Goal: Task Accomplishment & Management: Manage account settings

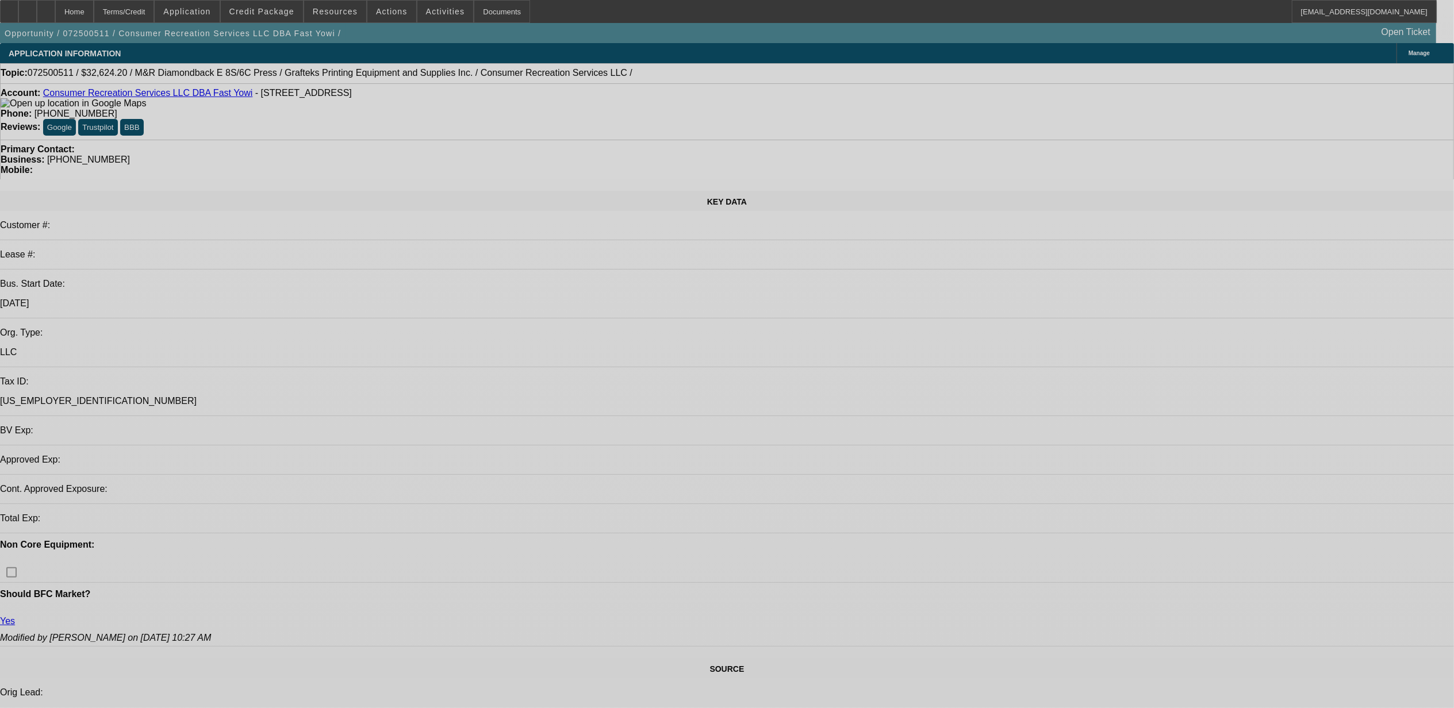
select select "0"
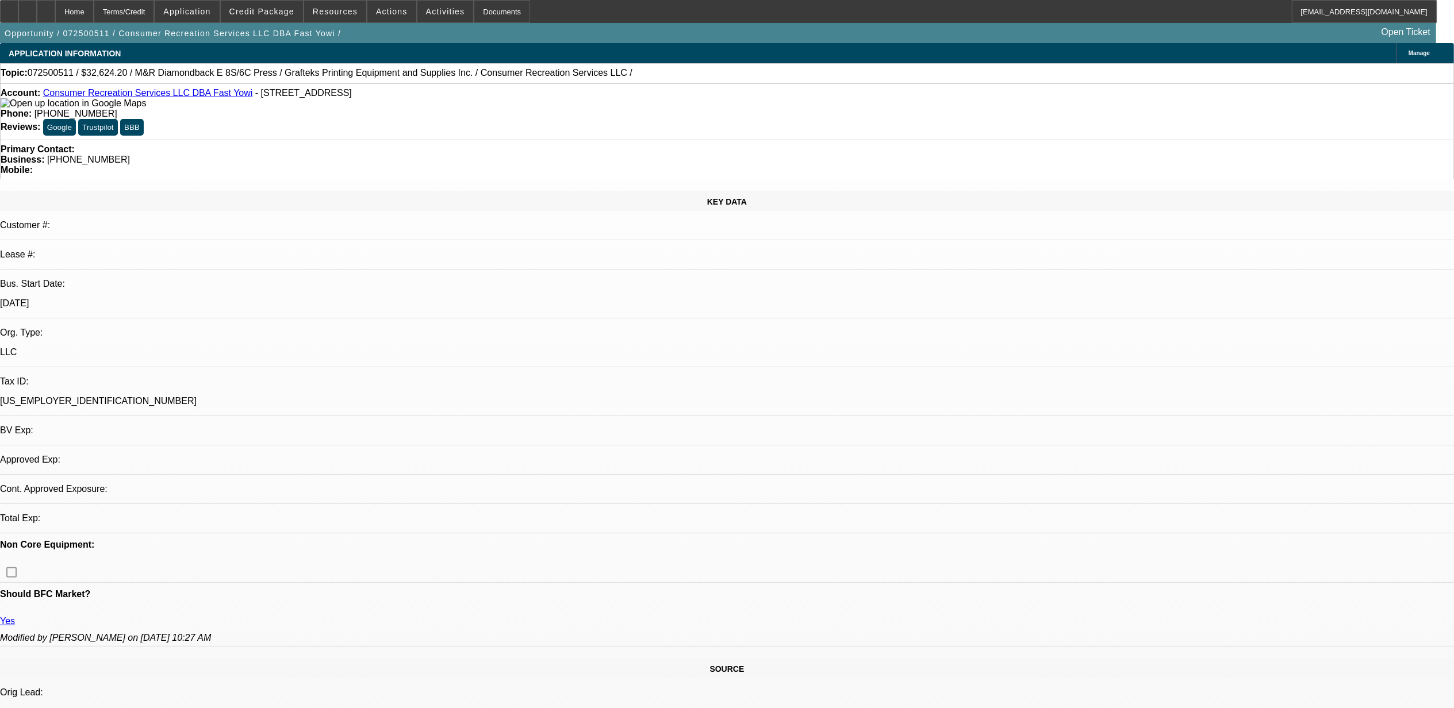
select select "0"
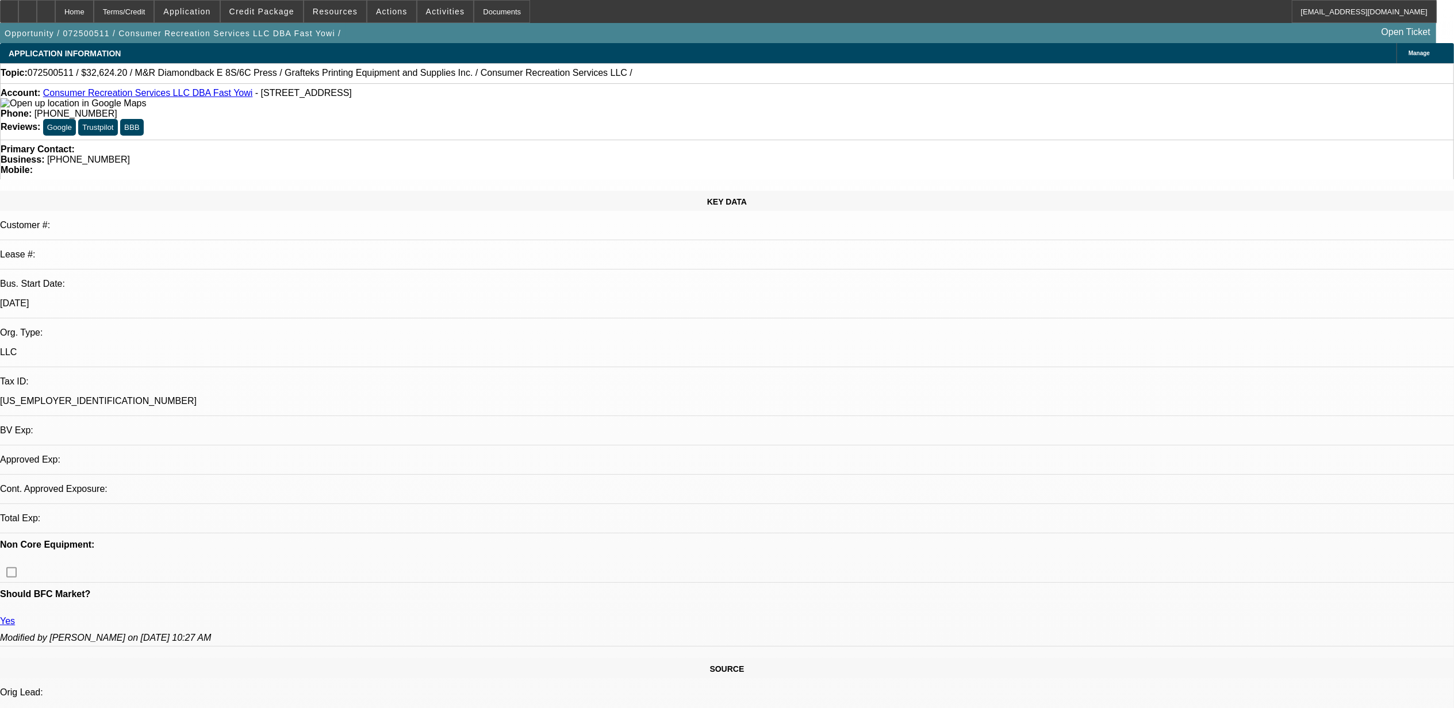
select select "0"
select select "1"
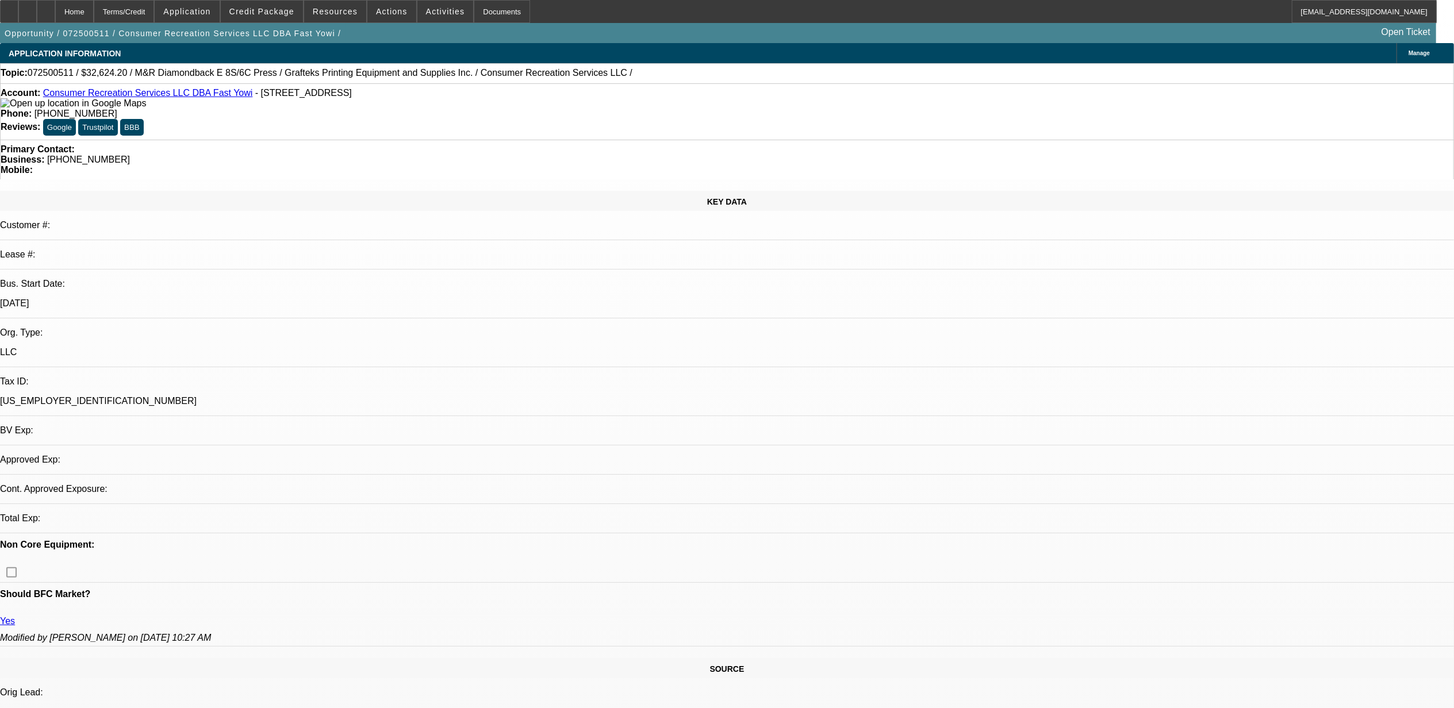
select select "2"
select select "1"
select select "2"
select select "1"
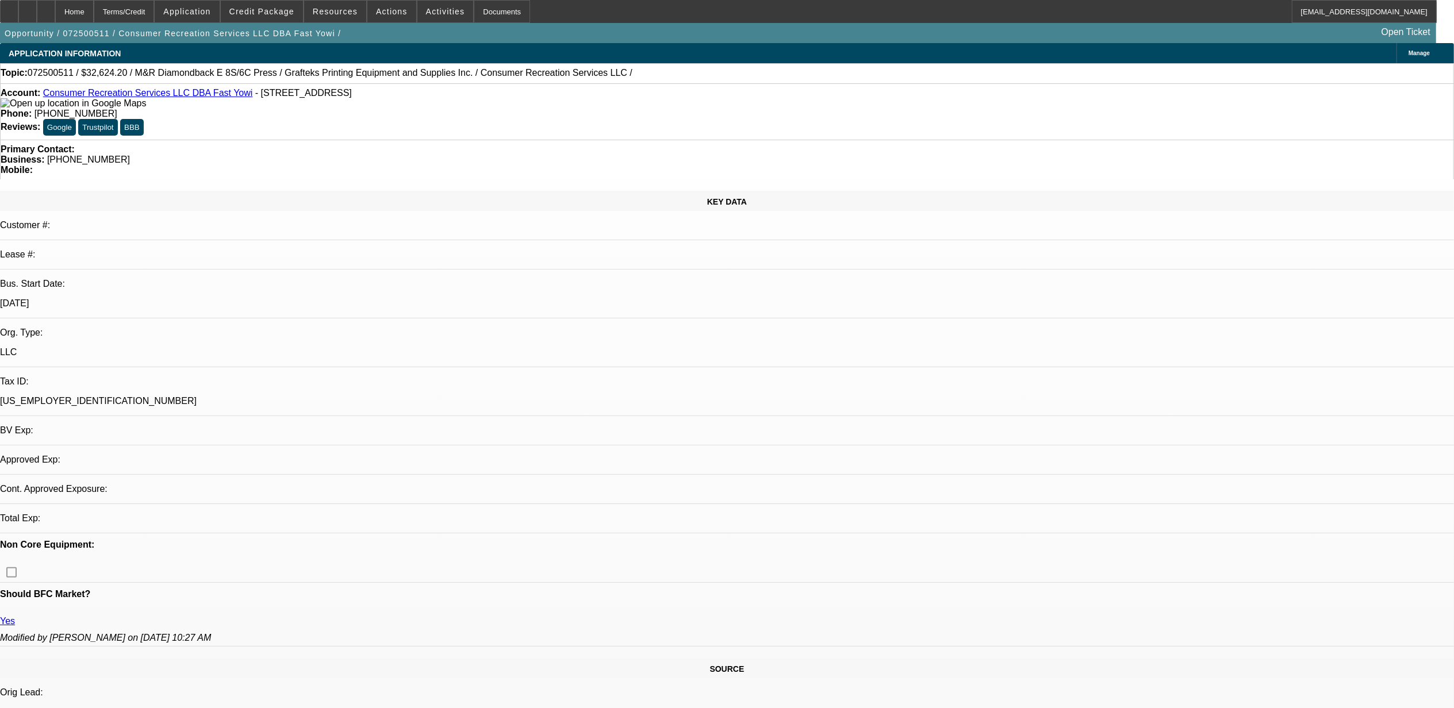
select select "1"
select select "2"
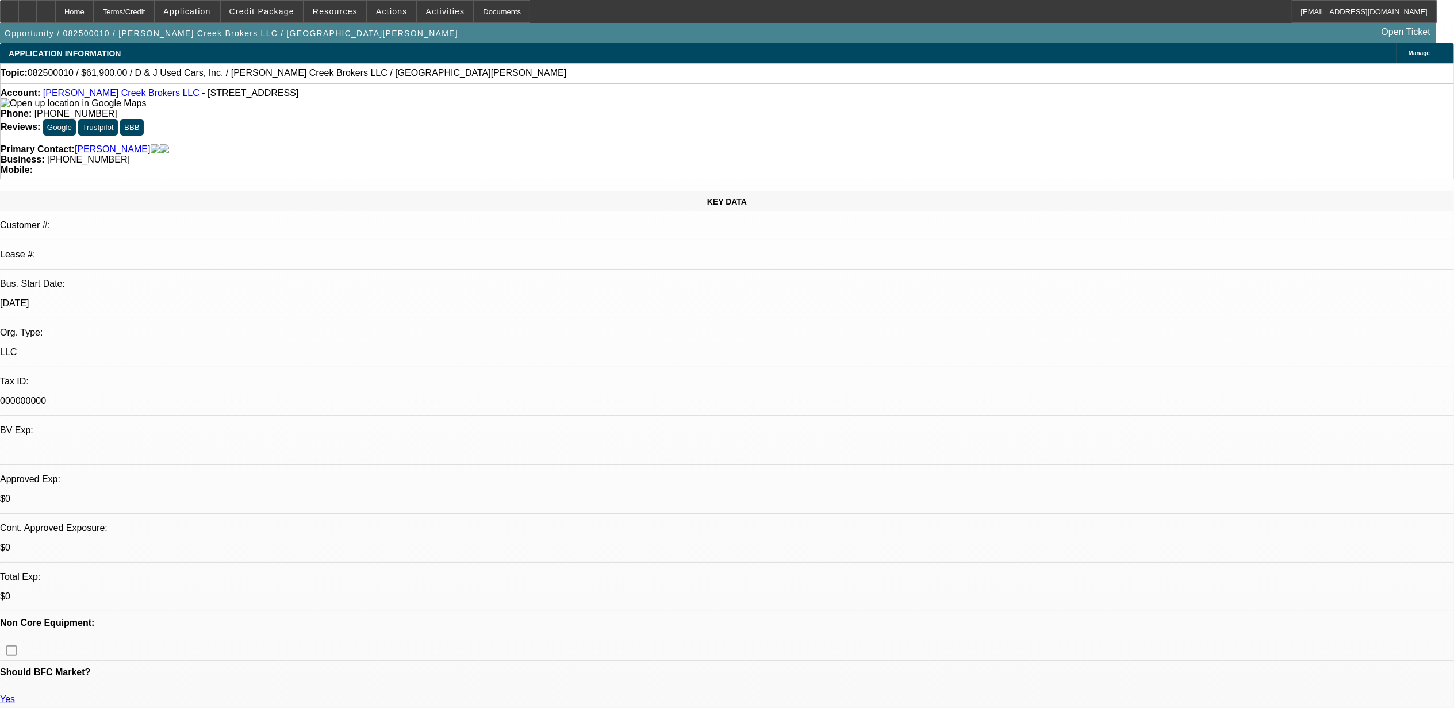
select select "0"
select select "2"
select select "0.1"
select select "2"
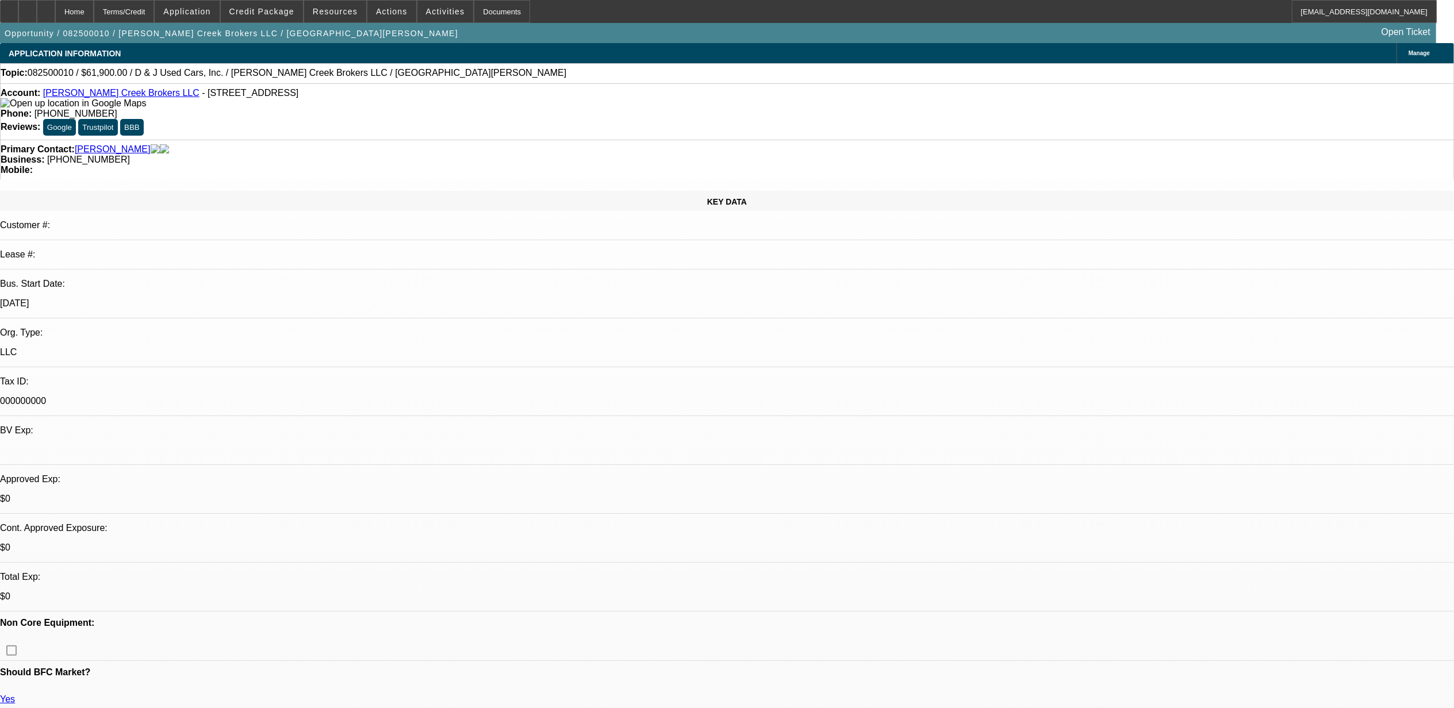
select select "0.1"
select select "1"
select select "2"
select select "4"
select select "1"
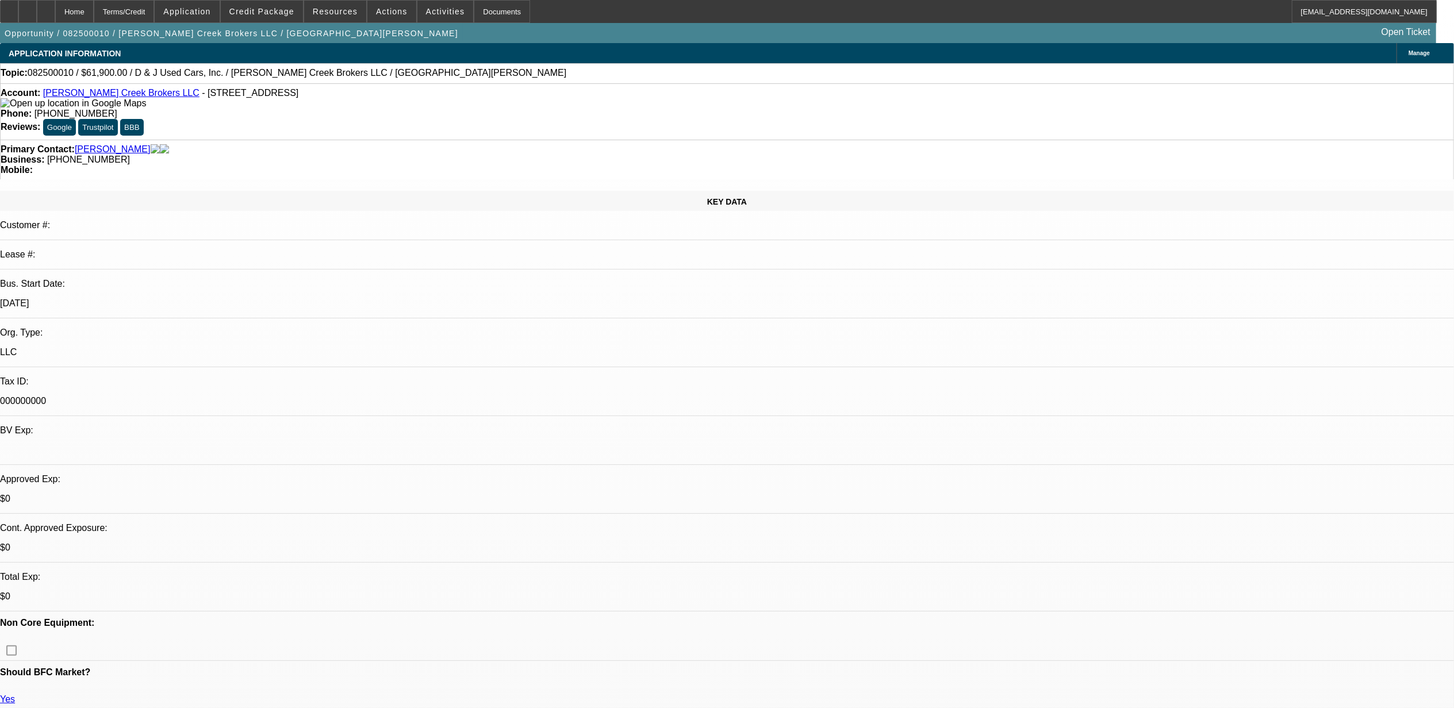
select select "2"
select select "4"
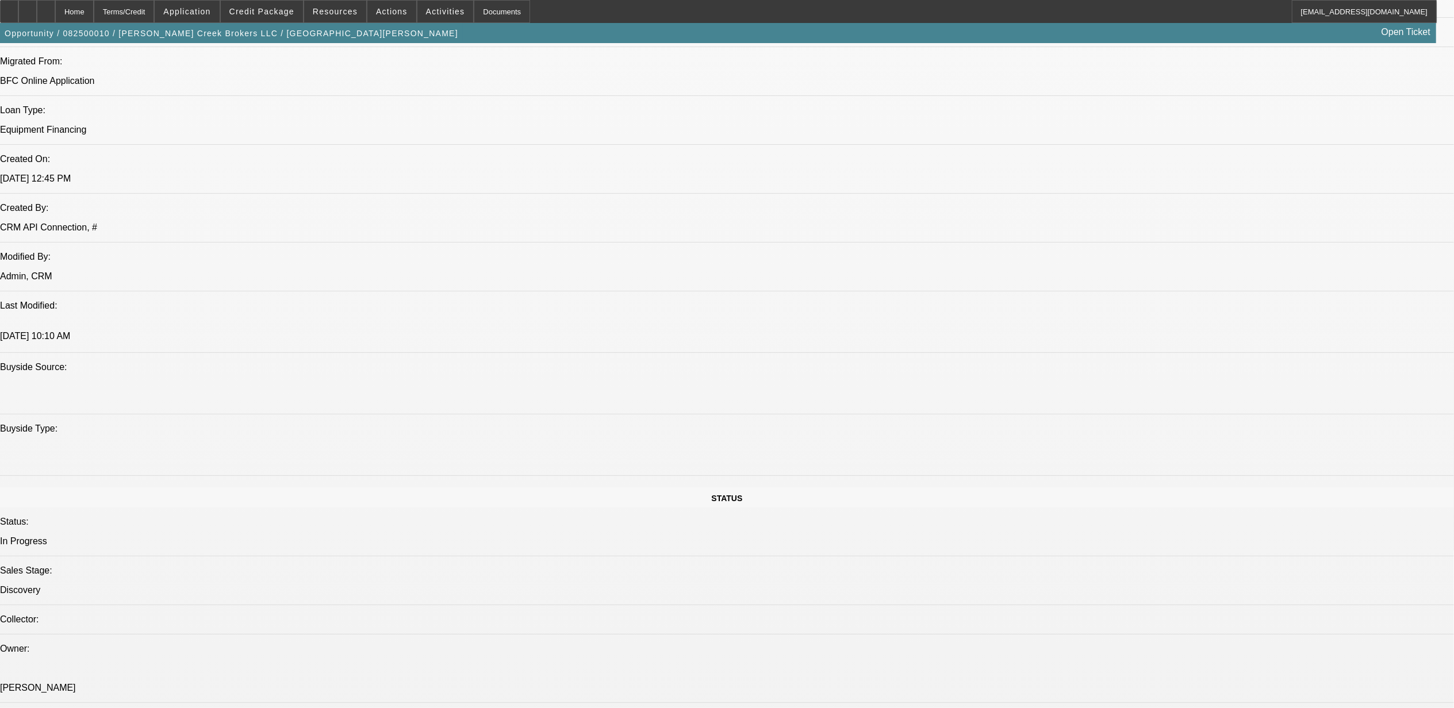
scroll to position [613, 0]
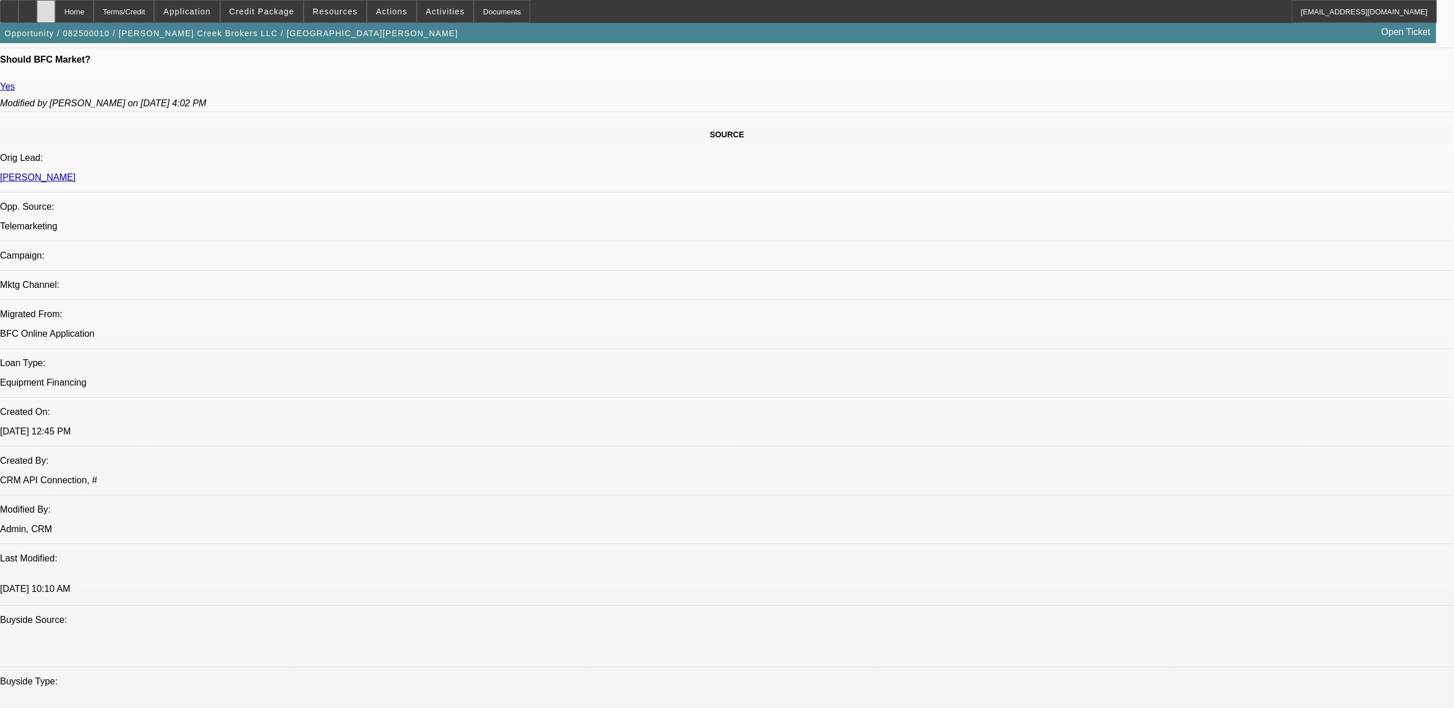
click at [55, 7] on div at bounding box center [46, 11] width 18 height 23
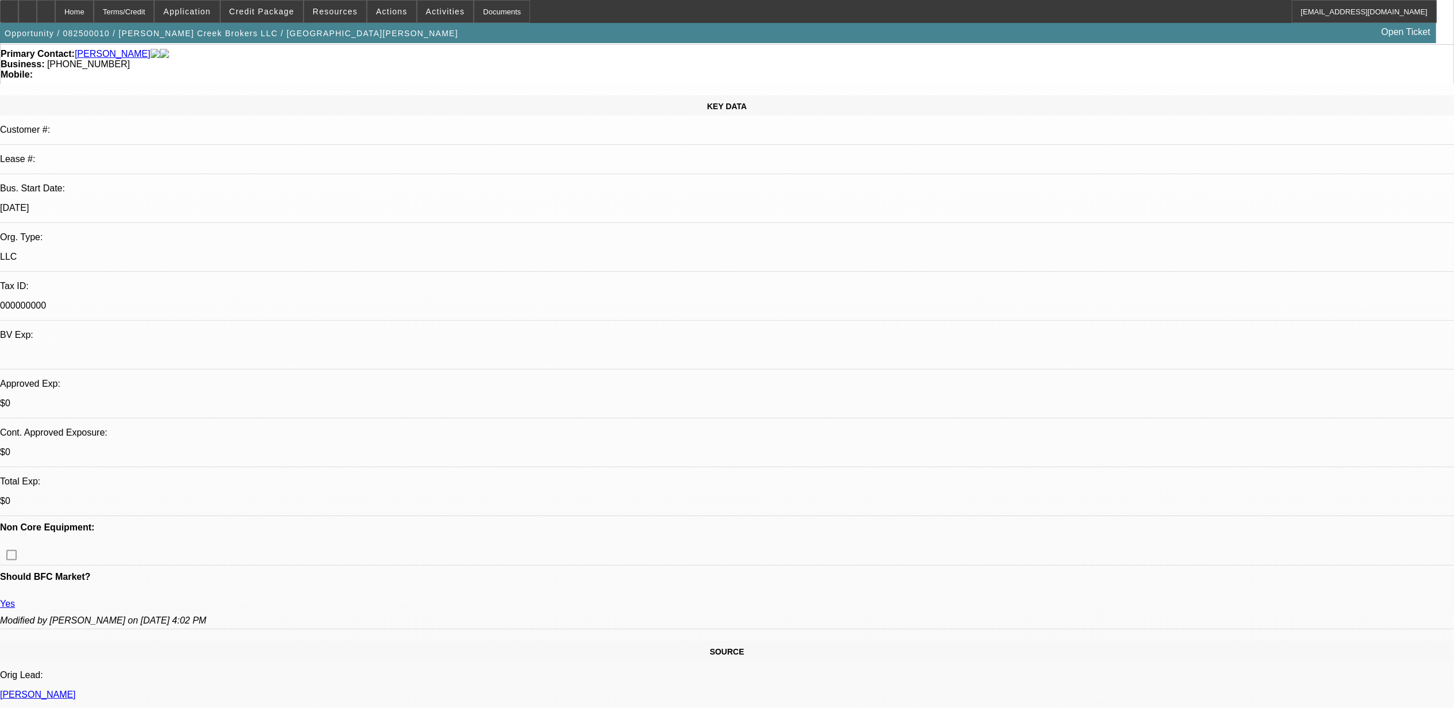
scroll to position [0, 0]
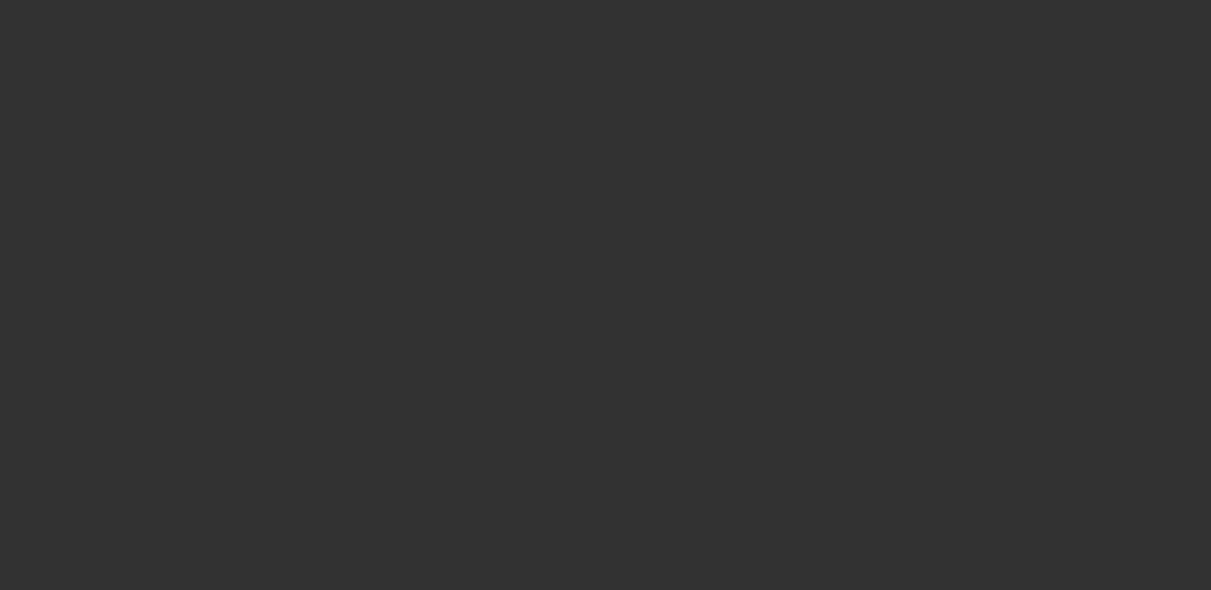
select select "0"
select select "2"
select select "0.1"
select select "4"
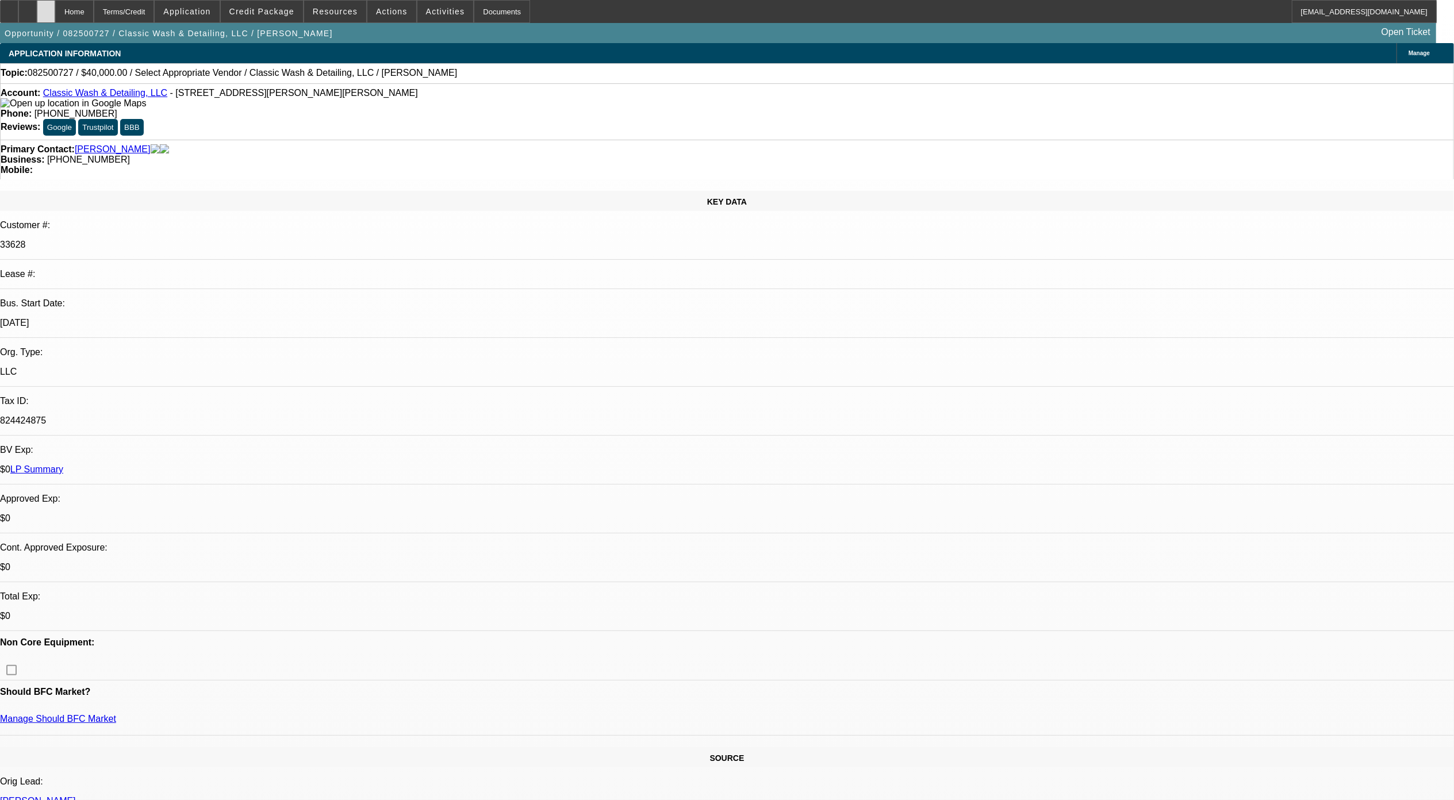
click at [55, 8] on div at bounding box center [46, 11] width 18 height 23
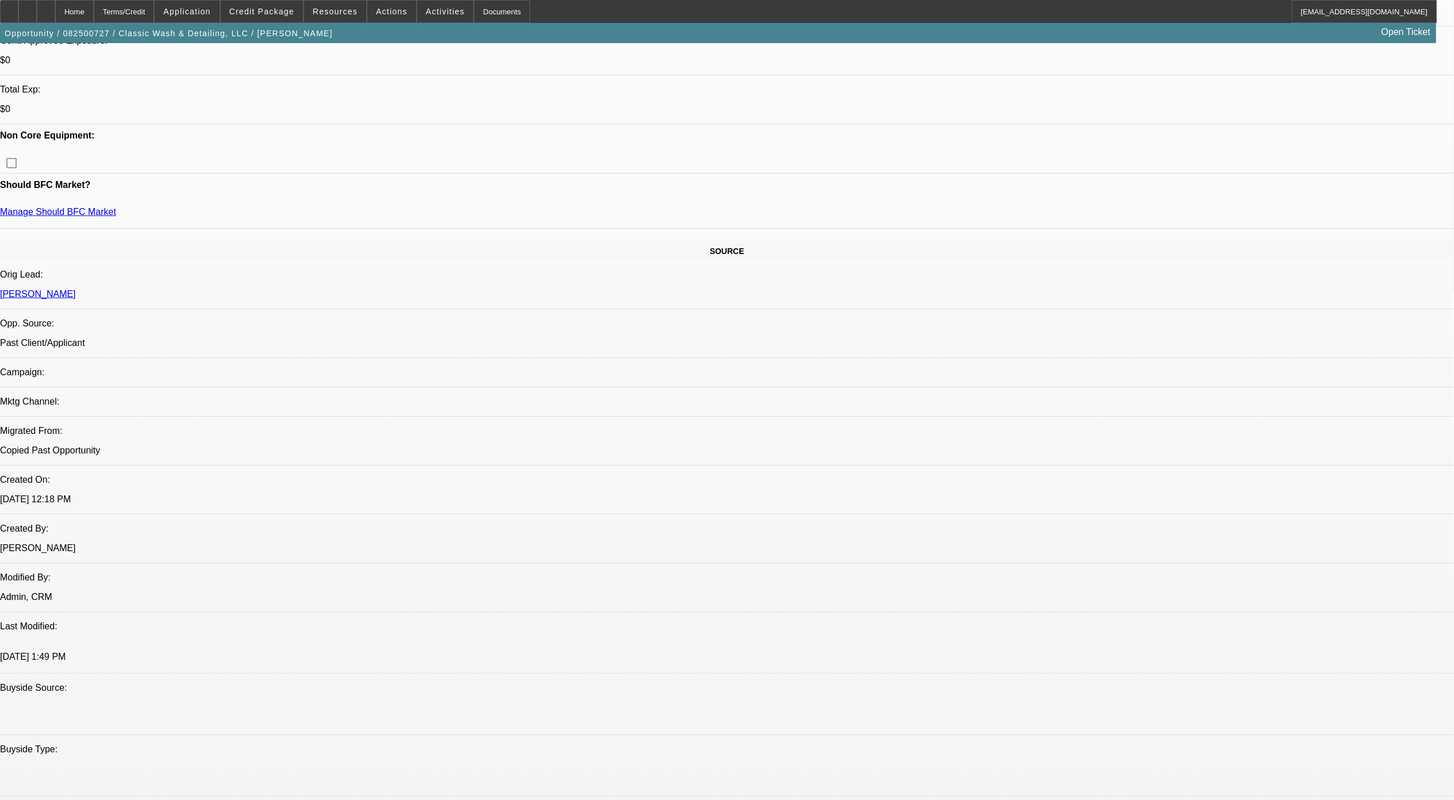
scroll to position [766, 0]
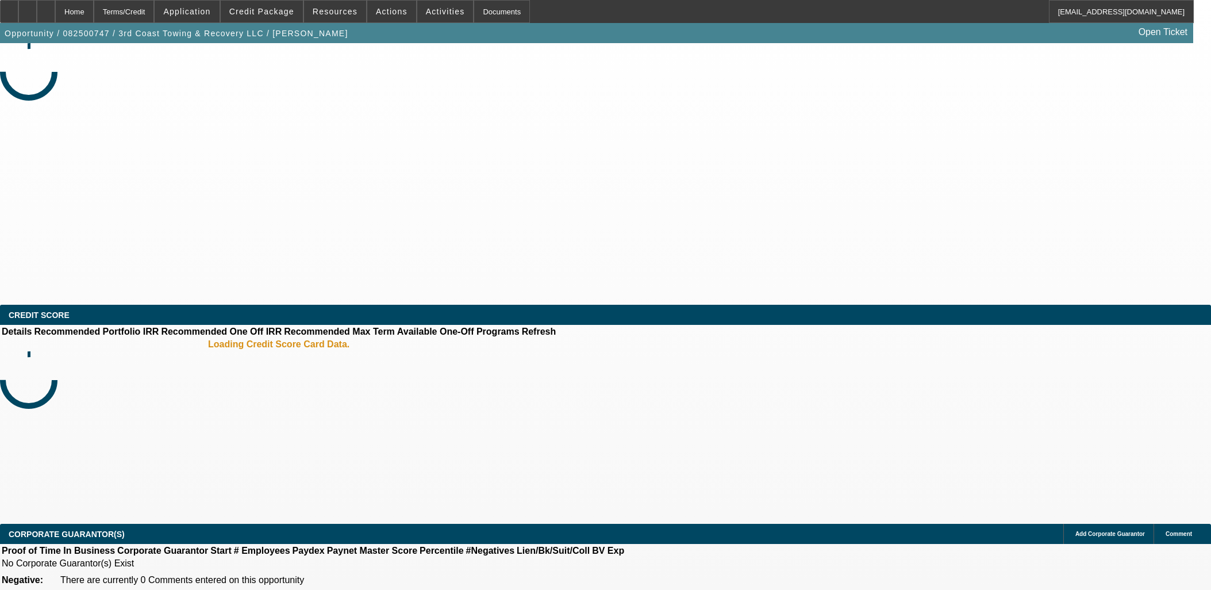
select select "0"
select select "2"
select select "0.1"
select select "4"
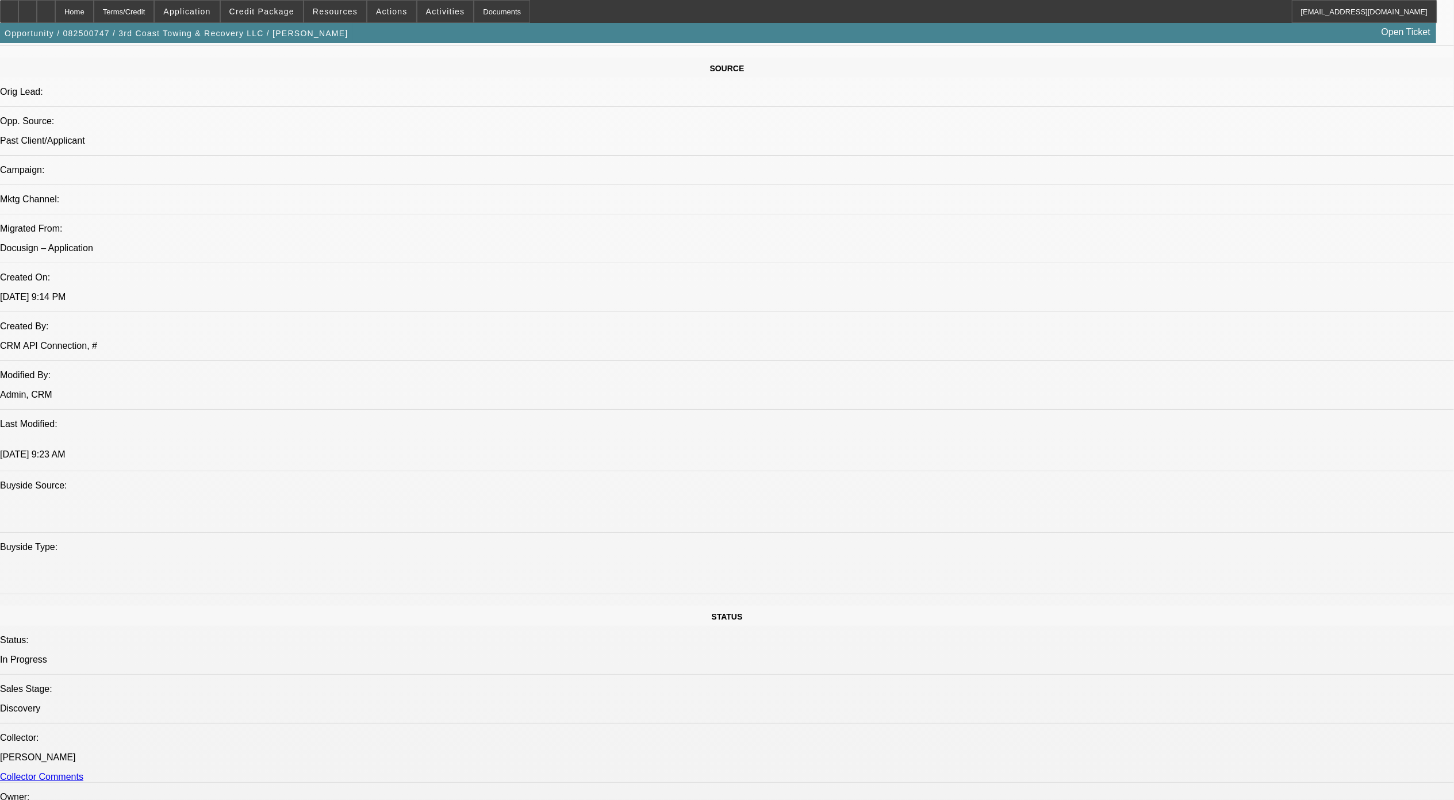
scroll to position [153, 0]
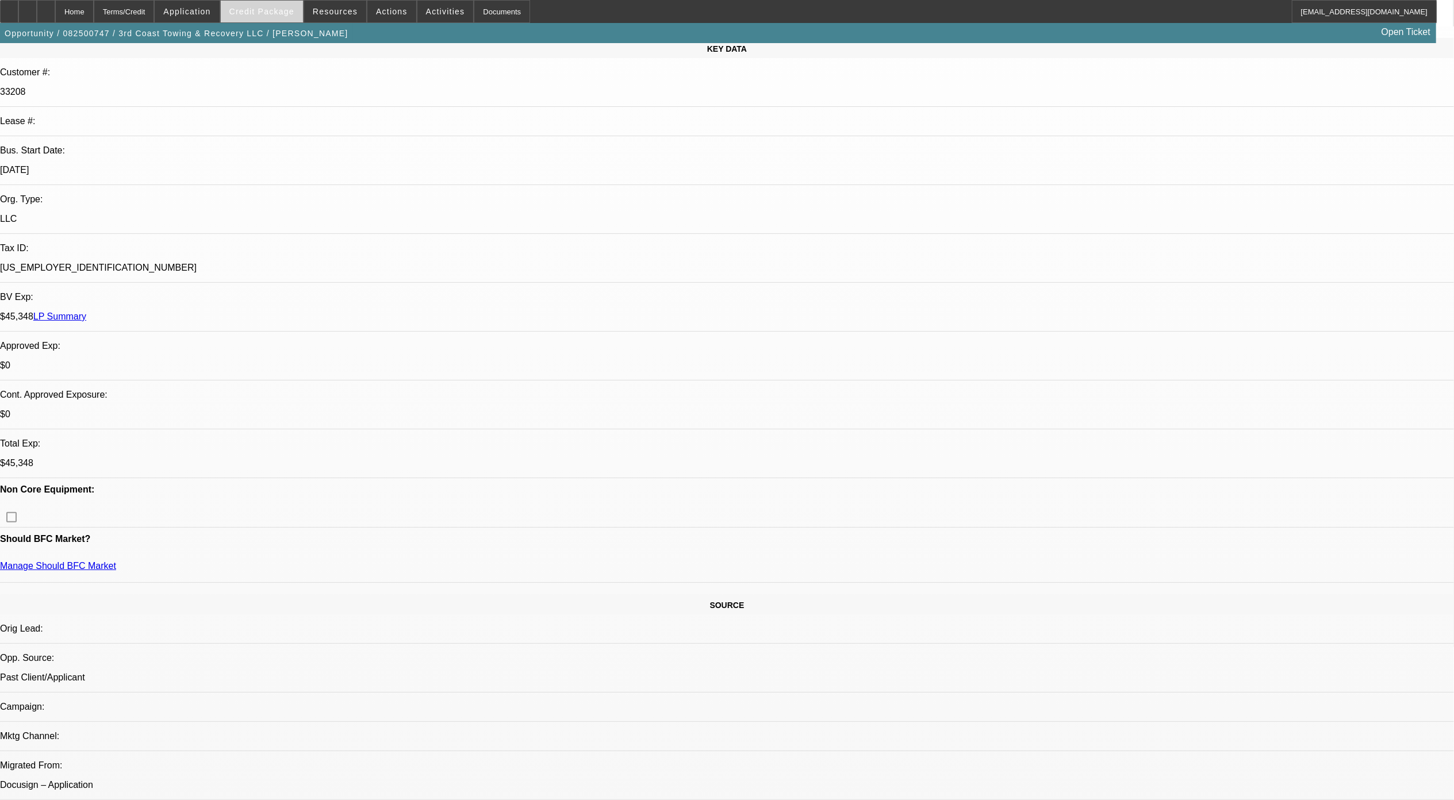
click at [255, 10] on span "Credit Package" at bounding box center [261, 11] width 65 height 9
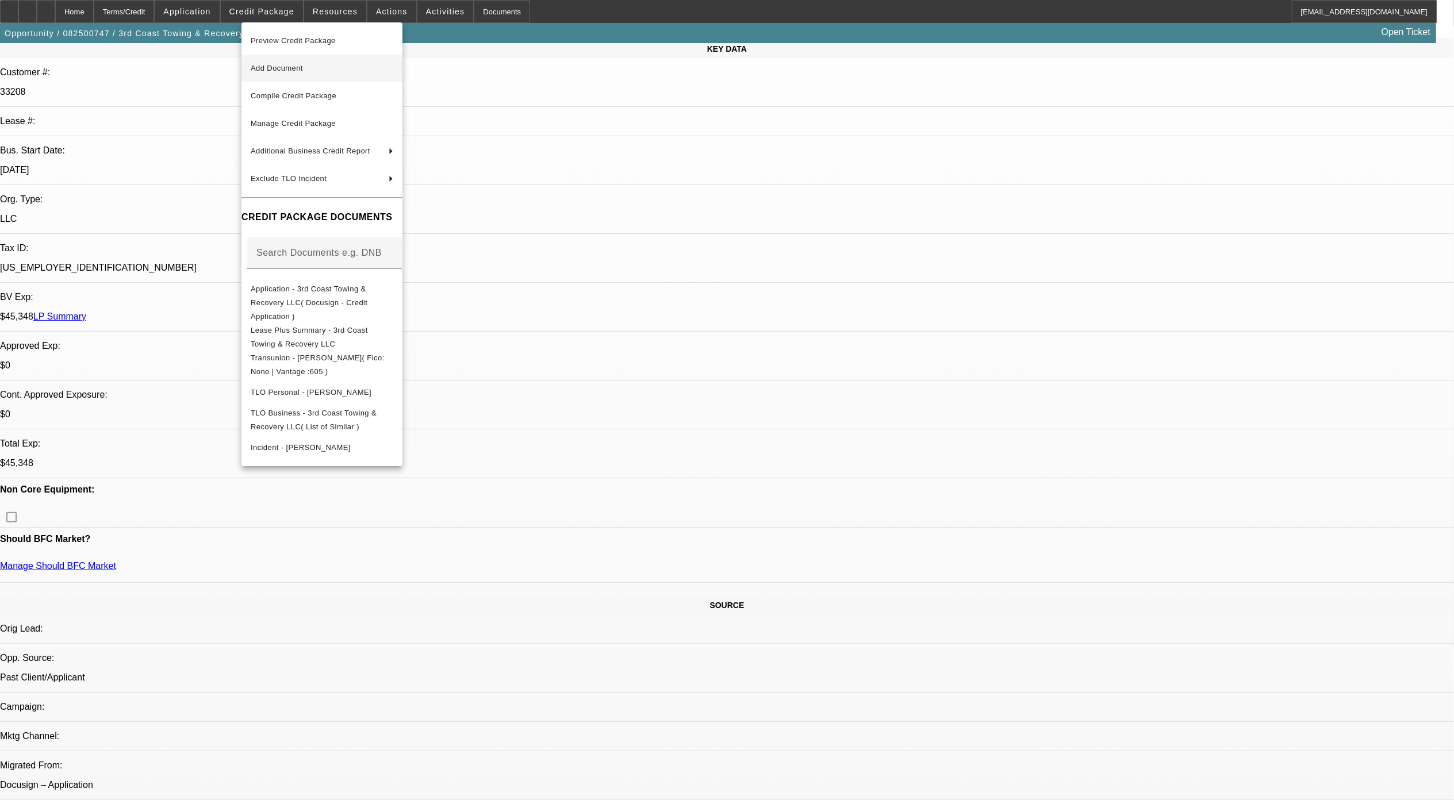
click at [303, 69] on span "Add Document" at bounding box center [277, 68] width 52 height 9
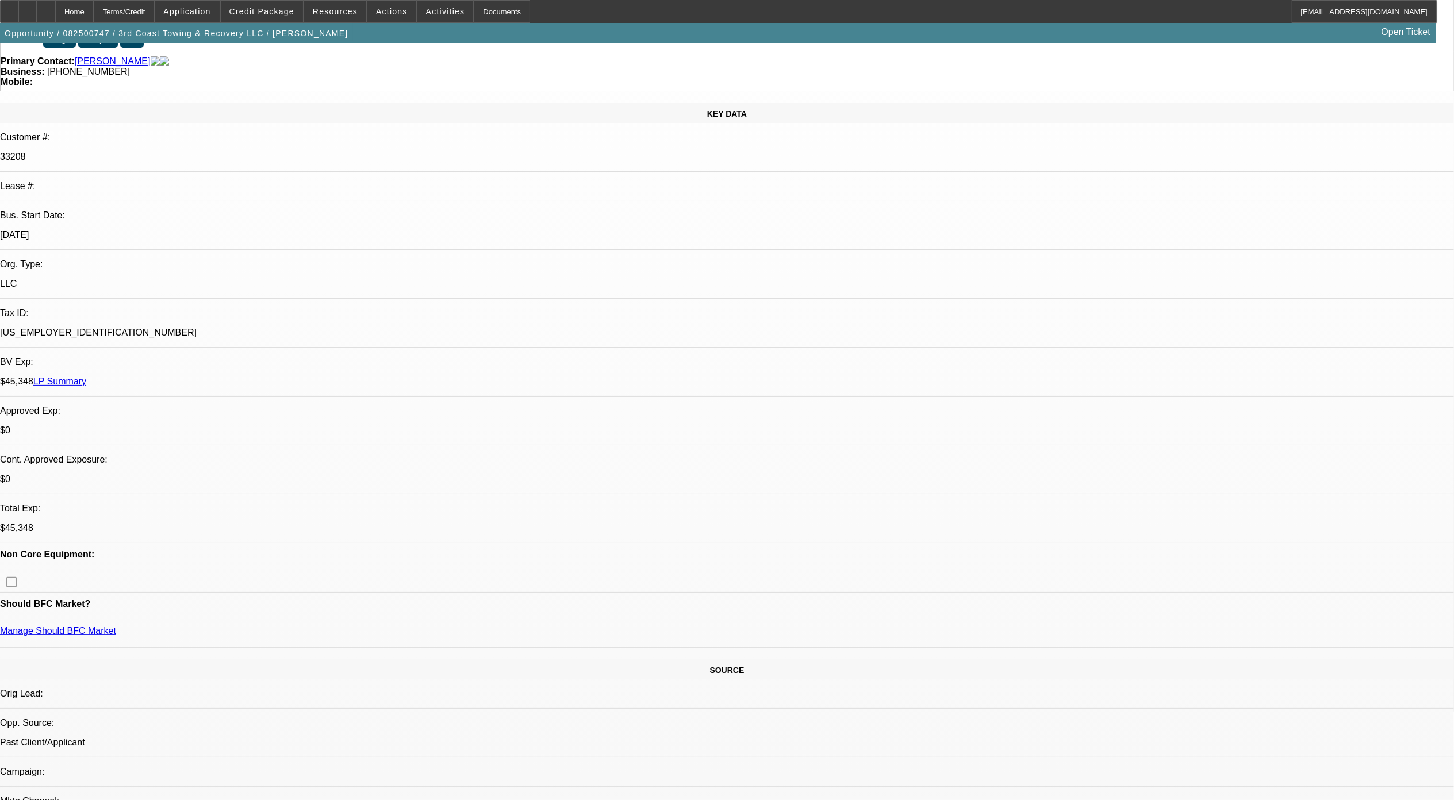
scroll to position [0, 0]
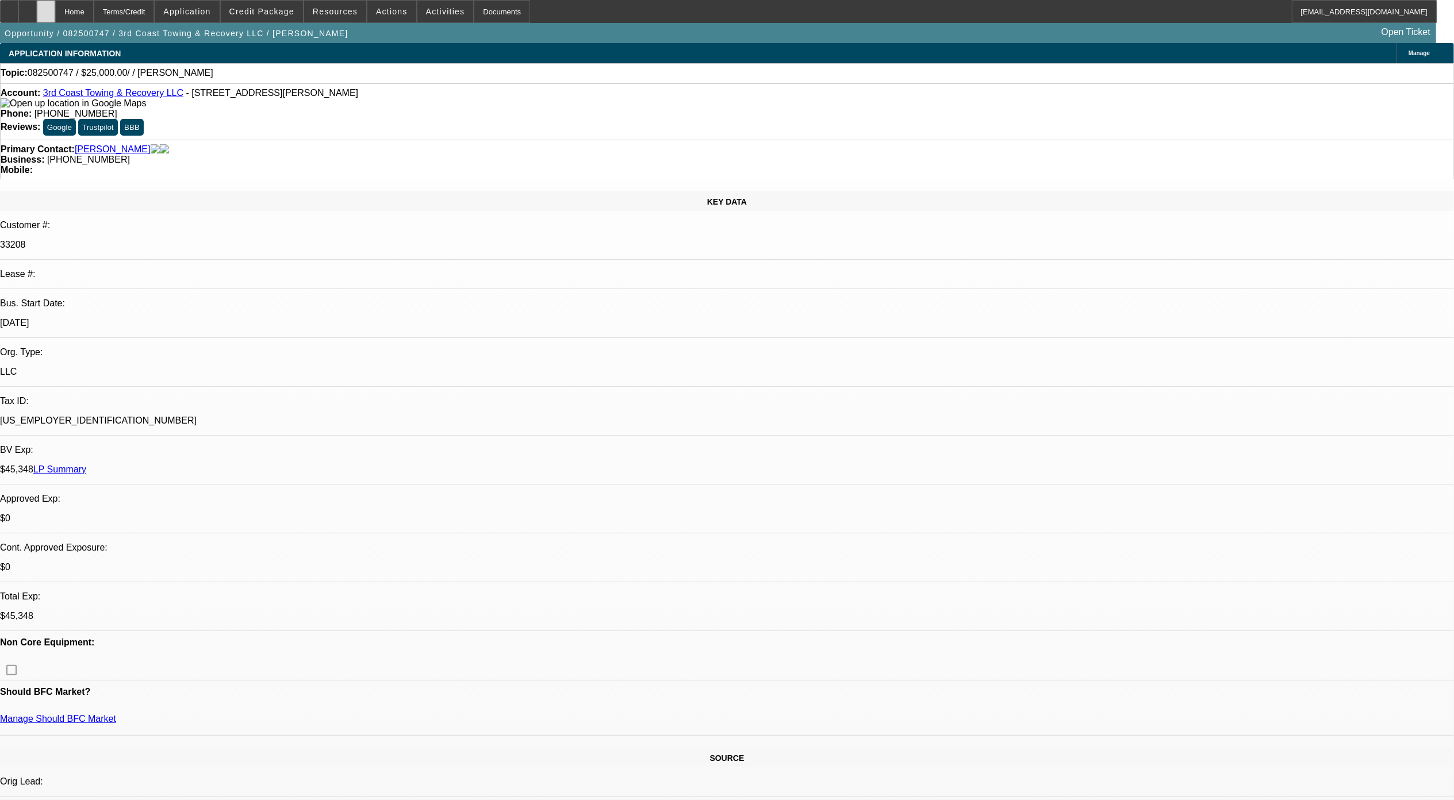
click at [55, 5] on div at bounding box center [46, 11] width 18 height 23
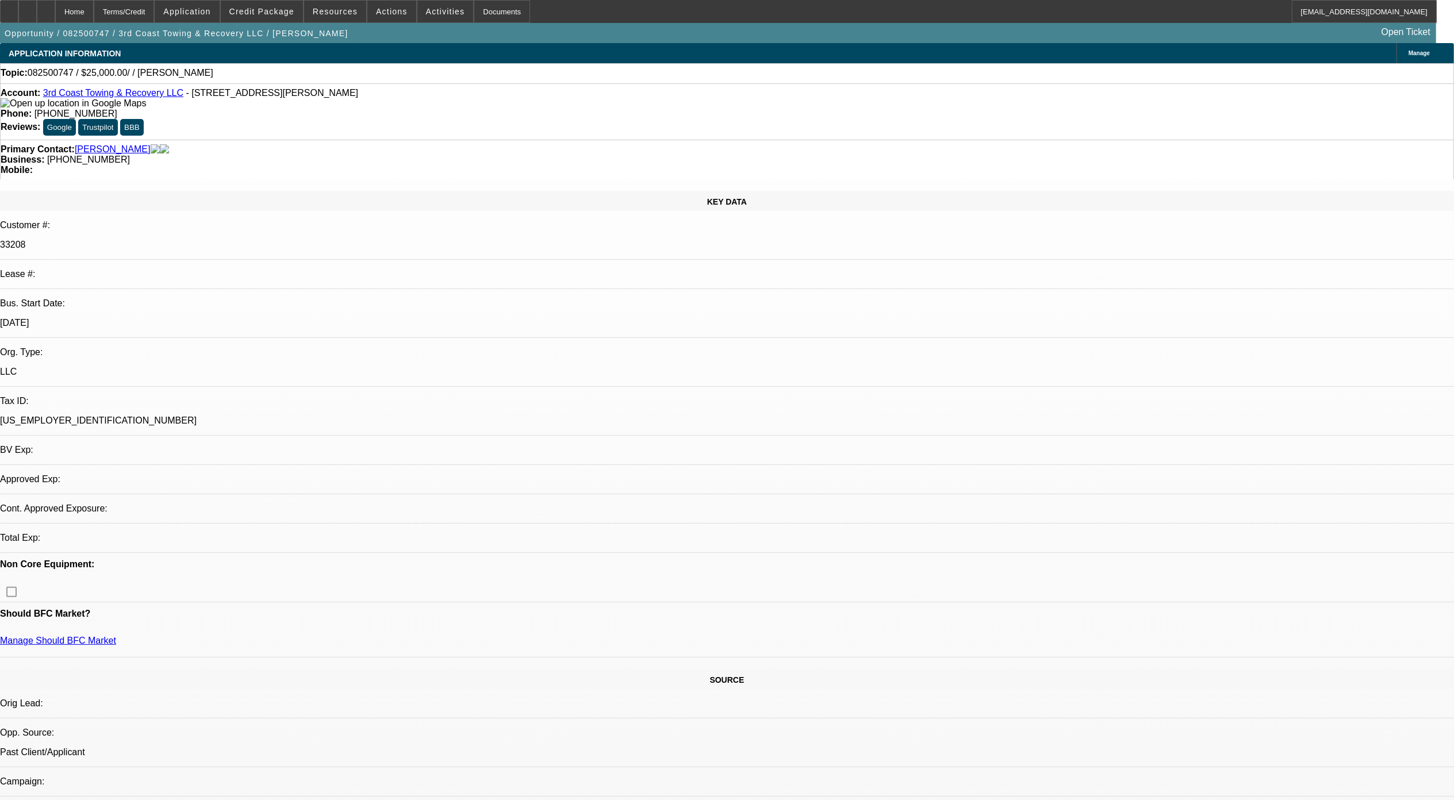
select select "0"
select select "2"
select select "0.1"
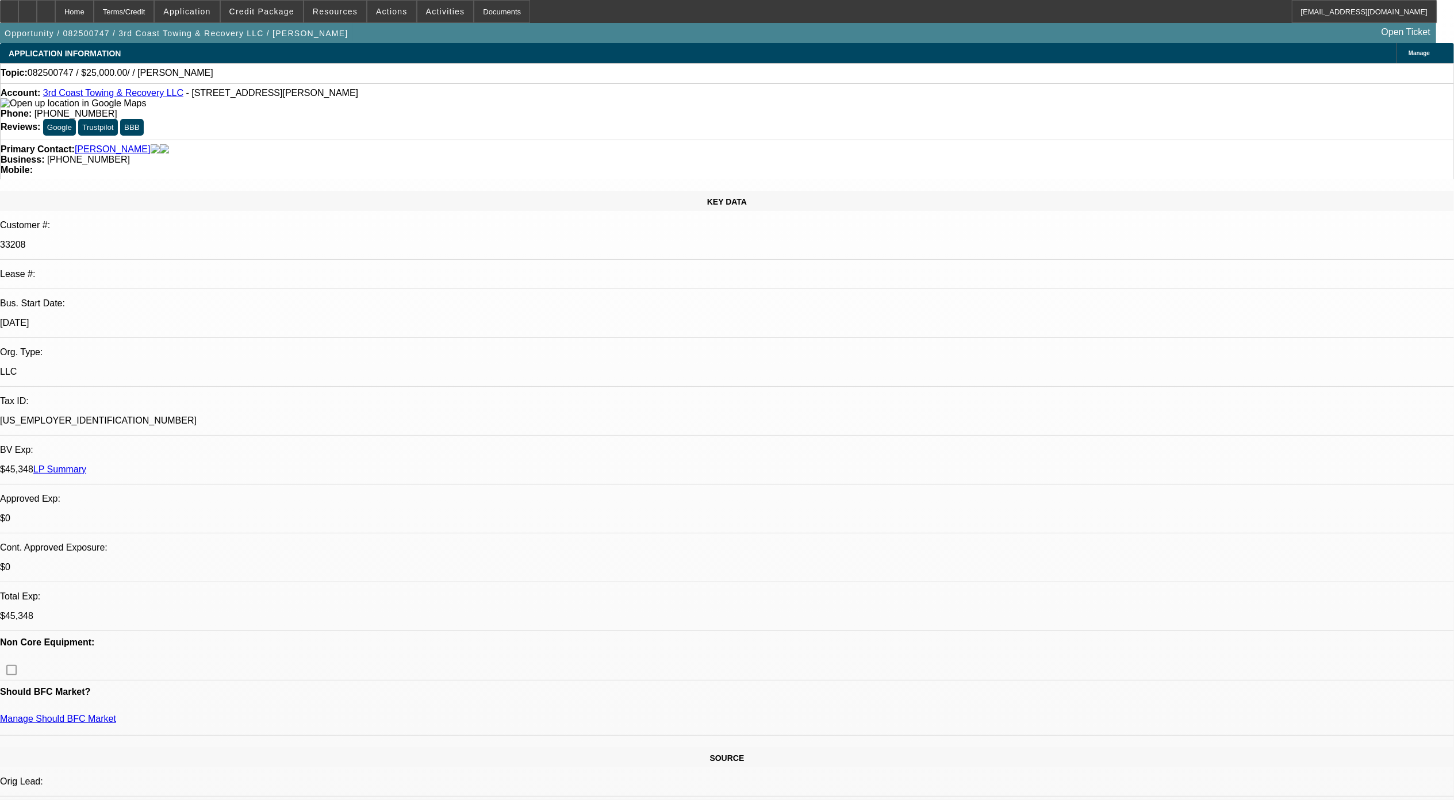
select select "1"
select select "2"
select select "4"
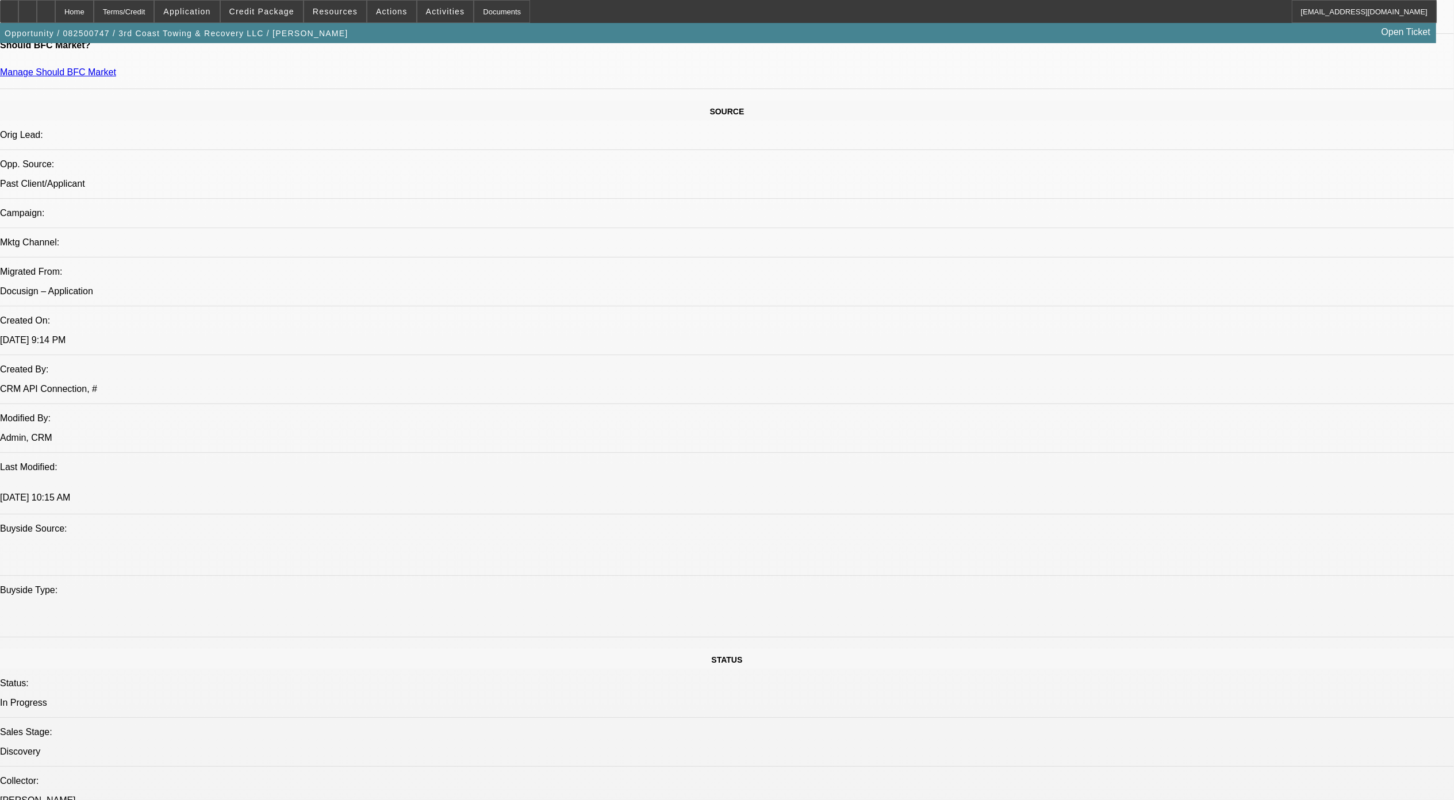
scroll to position [766, 0]
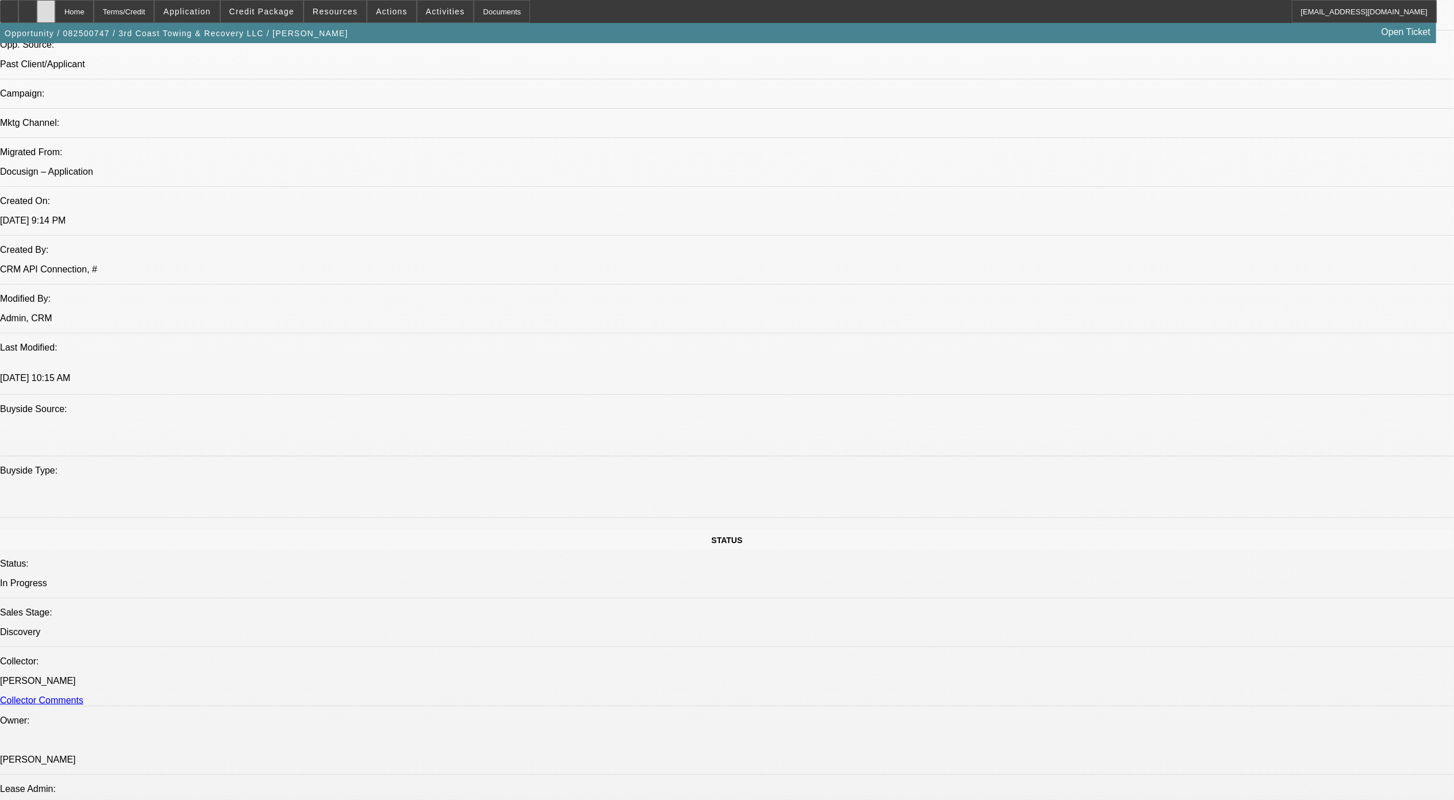
click at [55, 18] on div at bounding box center [46, 11] width 18 height 23
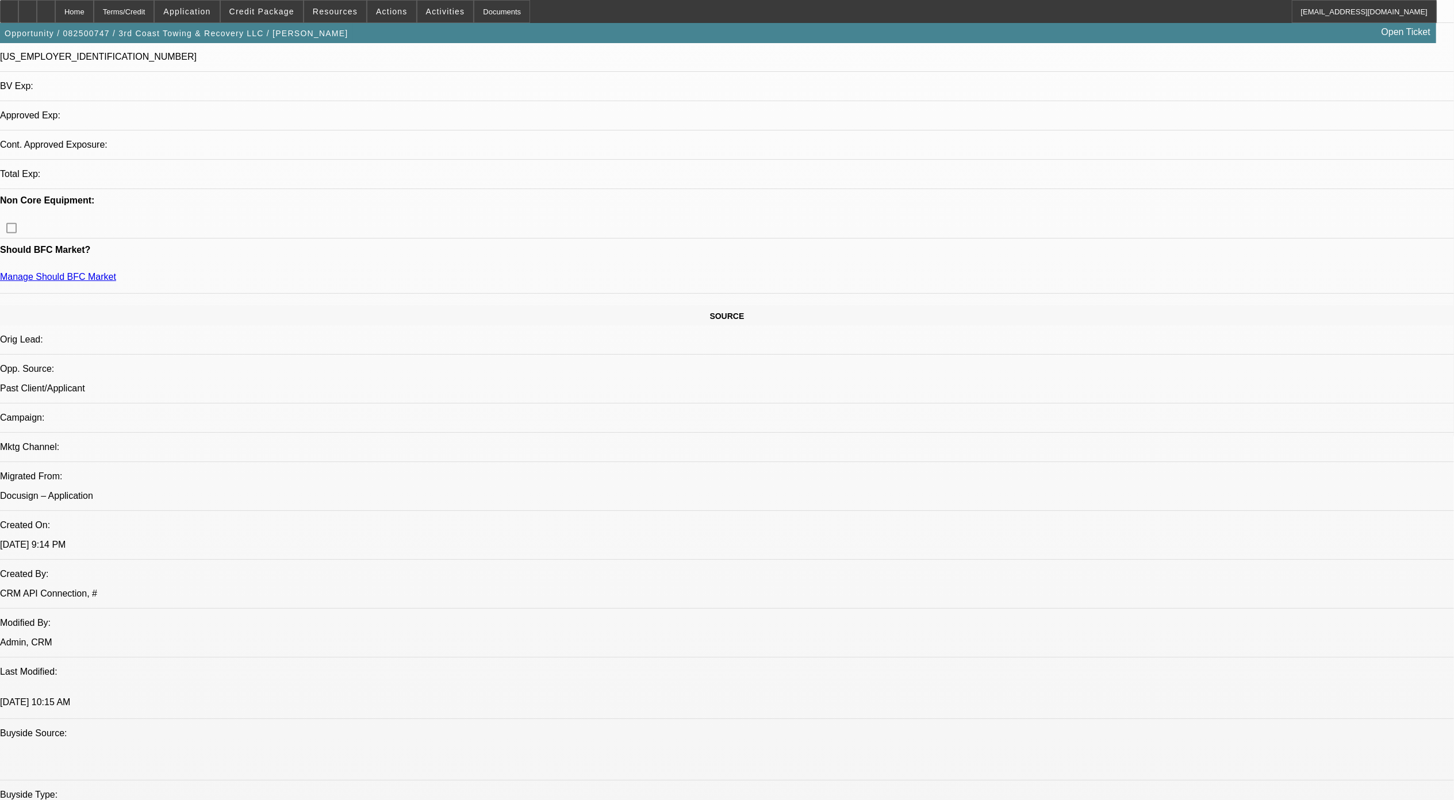
select select "0"
select select "2"
select select "0.1"
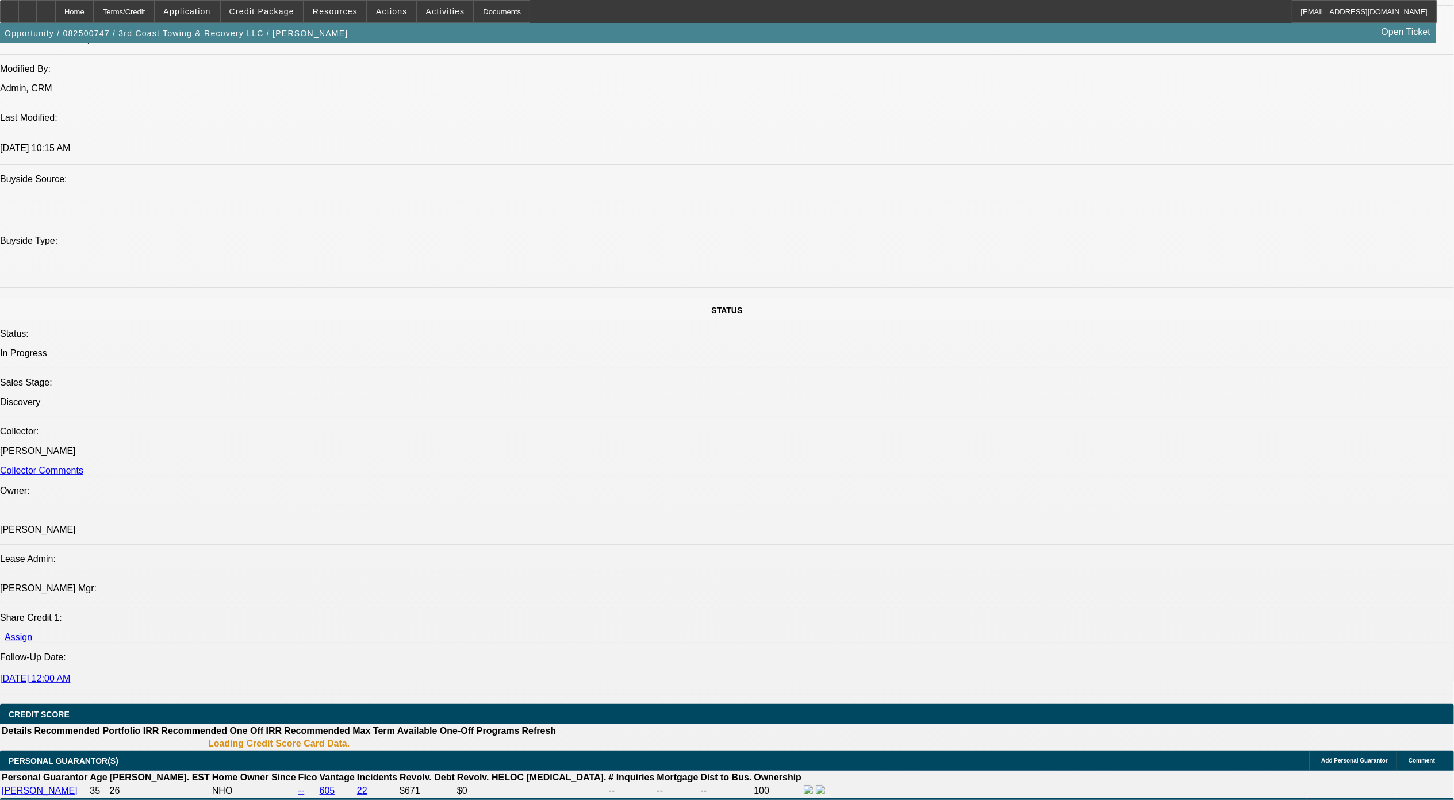
select select "1"
select select "2"
select select "4"
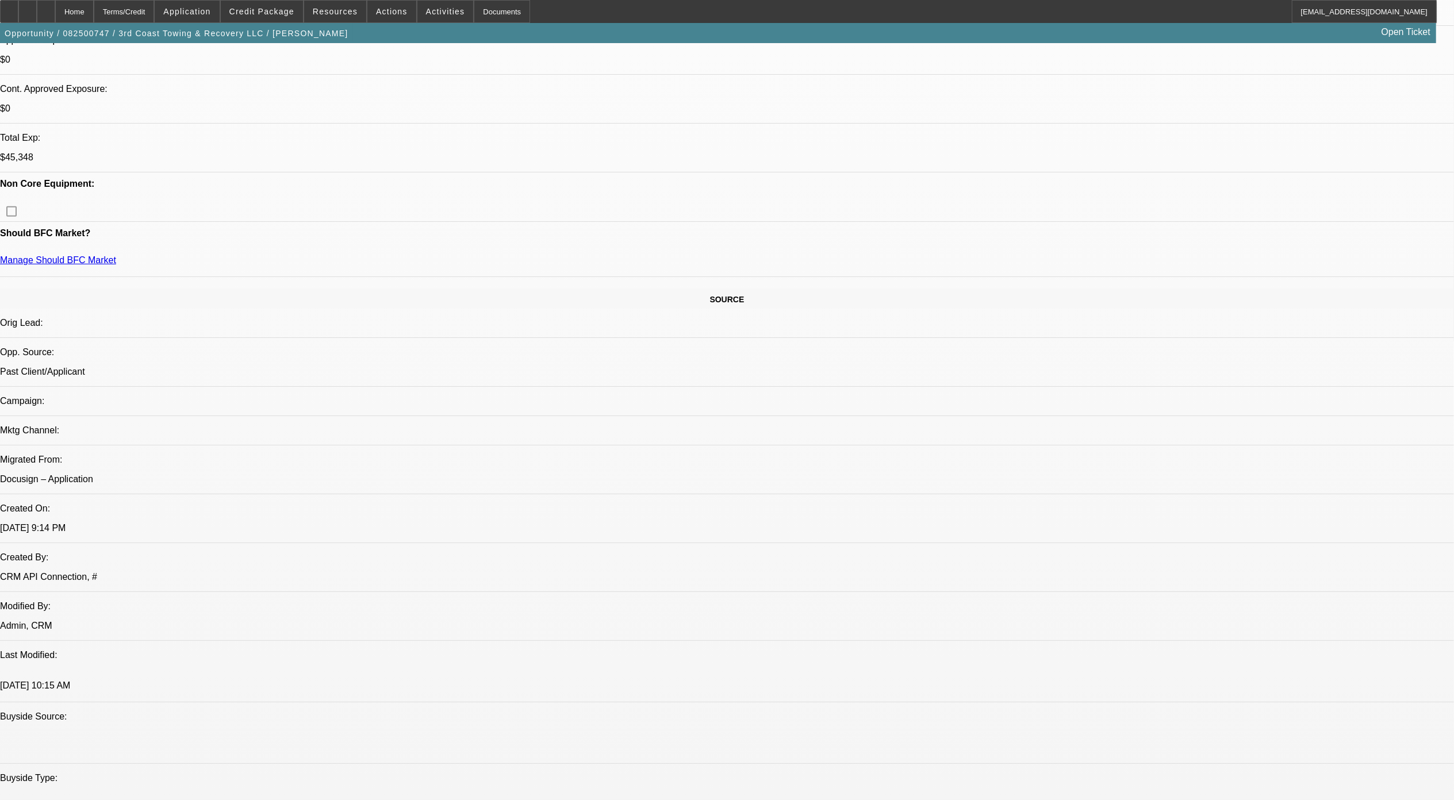
scroll to position [351, 0]
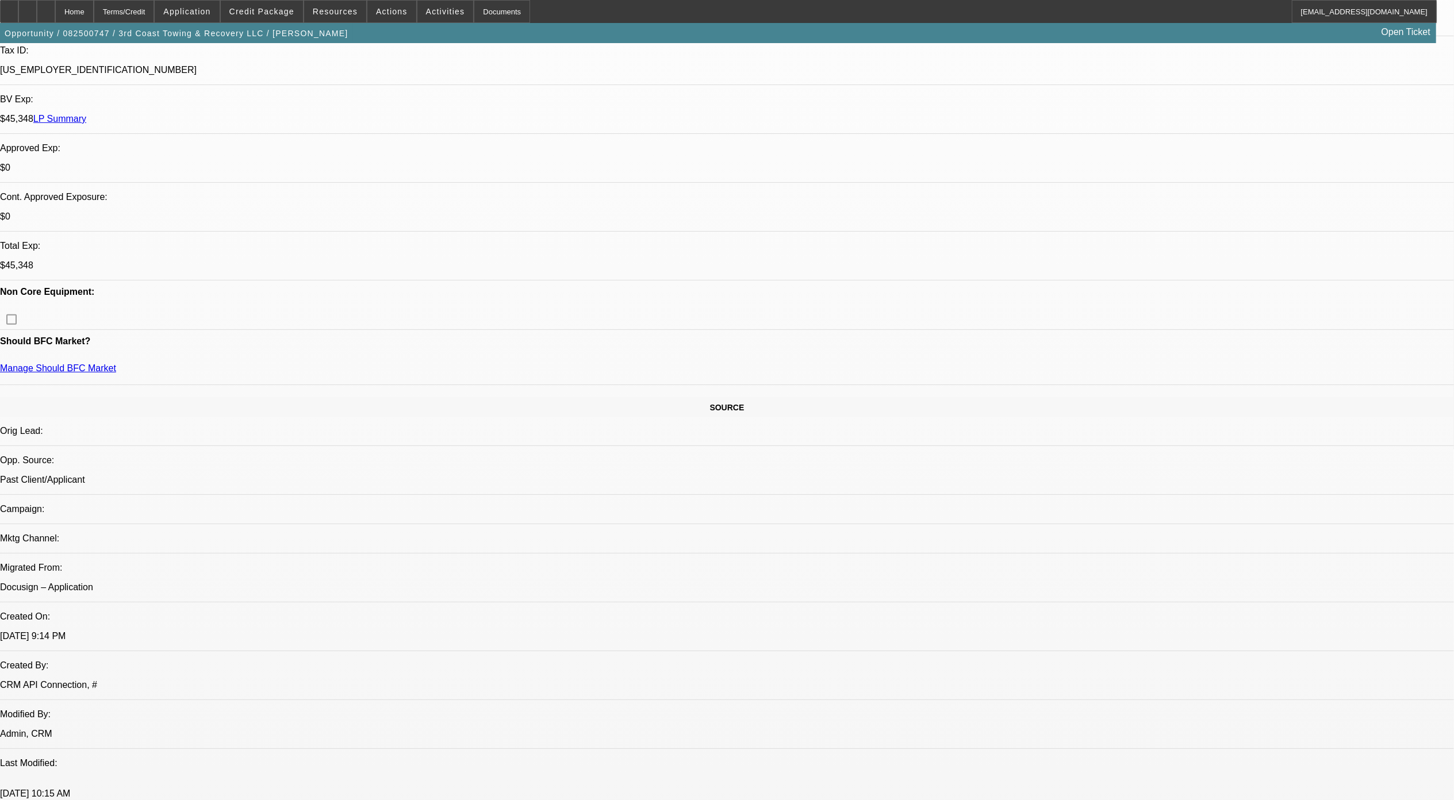
click at [46, 7] on icon at bounding box center [46, 7] width 0 height 0
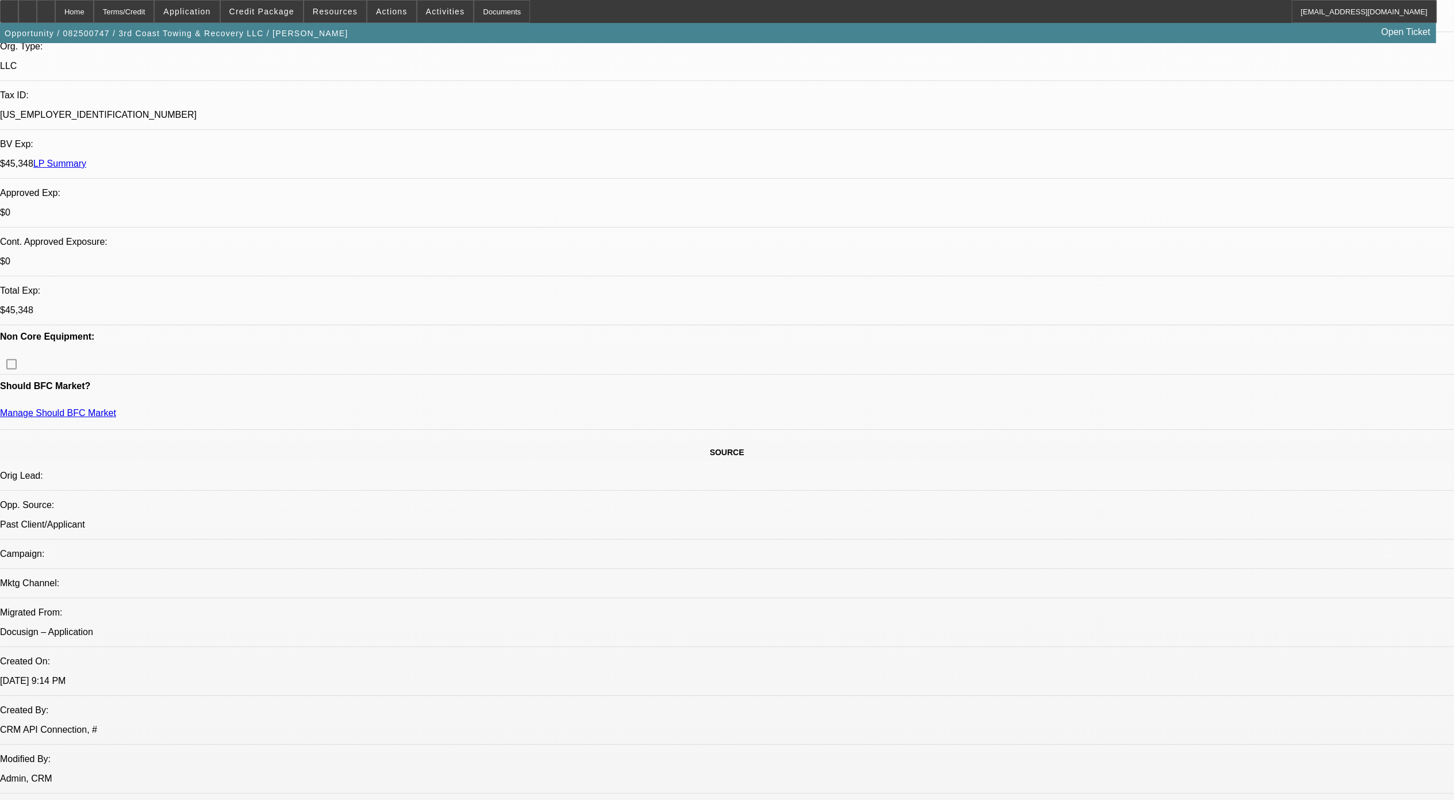
select select "0"
select select "2"
select select "0.1"
select select "1"
select select "2"
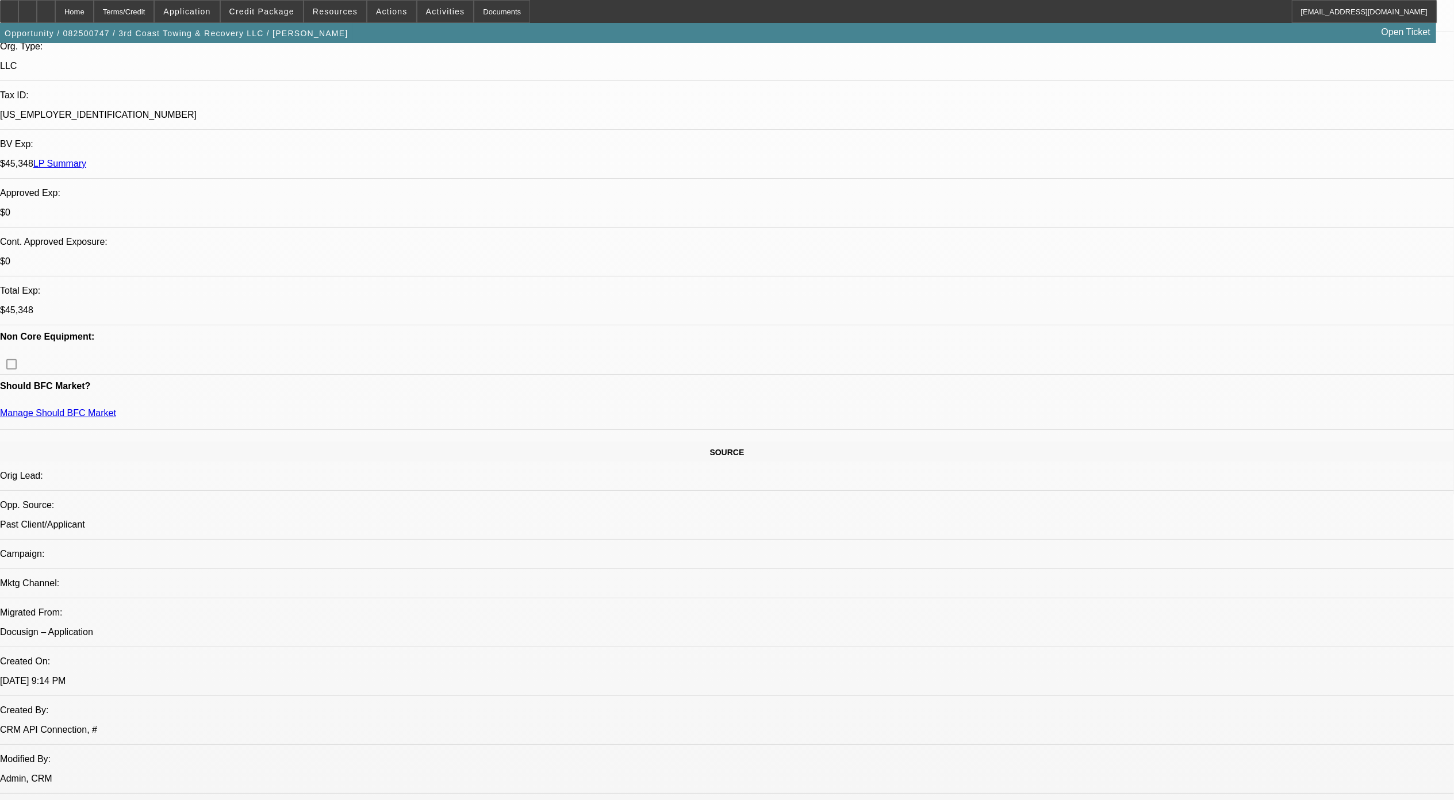
select select "4"
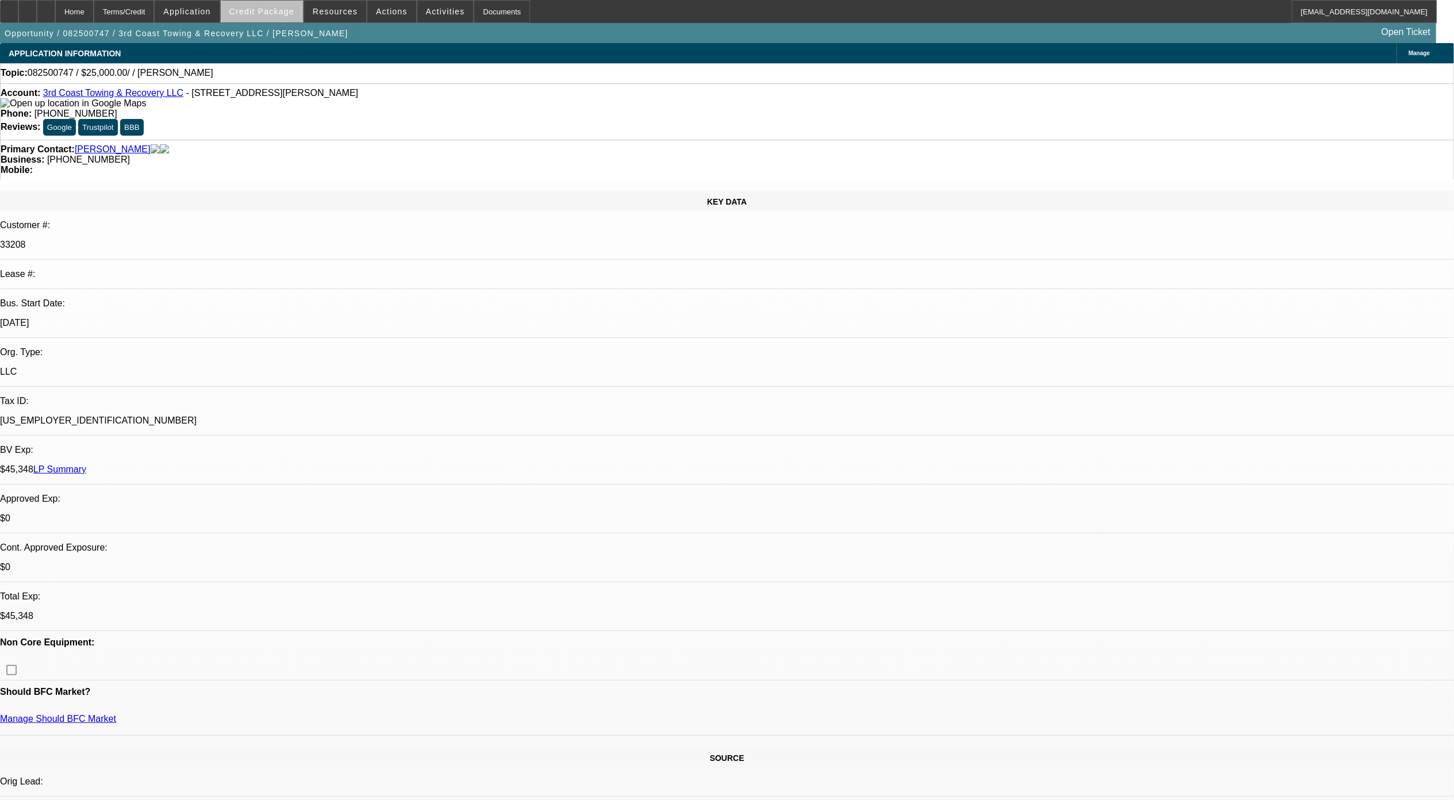
click at [302, 9] on span at bounding box center [262, 12] width 82 height 28
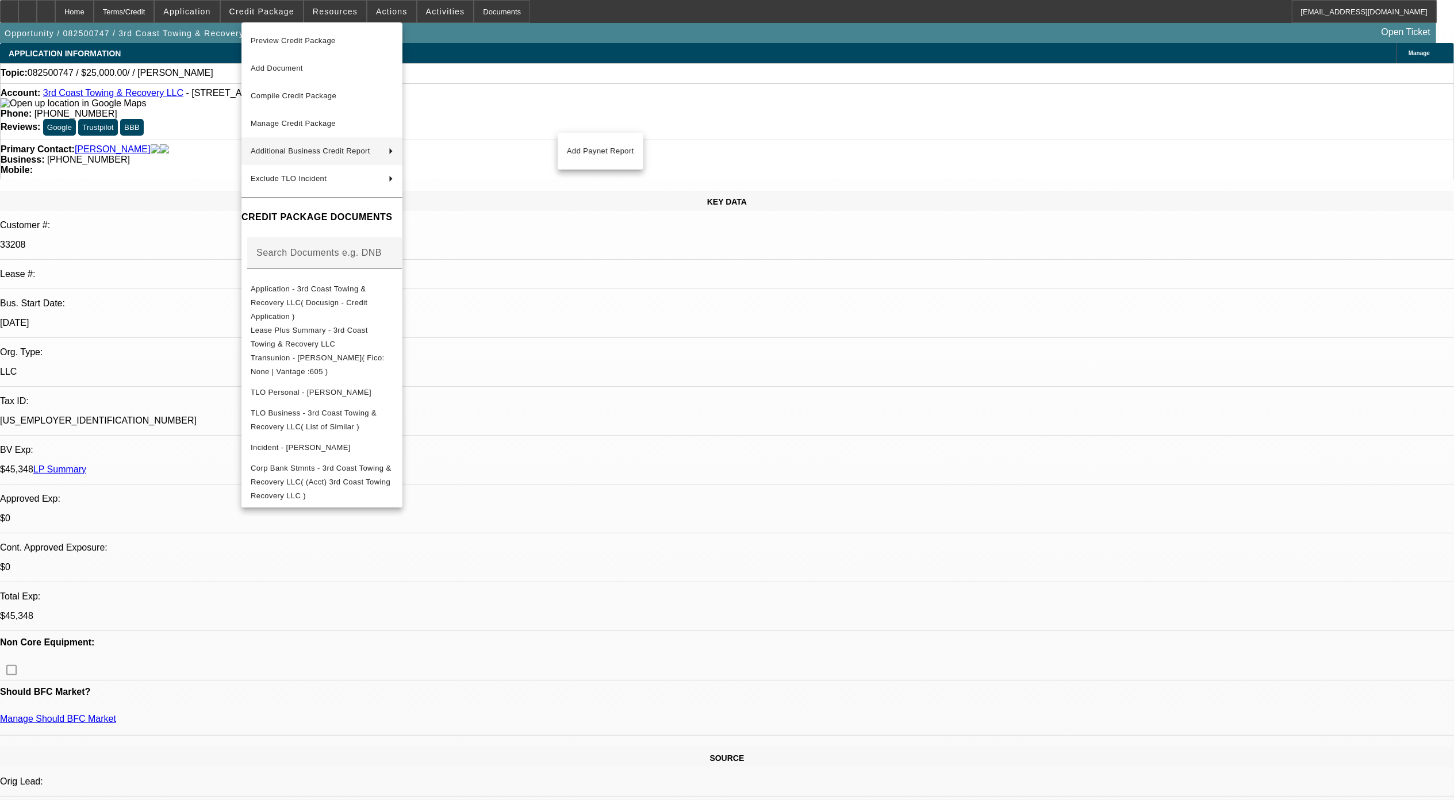
click at [935, 40] on div at bounding box center [727, 400] width 1454 height 800
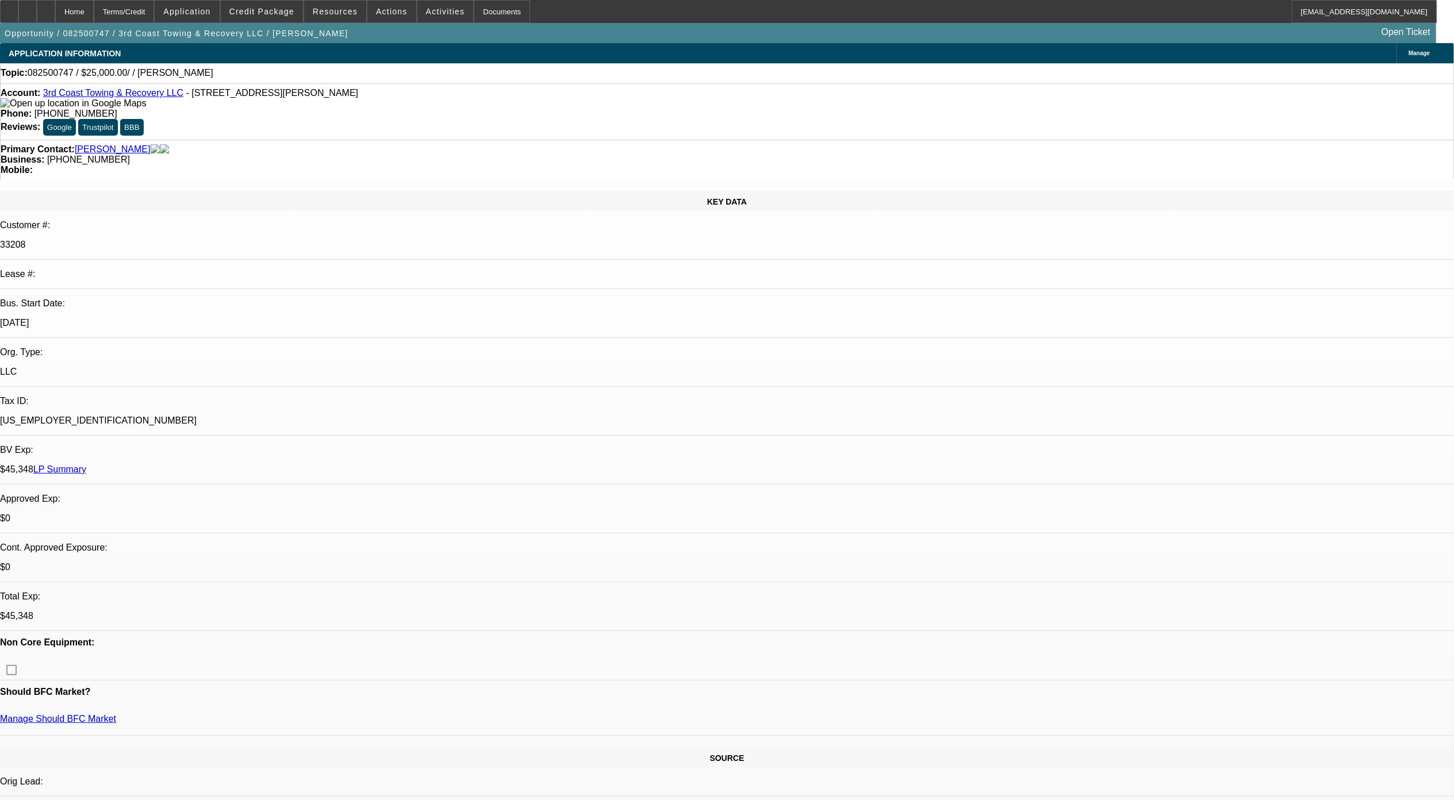
click at [1396, 47] on div "Manage" at bounding box center [1424, 53] width 57 height 20
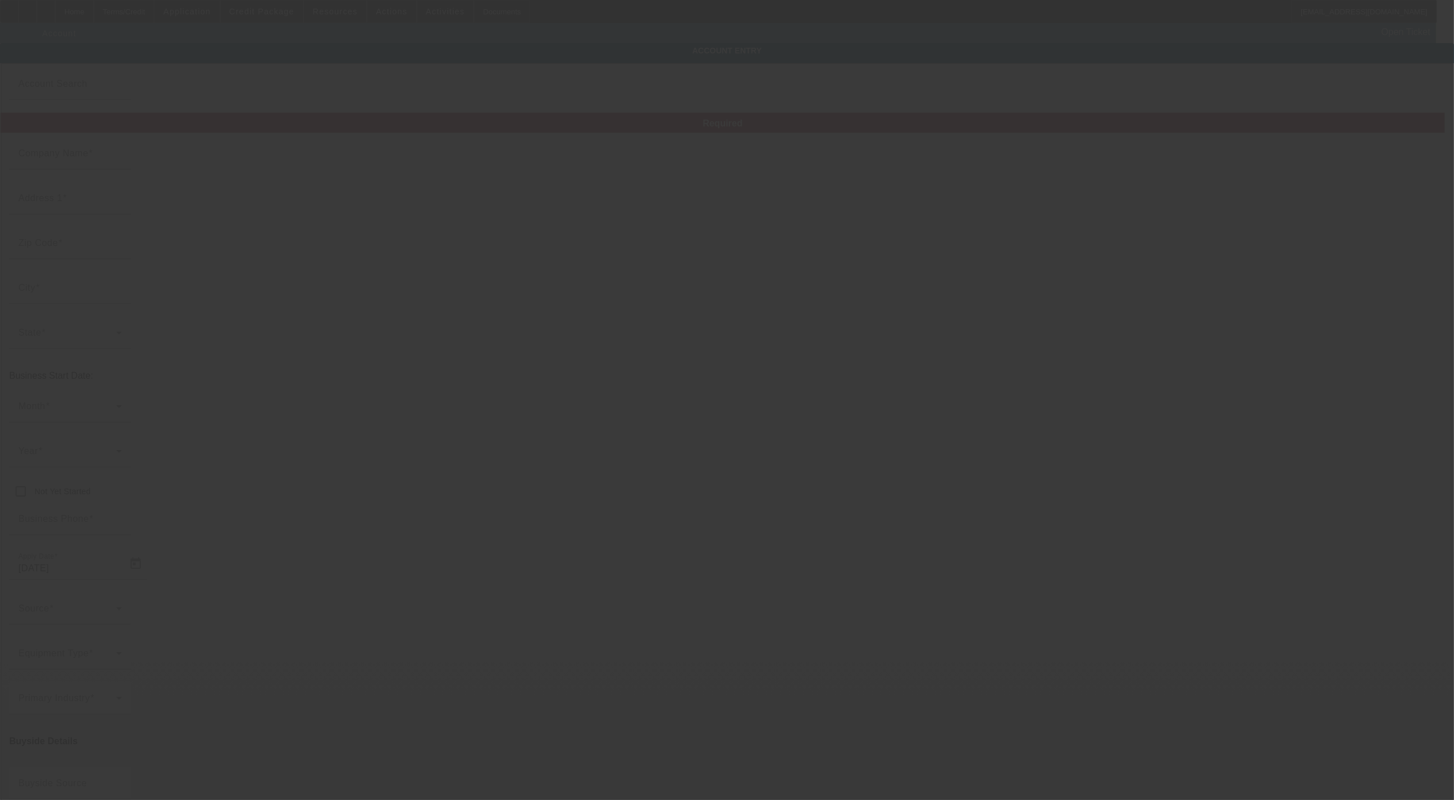
type input "3rd Coast Towing & Recovery LLC"
type input "[STREET_ADDRESS]"
type input "36582"
type input "[PERSON_NAME]"
type input "[PHONE_NUMBER]"
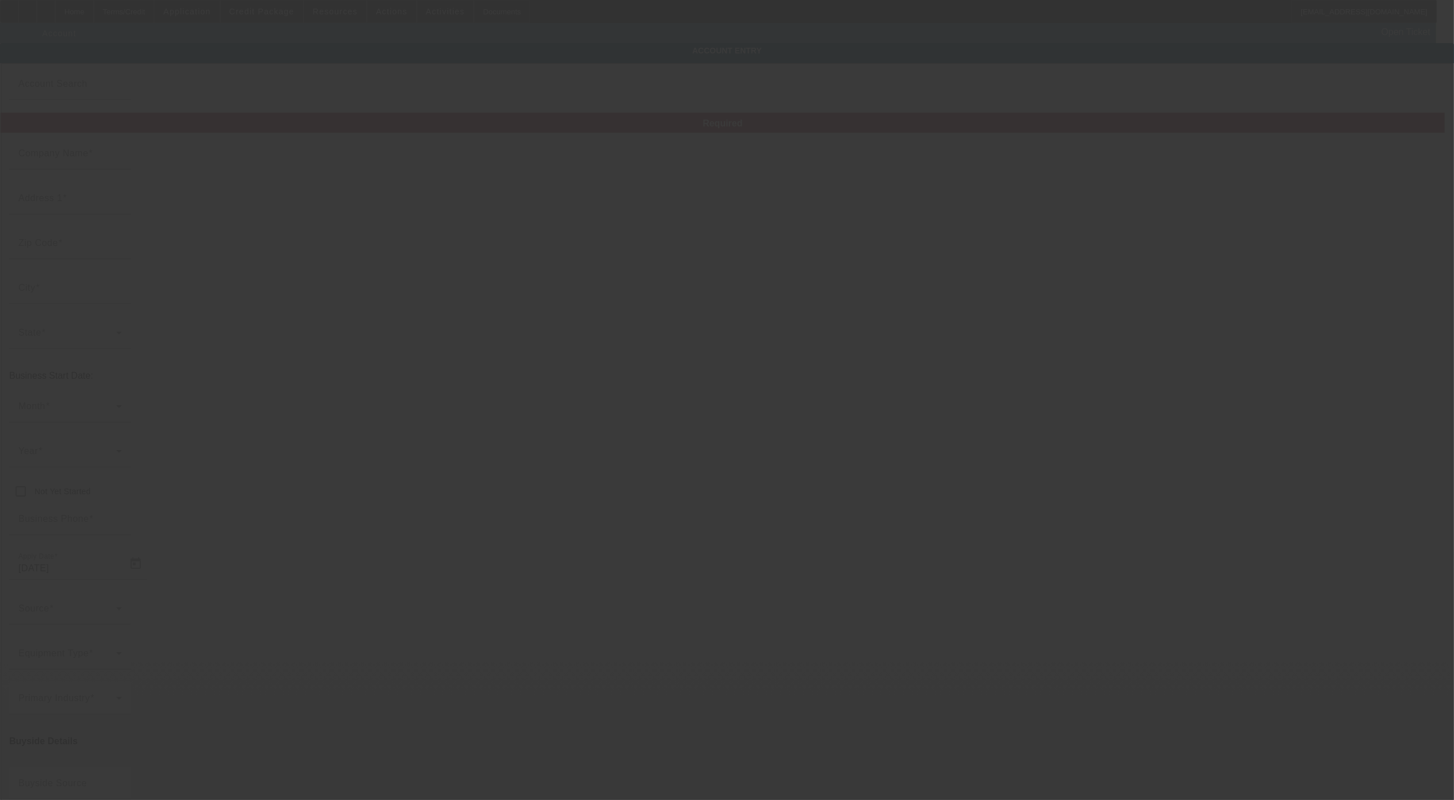
type input "[EMAIL_ADDRESS][DOMAIN_NAME]"
type input "Mobile"
type input "[US_EMPLOYER_IDENTIFICATION_NUMBER]"
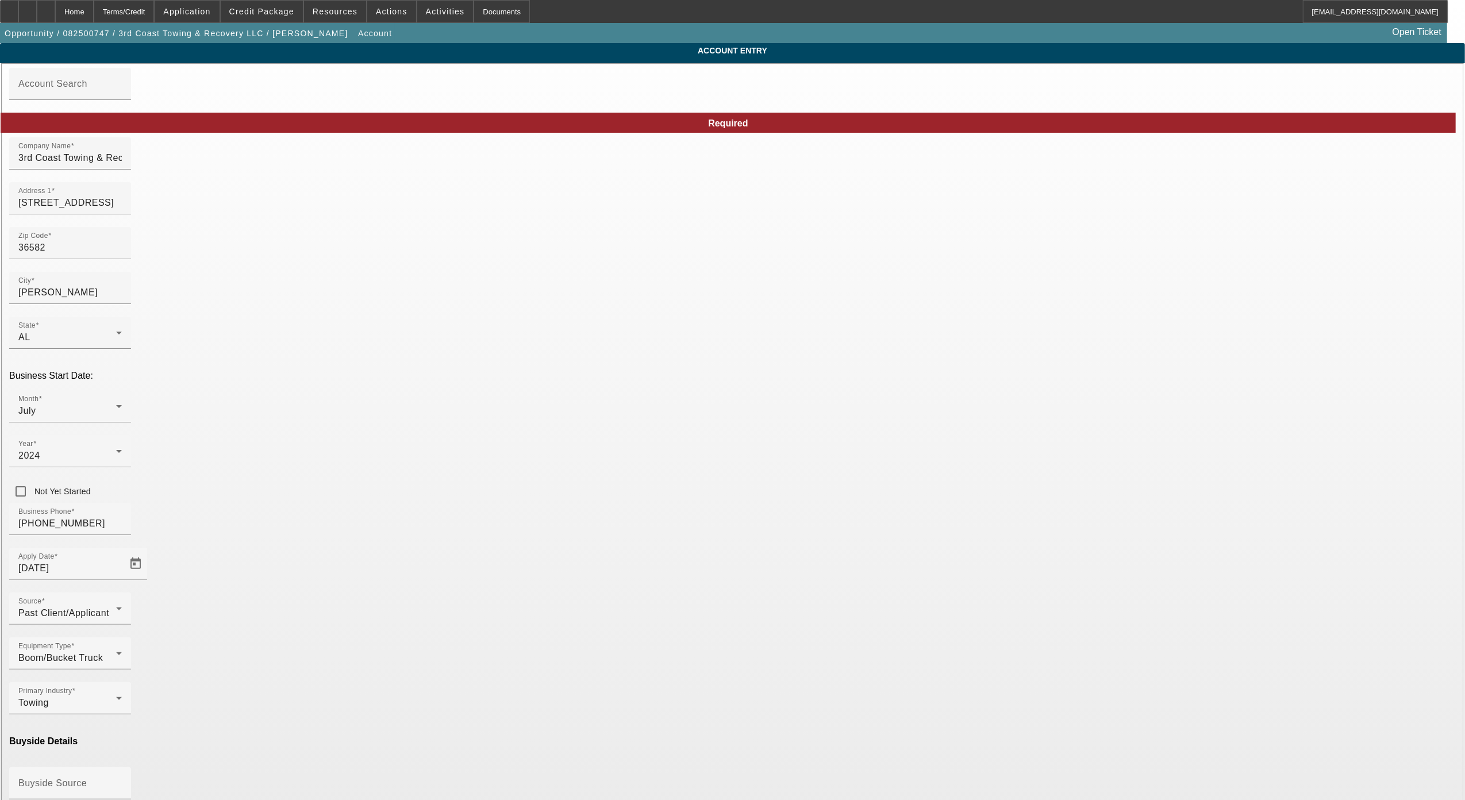
type input "[DATE]"
click at [126, 444] on icon at bounding box center [119, 451] width 14 height 14
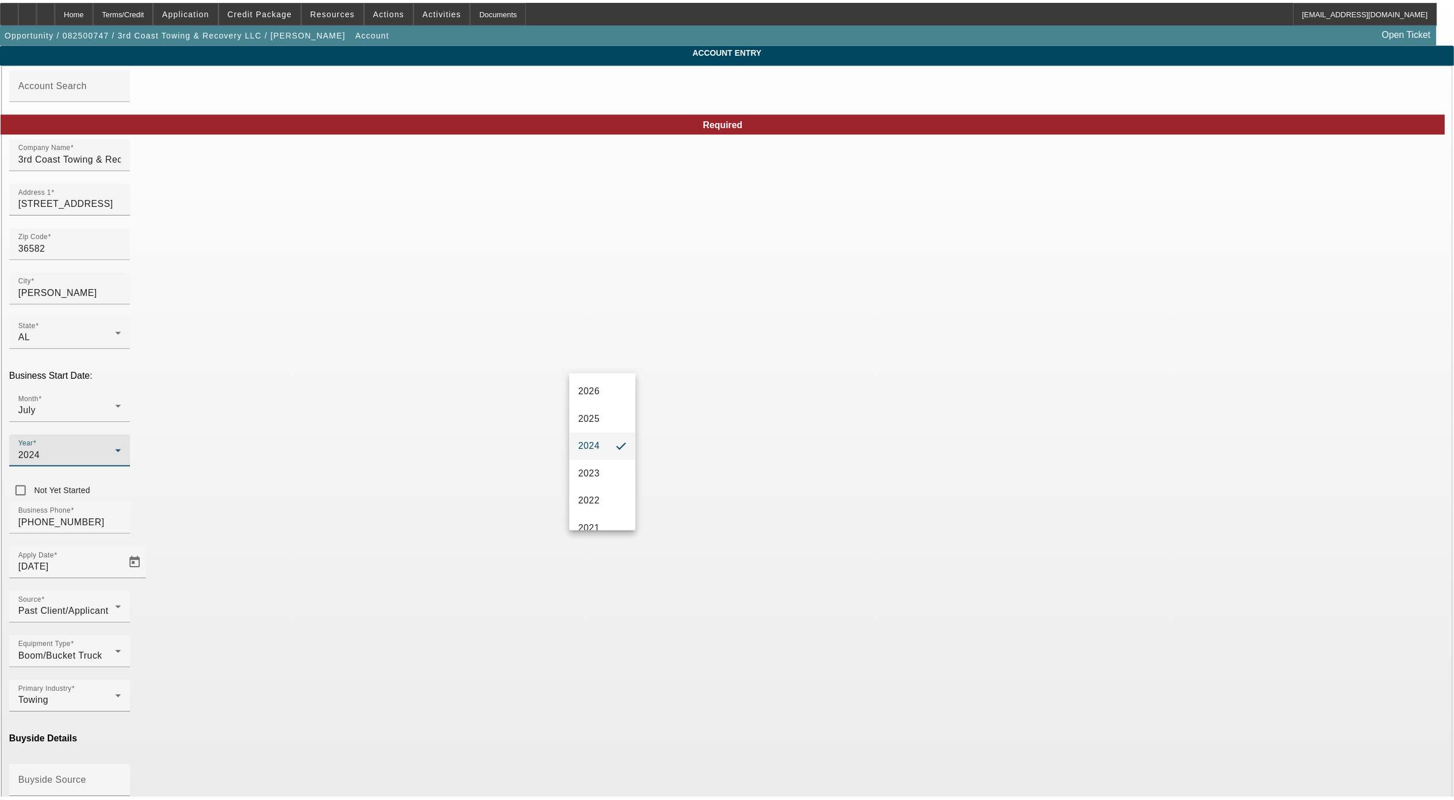
scroll to position [153, 0]
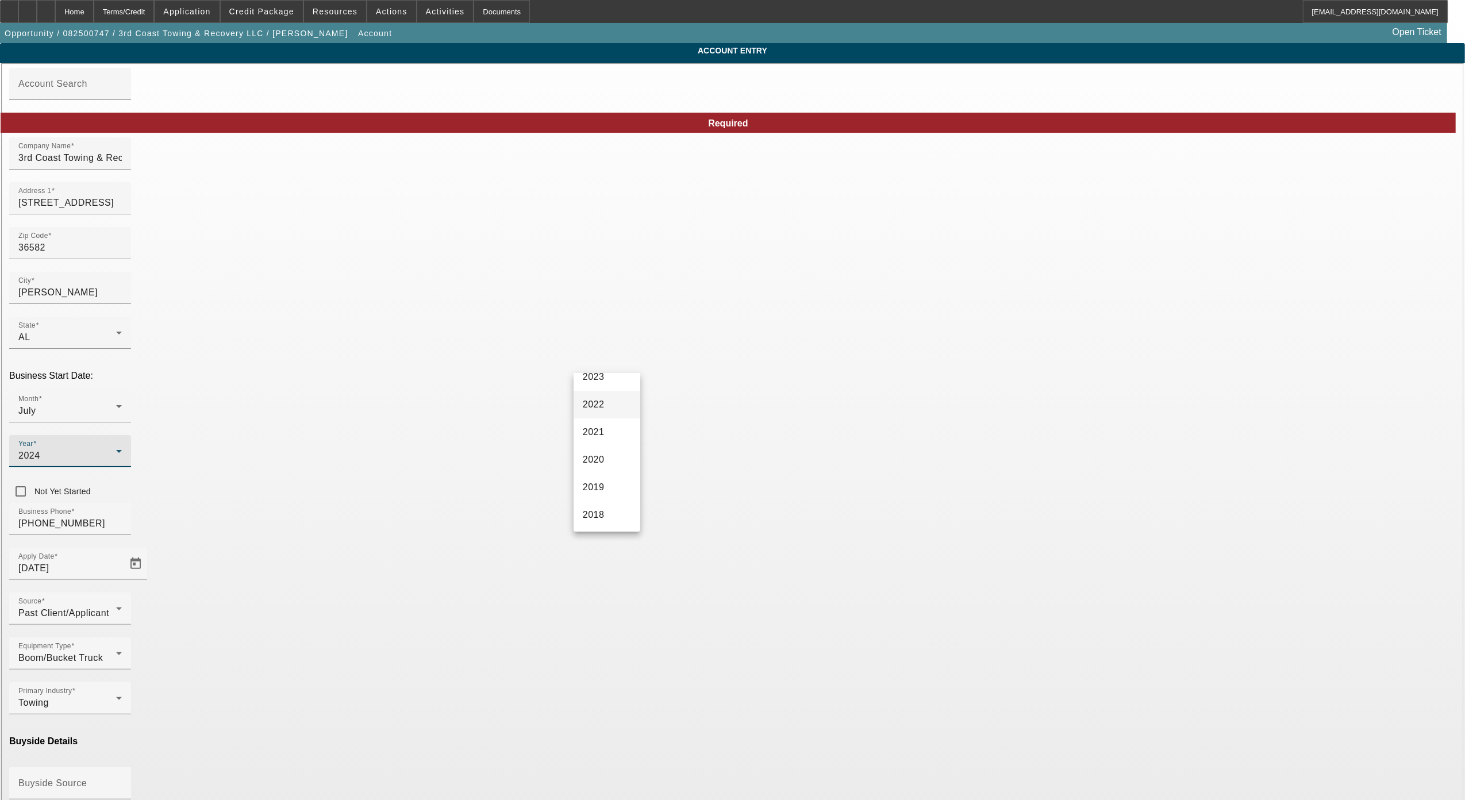
click at [610, 412] on mat-option "2022" at bounding box center [607, 405] width 67 height 28
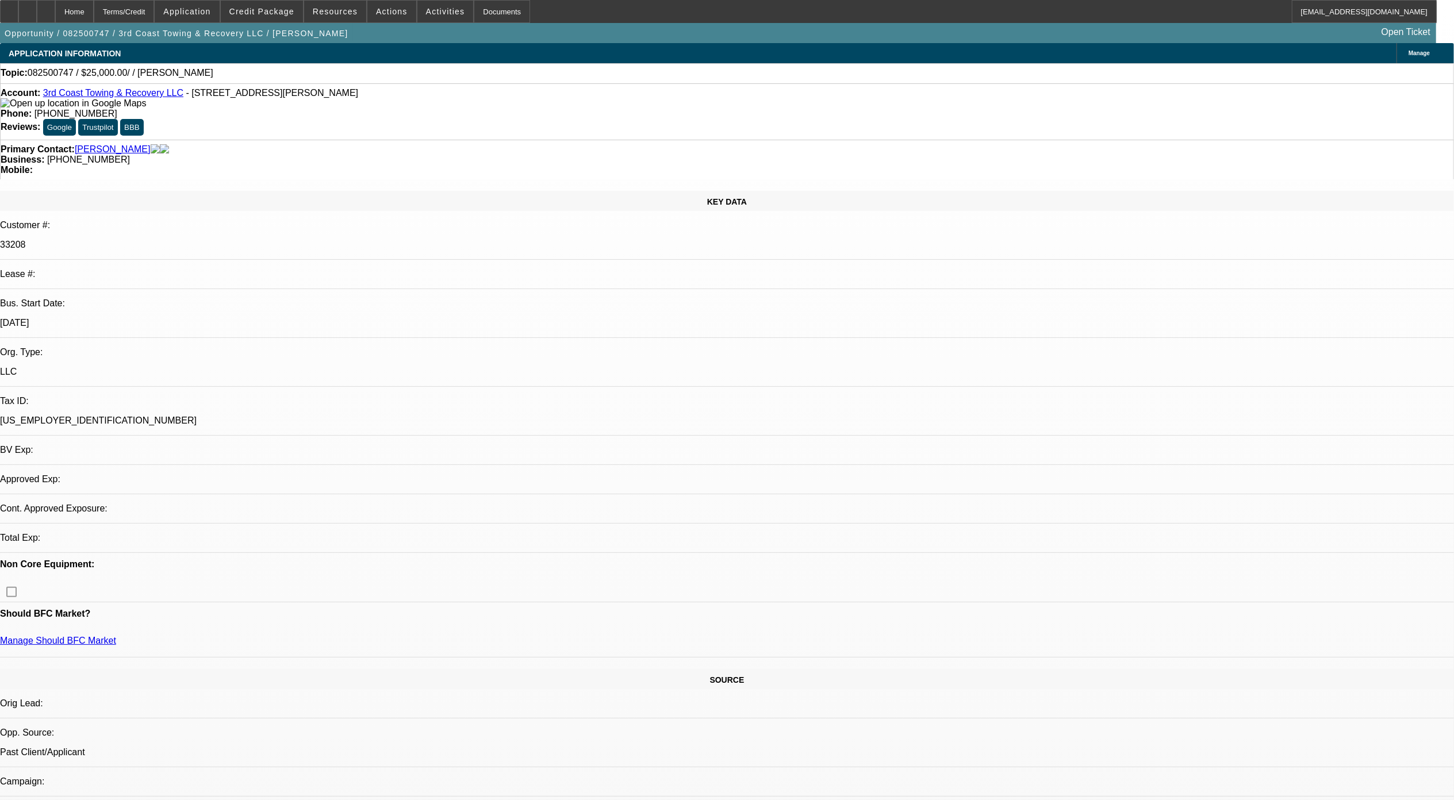
select select "0"
select select "2"
select select "0.1"
select select "4"
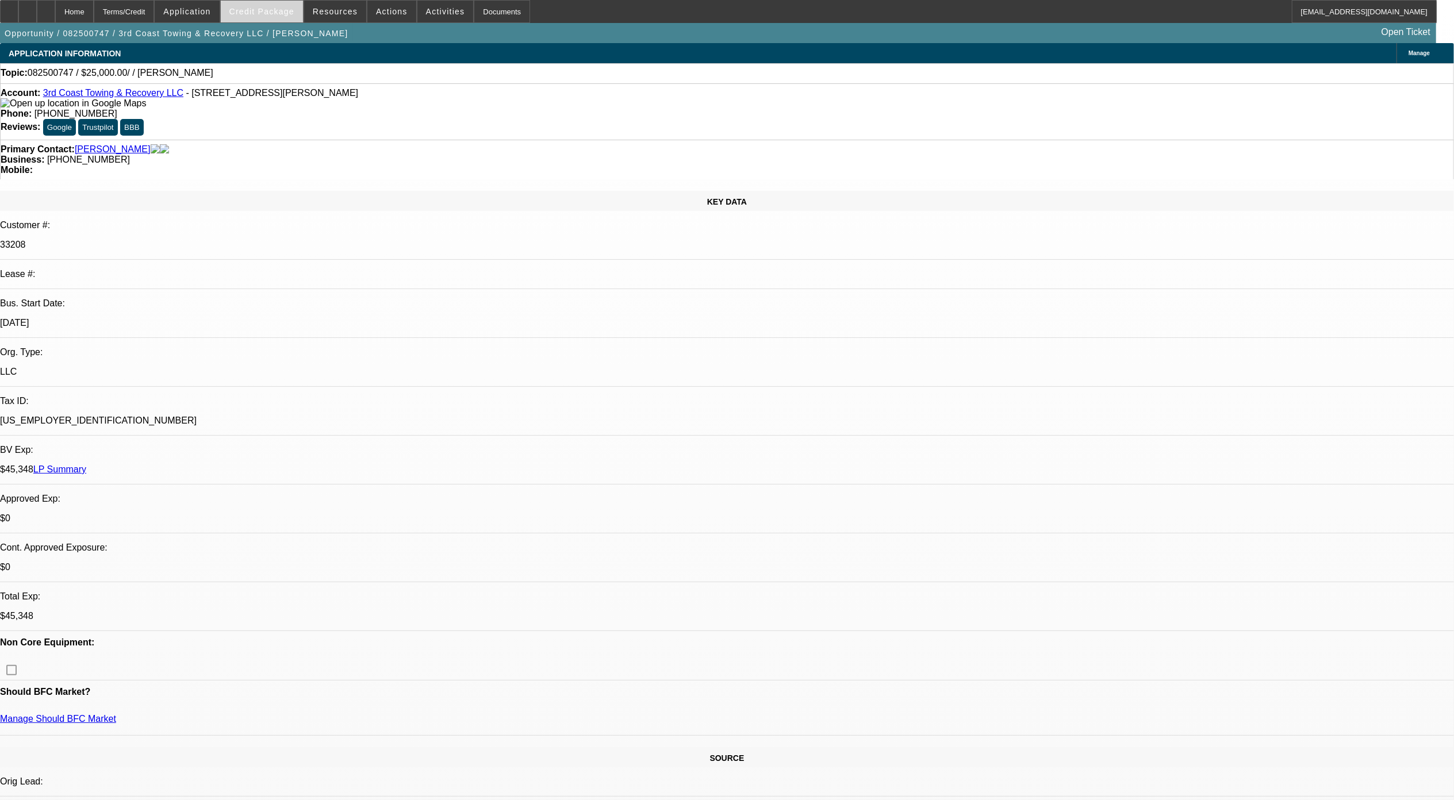
click at [254, 15] on span "Credit Package" at bounding box center [261, 11] width 65 height 9
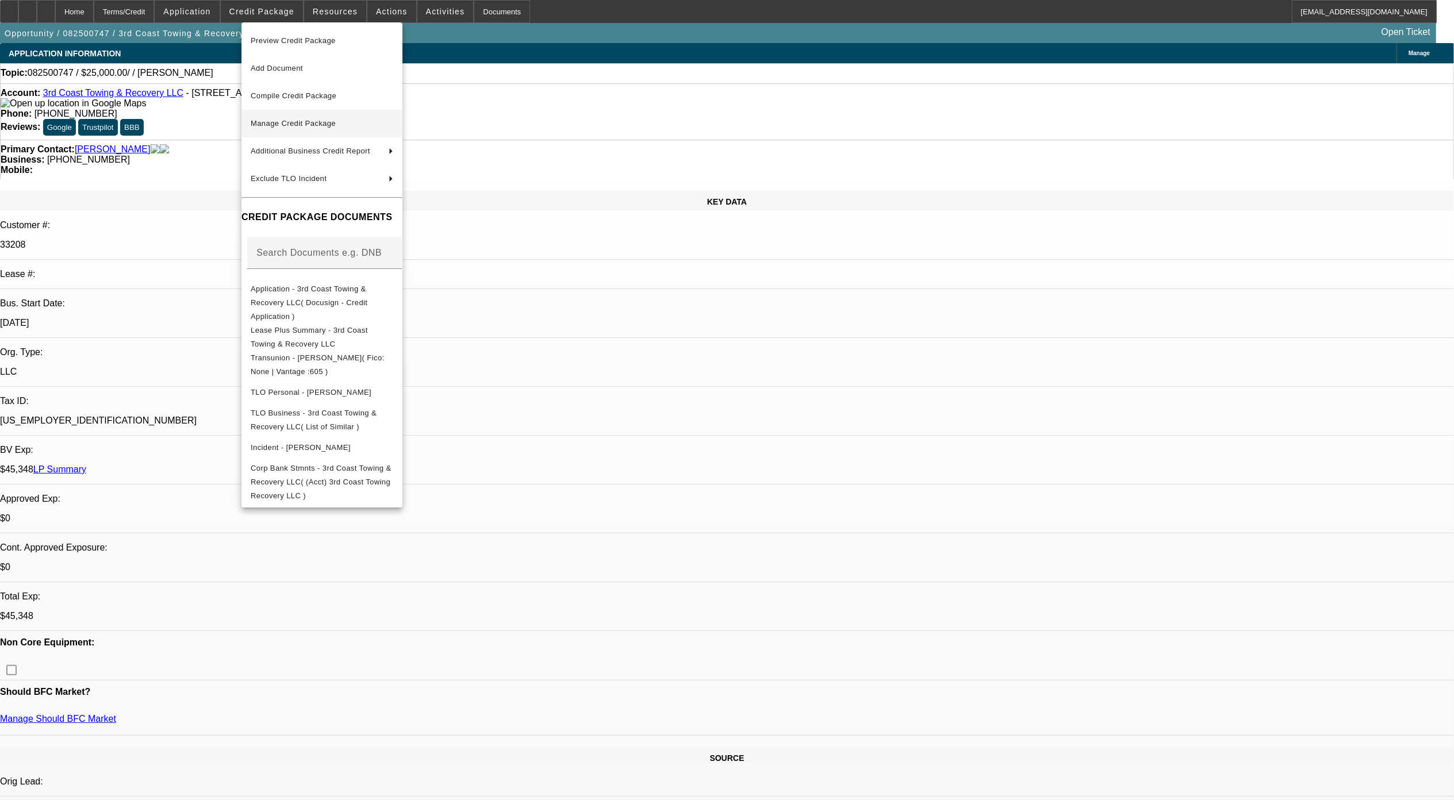
click at [299, 121] on span "Manage Credit Package" at bounding box center [293, 123] width 85 height 9
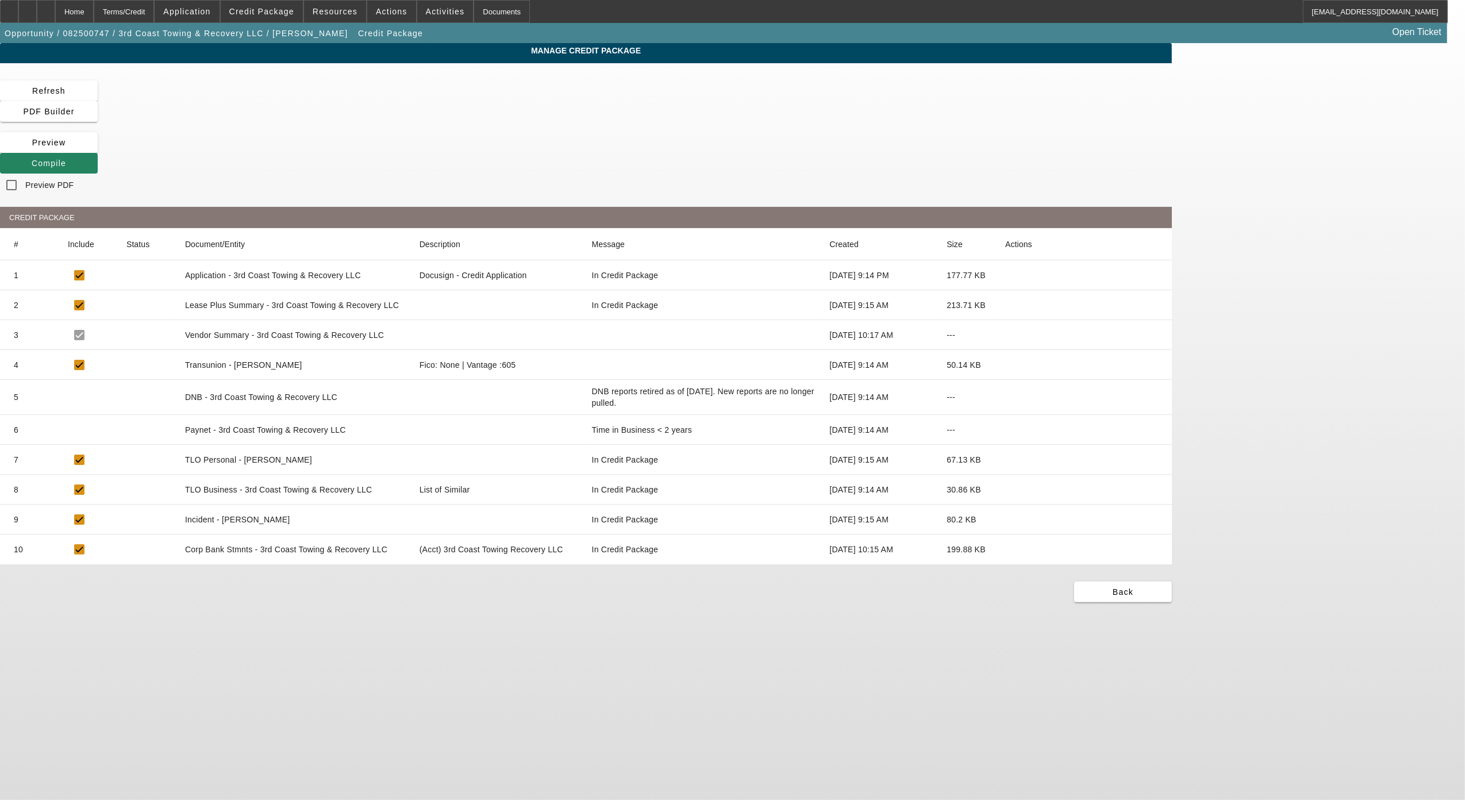
click at [1138, 415] on mat-cell at bounding box center [1084, 430] width 176 height 30
click at [1005, 430] on icon at bounding box center [1005, 430] width 0 height 0
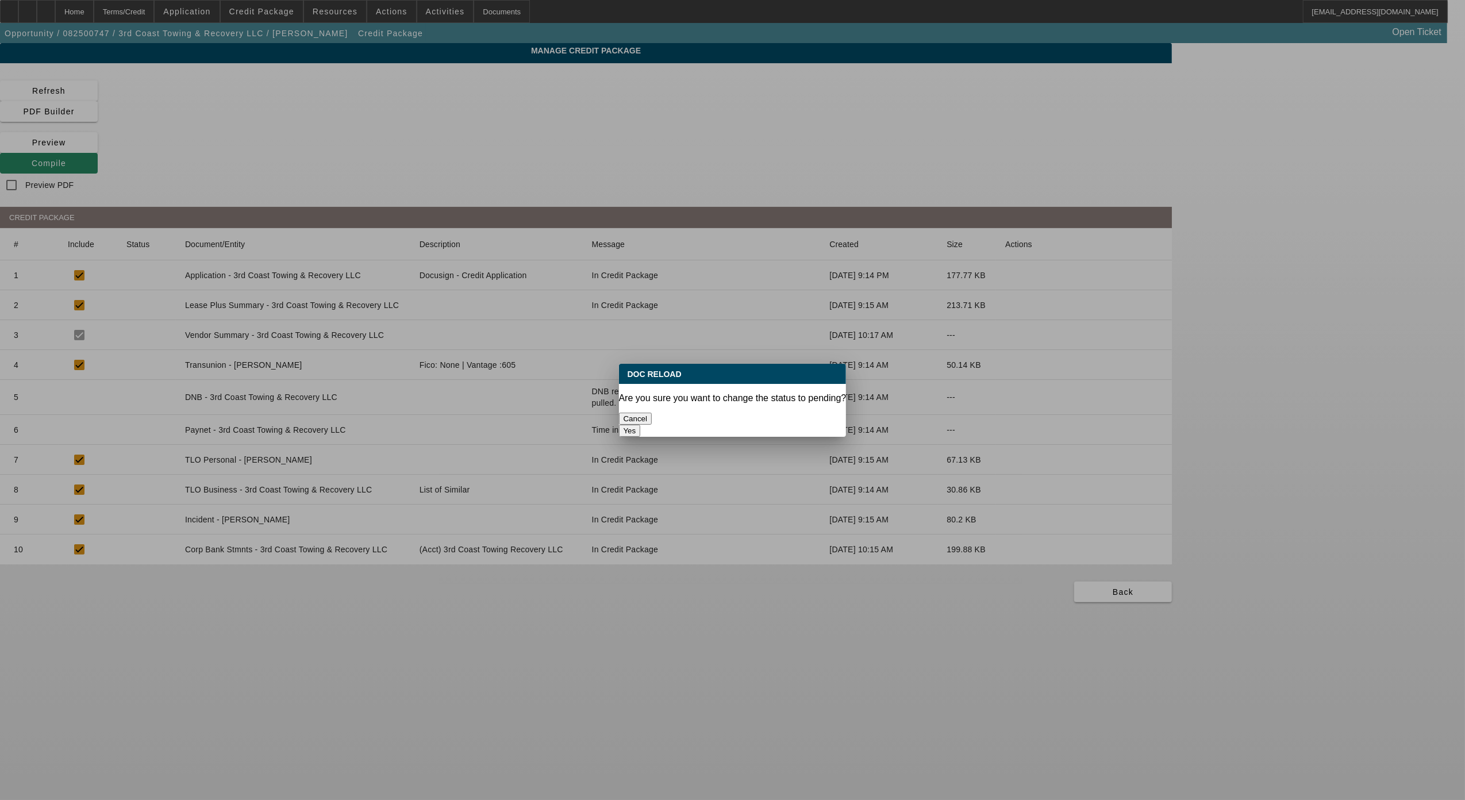
click at [641, 425] on button "Yes" at bounding box center [630, 431] width 22 height 12
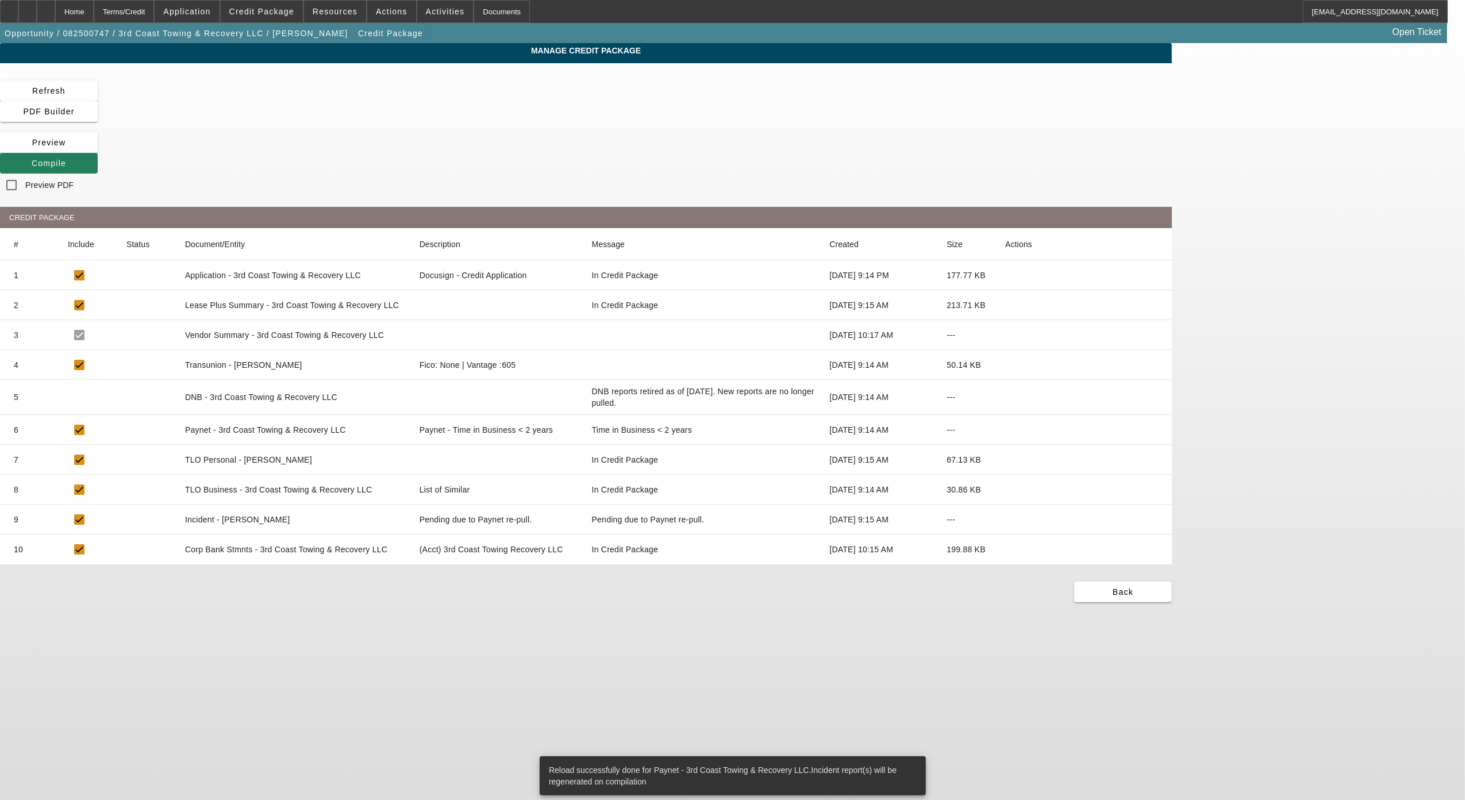
click at [98, 149] on span at bounding box center [49, 163] width 98 height 28
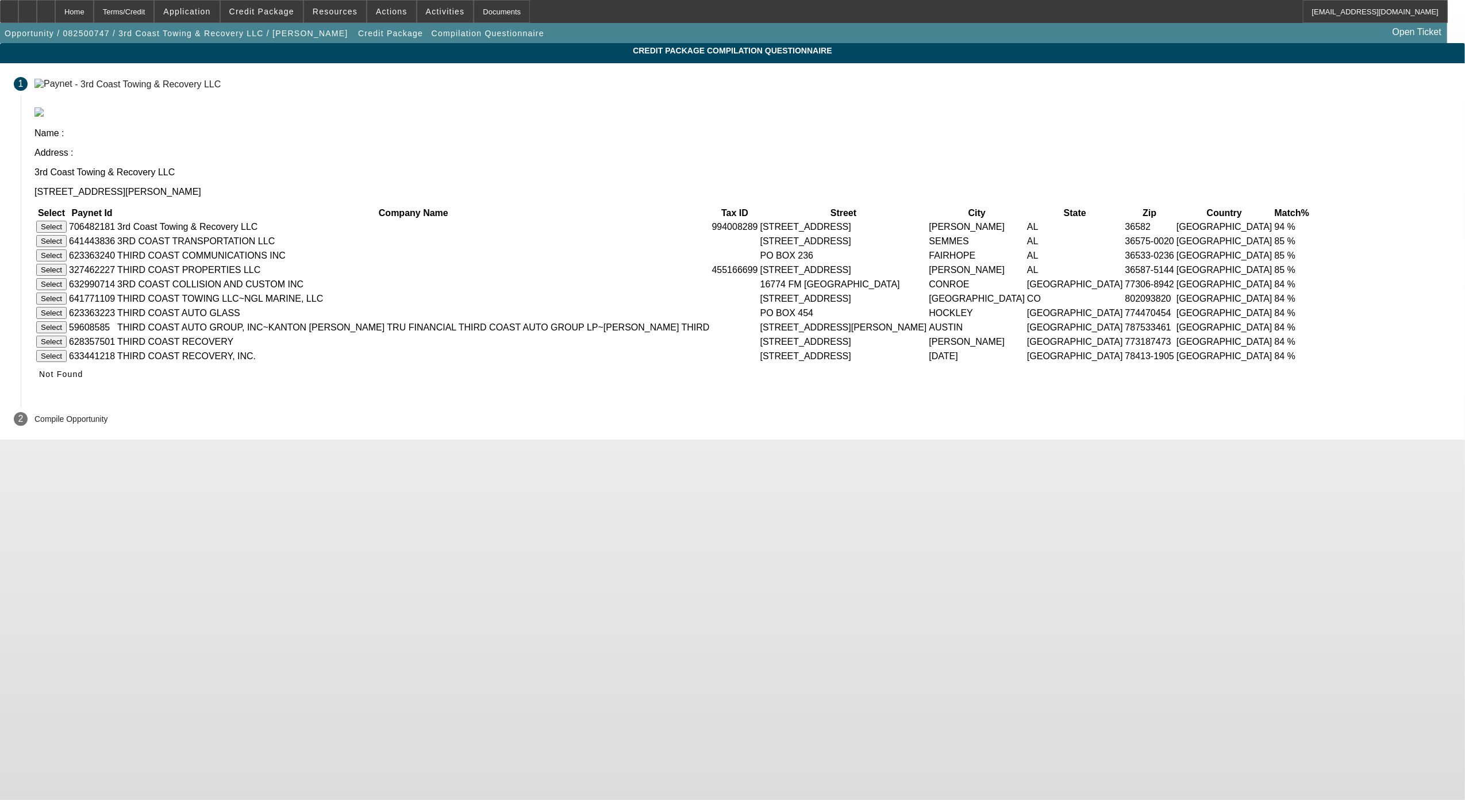
click at [67, 221] on button "Select" at bounding box center [51, 227] width 30 height 12
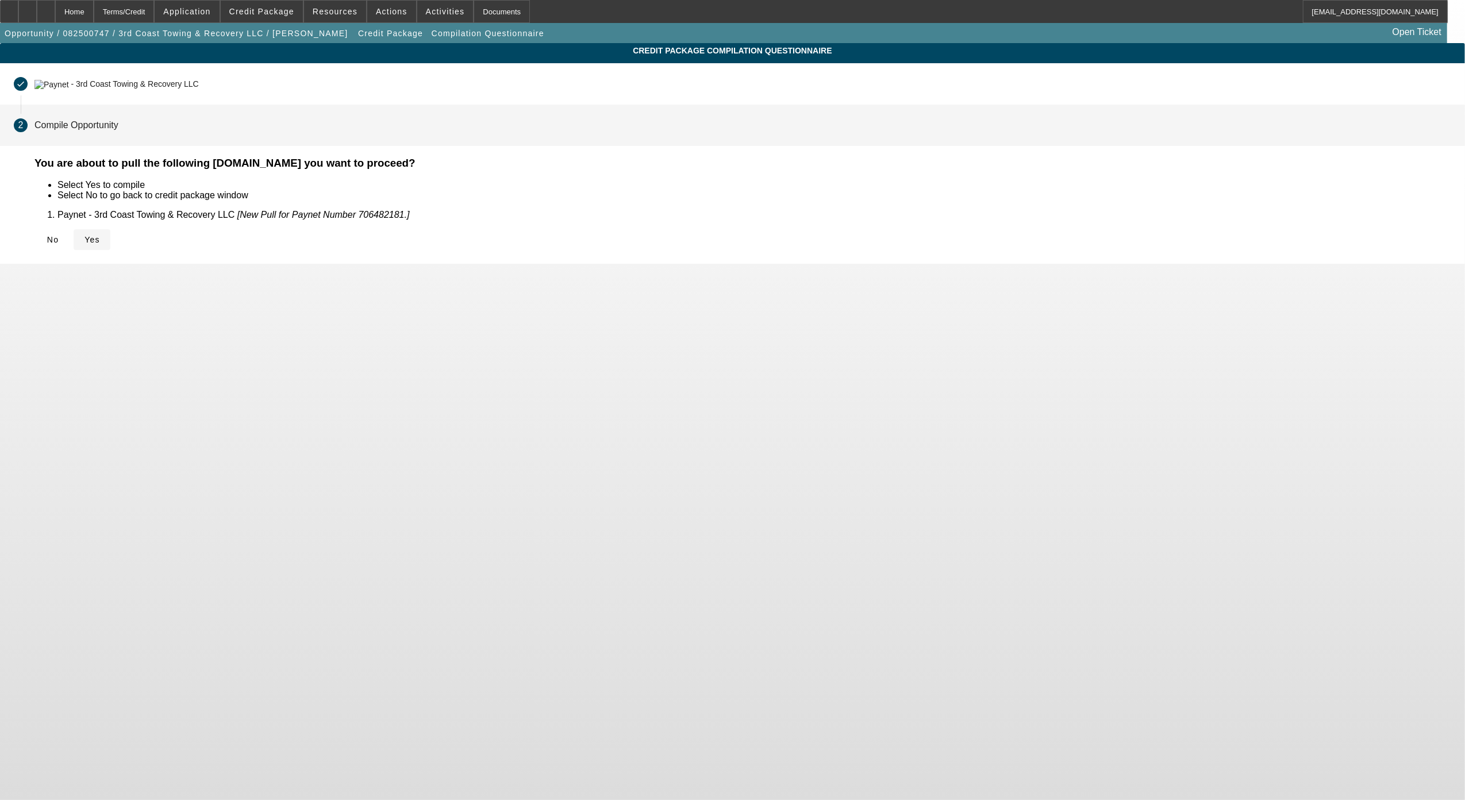
click at [85, 240] on icon at bounding box center [85, 239] width 0 height 9
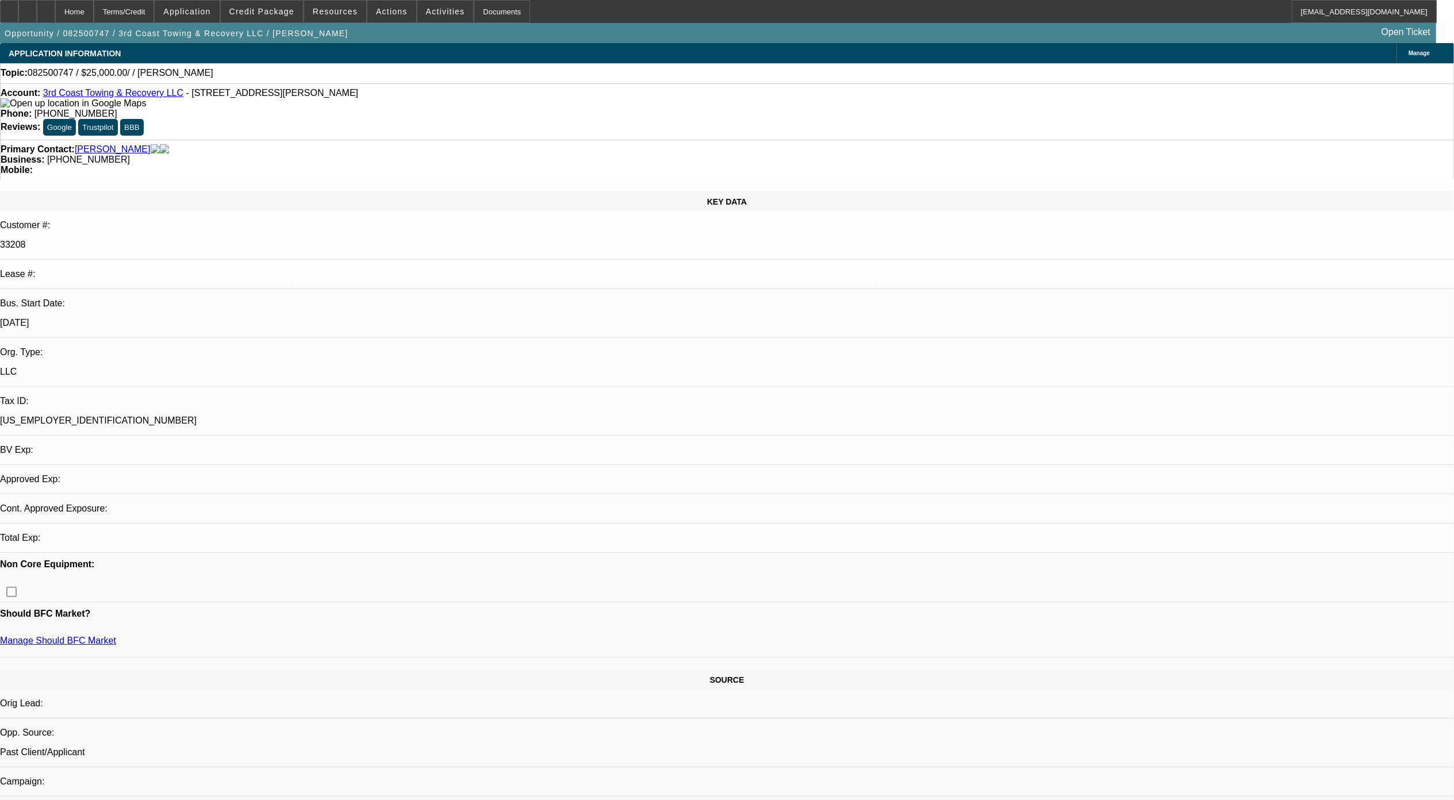
select select "0"
select select "2"
select select "0.1"
select select "4"
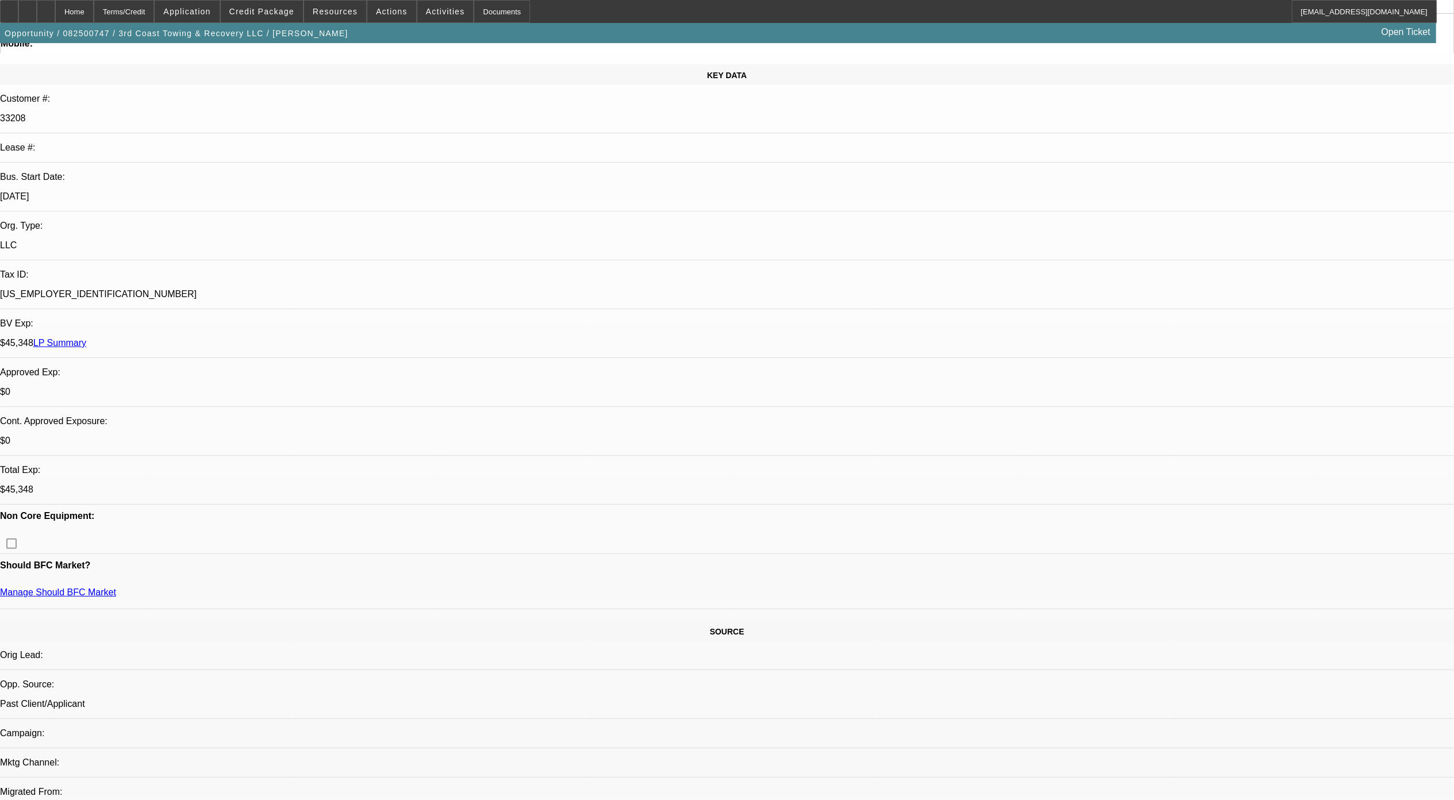
scroll to position [306, 0]
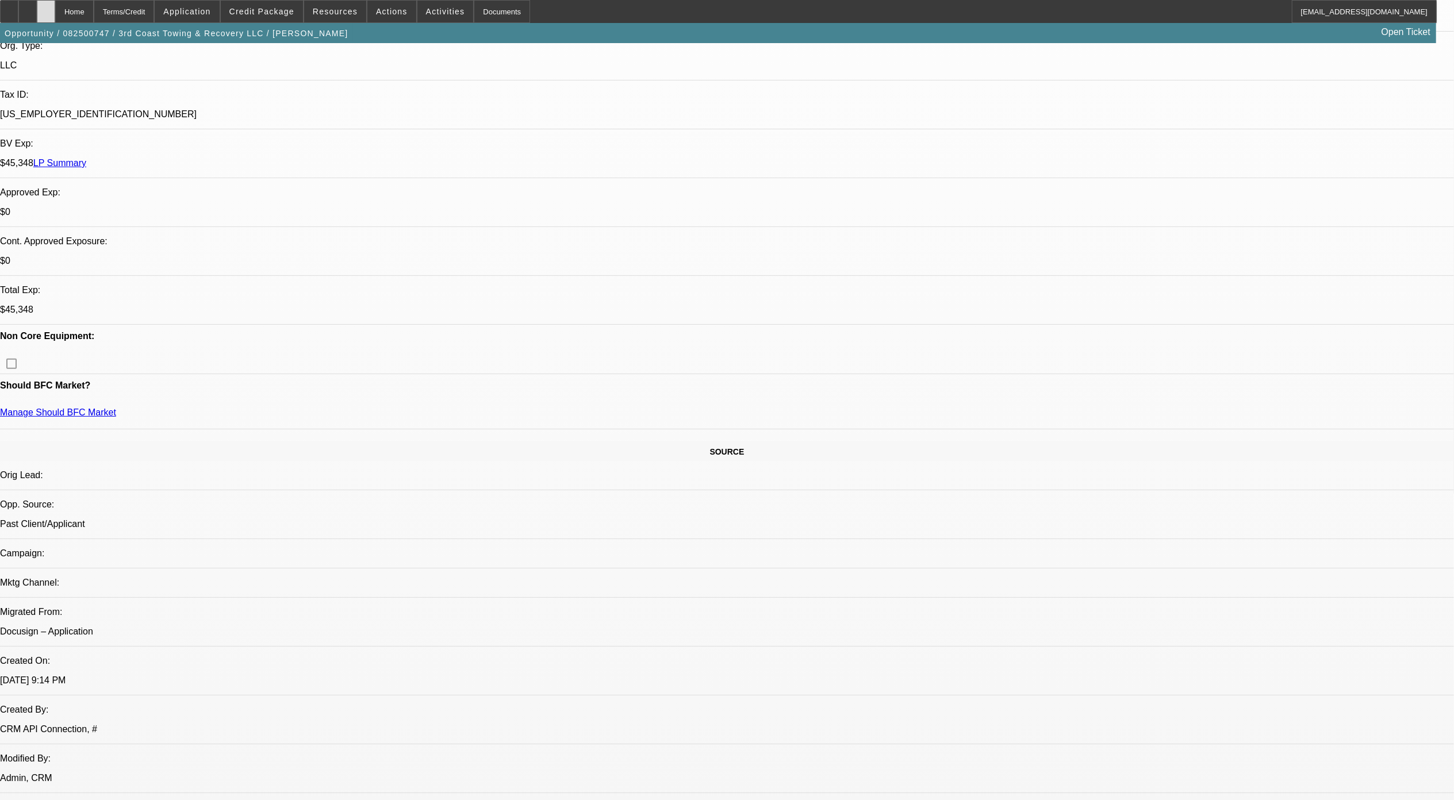
click at [55, 6] on div at bounding box center [46, 11] width 18 height 23
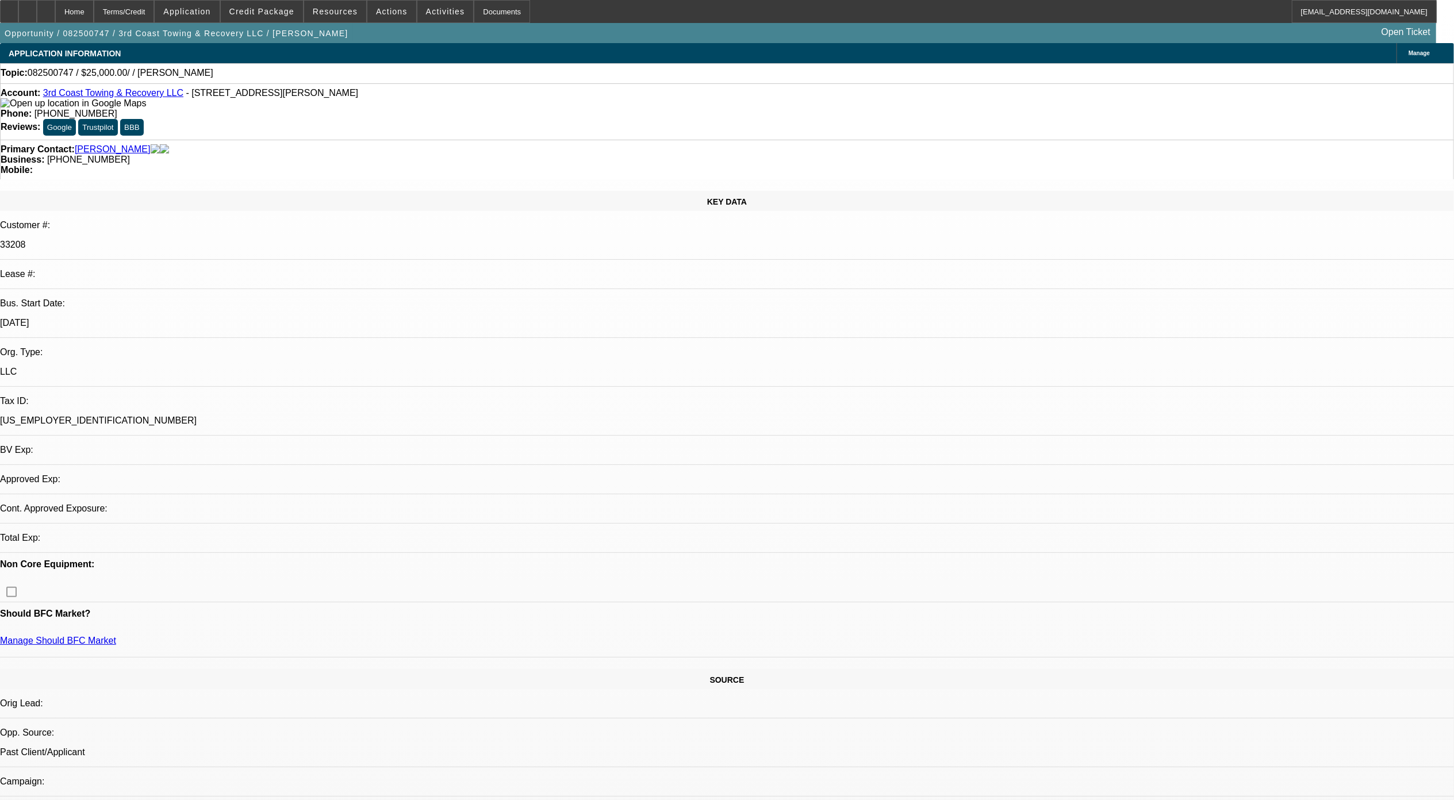
select select "0"
select select "2"
select select "0.1"
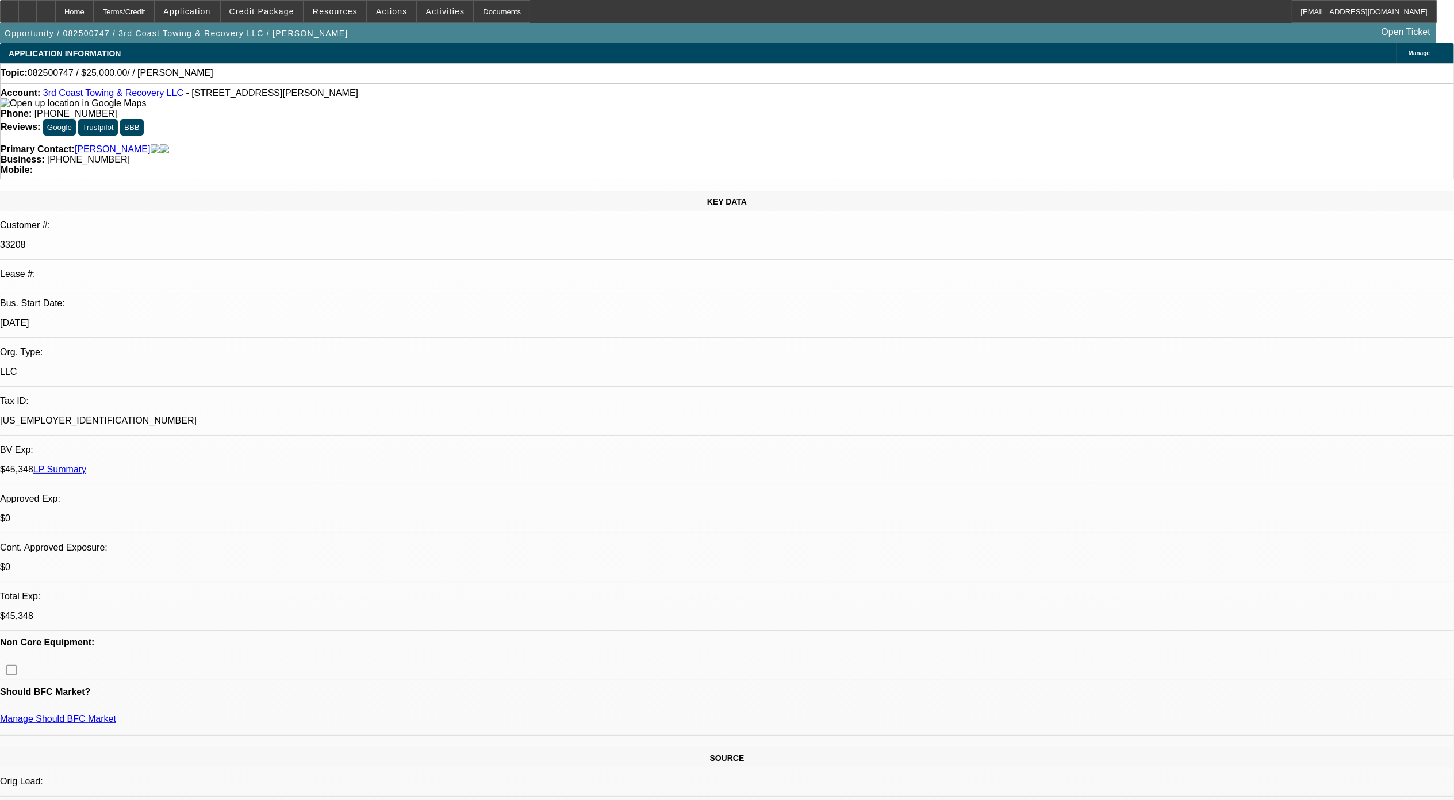
select select "1"
select select "2"
select select "4"
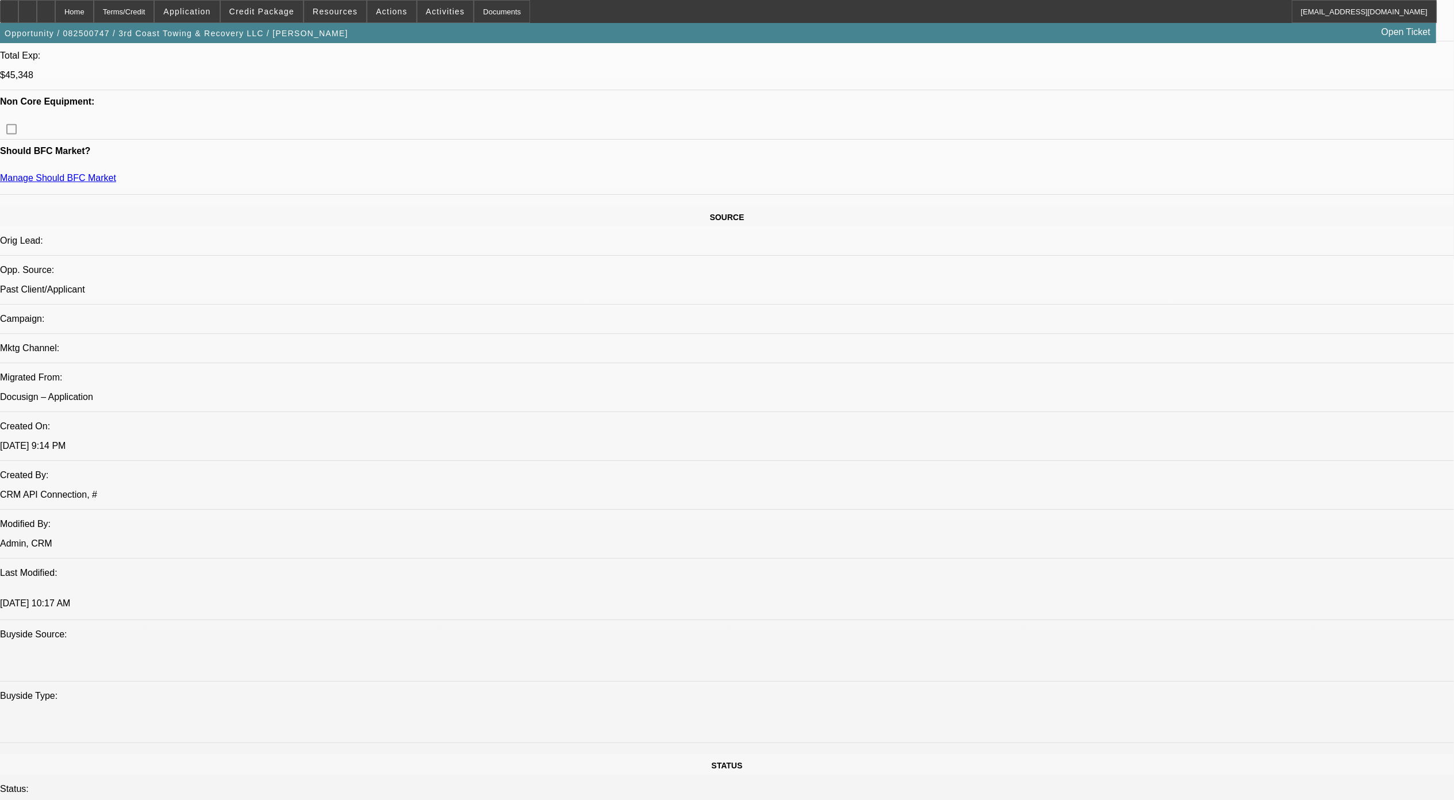
scroll to position [766, 0]
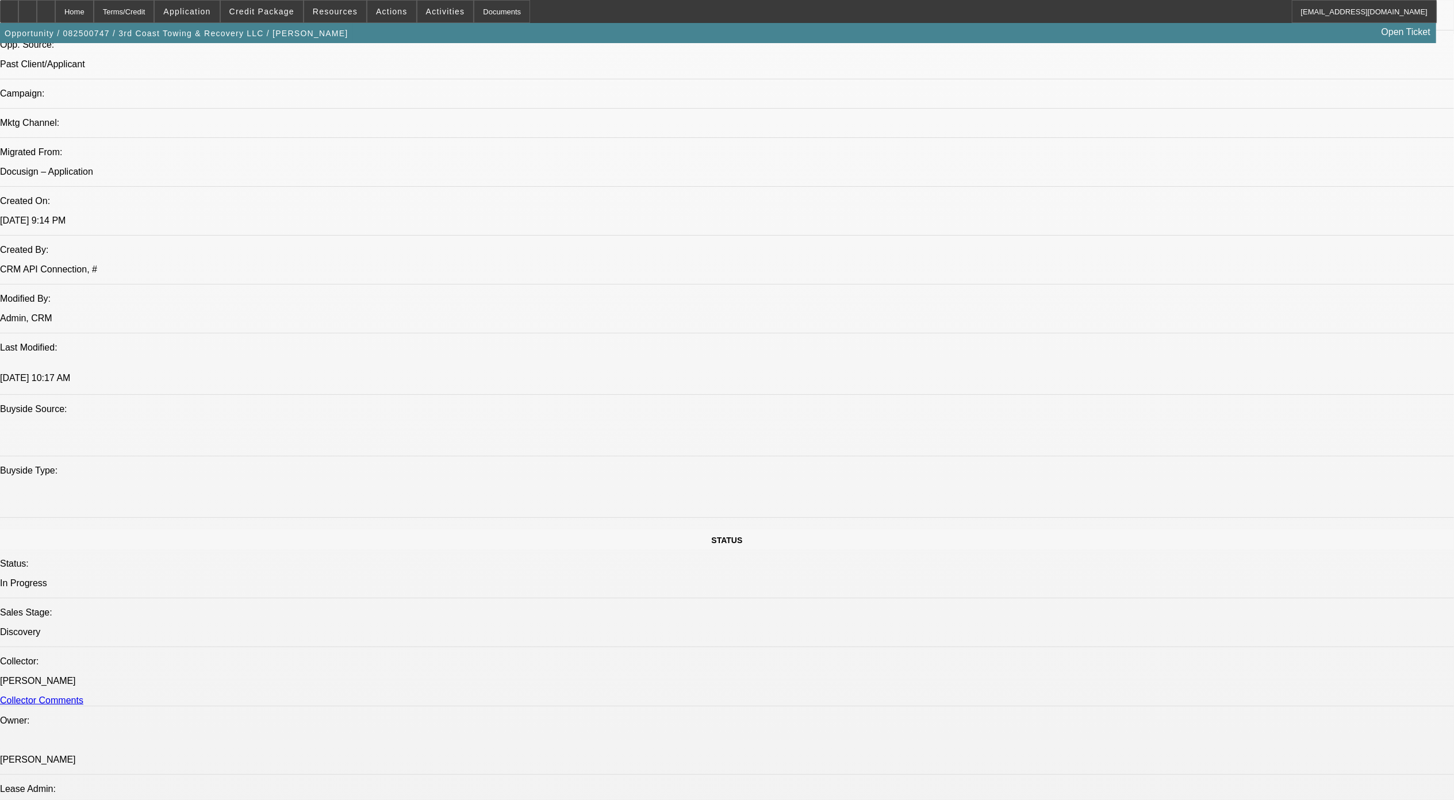
drag, startPoint x: 406, startPoint y: 479, endPoint x: 460, endPoint y: 479, distance: 54.6
drag, startPoint x: 460, startPoint y: 479, endPoint x: 435, endPoint y: 504, distance: 35.8
drag, startPoint x: 403, startPoint y: 482, endPoint x: 436, endPoint y: 483, distance: 32.8
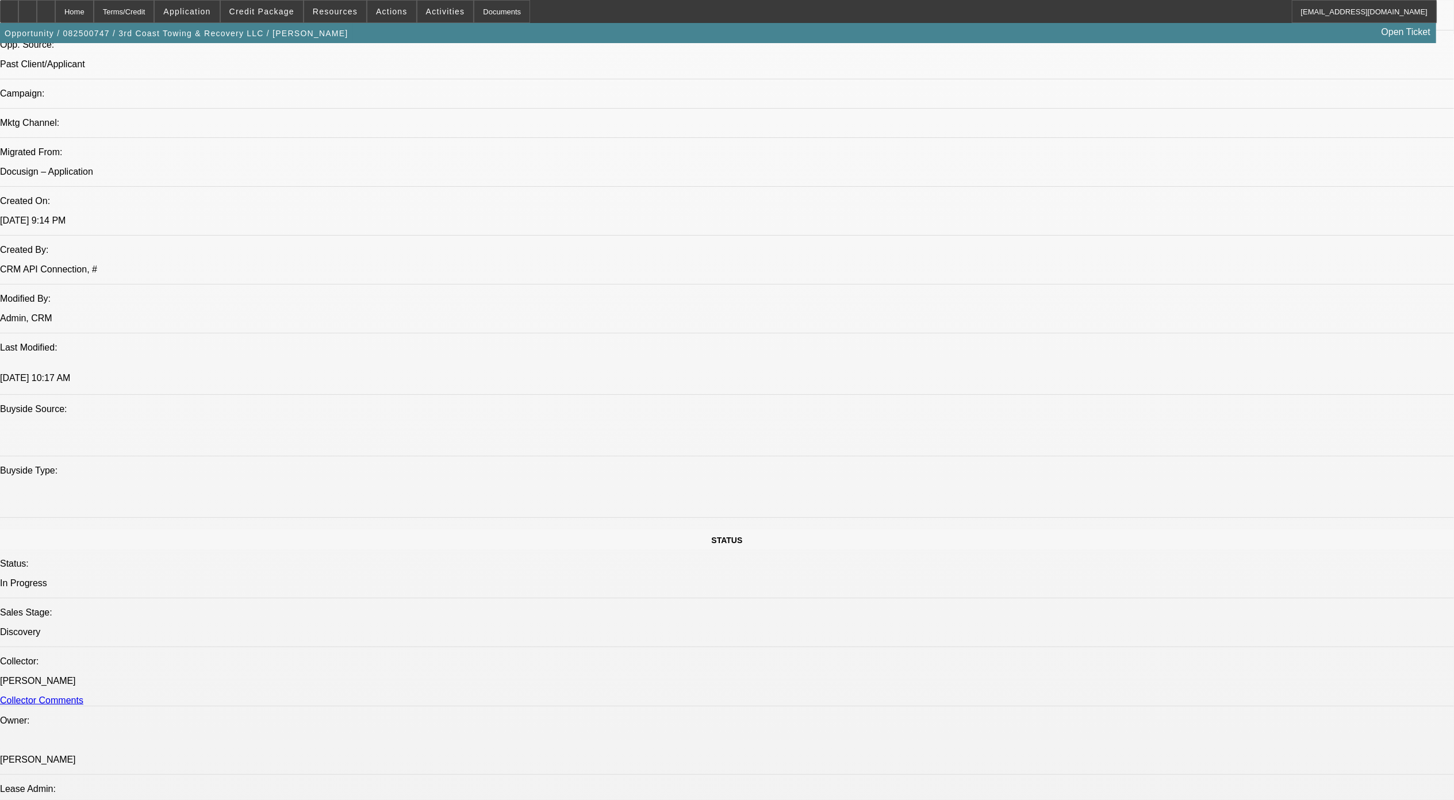
drag, startPoint x: 436, startPoint y: 483, endPoint x: 463, endPoint y: 517, distance: 43.7
drag, startPoint x: 443, startPoint y: 483, endPoint x: 374, endPoint y: 470, distance: 70.2
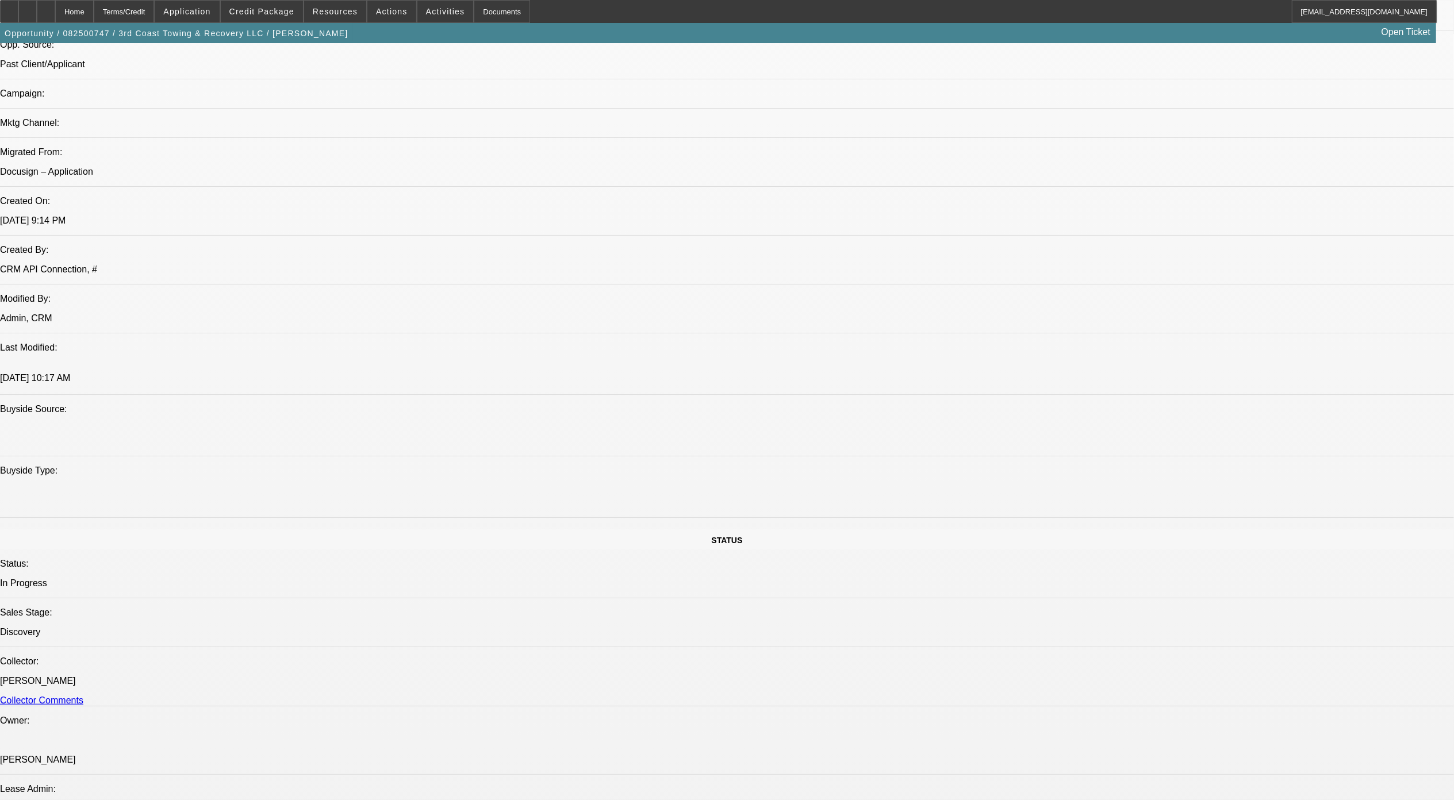
click at [55, 11] on div at bounding box center [46, 11] width 18 height 23
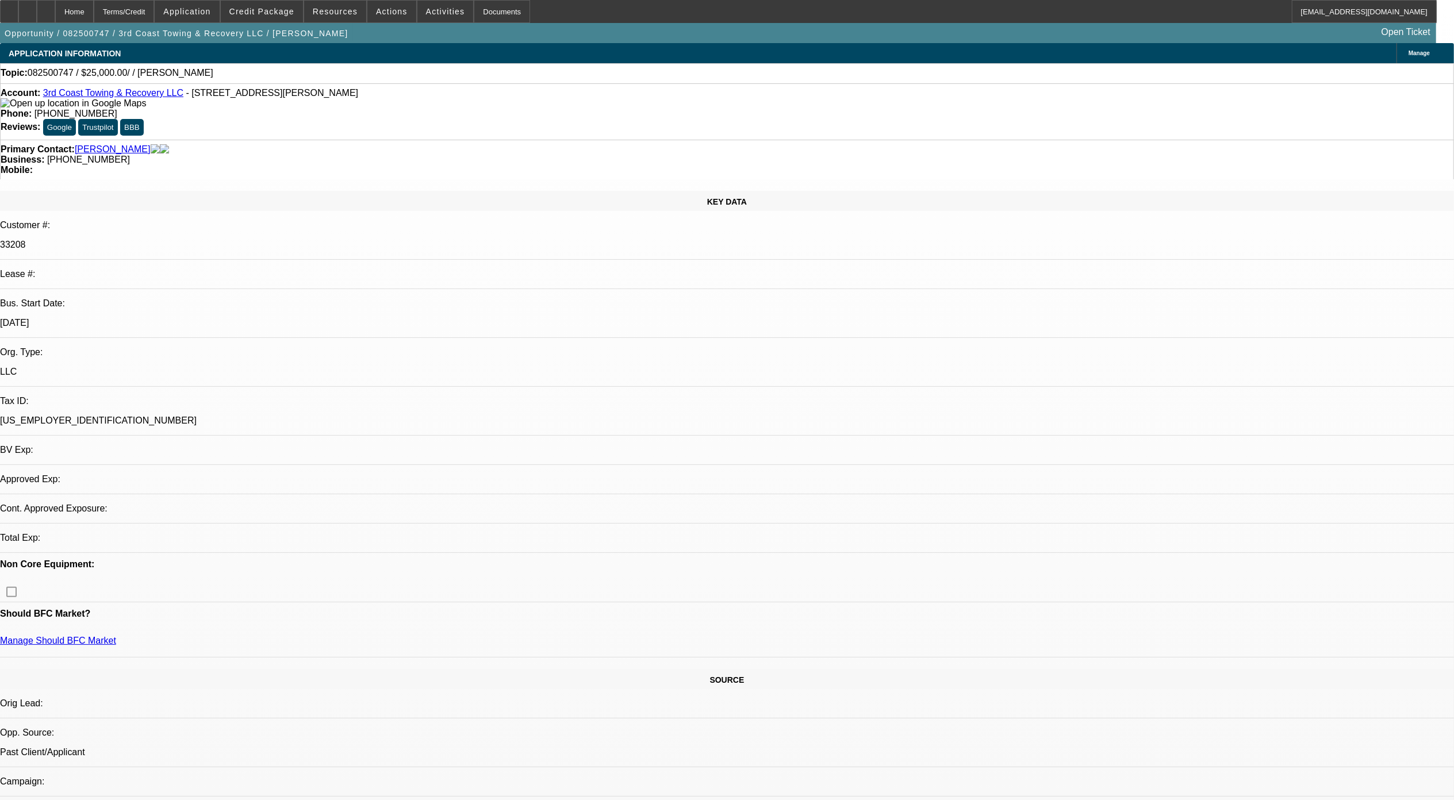
select select "0"
select select "2"
select select "0.1"
select select "4"
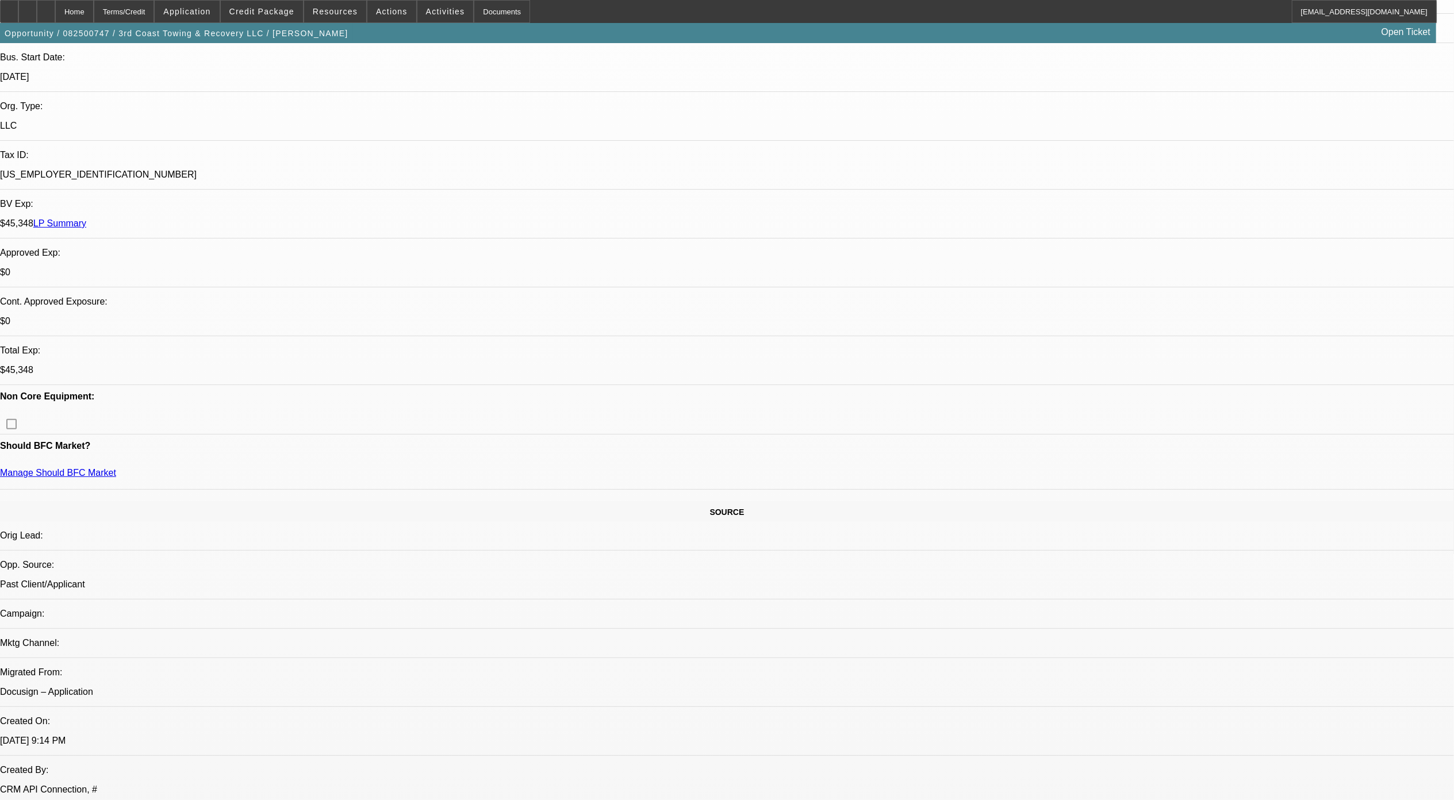
scroll to position [383, 0]
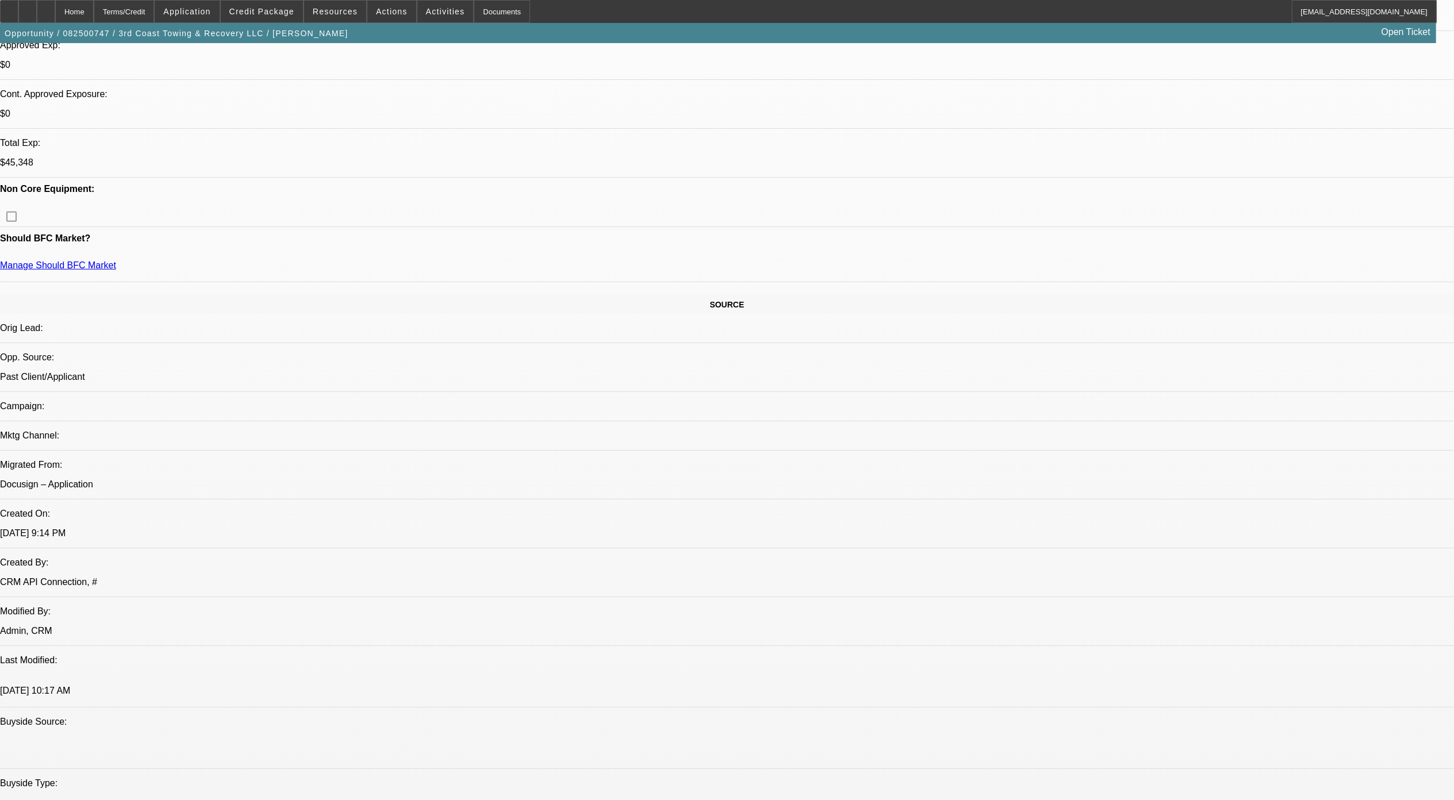
scroll to position [613, 0]
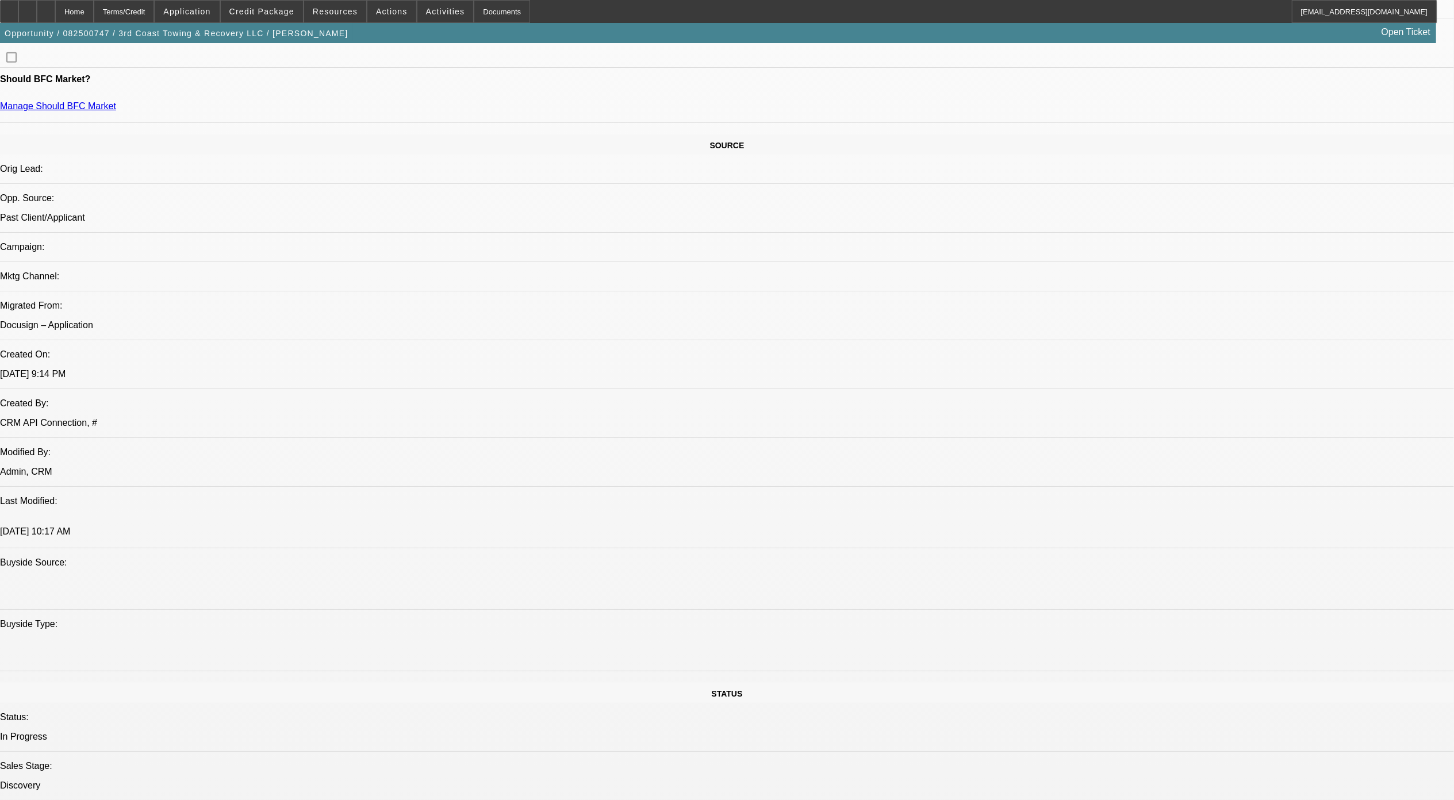
drag, startPoint x: 538, startPoint y: 635, endPoint x: 603, endPoint y: 639, distance: 65.1
drag, startPoint x: 603, startPoint y: 639, endPoint x: 527, endPoint y: 622, distance: 77.8
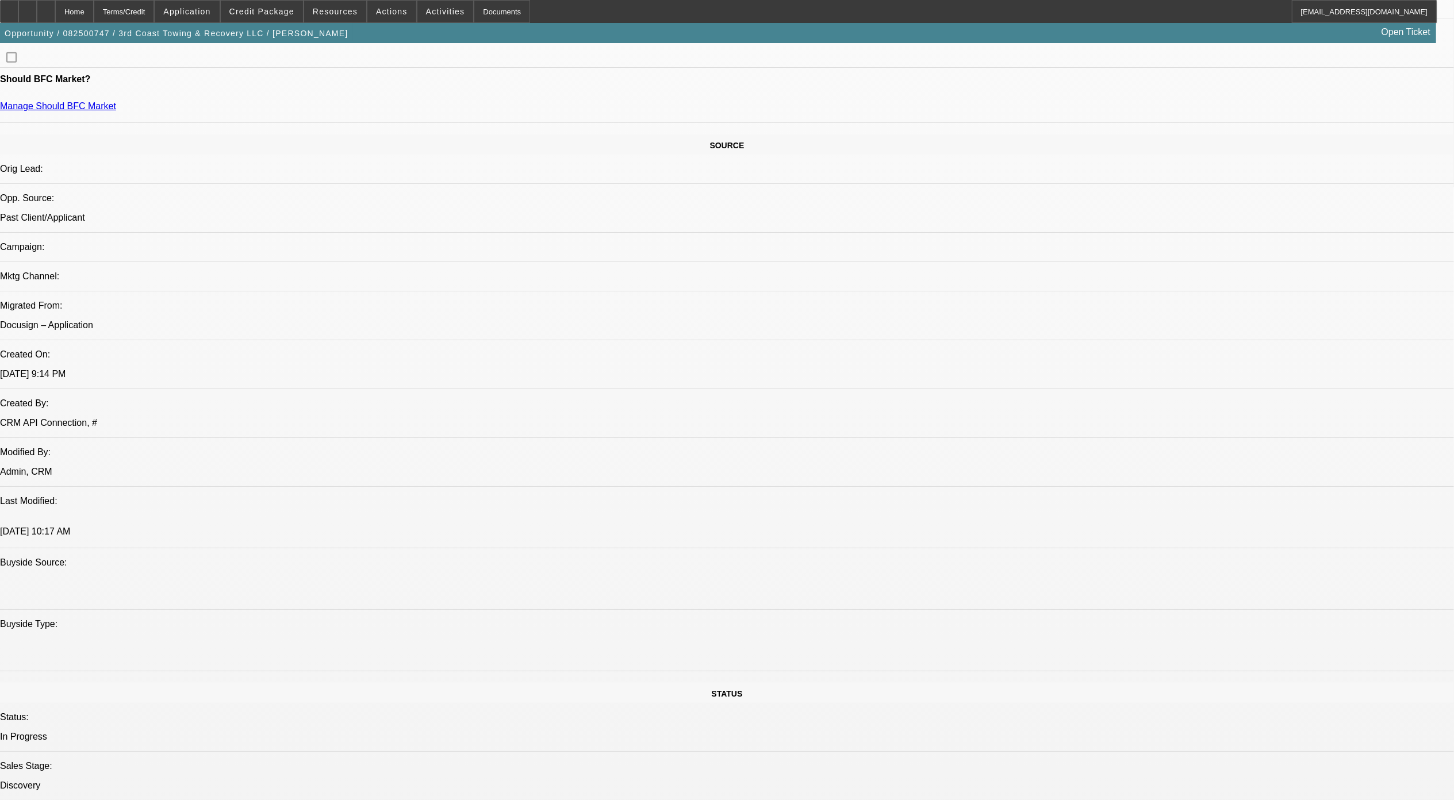
drag, startPoint x: 529, startPoint y: 628, endPoint x: 615, endPoint y: 636, distance: 85.4
drag, startPoint x: 615, startPoint y: 636, endPoint x: 978, endPoint y: 640, distance: 363.9
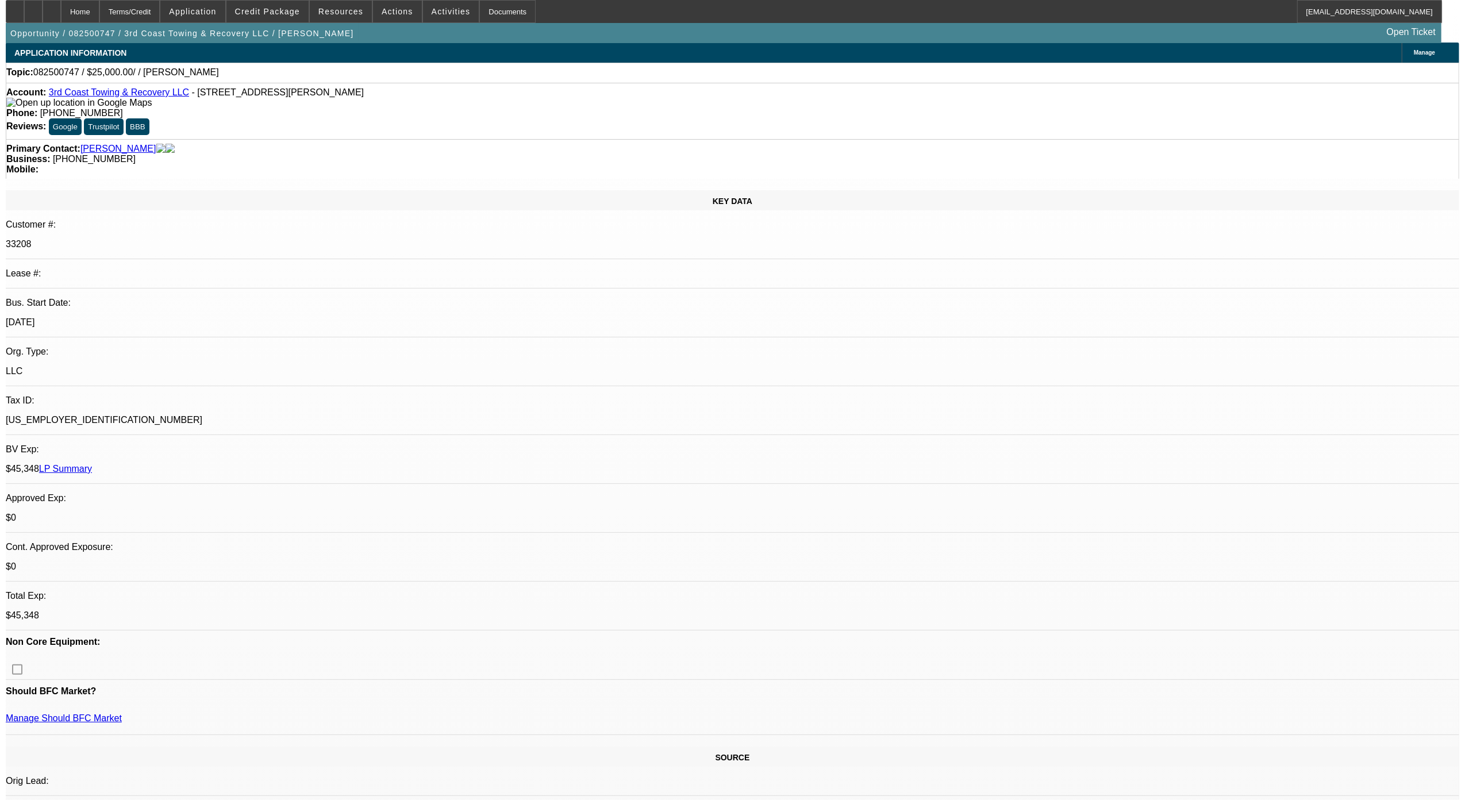
scroll to position [0, 0]
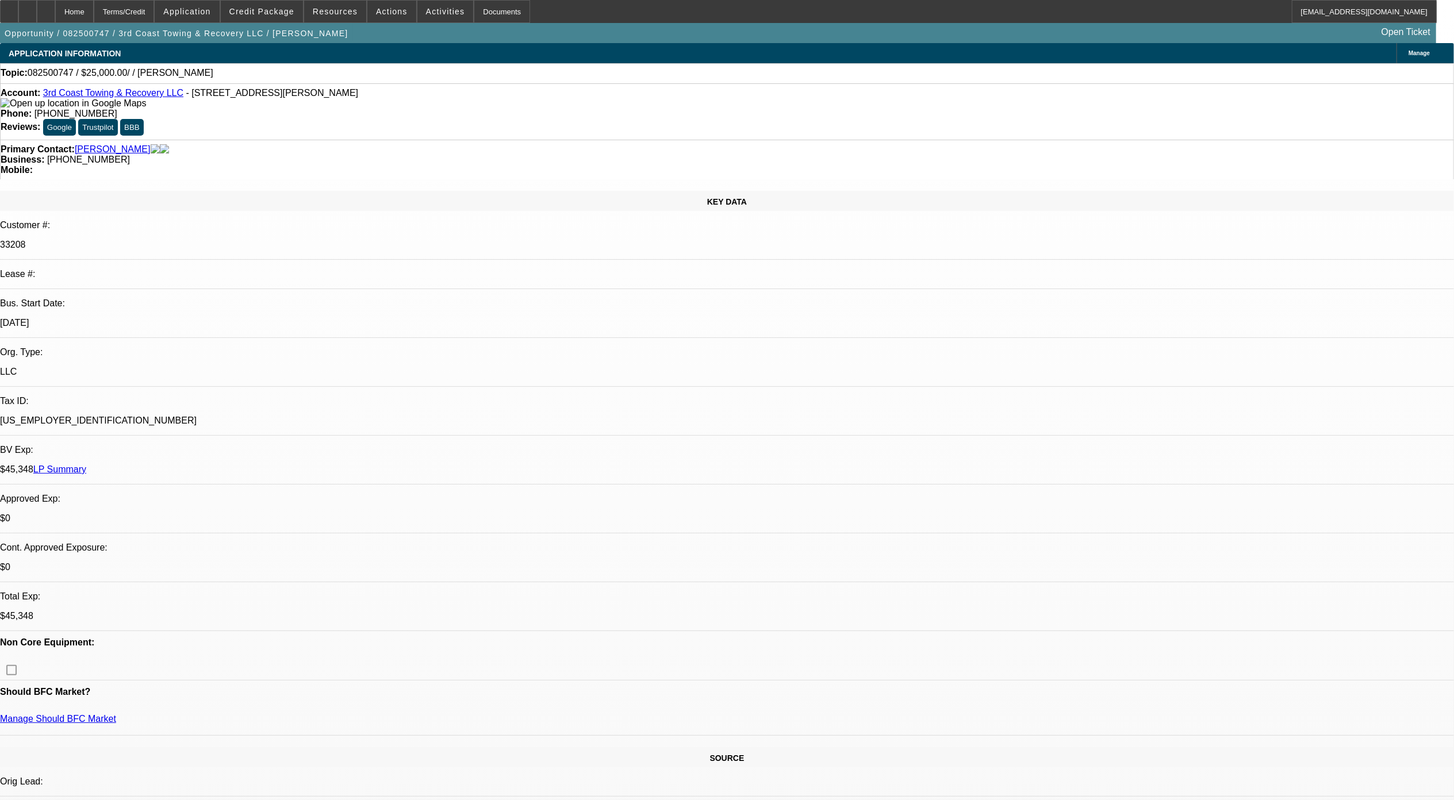
click at [95, 93] on link "3rd Coast Towing & Recovery LLC" at bounding box center [113, 93] width 140 height 10
click at [281, 5] on span at bounding box center [262, 12] width 82 height 28
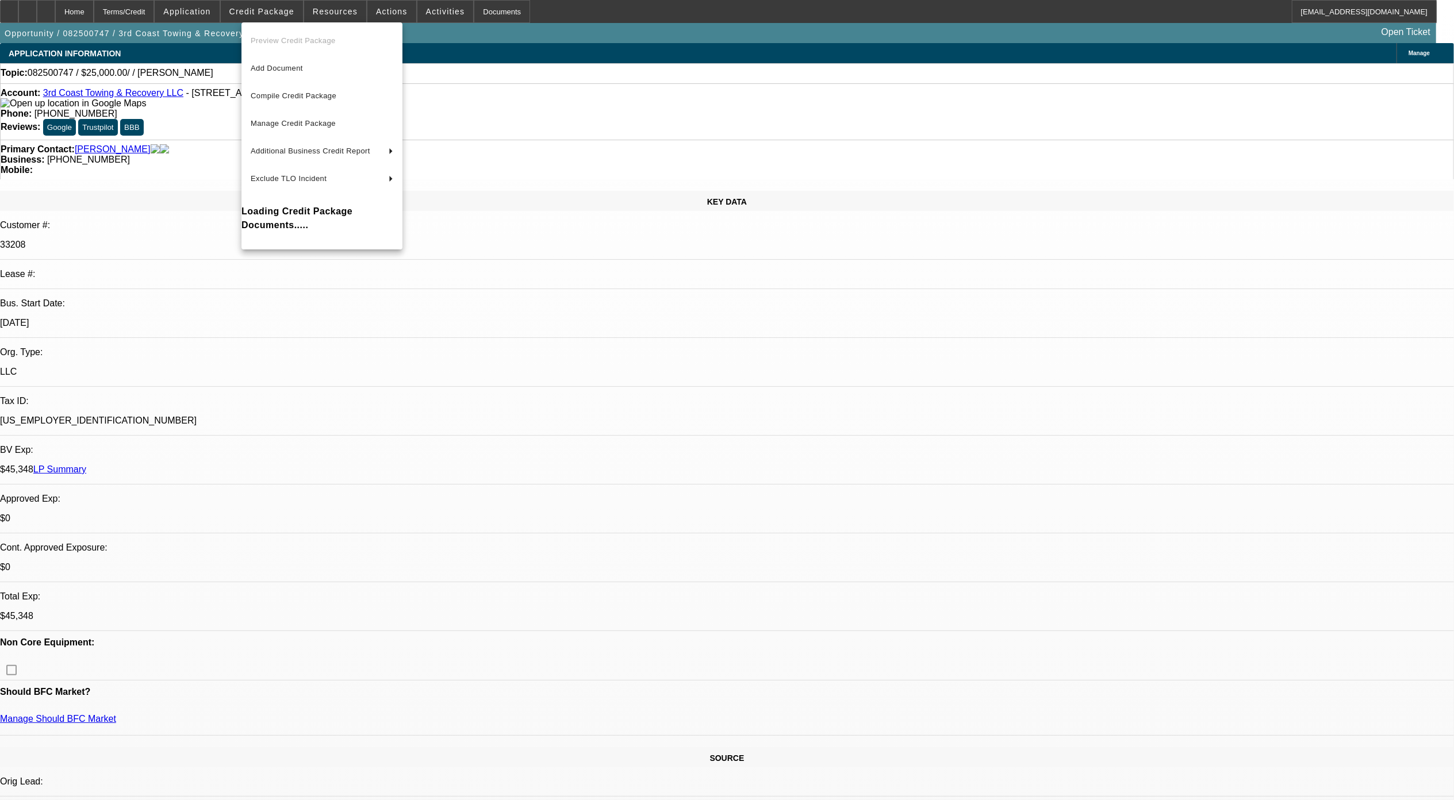
click at [969, 214] on div at bounding box center [727, 400] width 1454 height 800
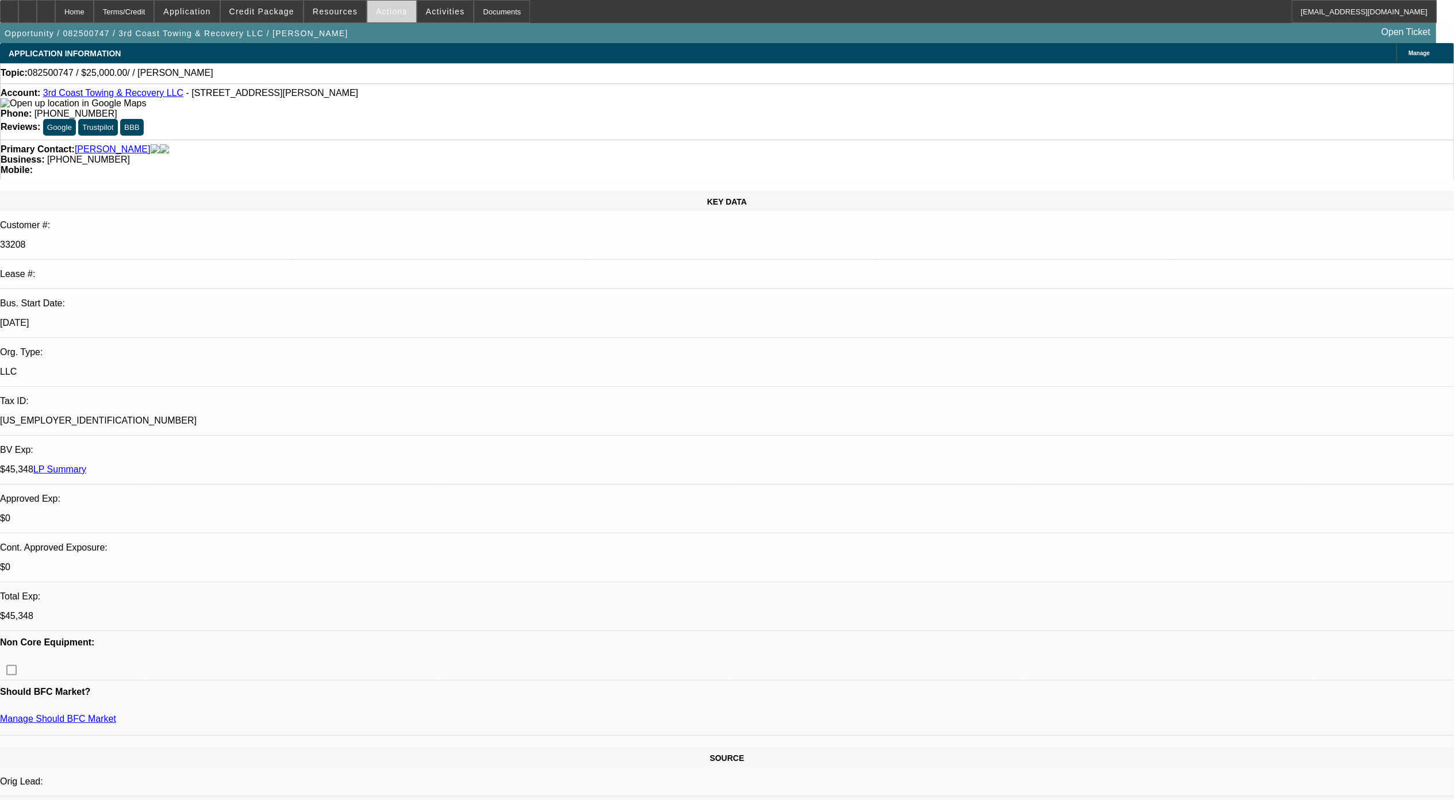
click at [383, 14] on span "Actions" at bounding box center [392, 11] width 32 height 9
click at [401, 47] on button "Assign" at bounding box center [420, 41] width 109 height 28
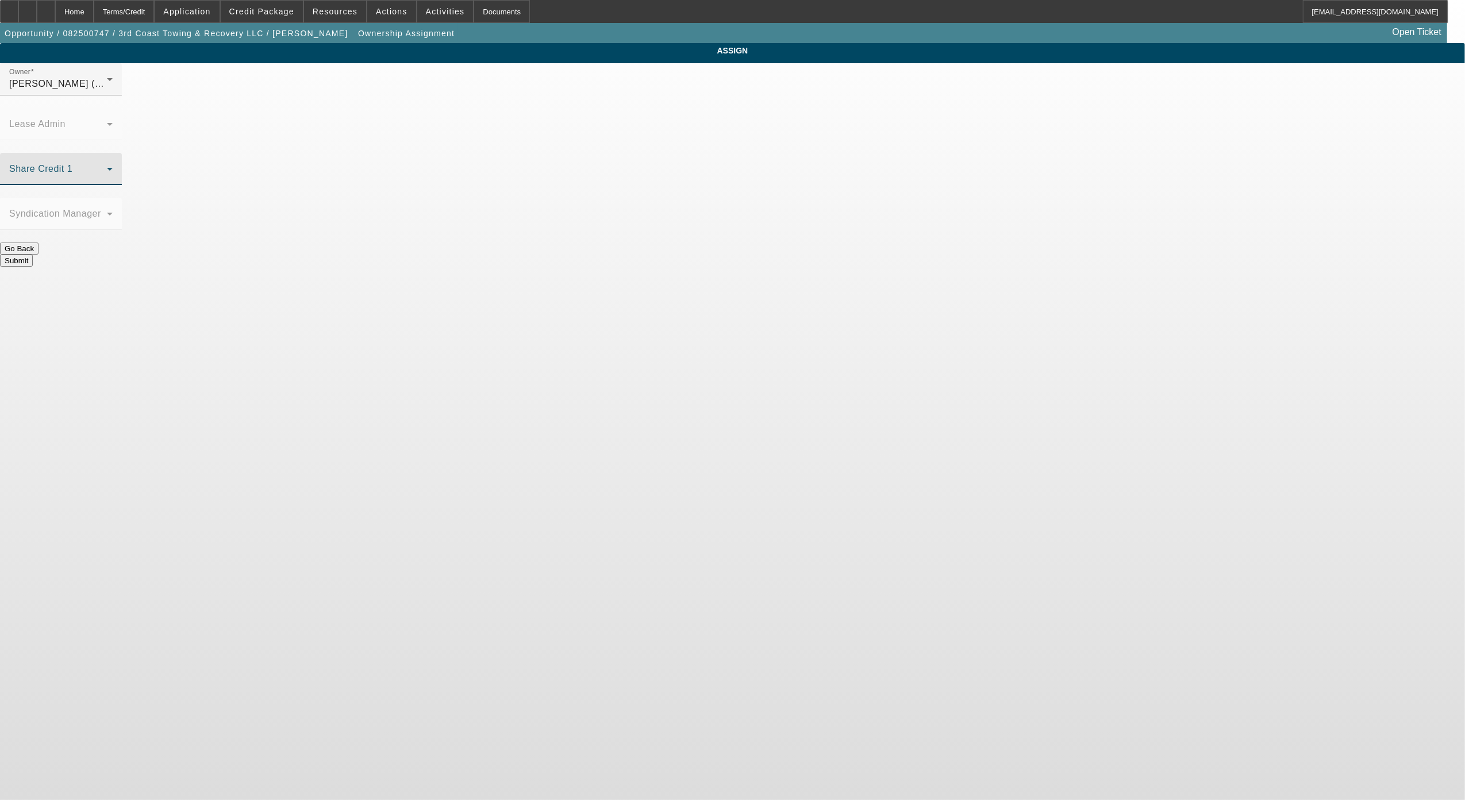
click at [107, 167] on span at bounding box center [58, 174] width 98 height 14
click at [676, 272] on span "McDonough, Lucas (Lvl 1)" at bounding box center [638, 273] width 110 height 14
click at [107, 91] on div "McDonough, Lucas (Lvl 1)" at bounding box center [58, 84] width 98 height 14
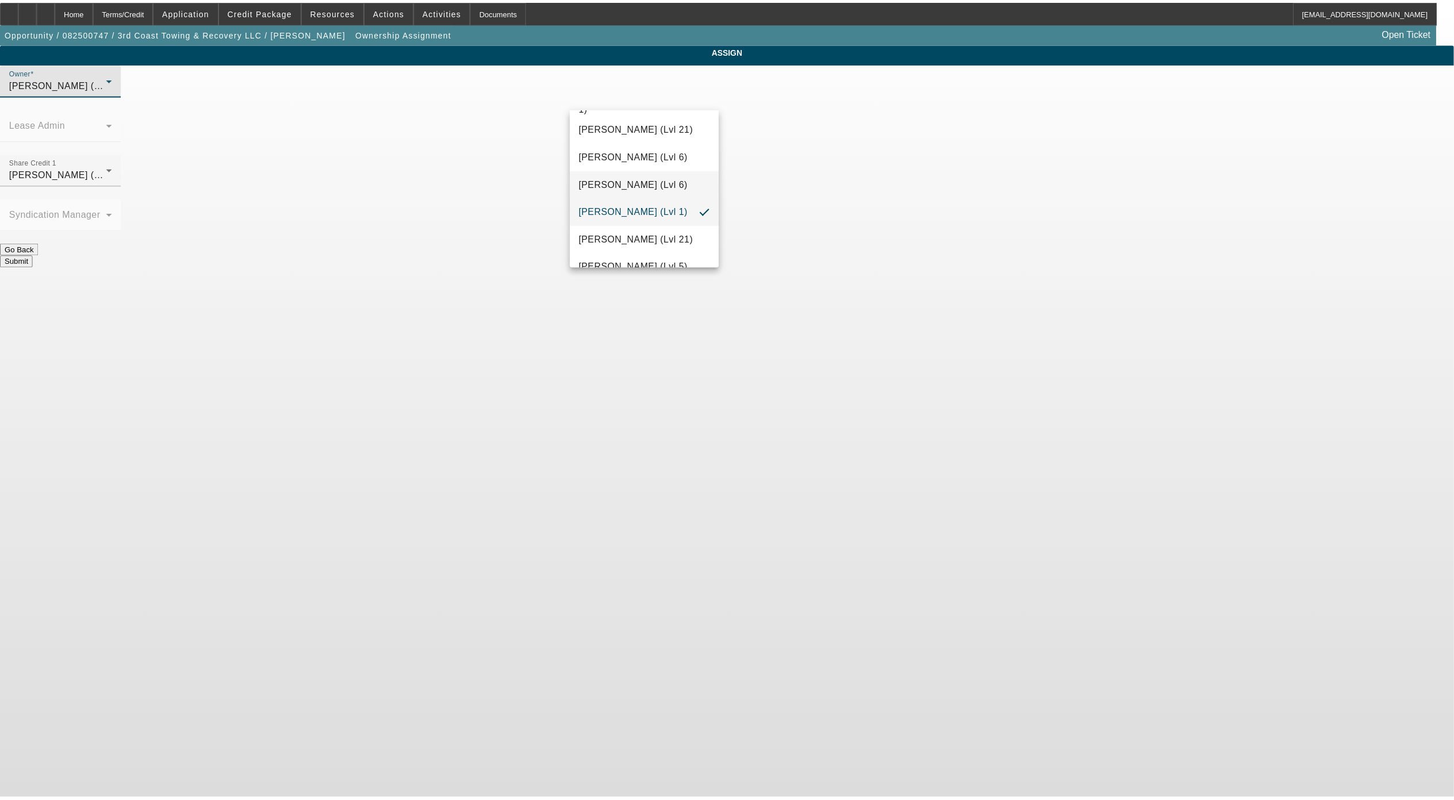
scroll to position [1005, 0]
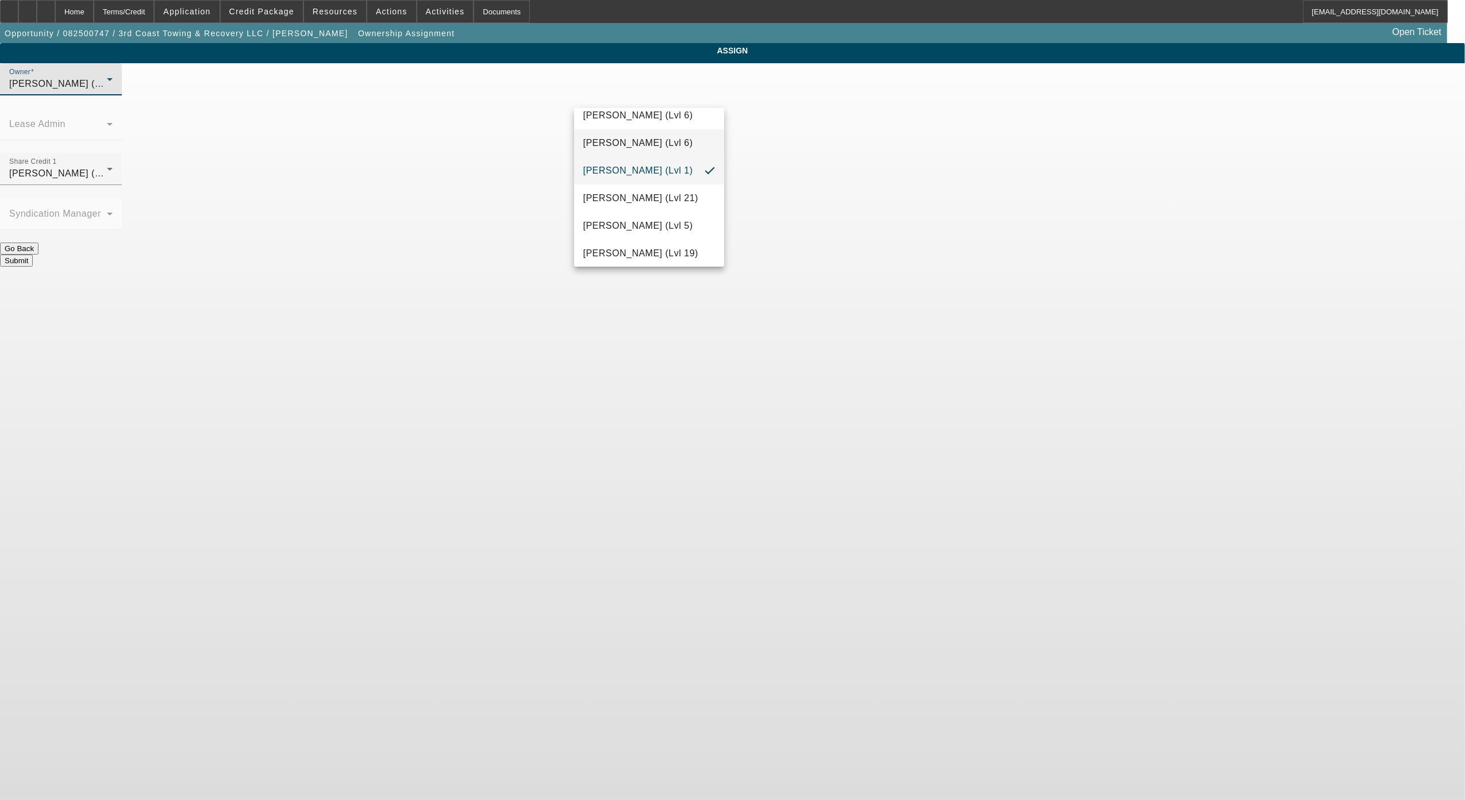
click at [660, 151] on mat-option "Martell, Heath (Lvl 6)" at bounding box center [649, 143] width 150 height 28
click at [766, 255] on div "Submit" at bounding box center [732, 261] width 1465 height 12
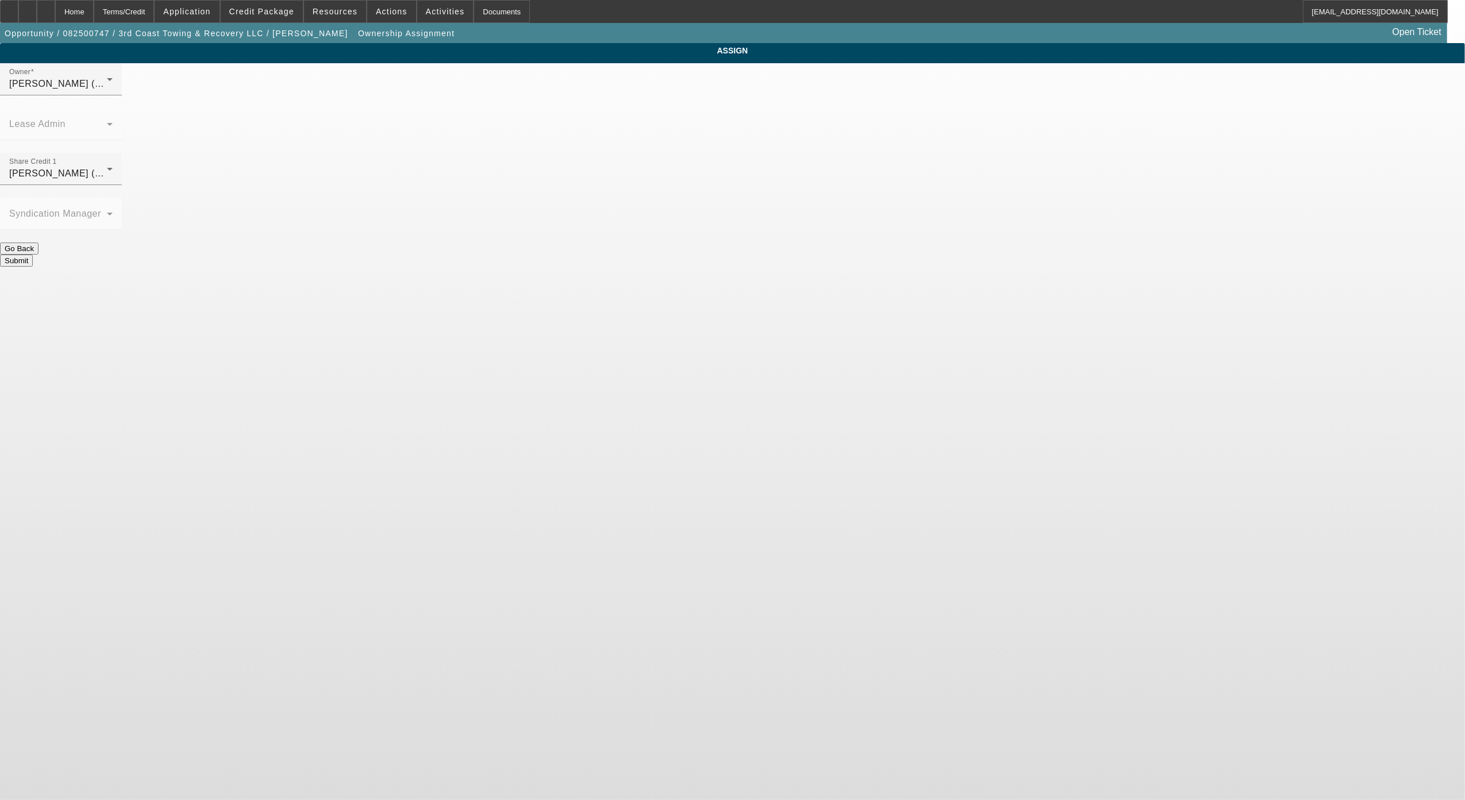
click at [33, 255] on button "Submit" at bounding box center [16, 261] width 33 height 12
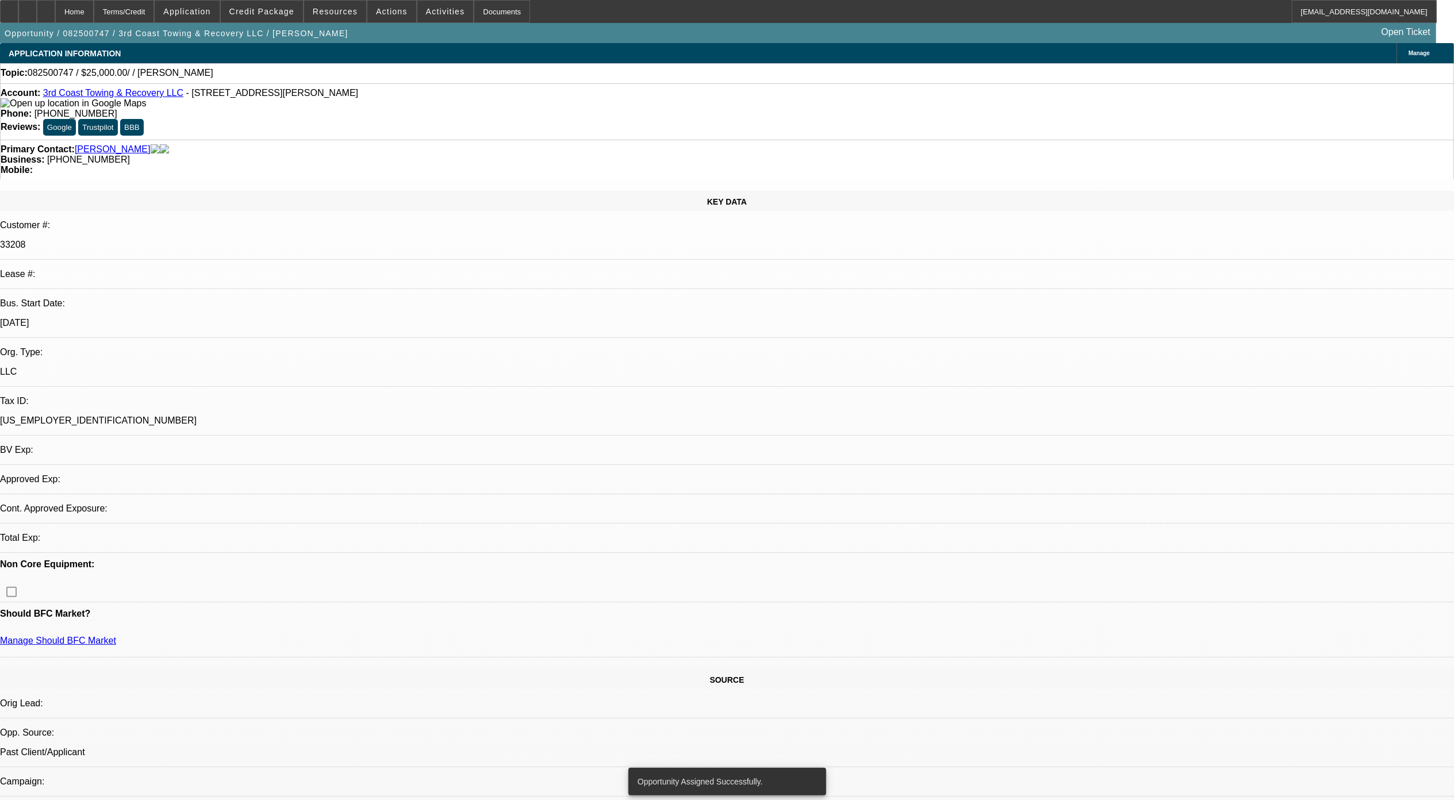
select select "0"
select select "2"
select select "0.1"
select select "4"
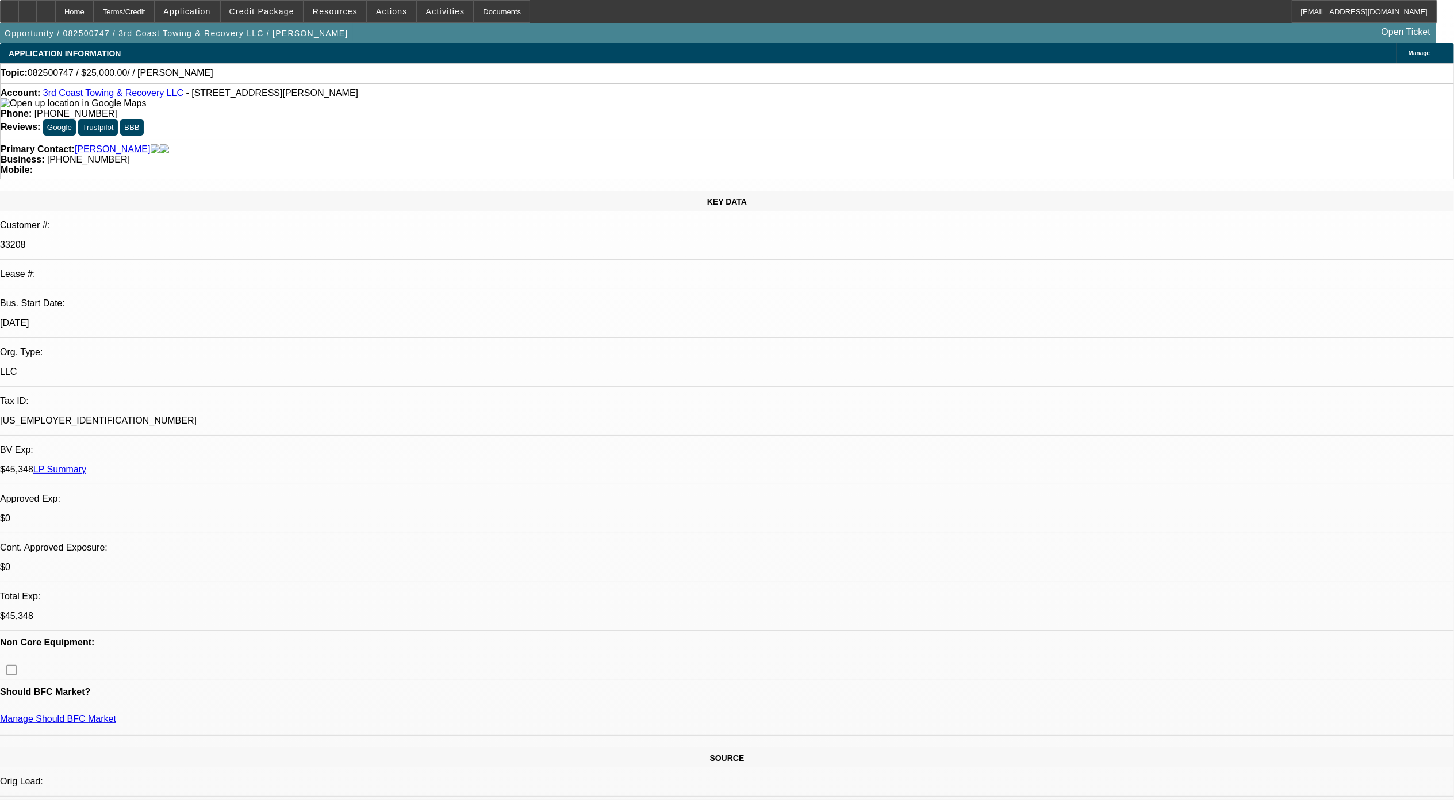
click at [437, 16] on span at bounding box center [445, 12] width 56 height 28
click at [1083, 479] on div at bounding box center [727, 400] width 1454 height 800
click at [920, 63] on div "Topic: 082500747 / $25,000.00/ / Holder, Kevin" at bounding box center [727, 73] width 1454 height 20
click at [1396, 60] on div "Manage" at bounding box center [1424, 53] width 57 height 20
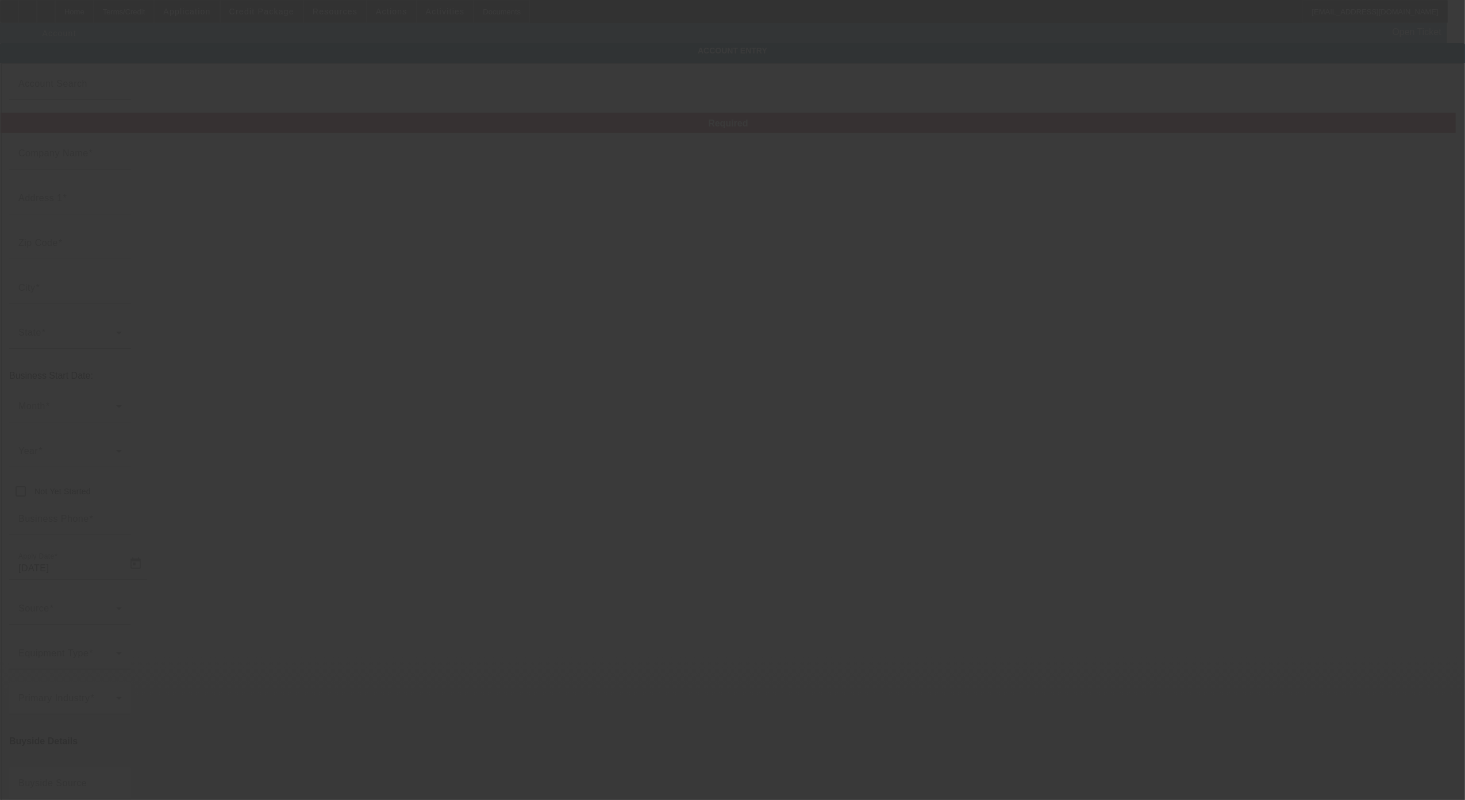
type input "3rd Coast Towing & Recovery LLC"
type input "6242 Woodside Dr N"
type input "36582"
type input "Theodore"
type input "(251) 454-4545"
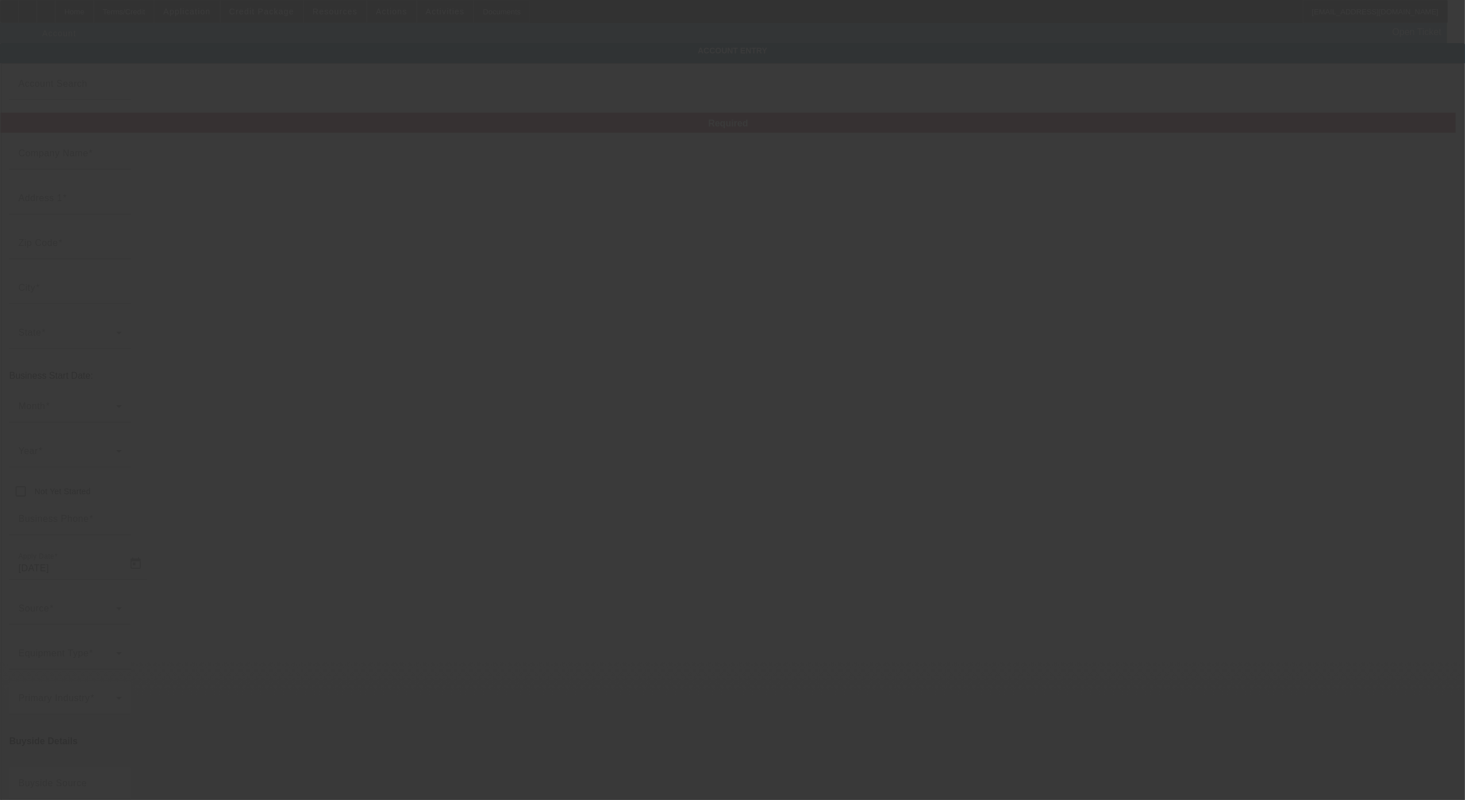
type input "3rdcoasttowing@gmail.com"
type input "Mobile"
type input "99-4008289"
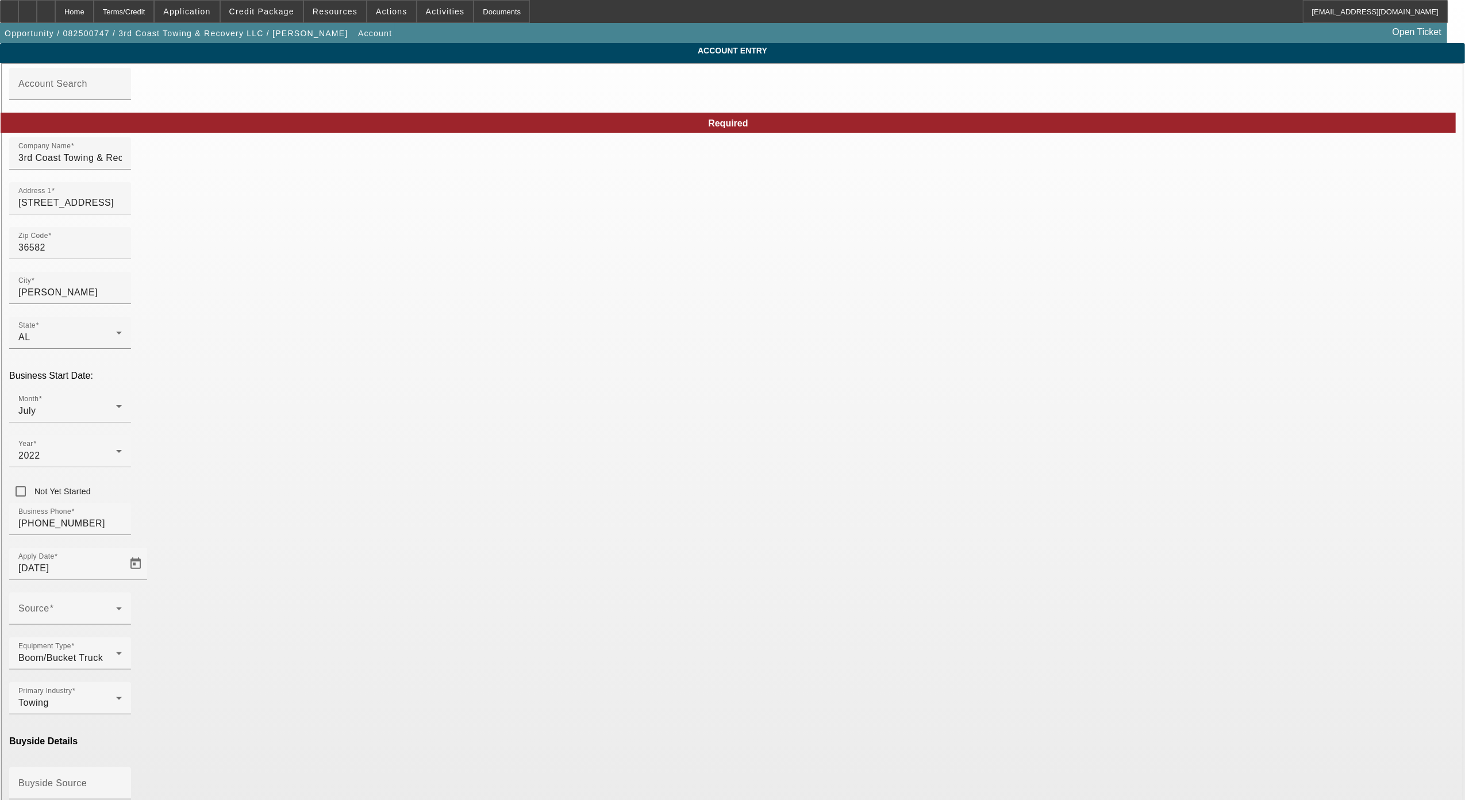
type input "8/27/2025"
click at [122, 435] on div "Year 2022" at bounding box center [69, 451] width 103 height 32
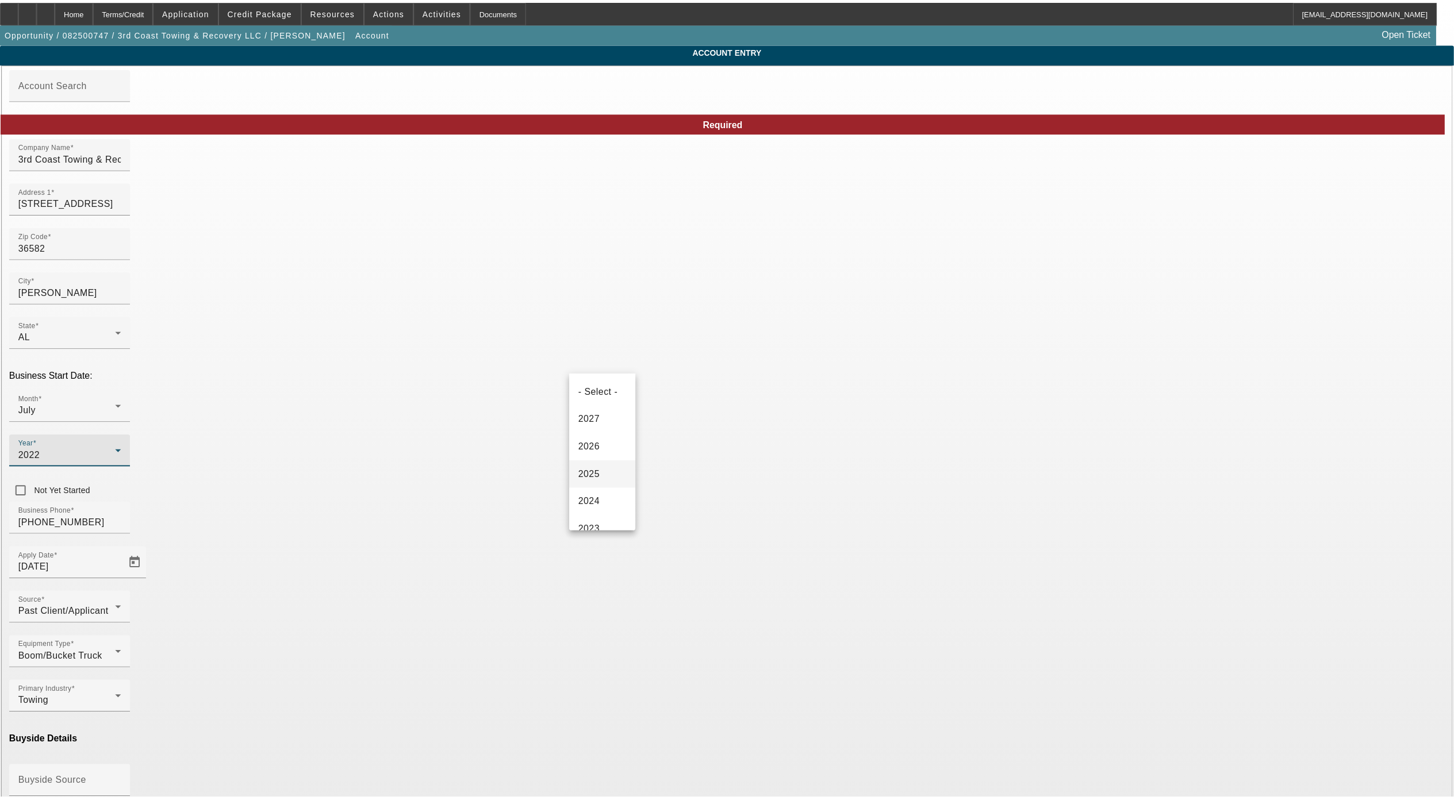
scroll to position [45, 0]
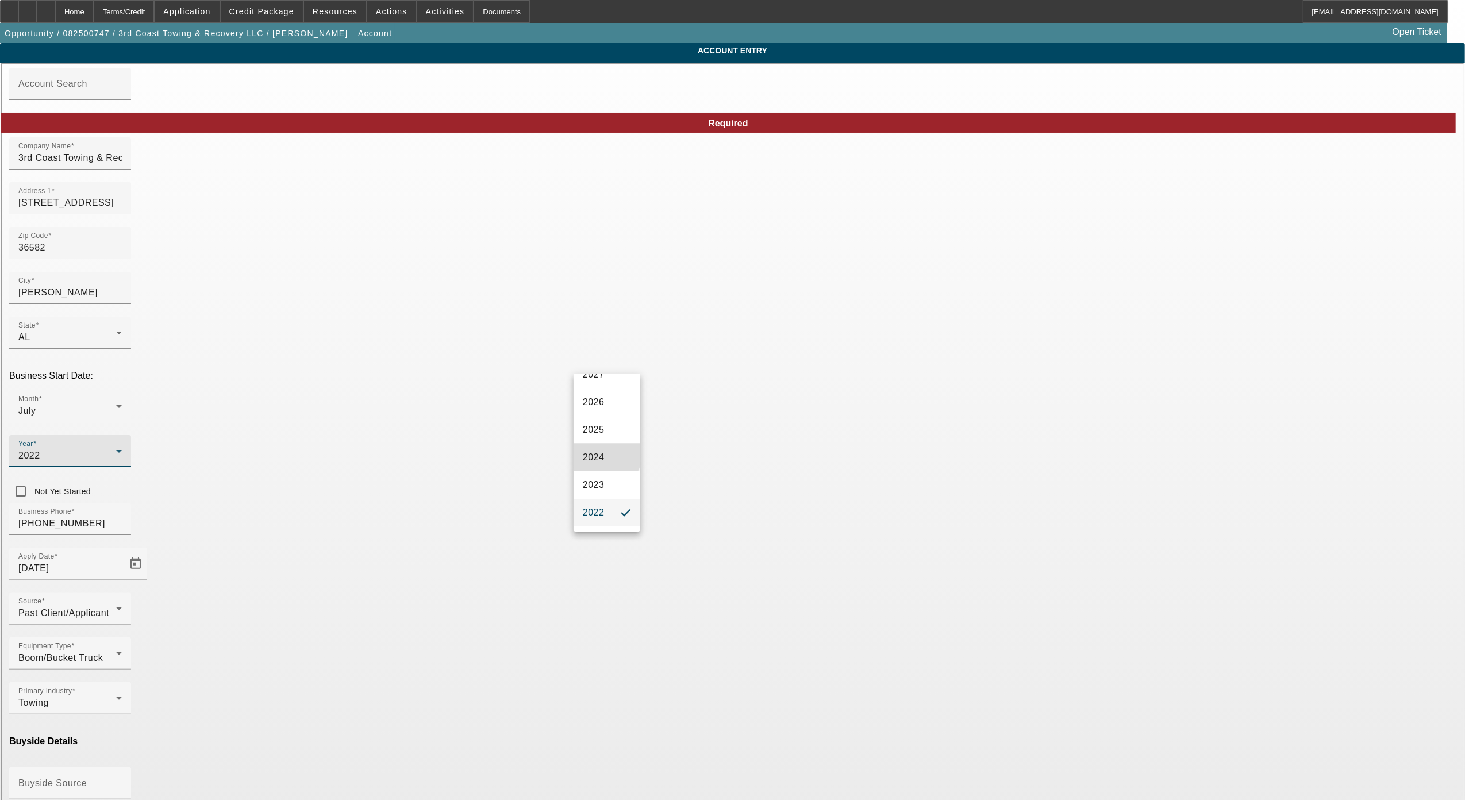
click at [606, 460] on mat-option "2024" at bounding box center [607, 458] width 67 height 28
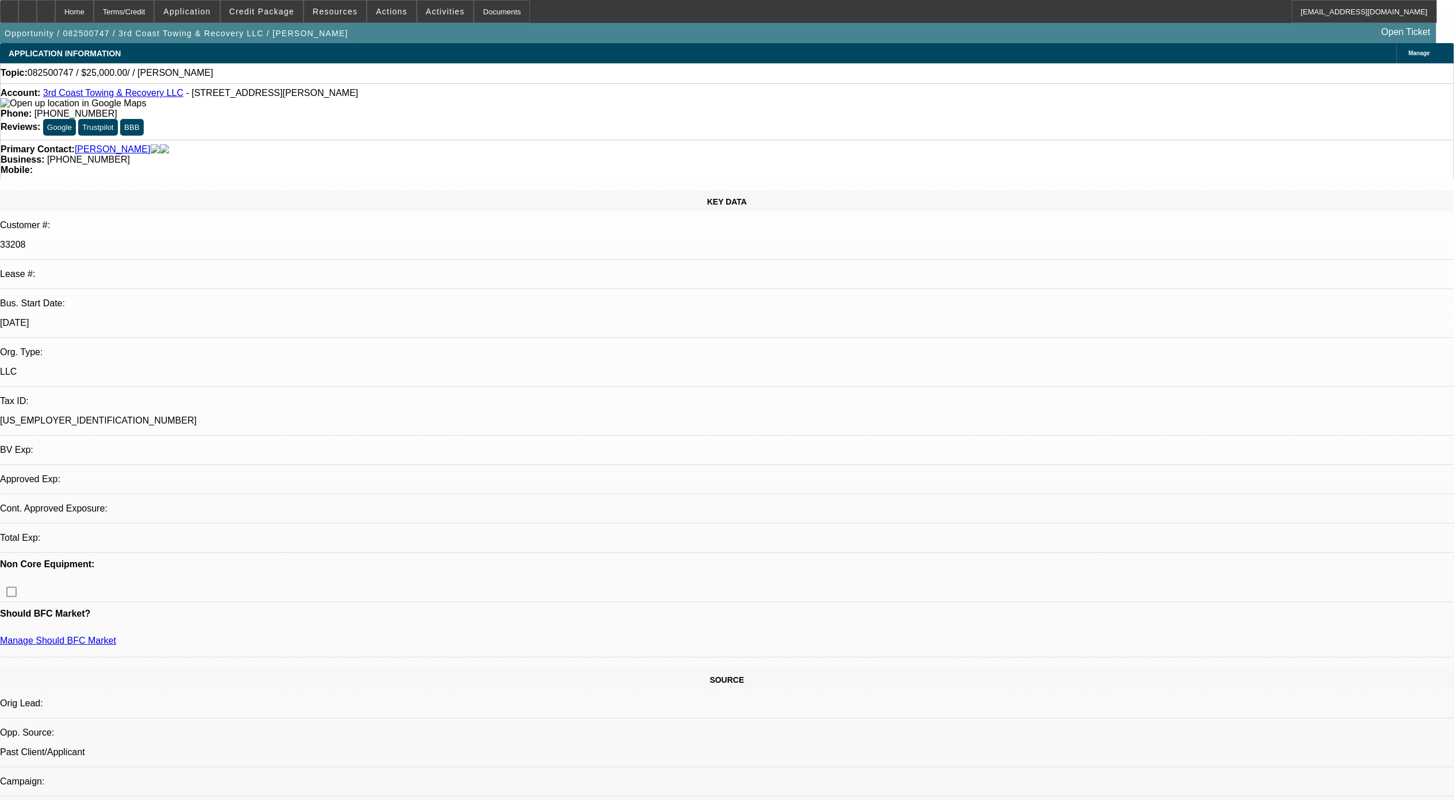
select select "0"
select select "2"
select select "0.1"
select select "4"
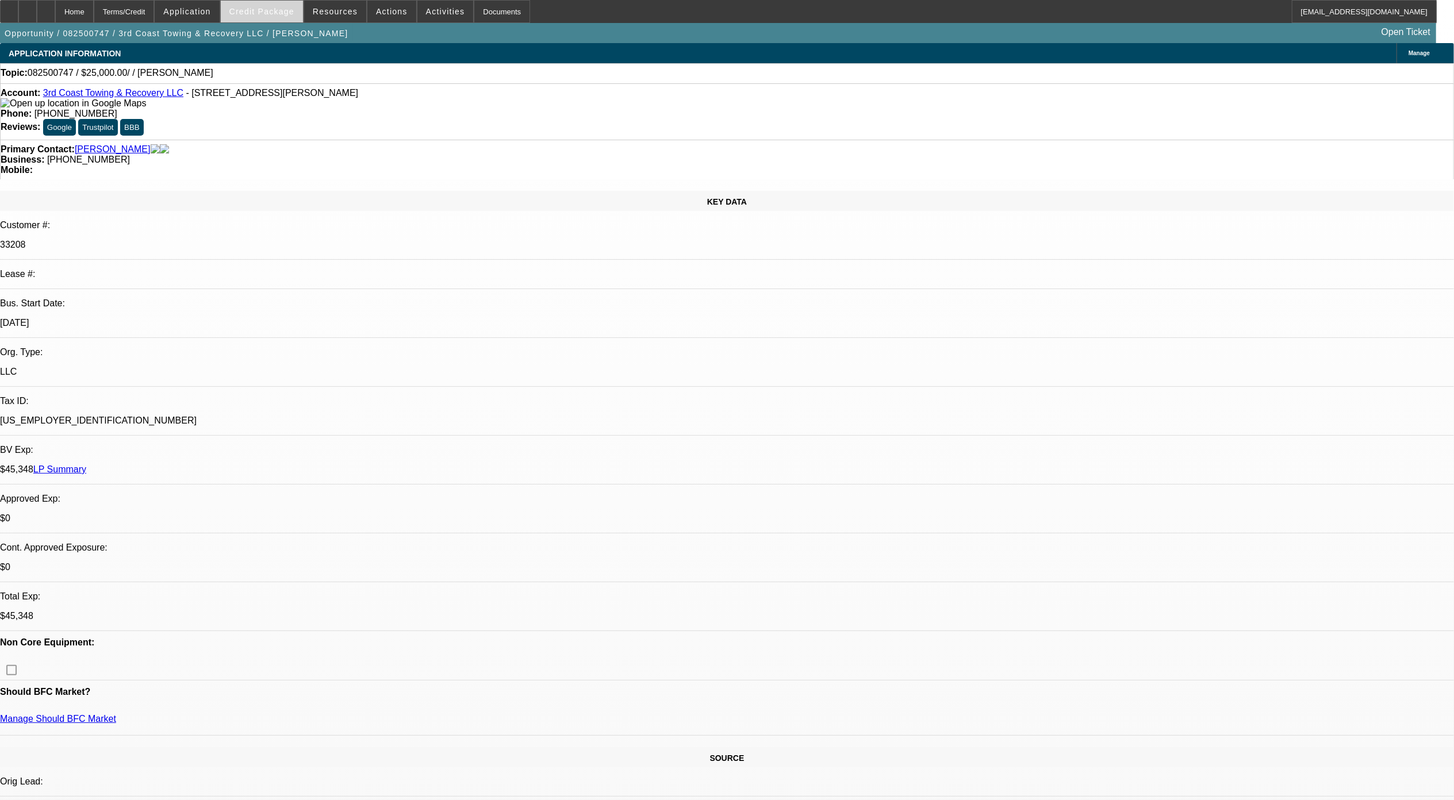
click at [258, 17] on span at bounding box center [262, 12] width 82 height 28
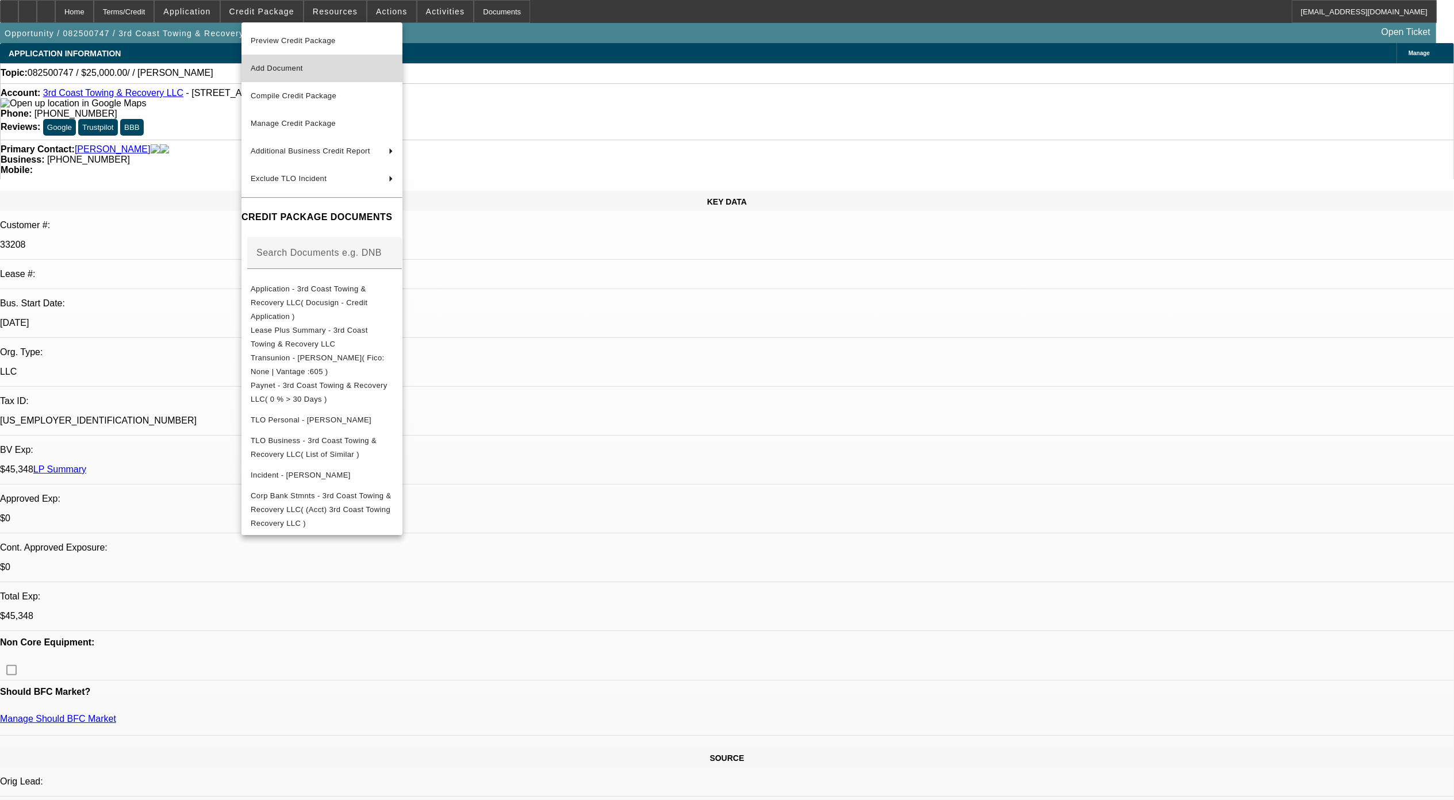
click at [283, 74] on span "Add Document" at bounding box center [322, 69] width 143 height 14
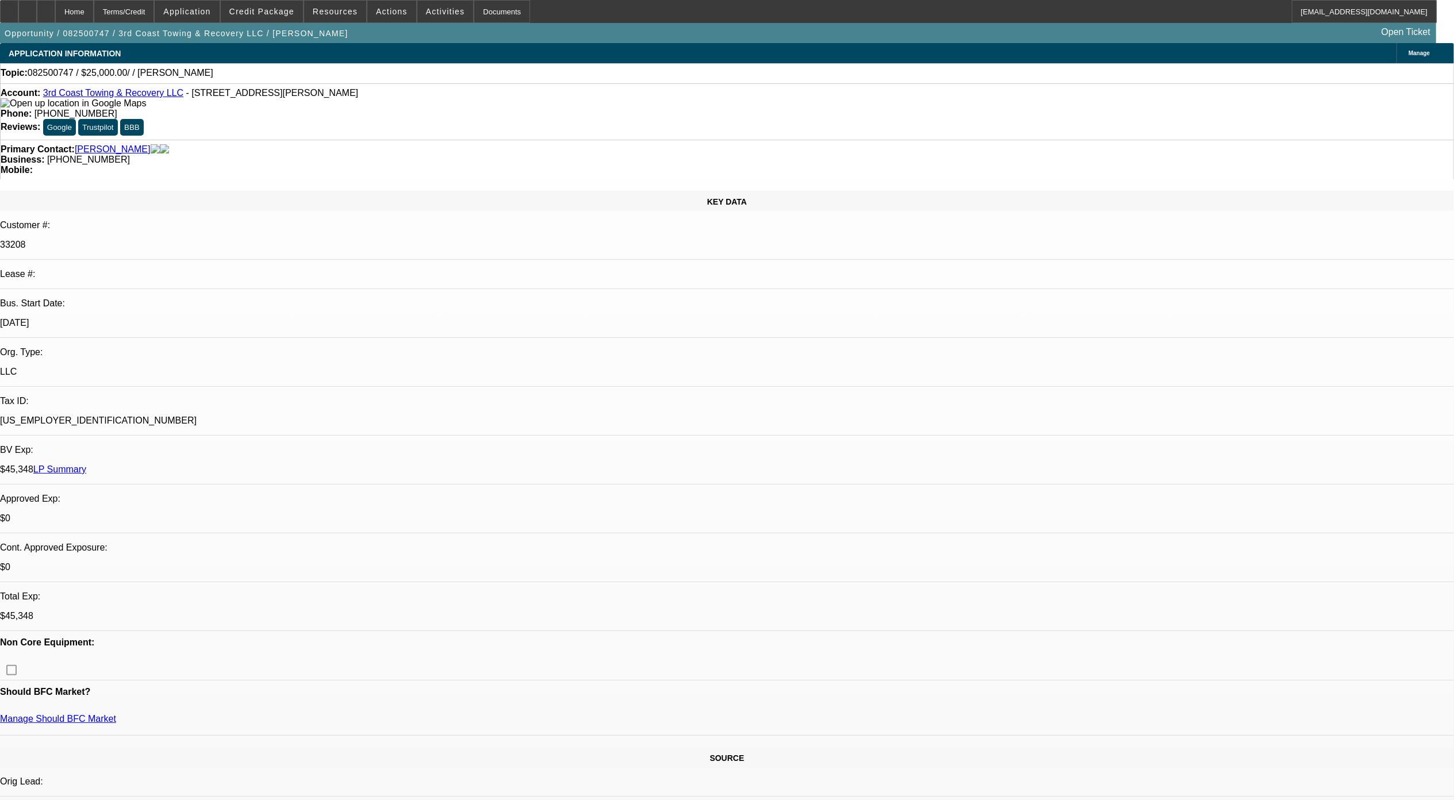
drag, startPoint x: 1056, startPoint y: 484, endPoint x: 991, endPoint y: 442, distance: 77.3
click at [55, 9] on div at bounding box center [46, 11] width 18 height 23
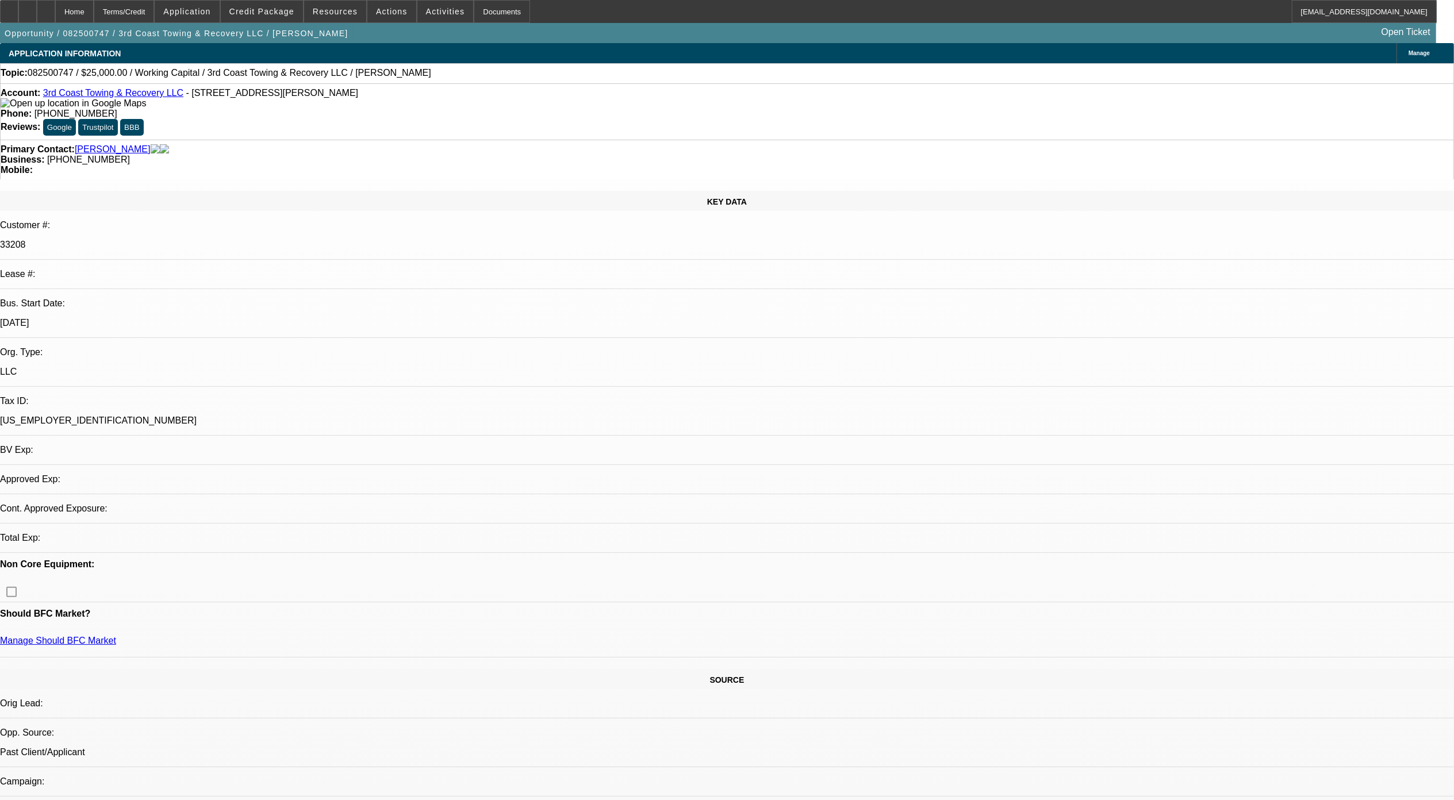
select select "0"
select select "2"
select select "0.1"
select select "1"
select select "2"
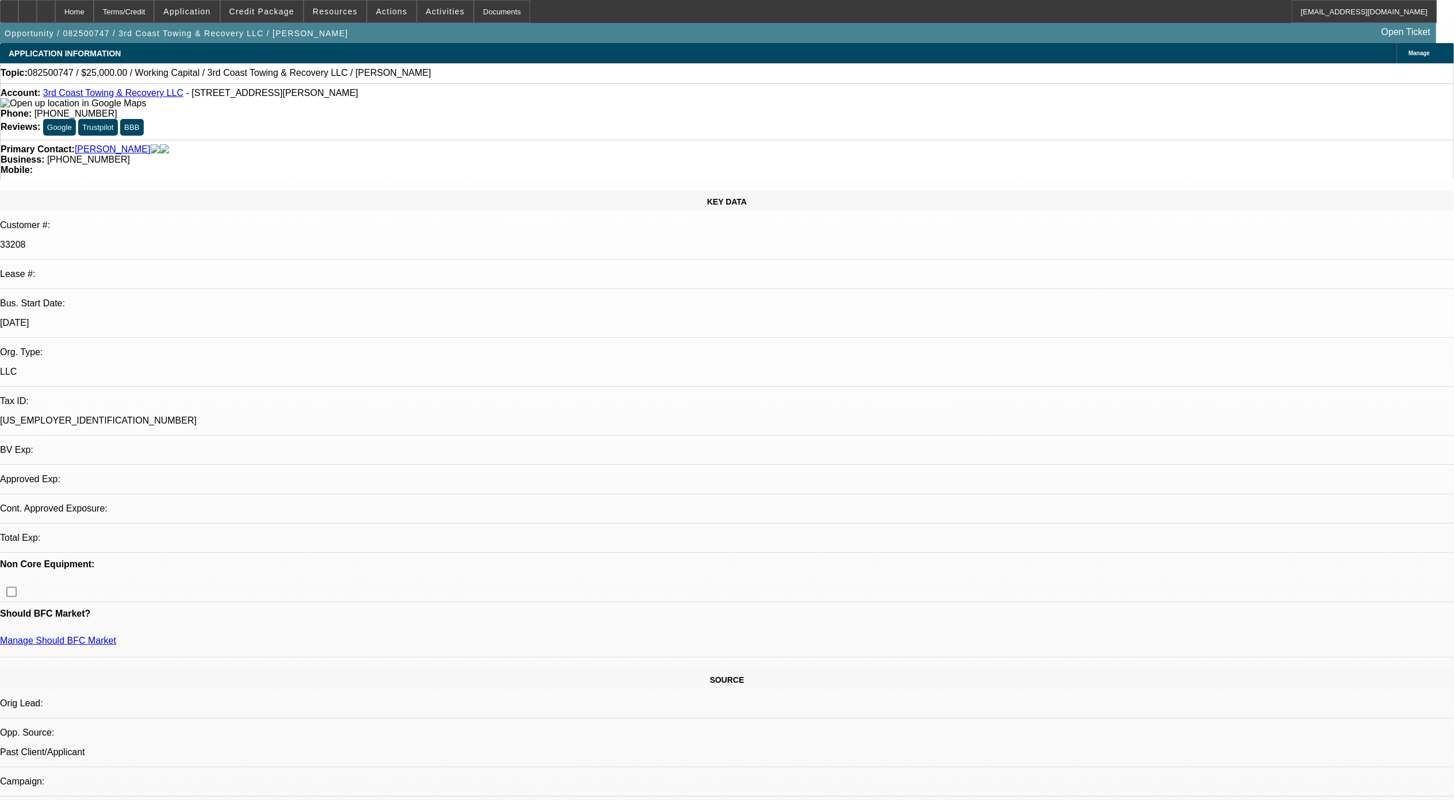
select select "4"
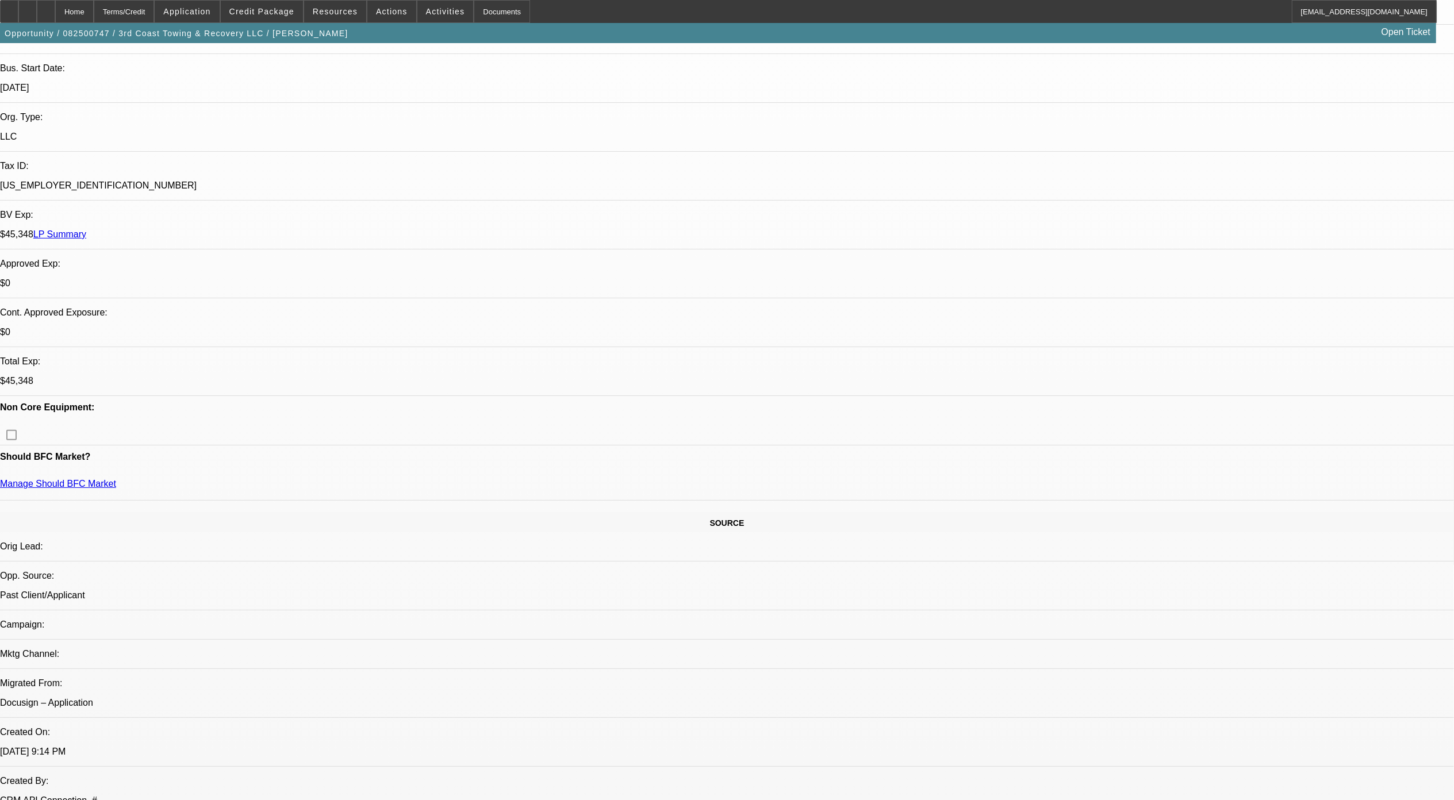
scroll to position [460, 0]
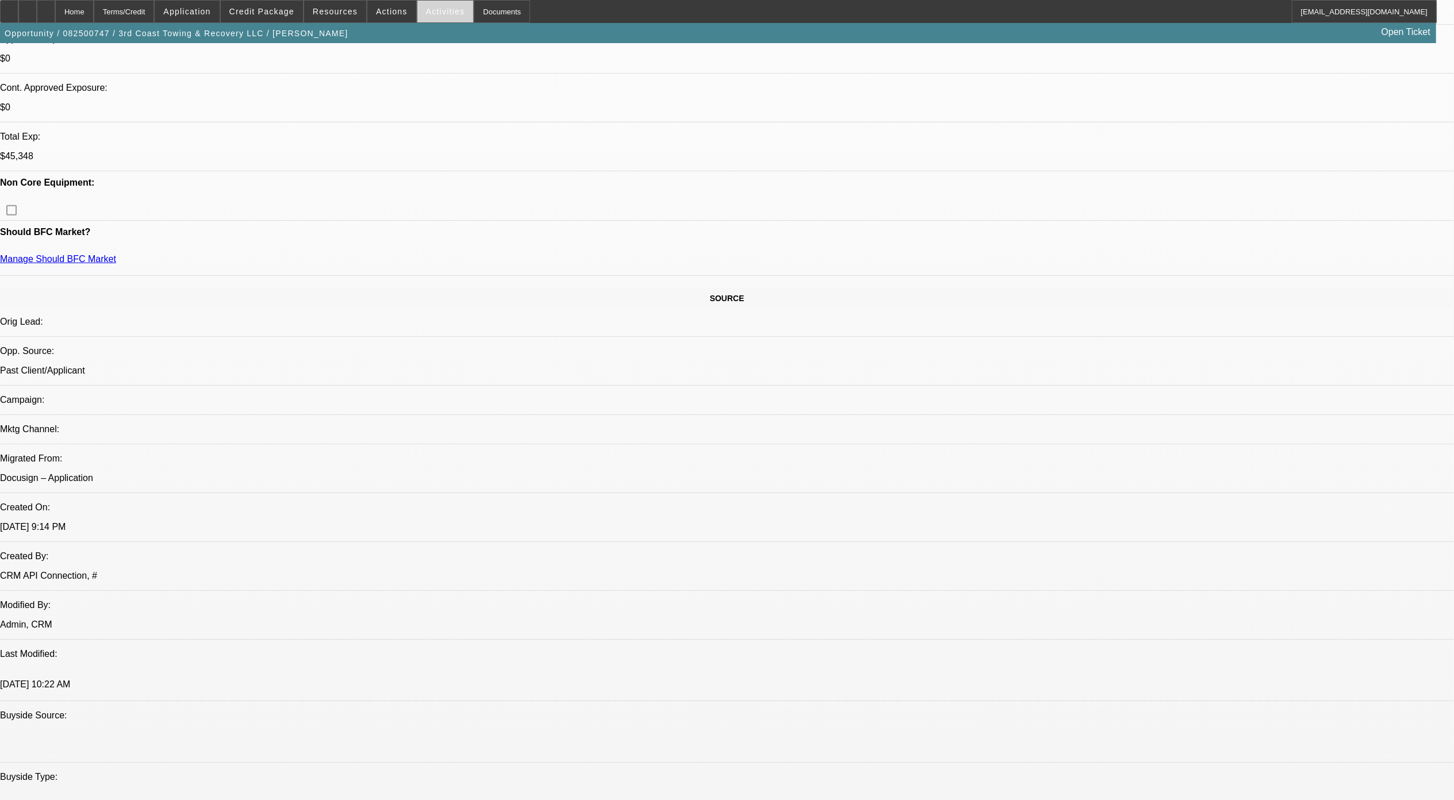
click at [444, 7] on span "Activities" at bounding box center [445, 11] width 39 height 9
click at [487, 106] on button "New Email" at bounding box center [477, 96] width 136 height 28
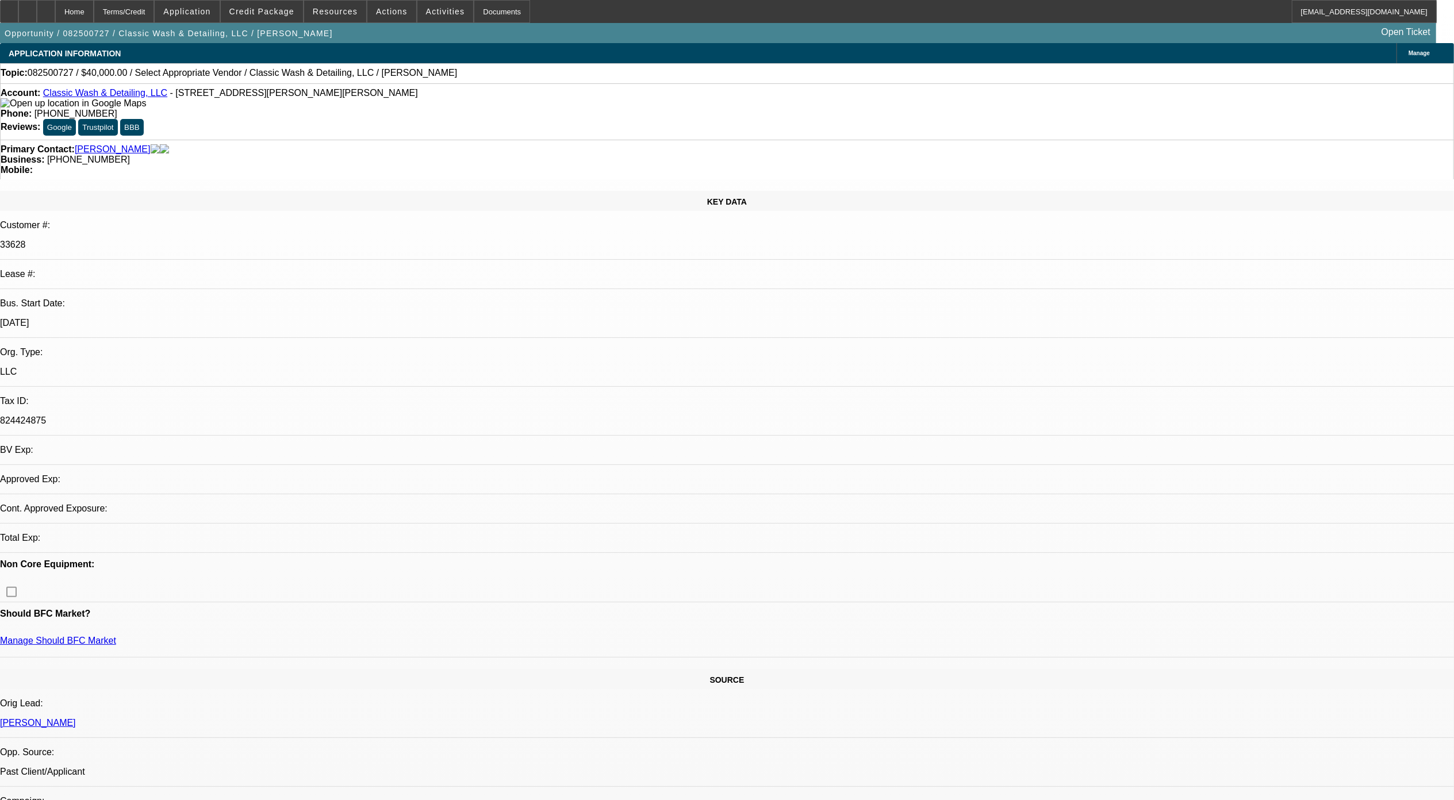
select select "0"
select select "2"
select select "0.1"
select select "1"
select select "2"
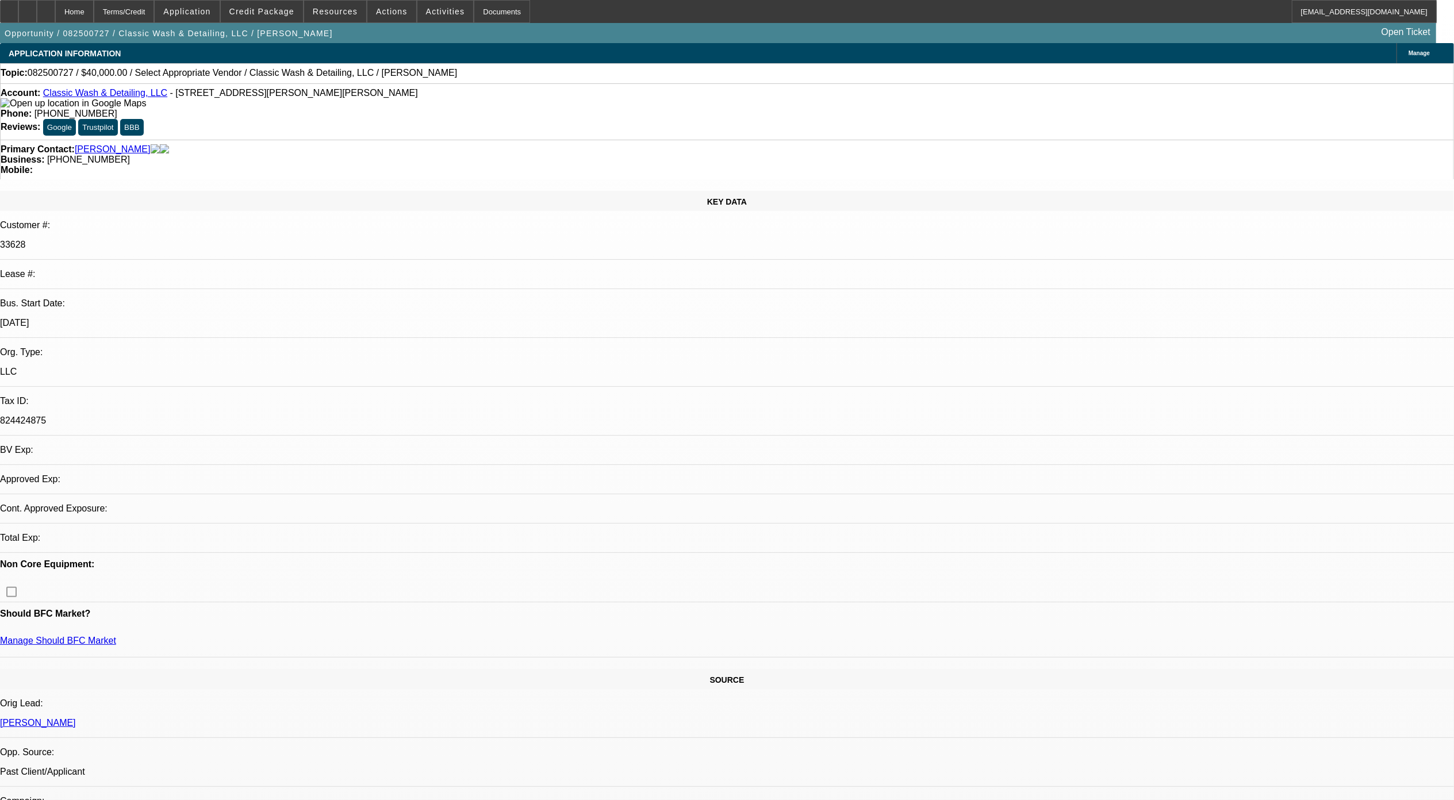
select select "4"
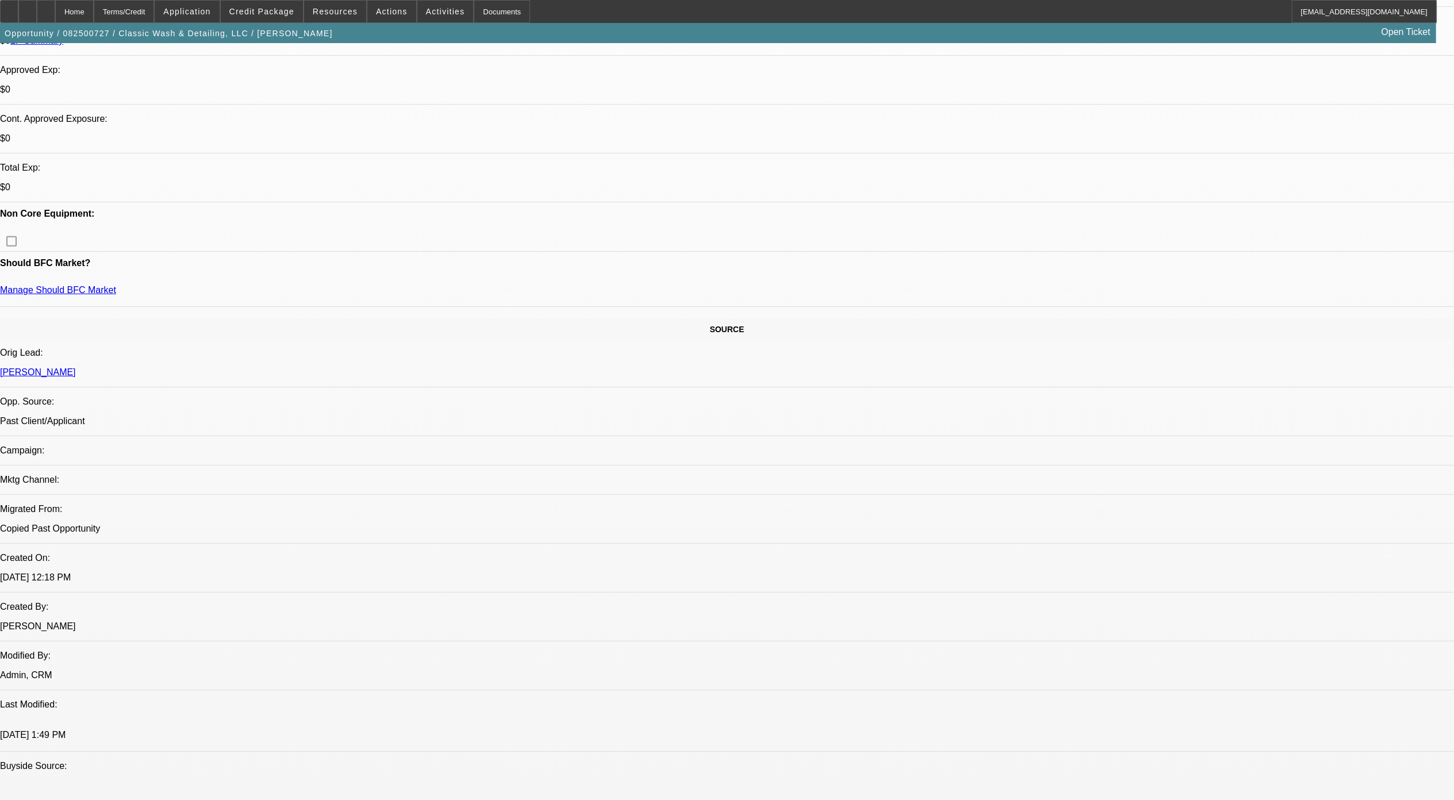
scroll to position [613, 0]
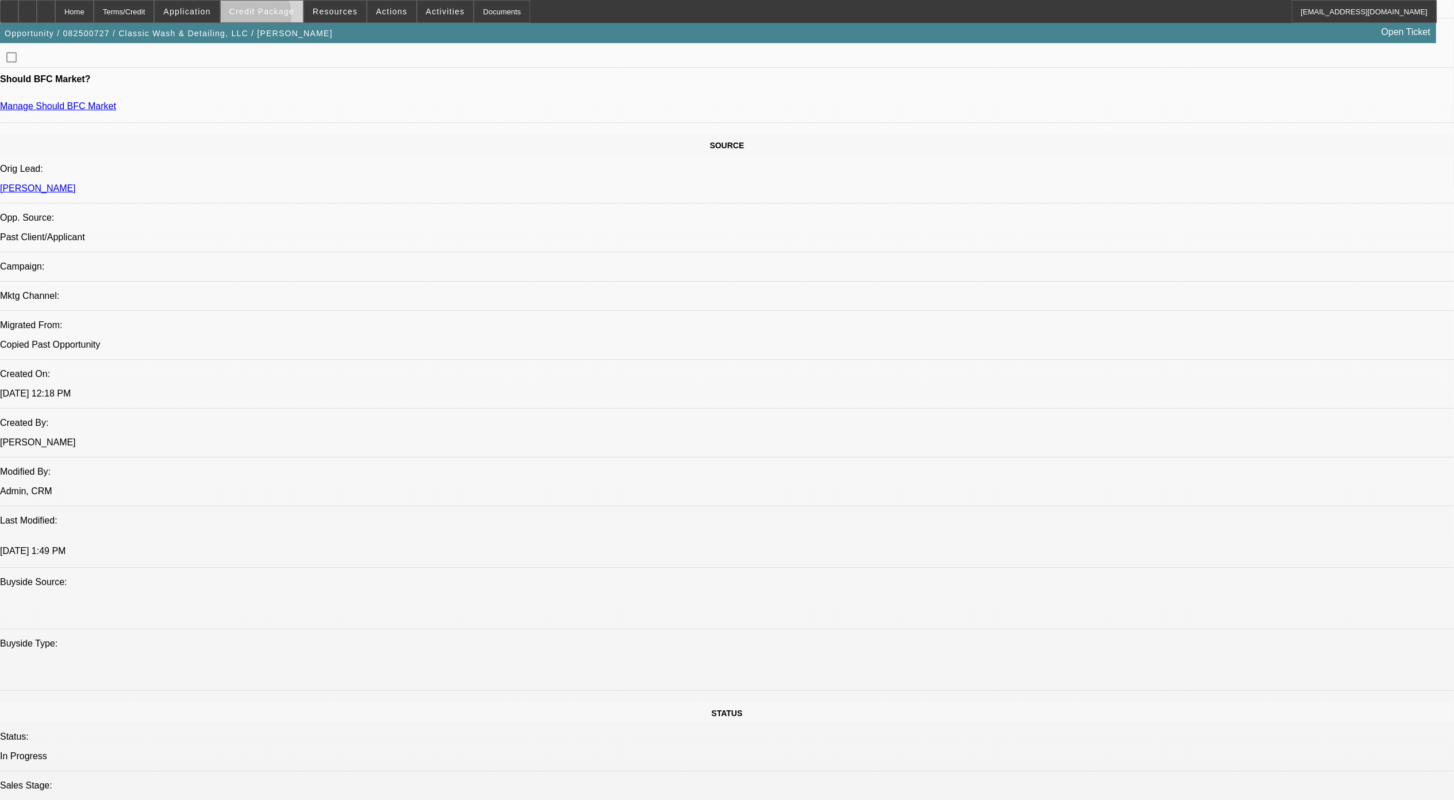
click at [270, 18] on span at bounding box center [262, 12] width 82 height 28
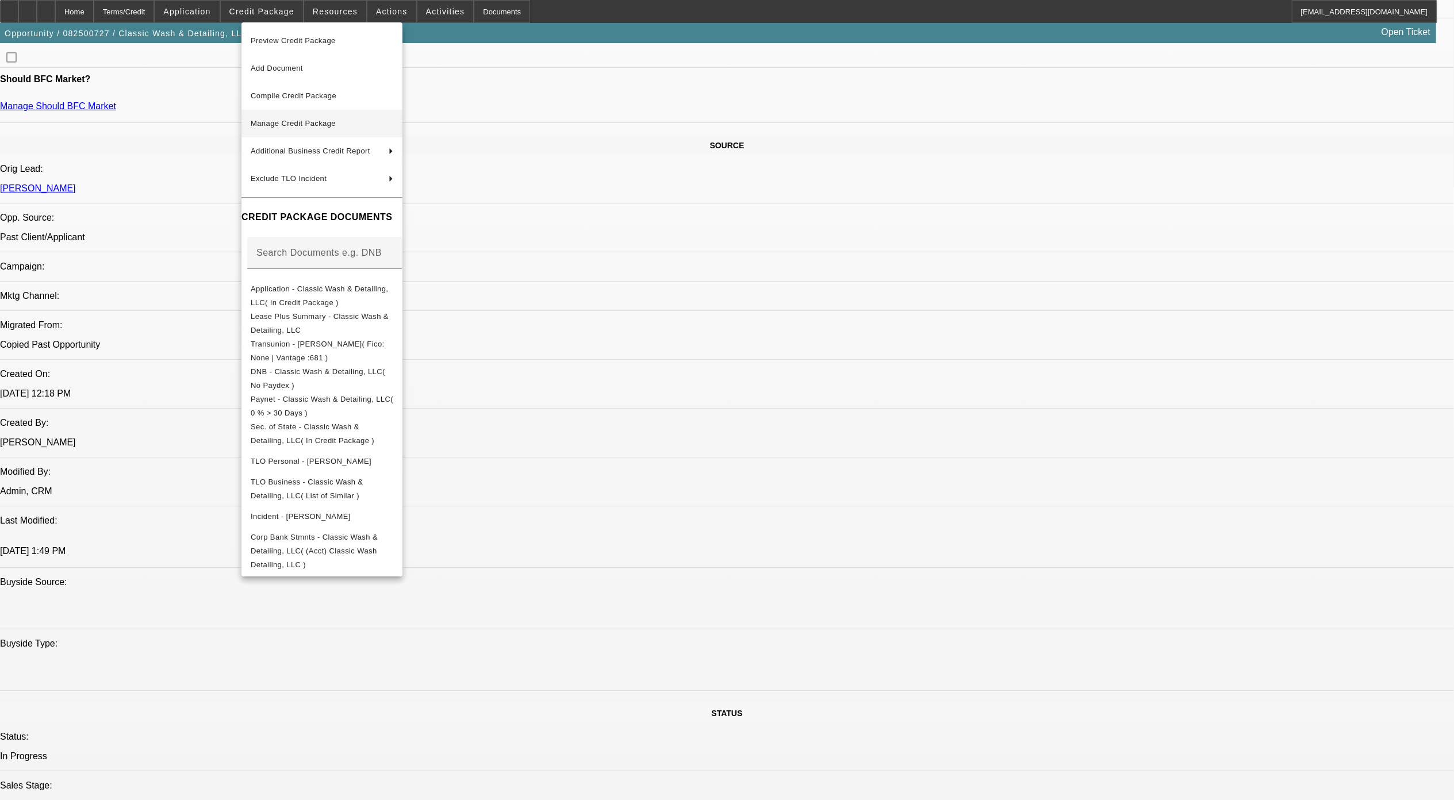
click at [316, 116] on button "Manage Credit Package" at bounding box center [321, 124] width 161 height 28
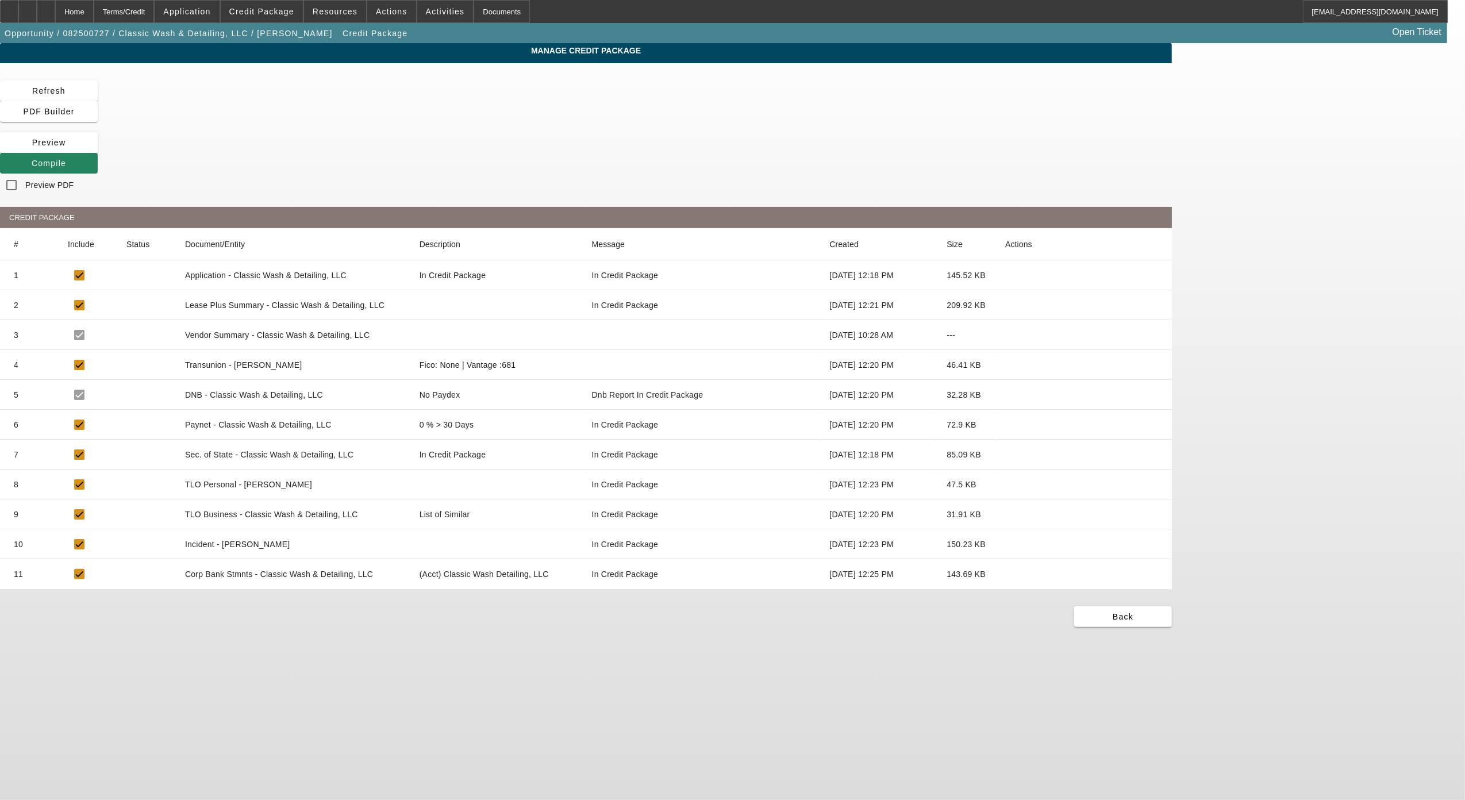
click at [1005, 574] on icon at bounding box center [1005, 574] width 0 height 0
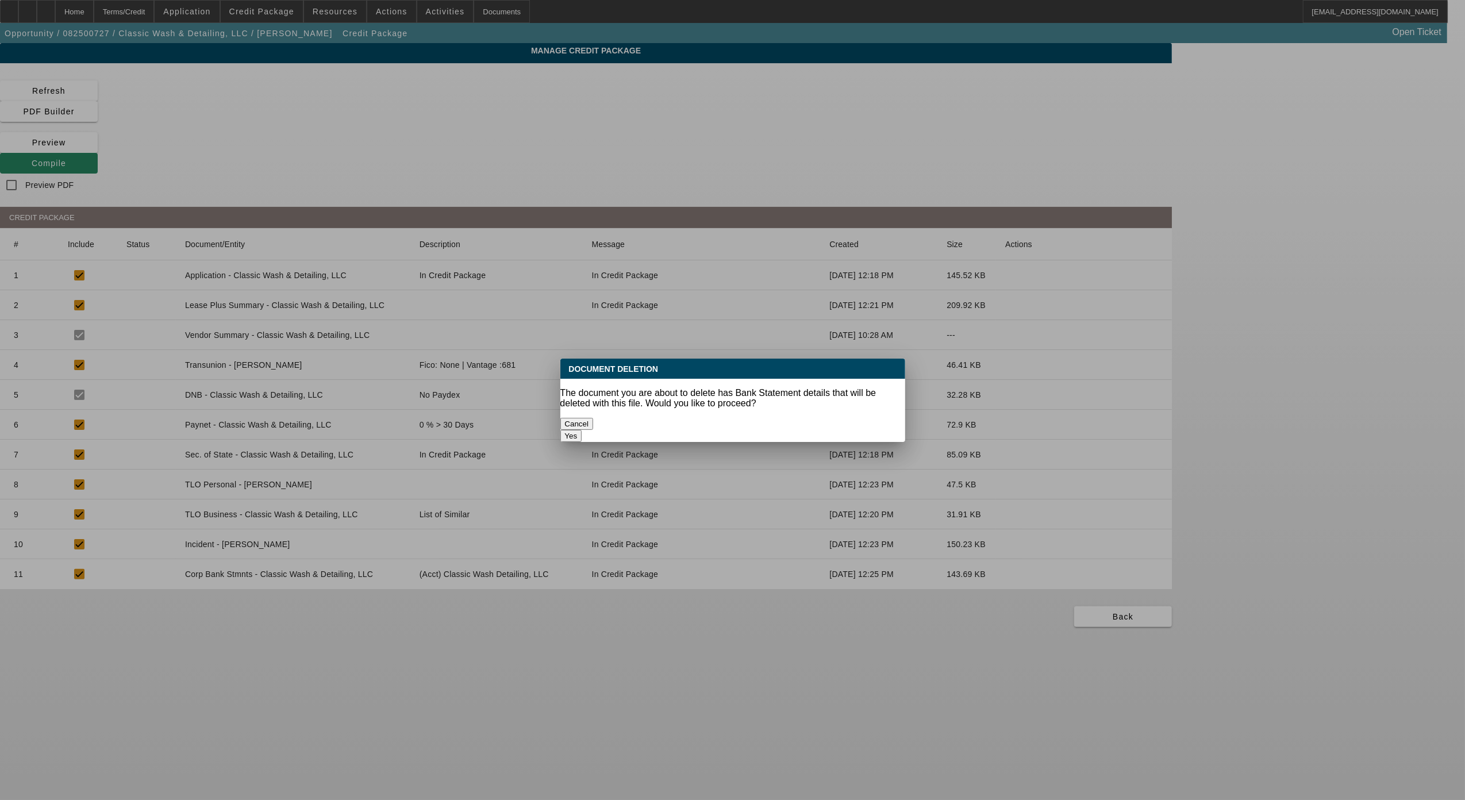
click at [582, 430] on button "Yes" at bounding box center [571, 436] width 22 height 12
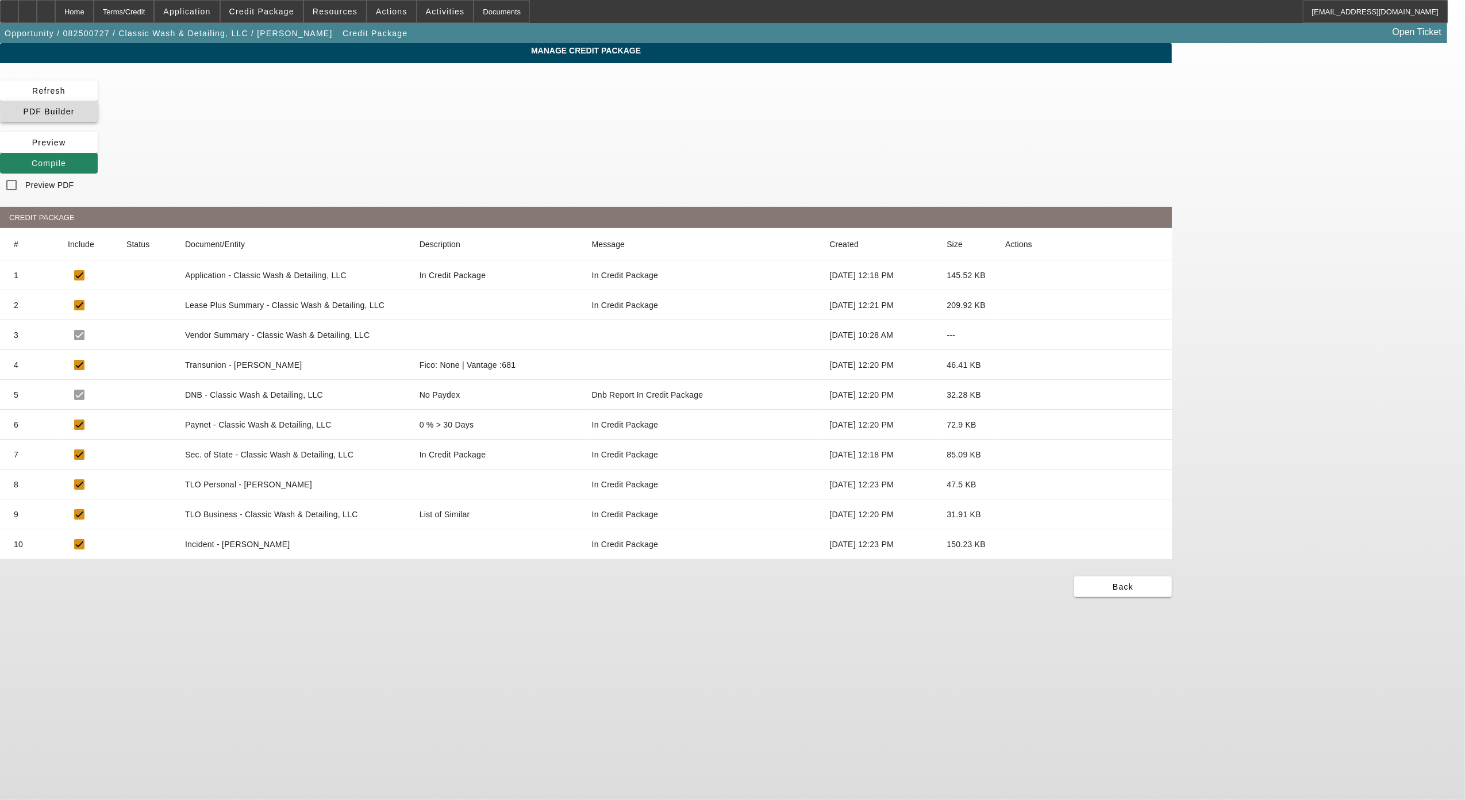
click at [74, 107] on span "PDF Builder" at bounding box center [48, 111] width 51 height 9
click at [94, 20] on div "Home" at bounding box center [74, 11] width 39 height 23
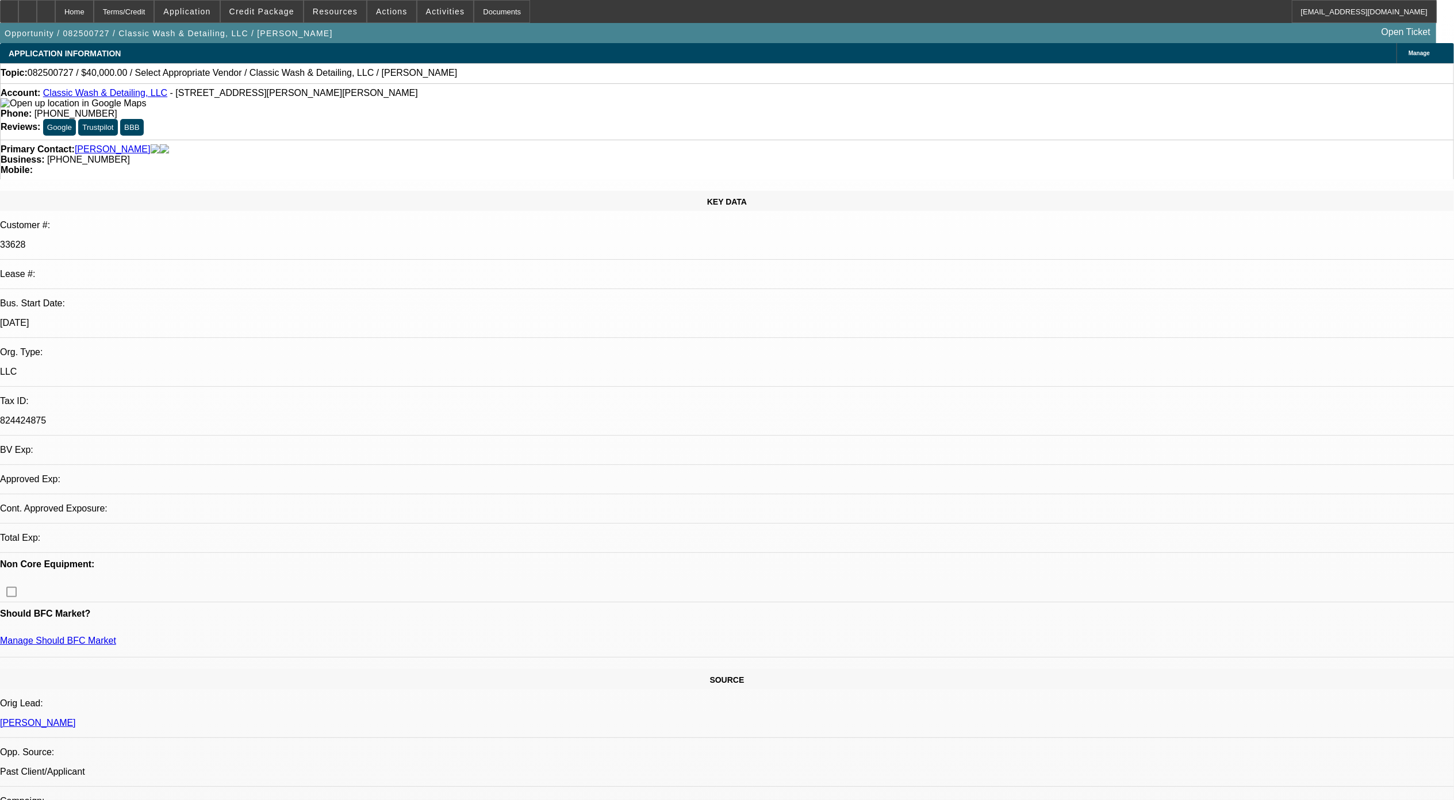
select select "0"
select select "2"
select select "0.1"
select select "4"
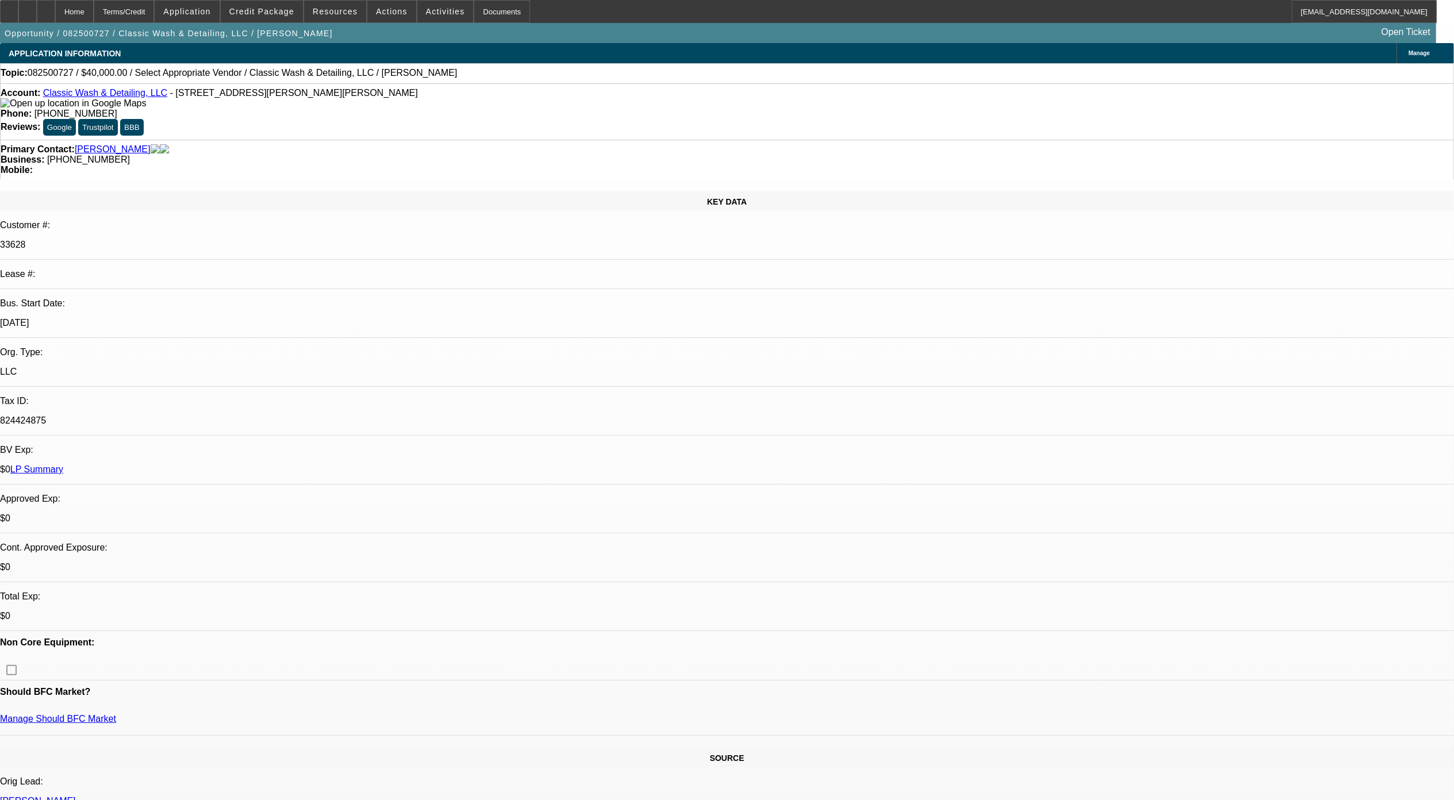
drag, startPoint x: 716, startPoint y: 295, endPoint x: 650, endPoint y: 189, distance: 125.2
drag, startPoint x: 650, startPoint y: 189, endPoint x: 767, endPoint y: 335, distance: 186.8
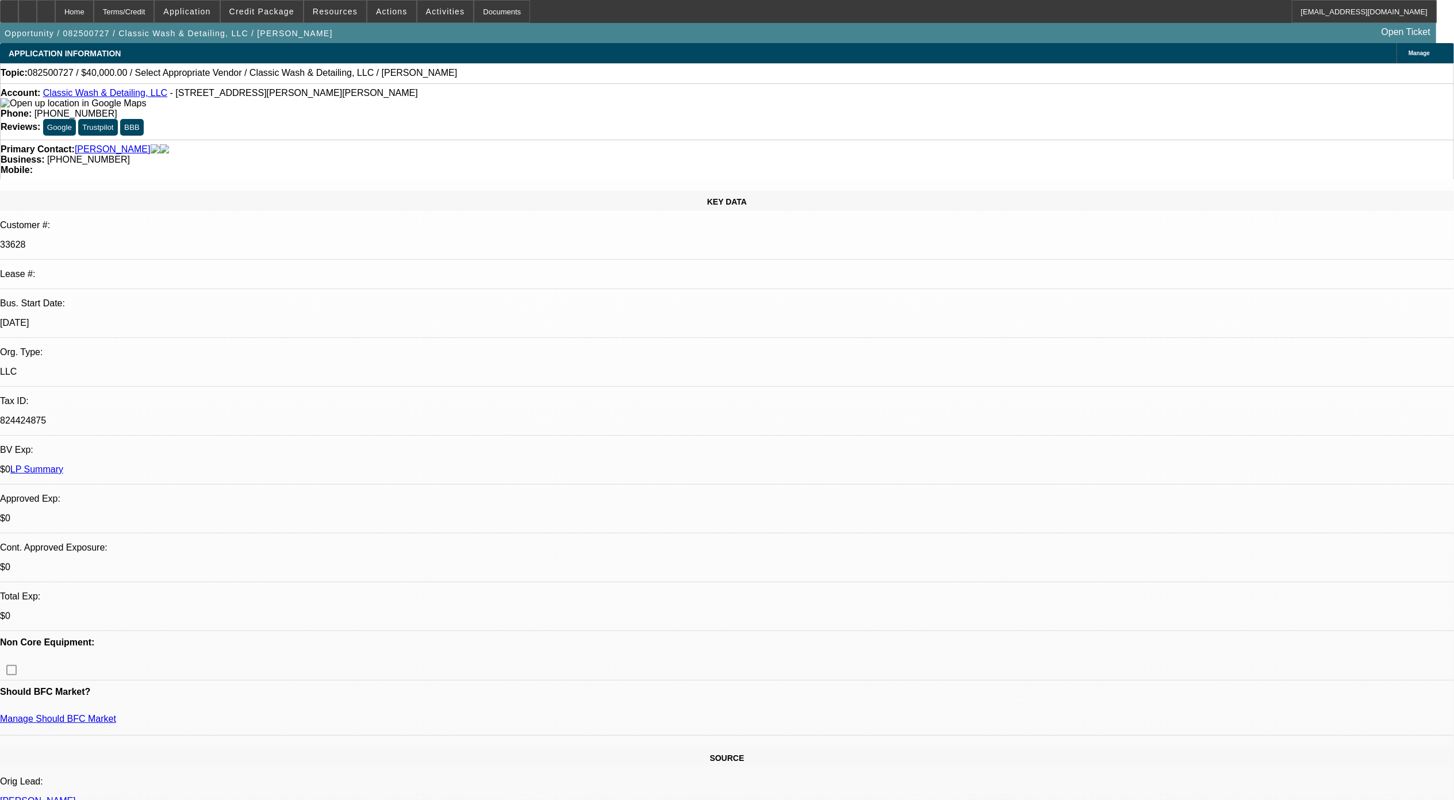
drag, startPoint x: 738, startPoint y: 313, endPoint x: 647, endPoint y: 189, distance: 153.4
drag, startPoint x: 647, startPoint y: 189, endPoint x: 748, endPoint y: 309, distance: 156.6
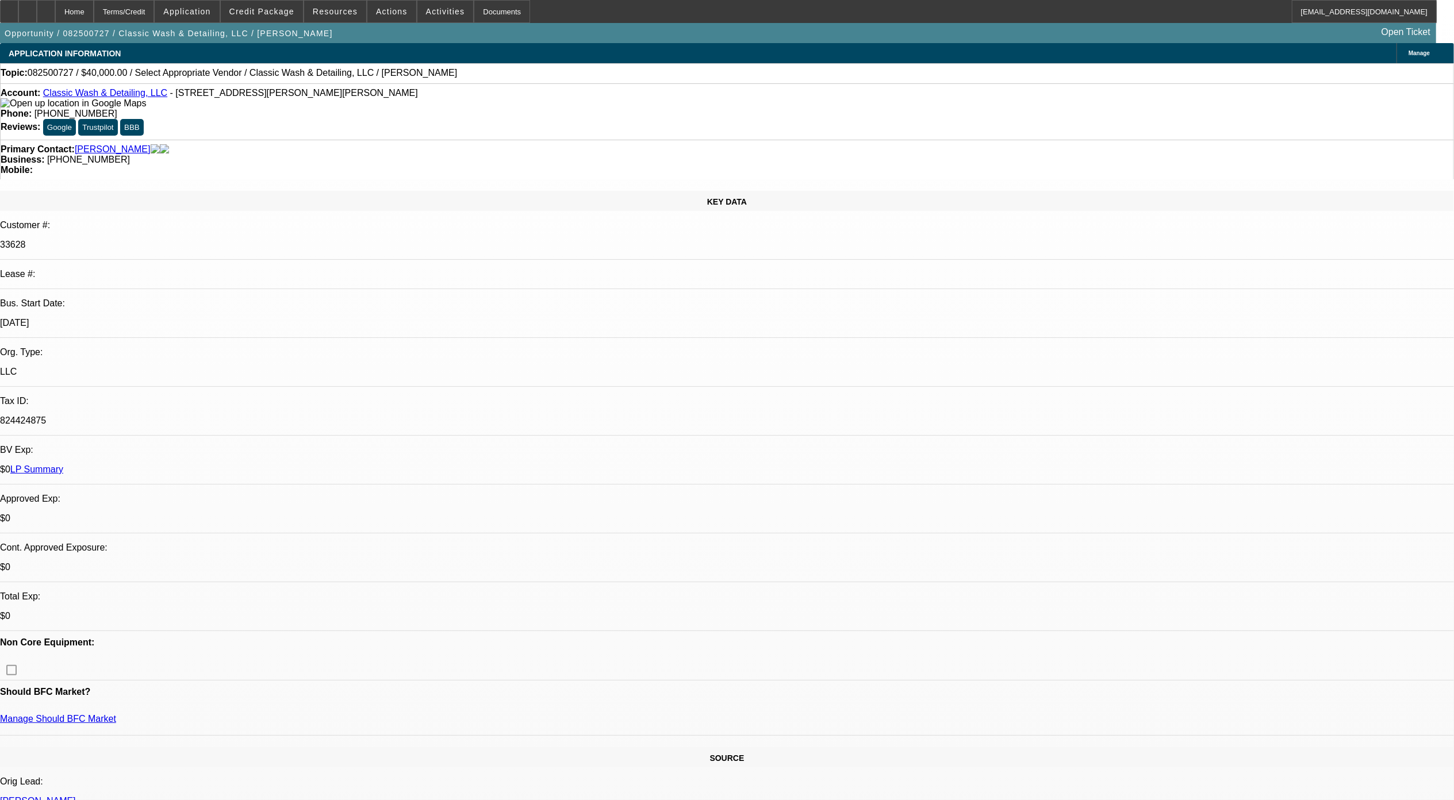
drag, startPoint x: 917, startPoint y: 312, endPoint x: 643, endPoint y: 195, distance: 298.3
drag, startPoint x: 643, startPoint y: 195, endPoint x: 722, endPoint y: 321, distance: 148.3
click at [55, 15] on div at bounding box center [46, 11] width 18 height 23
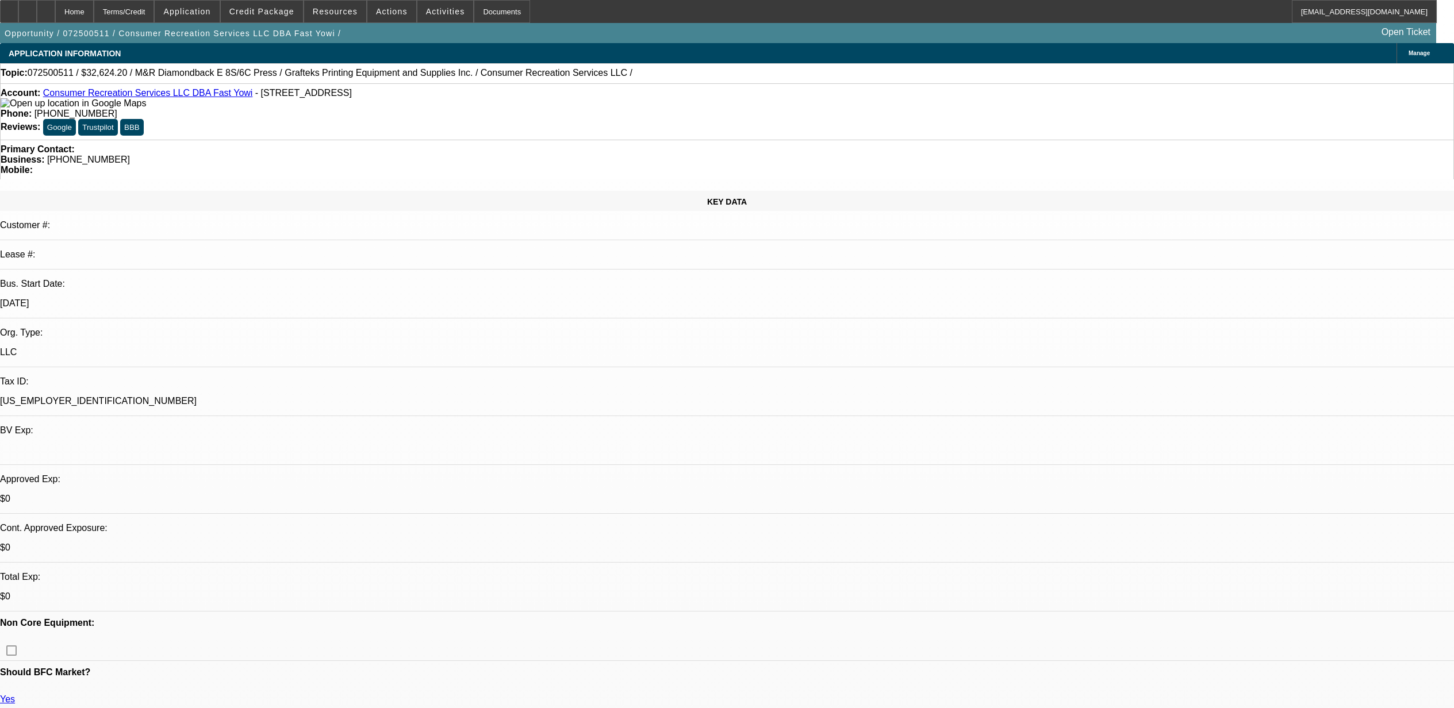
select select "0"
select select "2"
select select "0"
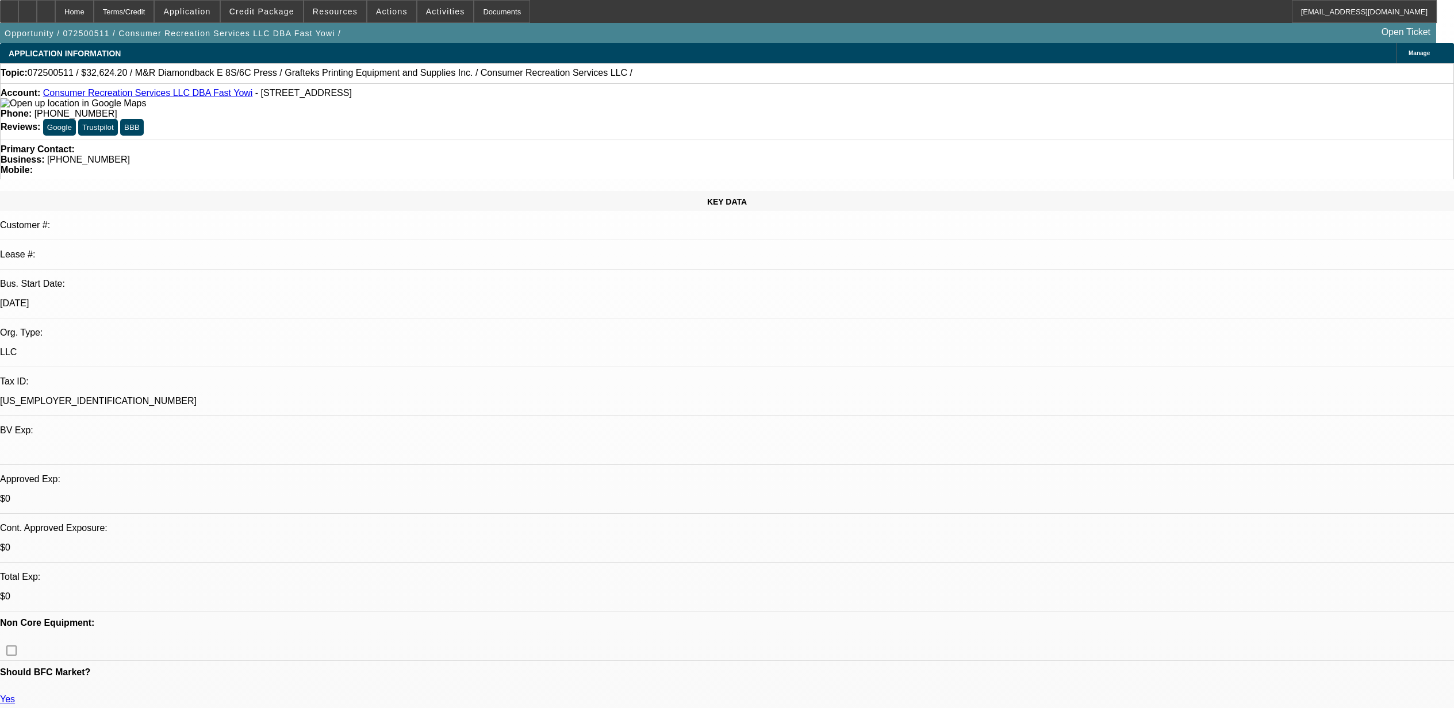
select select "0"
select select "2"
select select "0"
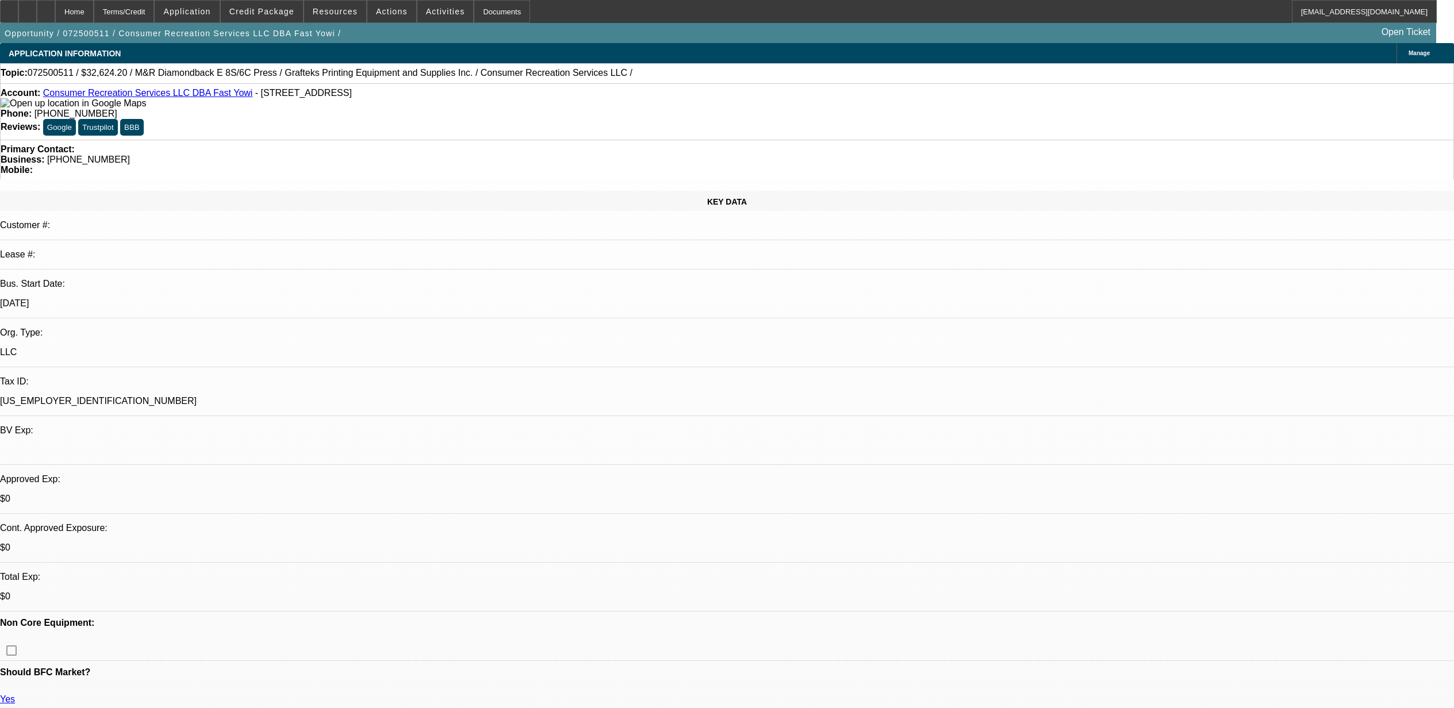
select select "0"
select select "2"
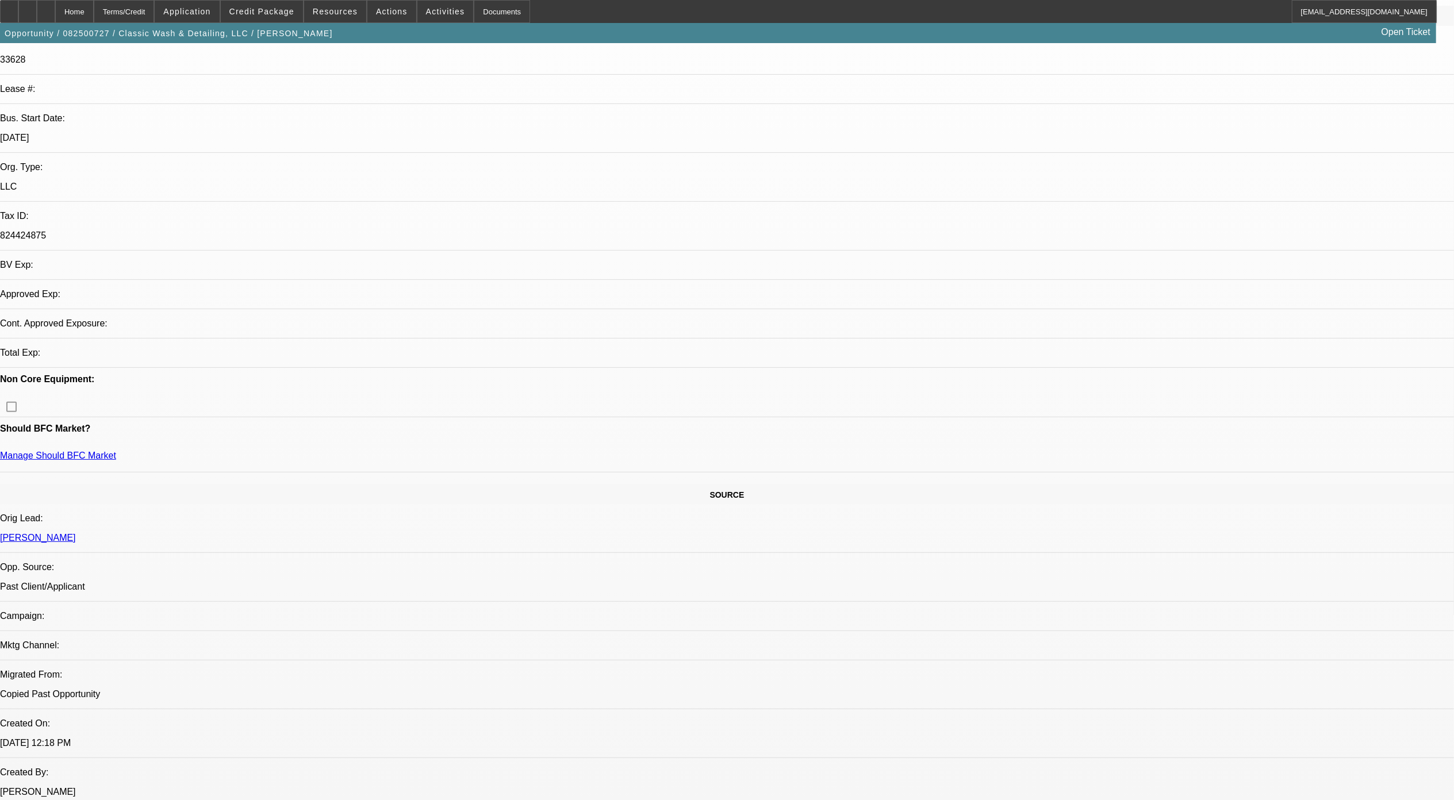
select select "0"
select select "2"
select select "0.1"
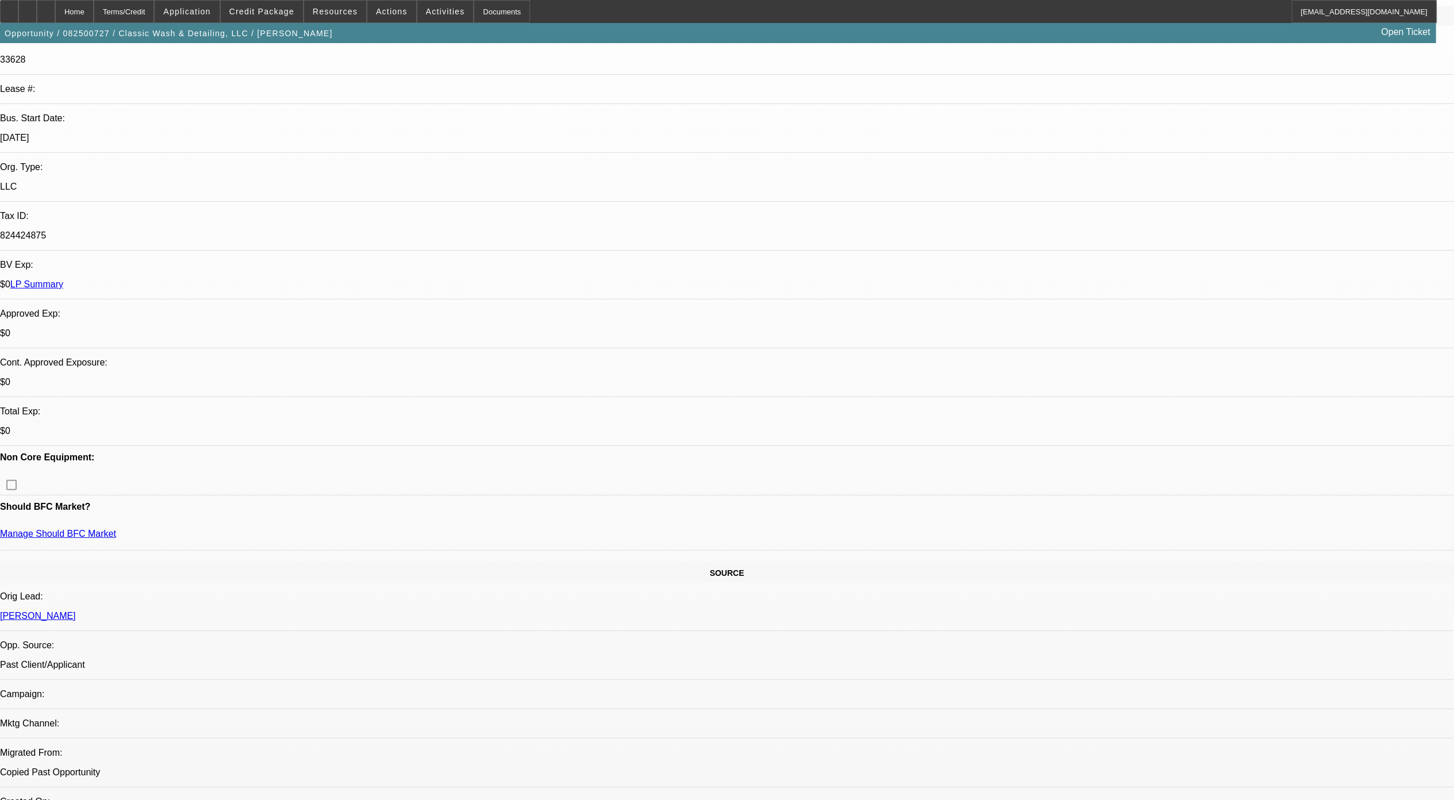
select select "1"
select select "2"
select select "4"
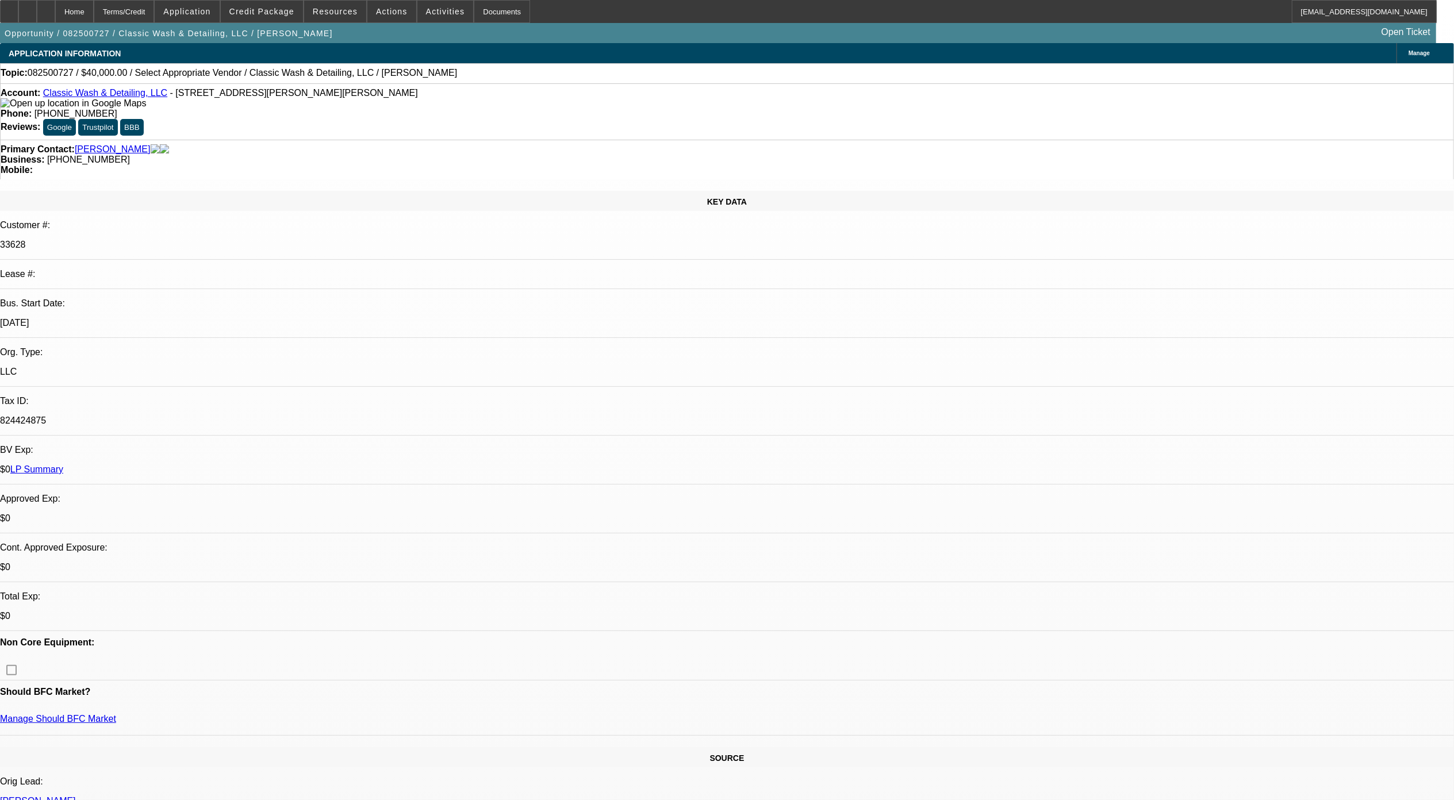
click at [79, 98] on link "Classic Wash & Detailing, LLC" at bounding box center [105, 93] width 124 height 10
click at [265, 14] on span "Credit Package" at bounding box center [261, 11] width 65 height 9
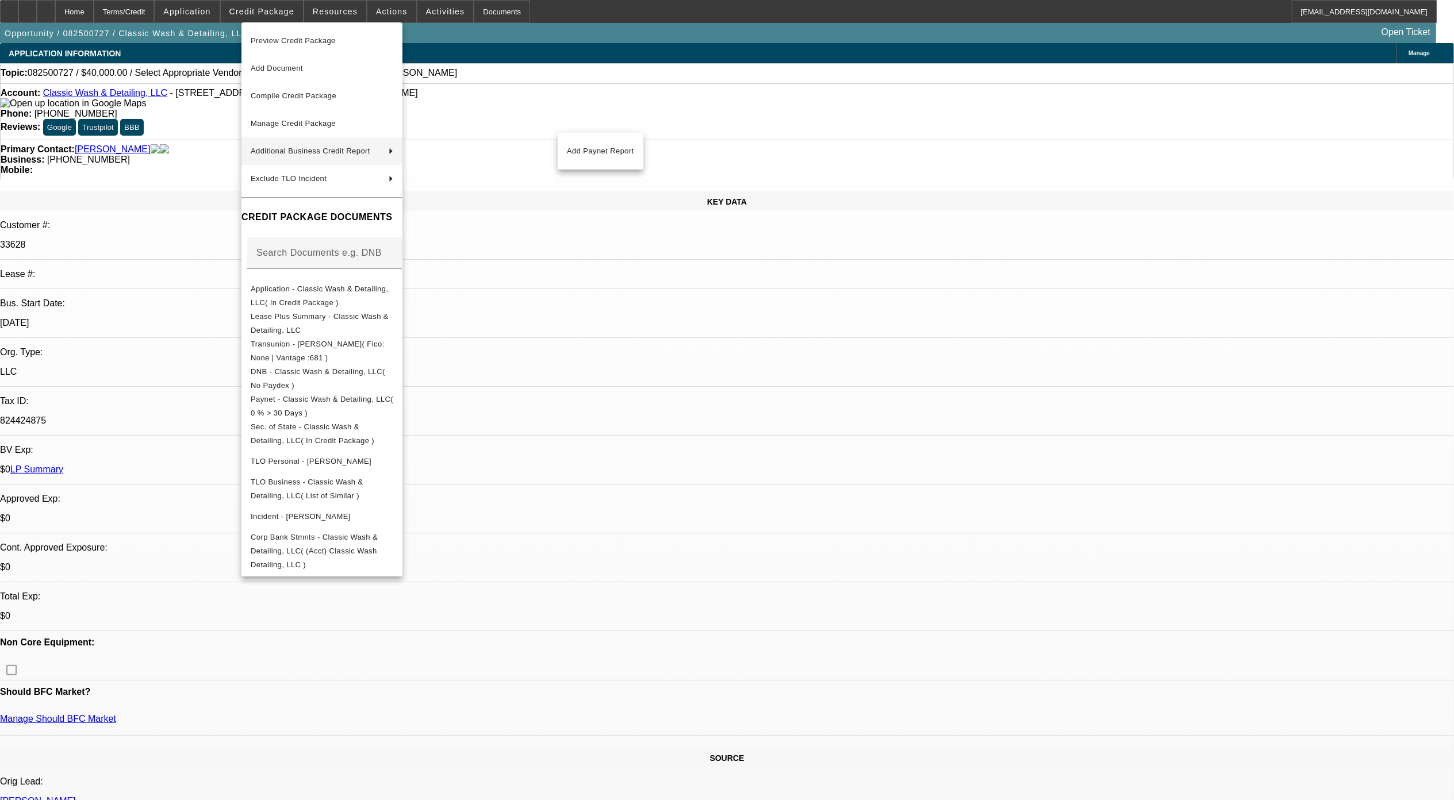
click at [417, 20] on div at bounding box center [727, 400] width 1454 height 800
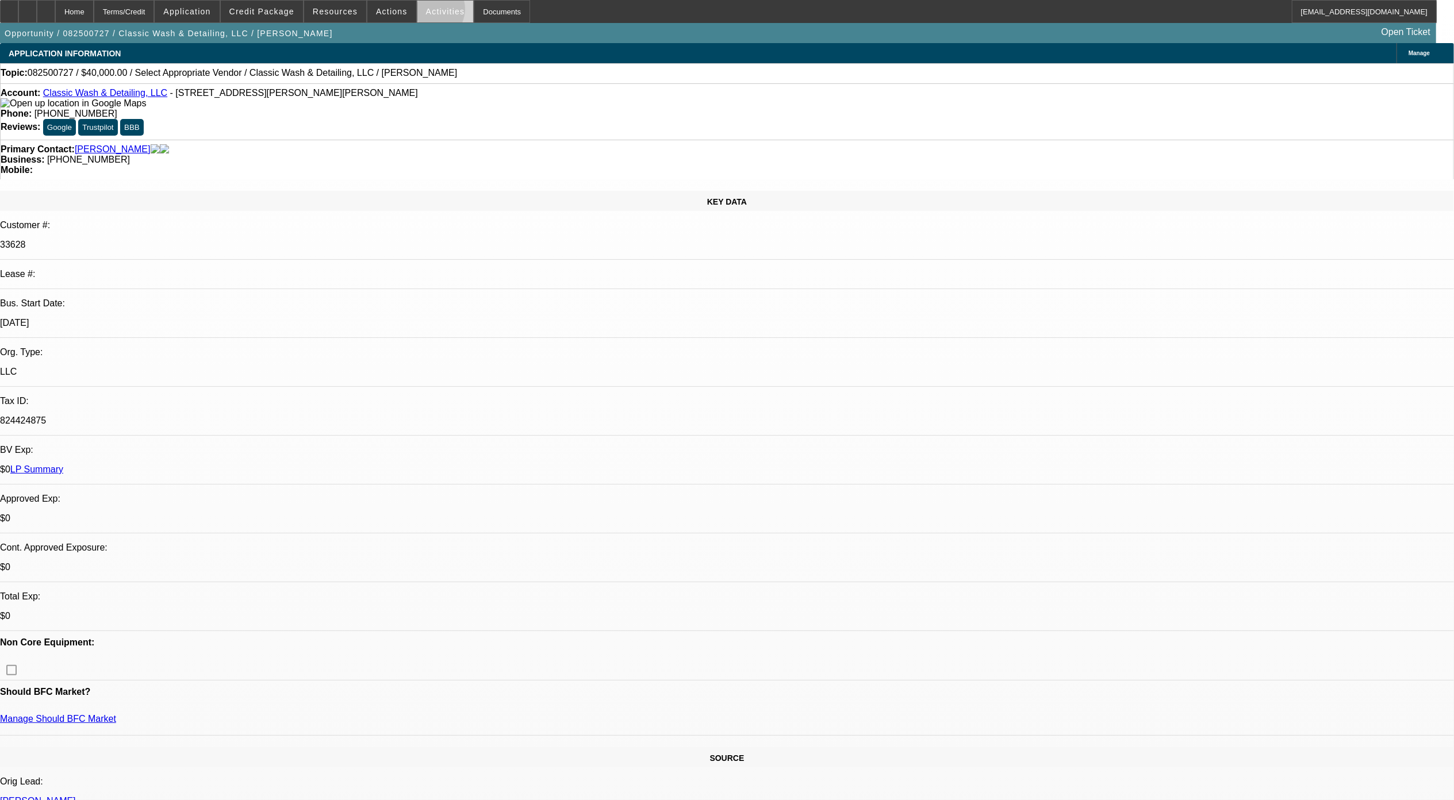
click at [426, 12] on span "Activities" at bounding box center [445, 11] width 39 height 9
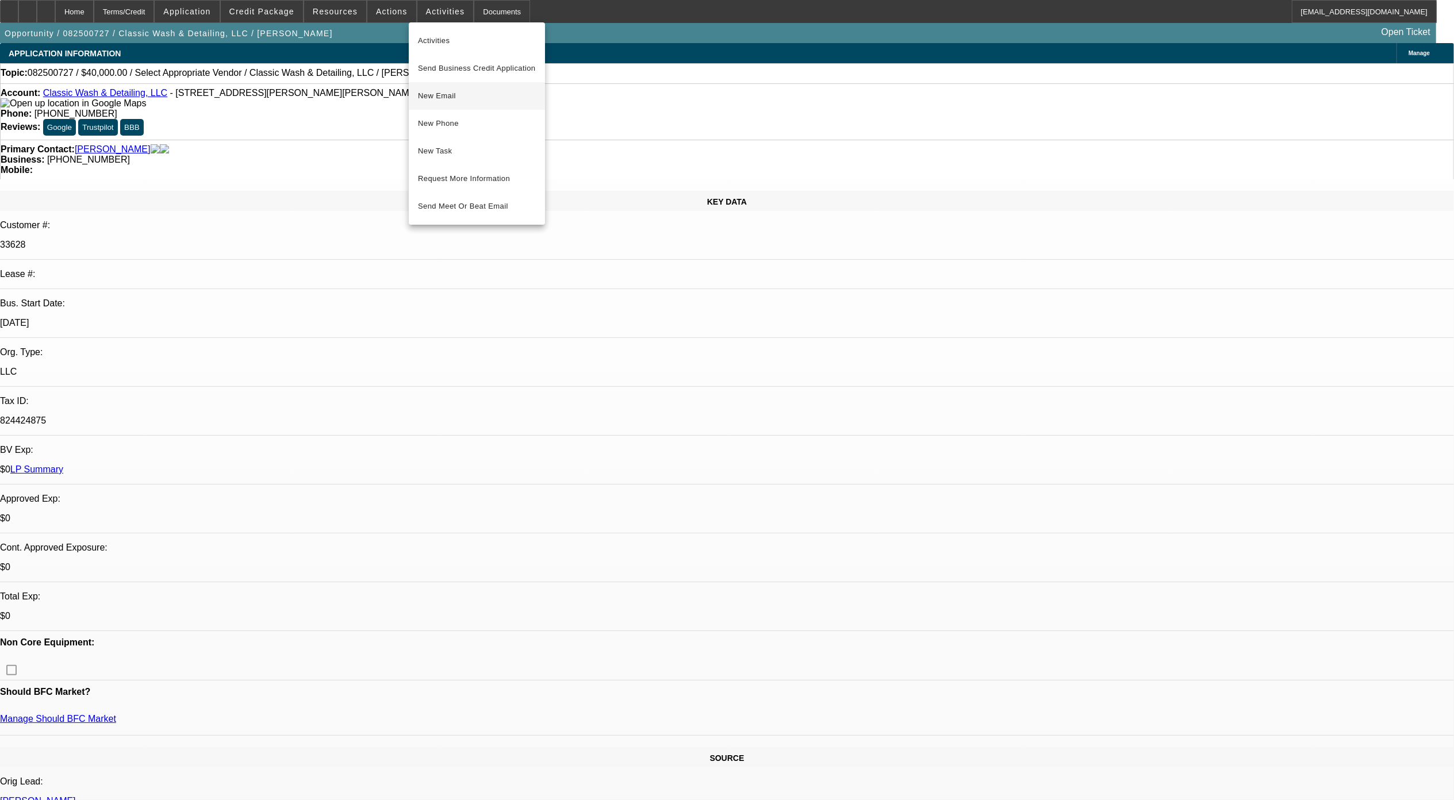
click at [443, 95] on span "New Email" at bounding box center [477, 96] width 118 height 14
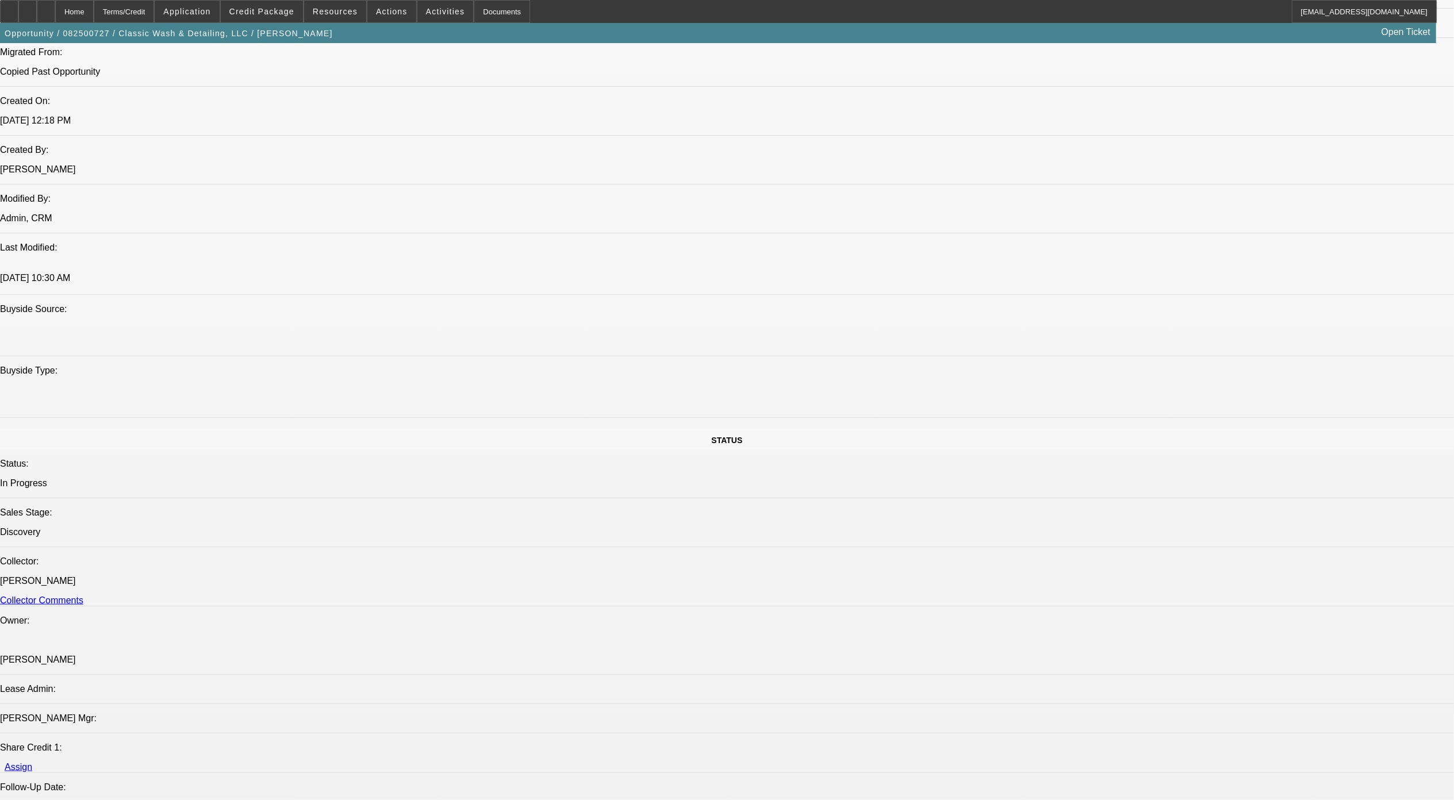
scroll to position [1073, 0]
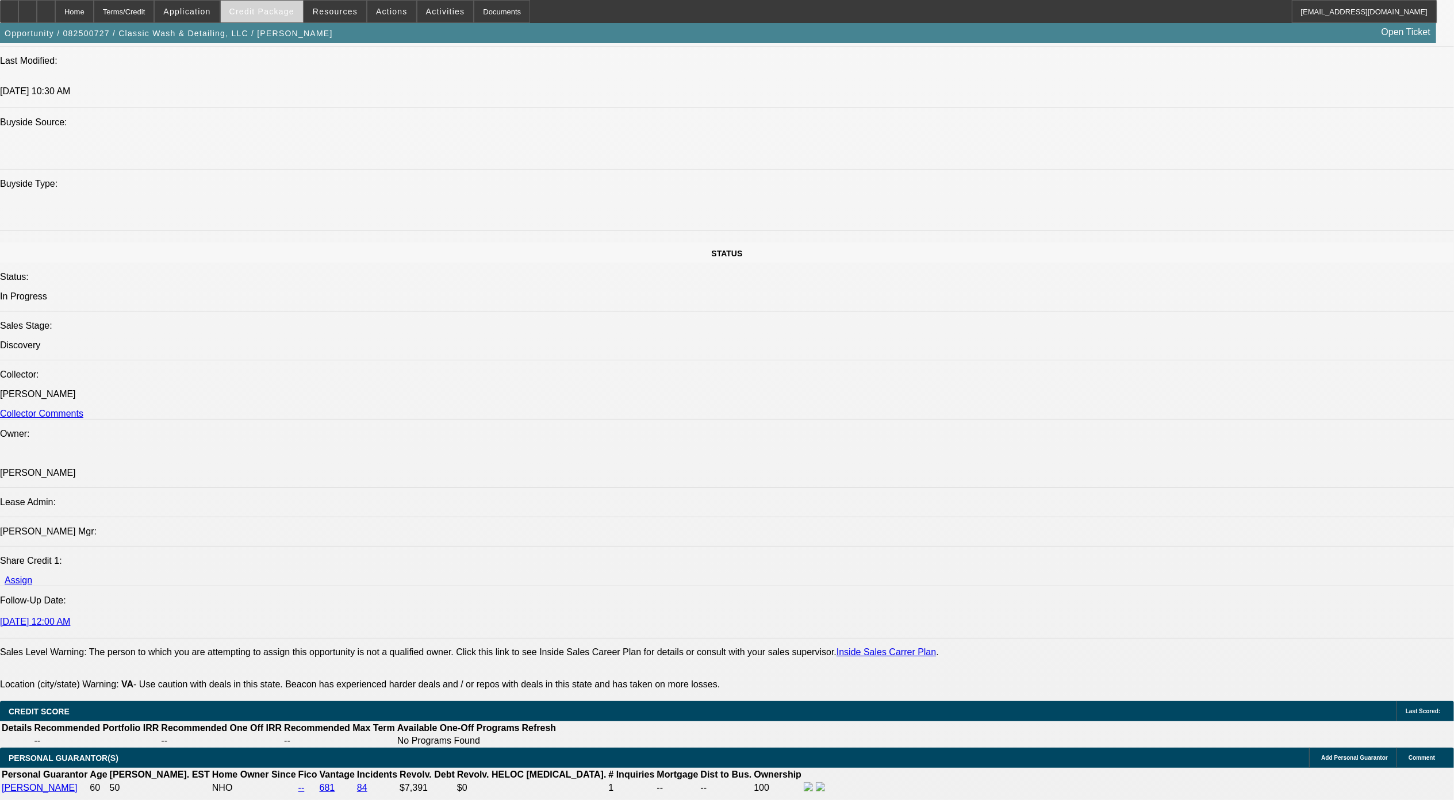
click at [267, 16] on span at bounding box center [262, 12] width 82 height 28
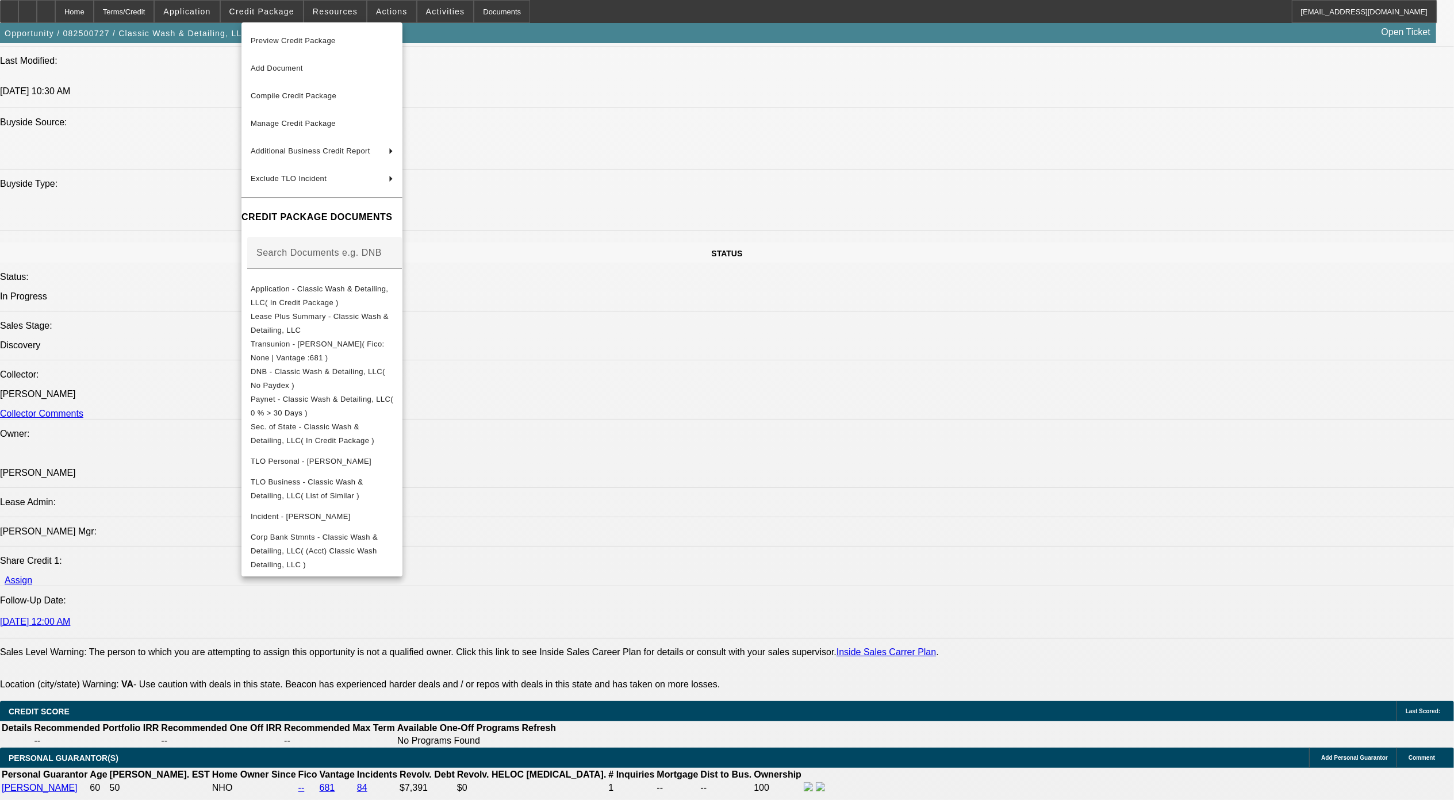
click at [394, 10] on div at bounding box center [727, 400] width 1454 height 800
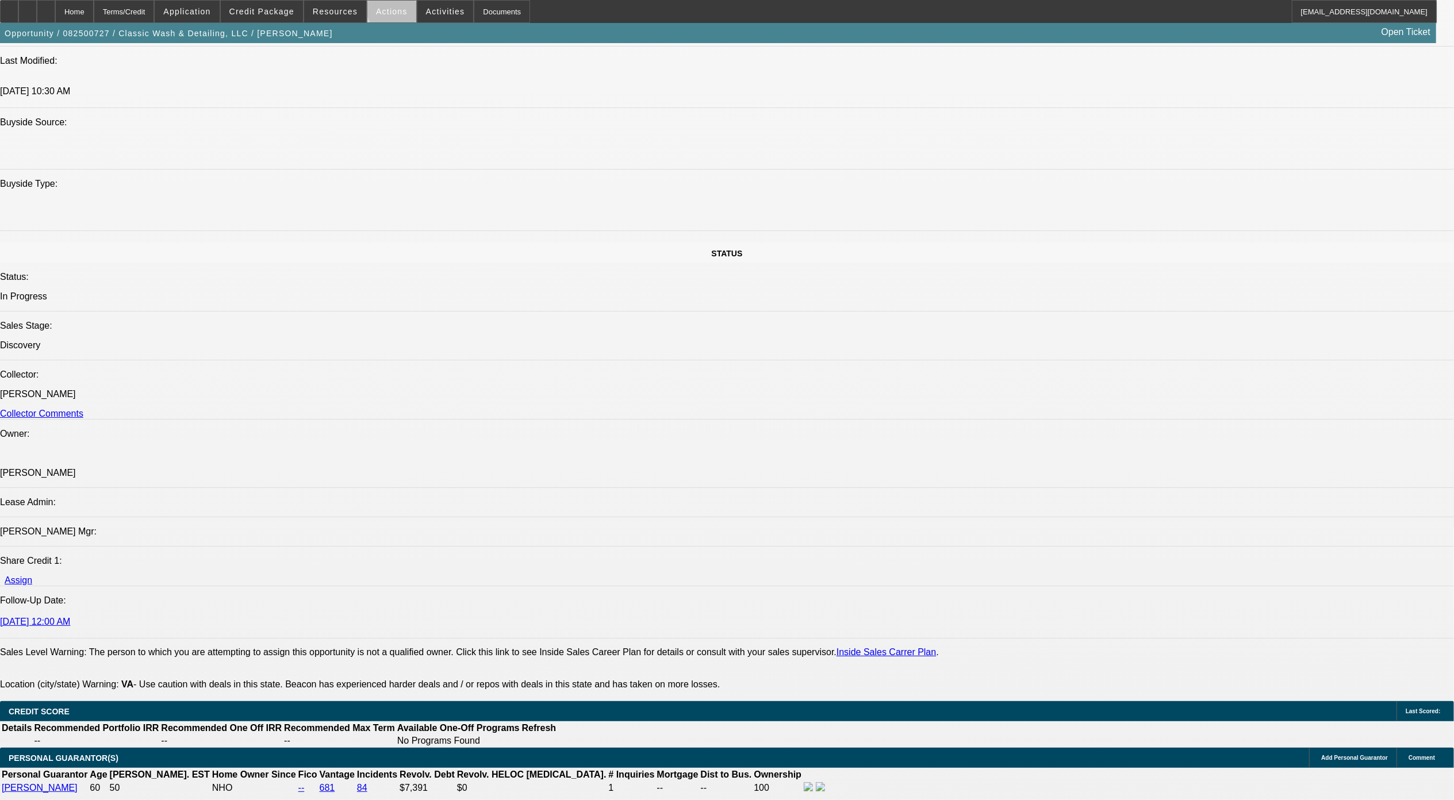
click at [394, 10] on span "Actions" at bounding box center [392, 11] width 32 height 9
click at [405, 44] on span "Assign" at bounding box center [420, 41] width 91 height 14
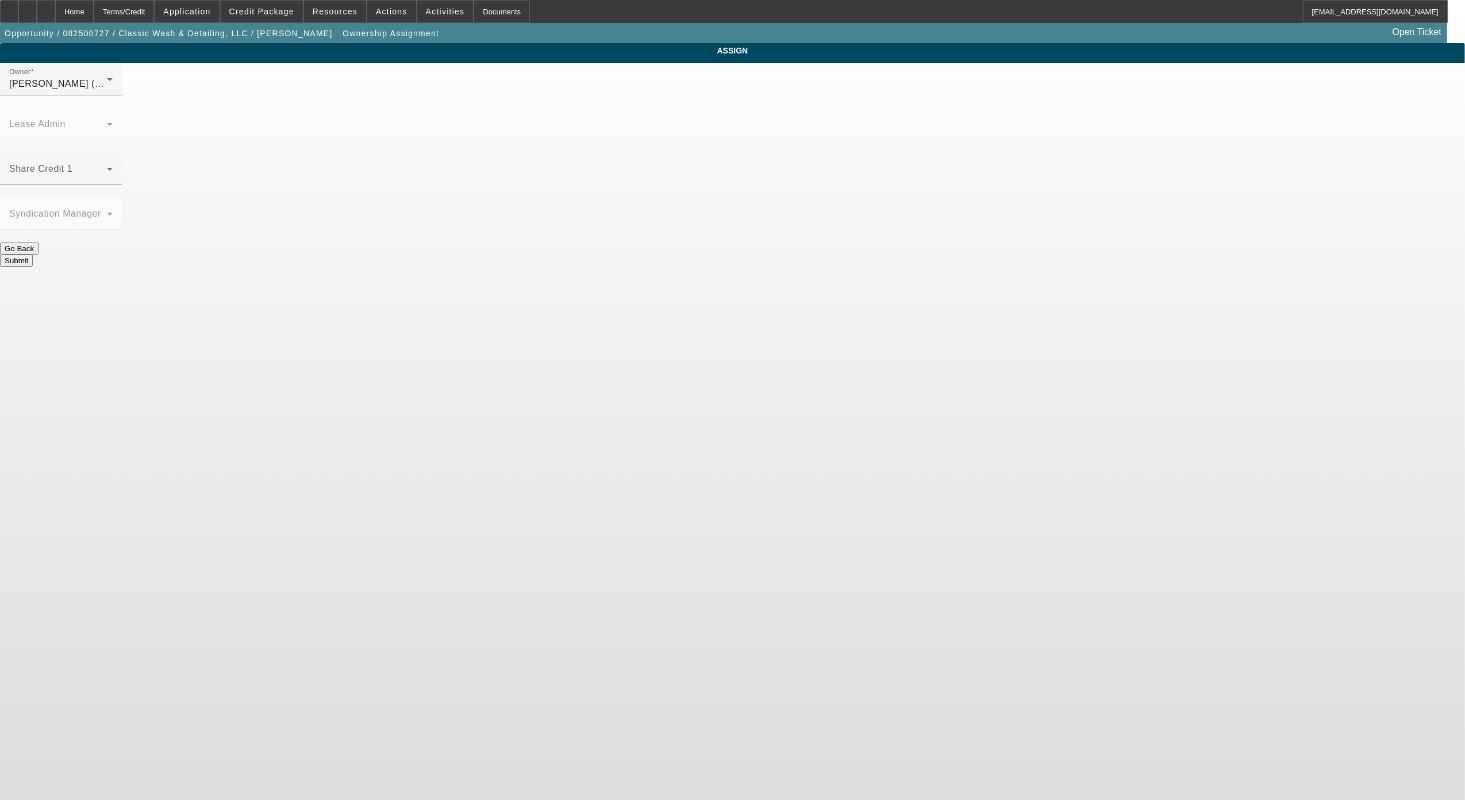
click at [439, 747] on body "Home Terms/Credit Application Credit Package Resources Actions Activities Docum…" at bounding box center [732, 400] width 1465 height 800
click at [113, 153] on div "Share Credit 1" at bounding box center [60, 169] width 103 height 32
click at [672, 291] on span "McDonough, Lucas (Lvl 1)" at bounding box center [638, 298] width 110 height 14
click at [113, 83] on div "Owner McDonough, Lucas (Lvl 1)" at bounding box center [60, 79] width 103 height 32
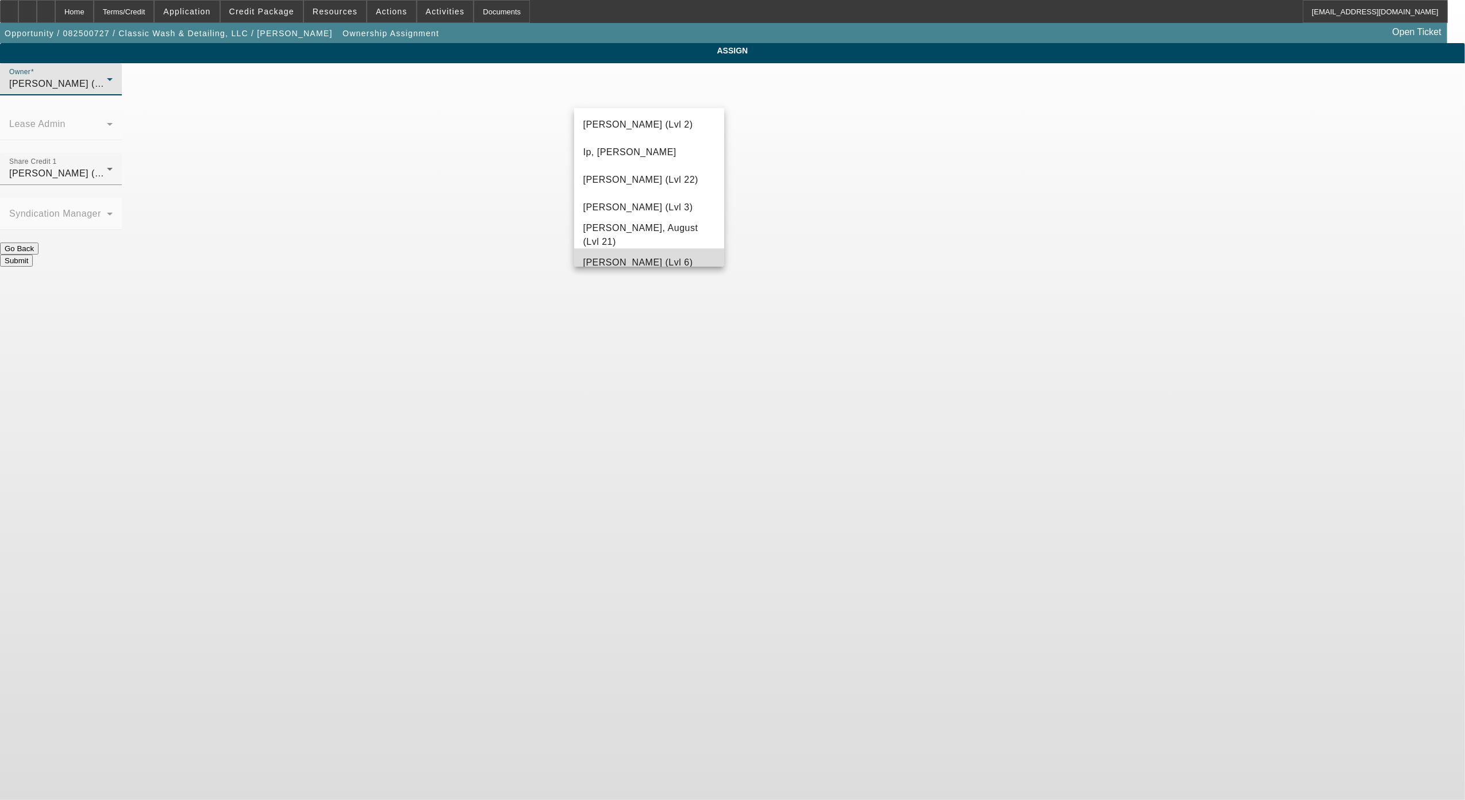
click at [654, 258] on span "Lionello, Nick (Lvl 6)" at bounding box center [638, 263] width 110 height 14
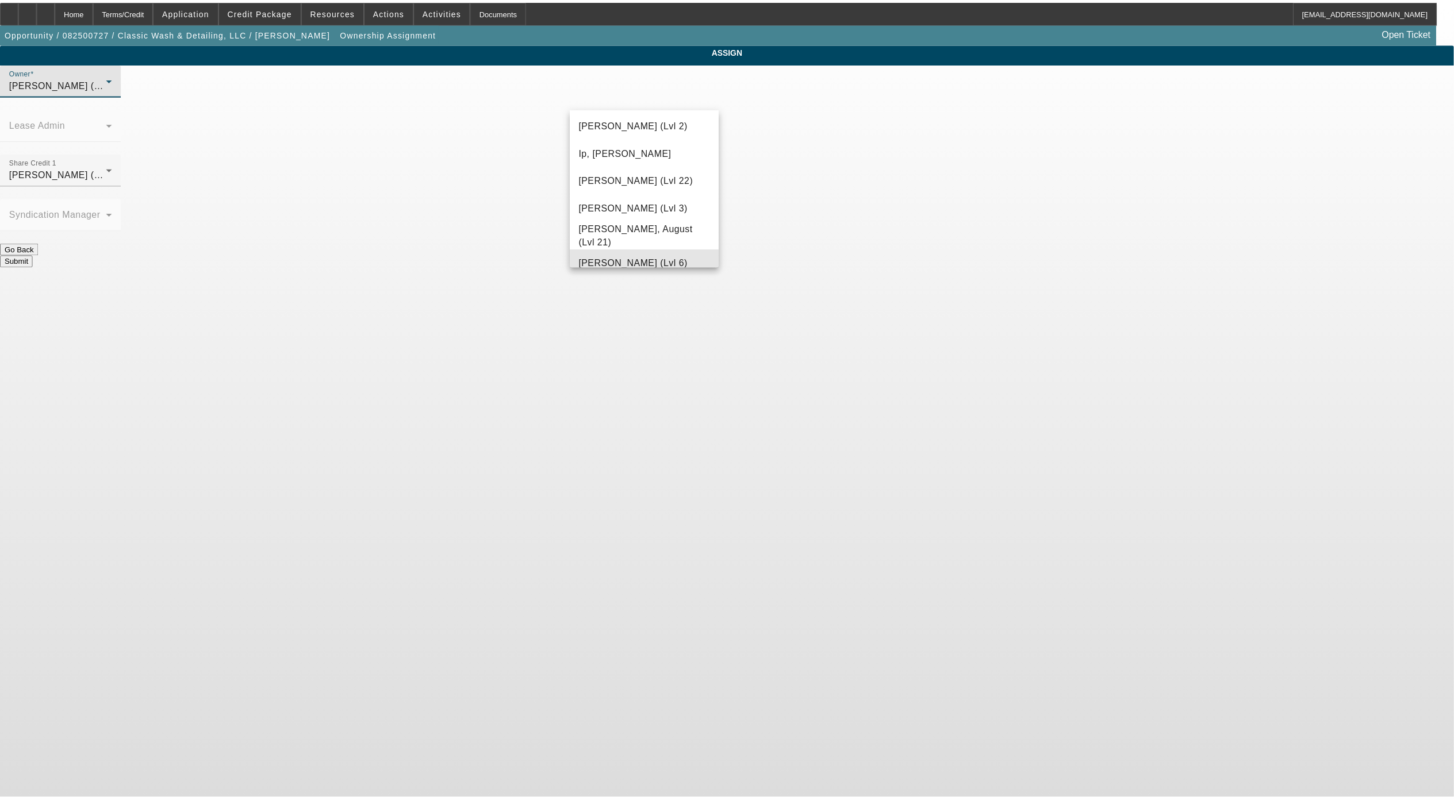
scroll to position [785, 0]
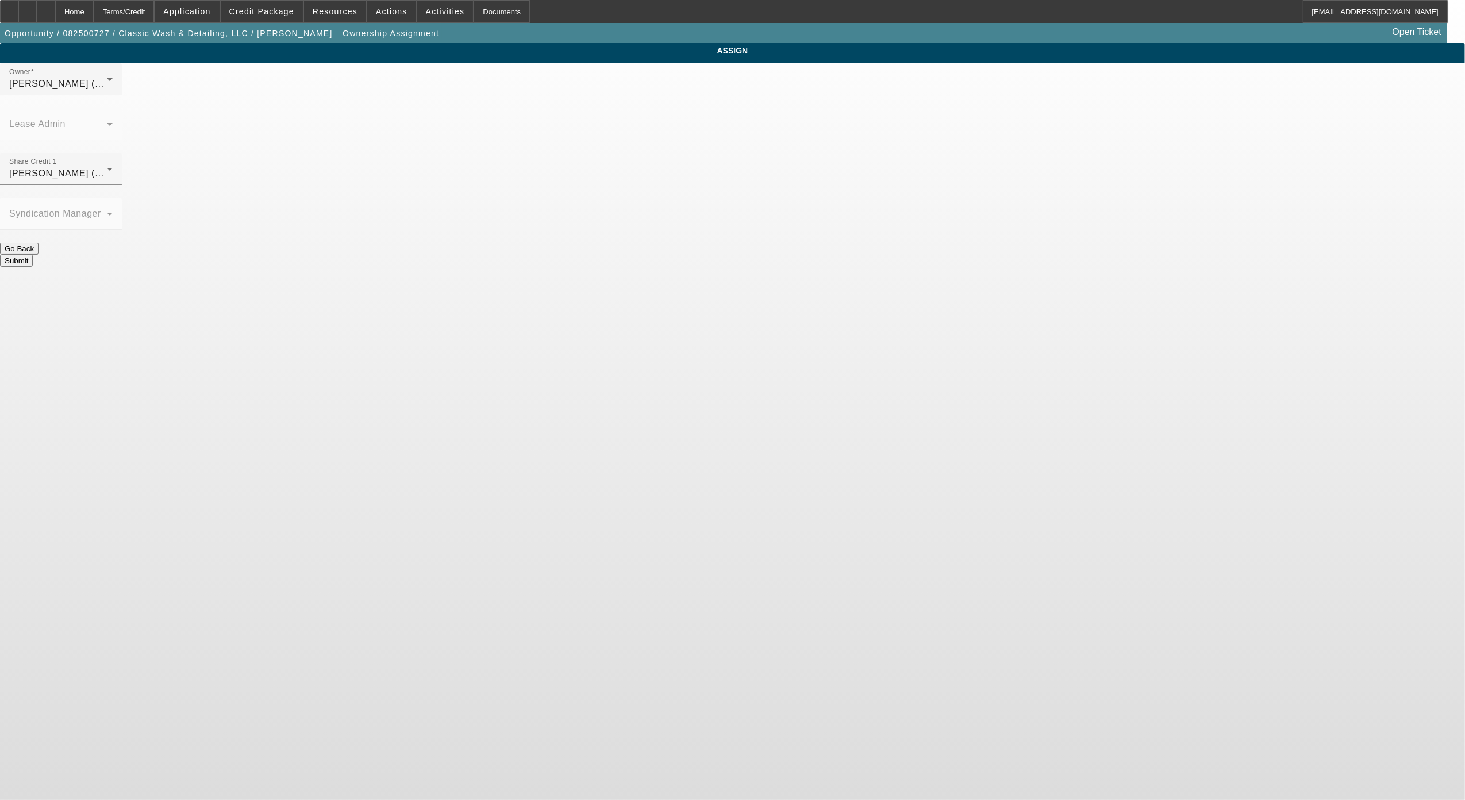
click at [33, 255] on button "Submit" at bounding box center [16, 261] width 33 height 12
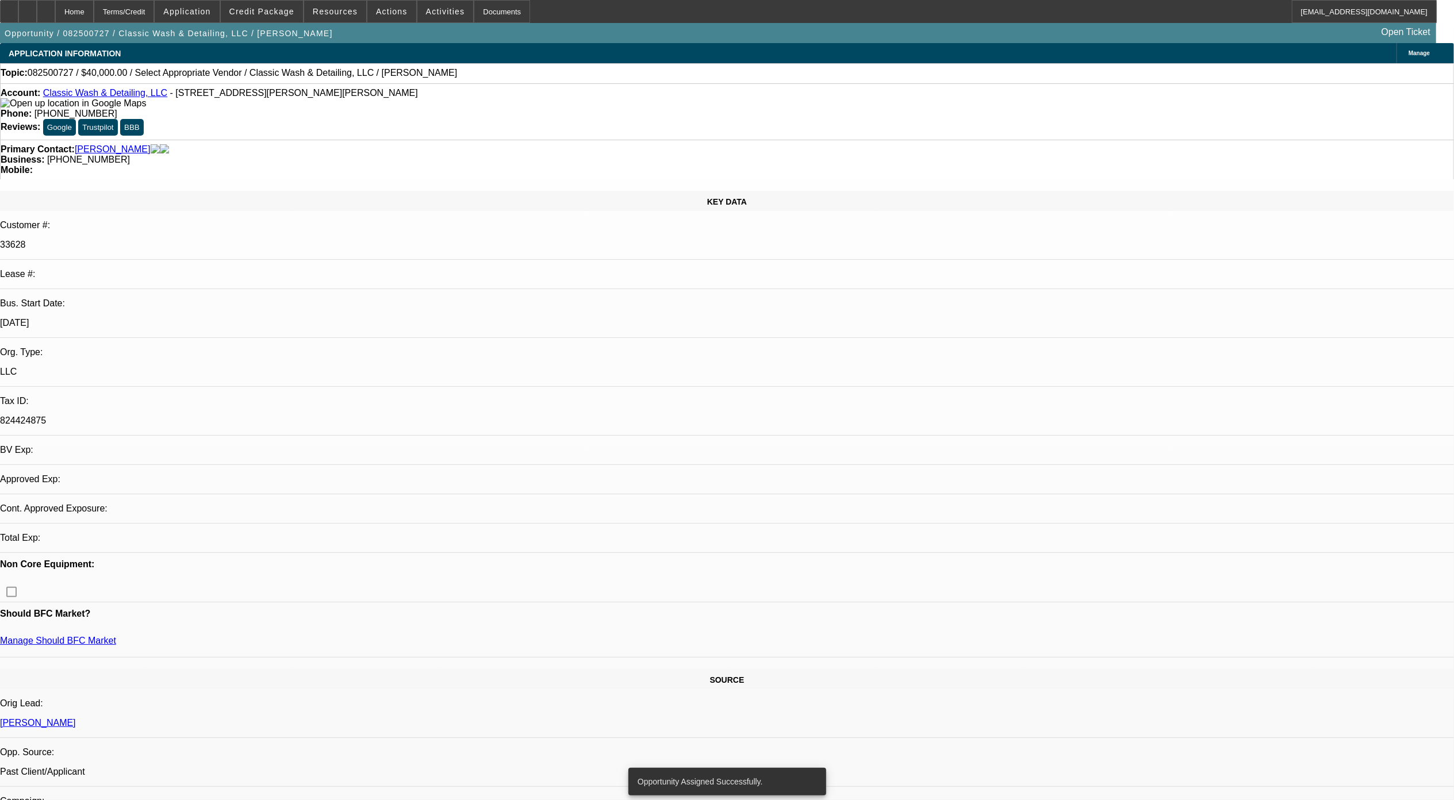
select select "0"
select select "2"
select select "0.1"
select select "4"
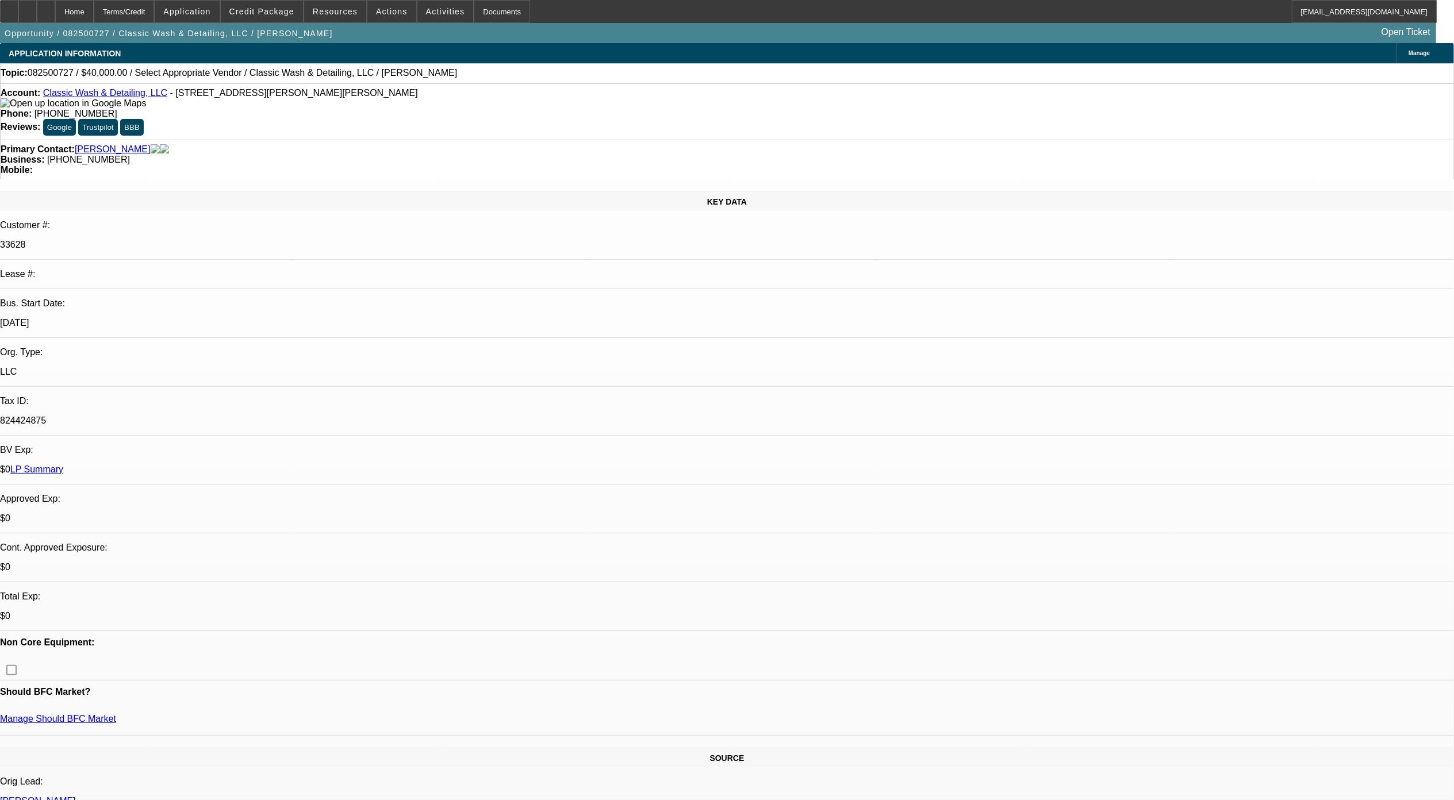
click at [55, 14] on div at bounding box center [46, 11] width 18 height 23
select select "0"
select select "2"
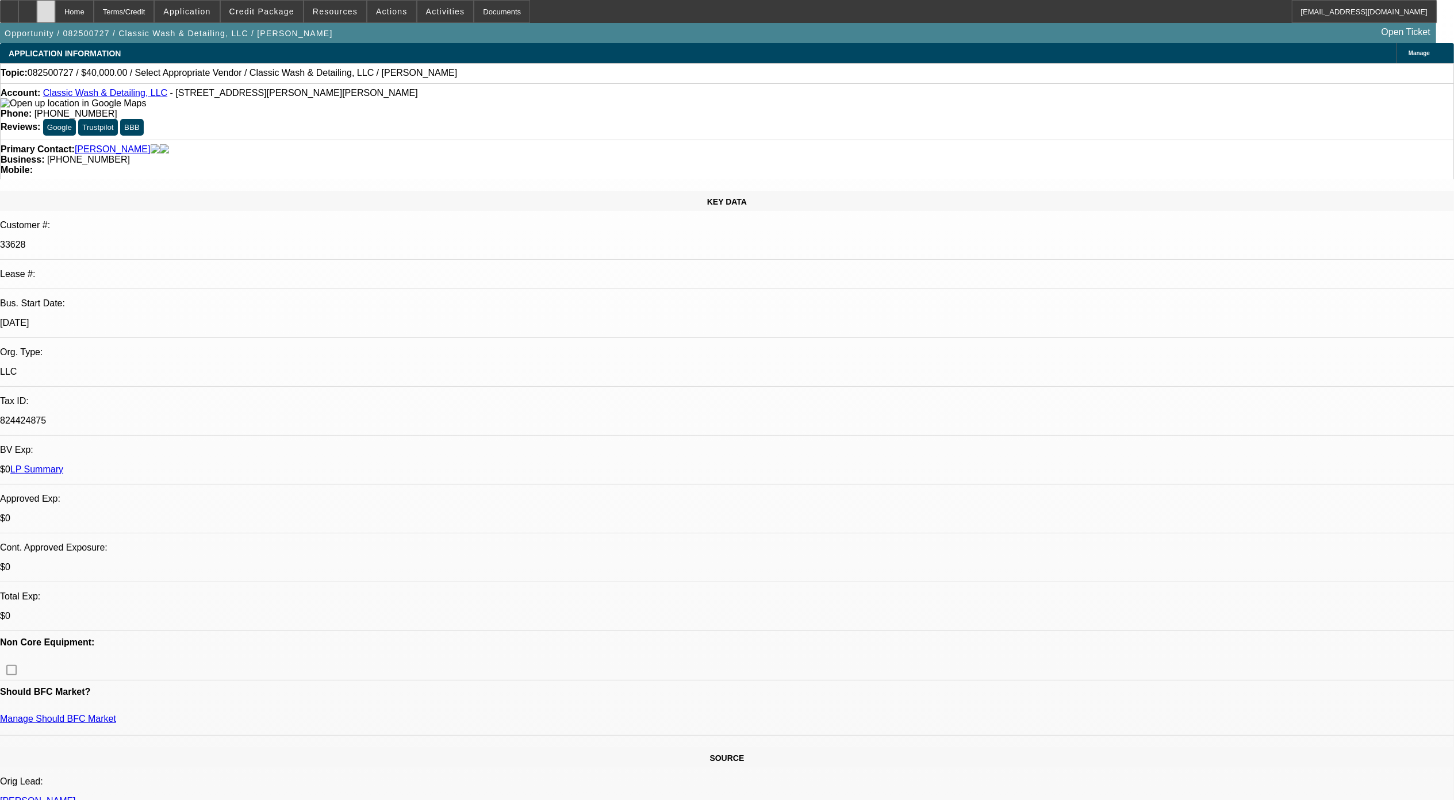
select select "0.1"
select select "4"
click at [55, 13] on div at bounding box center [46, 11] width 18 height 23
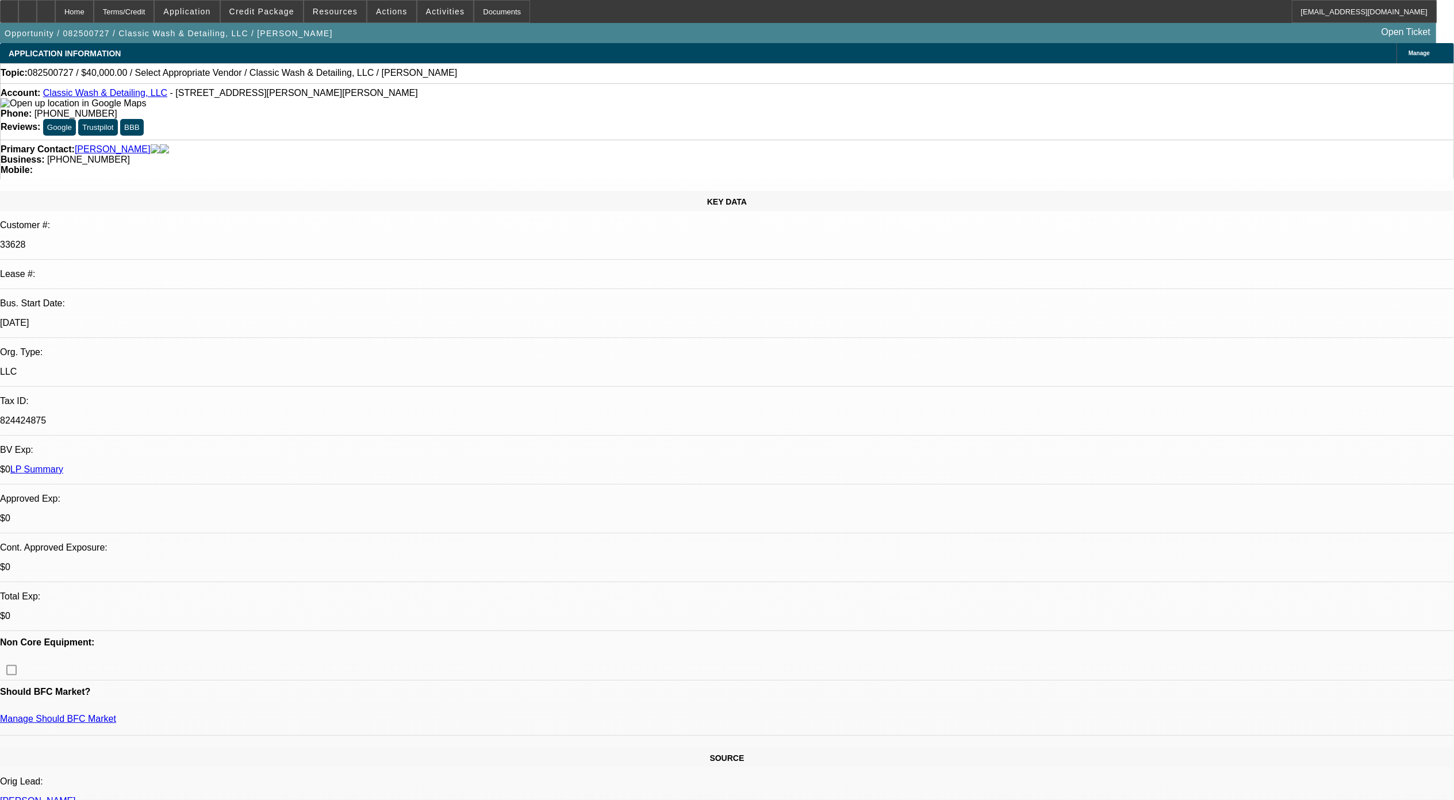
select select "0"
select select "2"
select select "0.1"
select select "1"
select select "2"
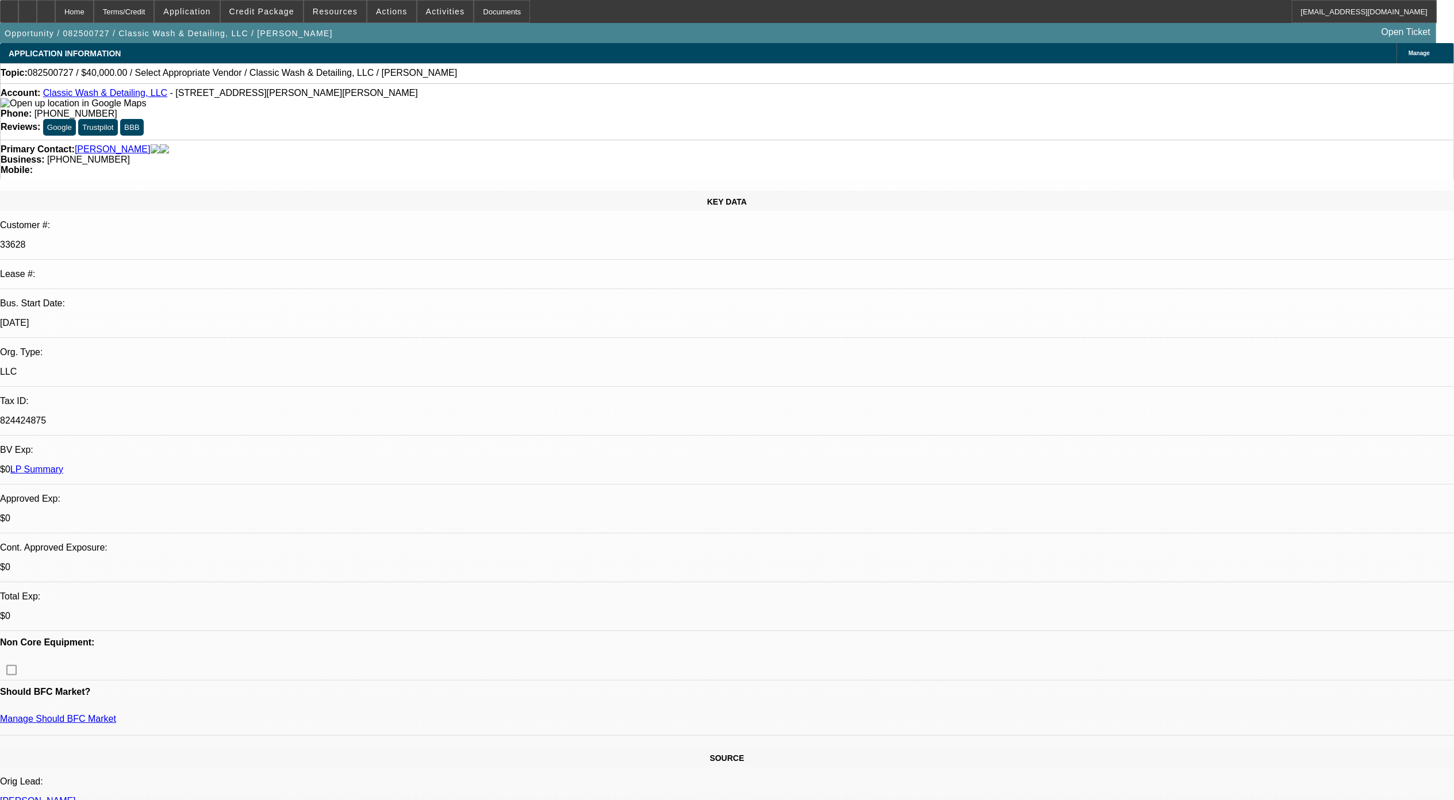
select select "4"
click at [55, 18] on div at bounding box center [46, 11] width 18 height 23
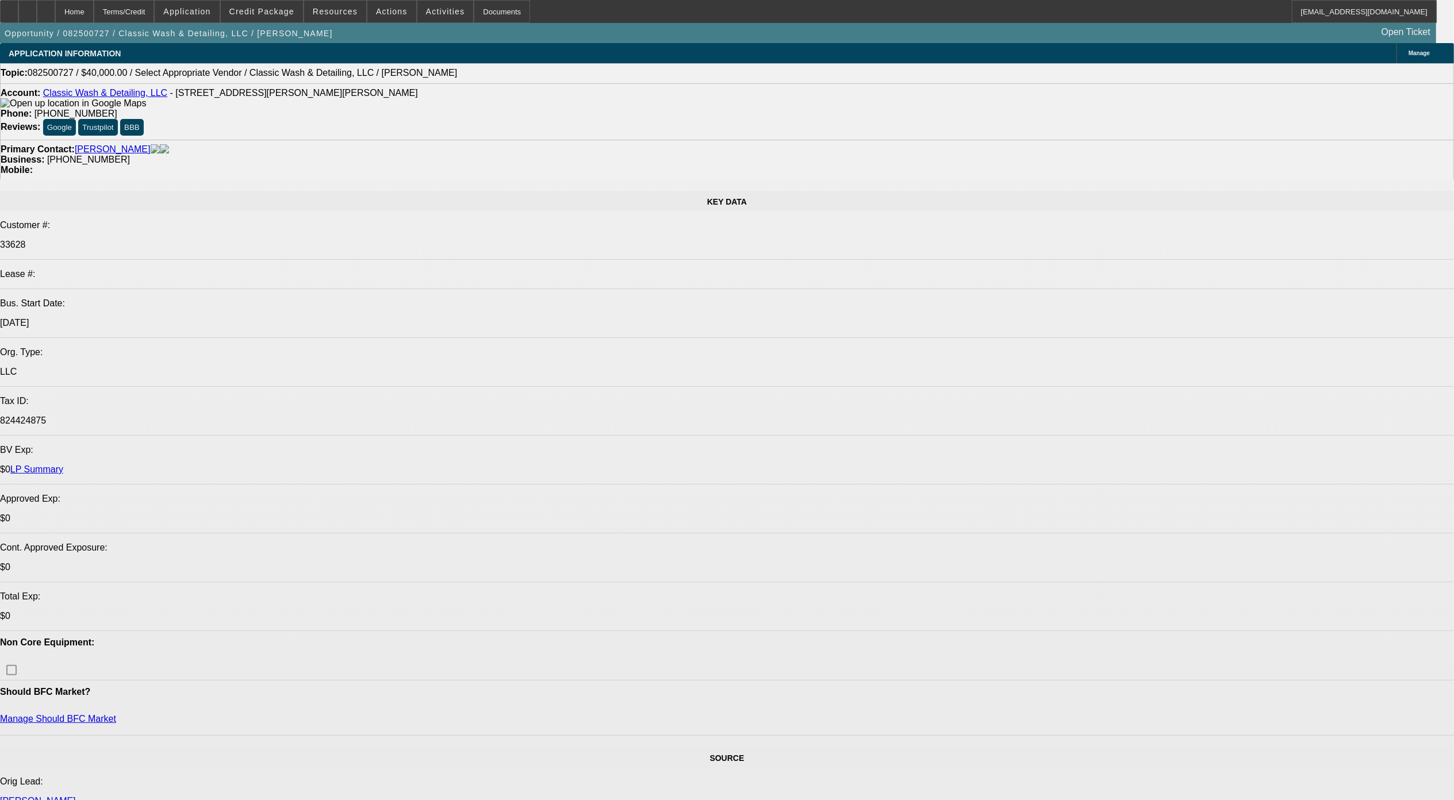
select select "0"
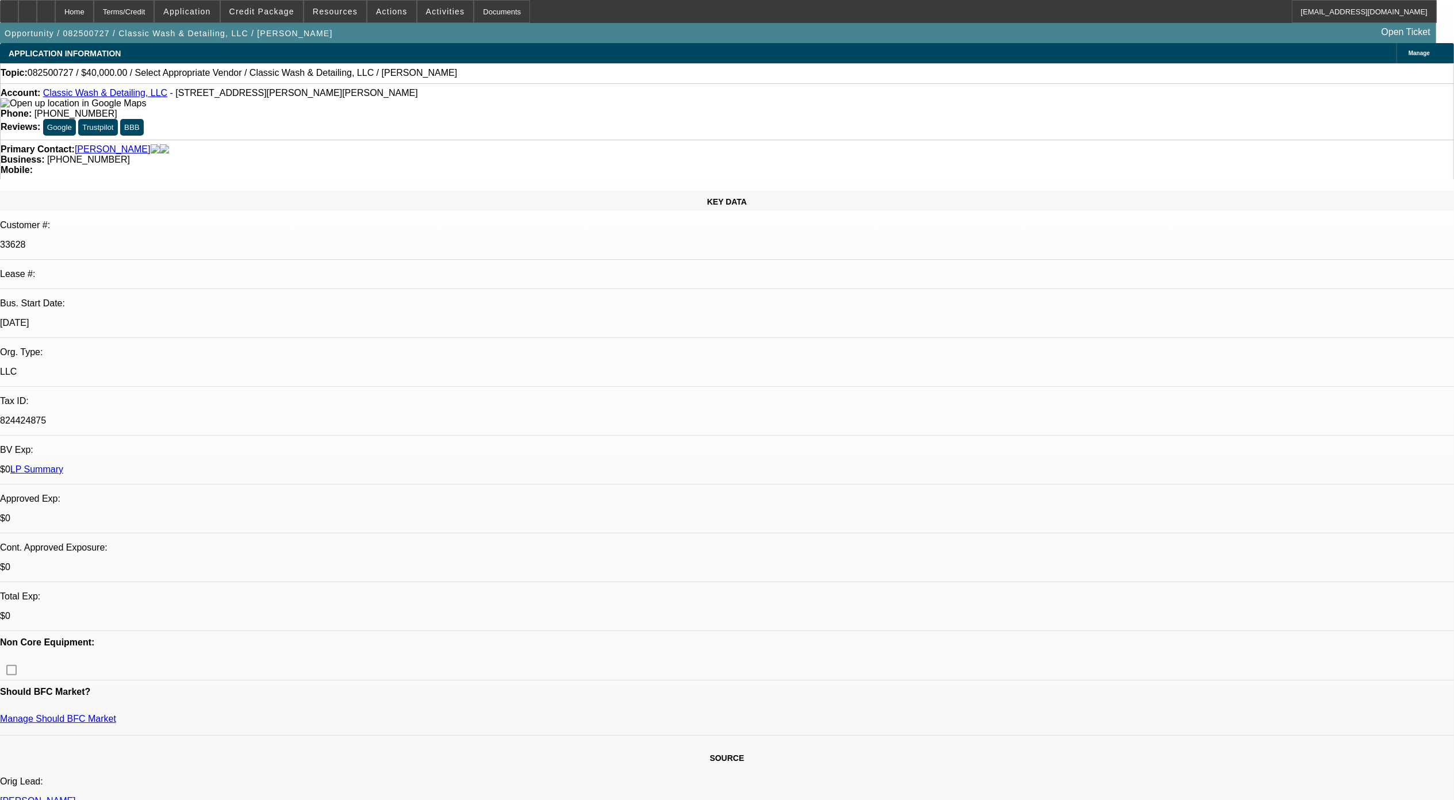
select select "2"
select select "0.1"
select select "4"
click at [55, 16] on div at bounding box center [46, 11] width 18 height 23
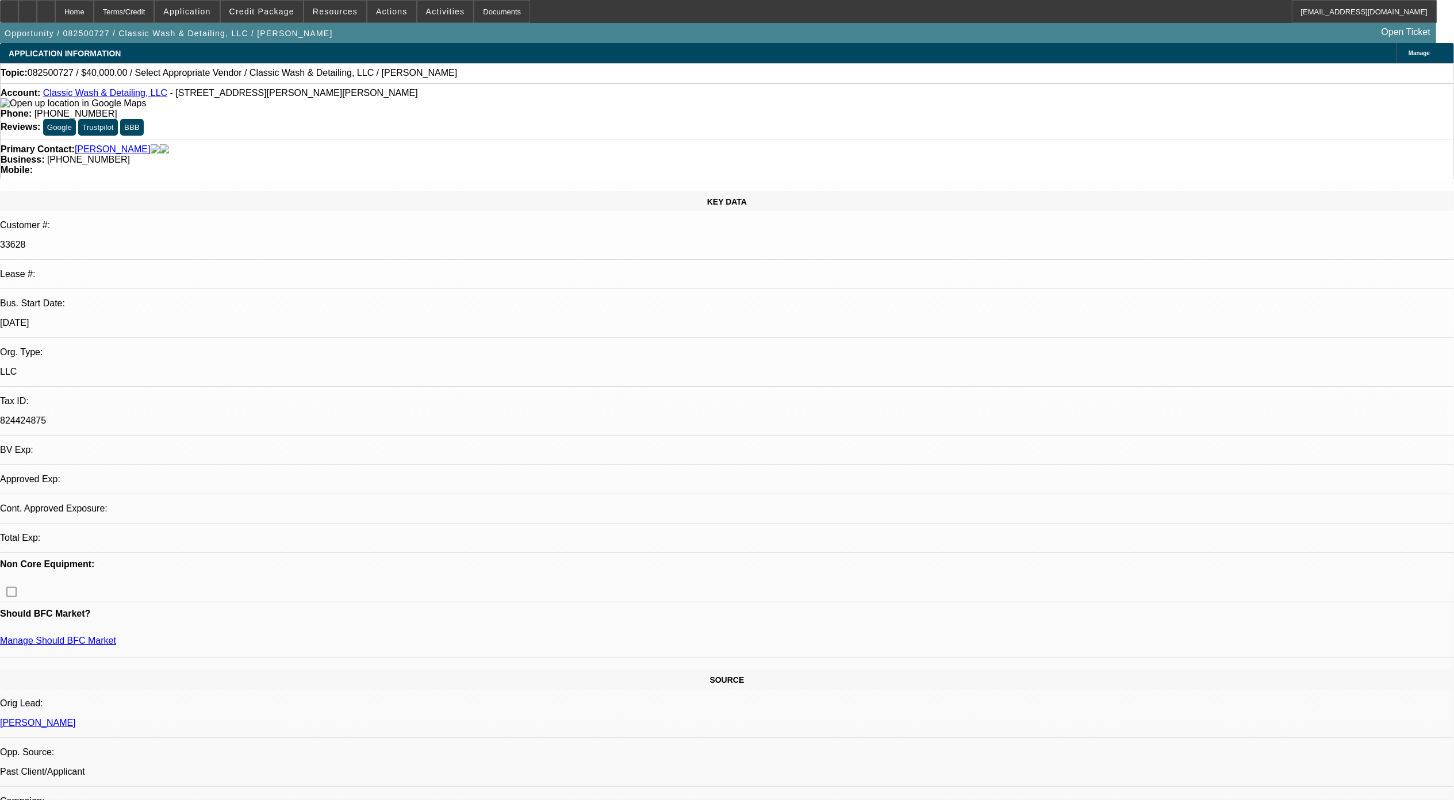
select select "0"
select select "2"
select select "0.1"
select select "4"
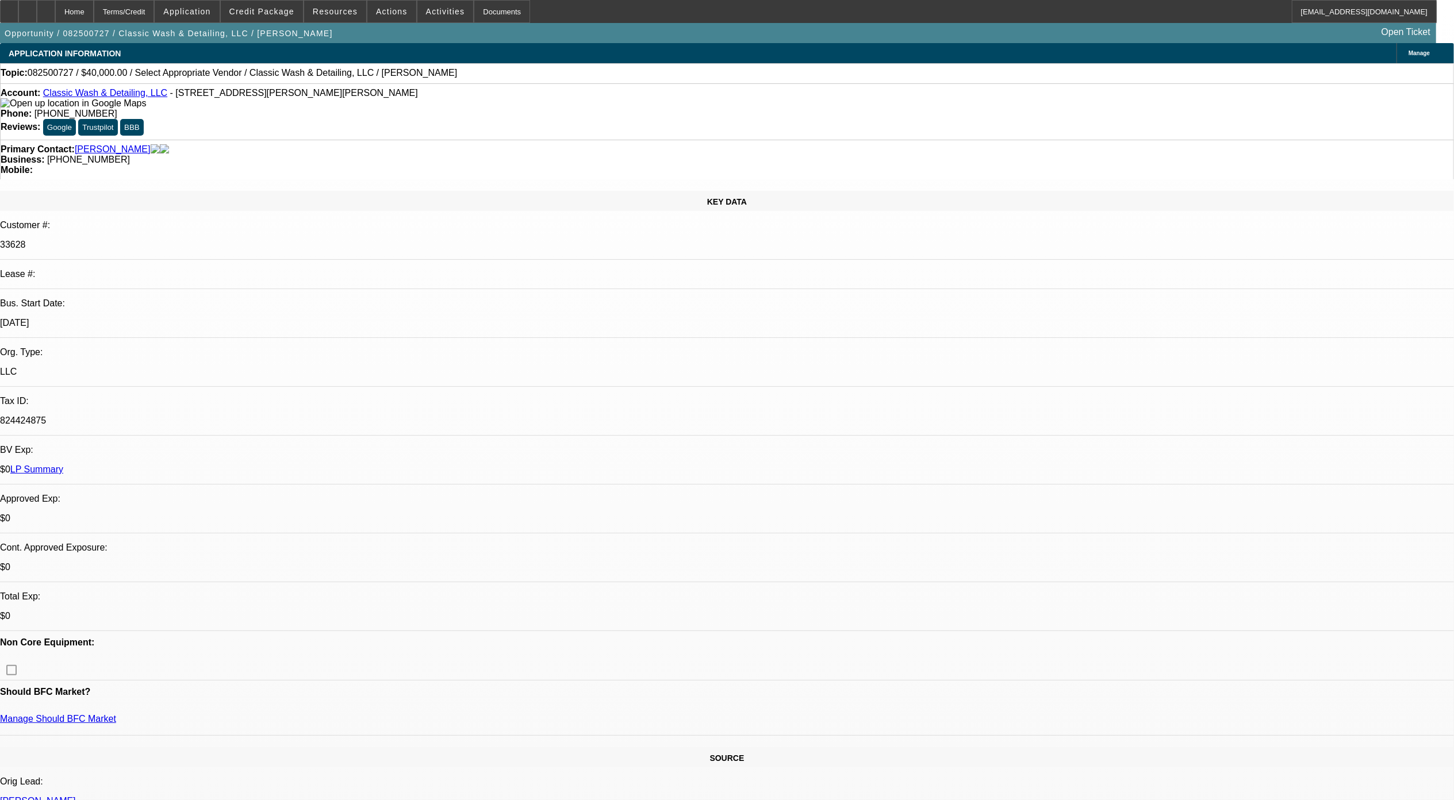
click at [55, 15] on div at bounding box center [46, 11] width 18 height 23
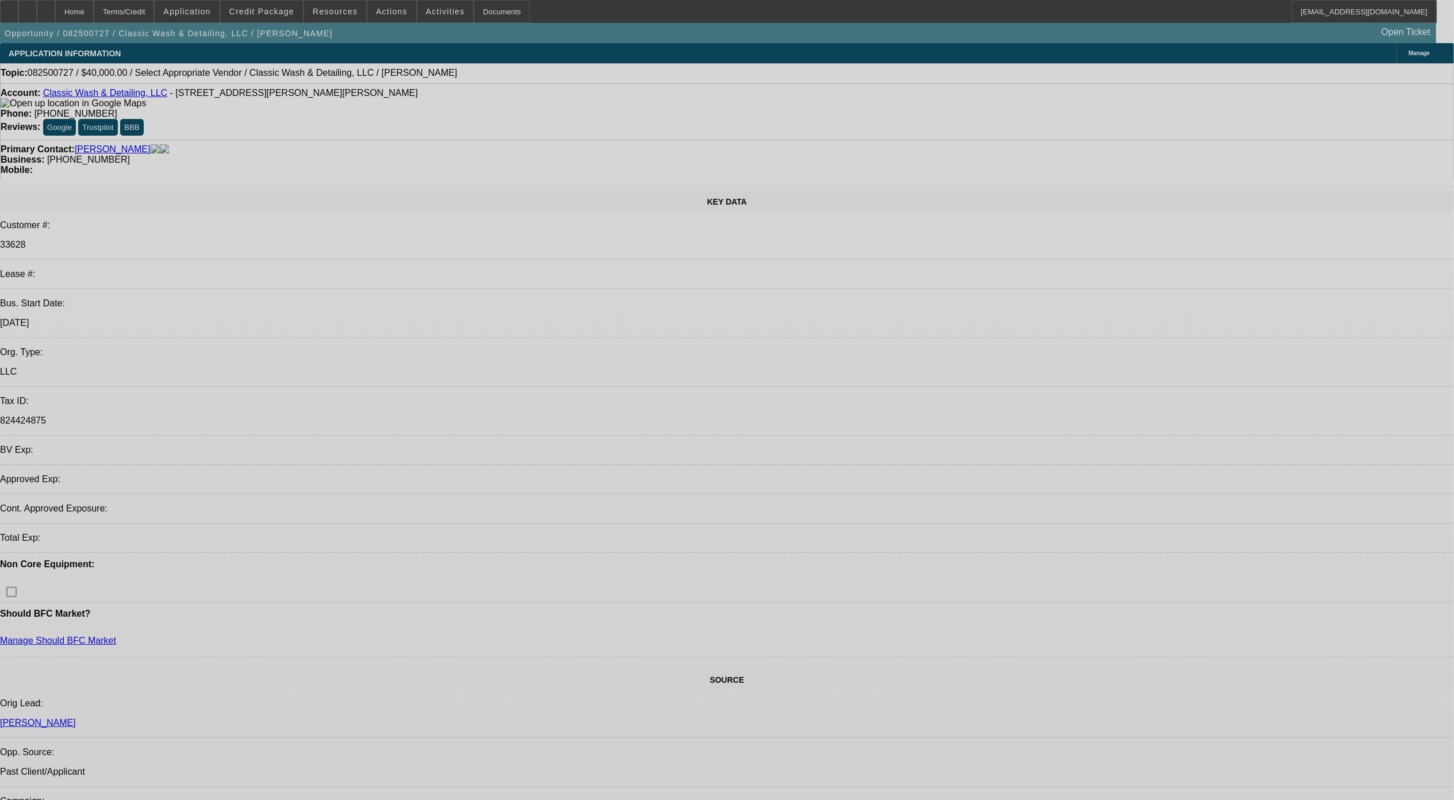
select select "0"
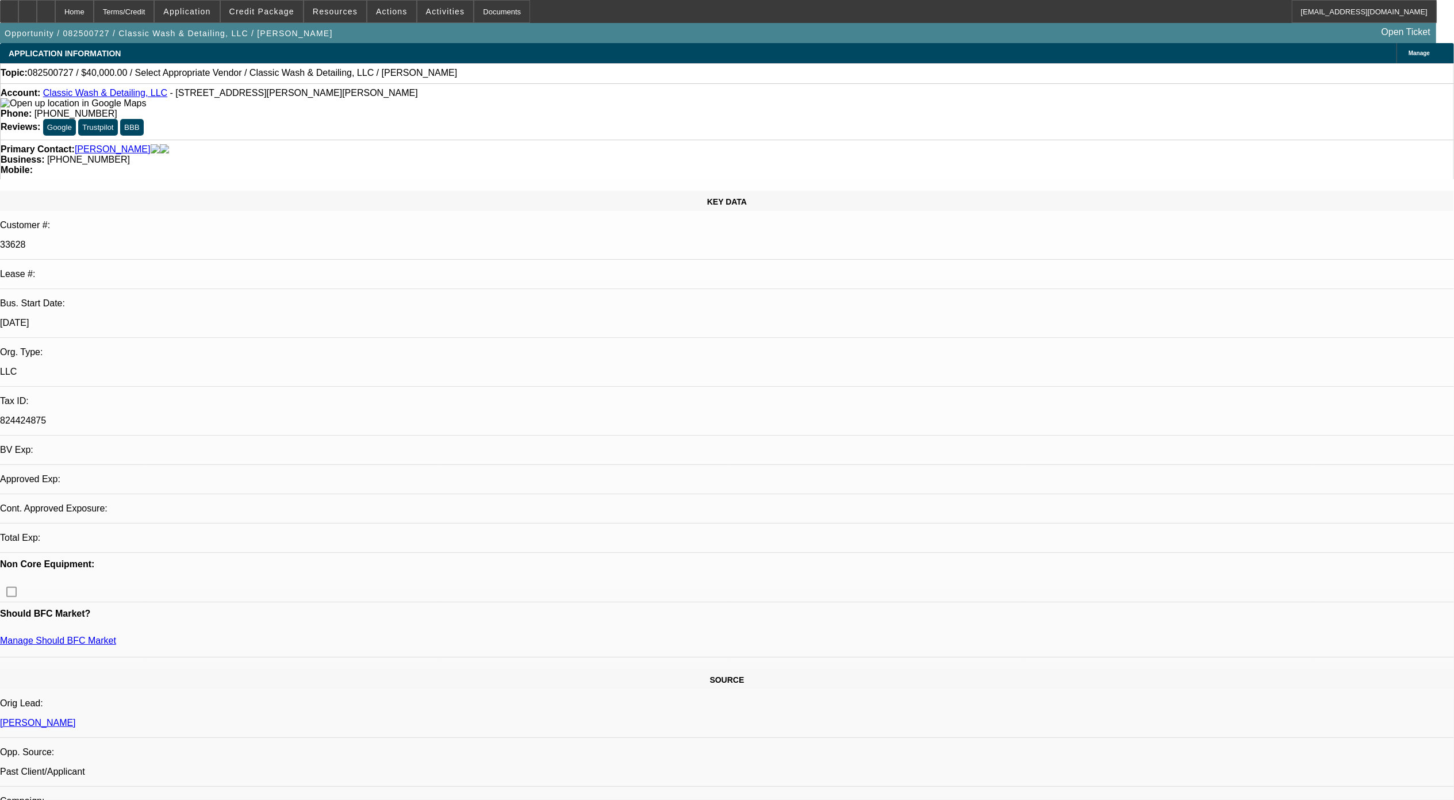
select select "2"
select select "0.1"
select select "1"
select select "2"
select select "4"
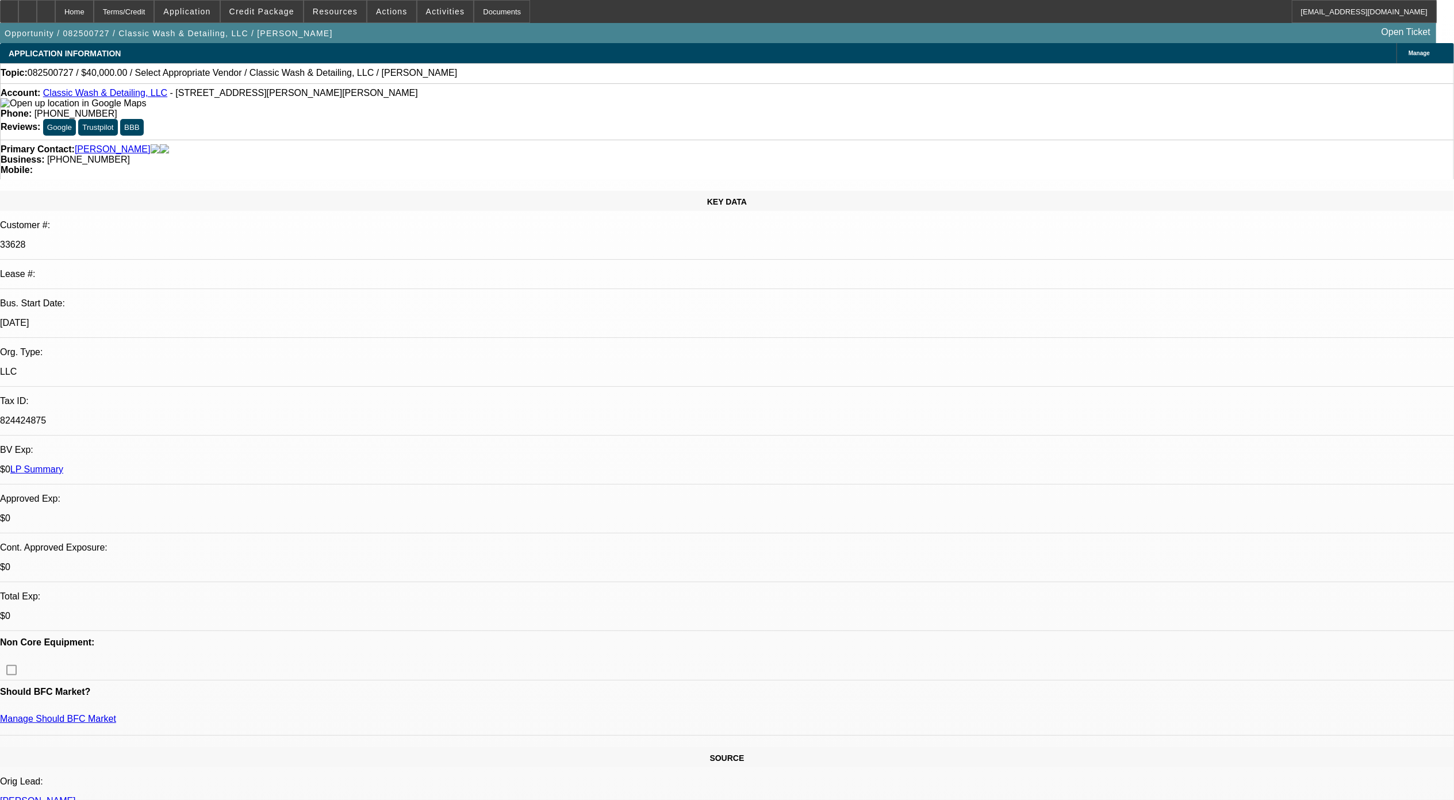
click at [55, 11] on div at bounding box center [46, 11] width 18 height 23
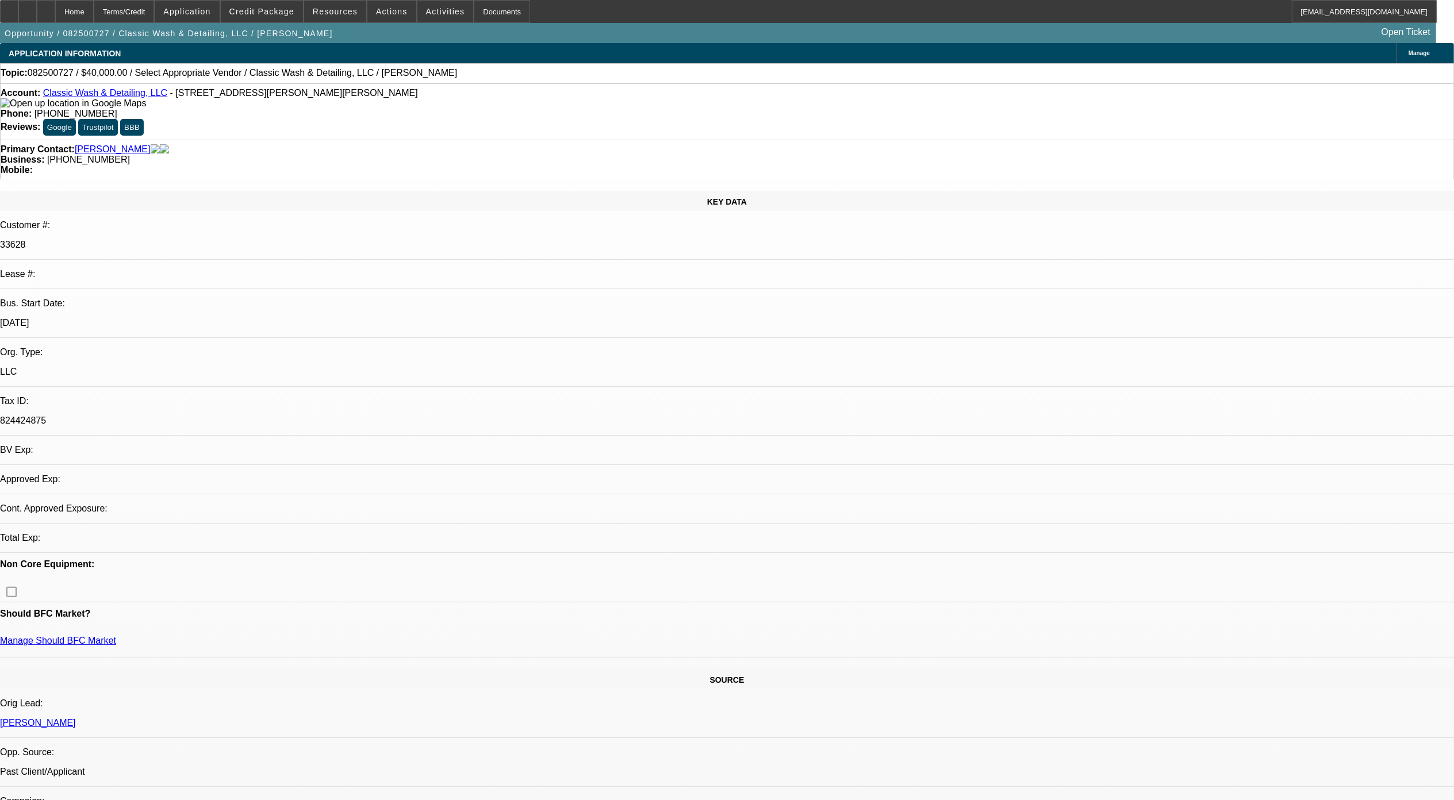
select select "0"
select select "2"
select select "0.1"
select select "4"
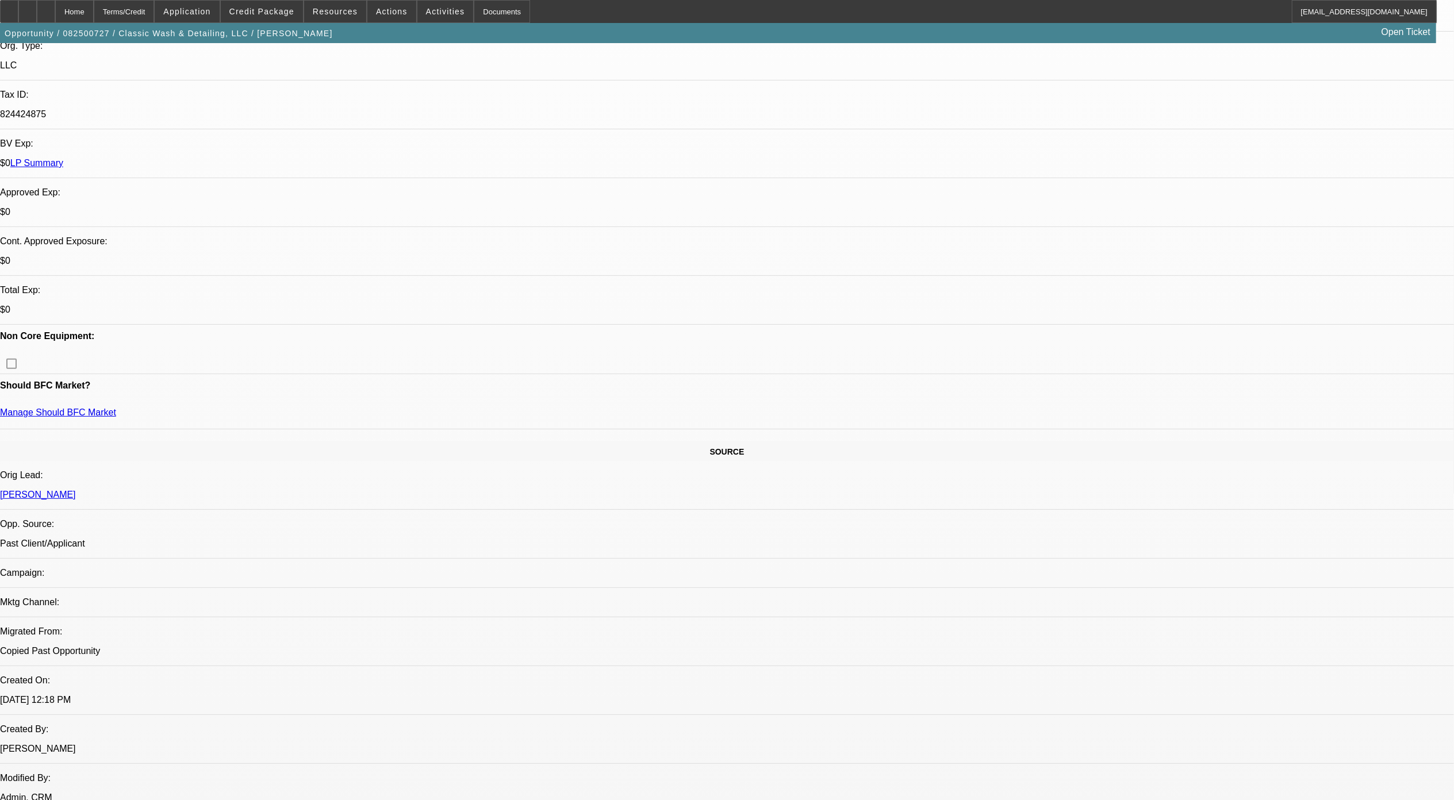
scroll to position [613, 0]
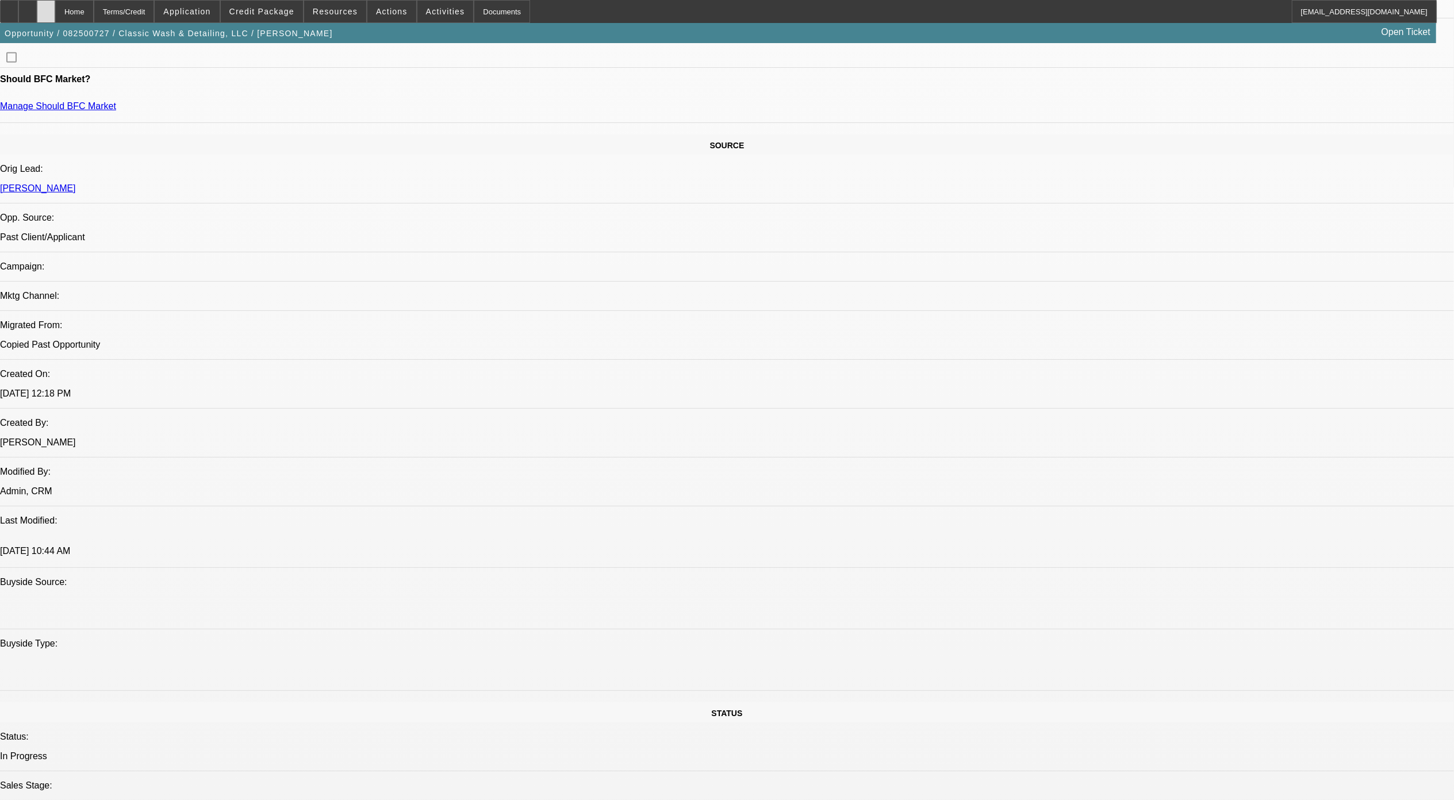
click at [55, 10] on div at bounding box center [46, 11] width 18 height 23
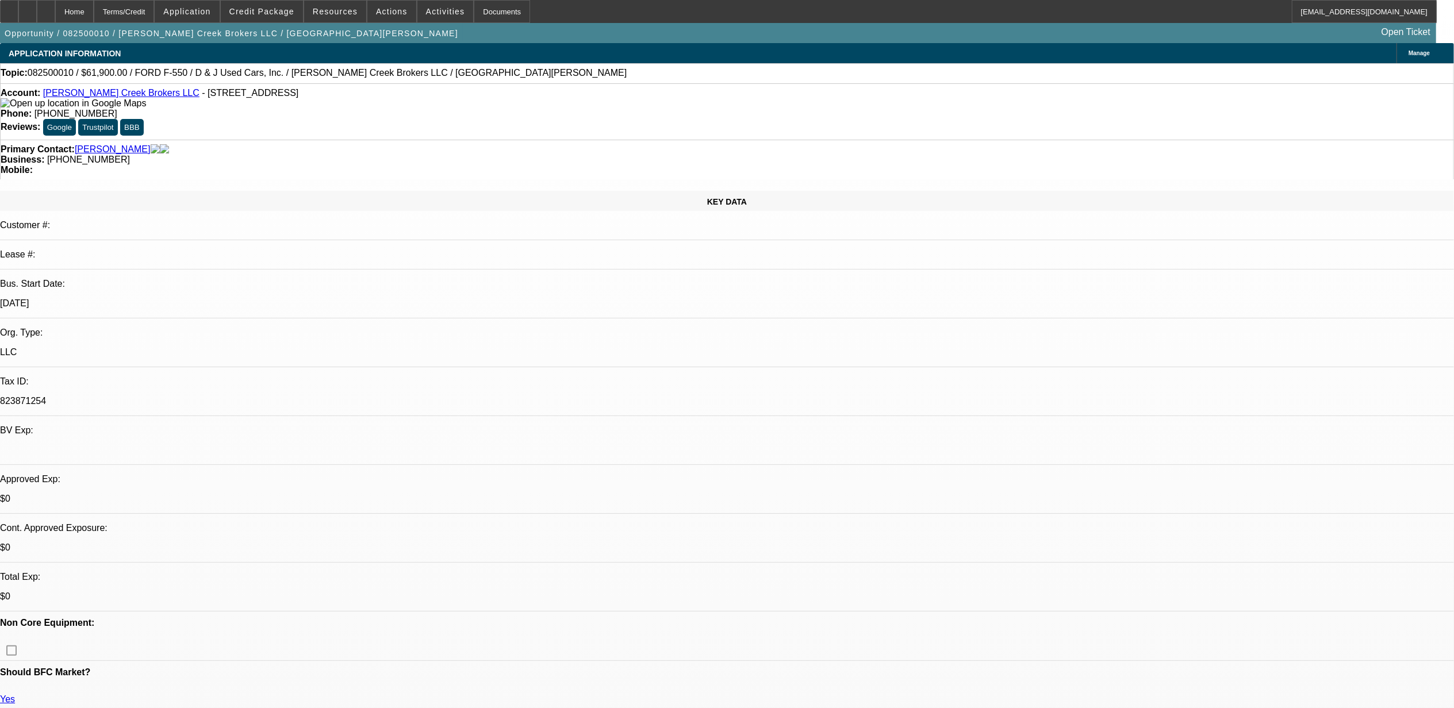
select select "0"
select select "3"
select select "0.1"
select select "4"
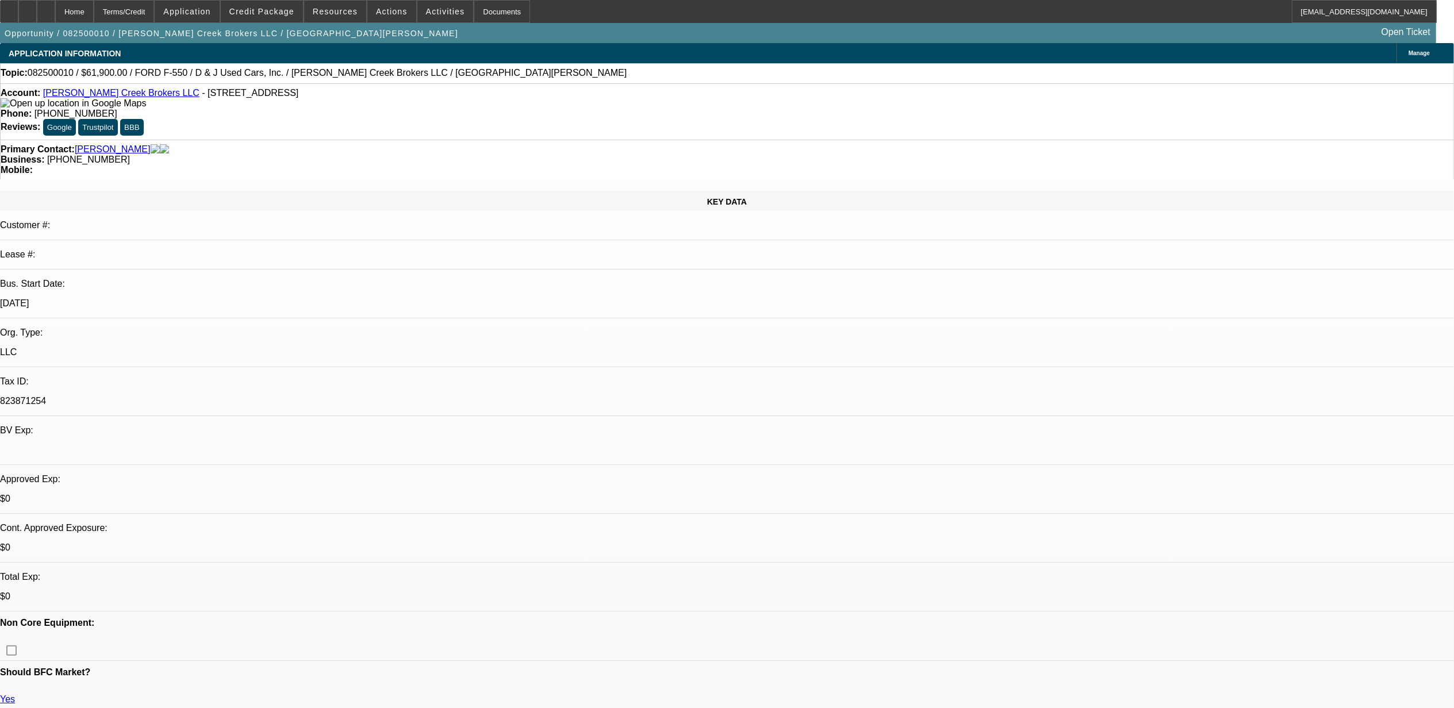
select select "0.1"
select select "2"
select select "0.1"
select select "4"
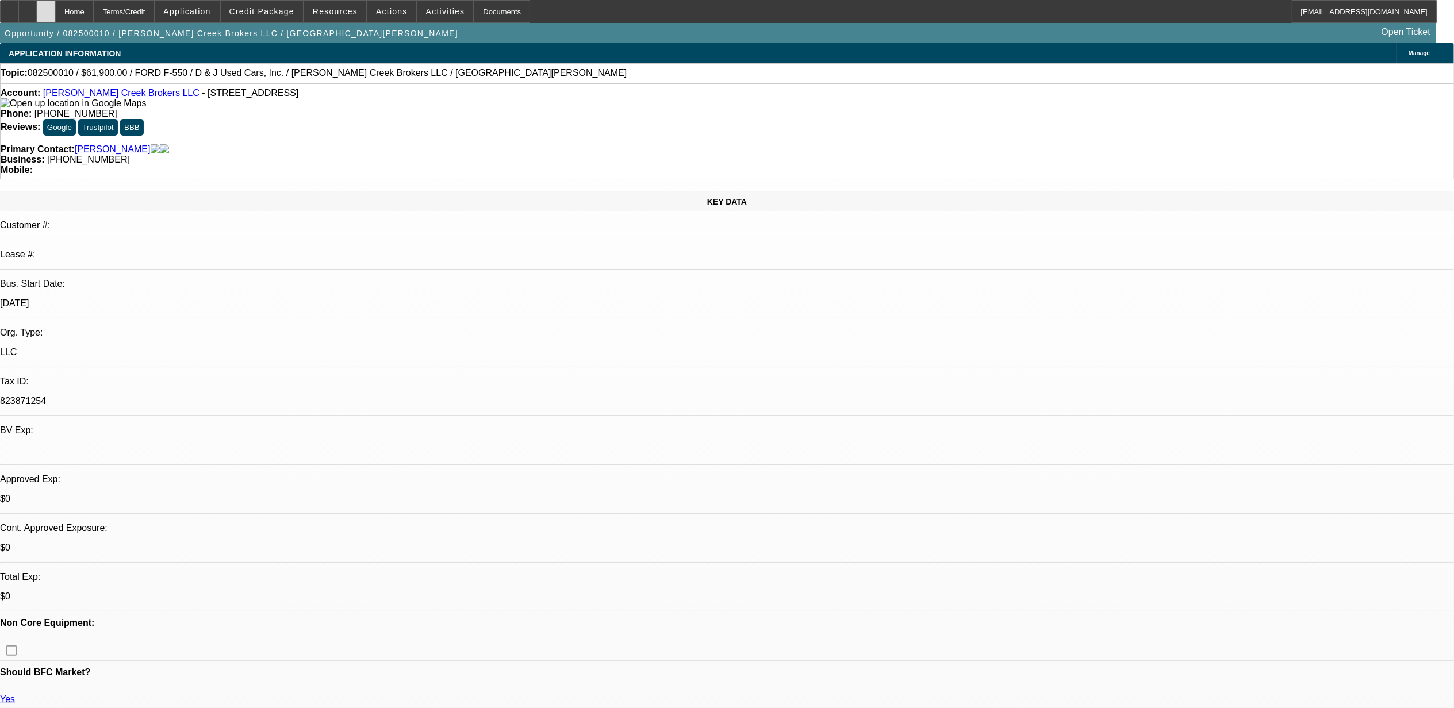
click at [55, 10] on div at bounding box center [46, 11] width 18 height 23
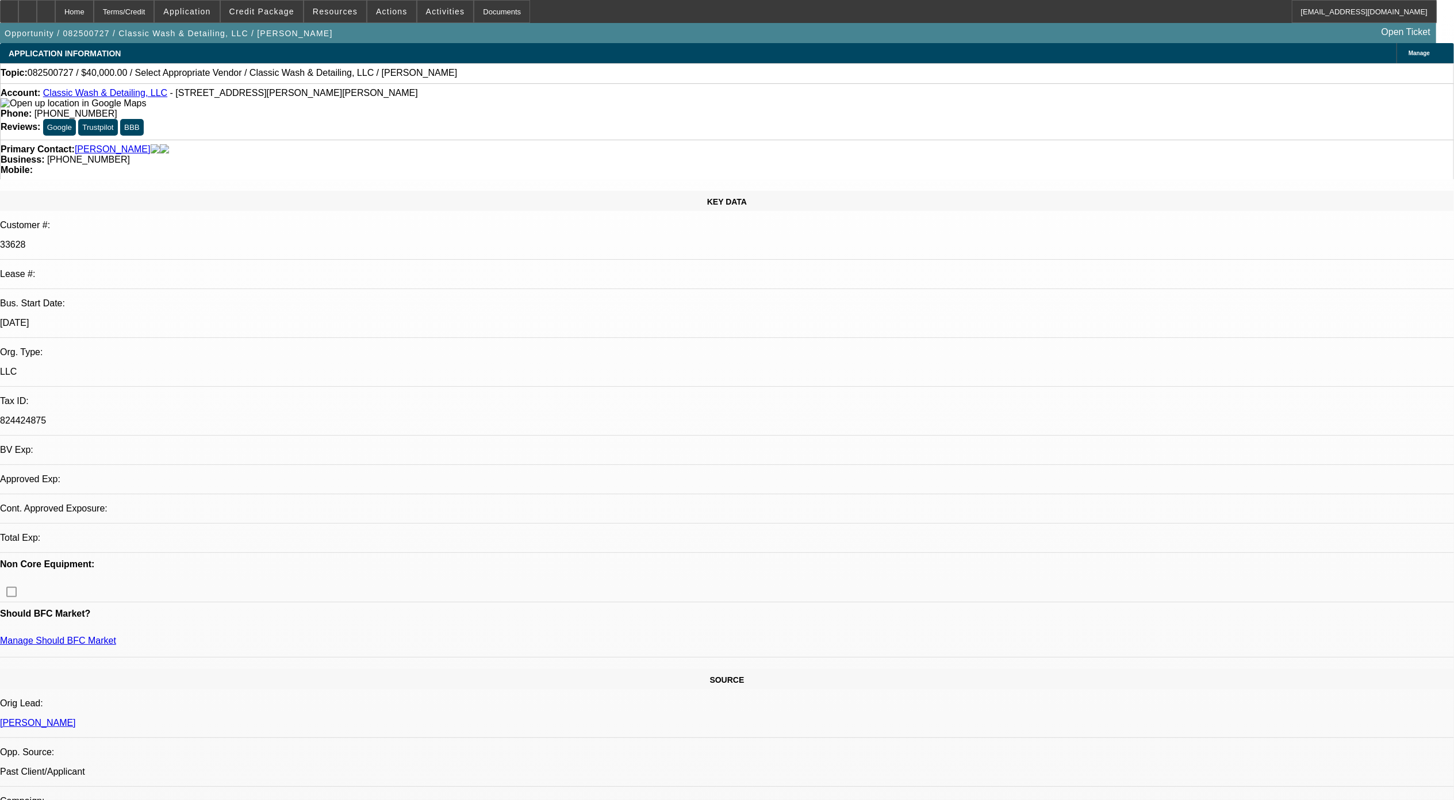
select select "0"
select select "2"
select select "0.1"
select select "1"
select select "2"
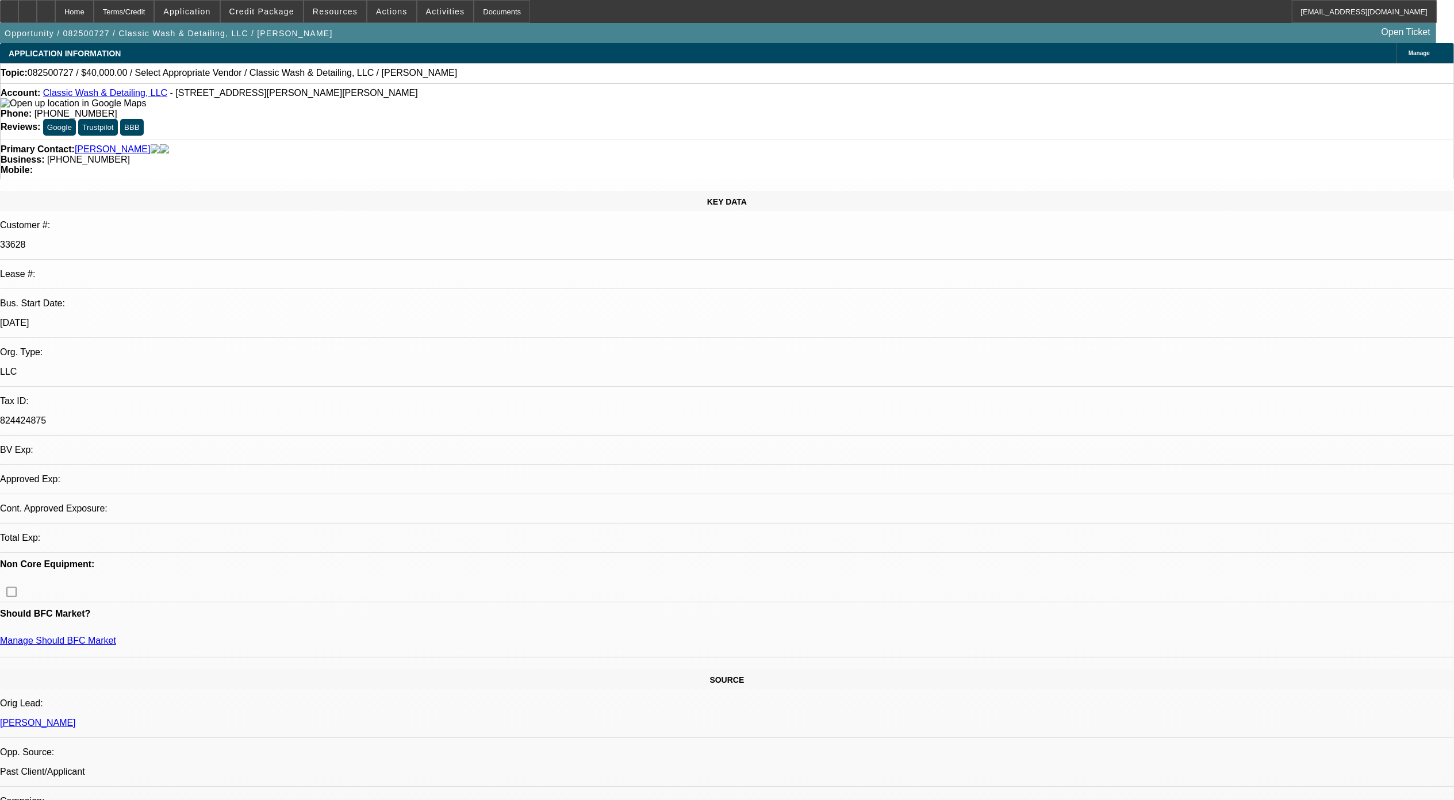
select select "4"
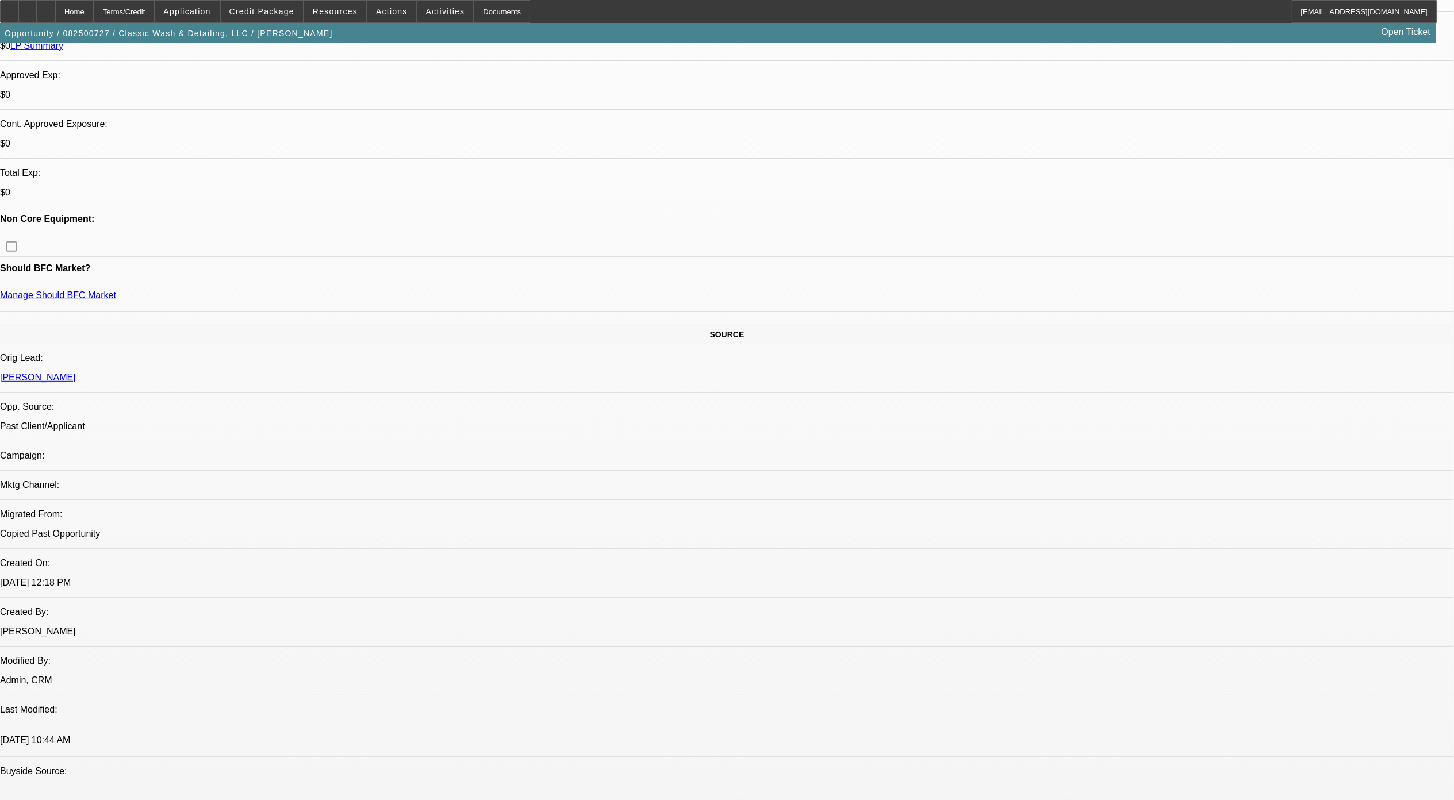
scroll to position [613, 0]
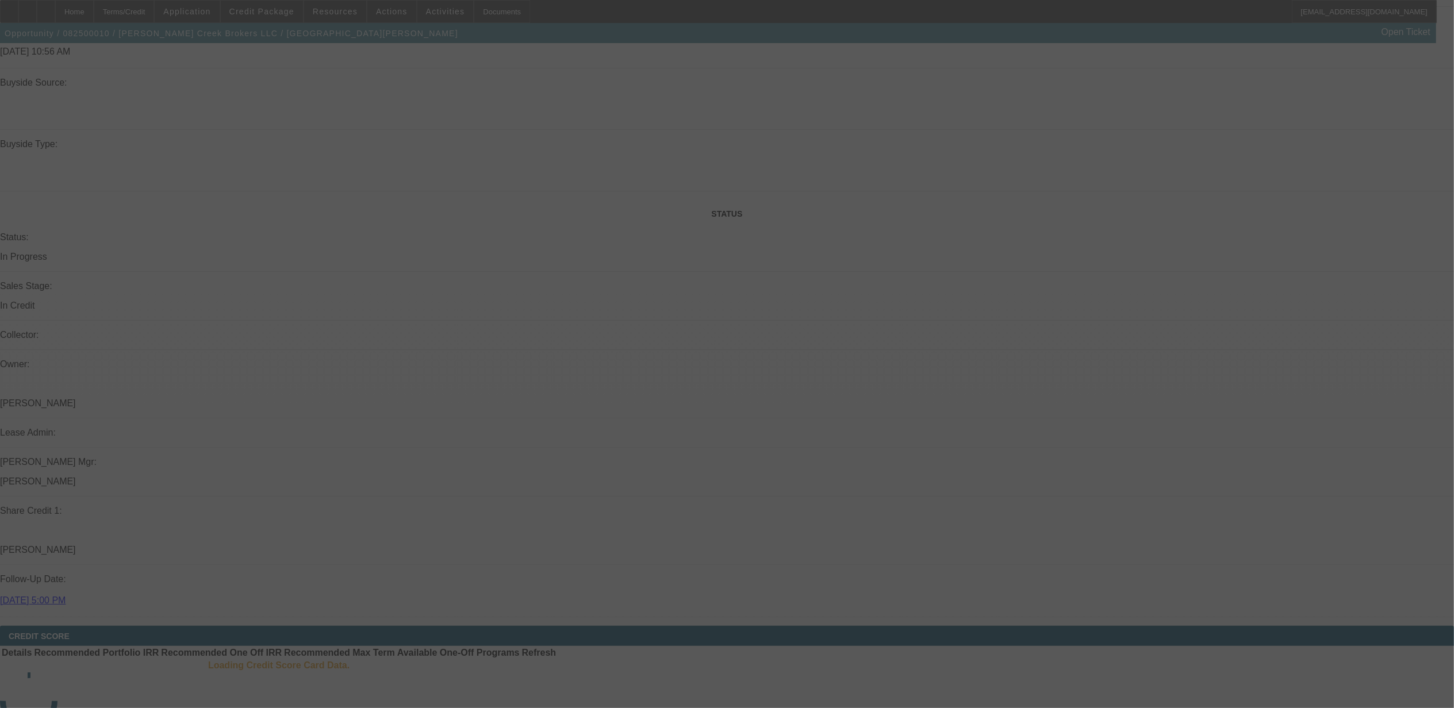
scroll to position [1365, 0]
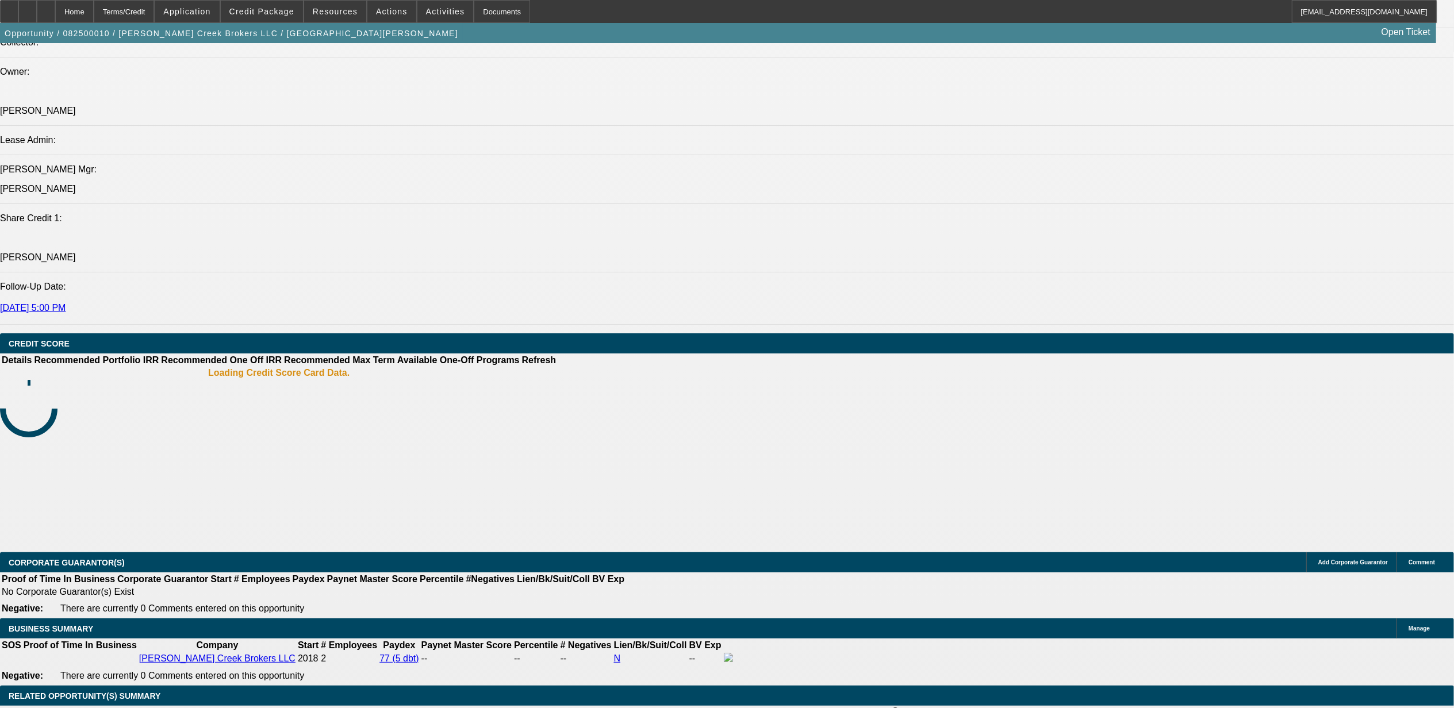
select select "0"
select select "0.1"
select select "2"
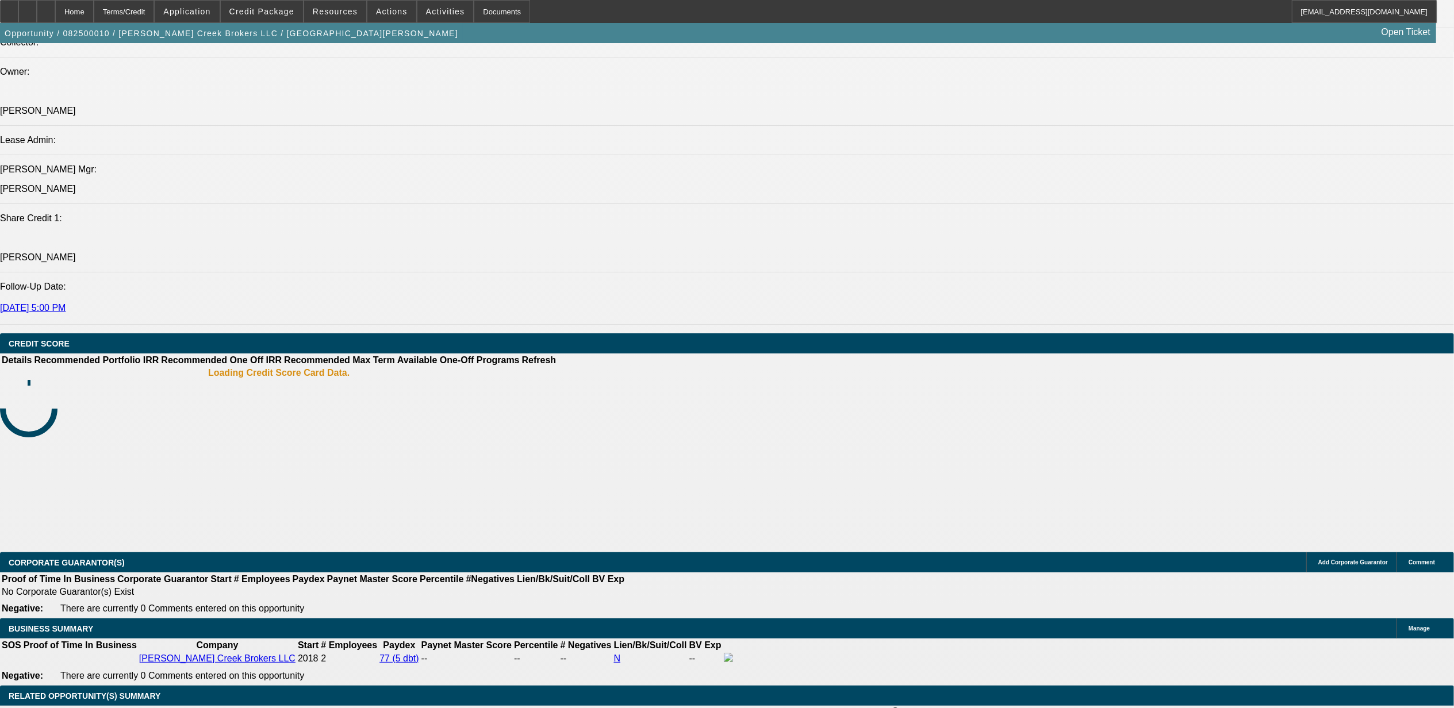
select select "0.1"
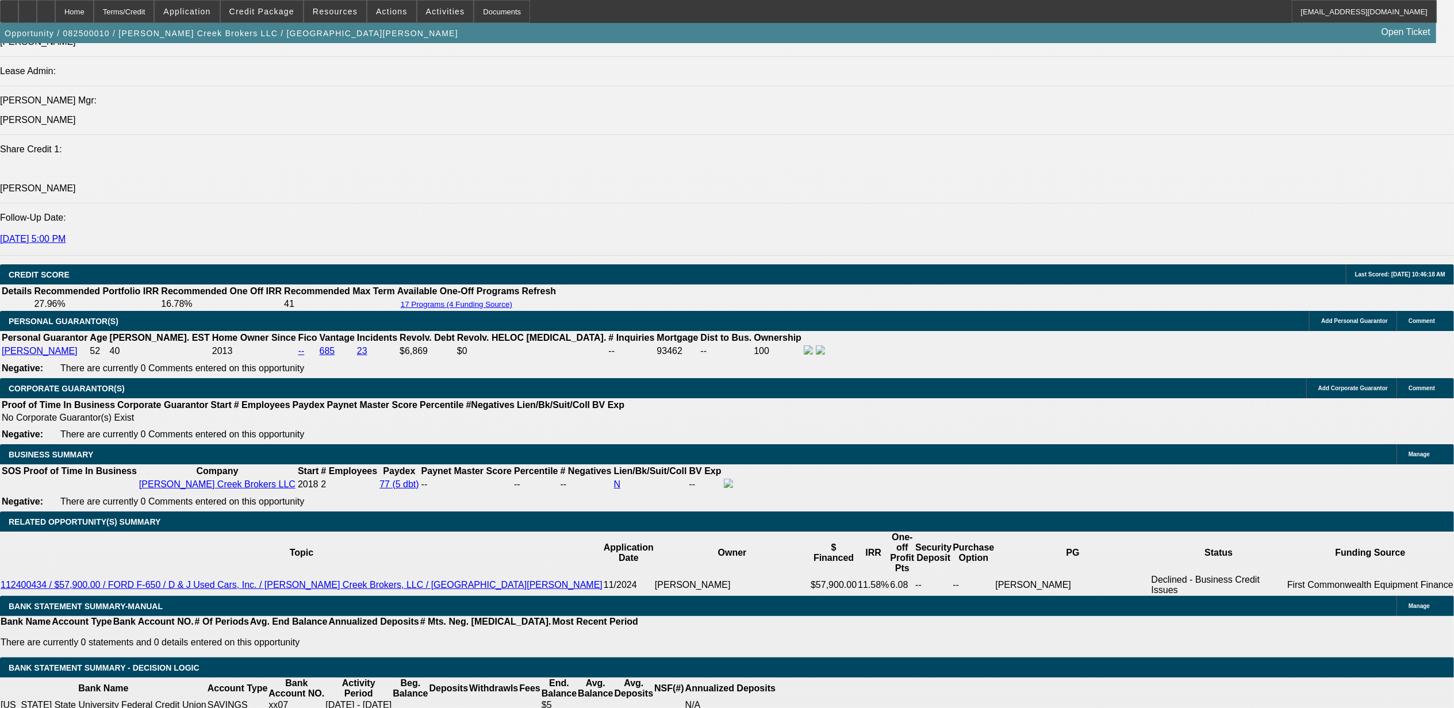
select select "1"
select select "3"
select select "4"
select select "1"
select select "2"
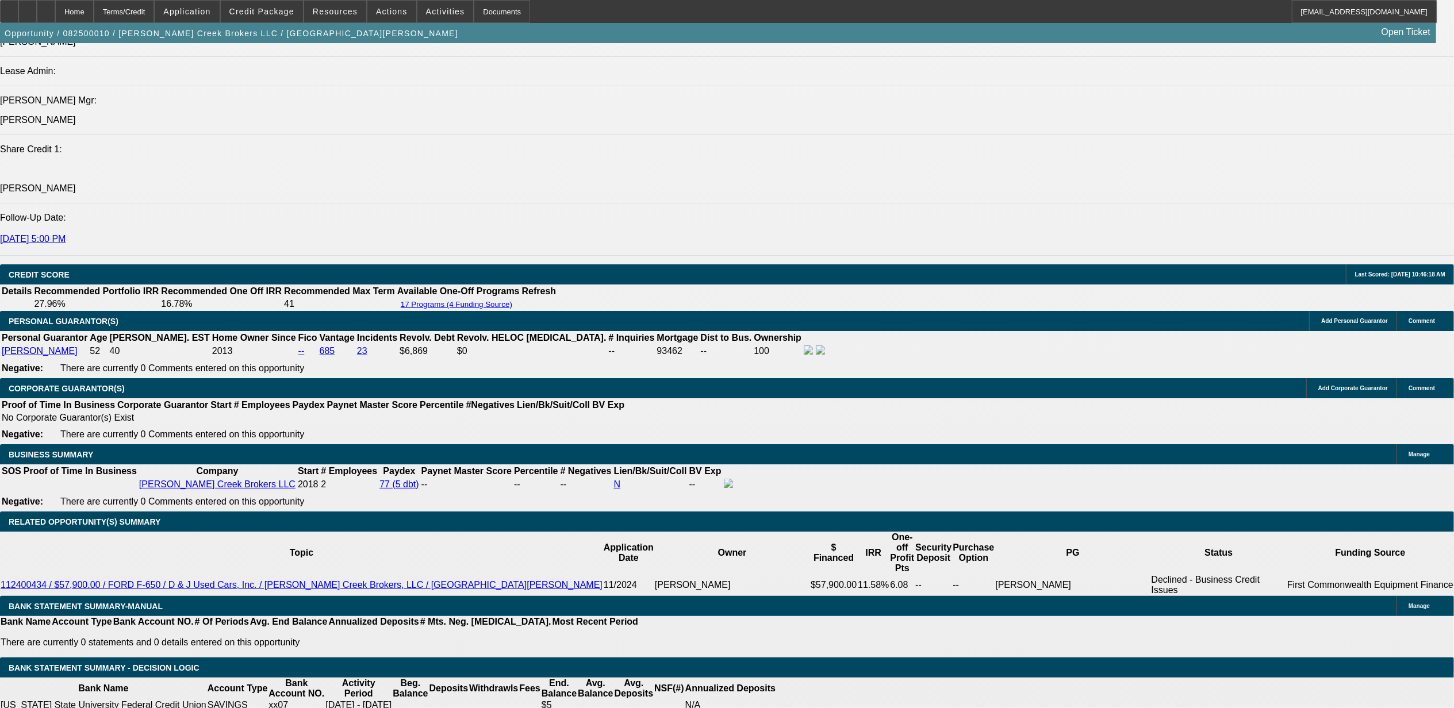
select select "4"
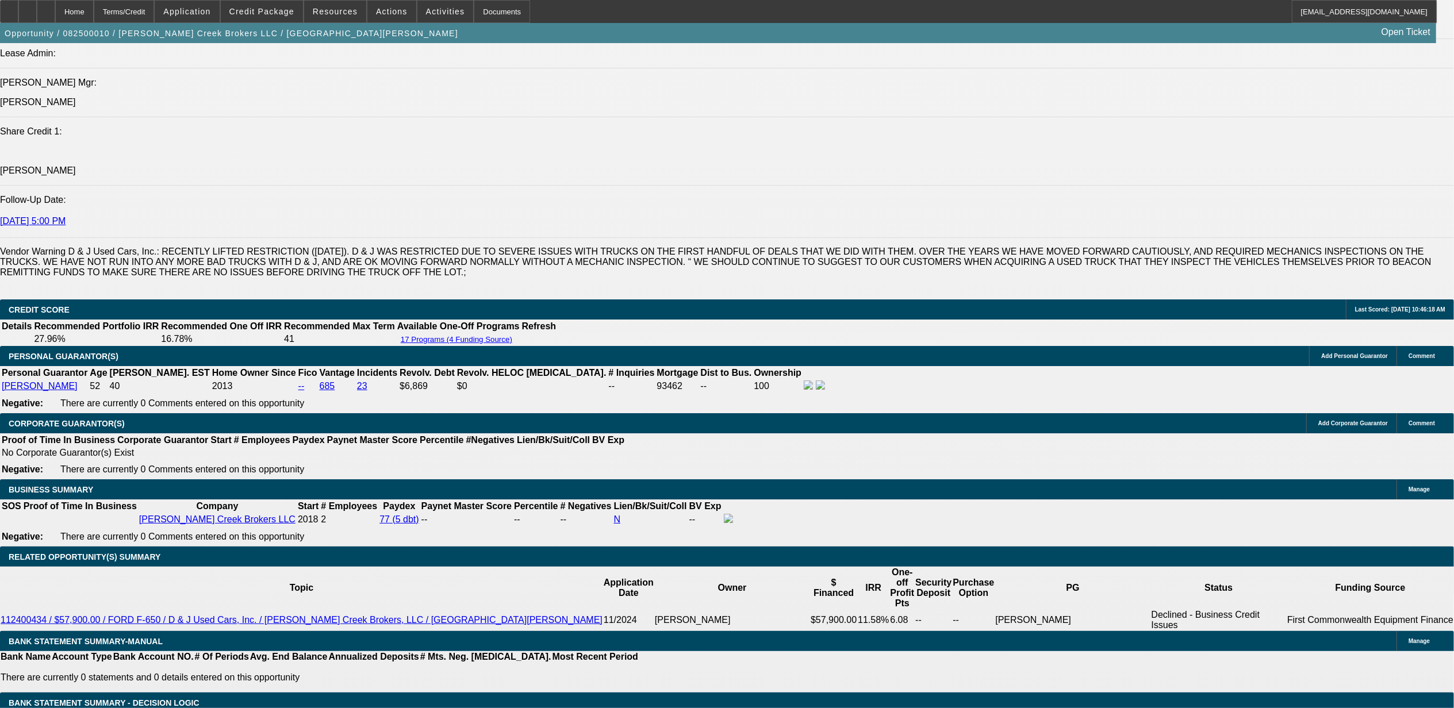
scroll to position [1602, 0]
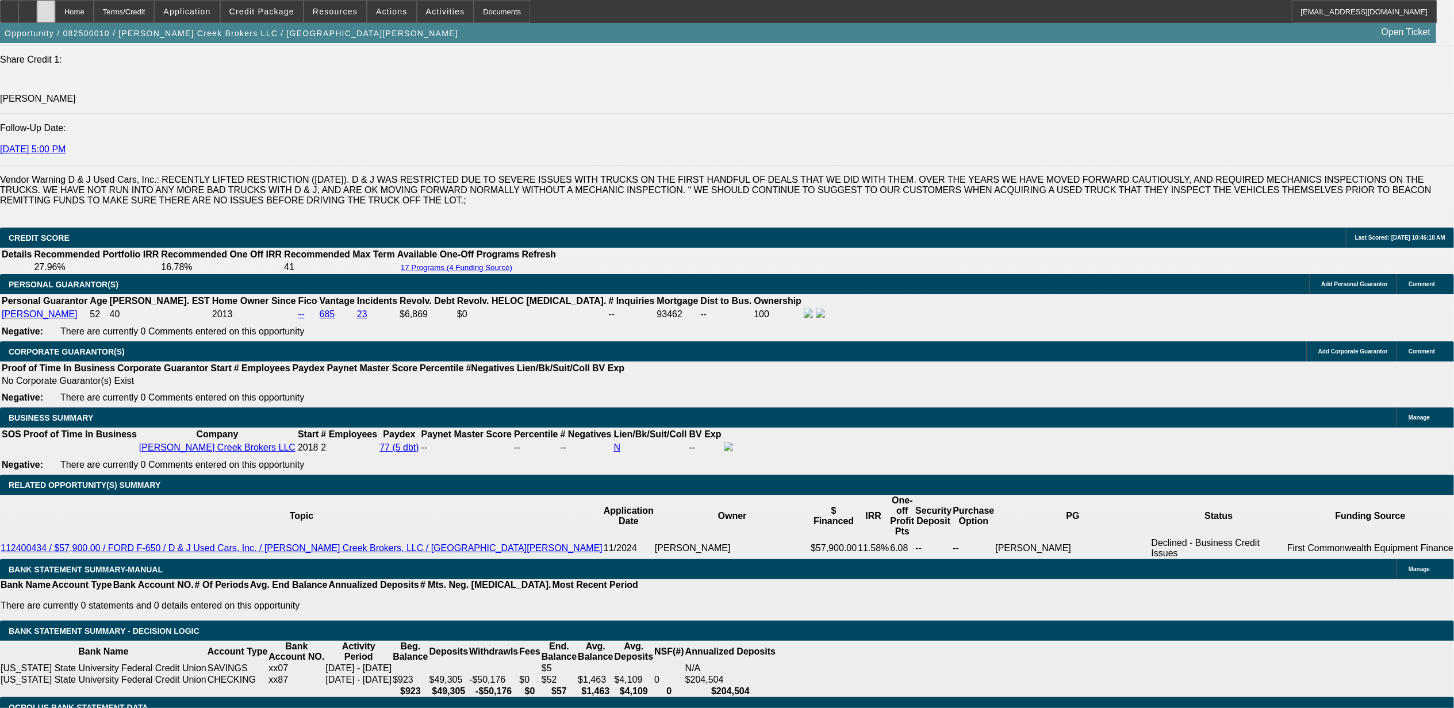
click at [46, 7] on icon at bounding box center [46, 7] width 0 height 0
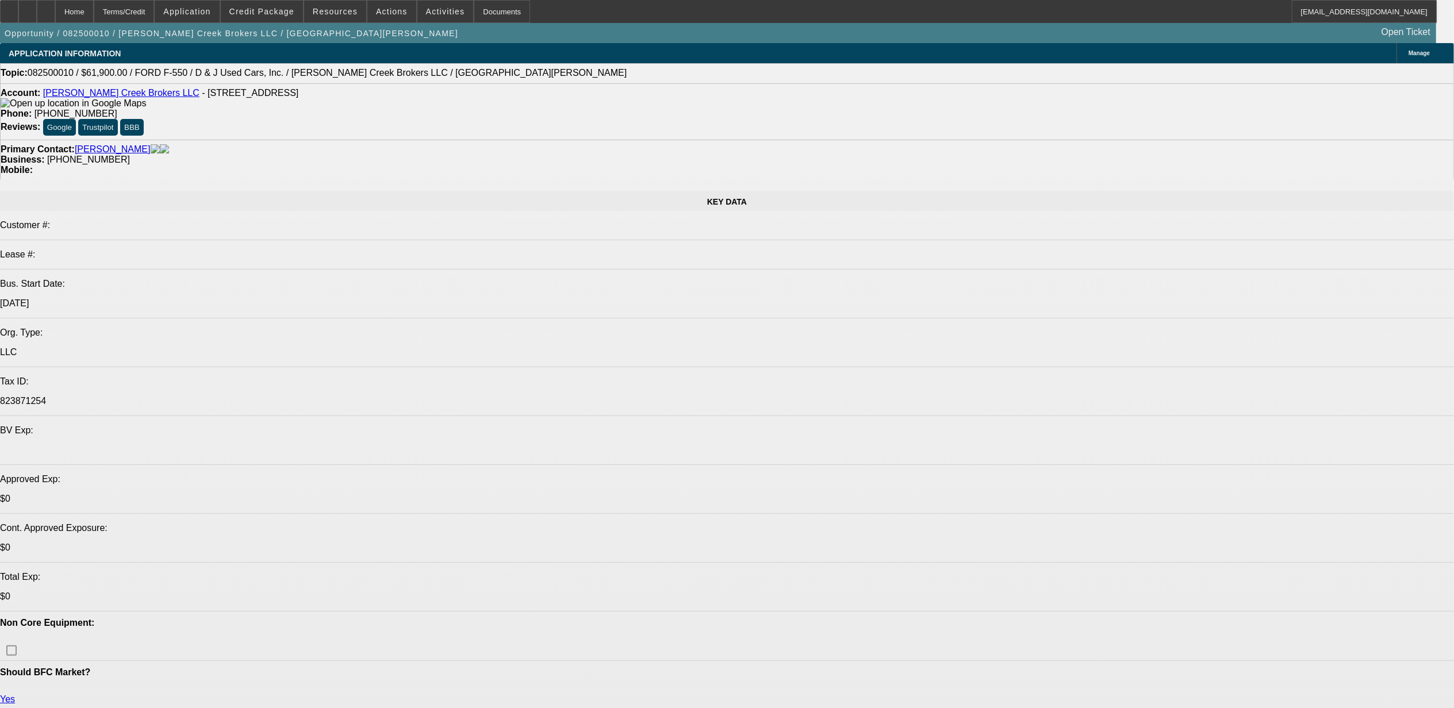
select select "0"
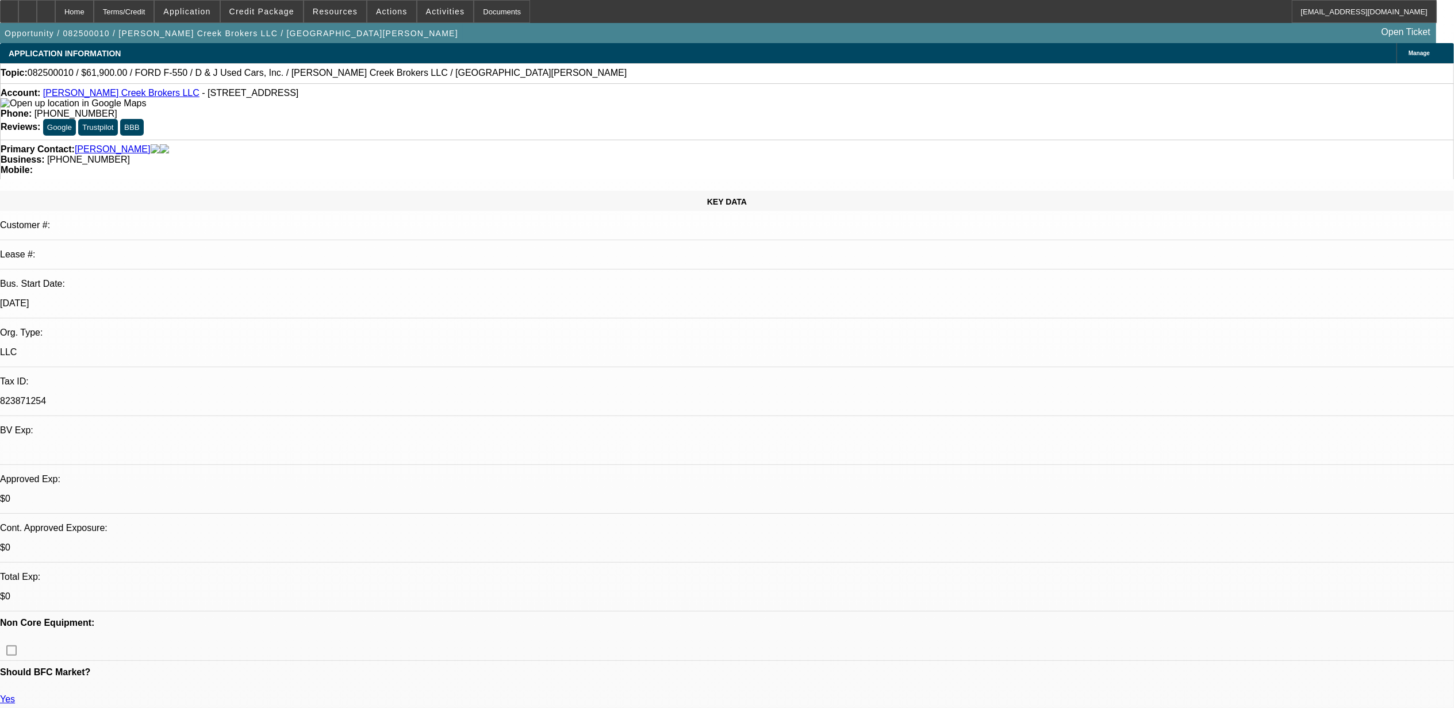
select select "0"
select select "0.1"
select select "0"
select select "0.1"
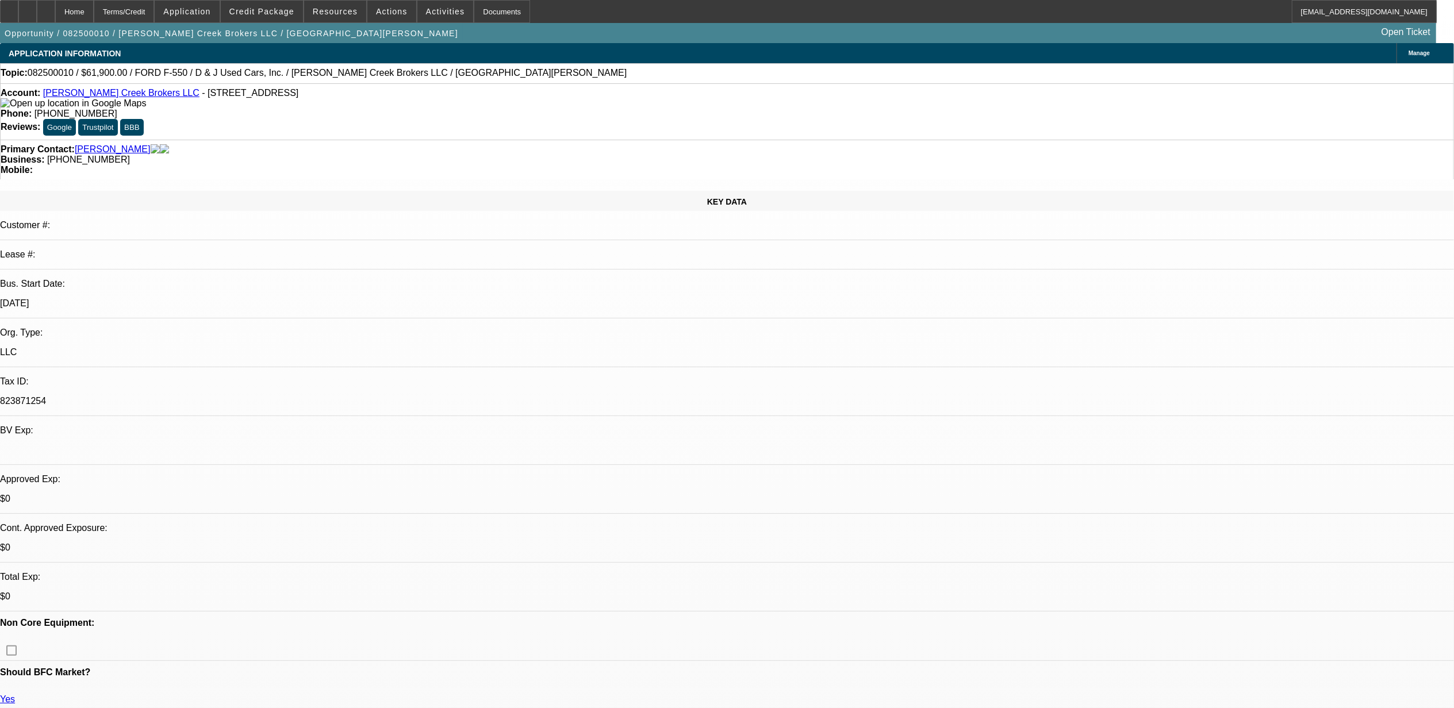
select select "0.1"
select select "2"
select select "0.1"
select select "1"
select select "3"
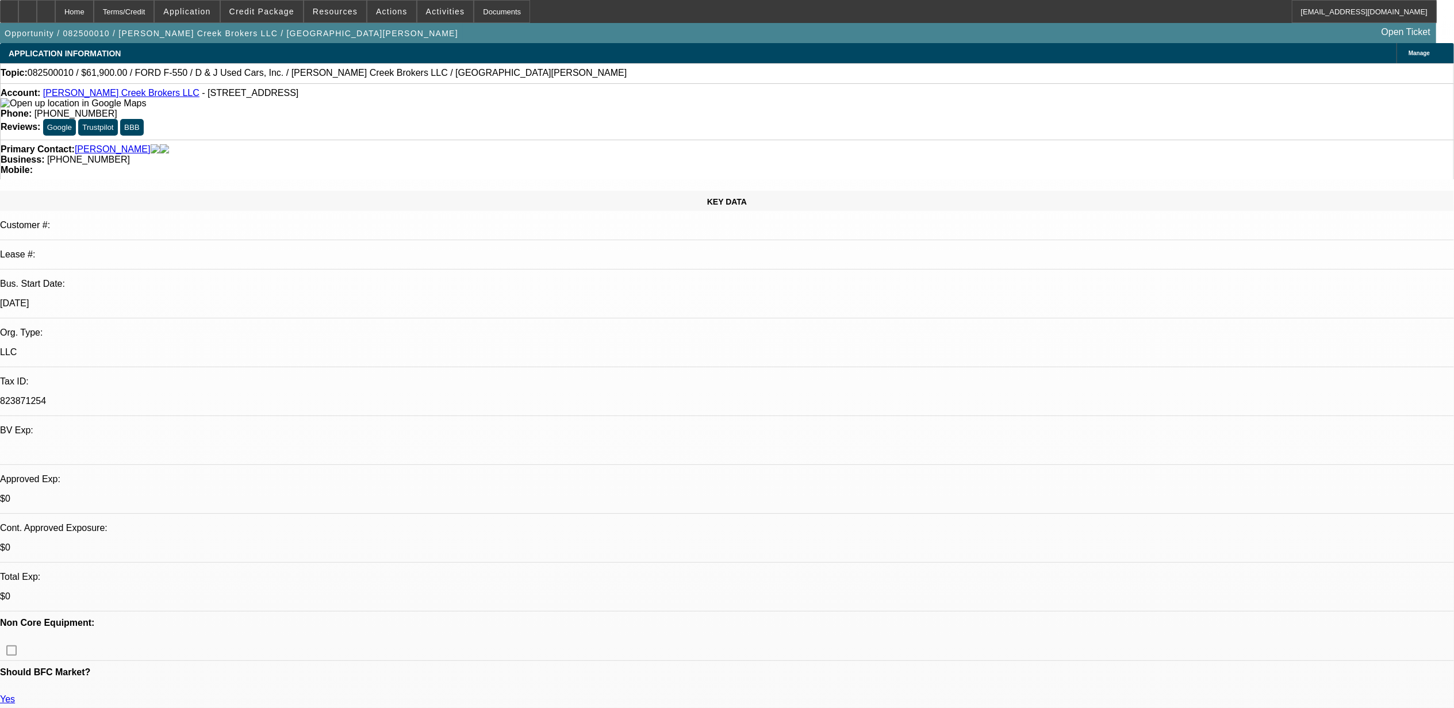
select select "4"
select select "1"
select select "3"
select select "4"
select select "1"
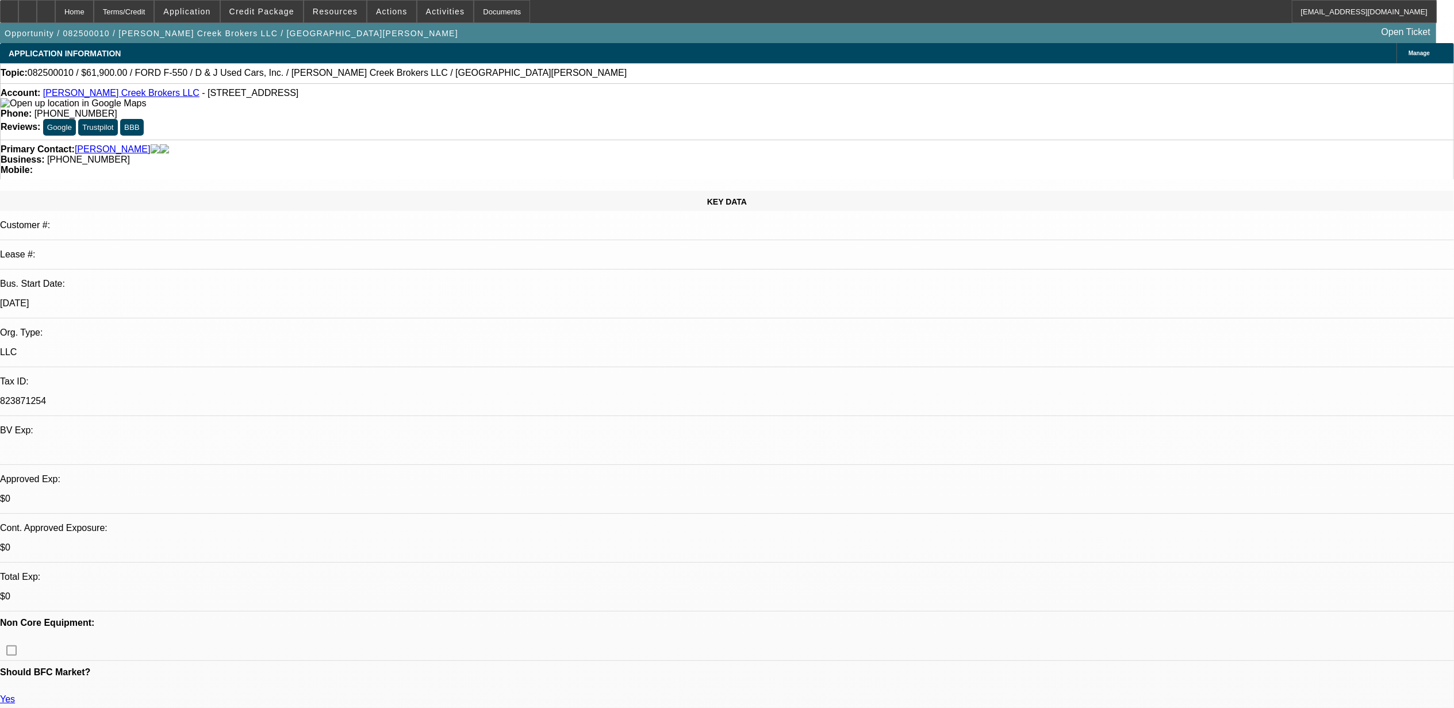
select select "2"
select select "4"
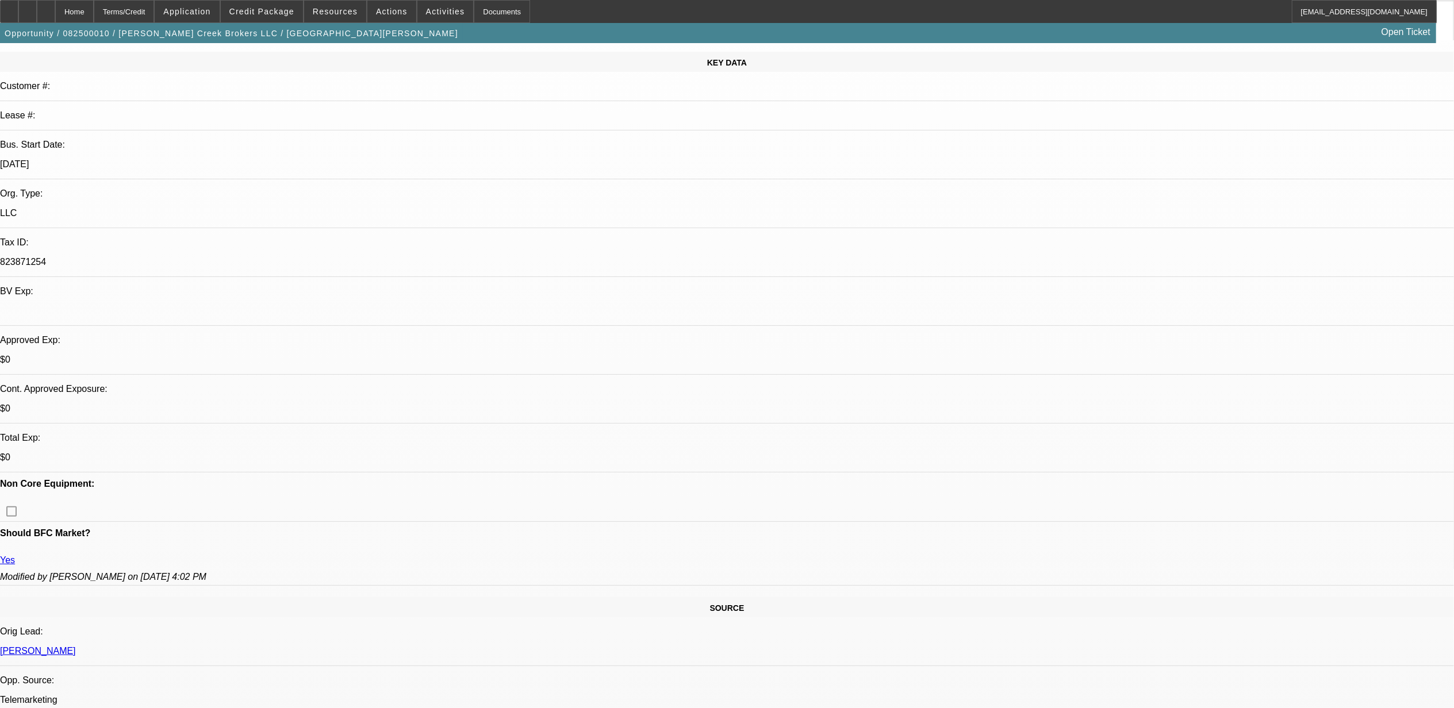
scroll to position [153, 0]
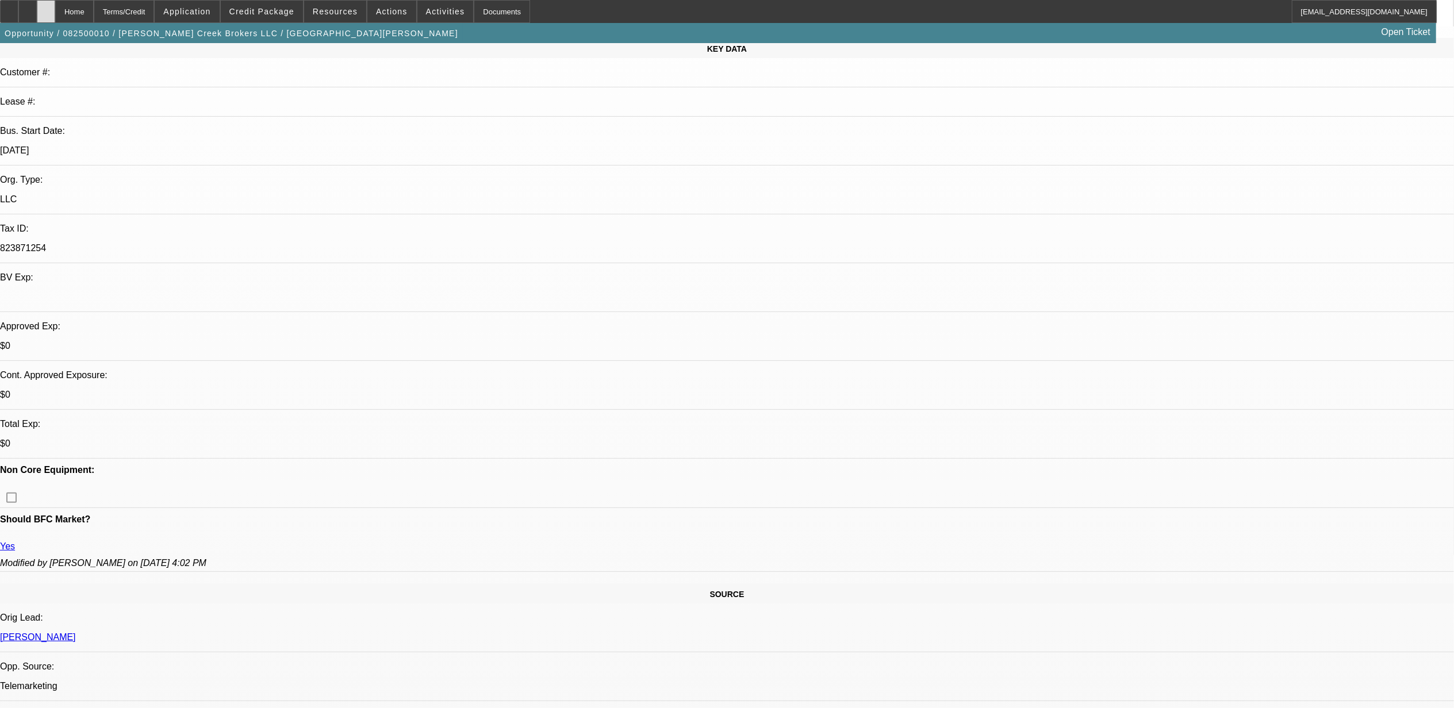
click at [55, 6] on div at bounding box center [46, 11] width 18 height 23
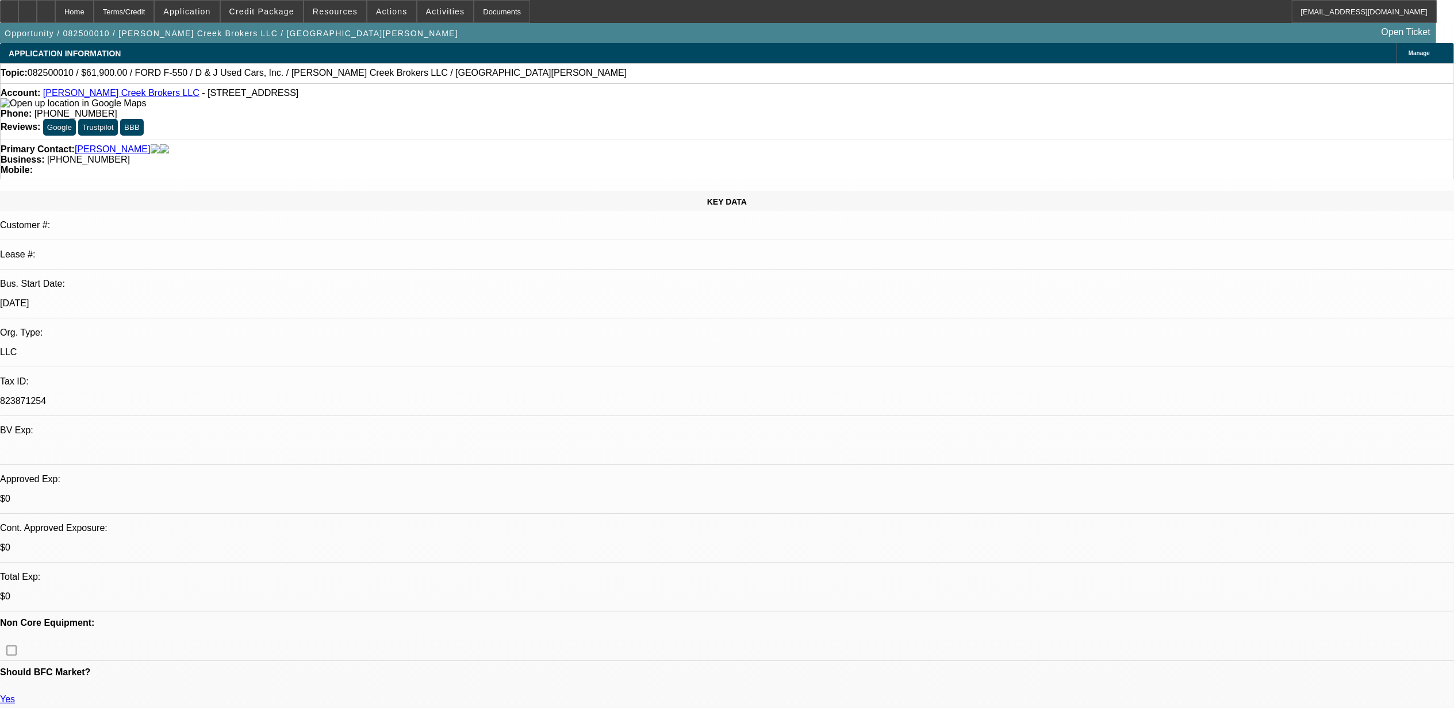
select select "0"
select select "0.1"
select select "0"
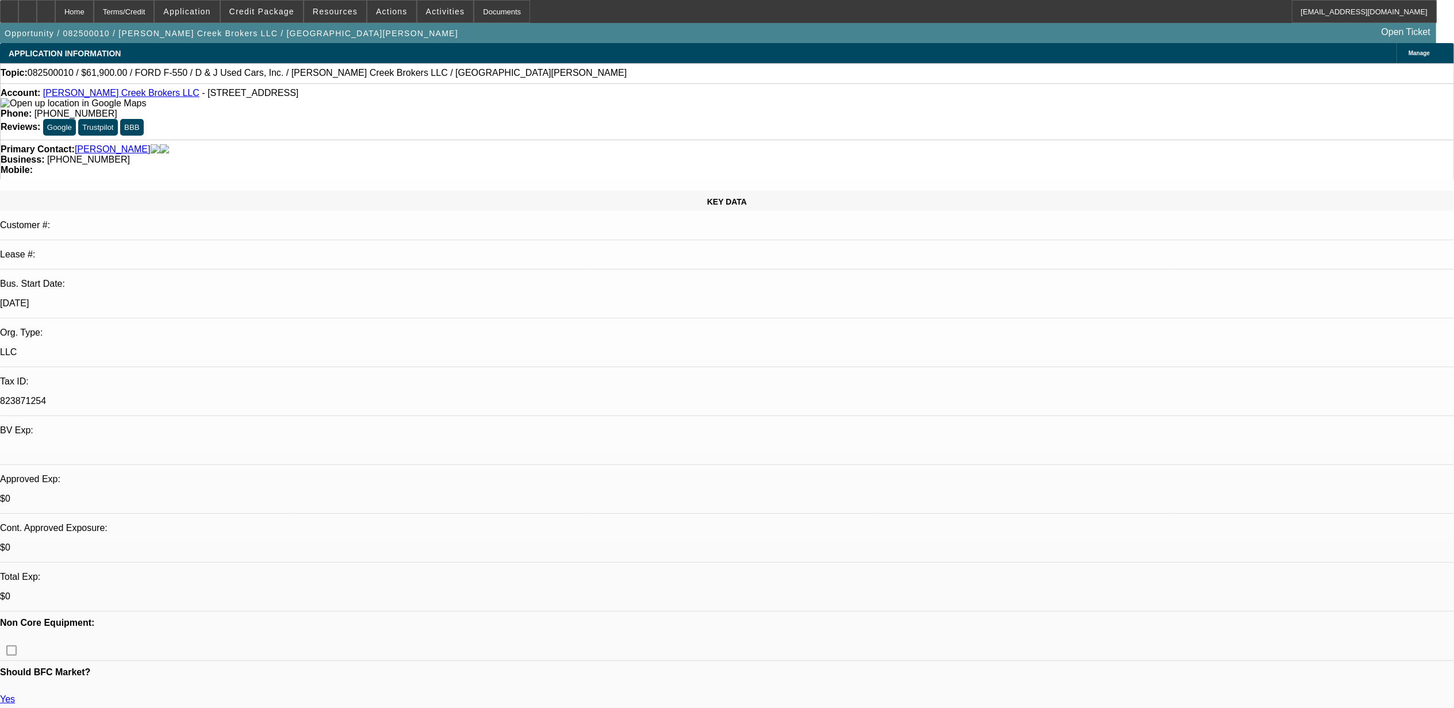
select select "0.1"
select select "2"
select select "0.1"
select select "1"
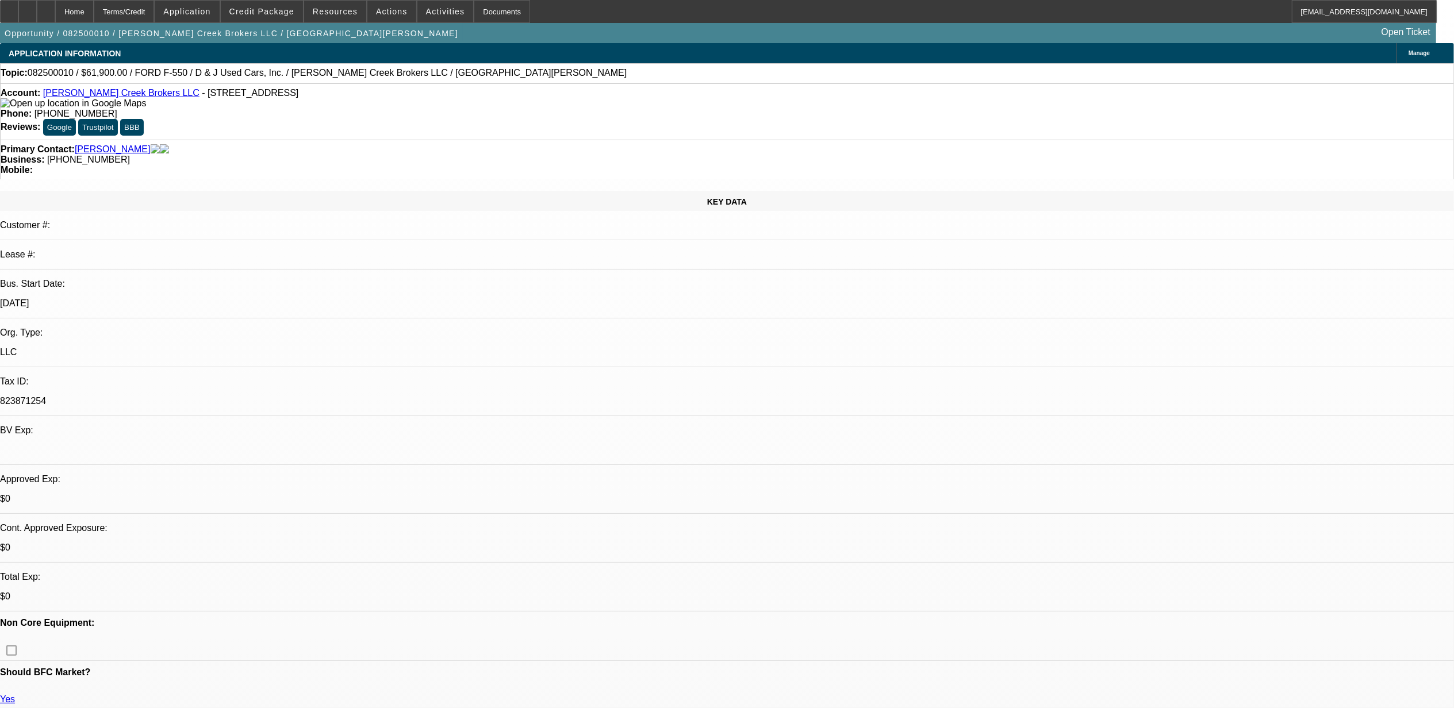
select select "3"
select select "4"
select select "1"
select select "3"
select select "4"
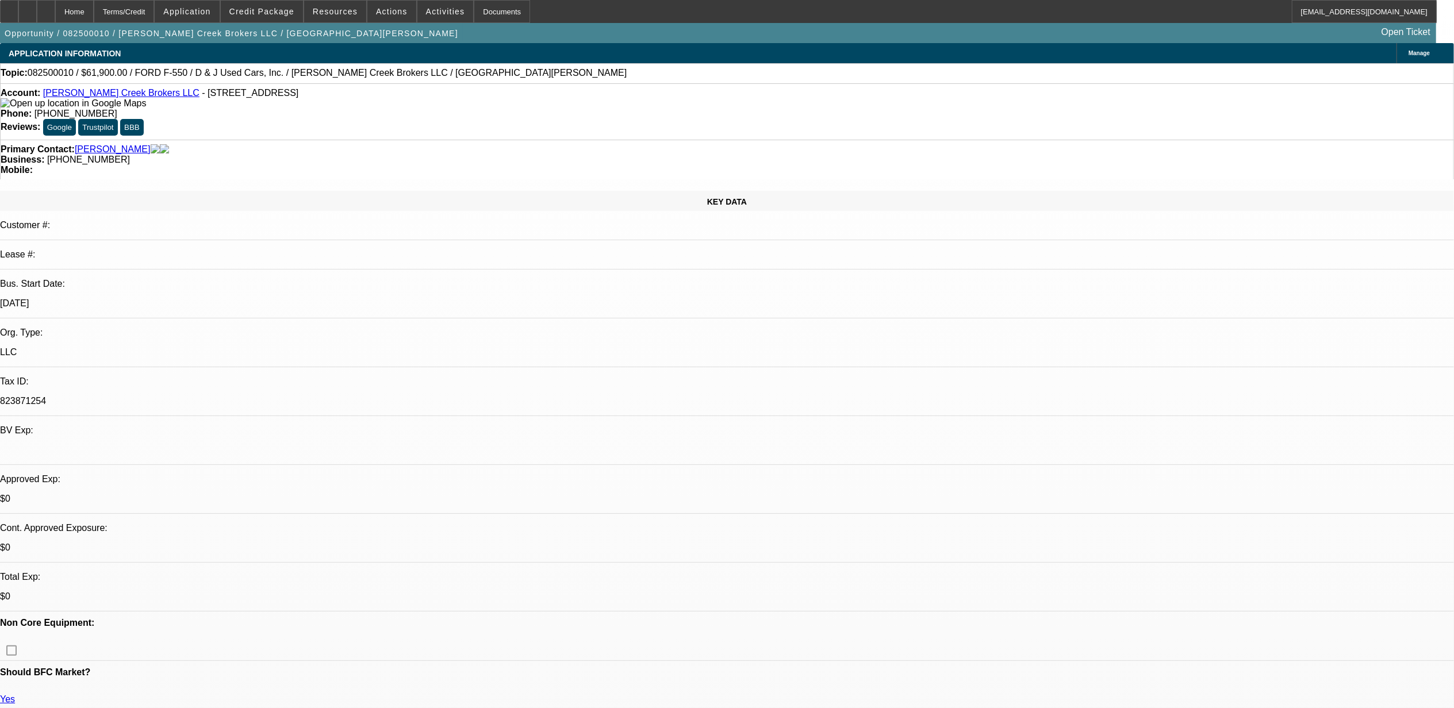
select select "1"
select select "2"
select select "4"
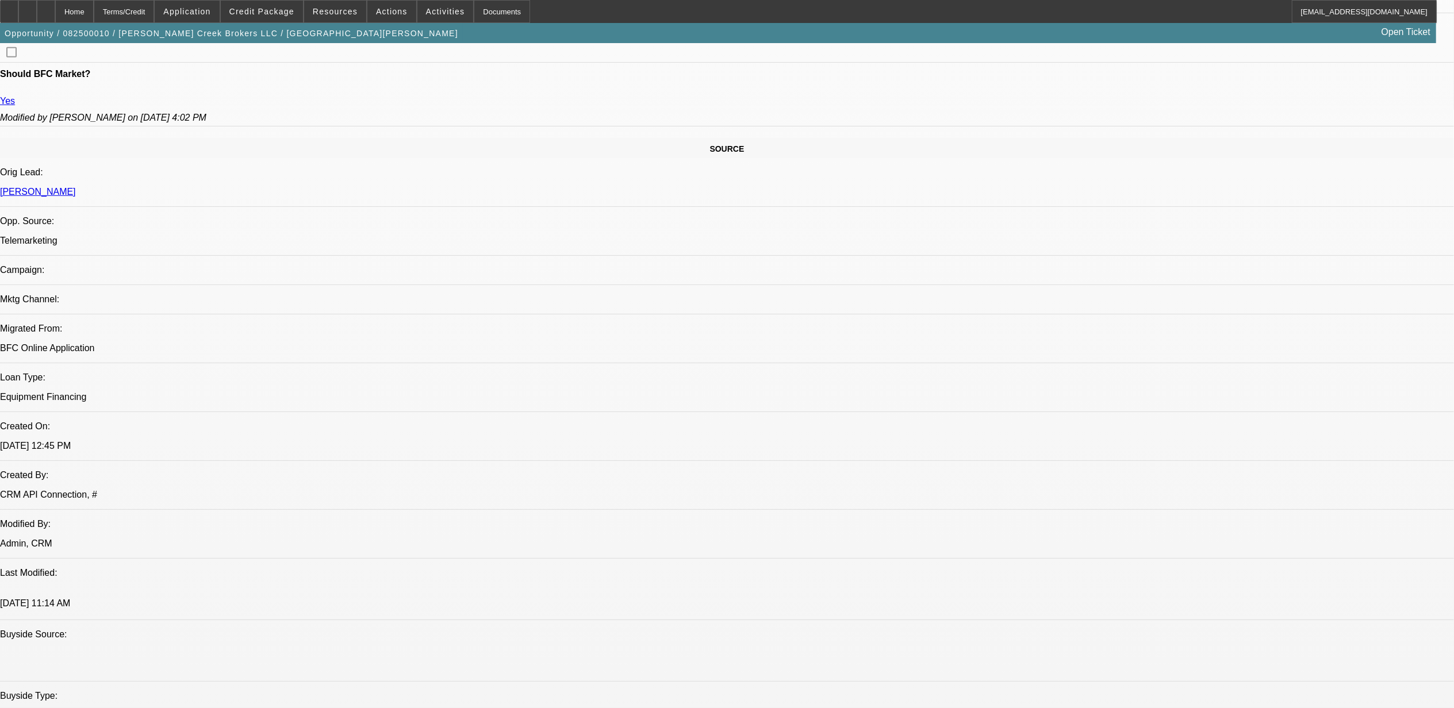
scroll to position [613, 0]
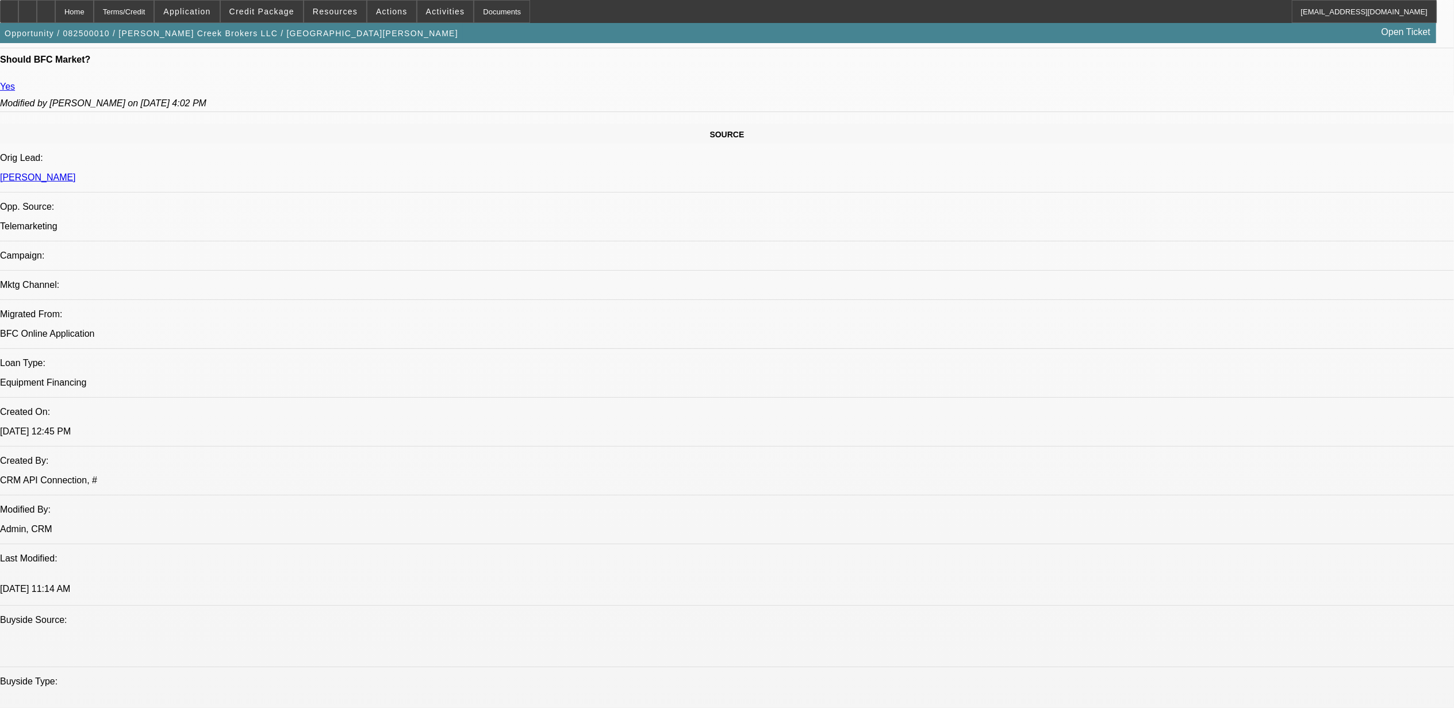
click at [55, 14] on div at bounding box center [46, 11] width 18 height 23
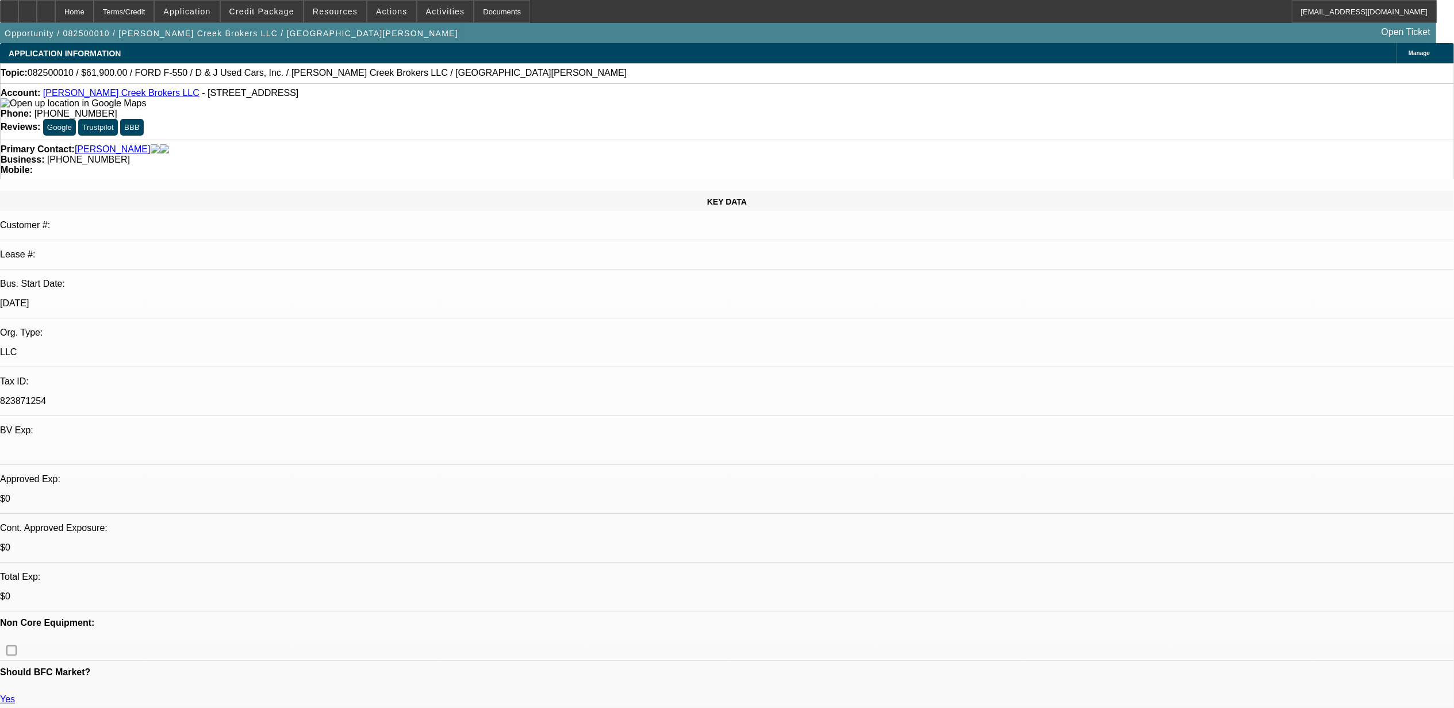
select select "0"
select select "0.1"
select select "0"
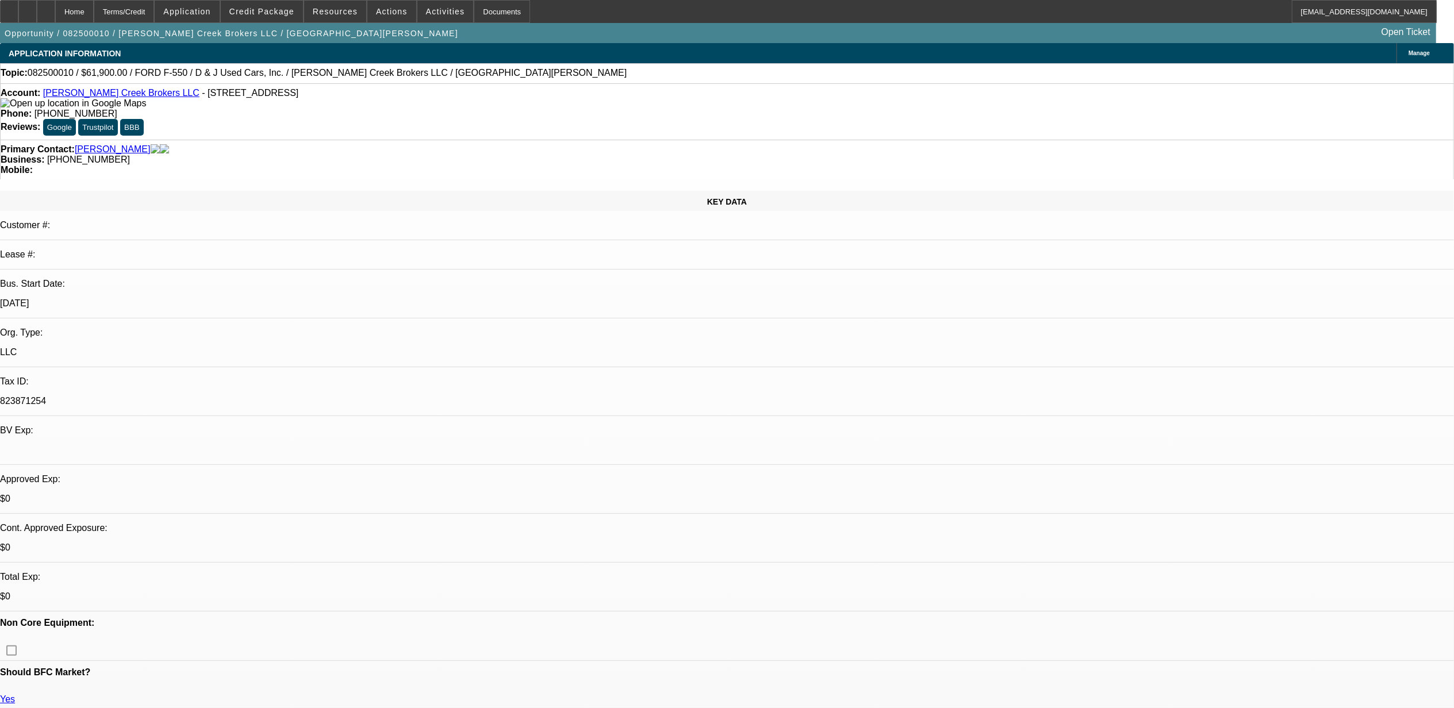
select select "0.1"
select select "2"
select select "0.1"
select select "1"
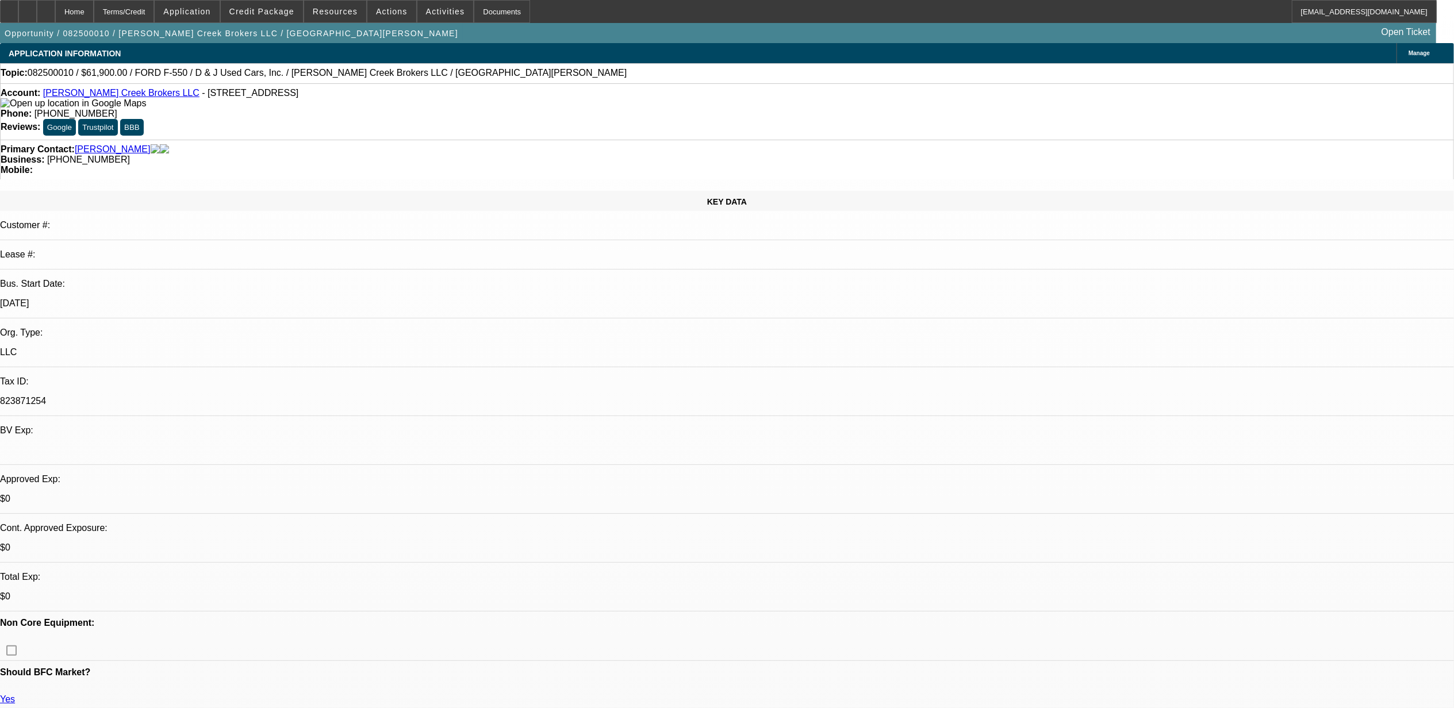
select select "3"
select select "4"
select select "1"
select select "3"
select select "4"
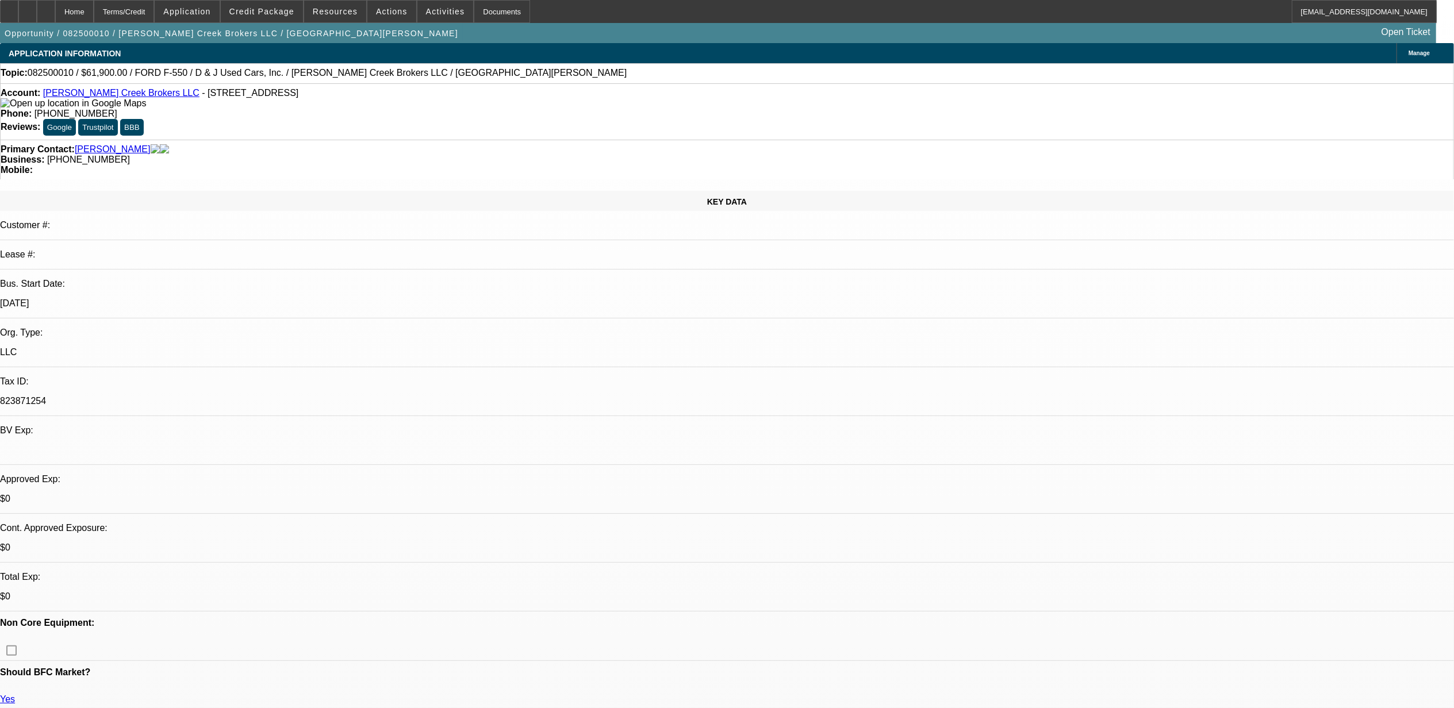
select select "1"
select select "2"
select select "4"
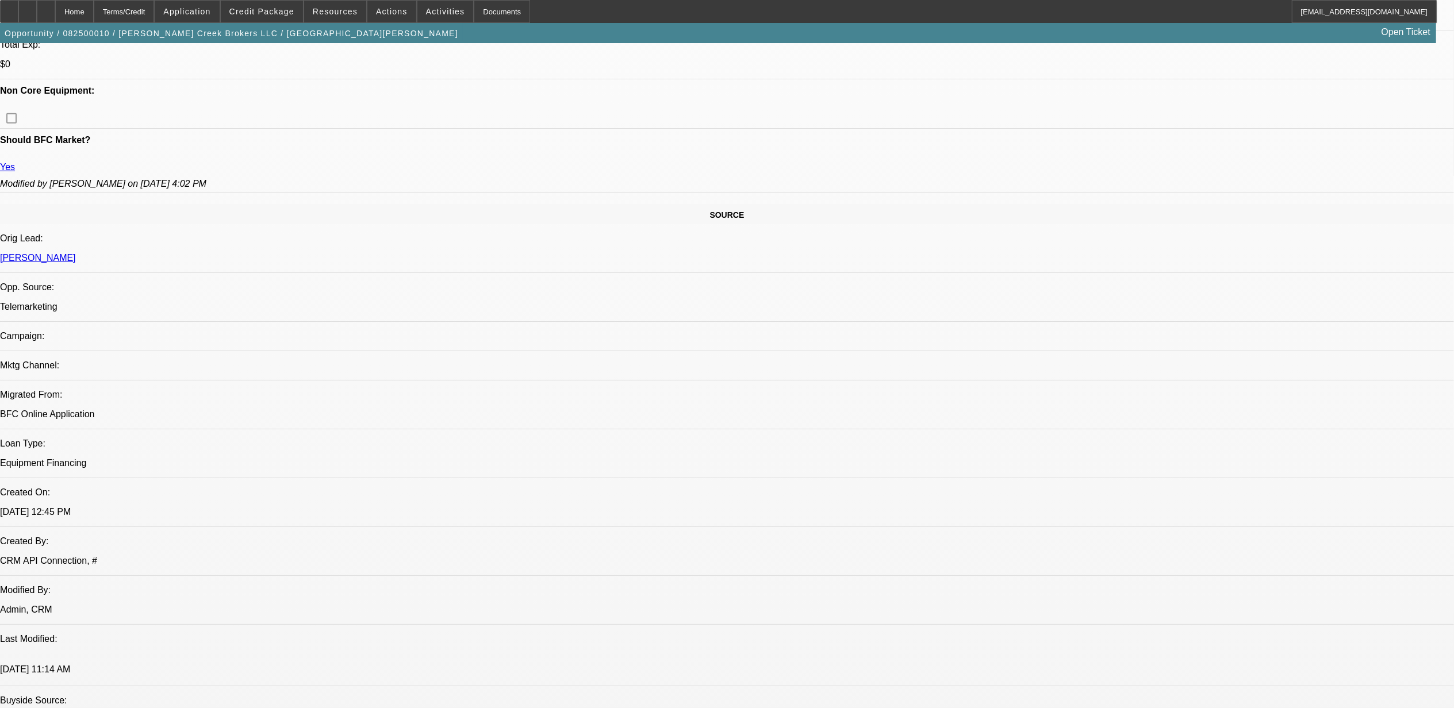
scroll to position [383, 0]
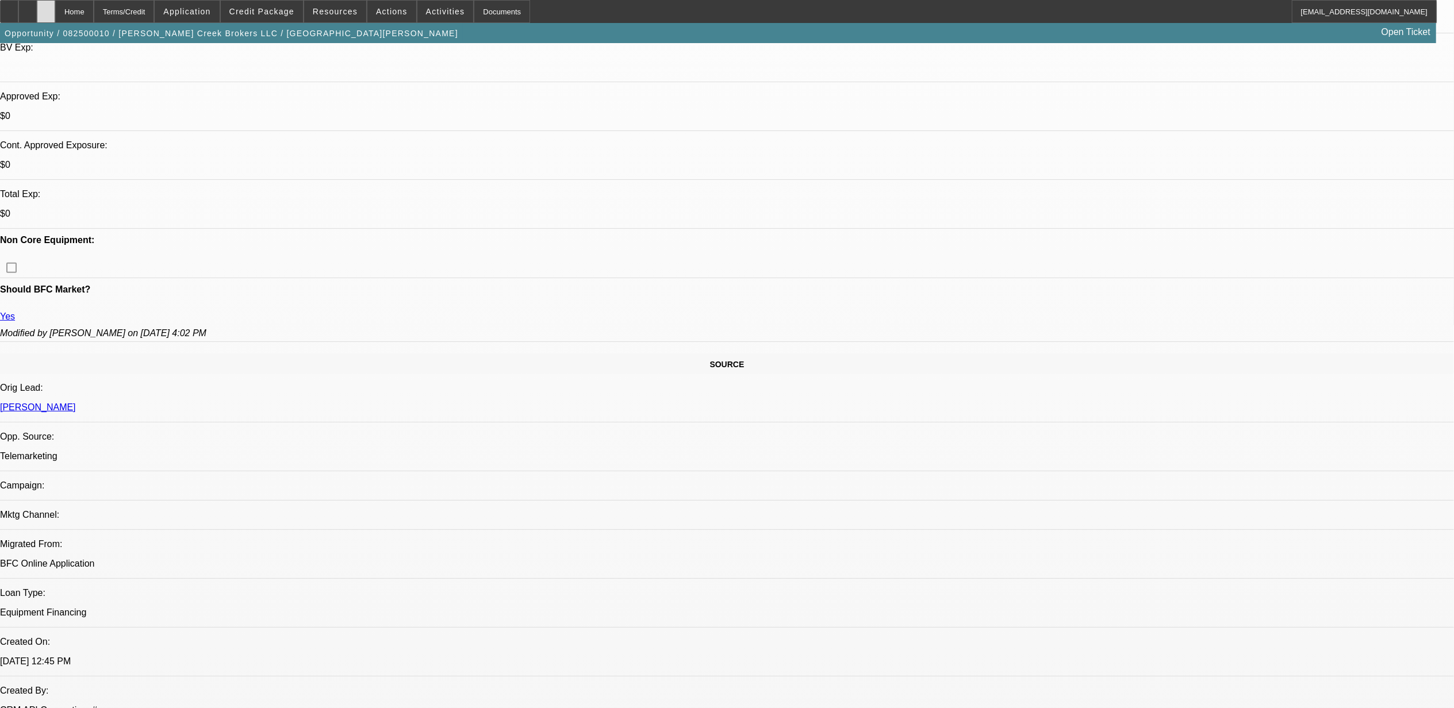
click at [55, 16] on div at bounding box center [46, 11] width 18 height 23
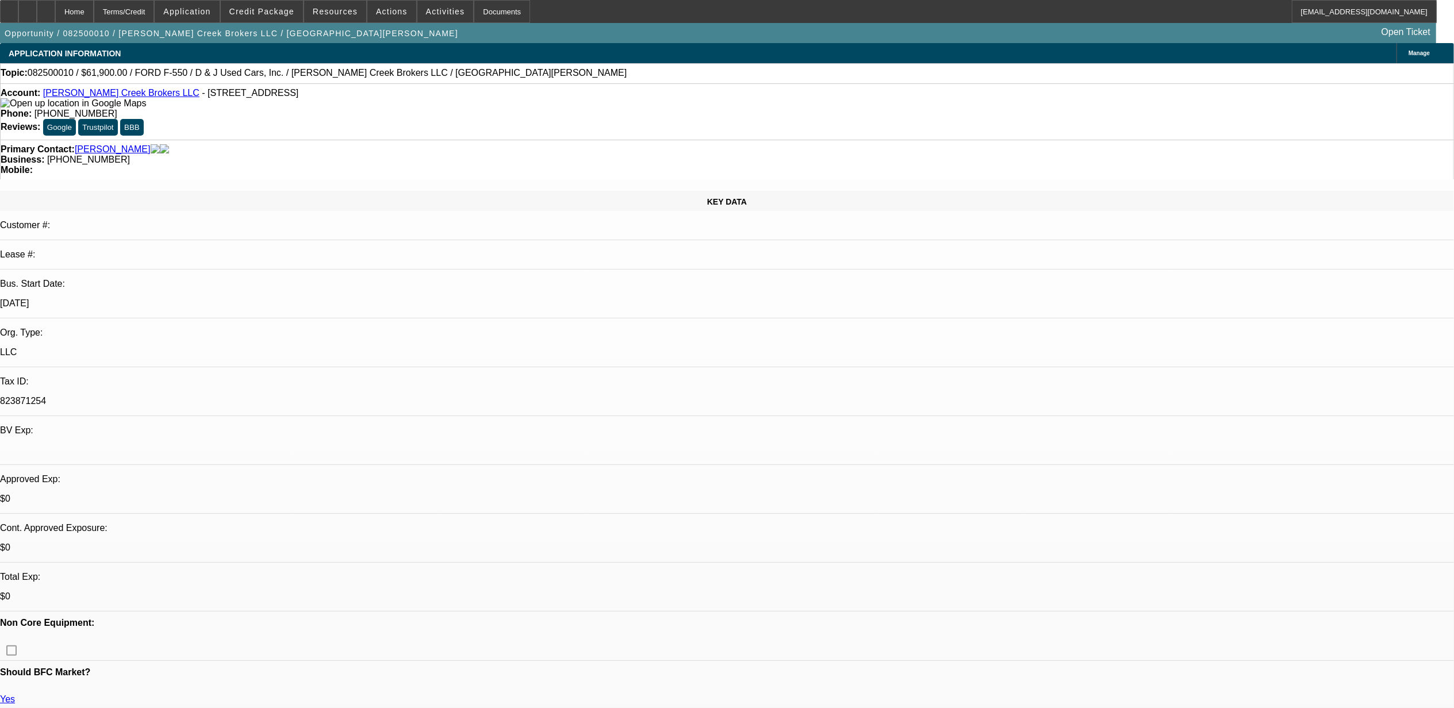
select select "0"
select select "0.1"
select select "0"
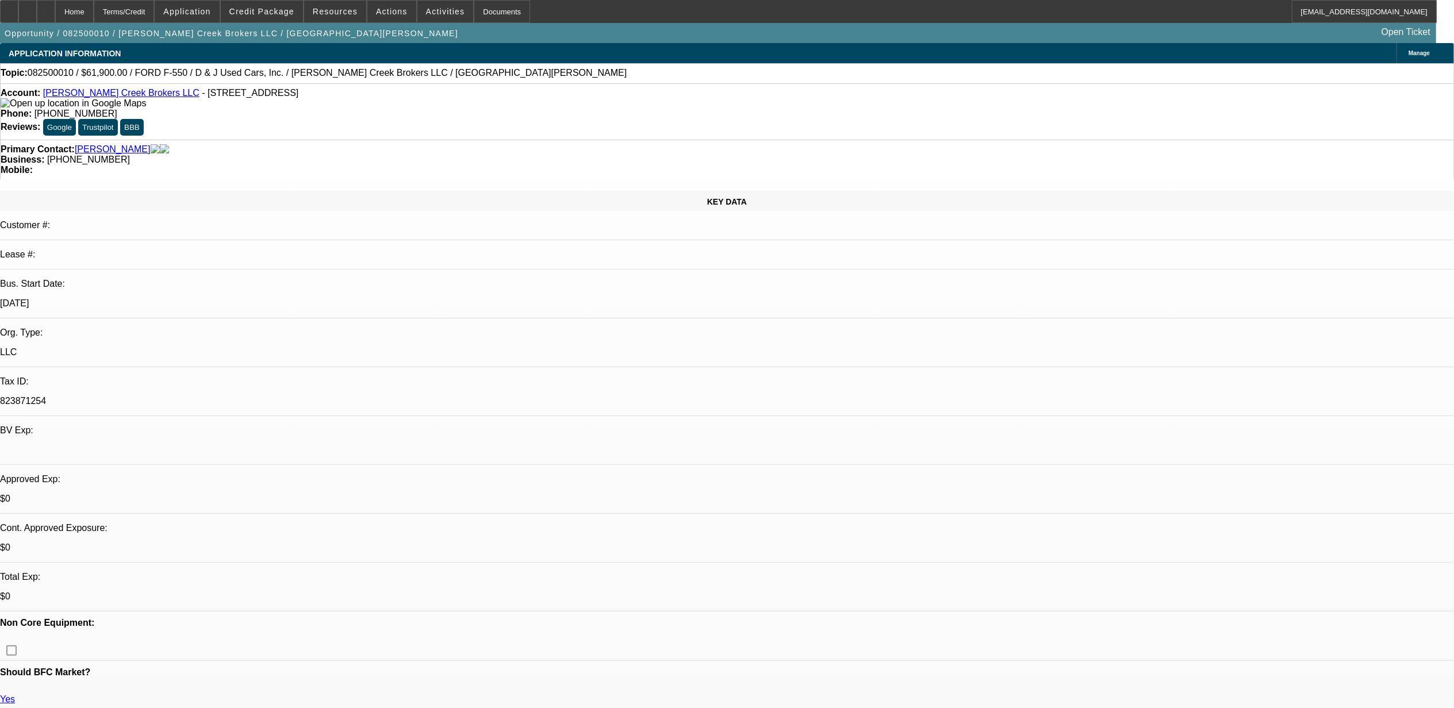
select select "0.1"
select select "2"
select select "0.1"
select select "1"
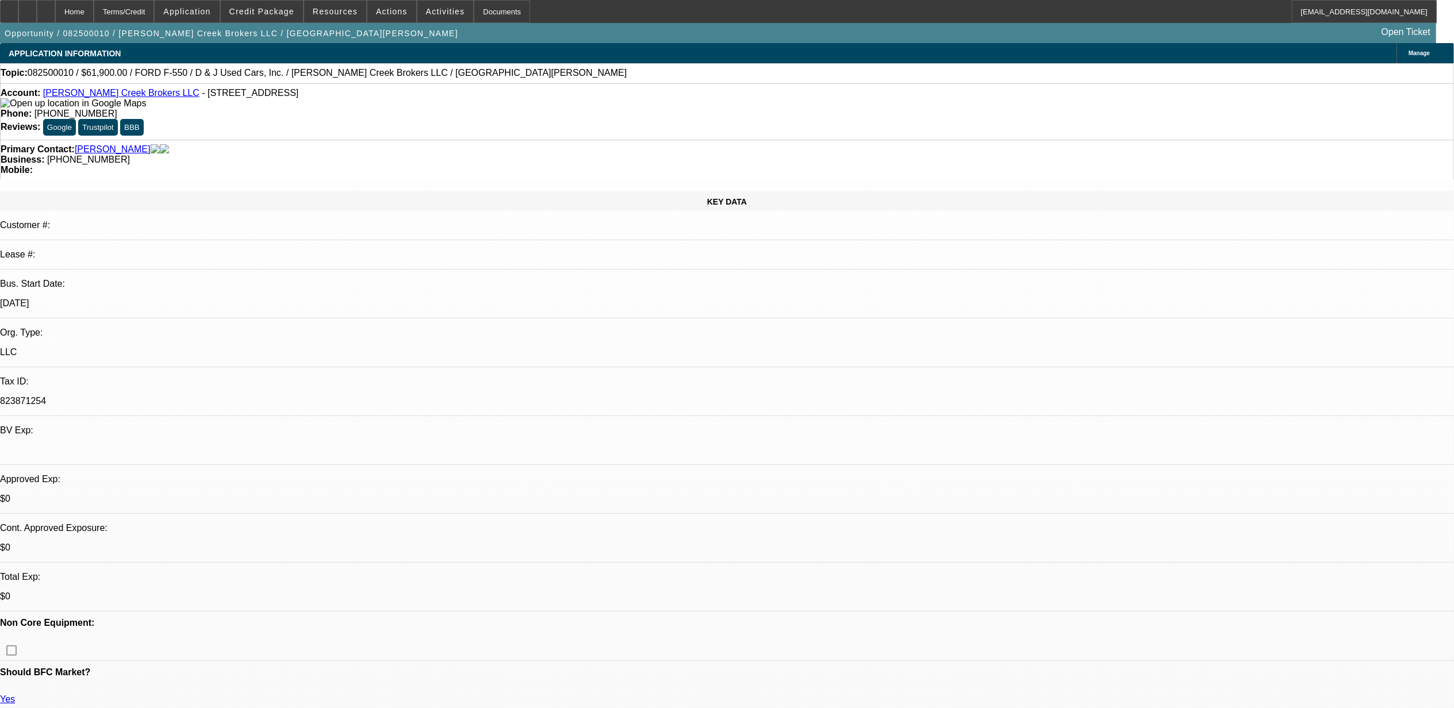
select select "3"
select select "4"
select select "1"
select select "3"
select select "4"
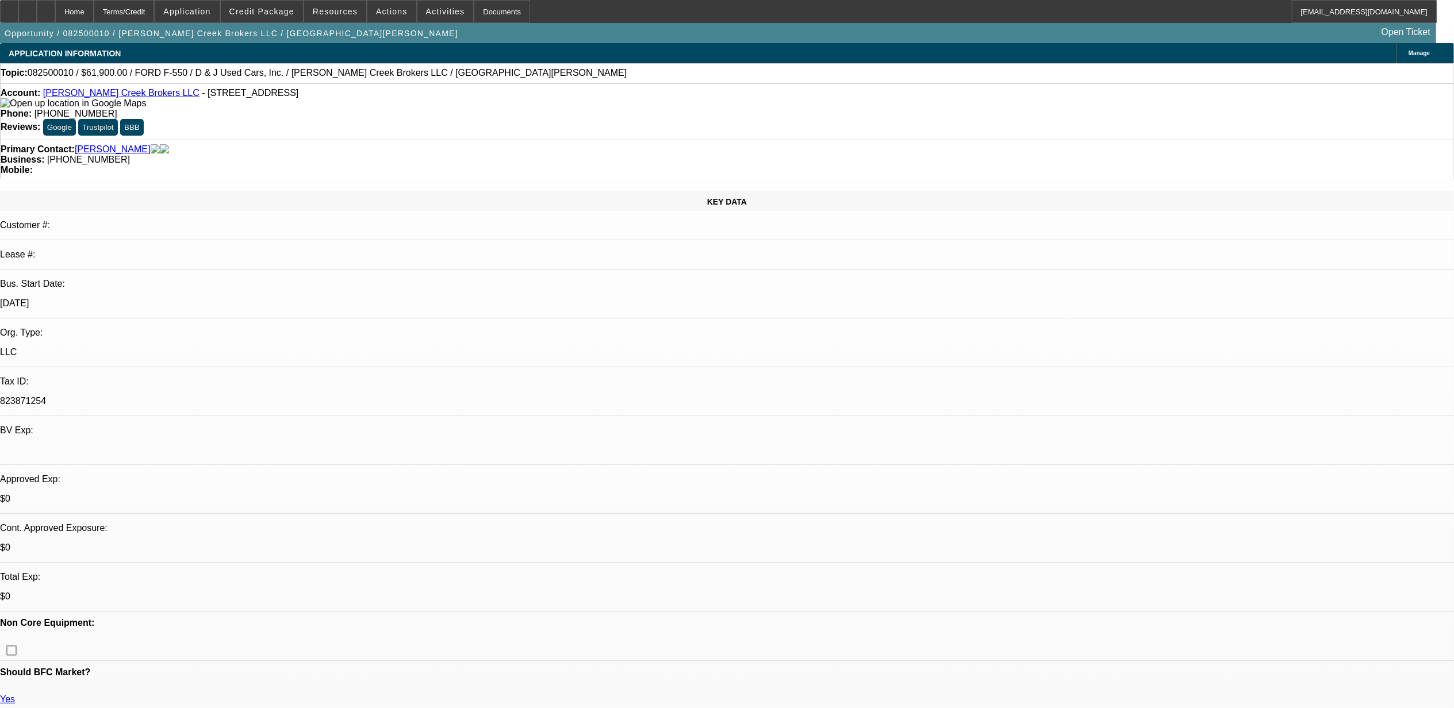
select select "1"
select select "2"
select select "4"
click at [46, 7] on icon at bounding box center [46, 7] width 0 height 0
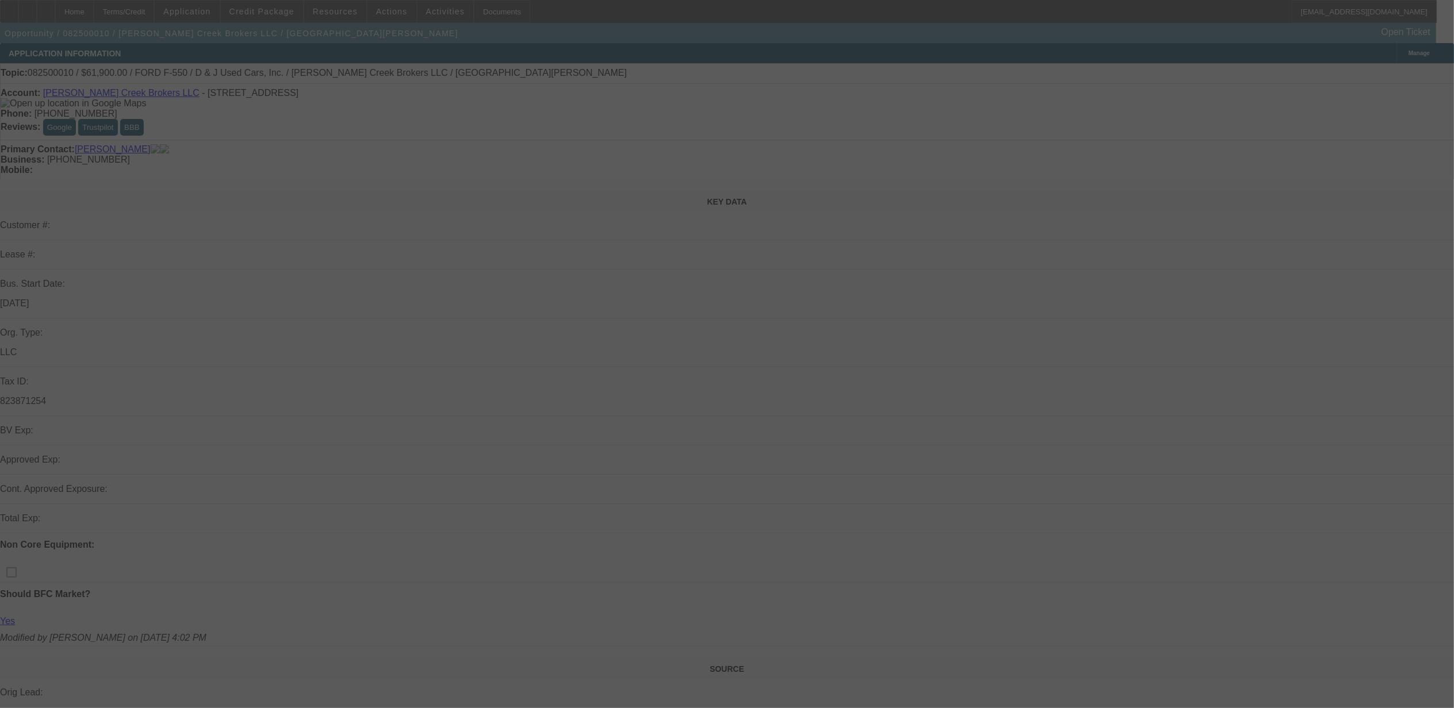
select select "0"
select select "0.1"
select select "0"
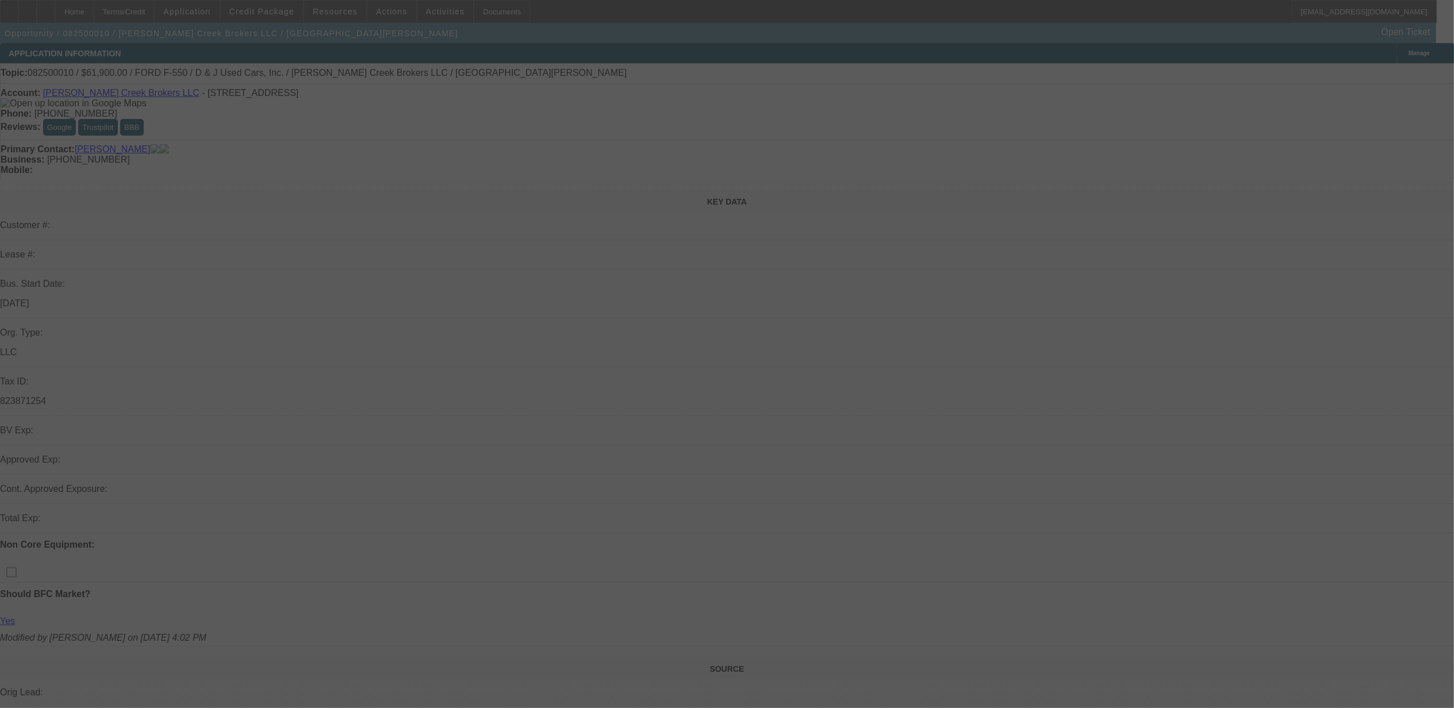
select select "0.1"
select select "2"
select select "0.1"
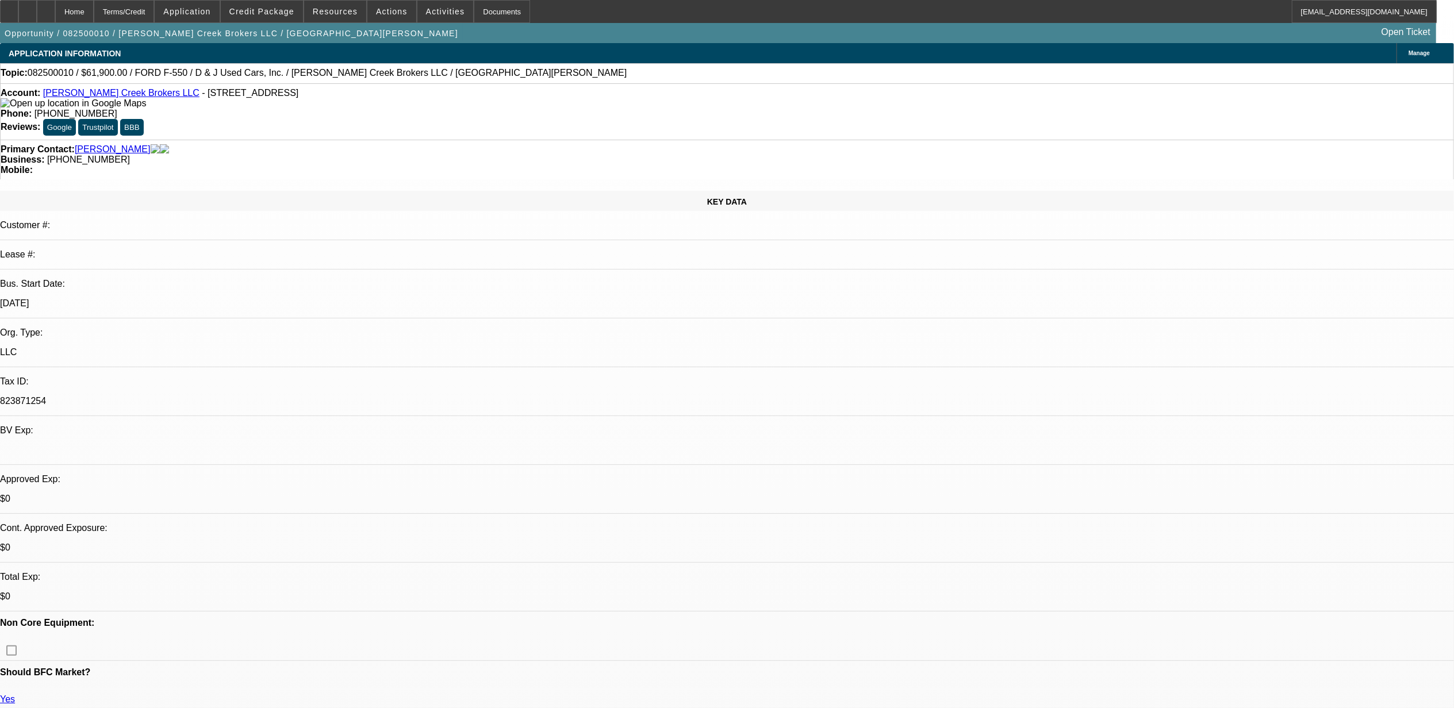
select select "1"
select select "3"
select select "4"
select select "1"
select select "3"
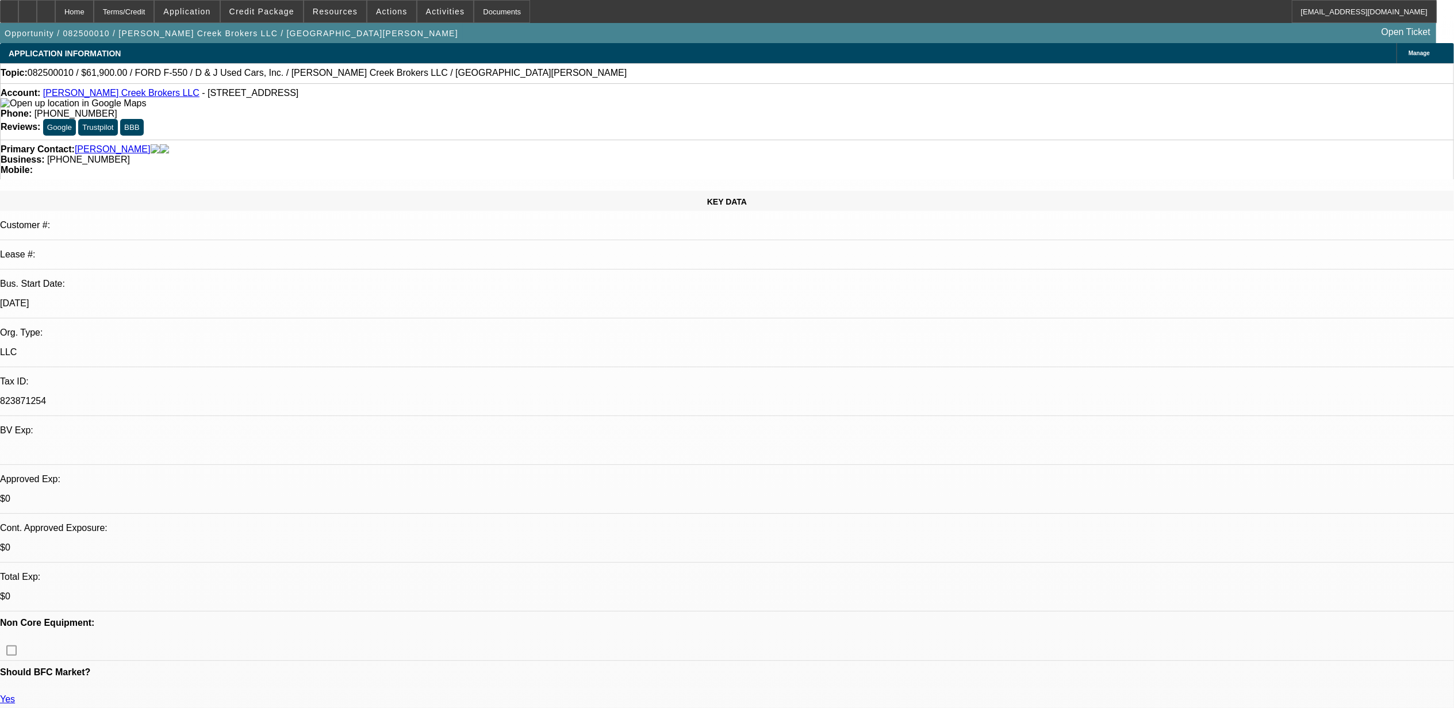
select select "4"
select select "1"
select select "2"
select select "4"
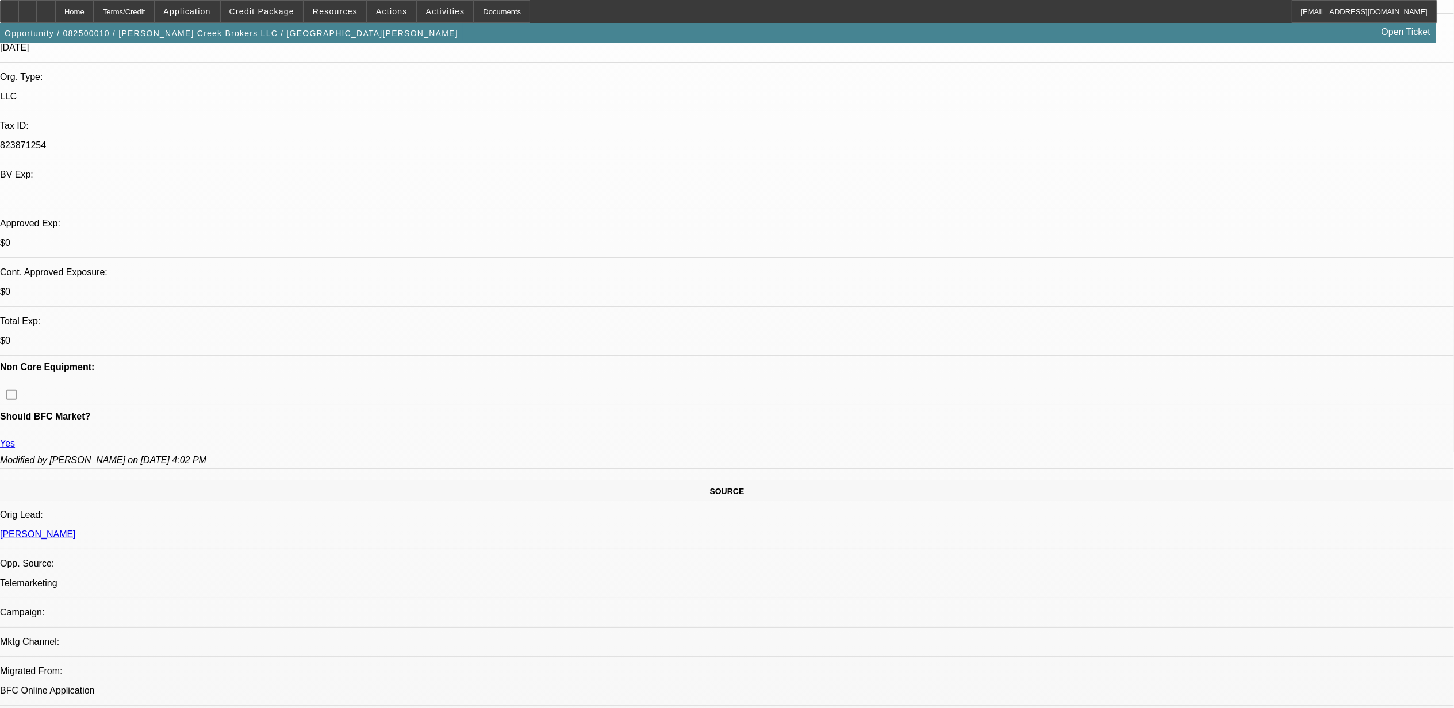
scroll to position [306, 0]
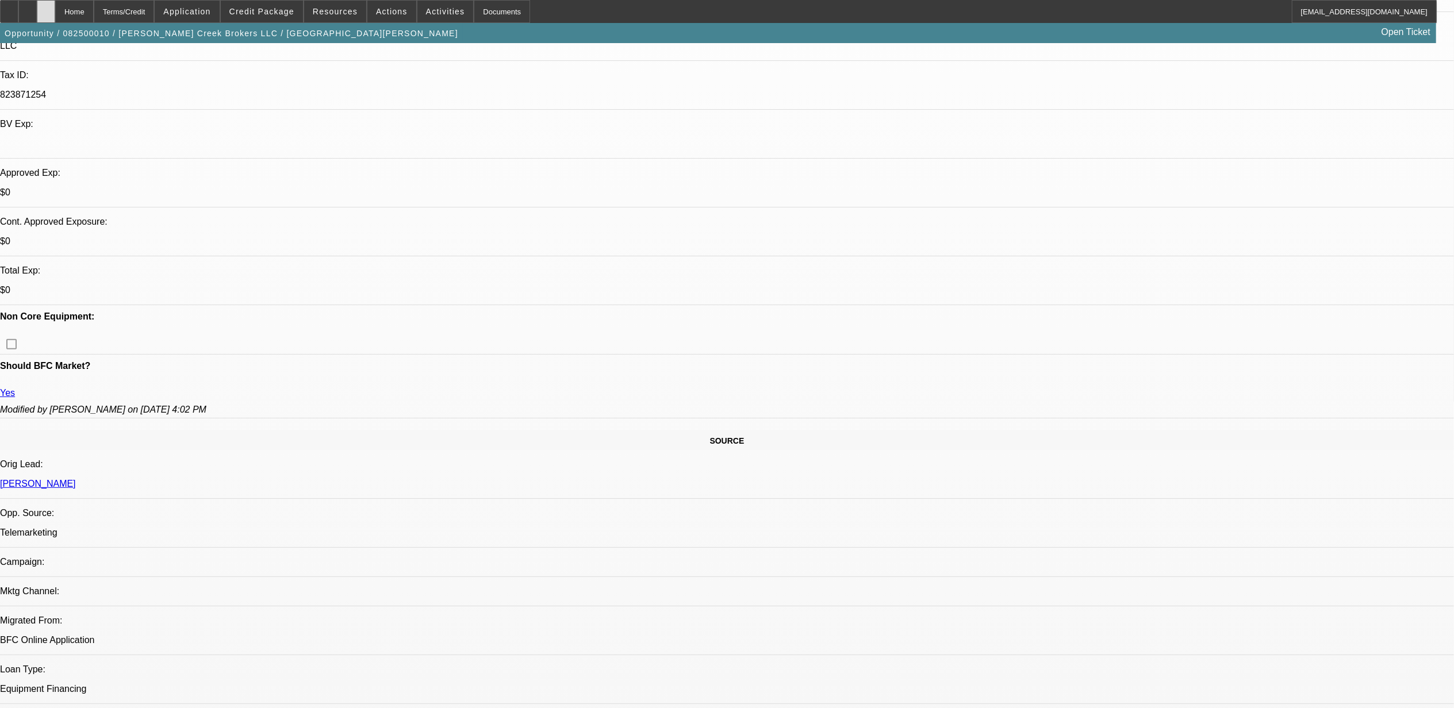
click at [55, 17] on div at bounding box center [46, 11] width 18 height 23
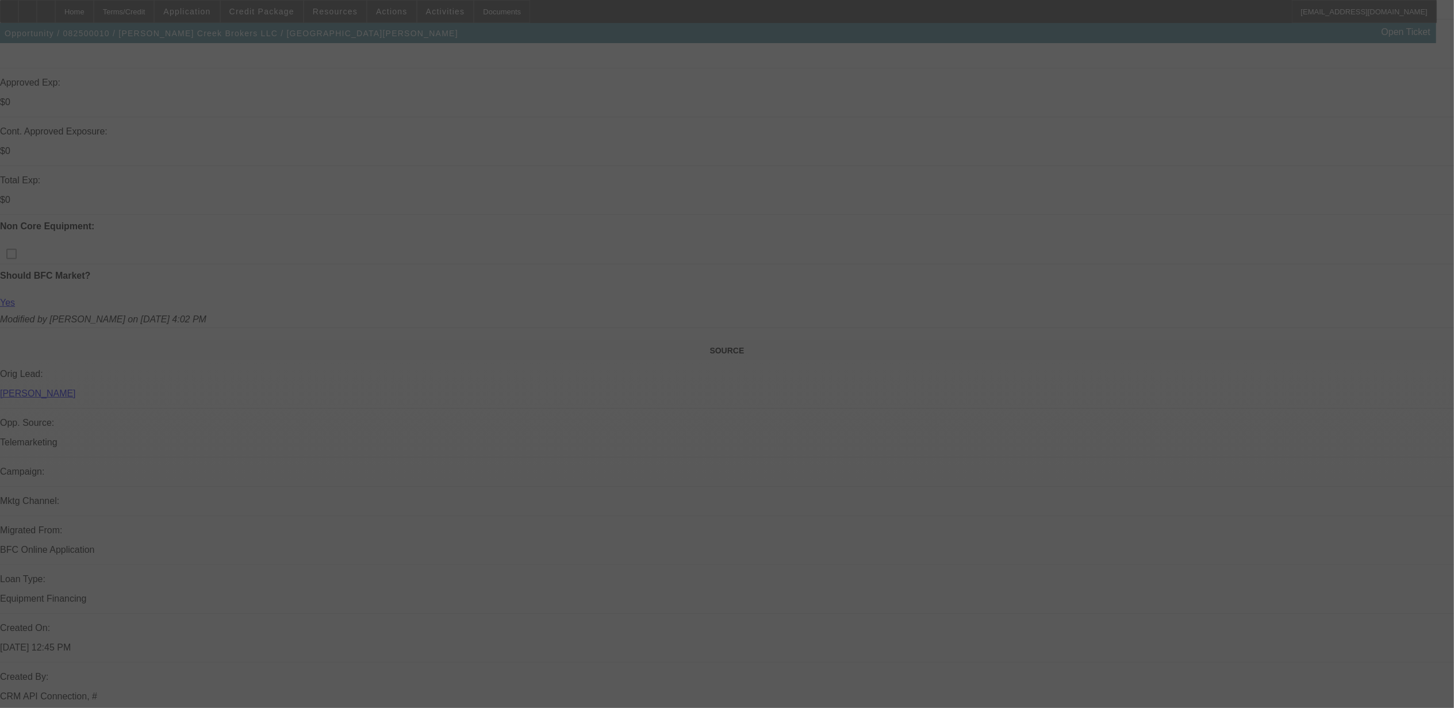
scroll to position [389, 0]
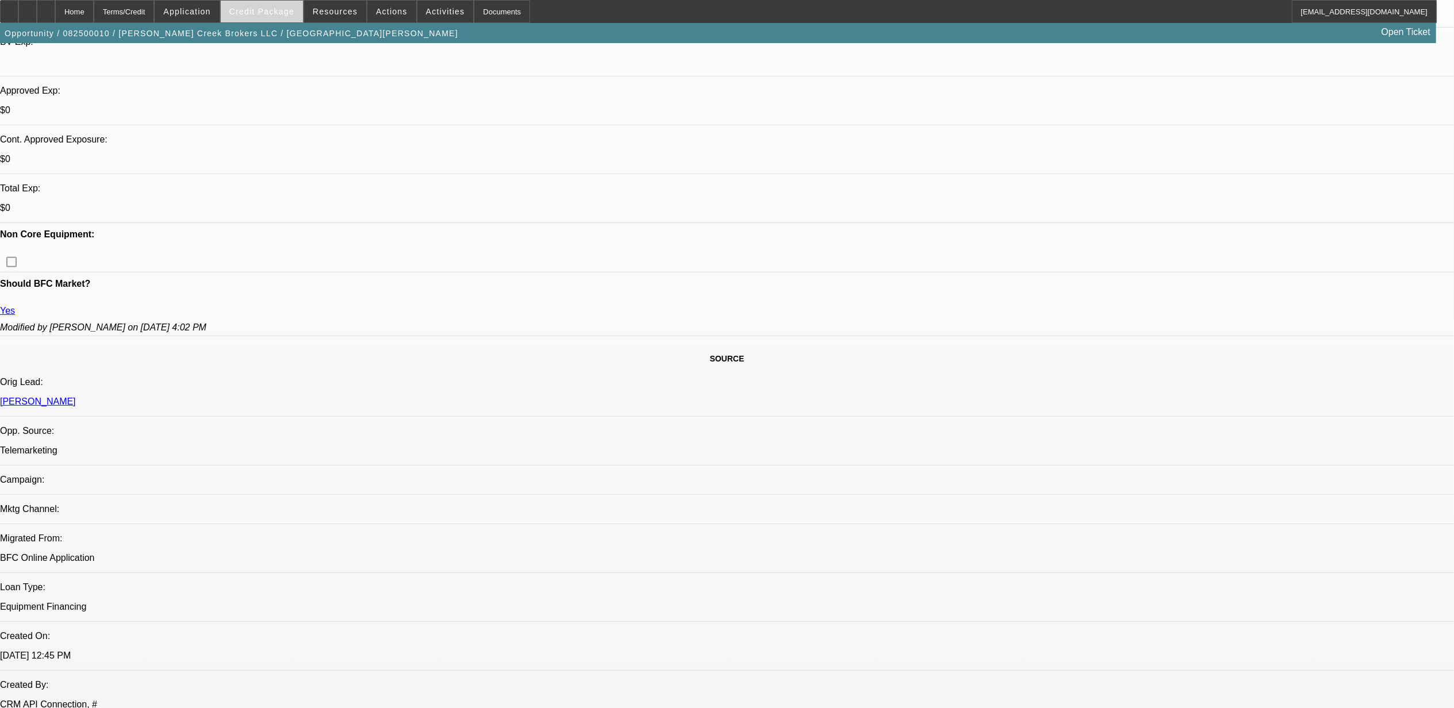
select select "0"
select select "0.1"
select select "0"
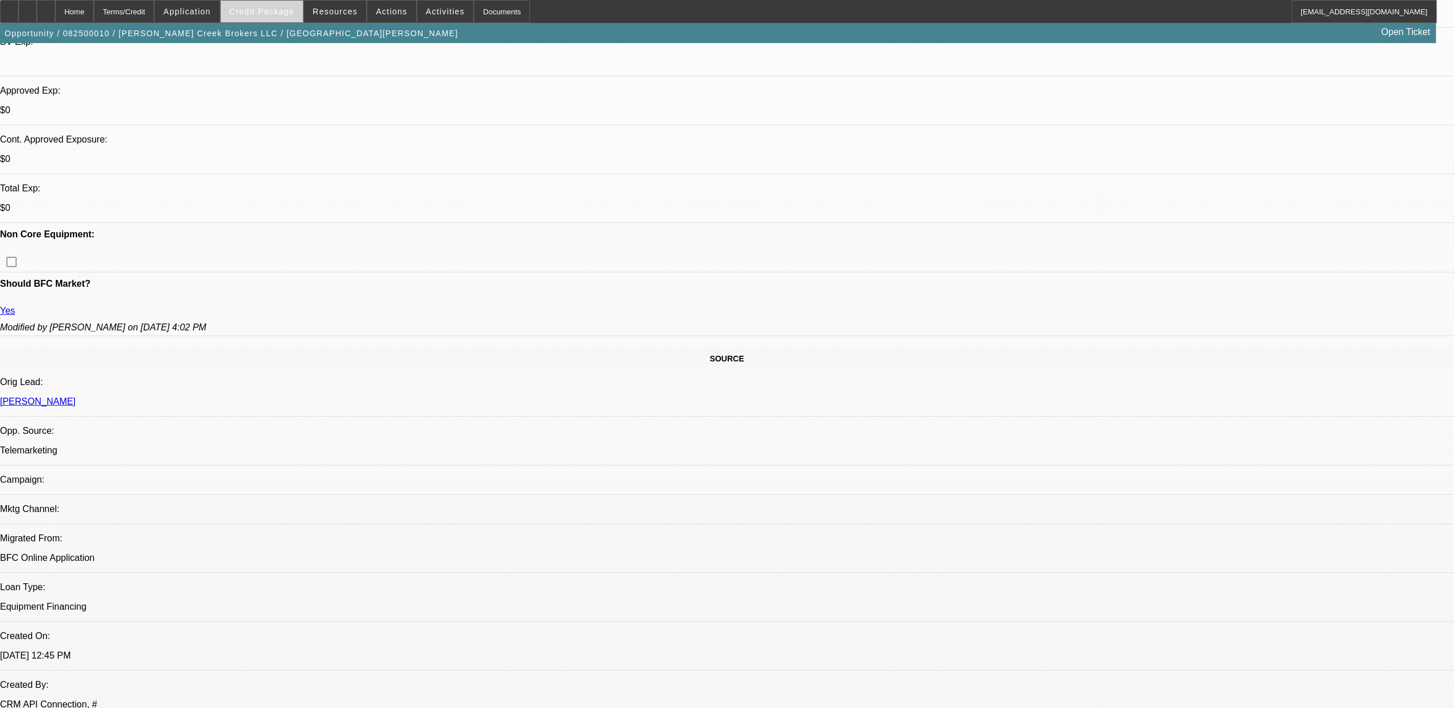
select select "0.1"
select select "2"
select select "0.1"
select select "1"
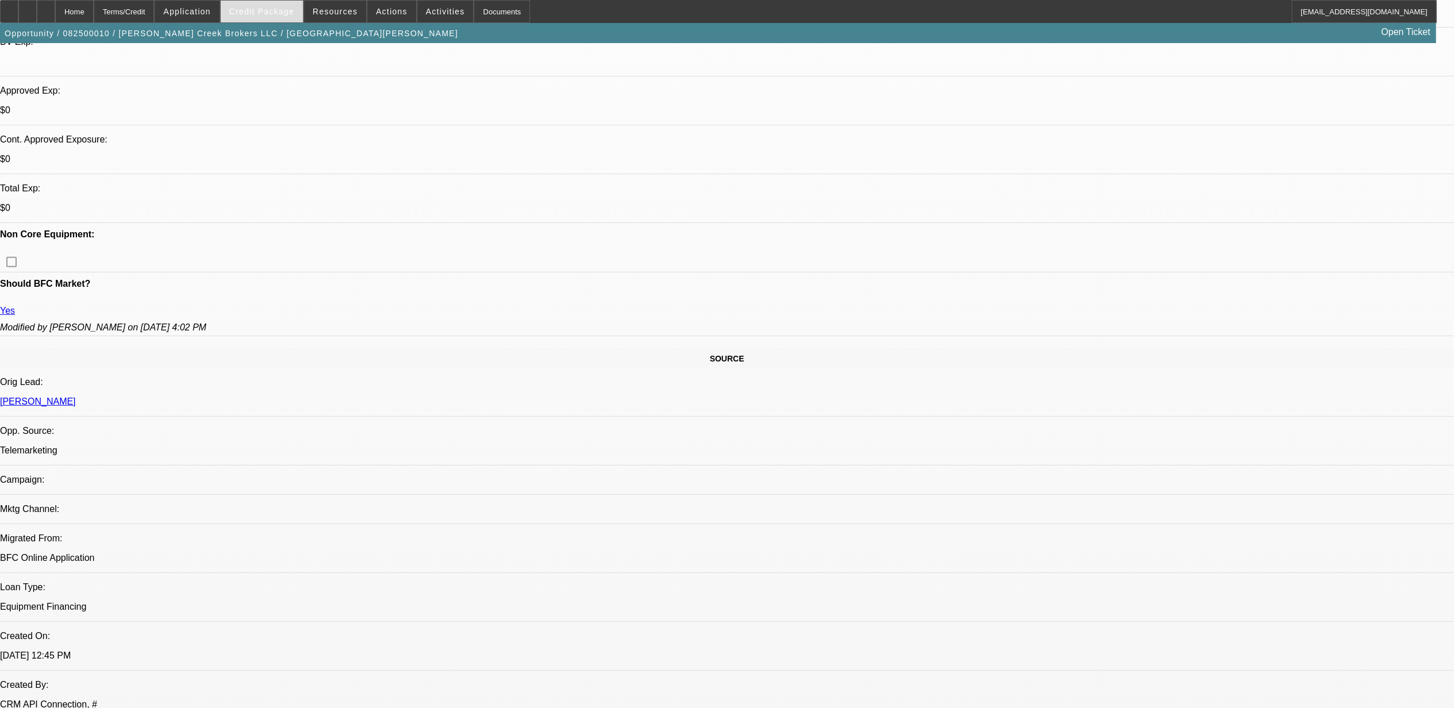
select select "3"
select select "4"
select select "1"
select select "3"
select select "4"
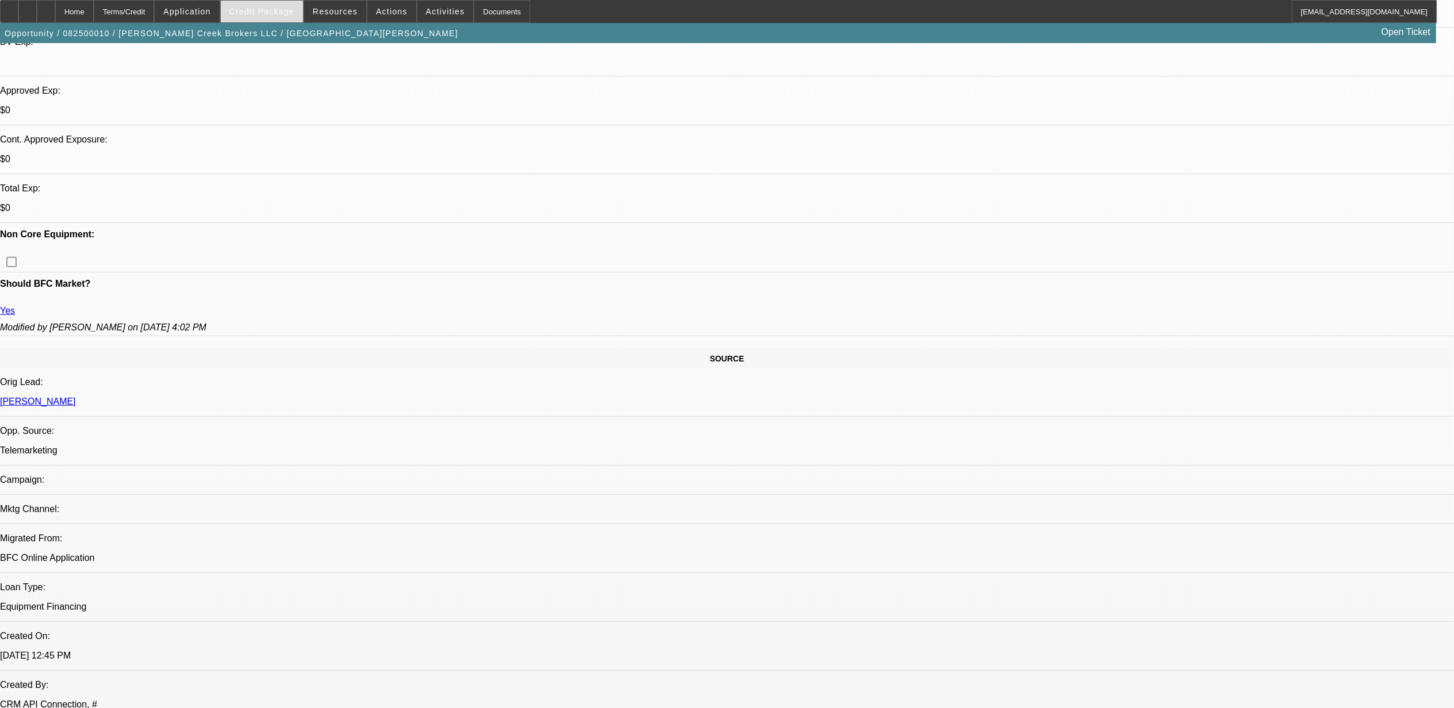
select select "1"
select select "2"
select select "4"
click at [240, 17] on div "Credit Package" at bounding box center [261, 11] width 83 height 23
click at [259, 20] on span at bounding box center [262, 12] width 82 height 28
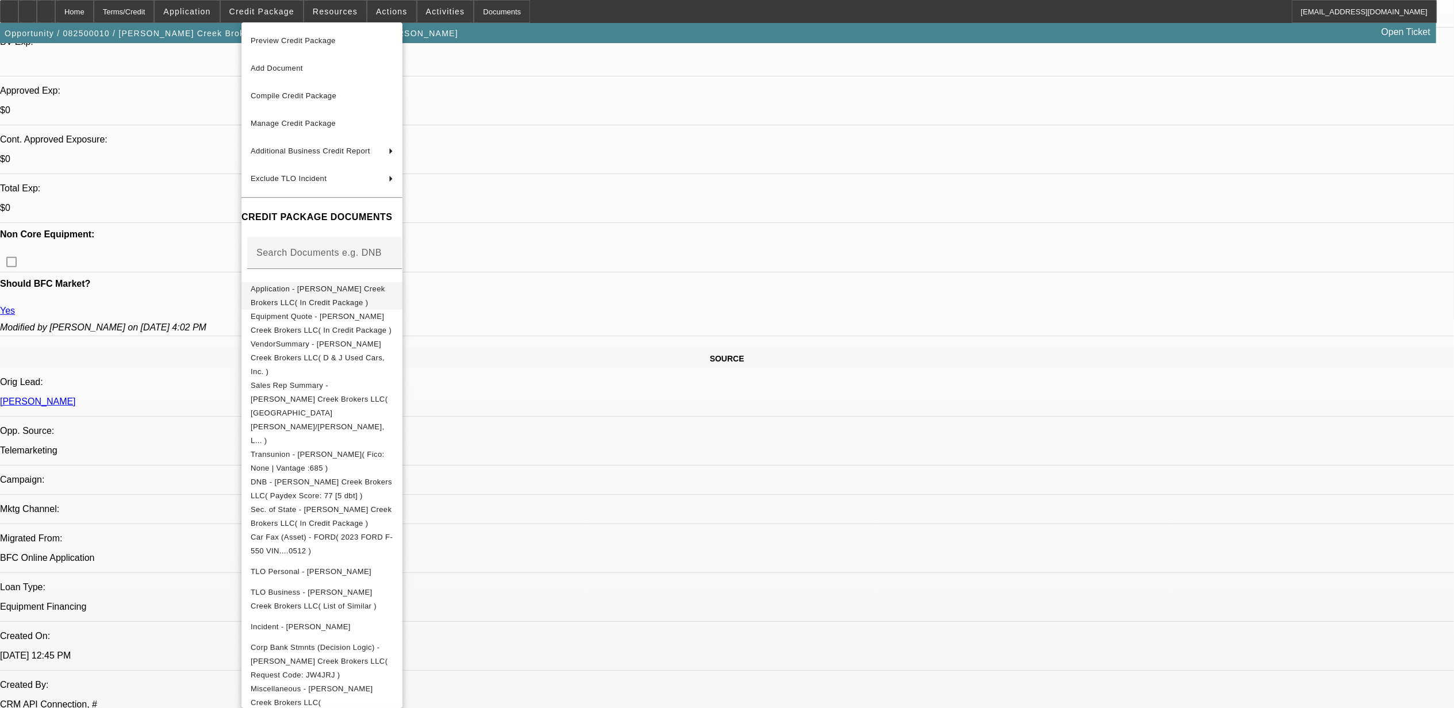
click at [324, 297] on span "Application - [PERSON_NAME] Creek Brokers LLC( In Credit Package )" at bounding box center [322, 296] width 143 height 28
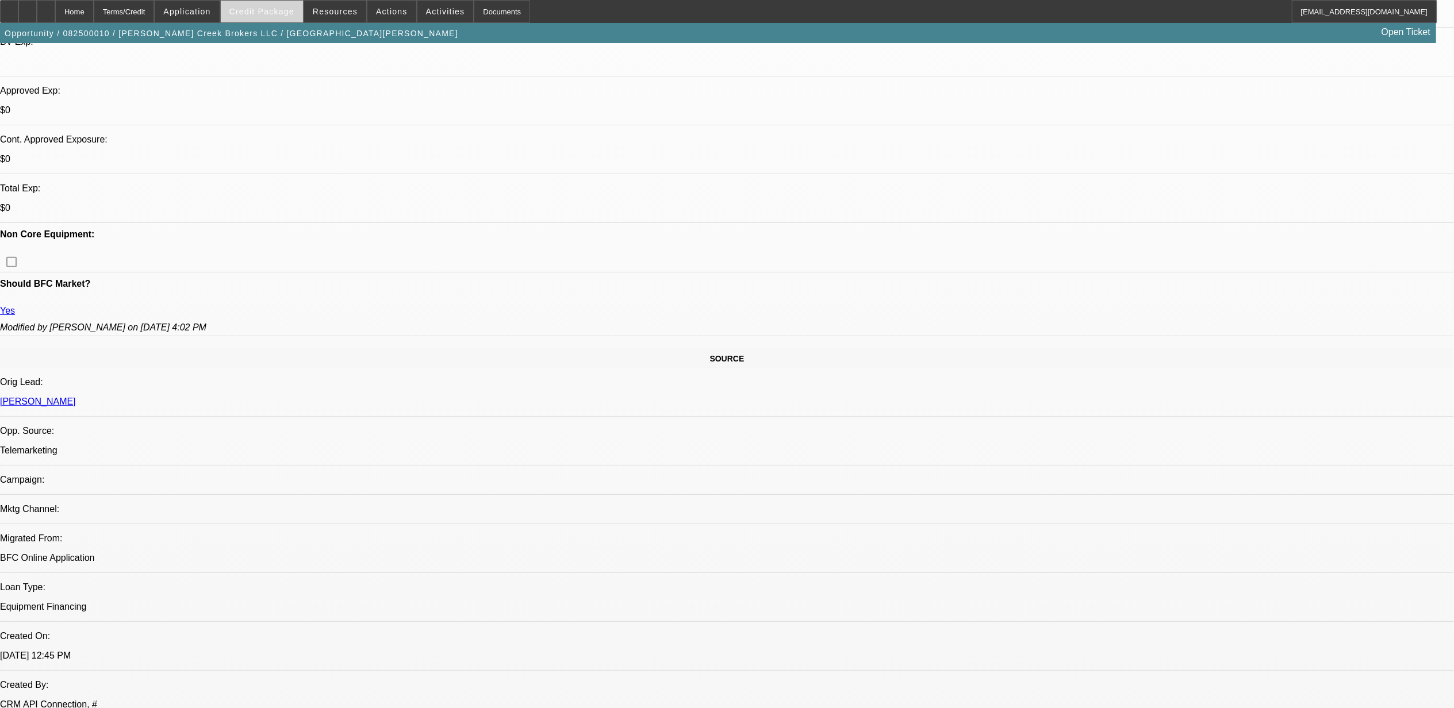
click at [294, 10] on span "Credit Package" at bounding box center [261, 11] width 65 height 9
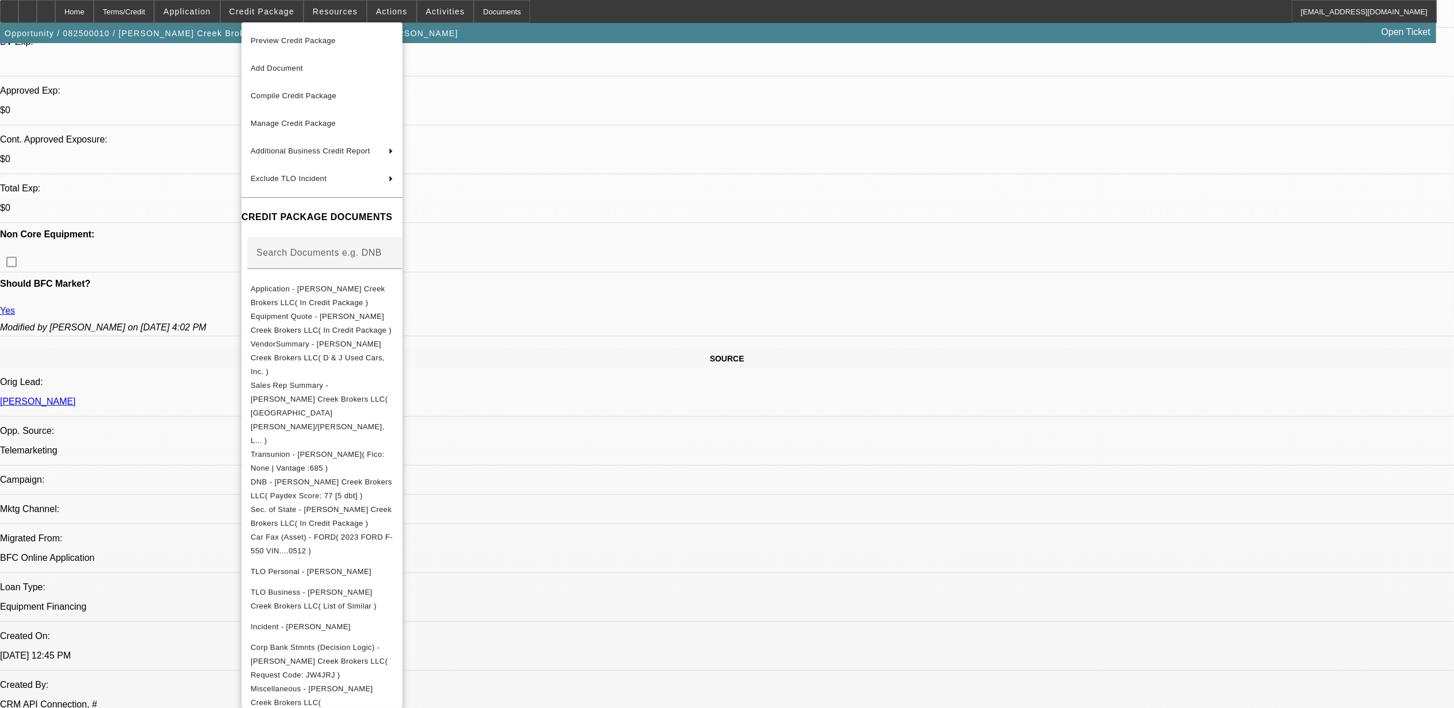
click at [866, 185] on div at bounding box center [727, 354] width 1454 height 708
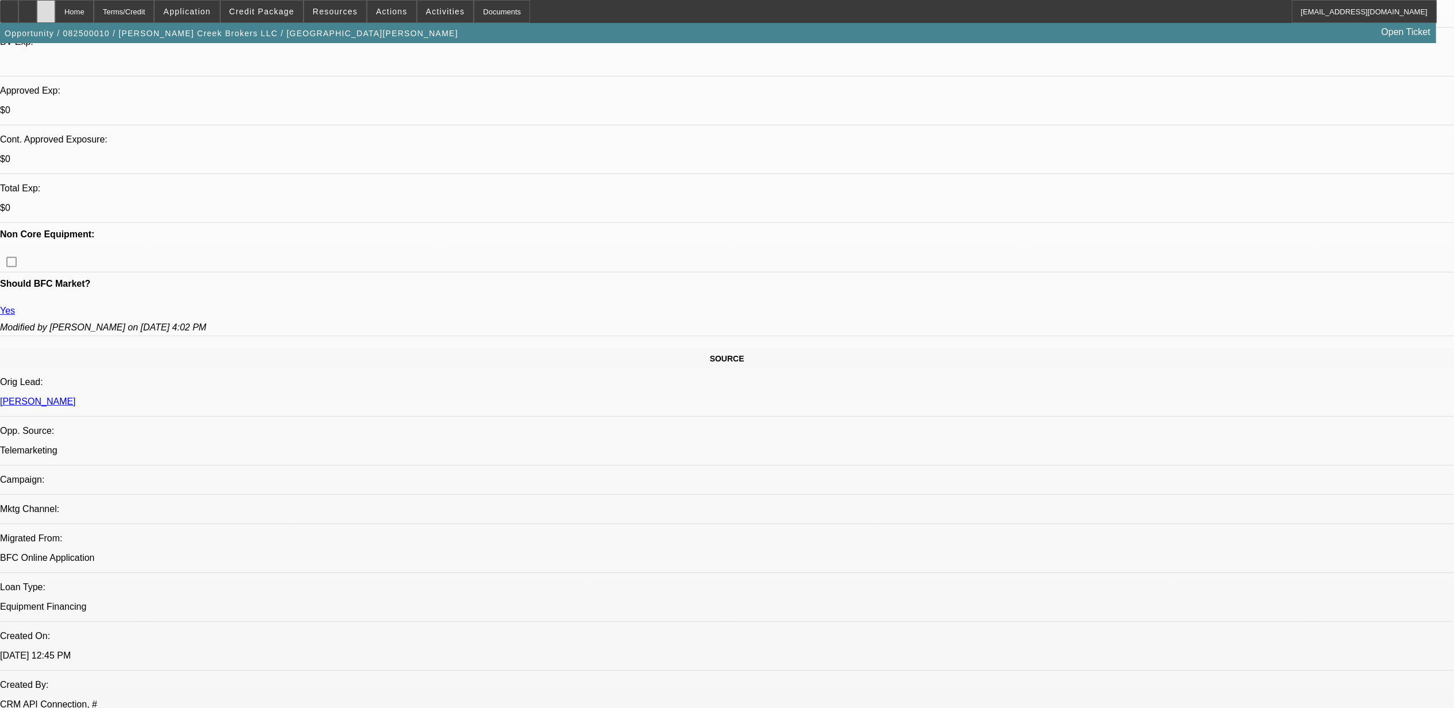
click at [55, 10] on div at bounding box center [46, 11] width 18 height 23
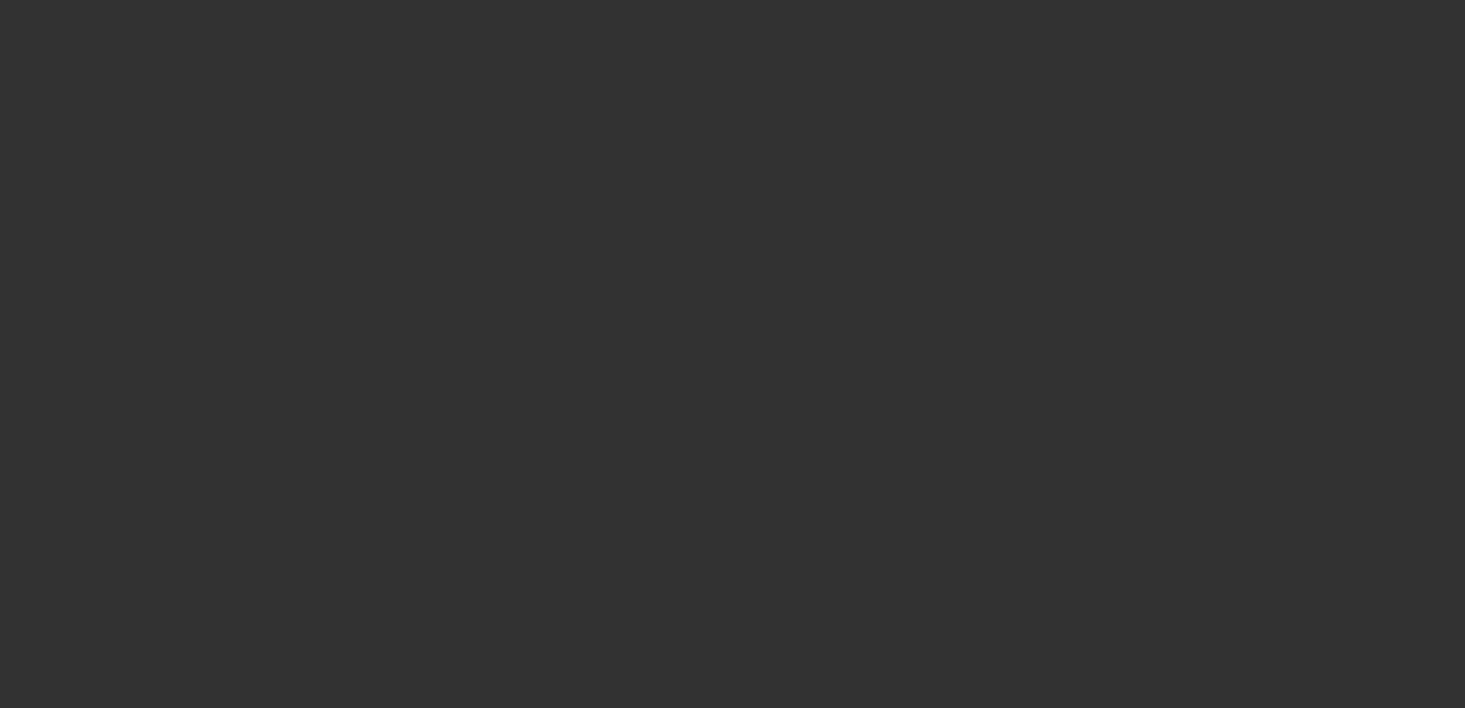
select select "0"
select select "3"
select select "0.1"
select select "4"
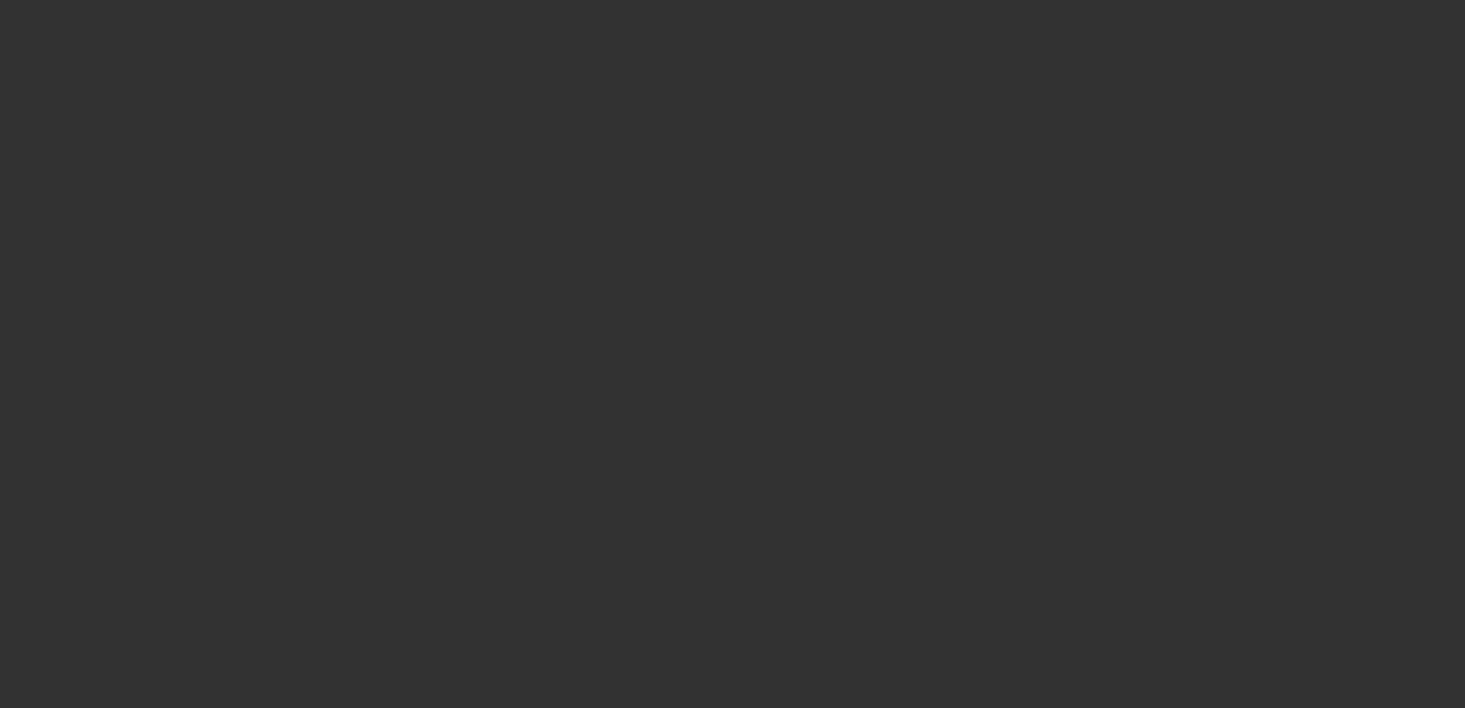
select select "0"
select select "3"
select select "0.1"
select select "4"
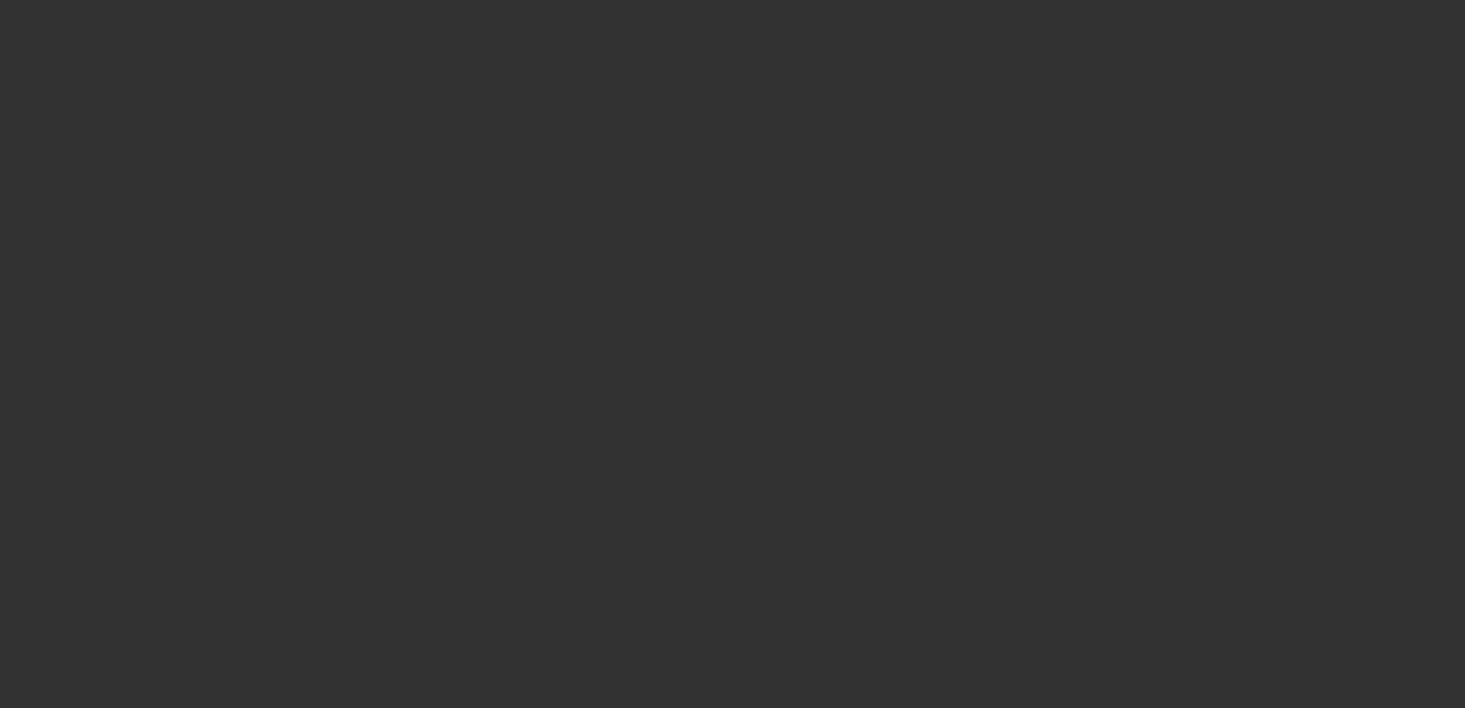
select select "0.1"
select select "2"
select select "0.1"
select select "4"
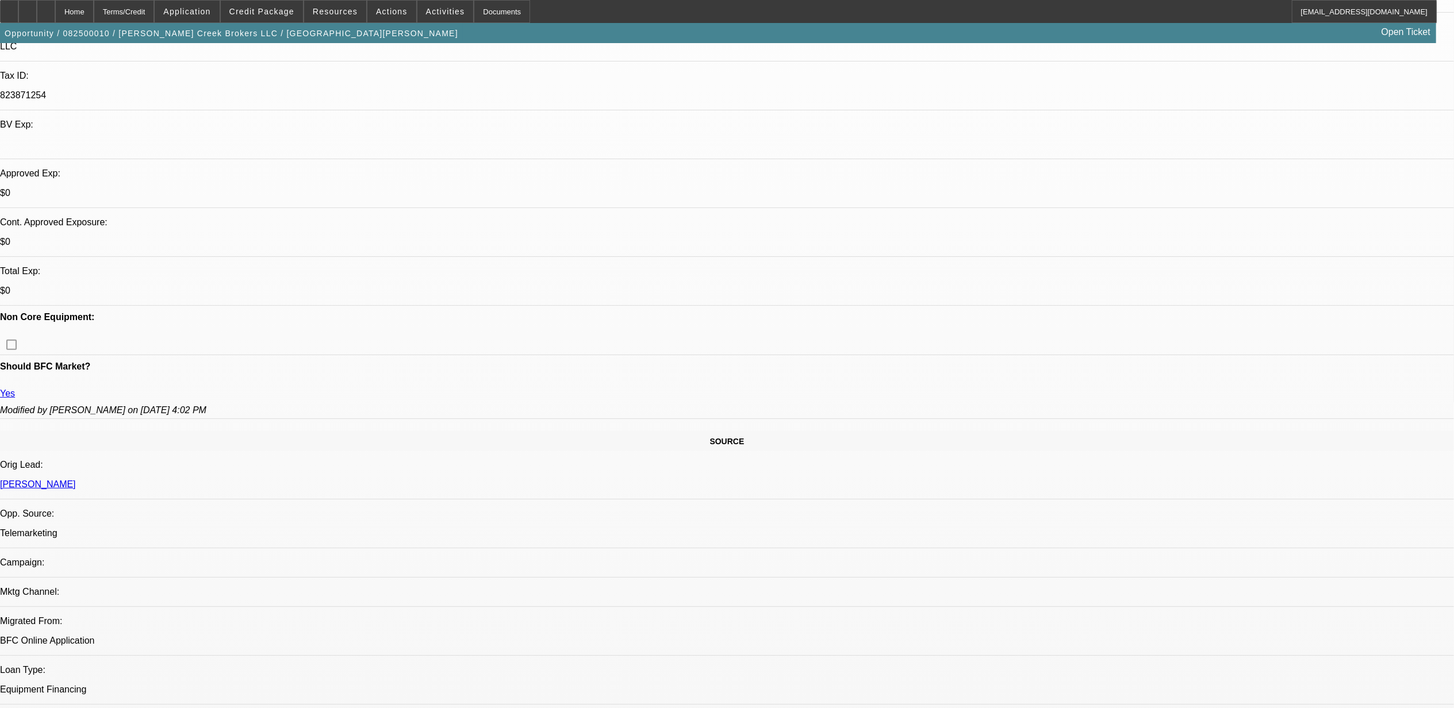
scroll to position [306, 0]
click at [55, 18] on div at bounding box center [46, 11] width 18 height 23
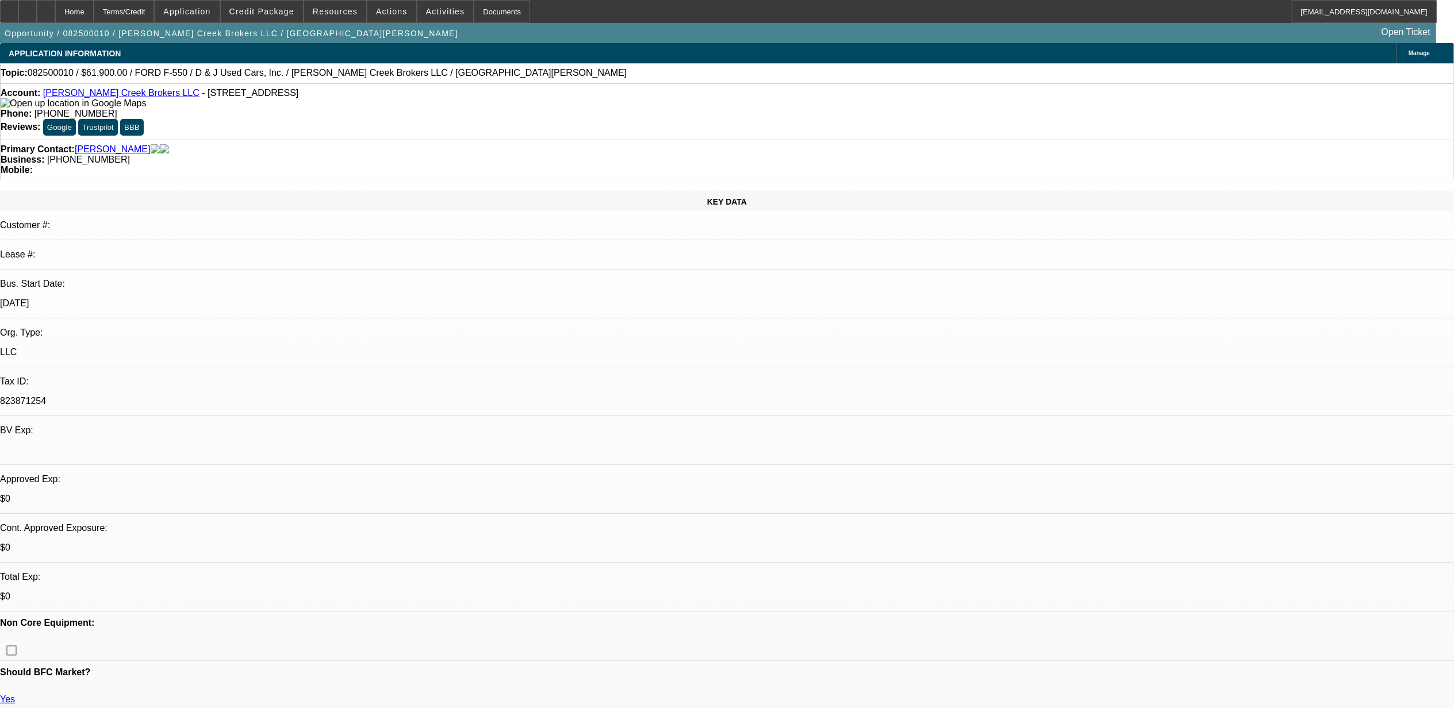
select select "0"
select select "0.1"
select select "0"
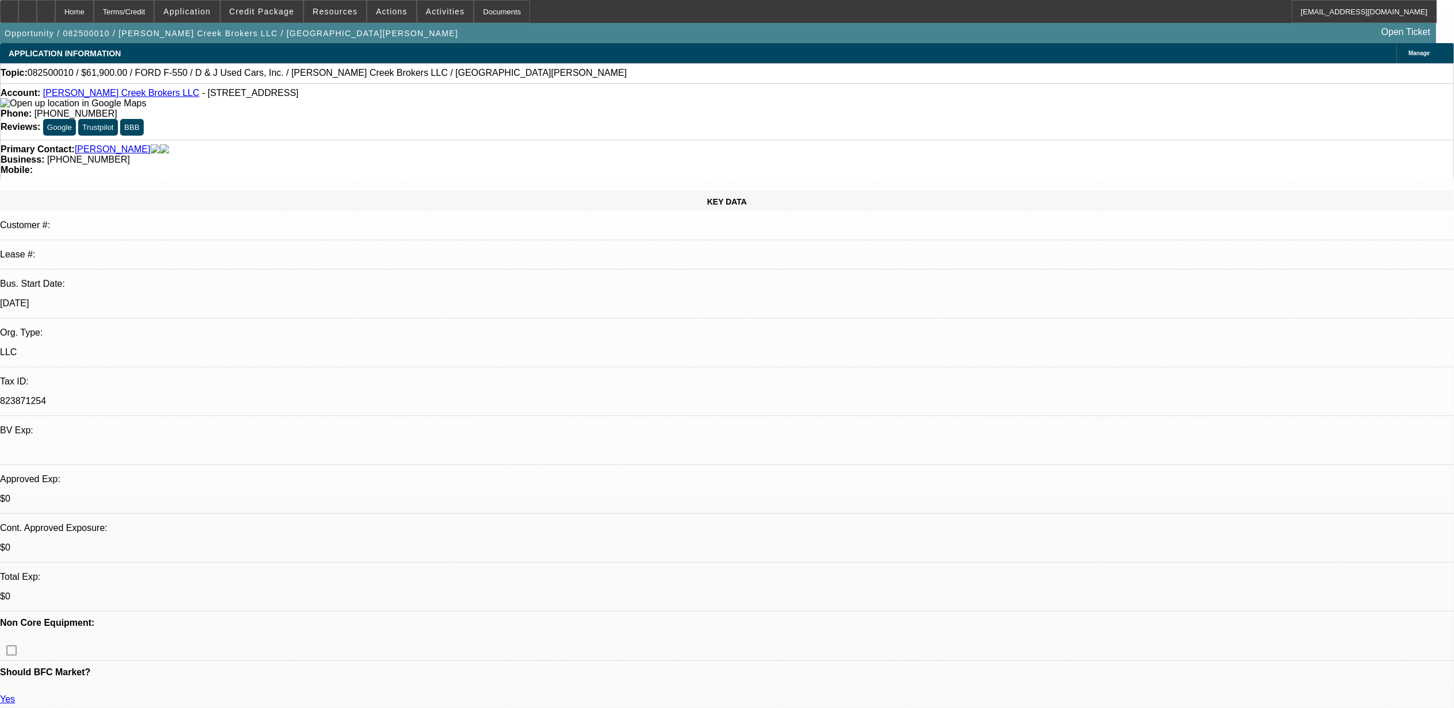
select select "0.1"
select select "2"
select select "0.1"
select select "1"
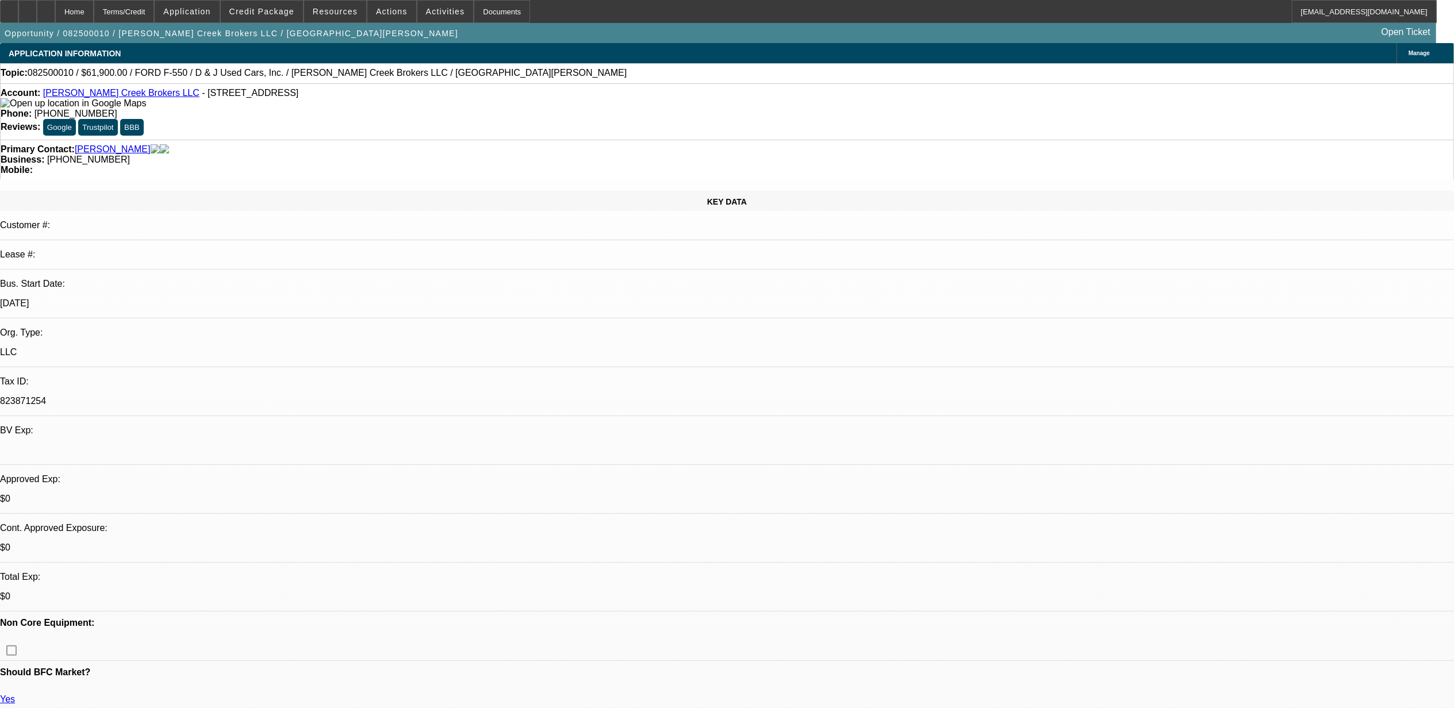
select select "3"
select select "4"
select select "1"
select select "3"
select select "4"
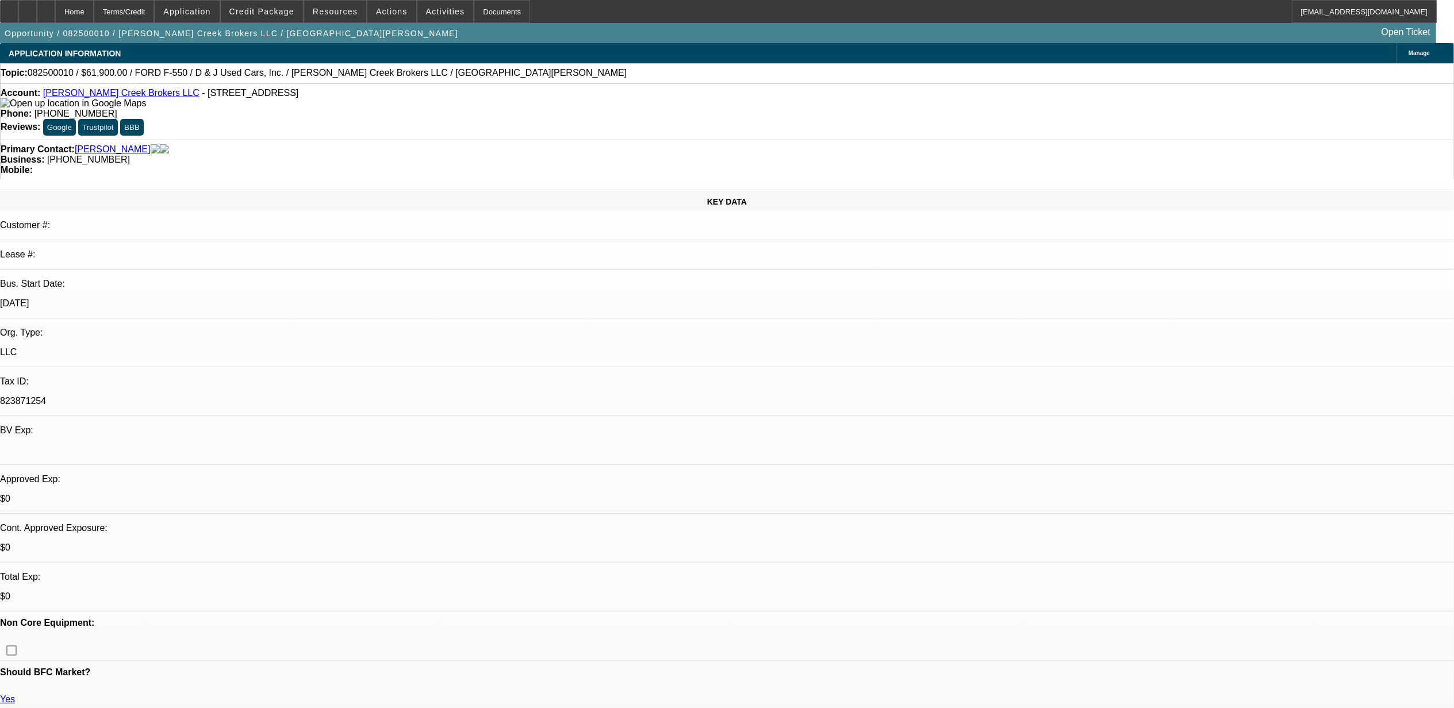
select select "1"
select select "2"
select select "4"
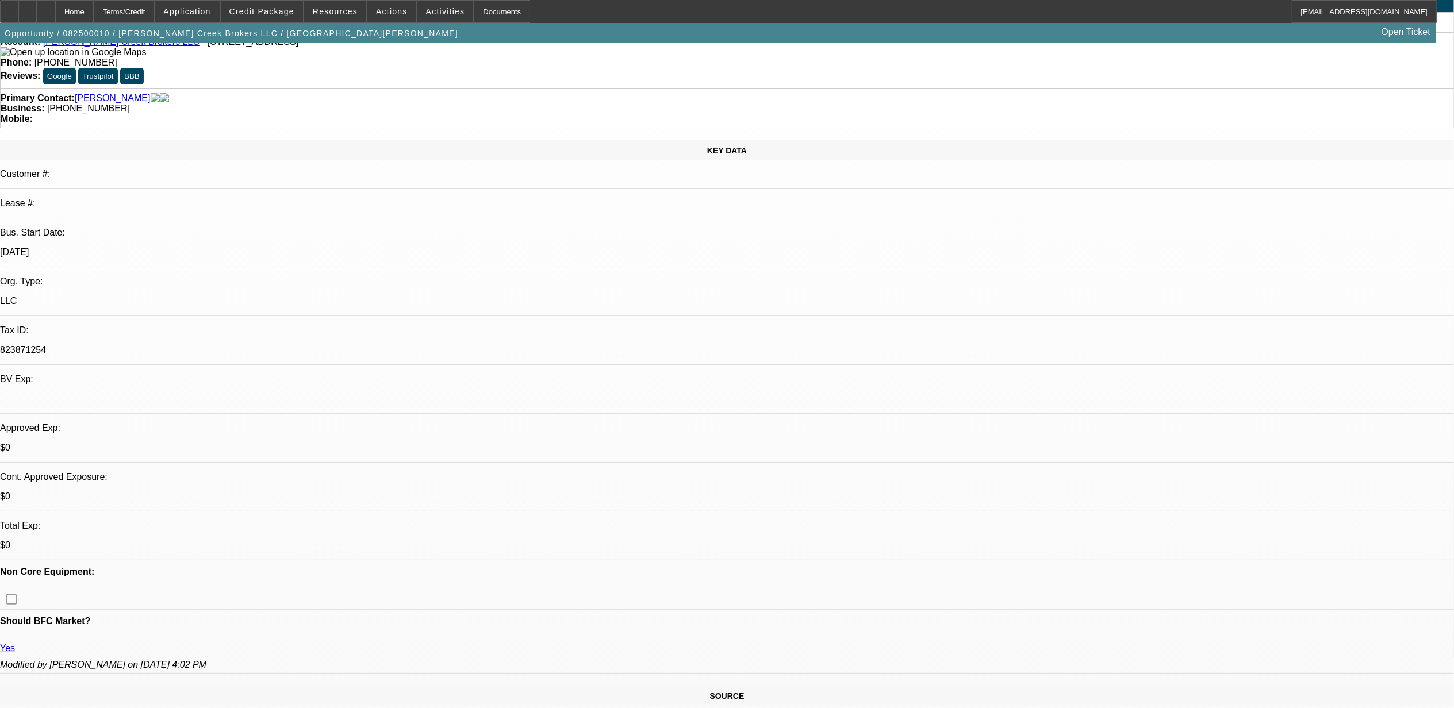
scroll to position [76, 0]
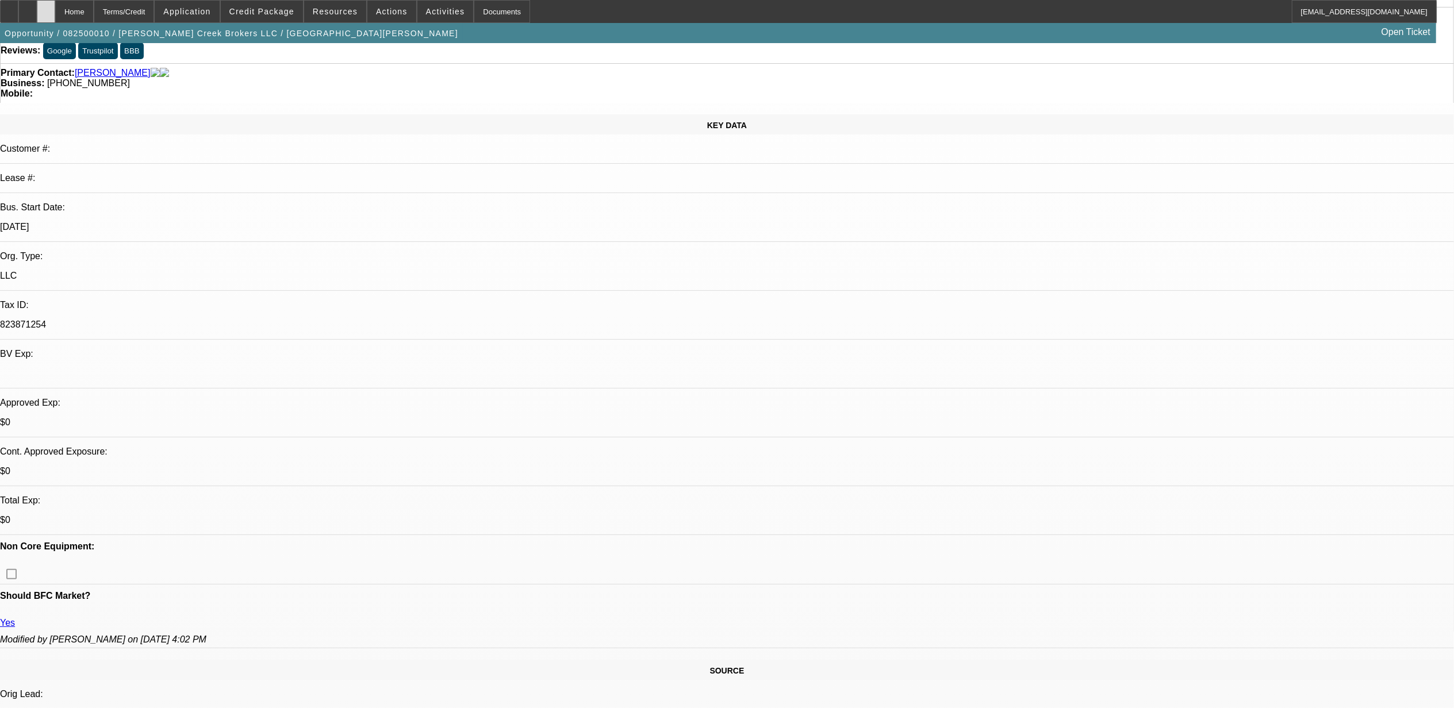
click at [55, 17] on div at bounding box center [46, 11] width 18 height 23
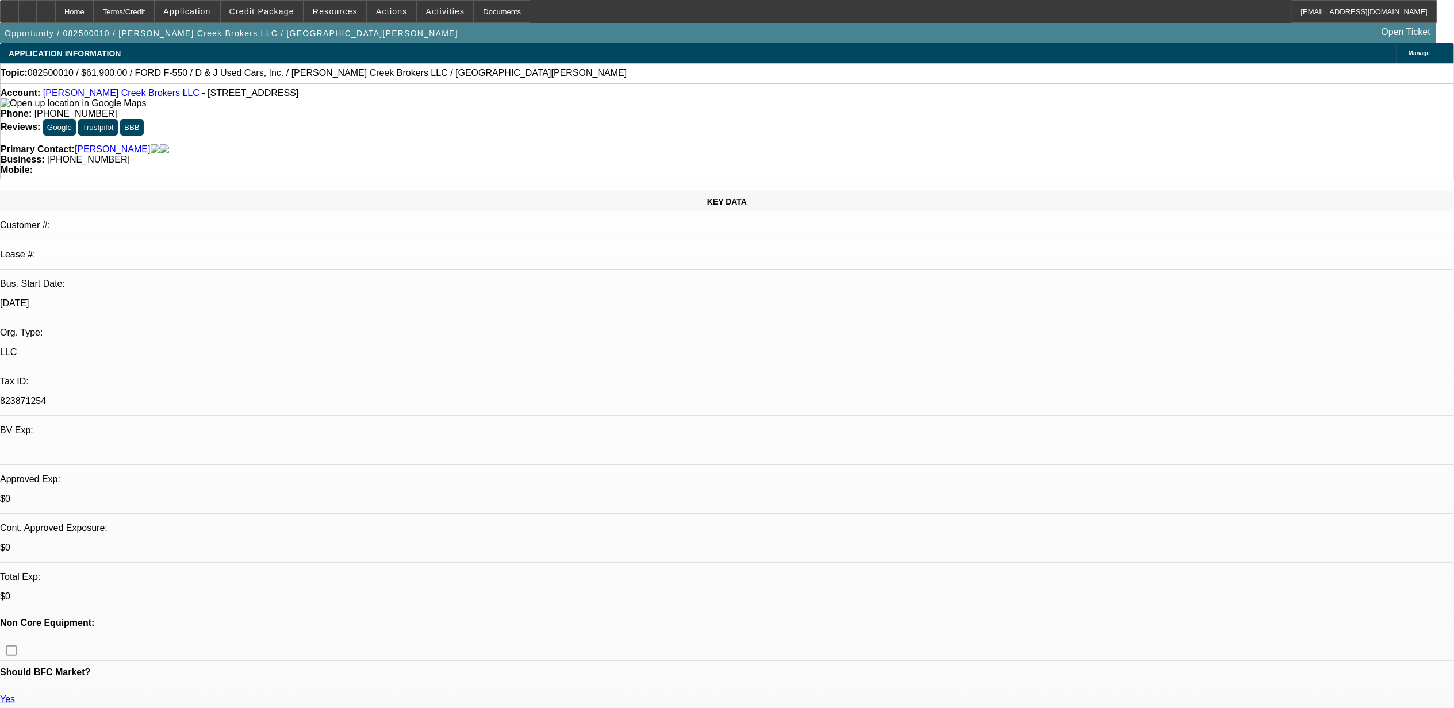
select select "0"
select select "0.1"
select select "0"
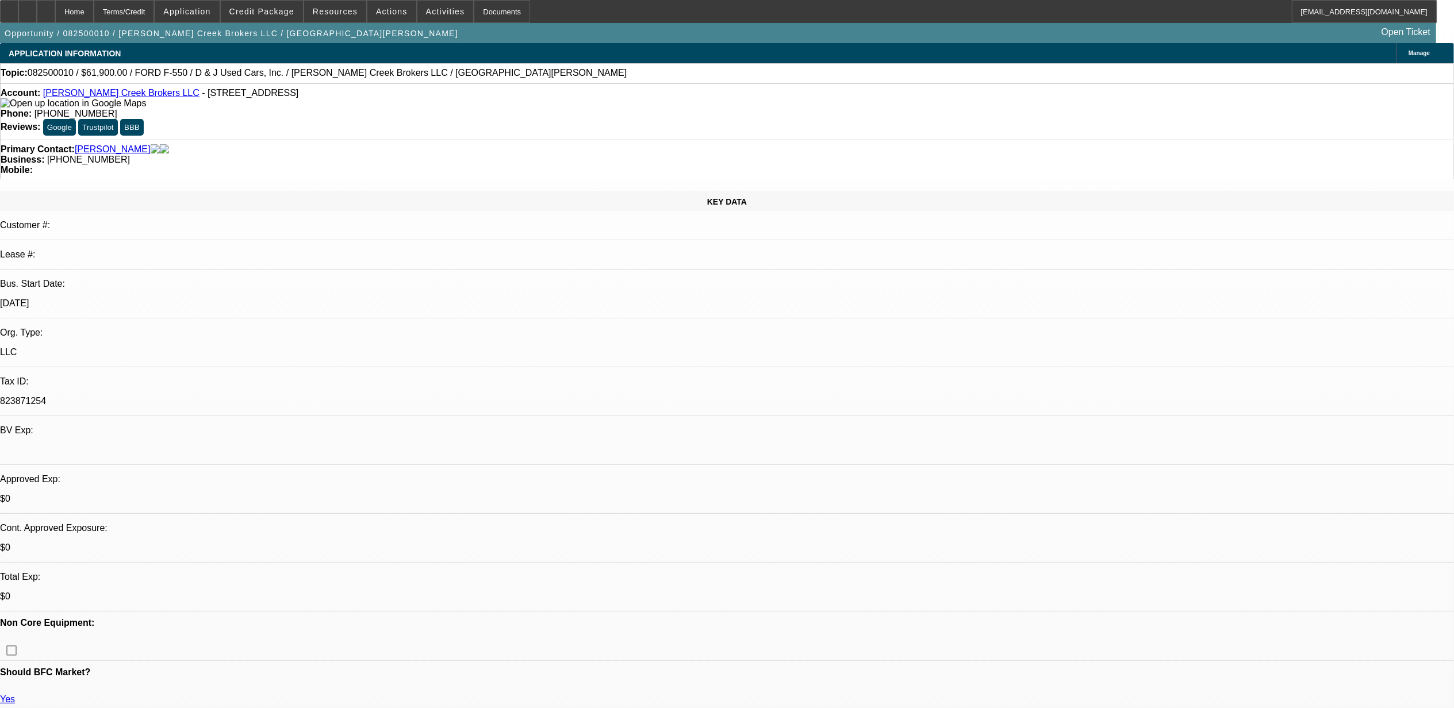
select select "0.1"
select select "2"
select select "0.1"
select select "1"
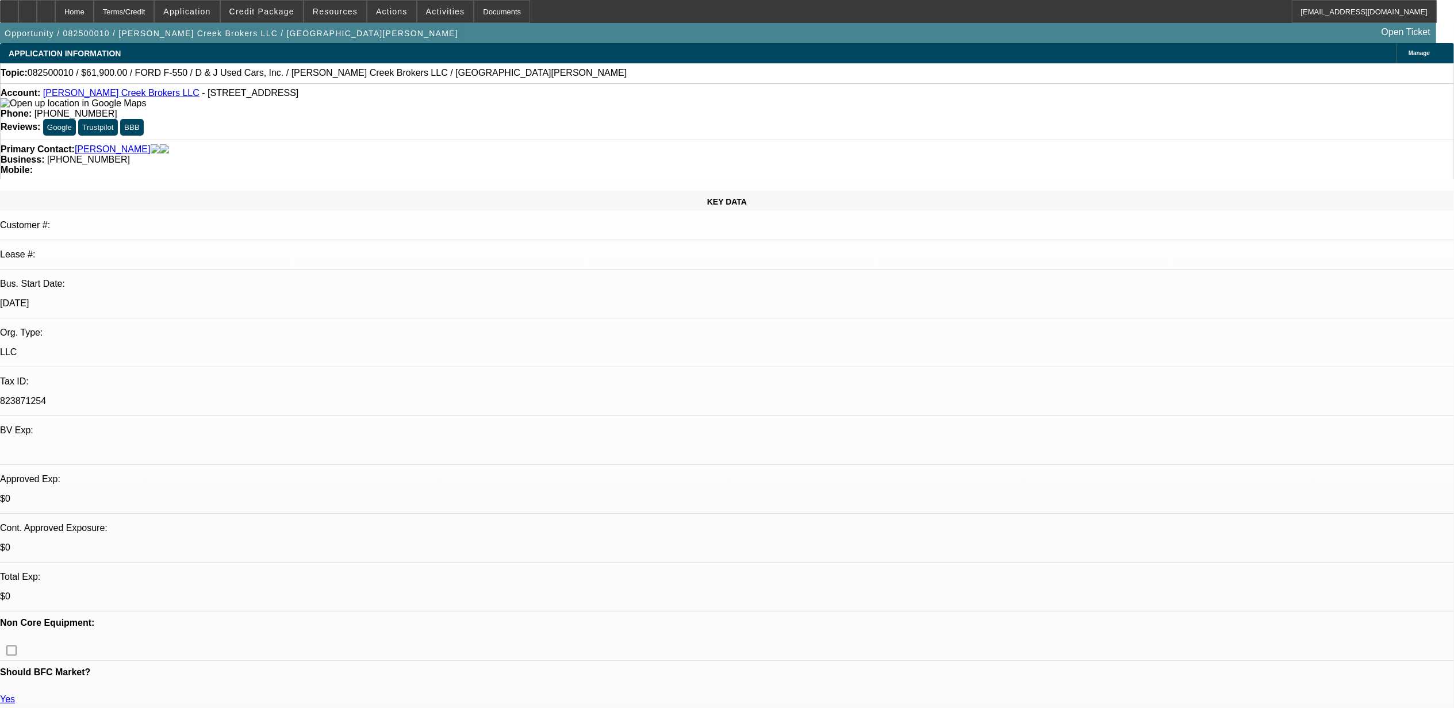
select select "3"
select select "4"
select select "1"
select select "3"
select select "4"
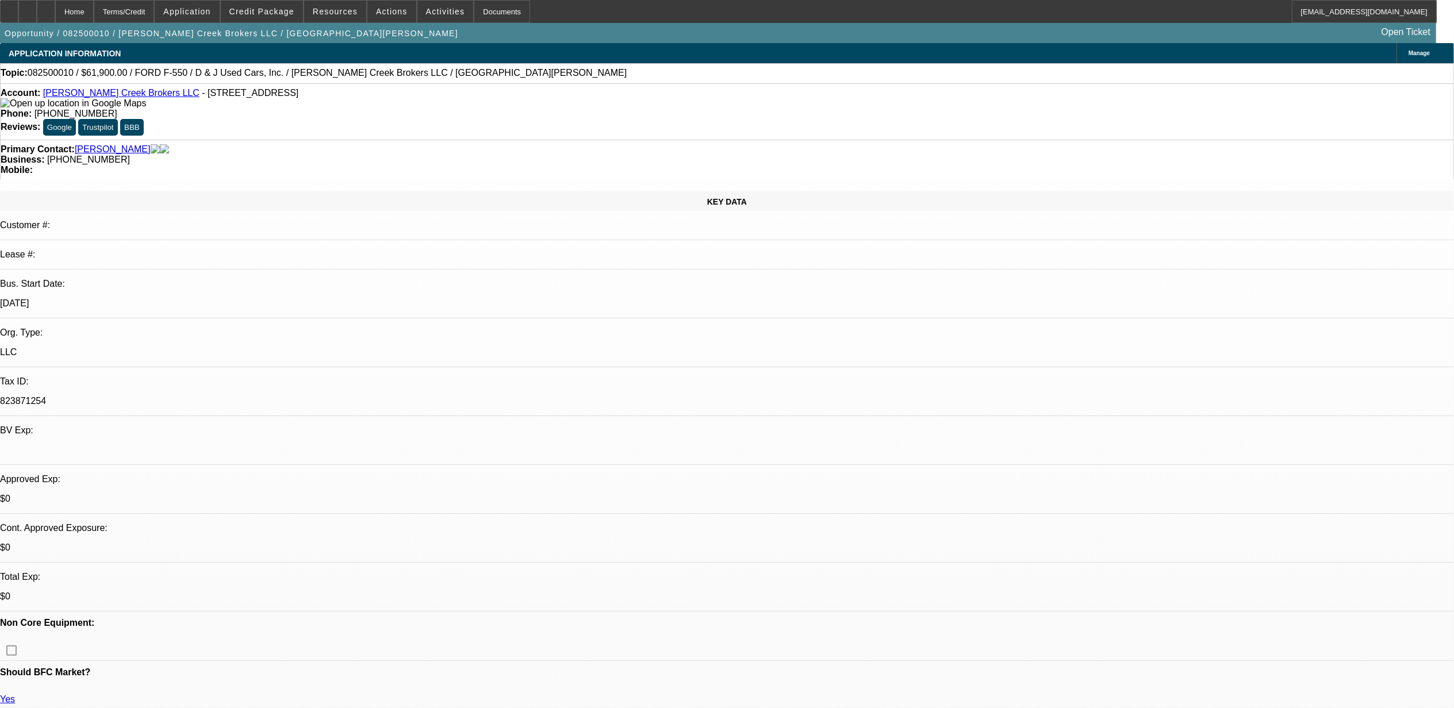
select select "1"
select select "2"
select select "4"
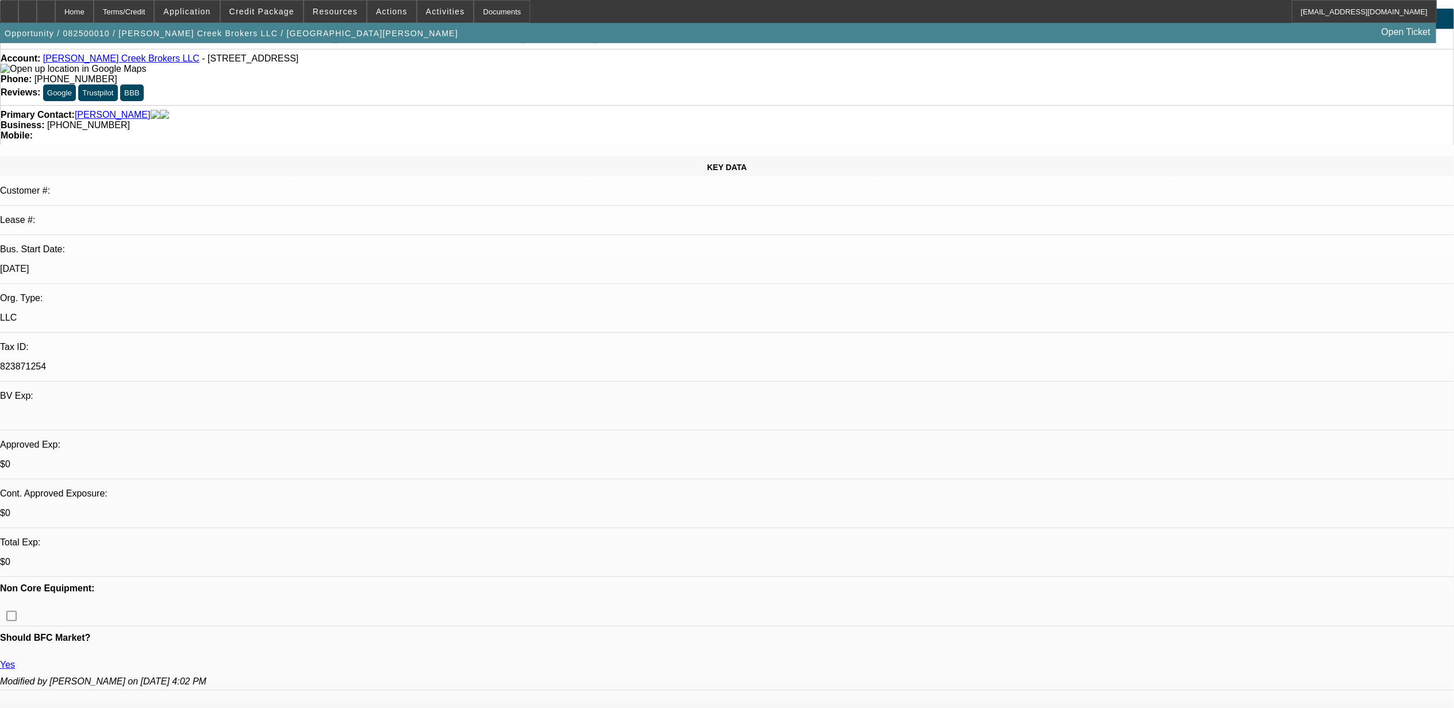
scroll to position [76, 0]
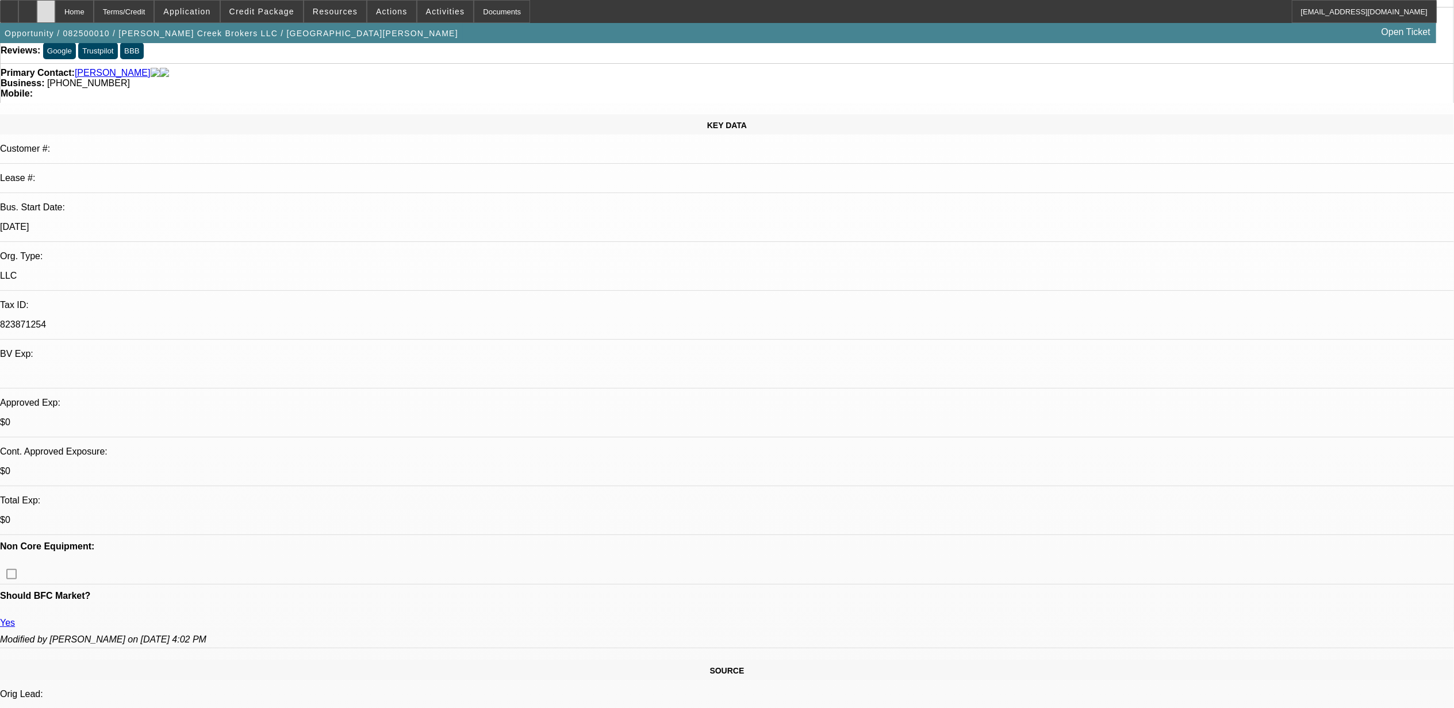
click at [55, 14] on div at bounding box center [46, 11] width 18 height 23
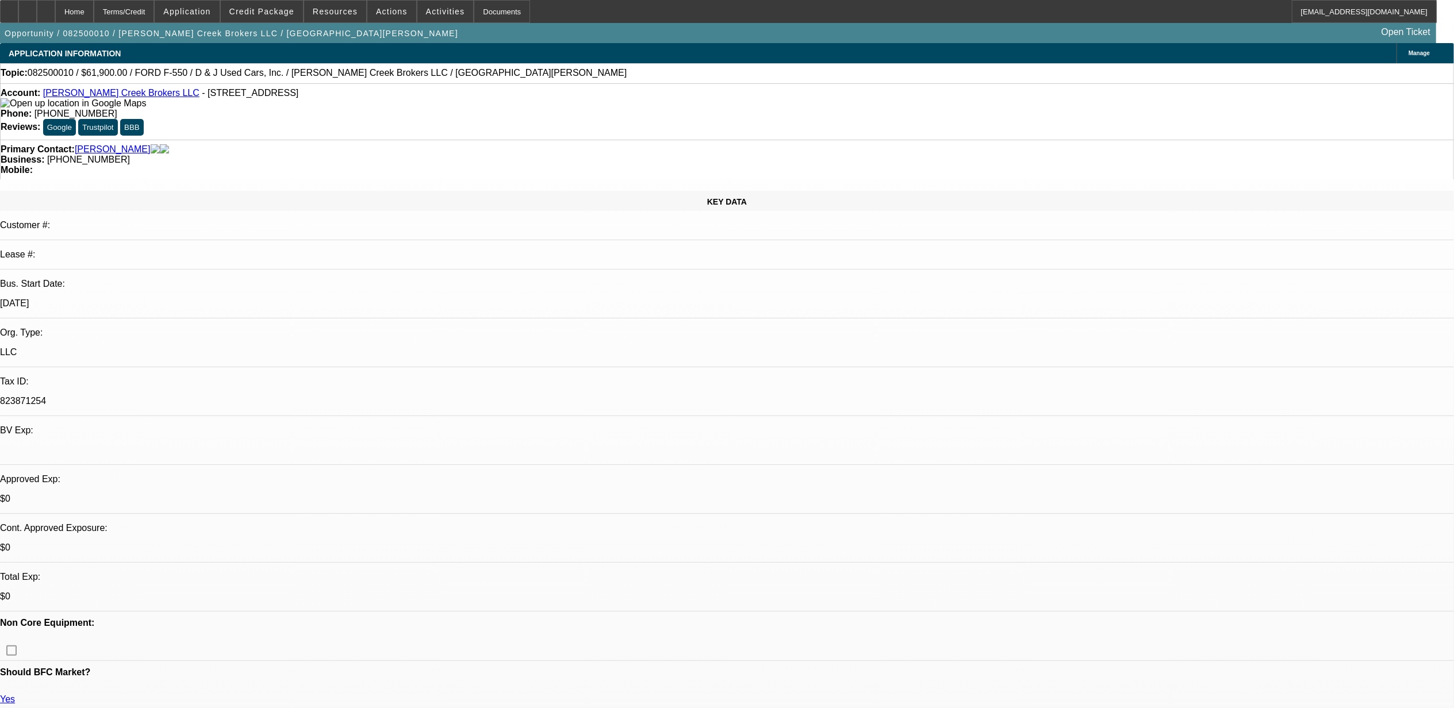
select select "0"
select select "0.1"
select select "0"
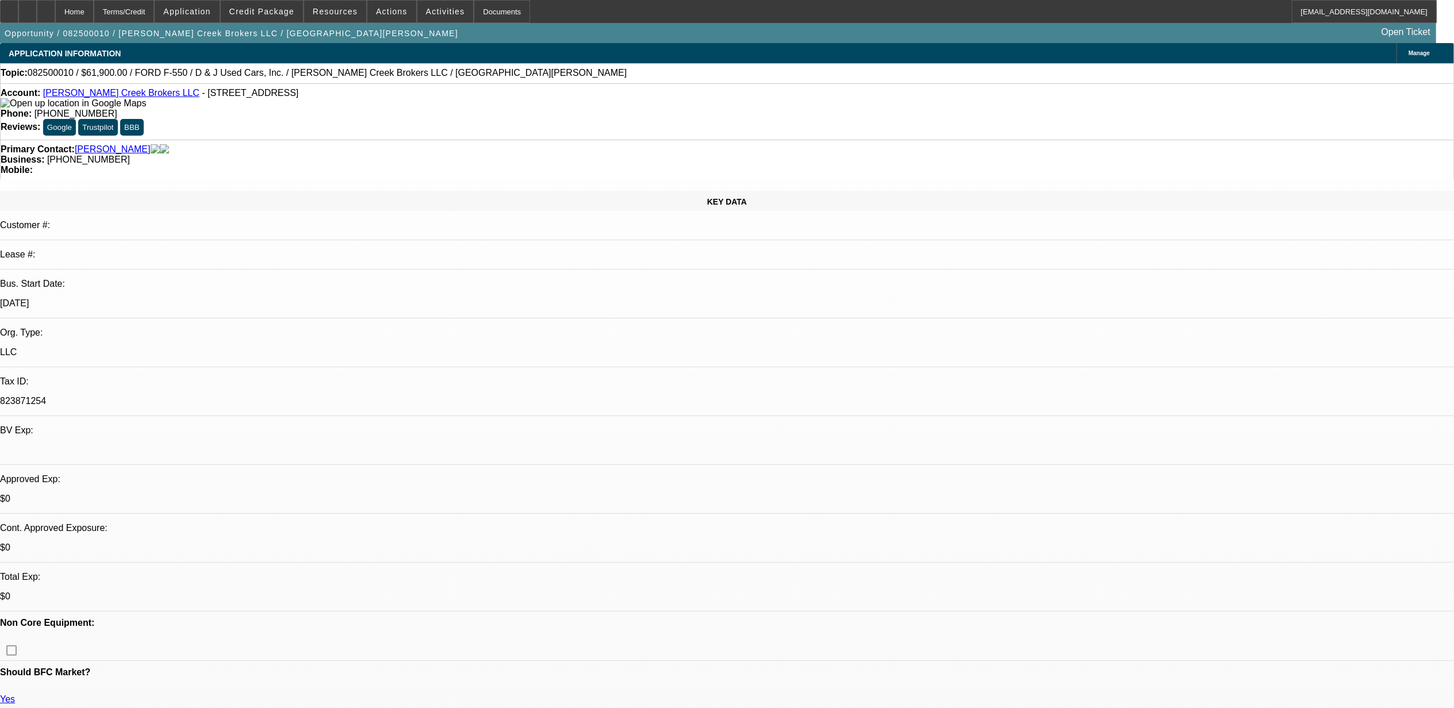
select select "0.1"
select select "2"
select select "0.1"
select select "1"
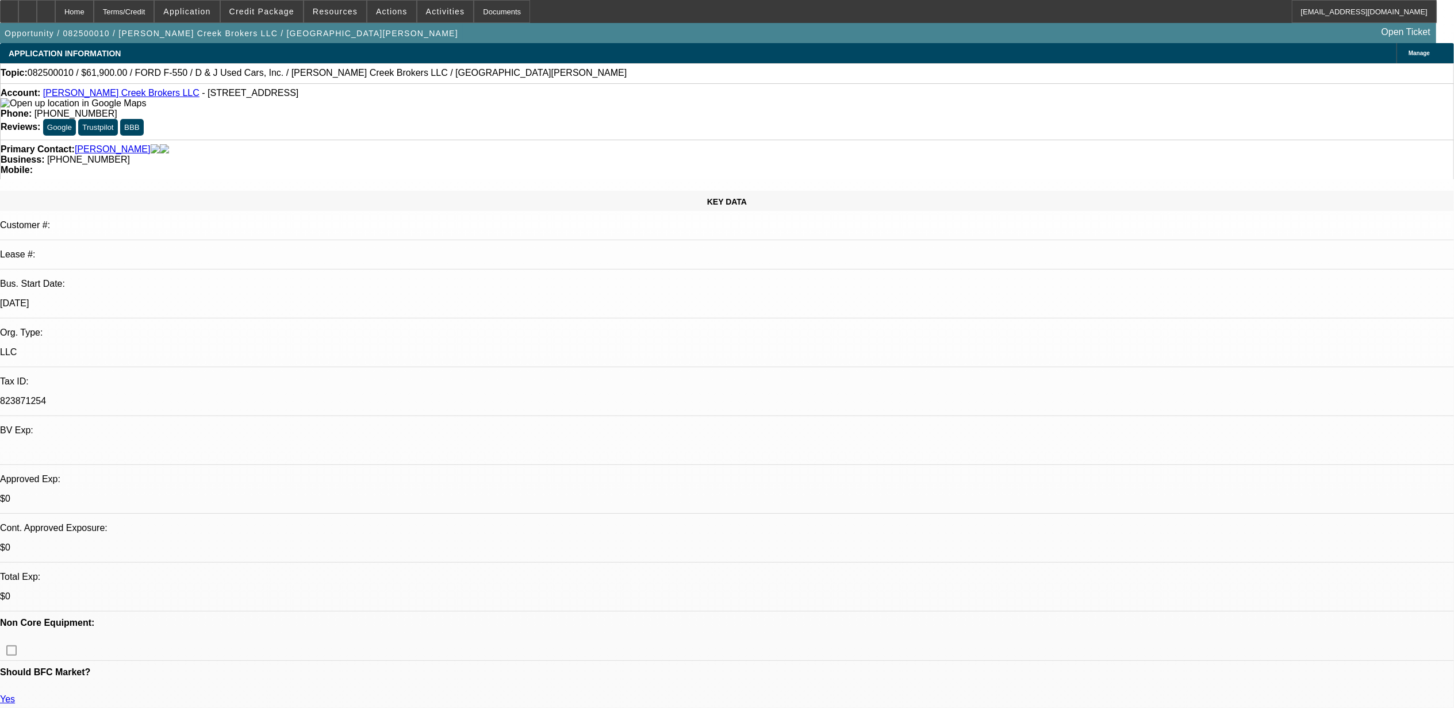
select select "3"
select select "4"
select select "1"
select select "3"
select select "4"
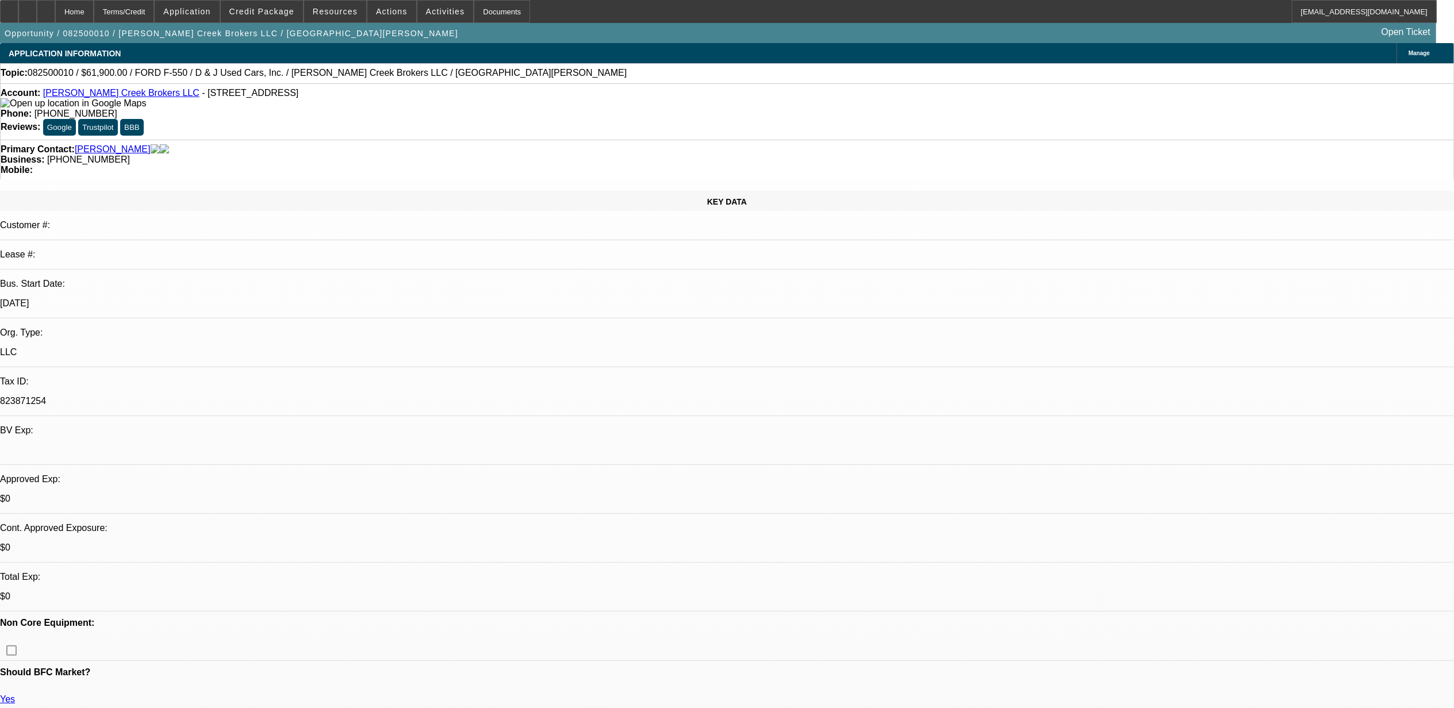
select select "1"
select select "2"
select select "4"
click at [93, 95] on link "[PERSON_NAME] Creek Brokers LLC" at bounding box center [121, 93] width 156 height 10
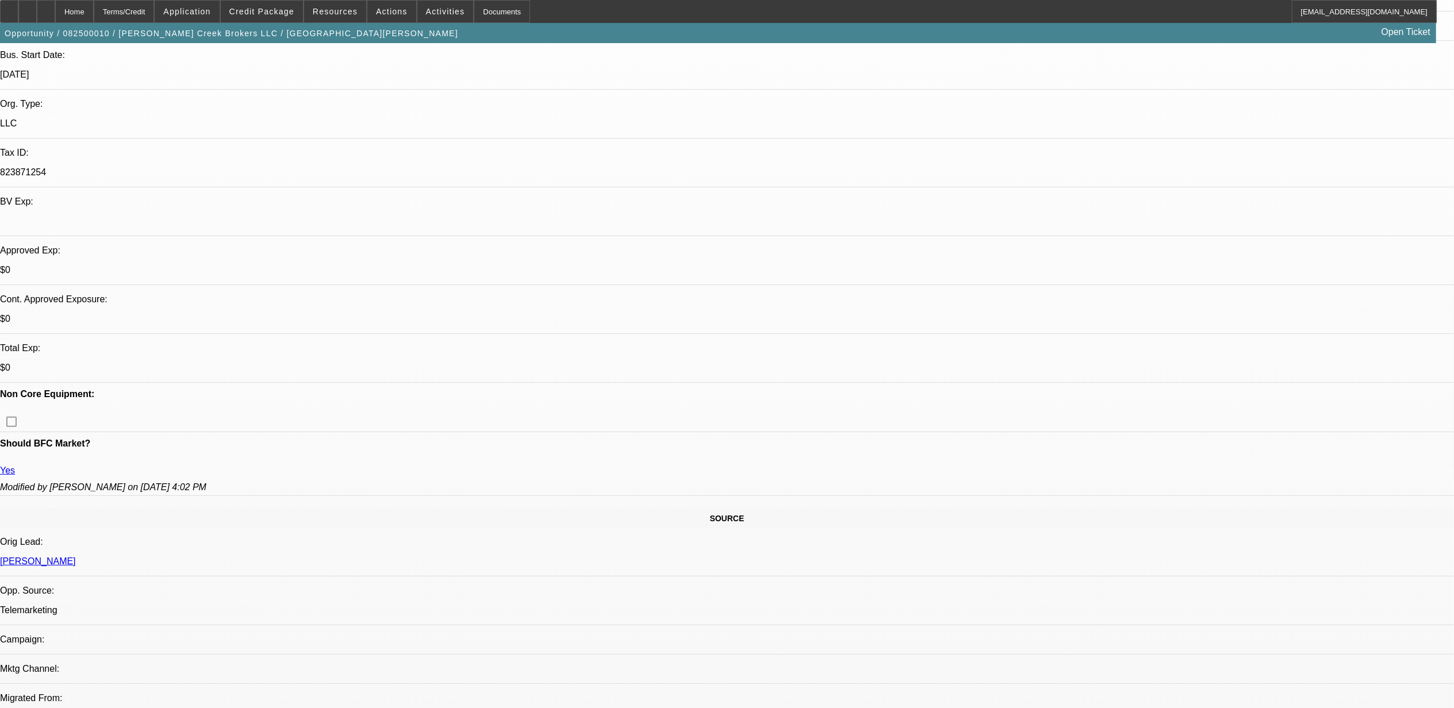
scroll to position [230, 0]
click at [263, 14] on span "Credit Package" at bounding box center [261, 11] width 65 height 9
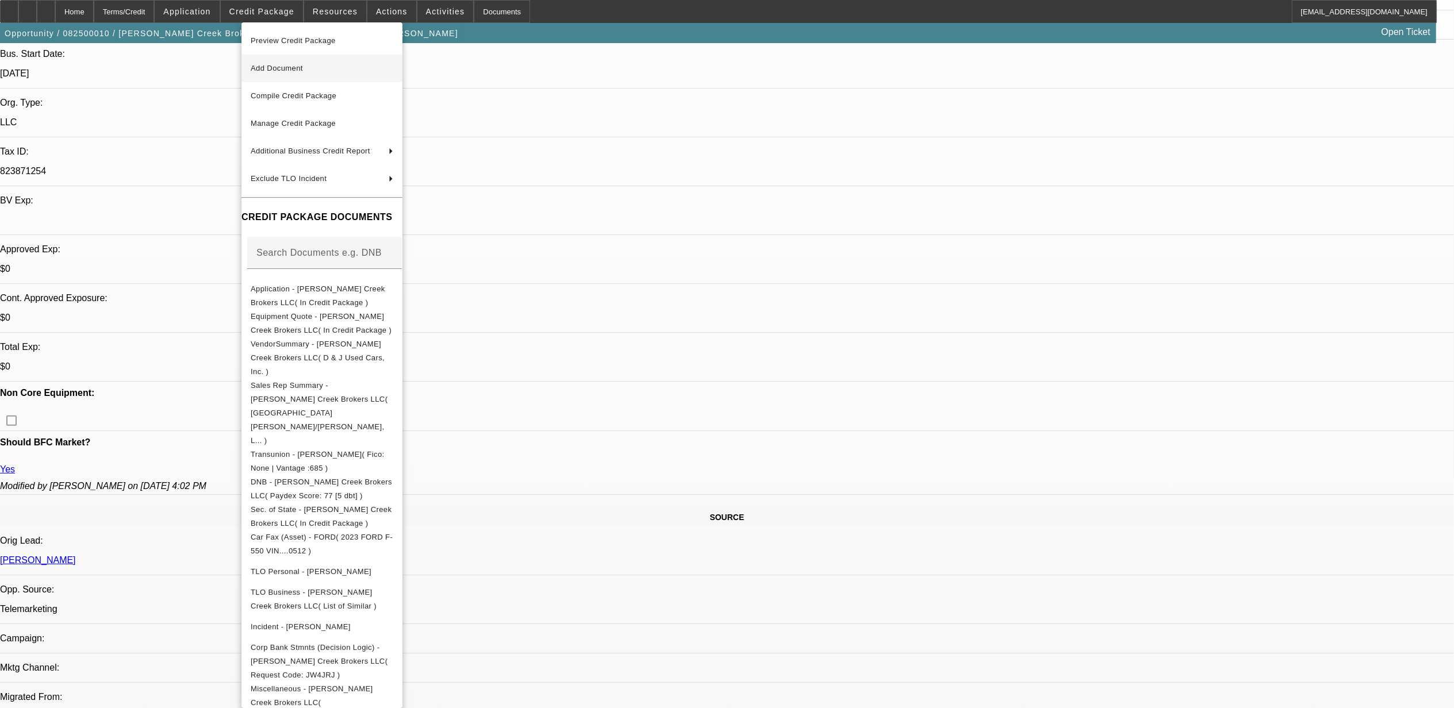
click at [286, 74] on span "Add Document" at bounding box center [322, 69] width 143 height 14
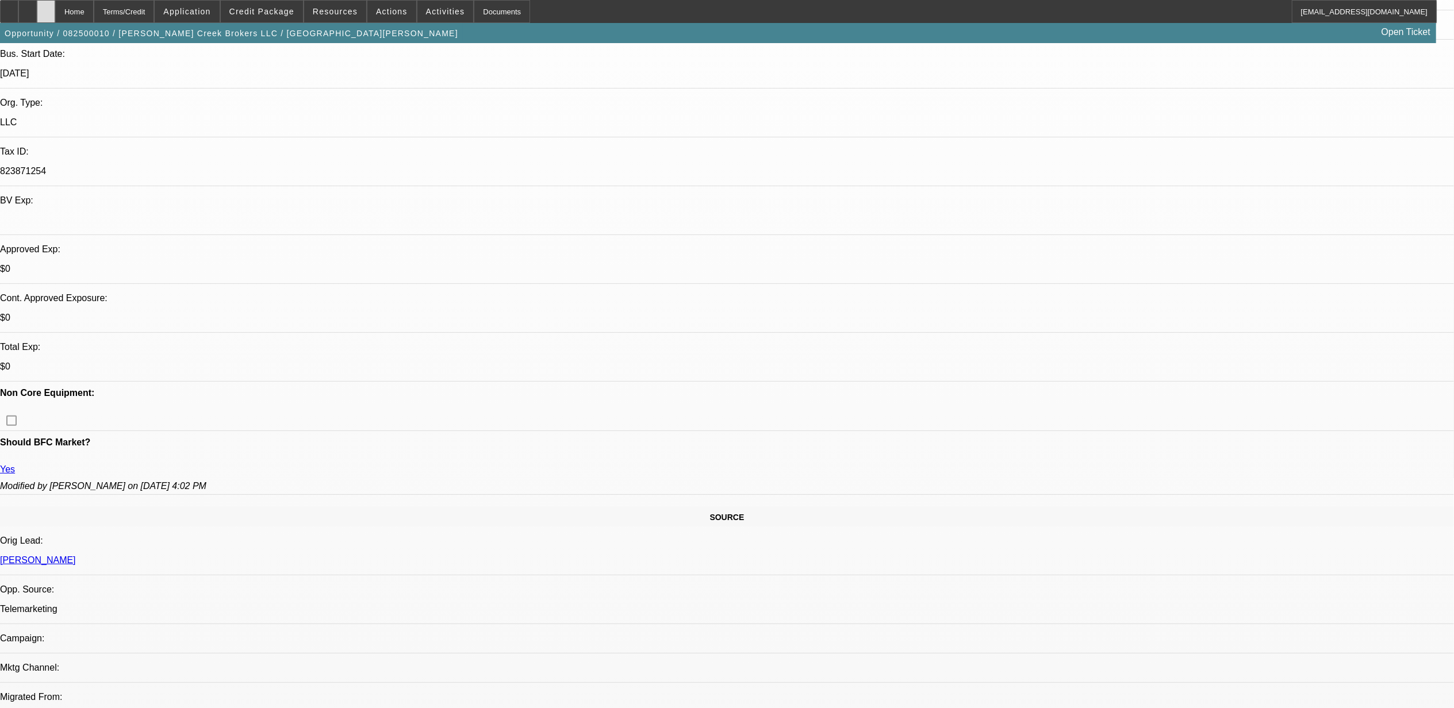
click at [55, 17] on div at bounding box center [46, 11] width 18 height 23
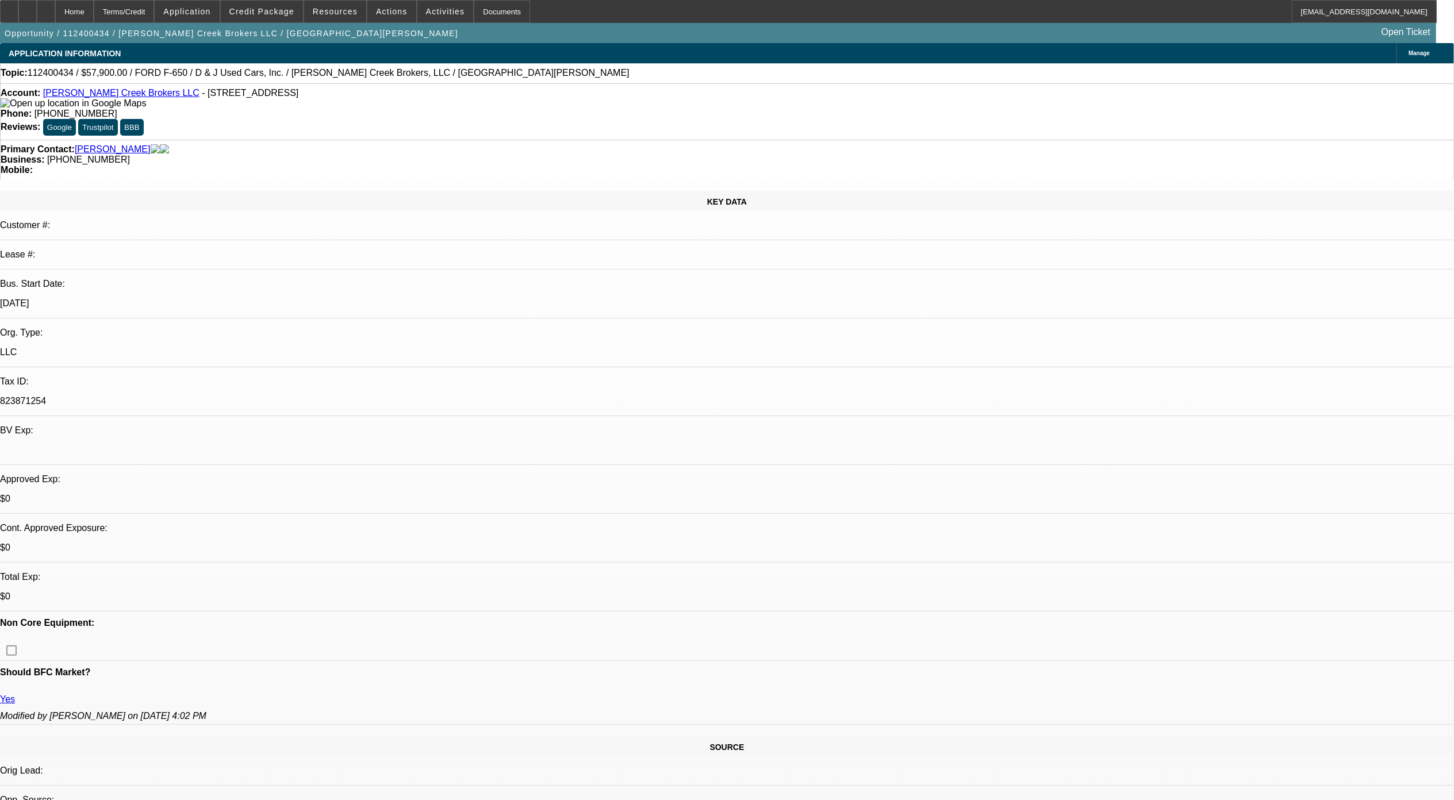
select select "0"
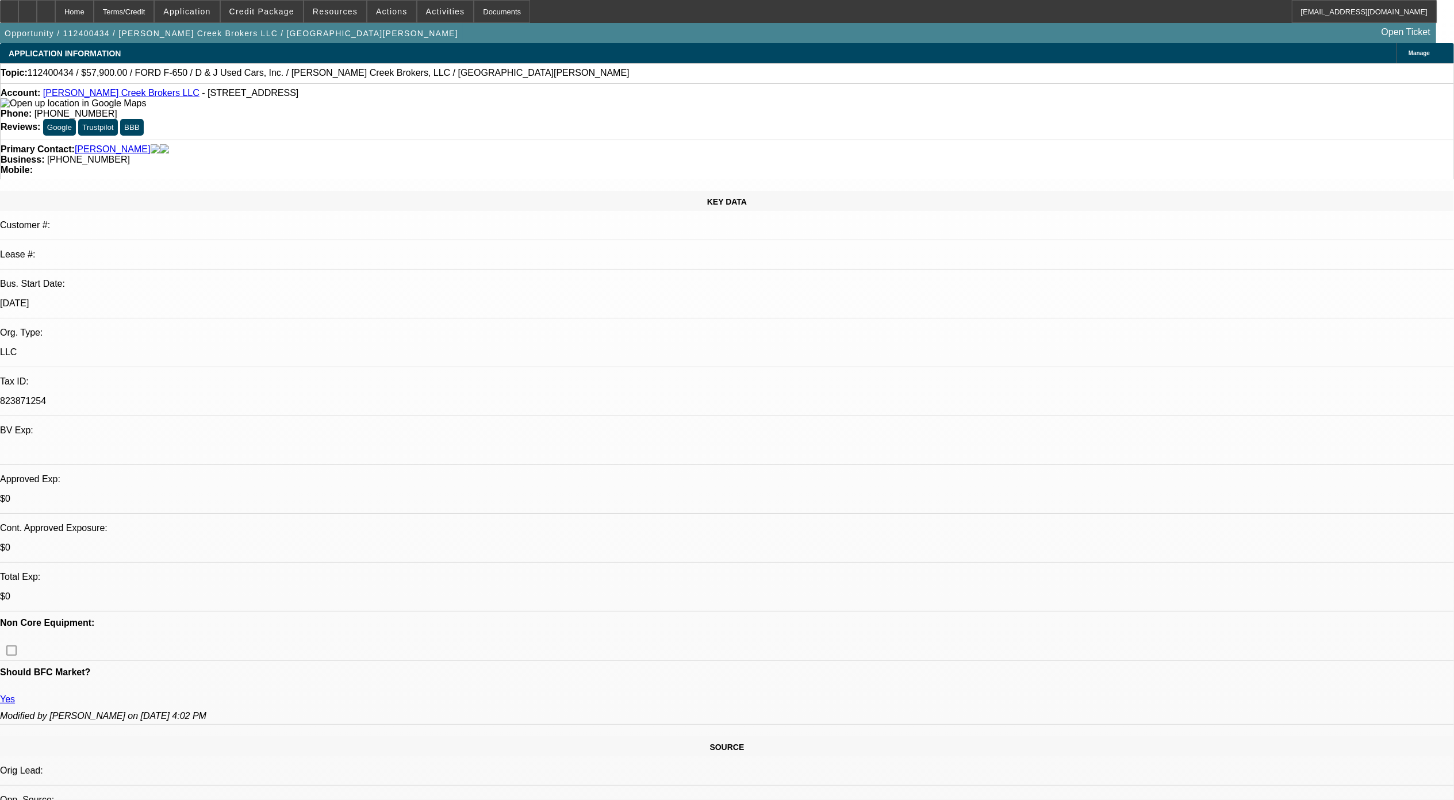
select select "0"
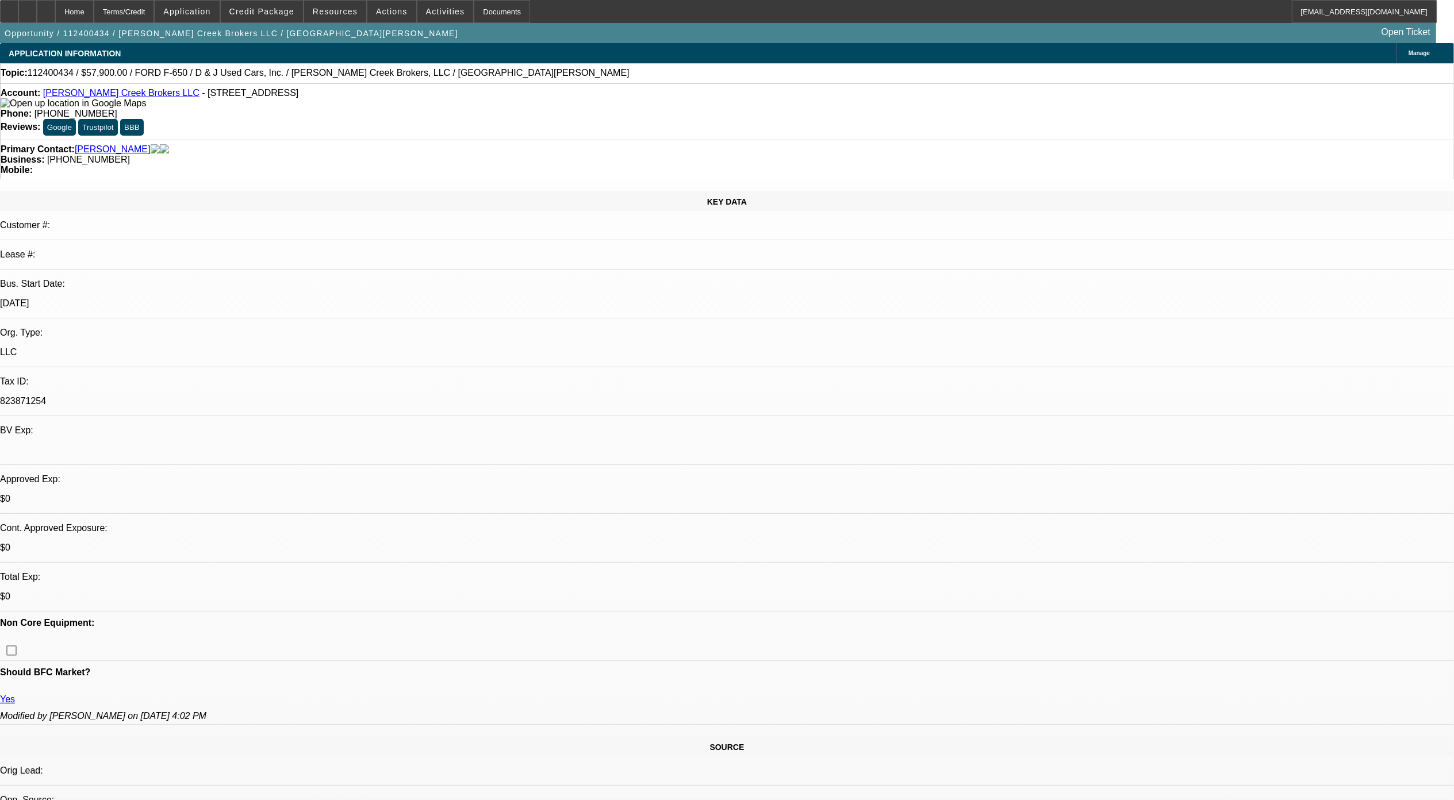
select select "0"
select select "1"
select select "3"
select select "6"
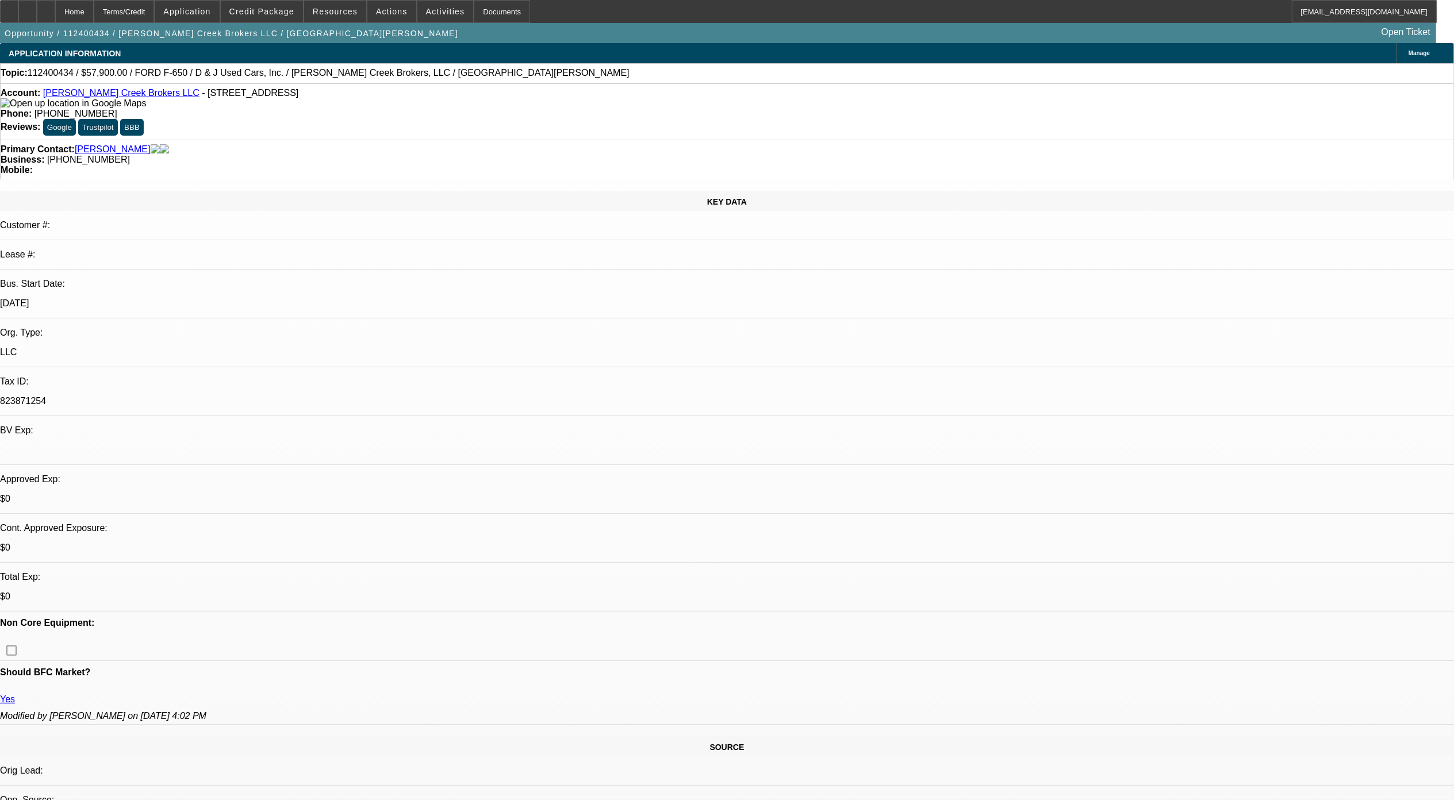
select select "1"
select select "3"
select select "6"
select select "1"
select select "3"
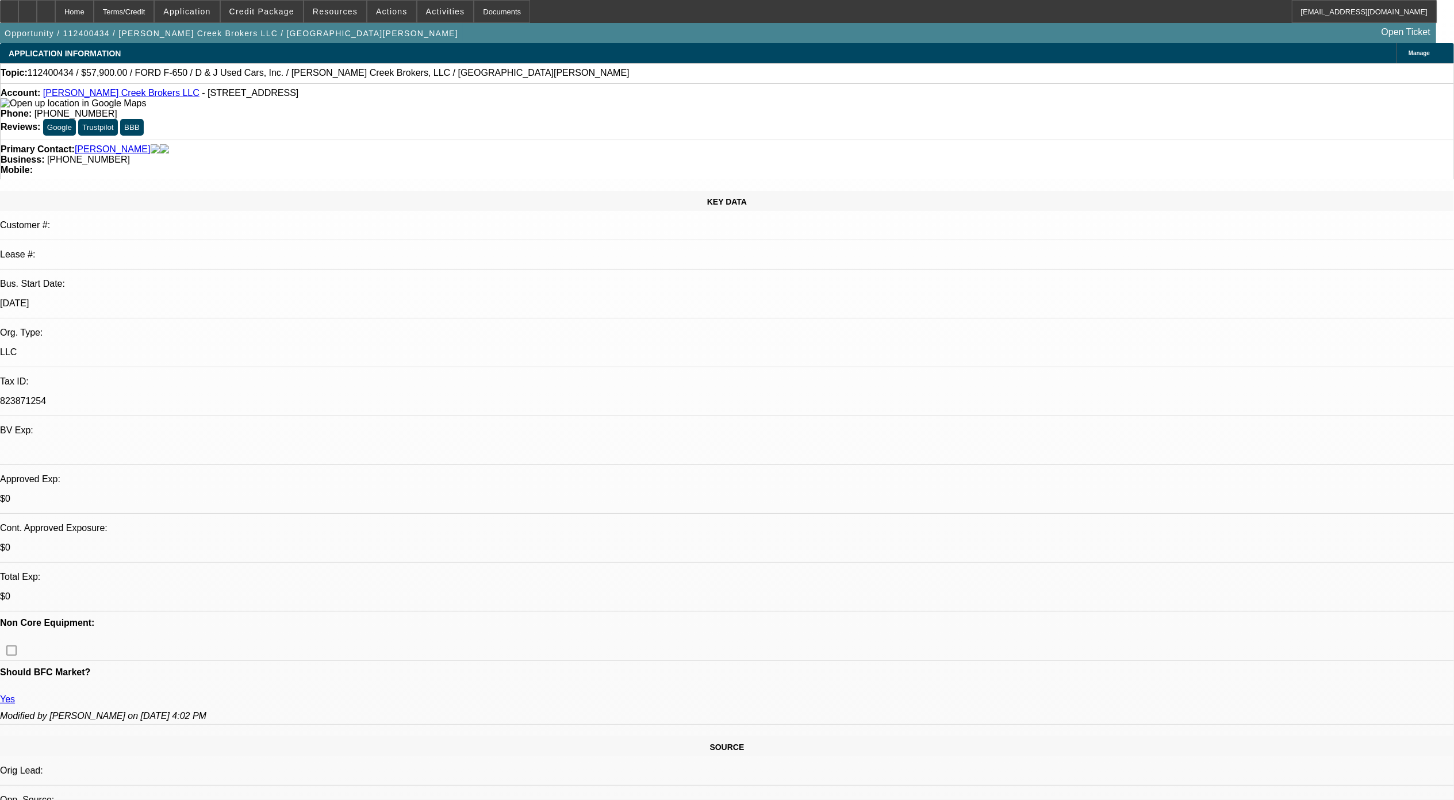
select select "6"
select select "1"
select select "3"
select select "6"
click at [281, 18] on span at bounding box center [262, 12] width 82 height 28
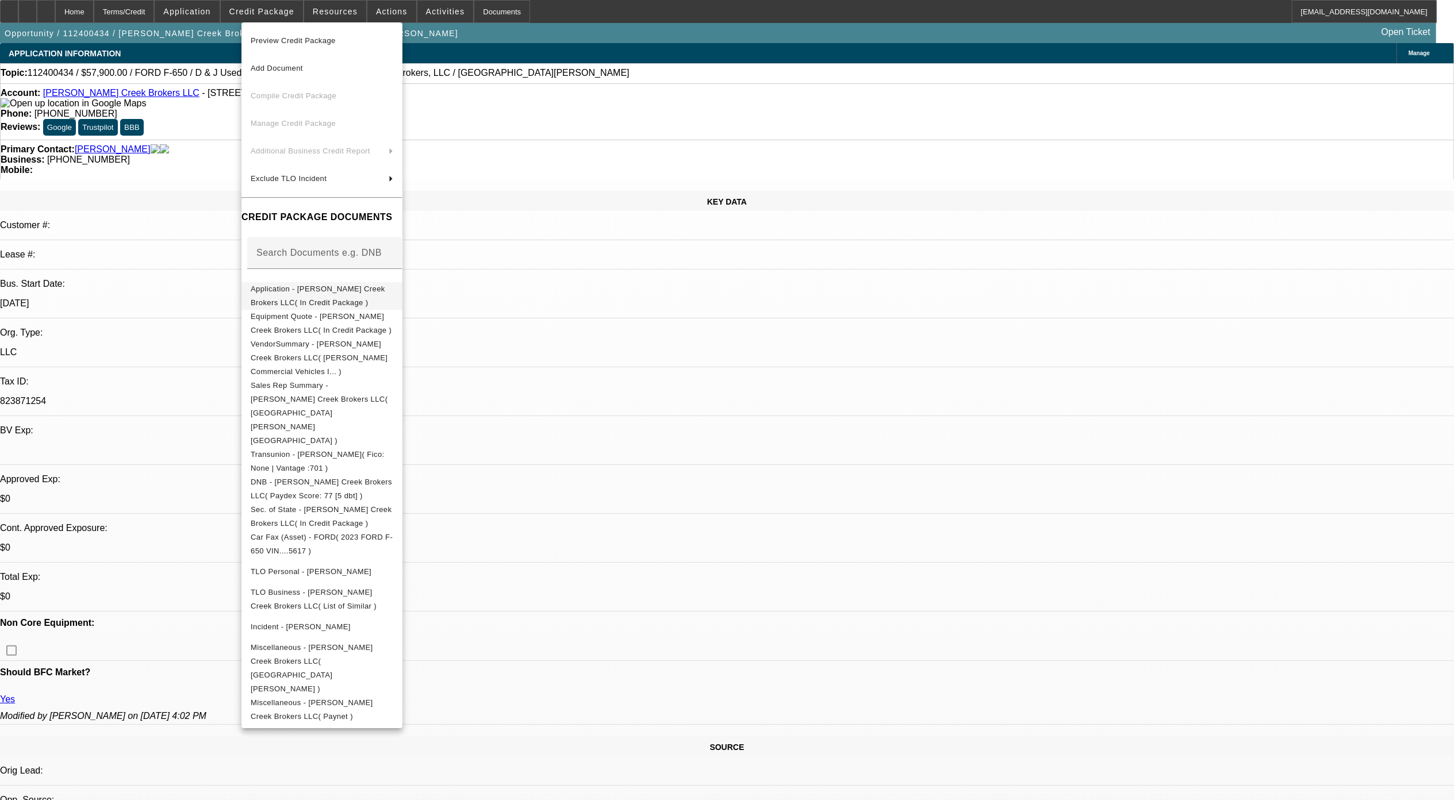
click at [339, 295] on span "Application - [PERSON_NAME] Creek Brokers LLC( In Credit Package )" at bounding box center [322, 296] width 143 height 28
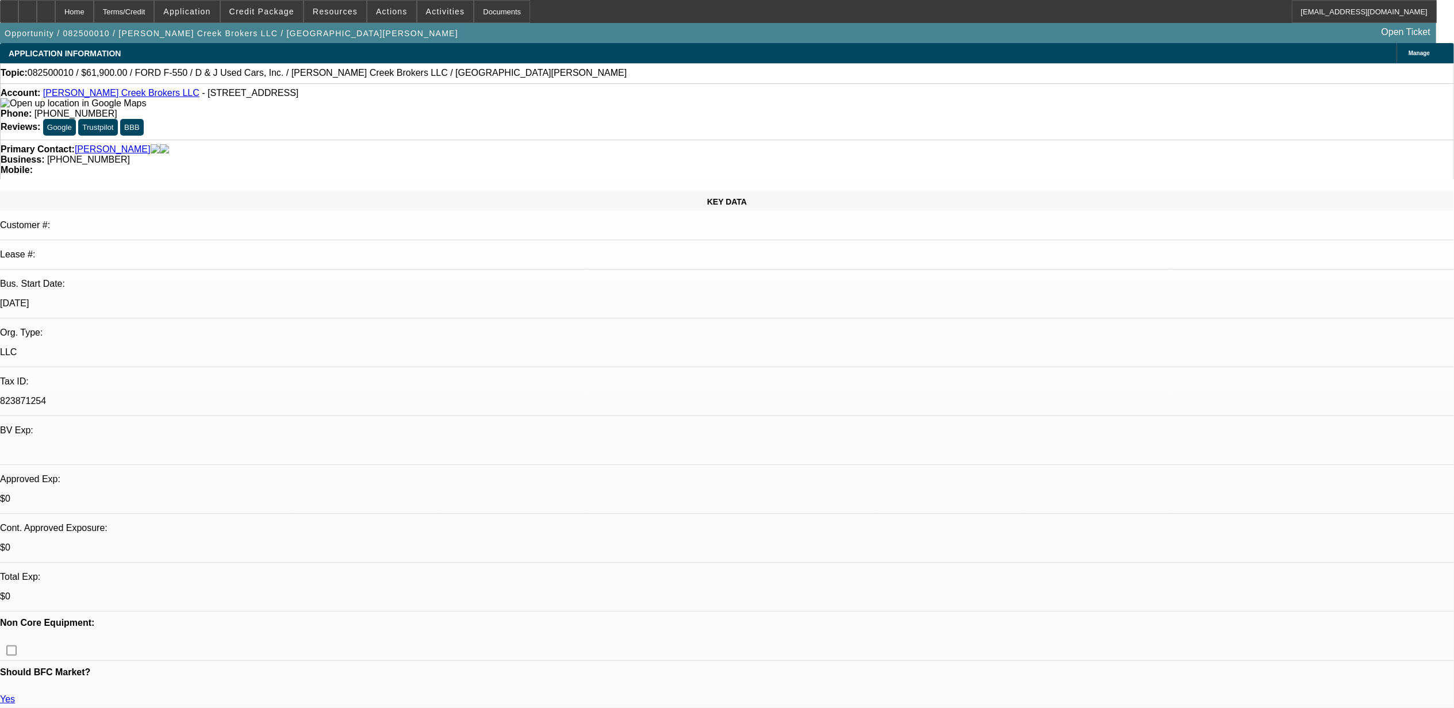
select select "0"
select select "0.1"
select select "0"
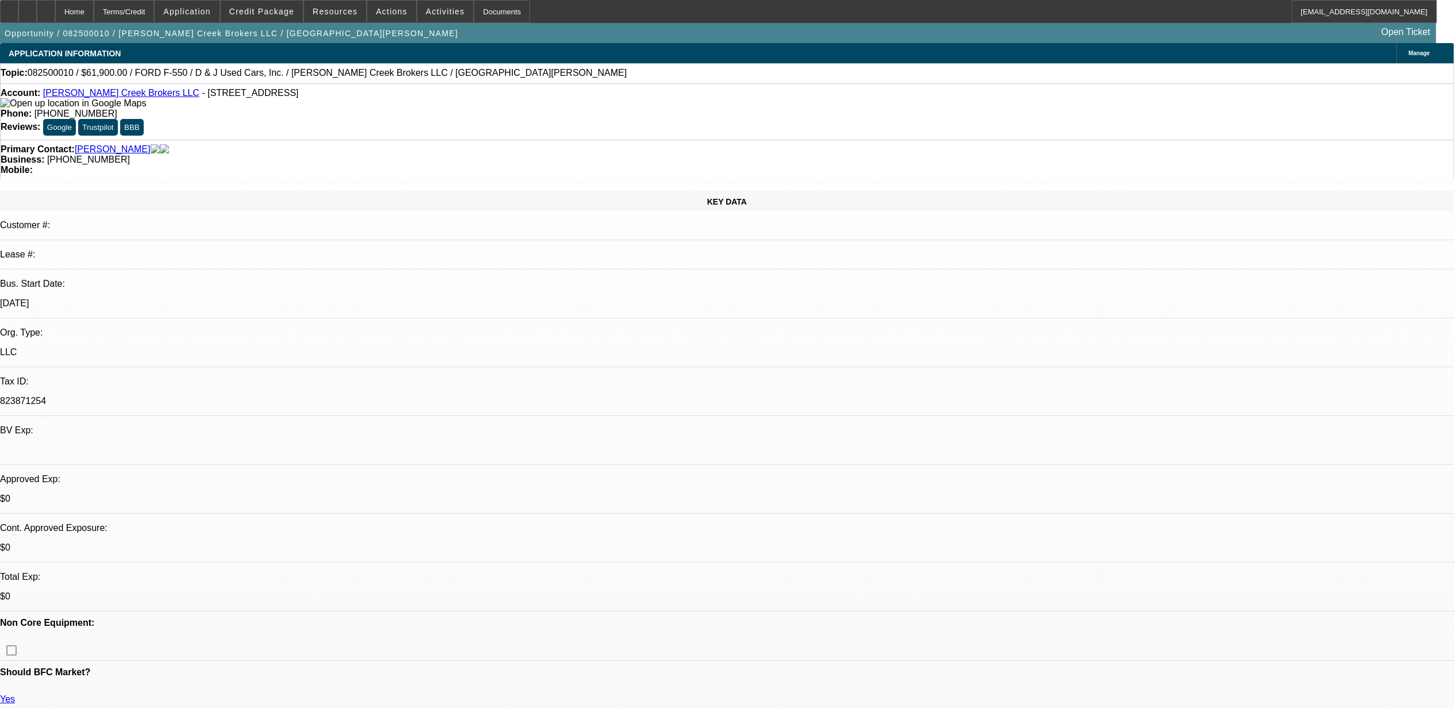
select select "0.1"
select select "2"
select select "0.1"
select select "1"
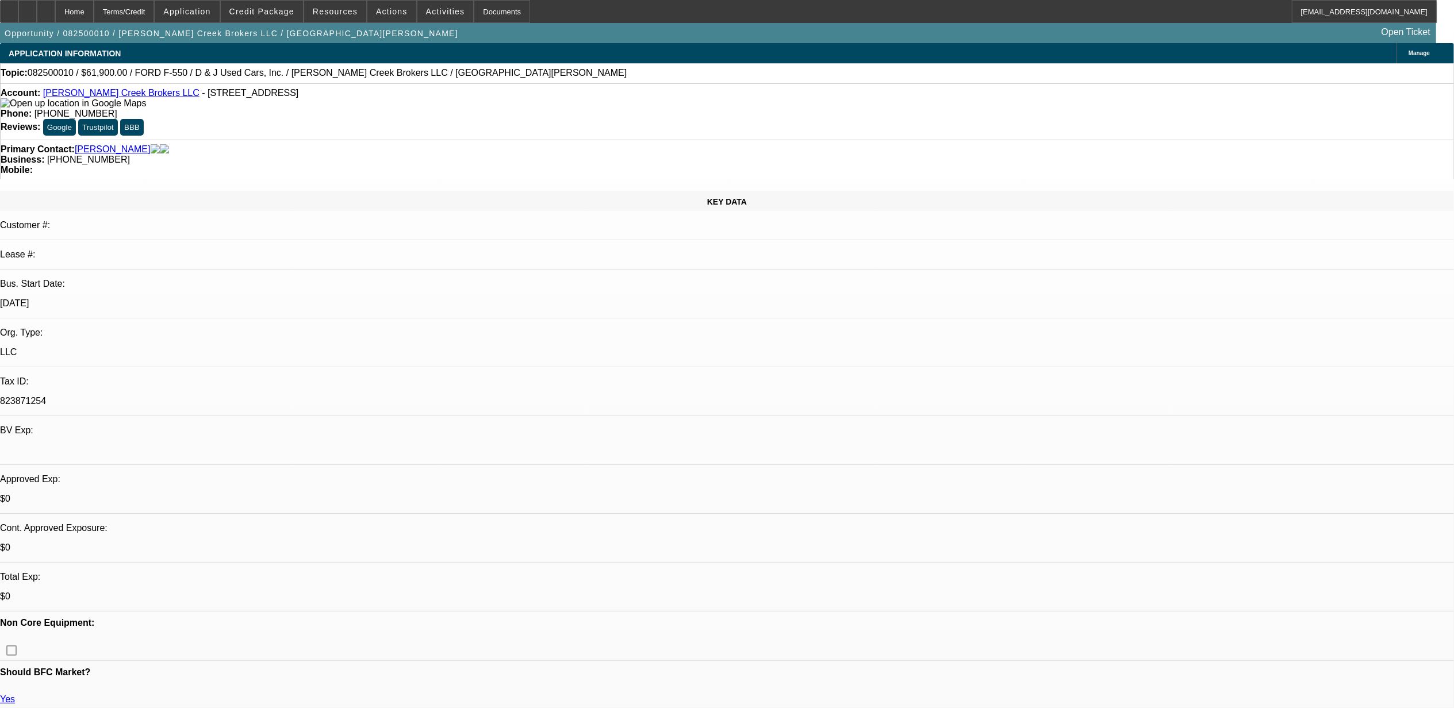
select select "3"
select select "4"
select select "1"
select select "3"
select select "4"
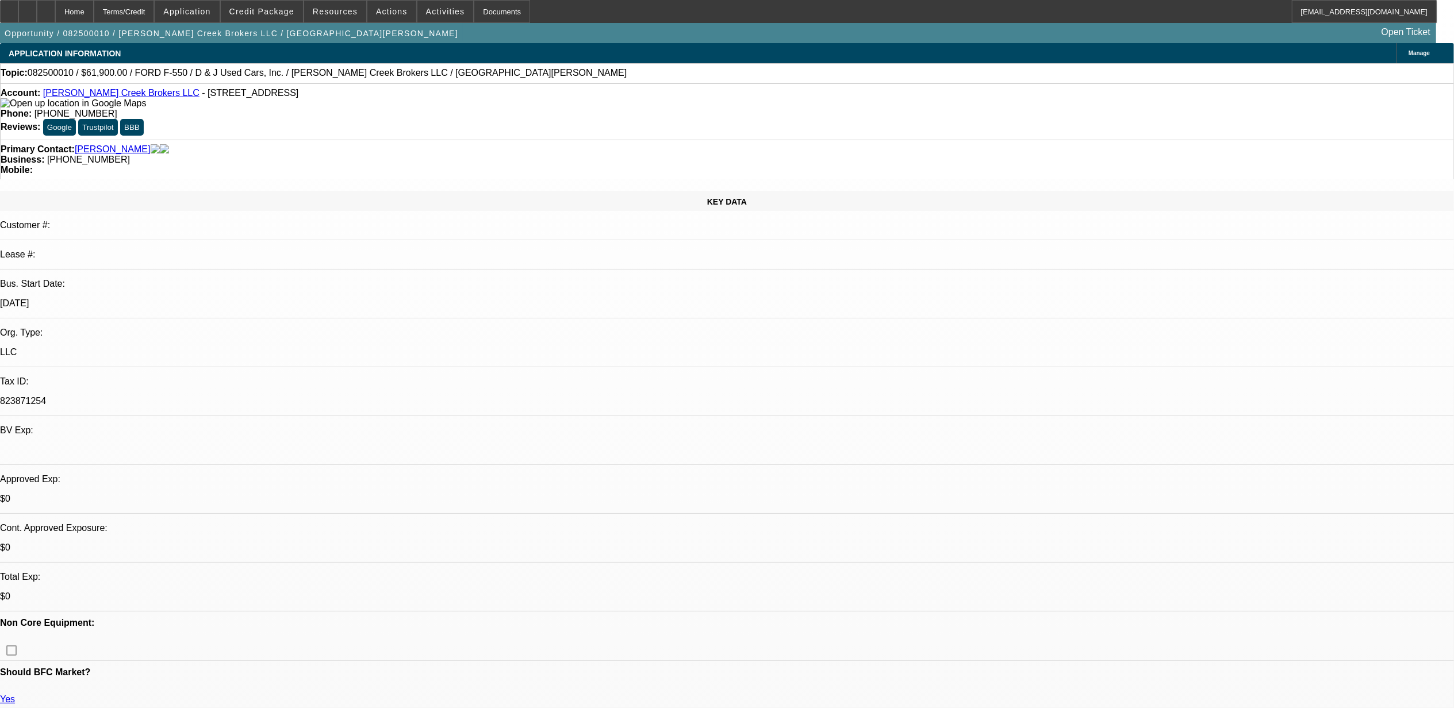
select select "1"
select select "2"
select select "4"
click at [288, 12] on span "Credit Package" at bounding box center [261, 11] width 65 height 9
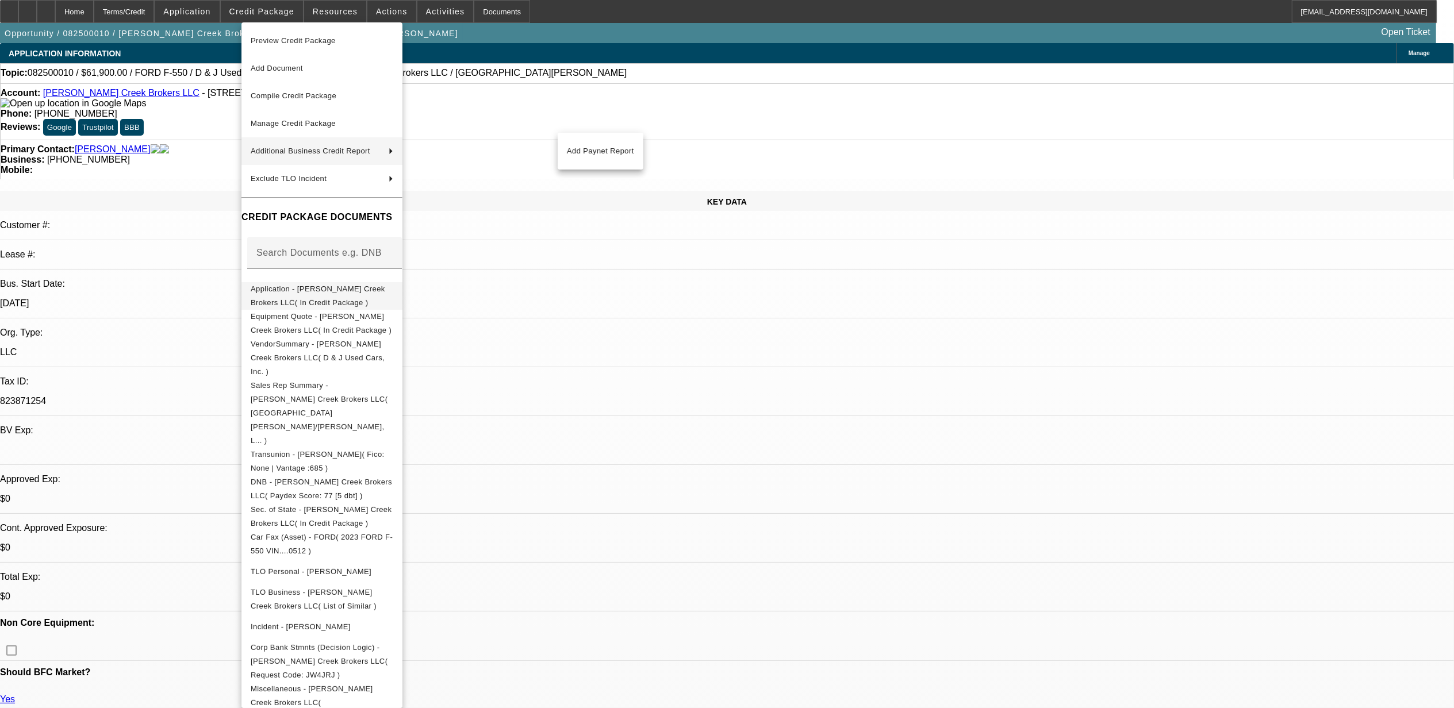
click at [358, 295] on span "Application - [PERSON_NAME] Creek Brokers LLC( In Credit Package )" at bounding box center [318, 295] width 135 height 22
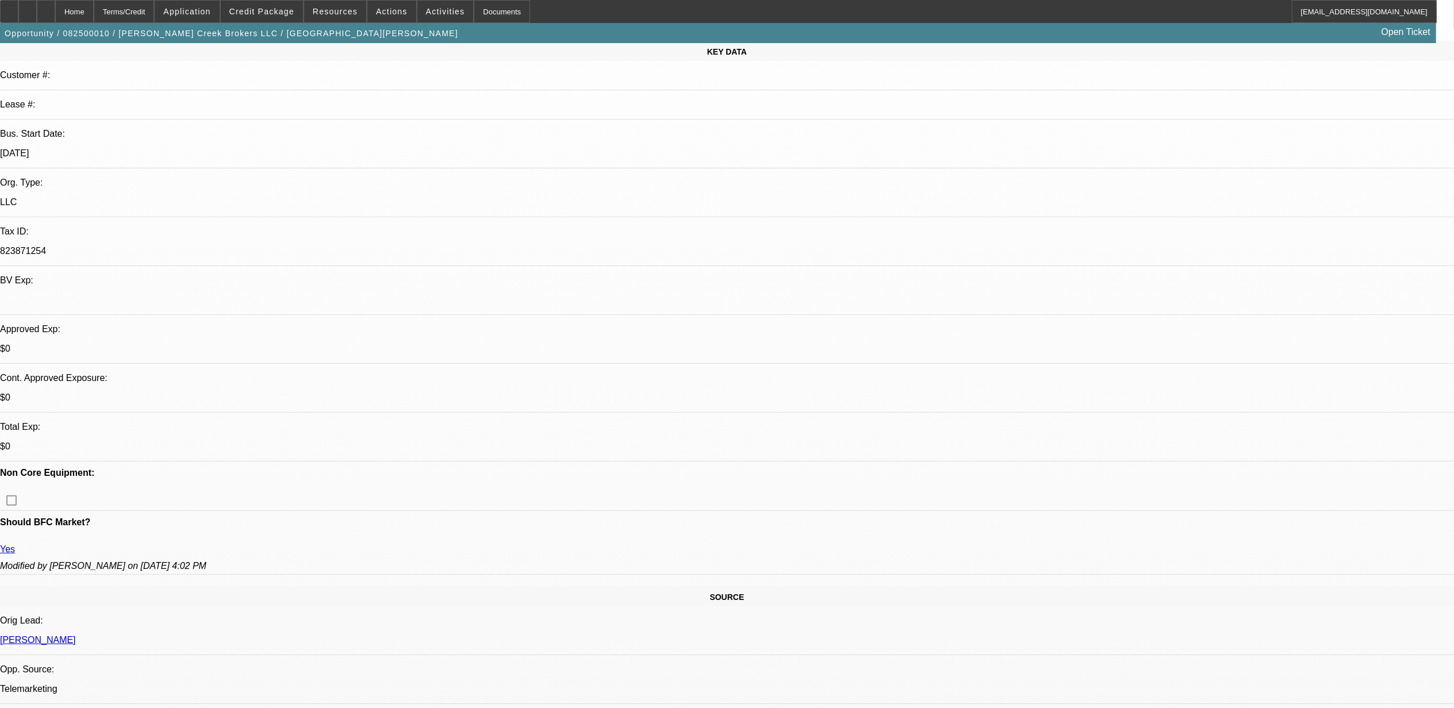
scroll to position [153, 0]
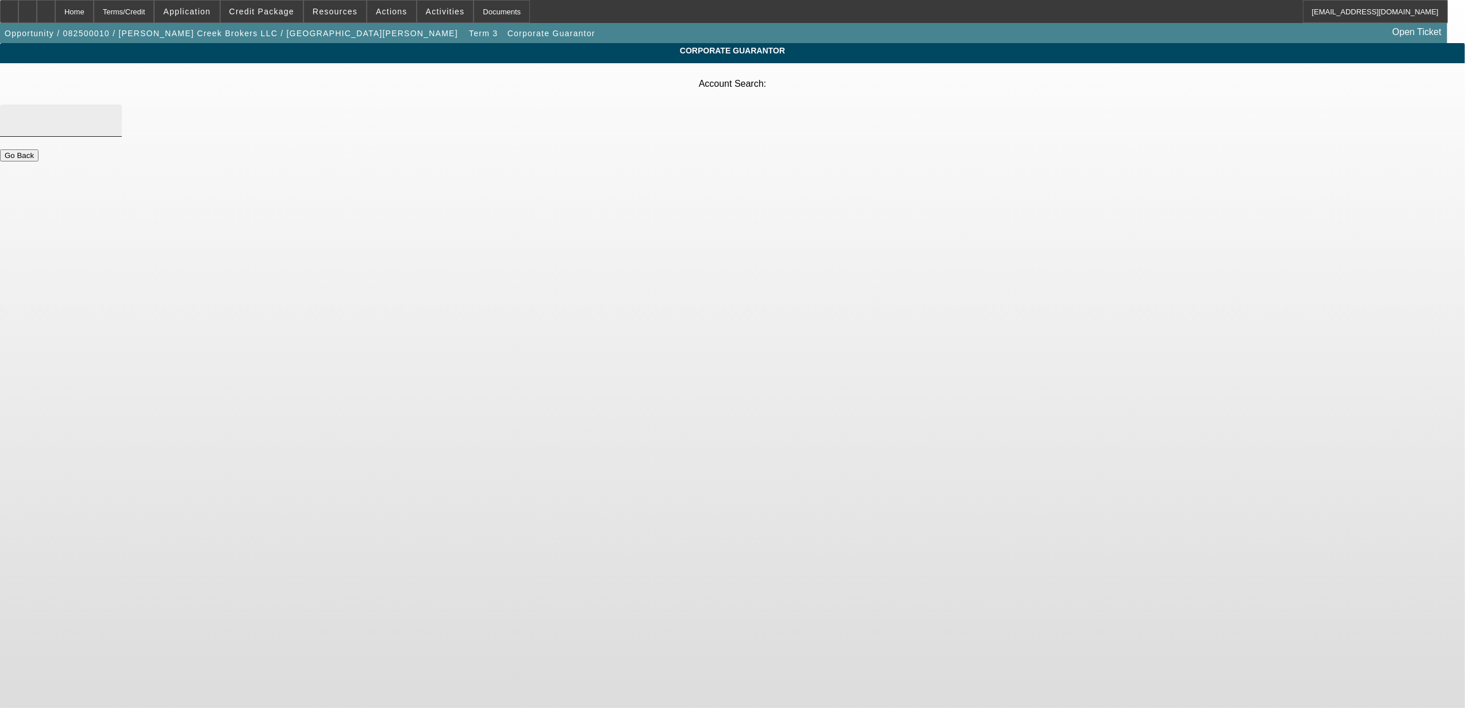
click at [113, 105] on div at bounding box center [60, 121] width 103 height 32
click at [113, 114] on input "bulley creek" at bounding box center [60, 121] width 103 height 14
type input "bulley creek transportation"
click at [862, 202] on body "Home Terms/Credit Application Credit Package Resources Actions Activities Docum…" at bounding box center [732, 354] width 1465 height 708
click at [39, 149] on button "Go Back" at bounding box center [19, 155] width 39 height 12
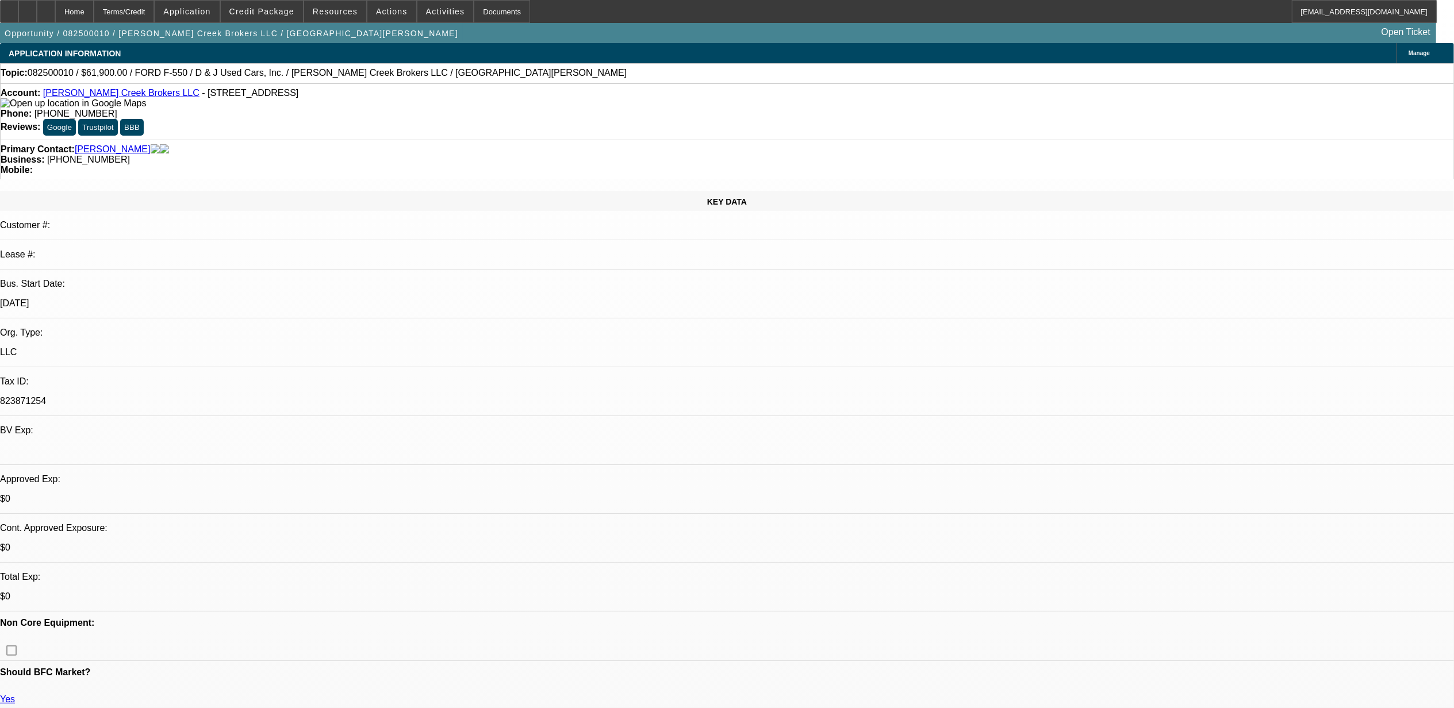
select select "0"
select select "3"
select select "0.1"
select select "4"
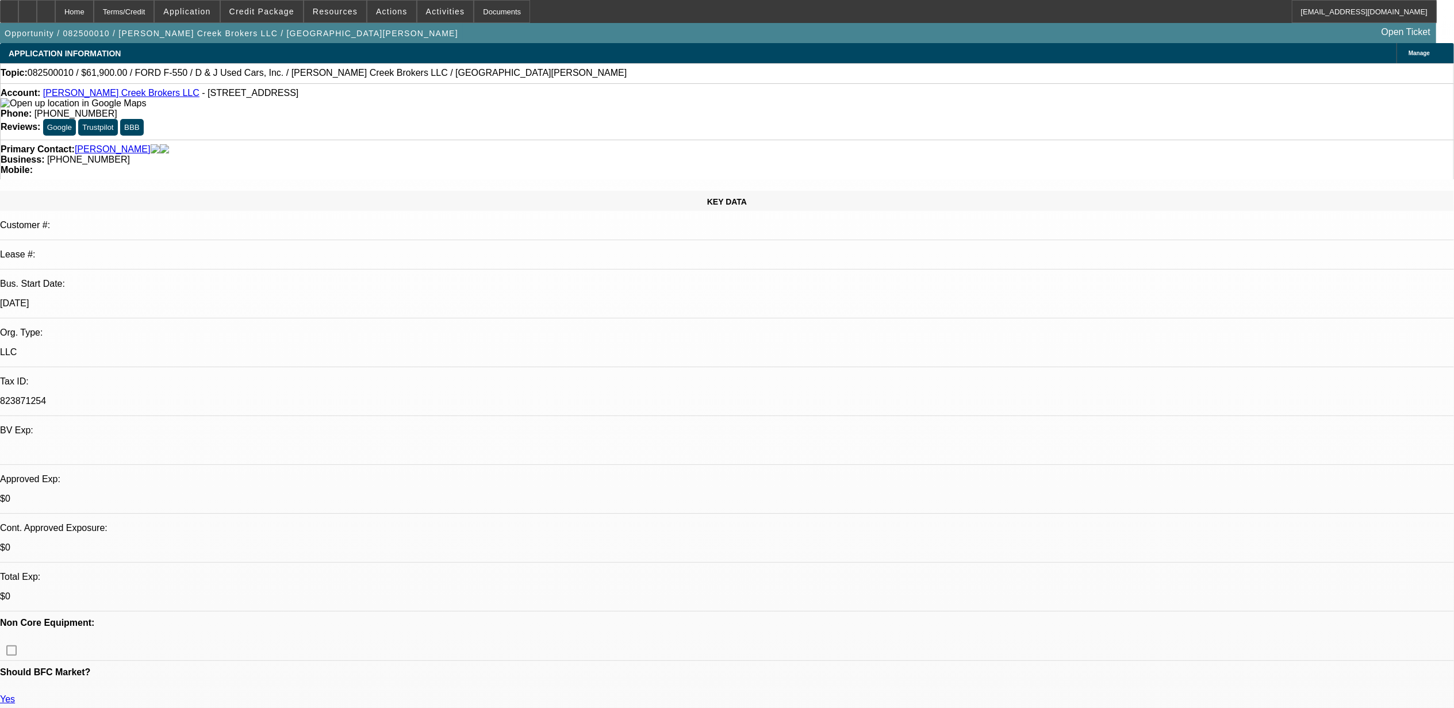
select select "0"
select select "3"
select select "0.1"
select select "4"
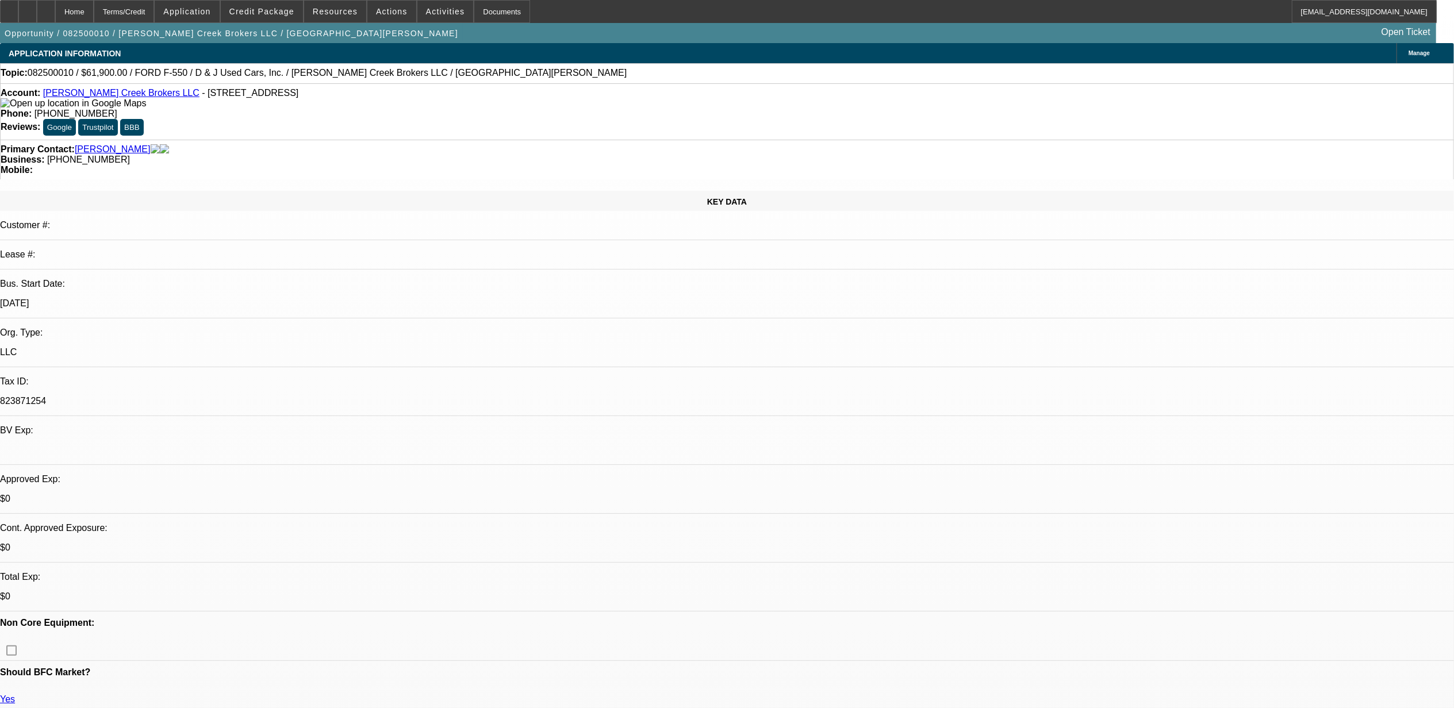
select select "0.1"
select select "2"
select select "0.1"
select select "4"
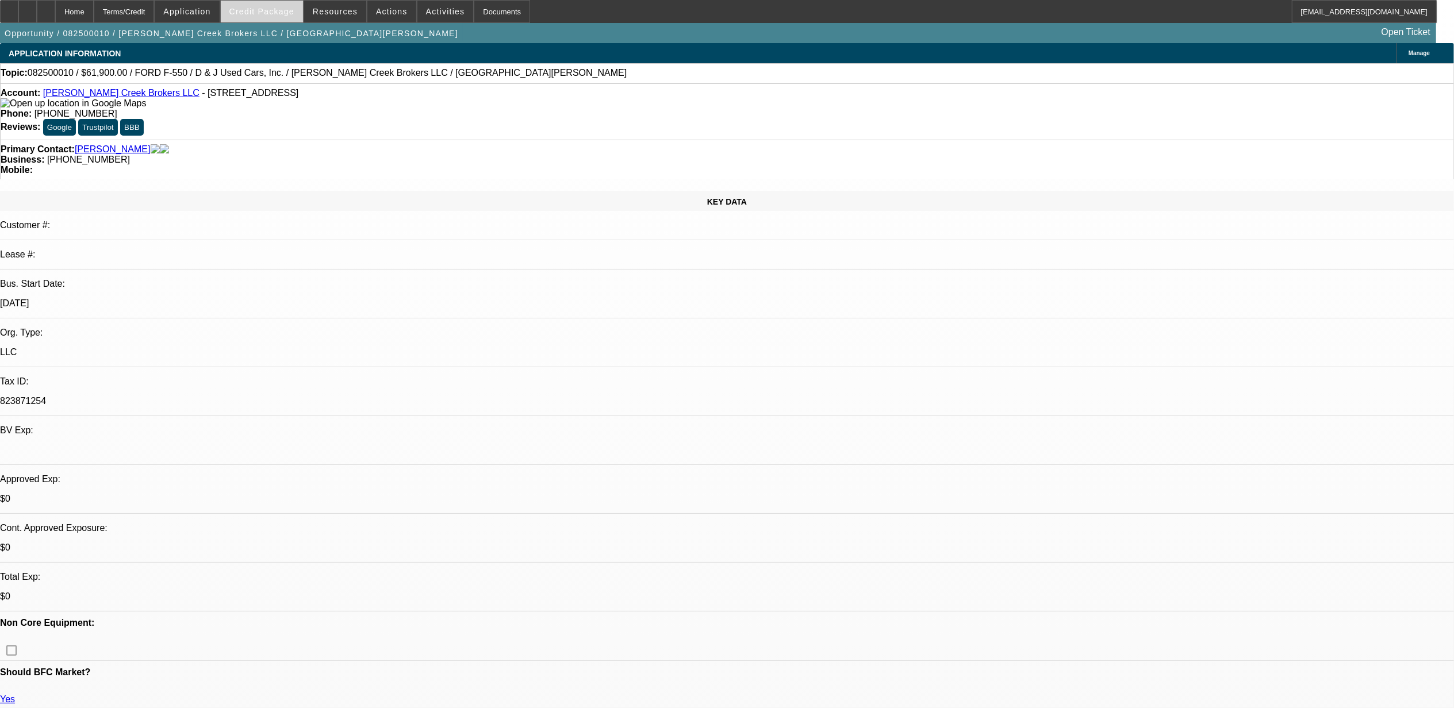
click at [270, 6] on span at bounding box center [262, 12] width 82 height 28
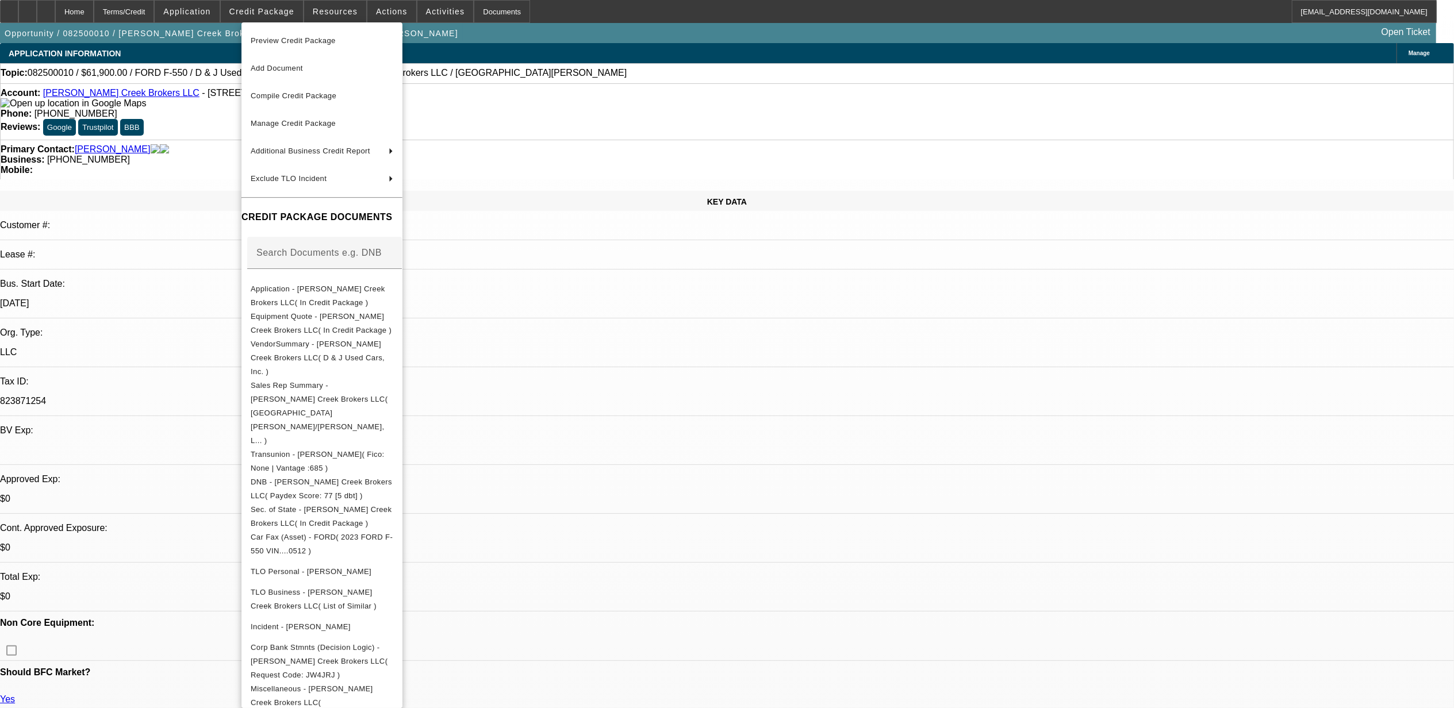
click at [758, 405] on div at bounding box center [727, 354] width 1454 height 708
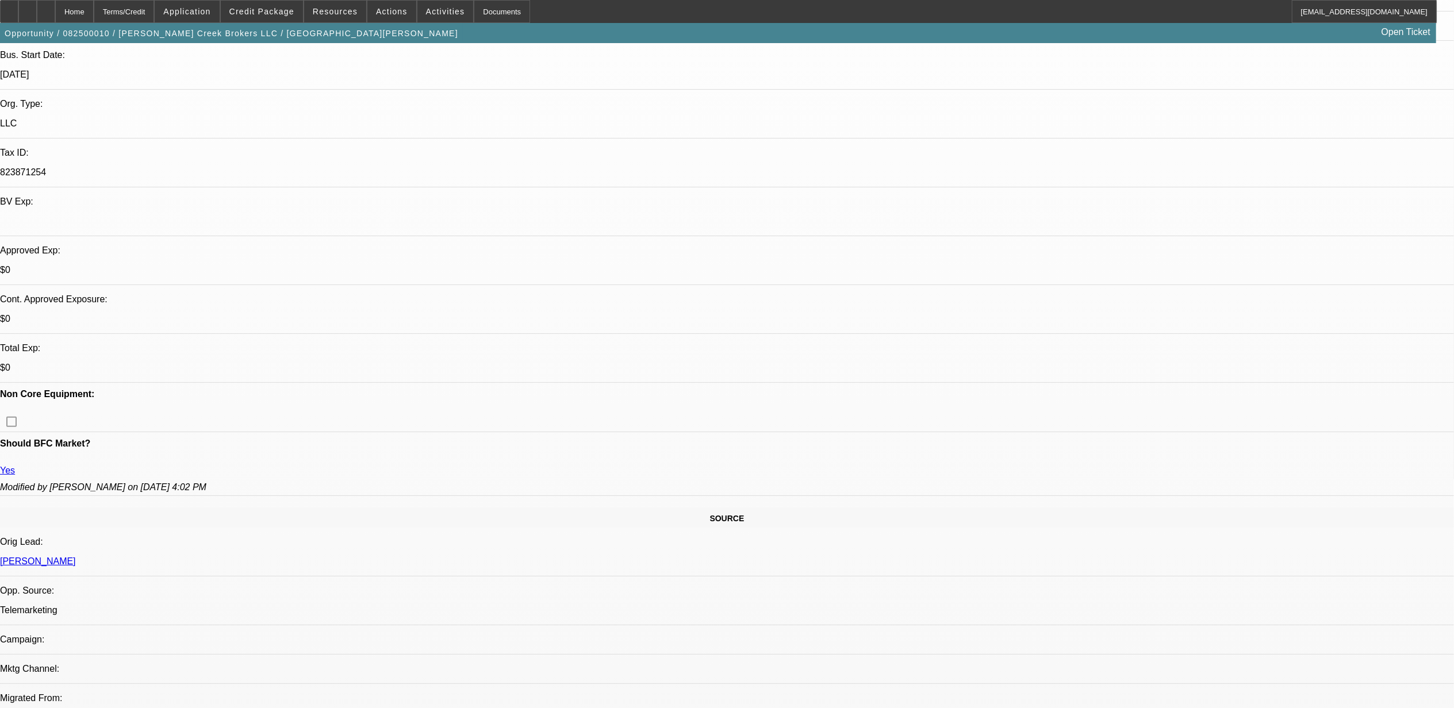
scroll to position [230, 0]
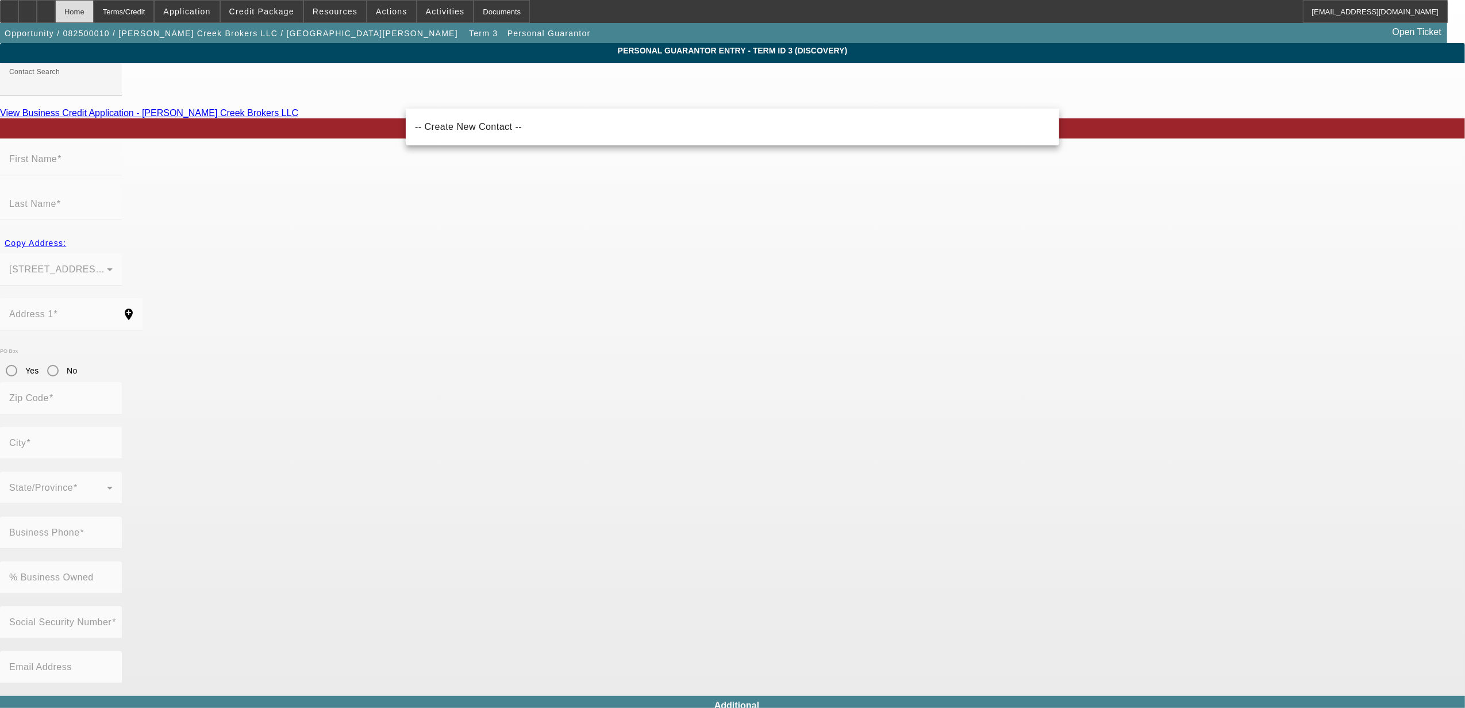
click at [88, 6] on div "Home" at bounding box center [74, 11] width 39 height 23
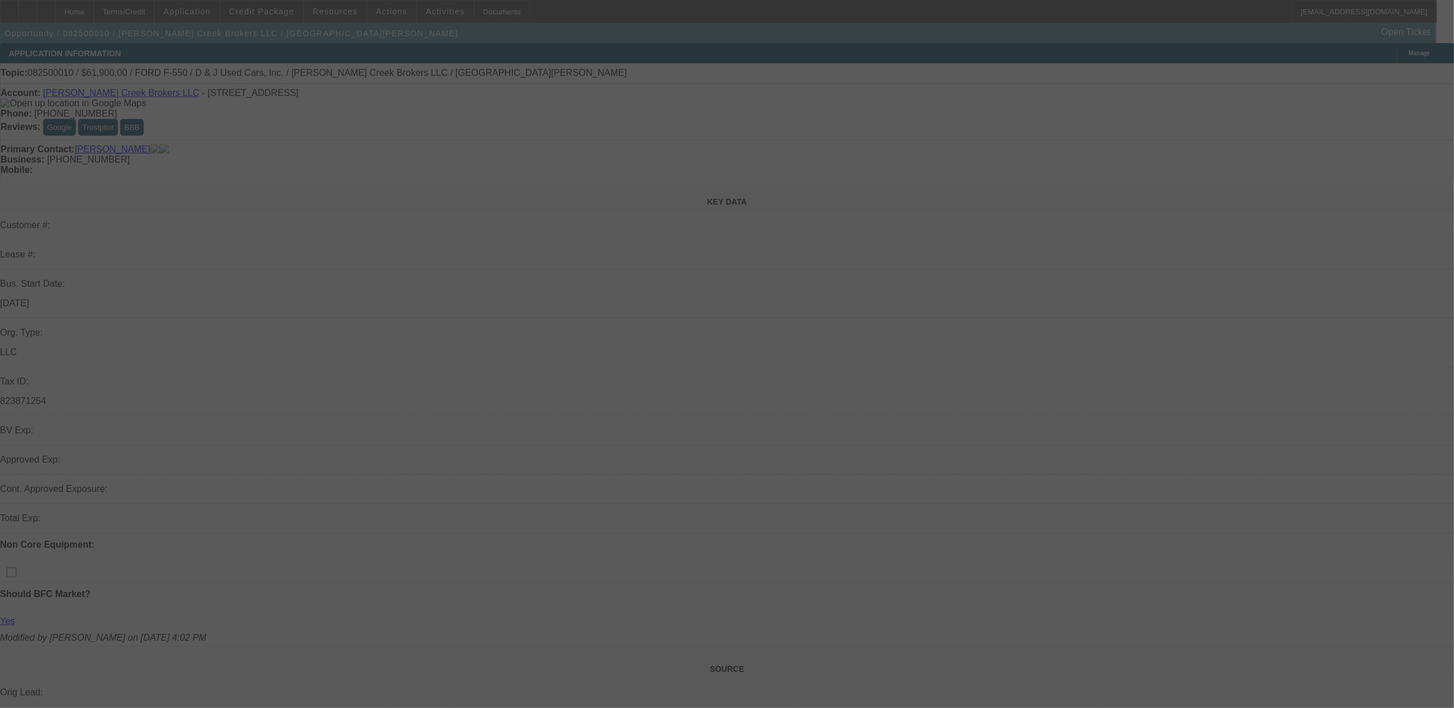
scroll to position [153, 0]
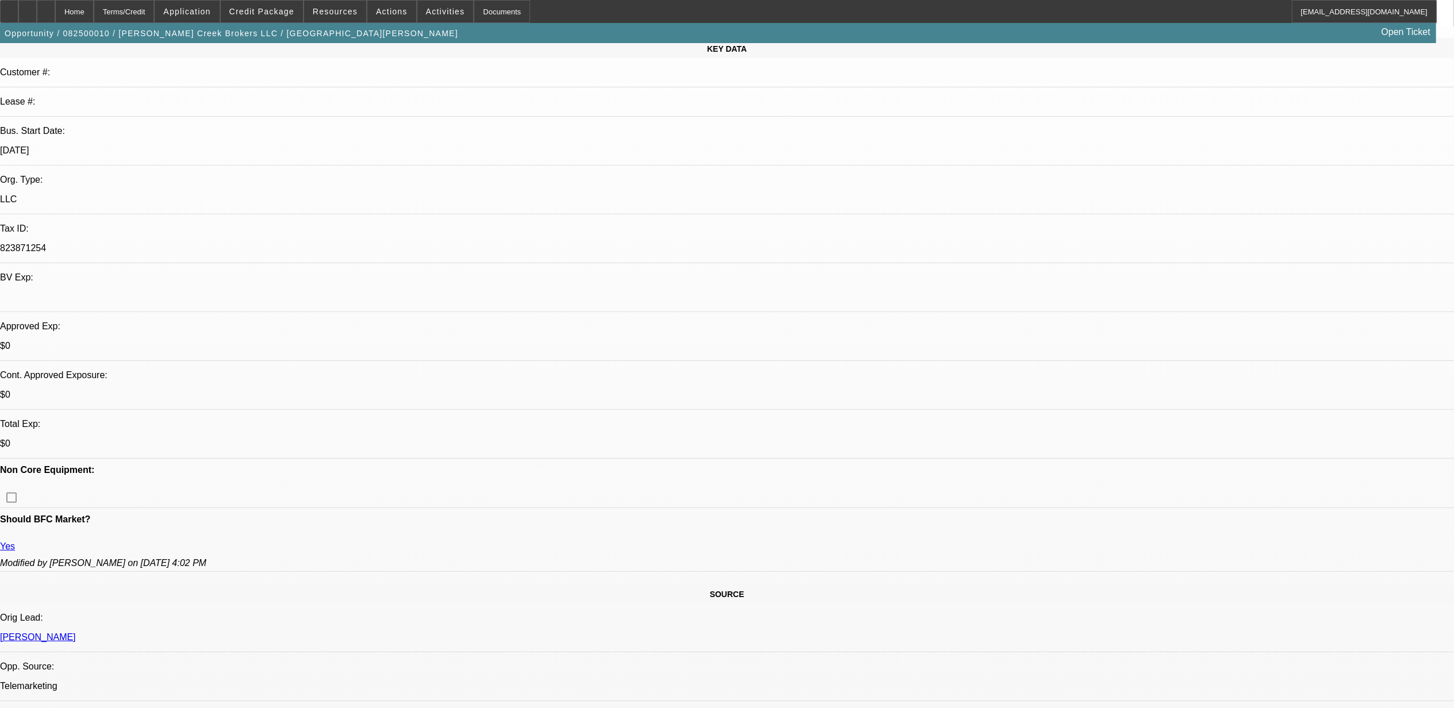
select select "0"
select select "3"
select select "0.1"
select select "4"
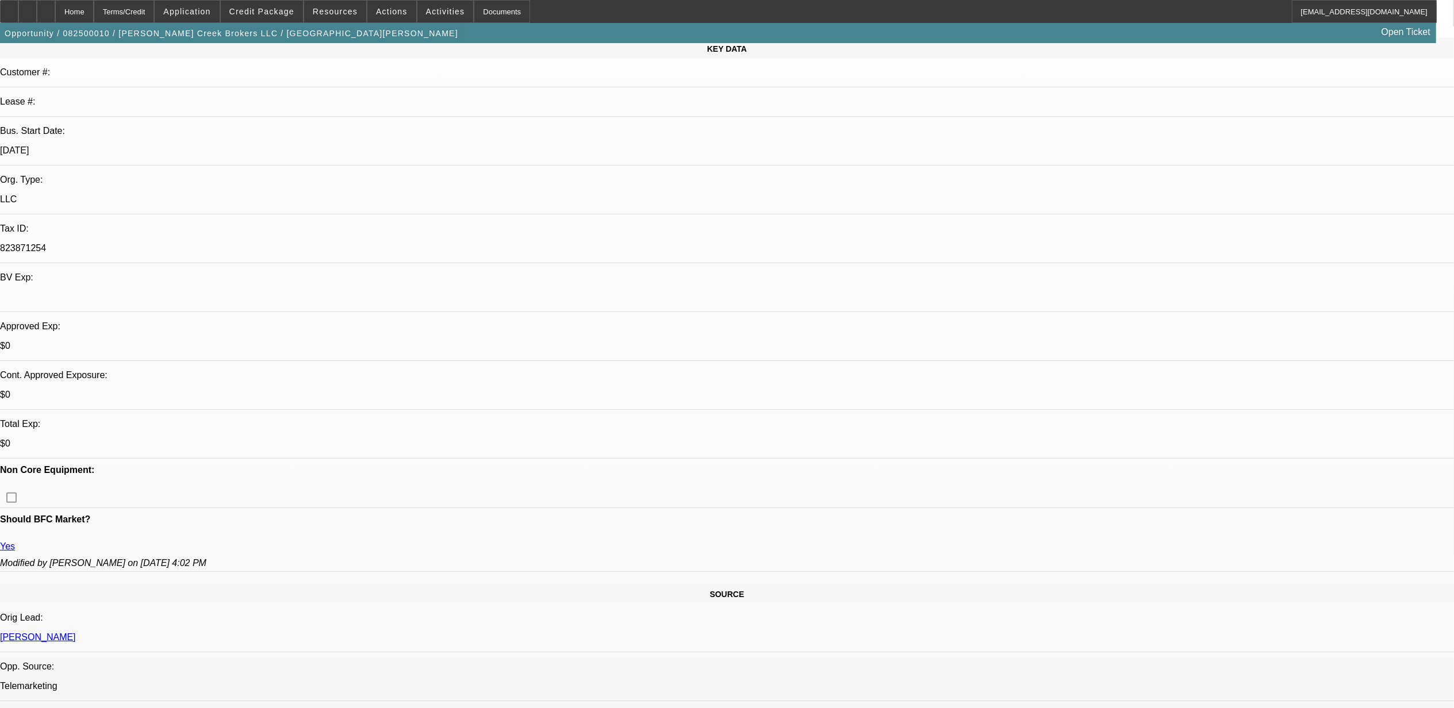
select select "0"
select select "3"
select select "0.1"
select select "4"
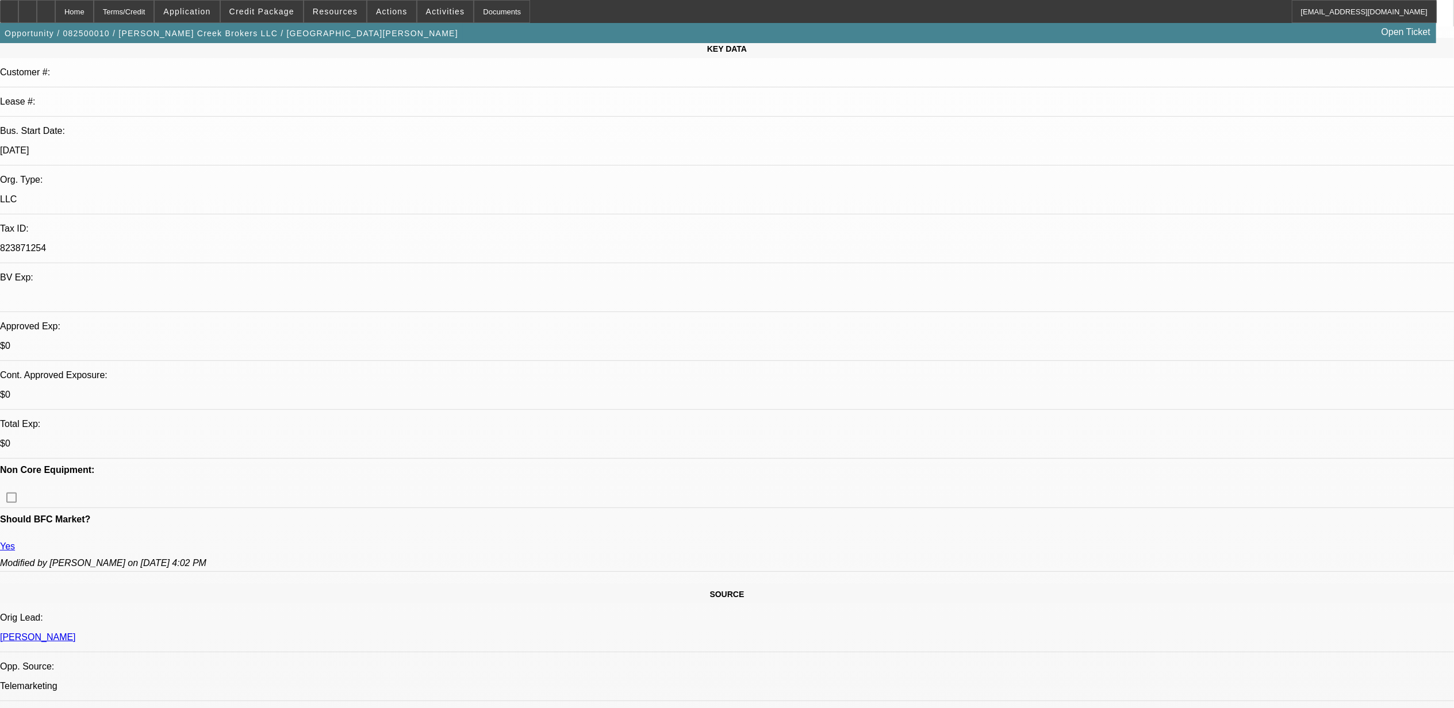
select select "0.1"
select select "2"
select select "0.1"
select select "4"
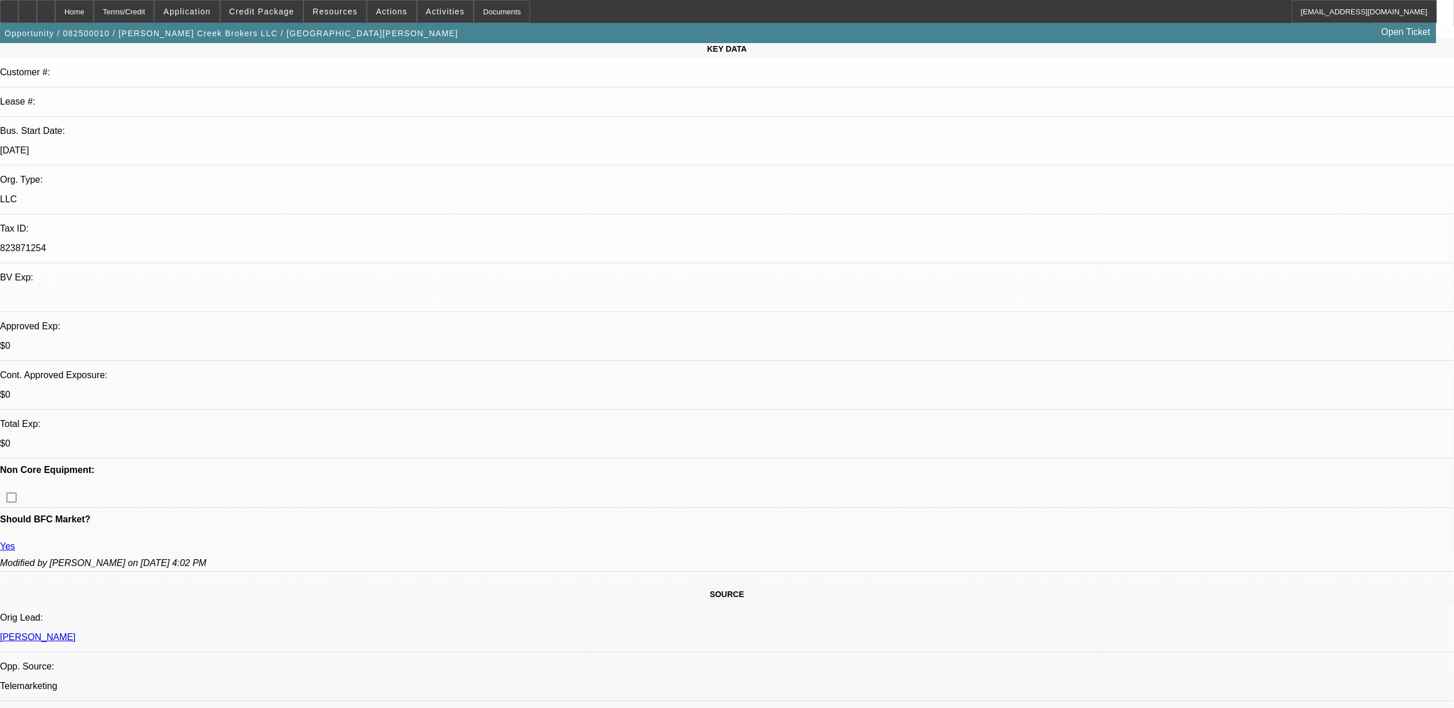
scroll to position [230, 0]
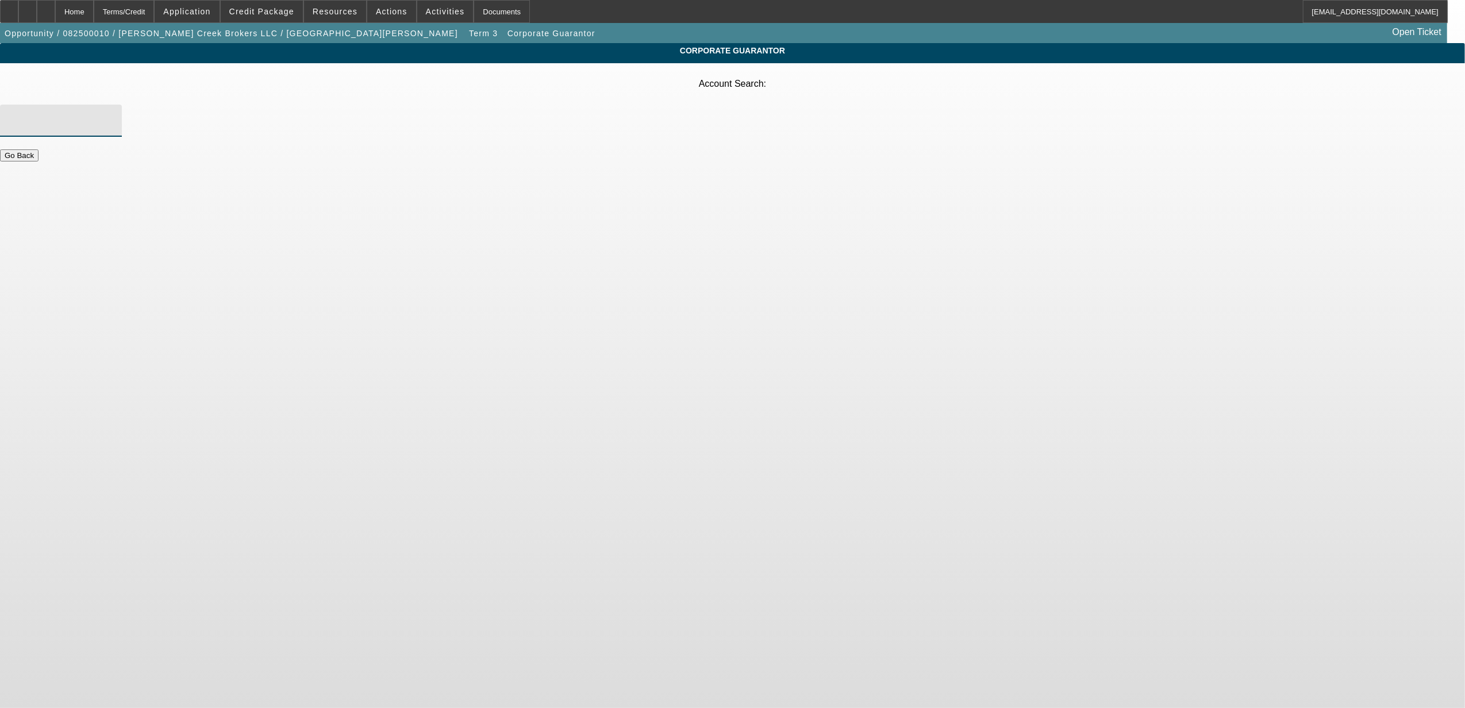
click at [113, 114] on input "Account Search" at bounding box center [60, 121] width 103 height 14
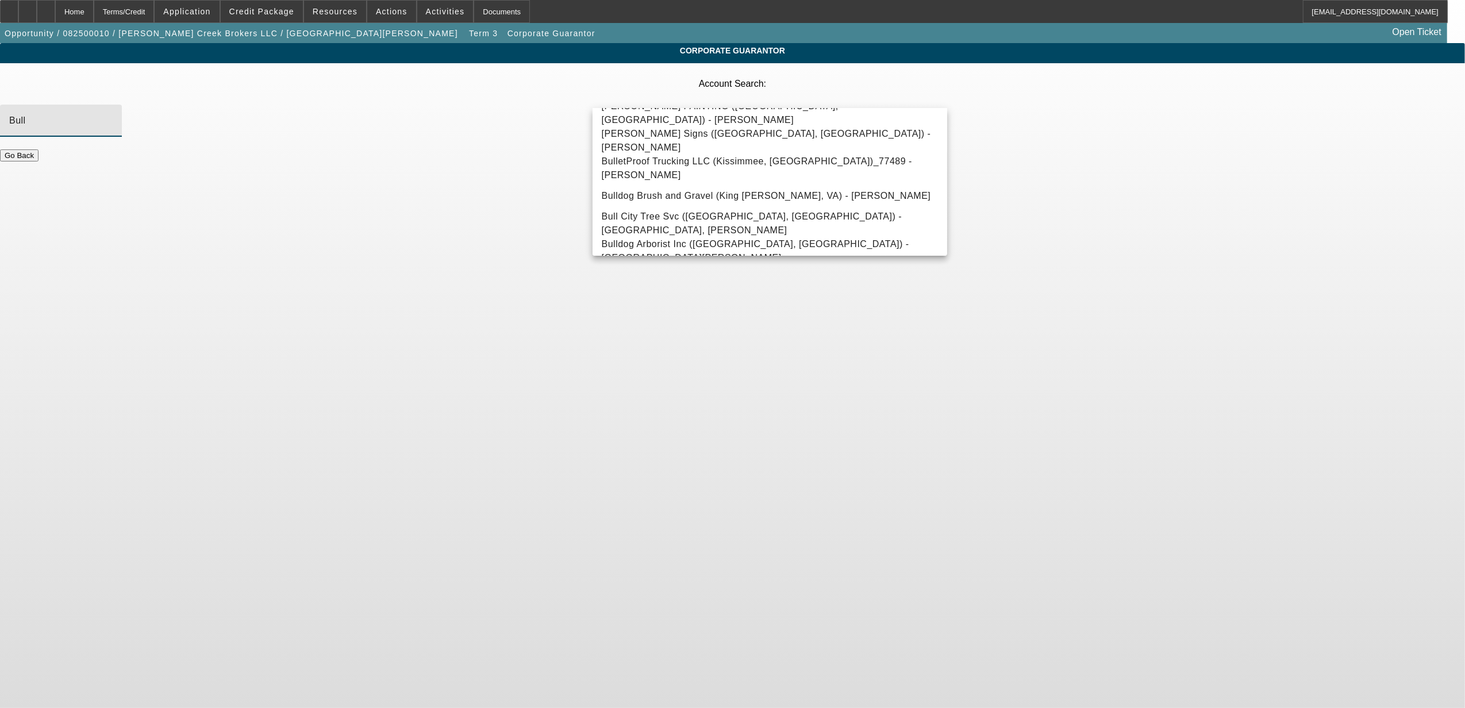
scroll to position [996, 0]
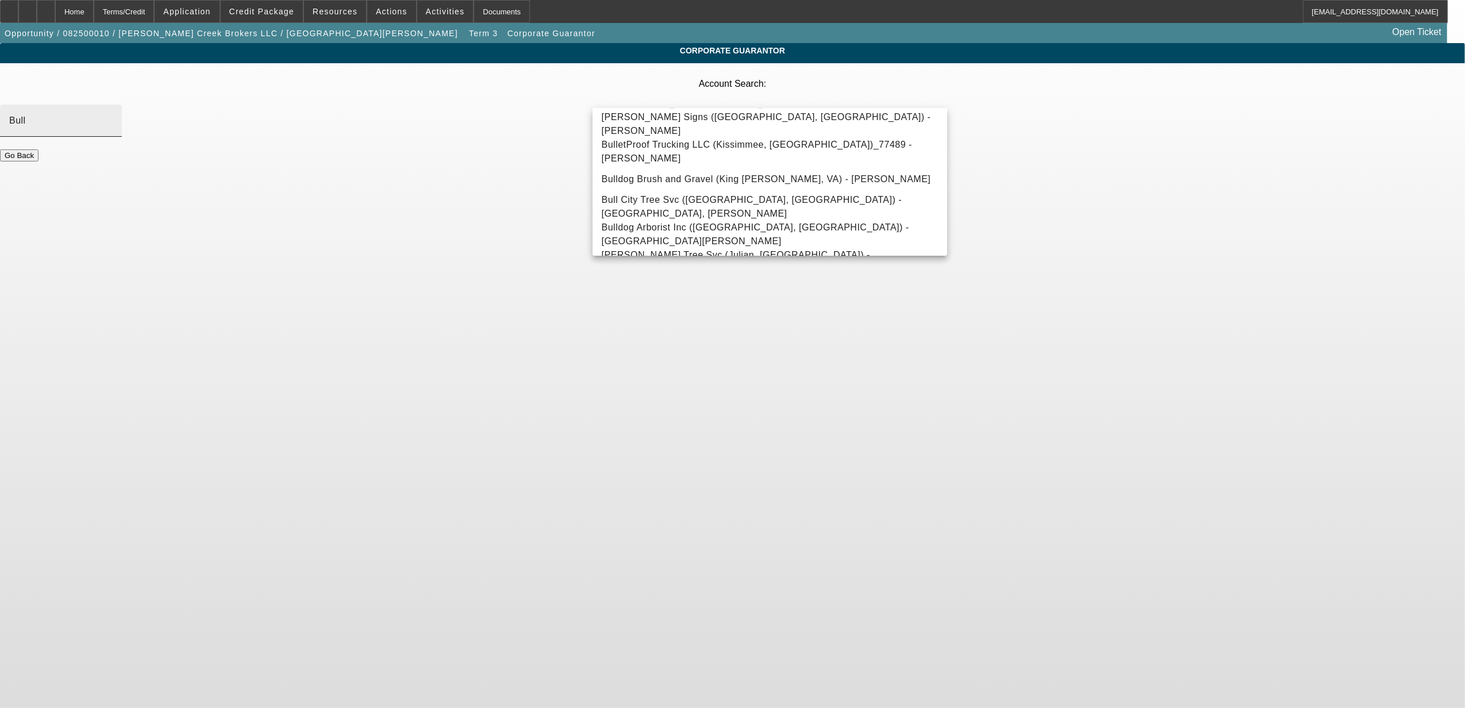
click at [113, 105] on div "Bull" at bounding box center [60, 121] width 103 height 32
type input "B"
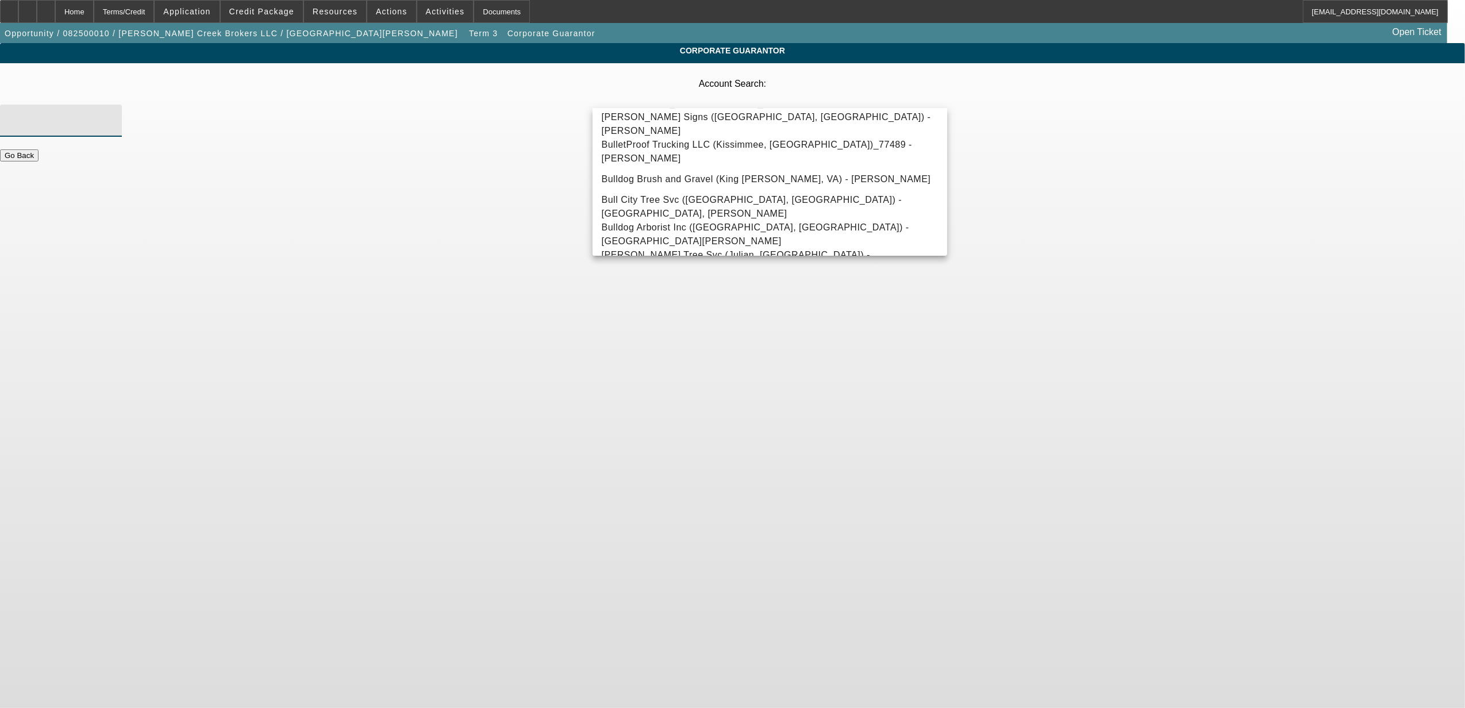
scroll to position [0, 0]
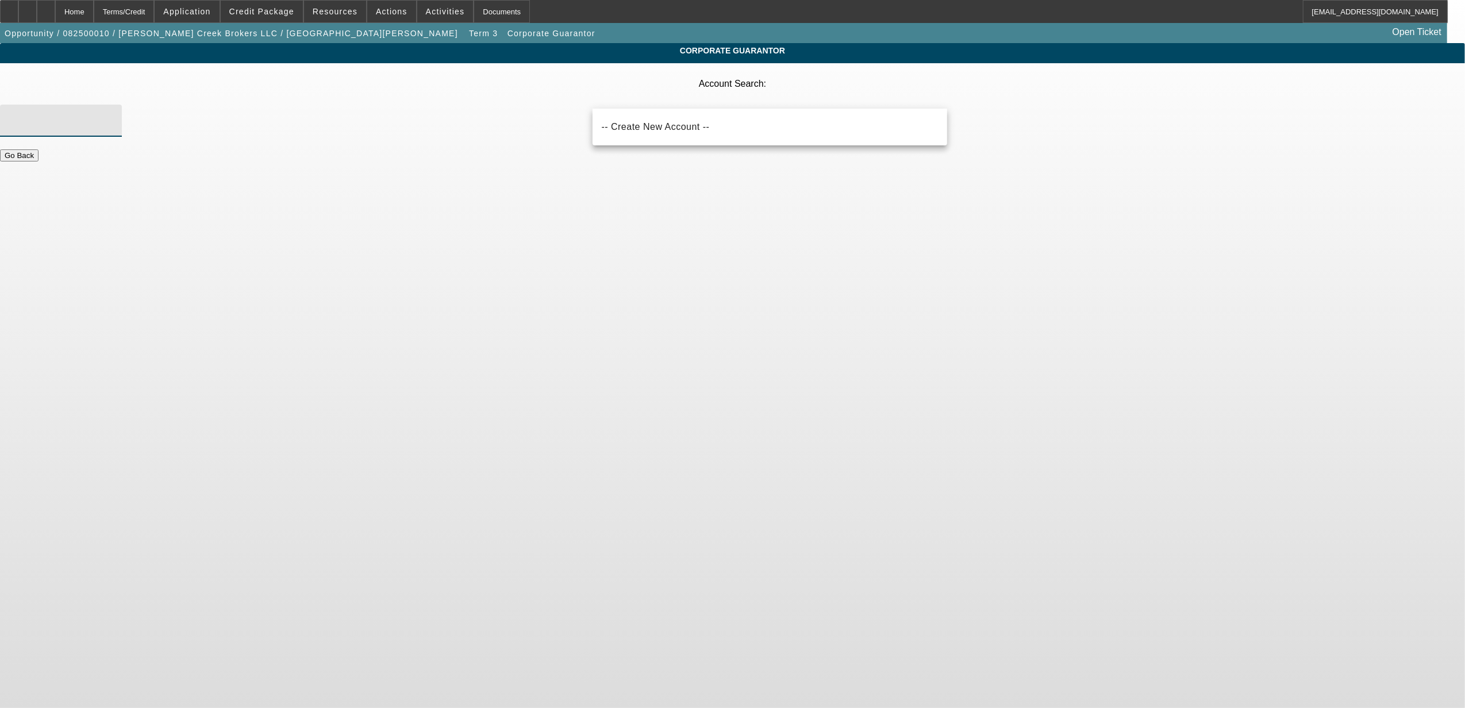
click at [113, 114] on input "Account Search" at bounding box center [60, 121] width 103 height 14
type input "Creek Transportation"
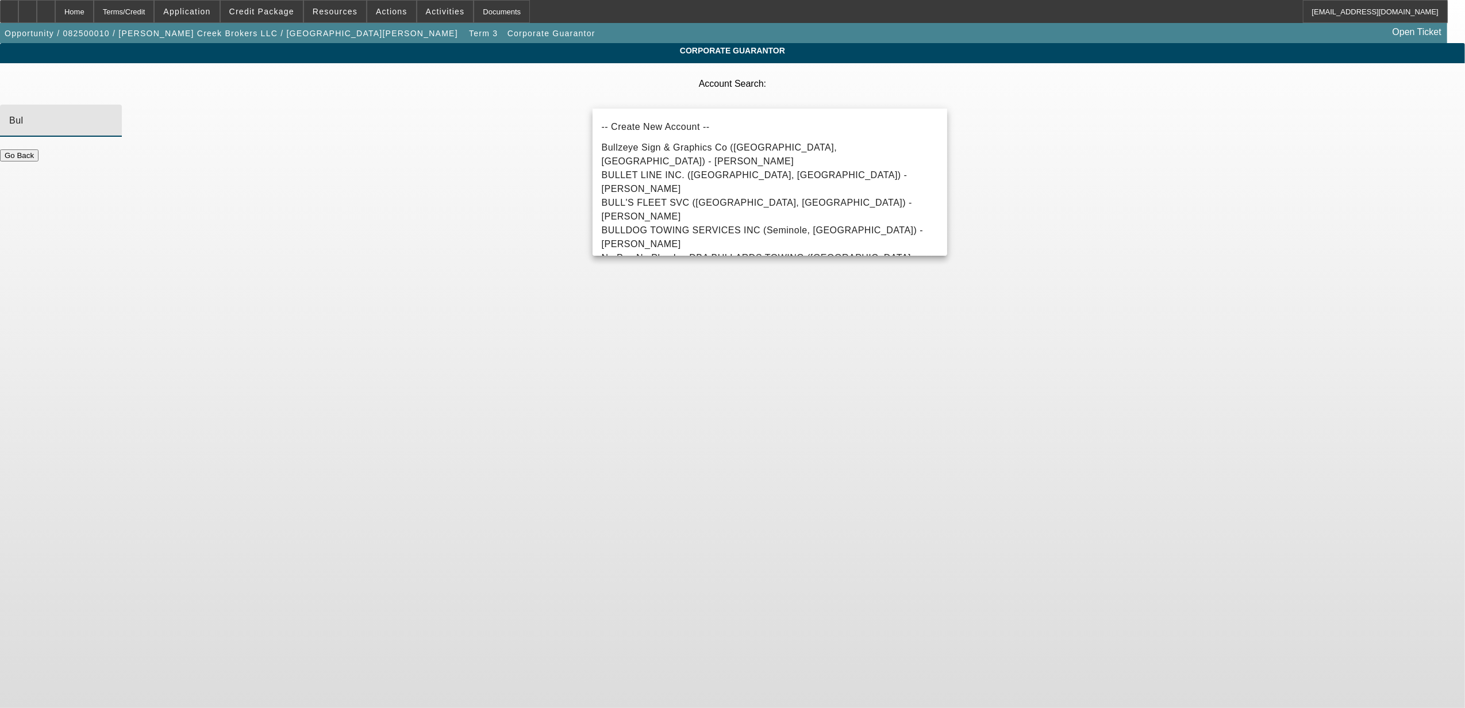
type input "Bul"
click at [261, 241] on body "Home Terms/Credit Application Credit Package Resources Actions Activities Docum…" at bounding box center [732, 354] width 1465 height 708
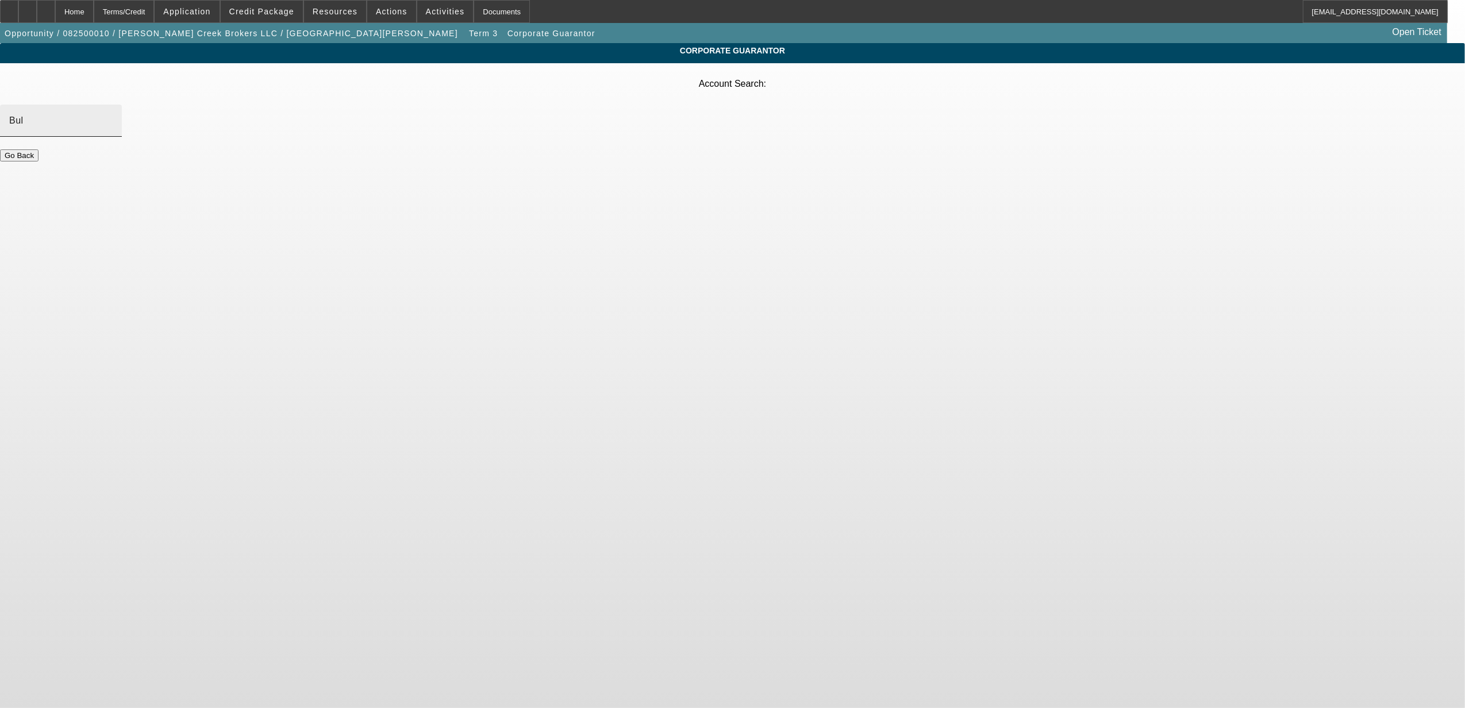
click at [113, 114] on input "Bul" at bounding box center [60, 121] width 103 height 14
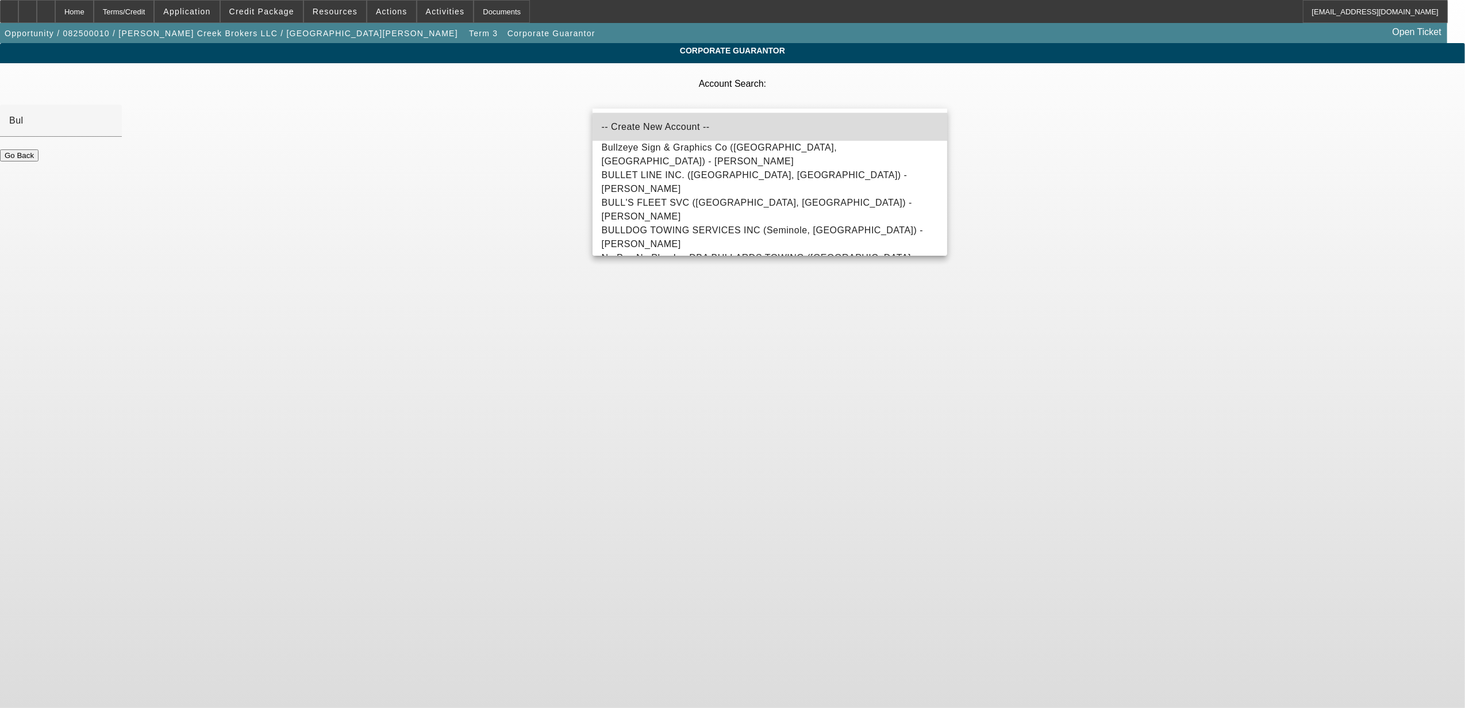
click at [781, 128] on mat-option "-- Create New Account --" at bounding box center [770, 127] width 355 height 28
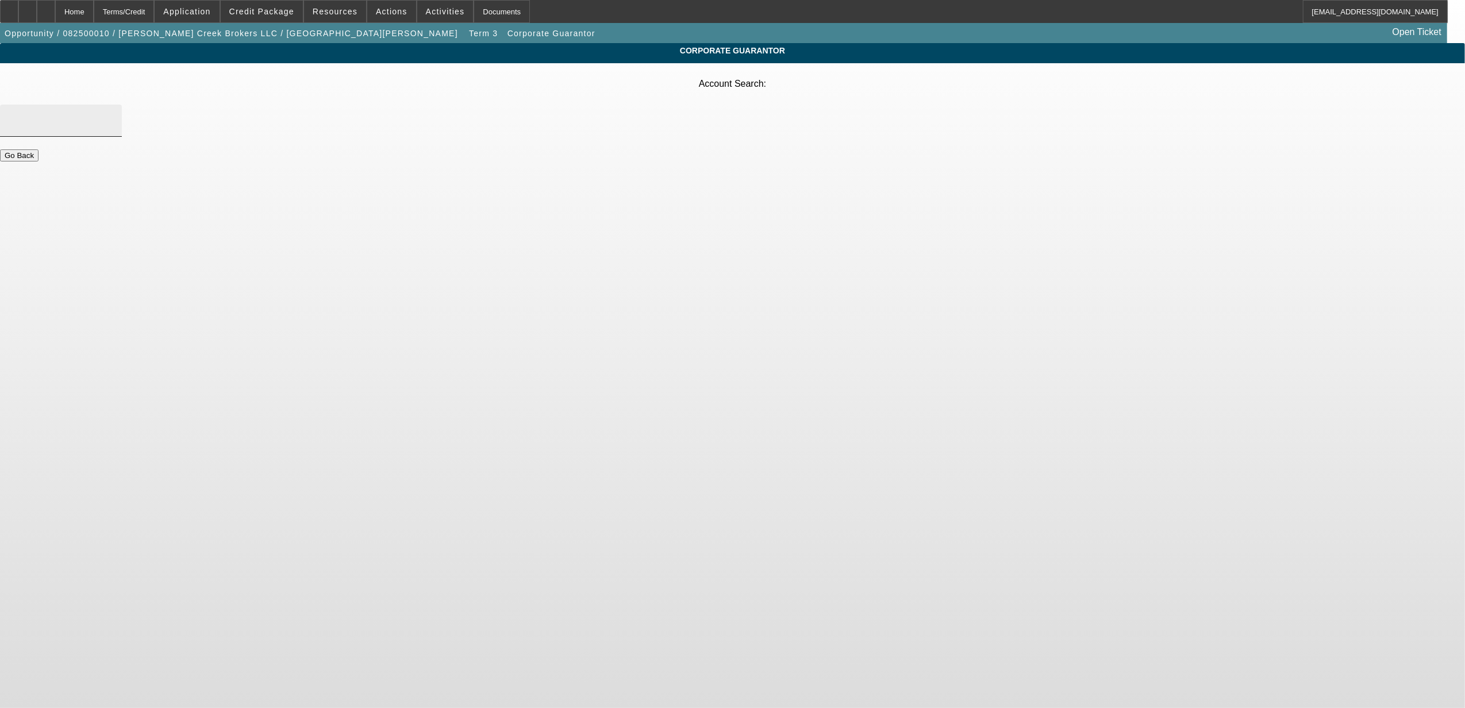
click at [113, 105] on div at bounding box center [60, 121] width 103 height 32
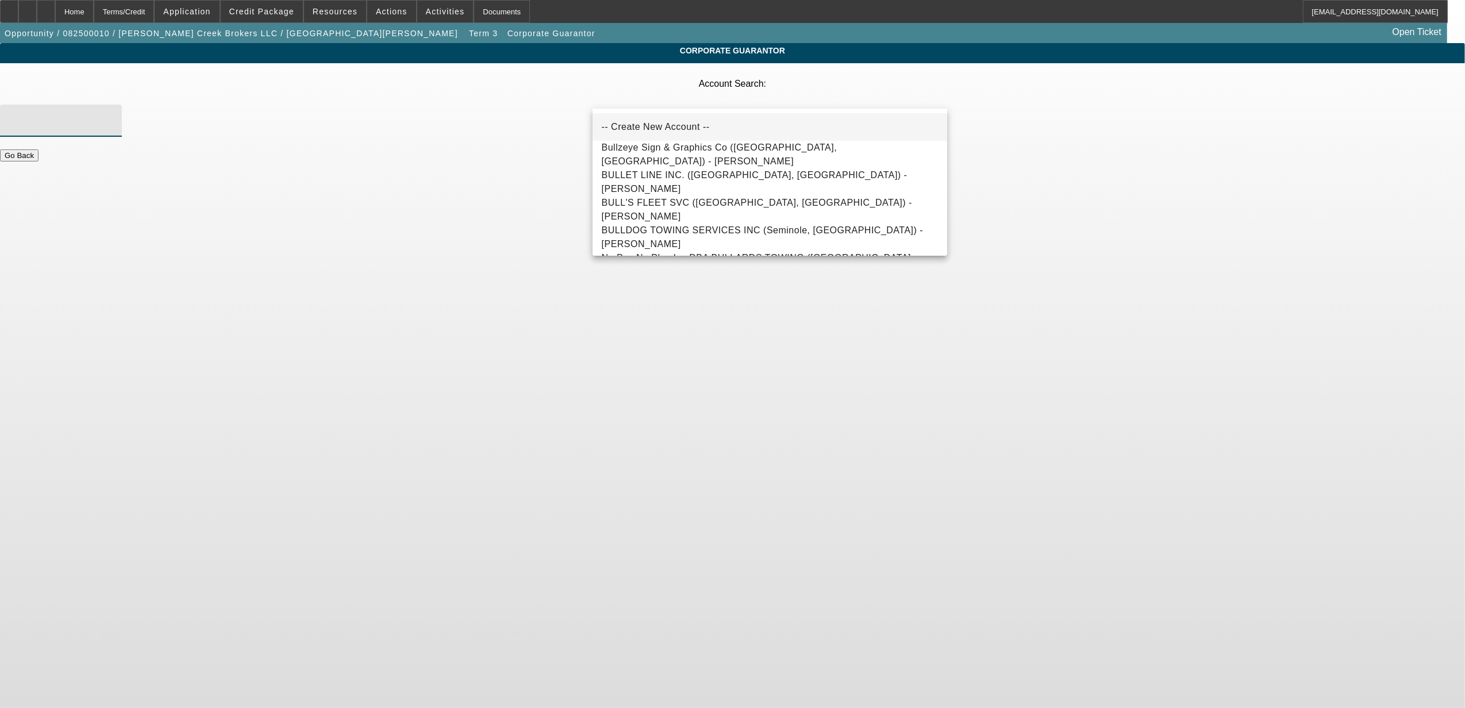
click at [675, 126] on span "-- Create New Account --" at bounding box center [656, 127] width 108 height 10
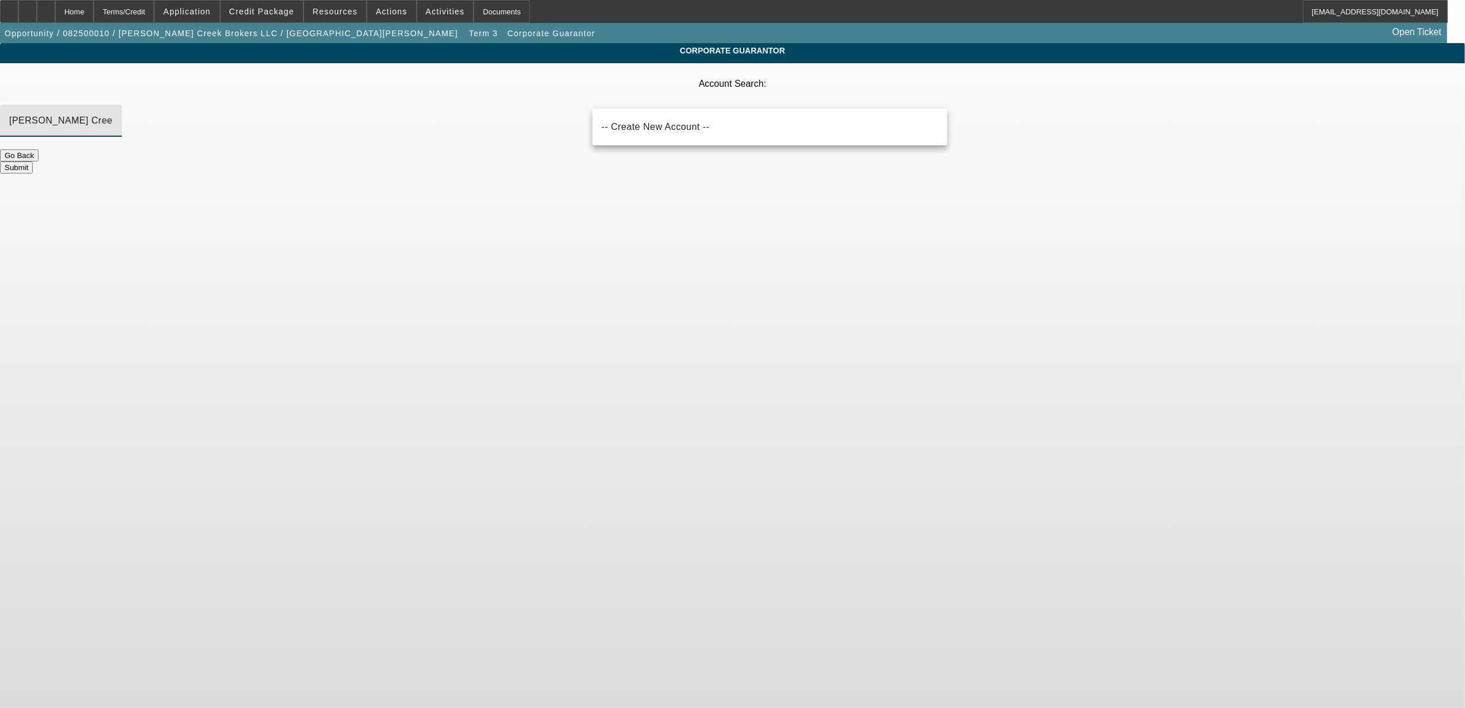
type input "Bulley Creek Transportation"
click at [647, 199] on body "Home Terms/Credit Application Credit Package Resources Actions Activities Docum…" at bounding box center [732, 354] width 1465 height 708
click at [33, 162] on button "Submit" at bounding box center [16, 168] width 33 height 12
click at [94, 7] on div "Home" at bounding box center [74, 11] width 39 height 23
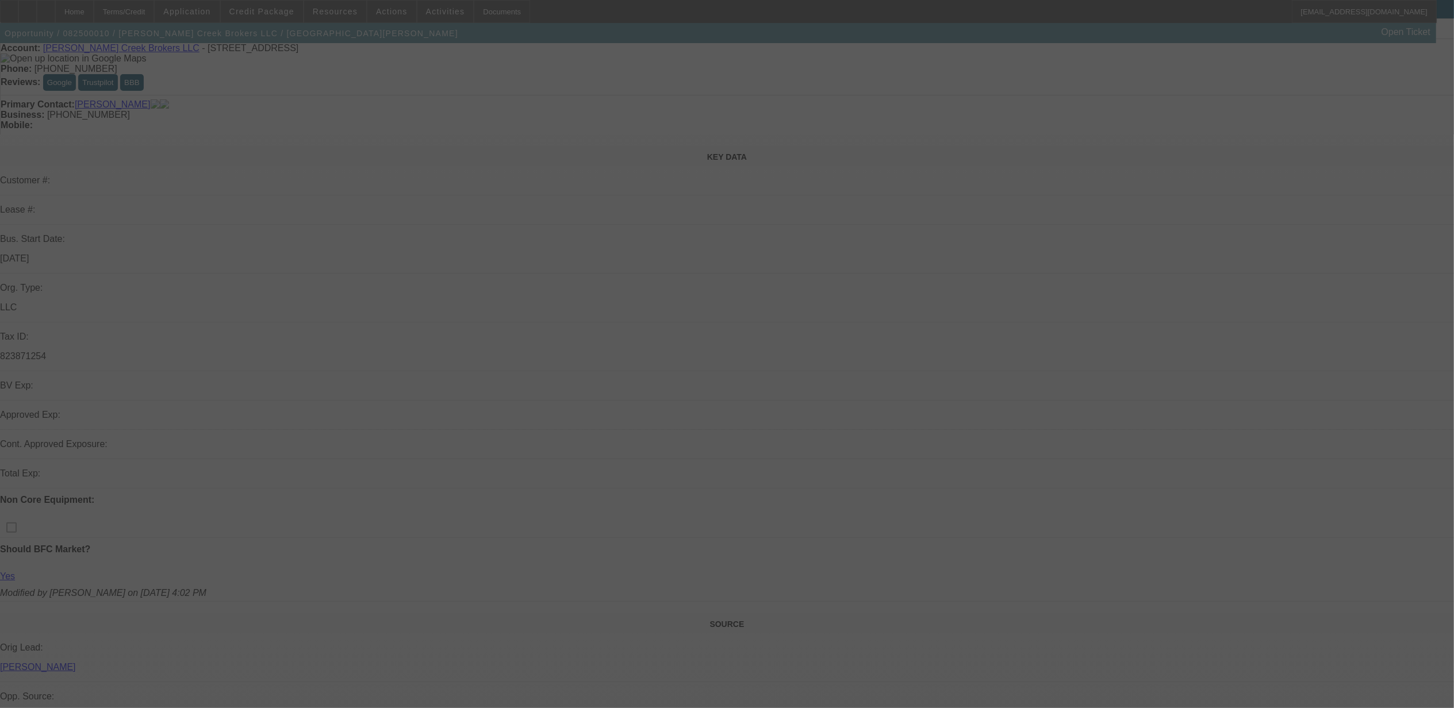
scroll to position [153, 0]
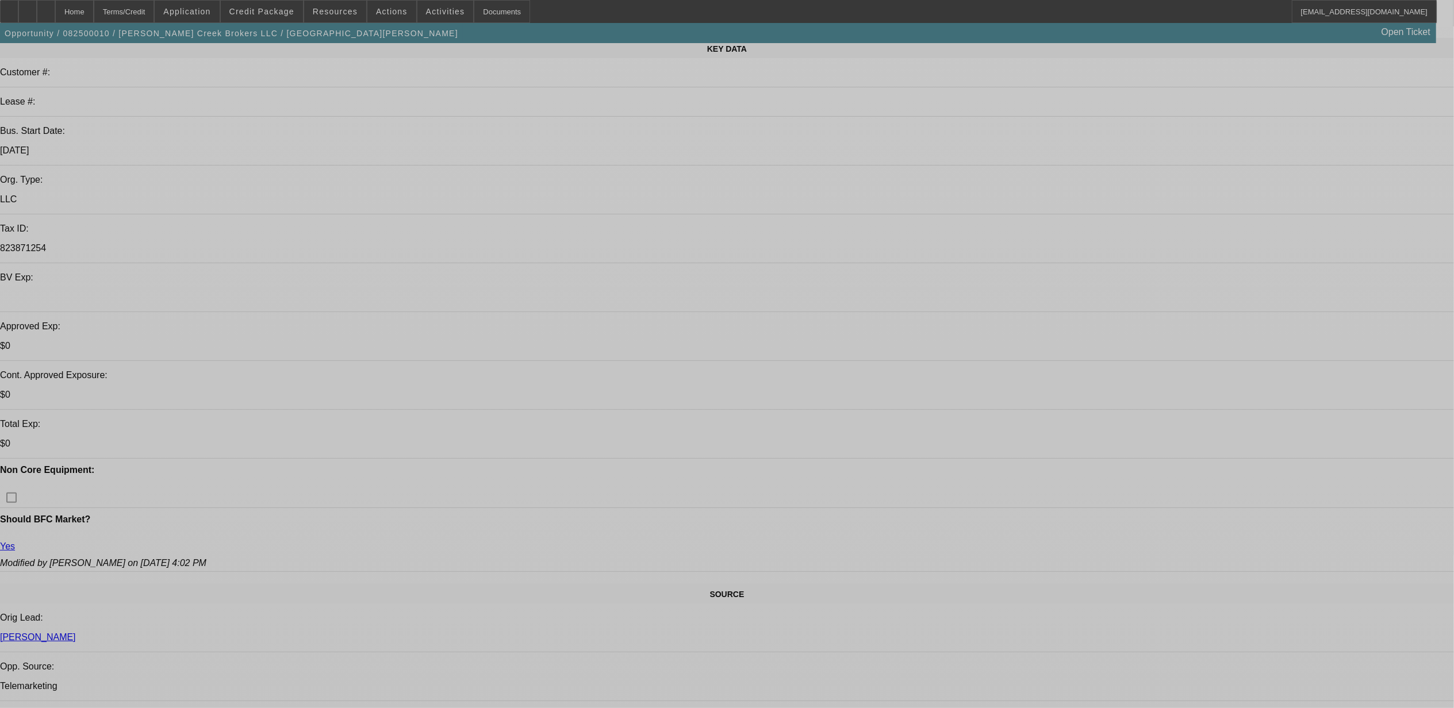
select select "0"
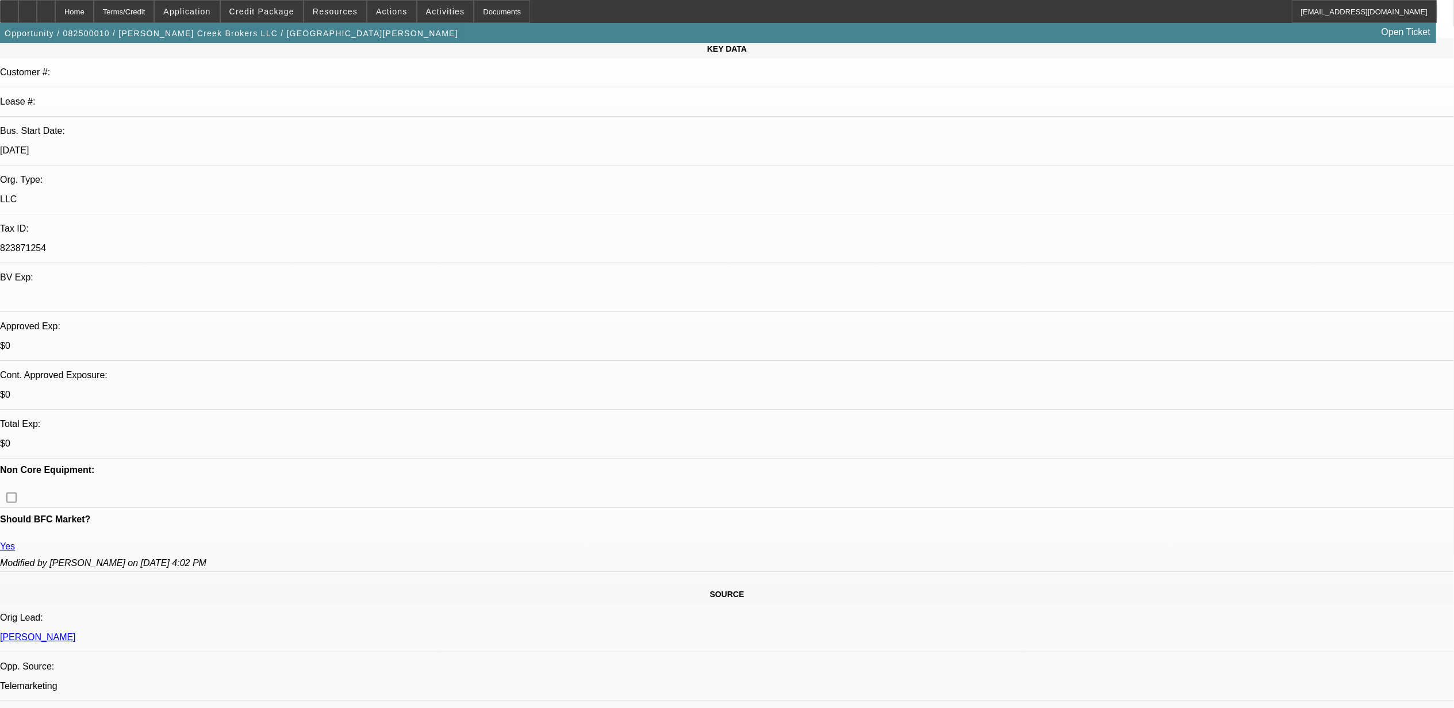
select select "0"
select select "0.1"
select select "0"
select select "0.1"
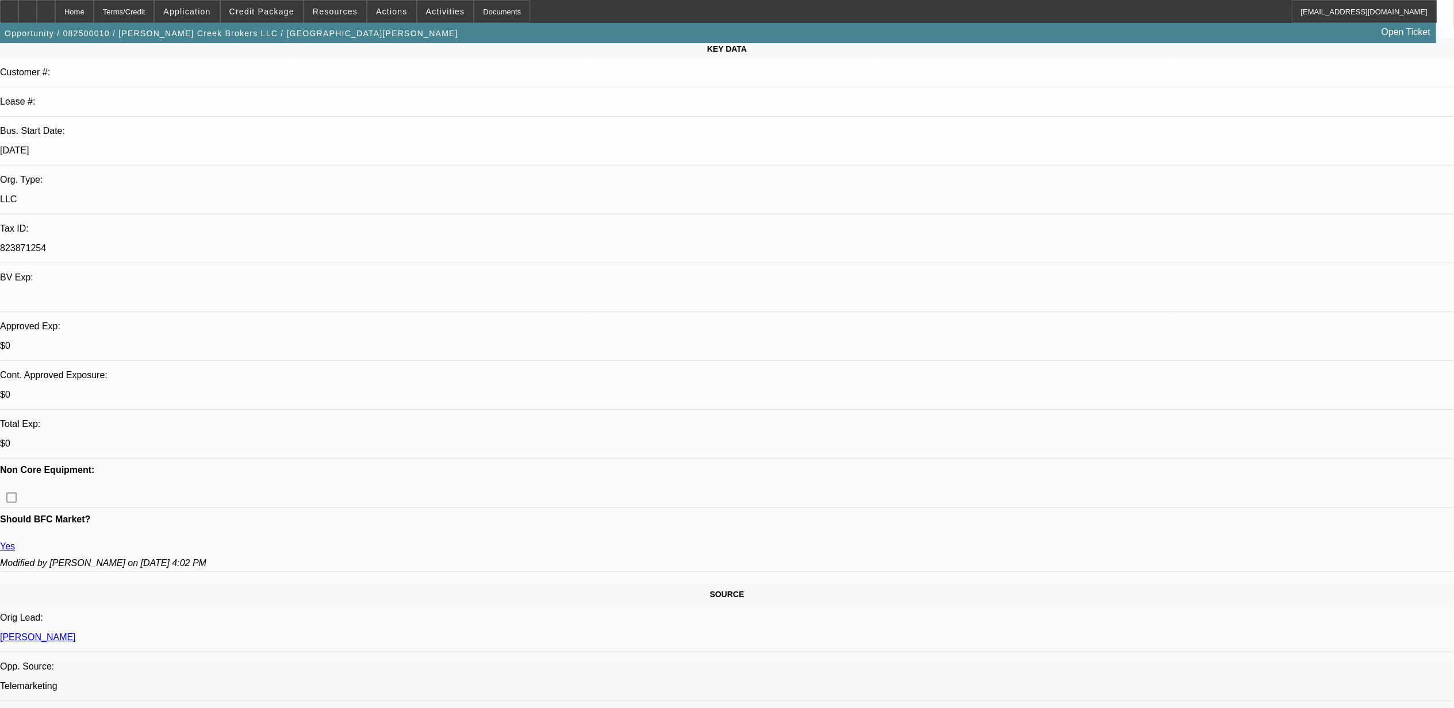
select select "0.1"
select select "2"
select select "0.1"
select select "1"
select select "3"
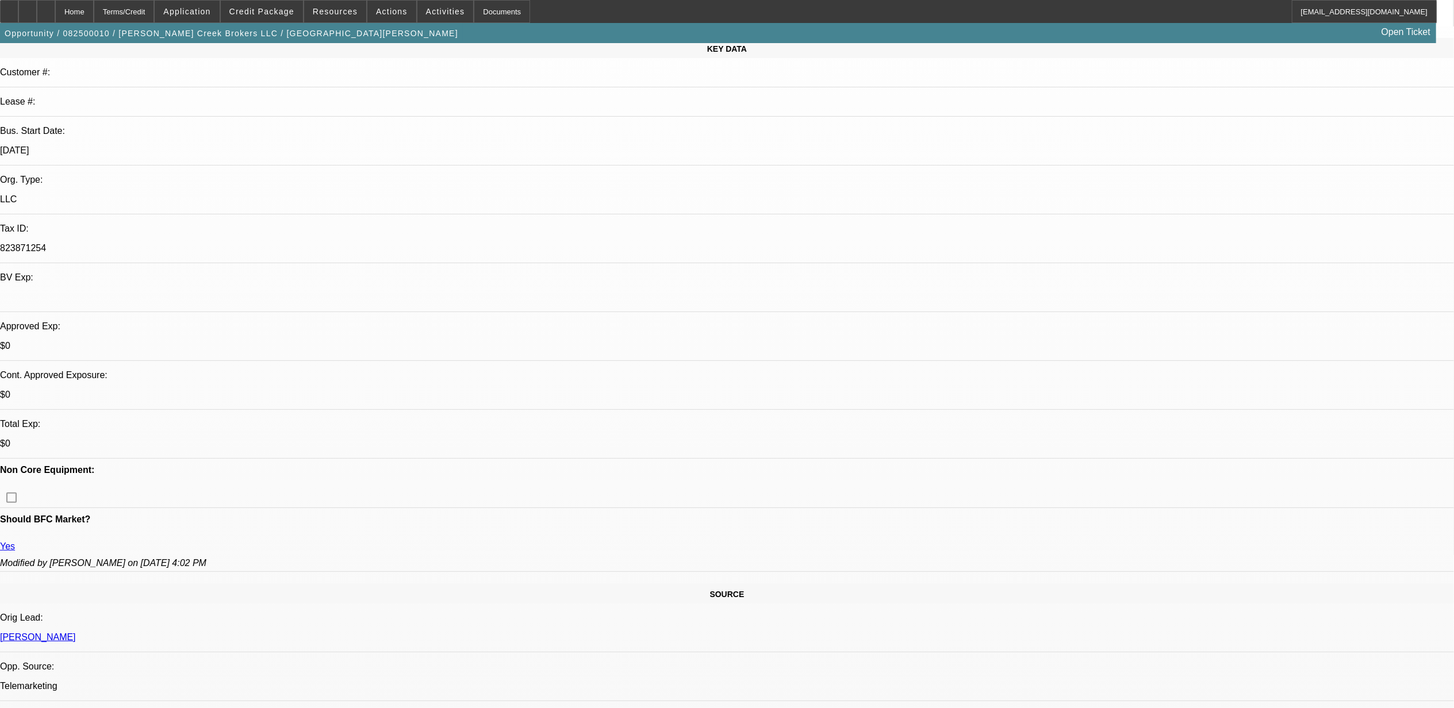
select select "4"
select select "1"
select select "3"
select select "4"
select select "1"
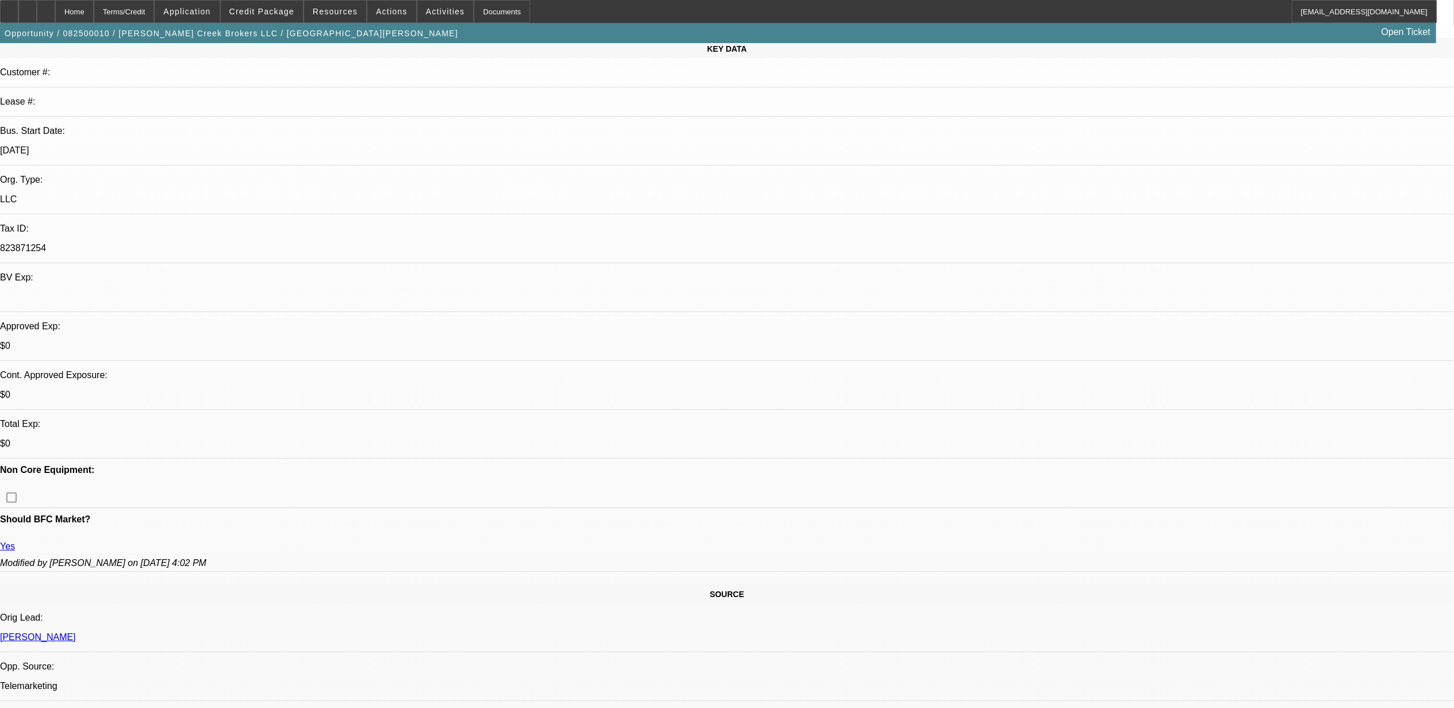
select select "2"
select select "4"
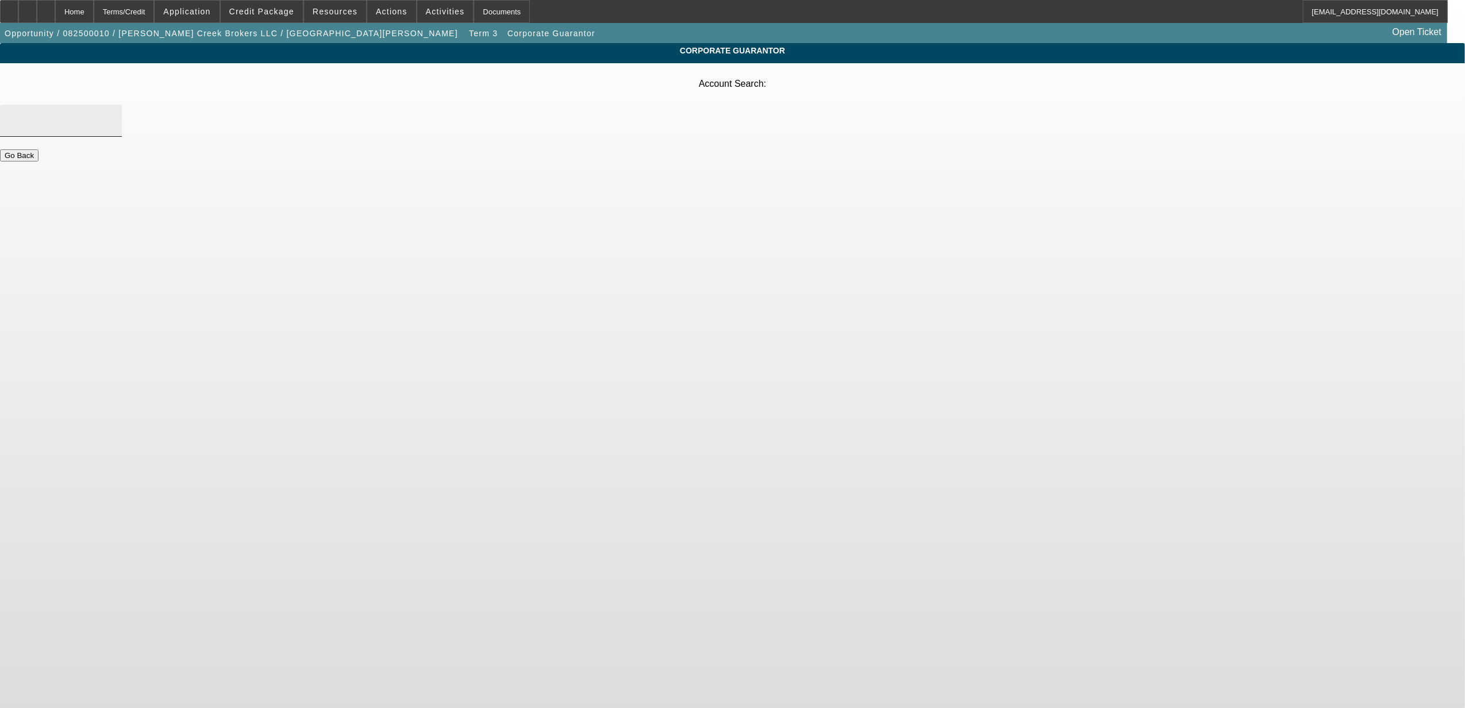
click at [113, 105] on div at bounding box center [60, 121] width 103 height 32
type input "Bulley Creek"
click at [631, 116] on mat-option "-- Create New Account --" at bounding box center [770, 127] width 355 height 28
click at [281, 9] on span "Credit Package" at bounding box center [261, 11] width 65 height 9
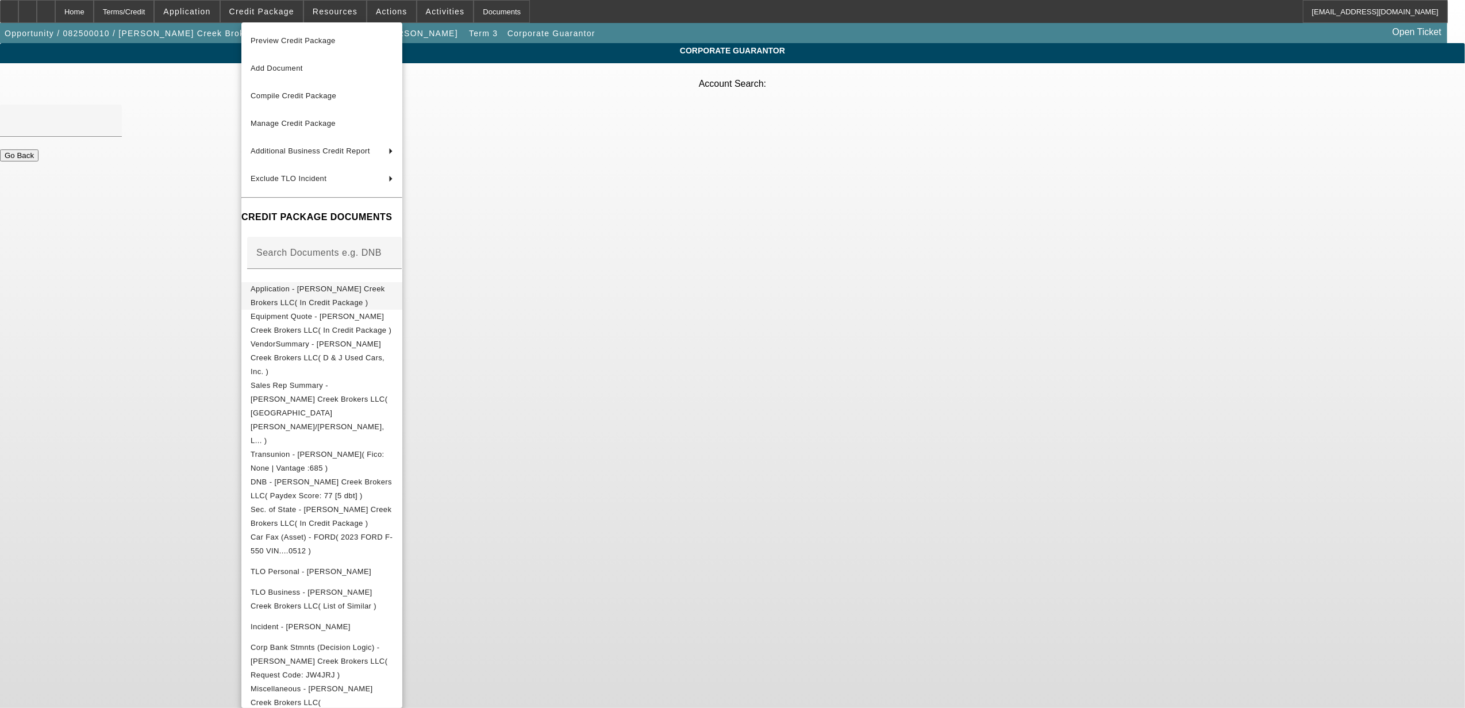
click at [327, 287] on span "Application - Bulley Creek Brokers LLC( In Credit Package )" at bounding box center [318, 295] width 135 height 22
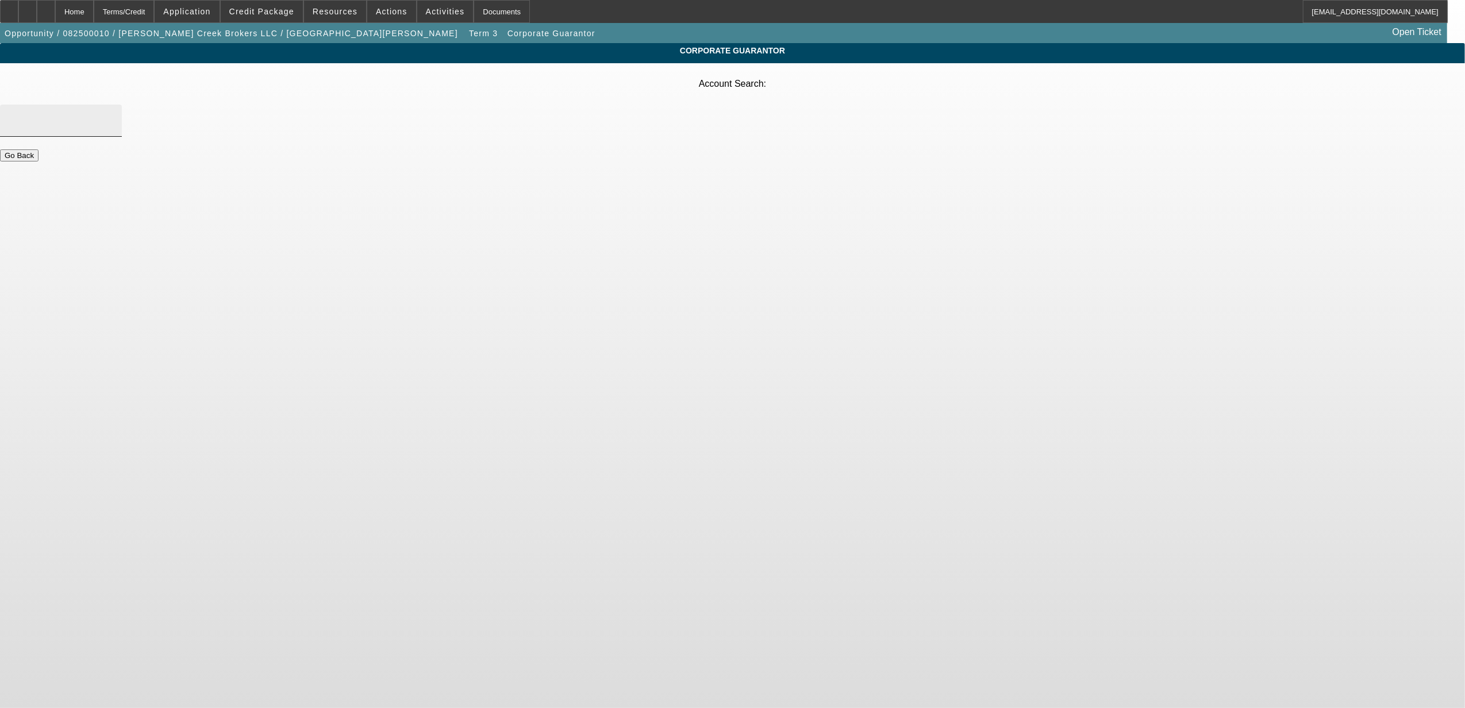
click at [113, 114] on input "Account Search" at bounding box center [60, 121] width 103 height 14
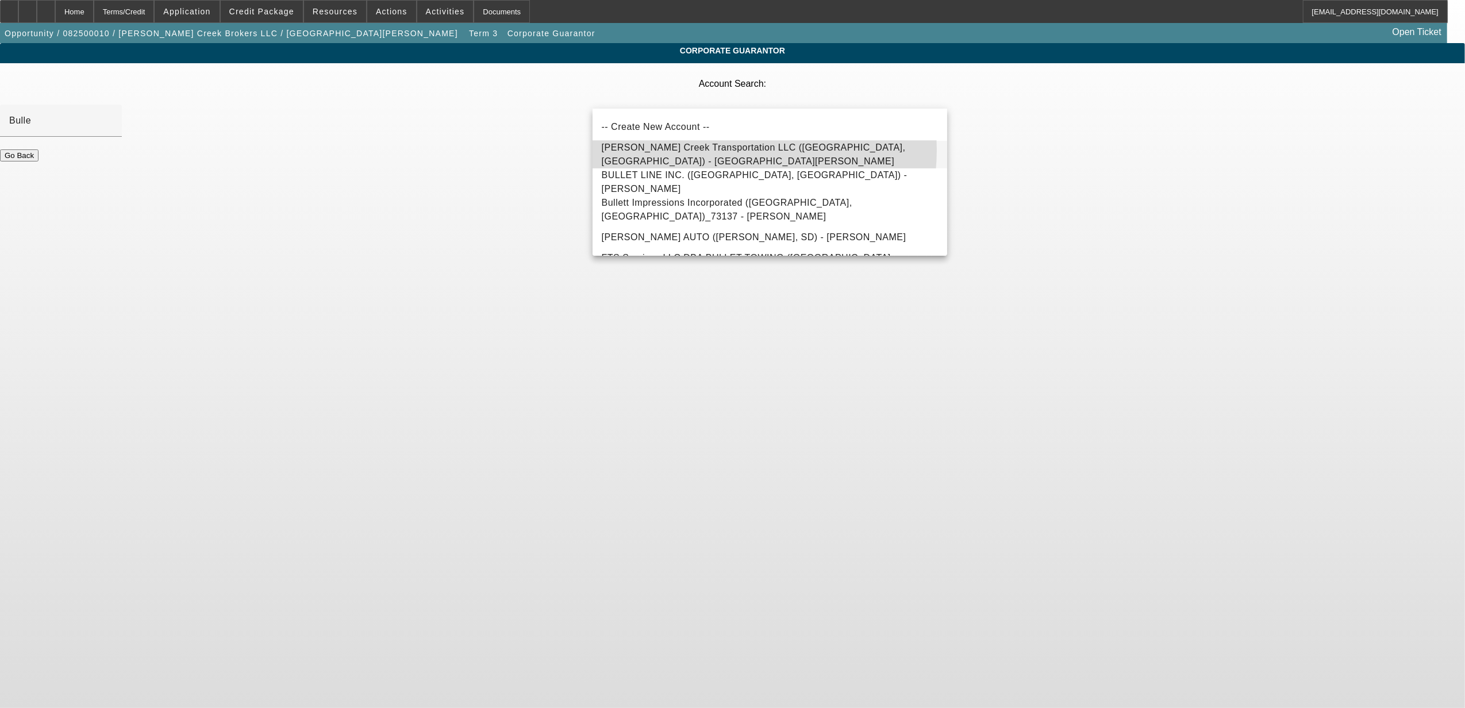
click at [730, 150] on span "Bulley Creek Transportation LLC (Wilsonville, AL) - Hall, Michael" at bounding box center [754, 155] width 304 height 24
type input "Bulley Creek Transportation LLC (Wilsonville, AL) - Hall, Michael"
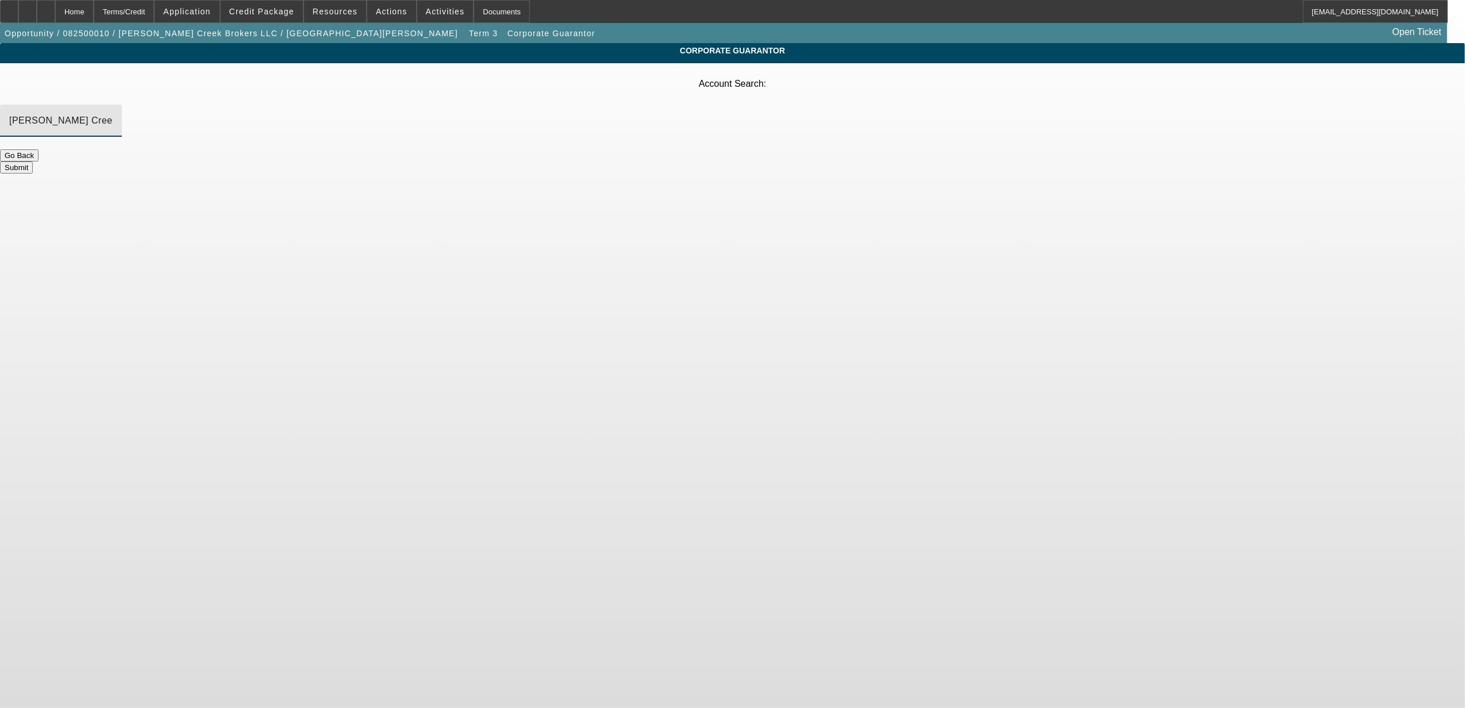
click at [33, 162] on button "Submit" at bounding box center [16, 168] width 33 height 12
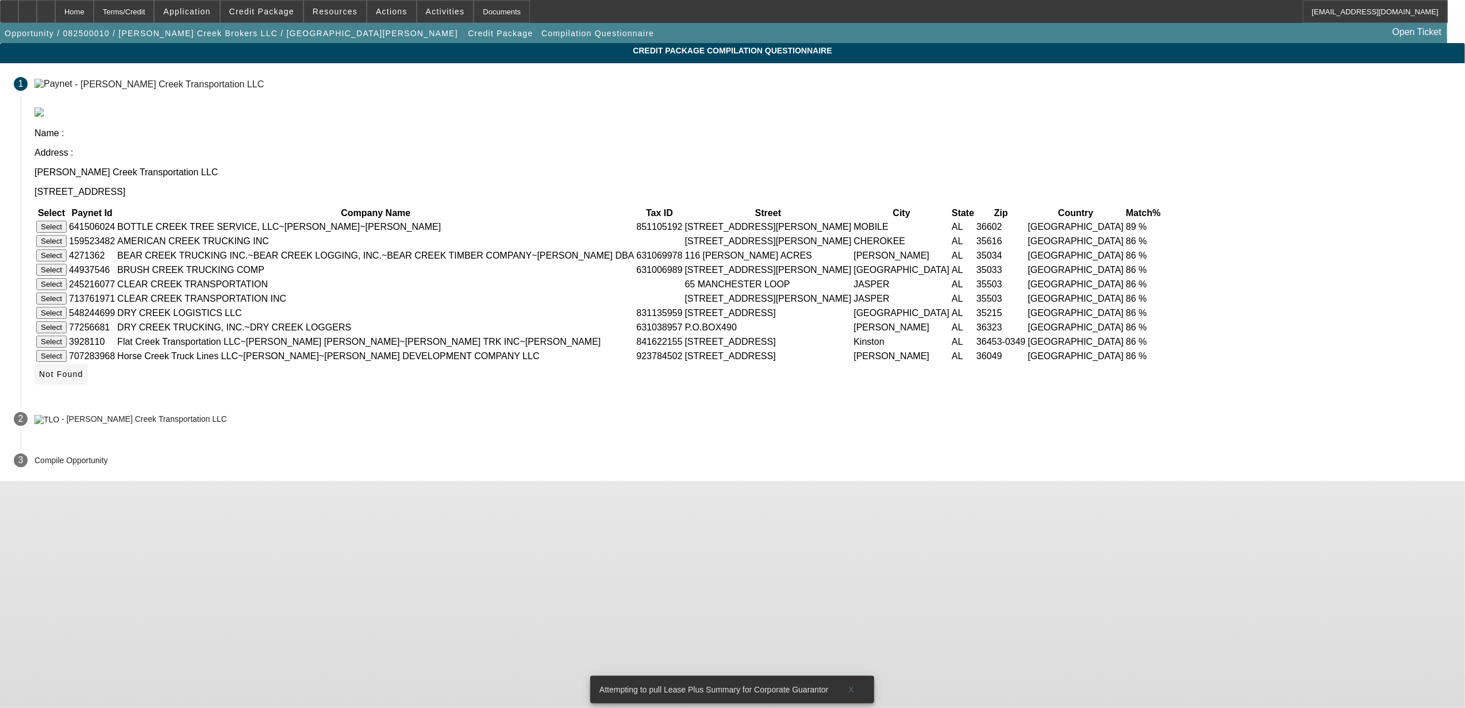
click at [39, 379] on icon at bounding box center [39, 374] width 0 height 9
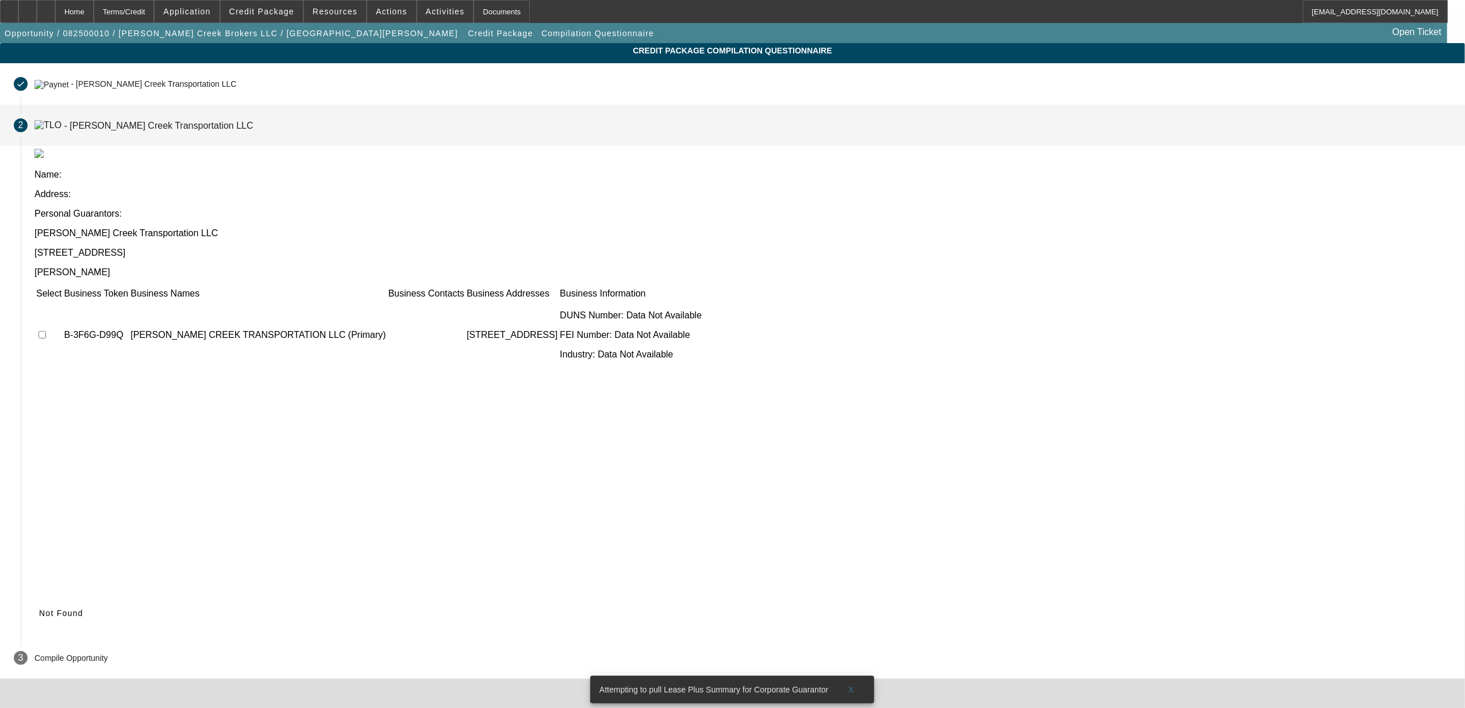
click at [46, 331] on input "checkbox" at bounding box center [42, 334] width 7 height 7
checkbox input "true"
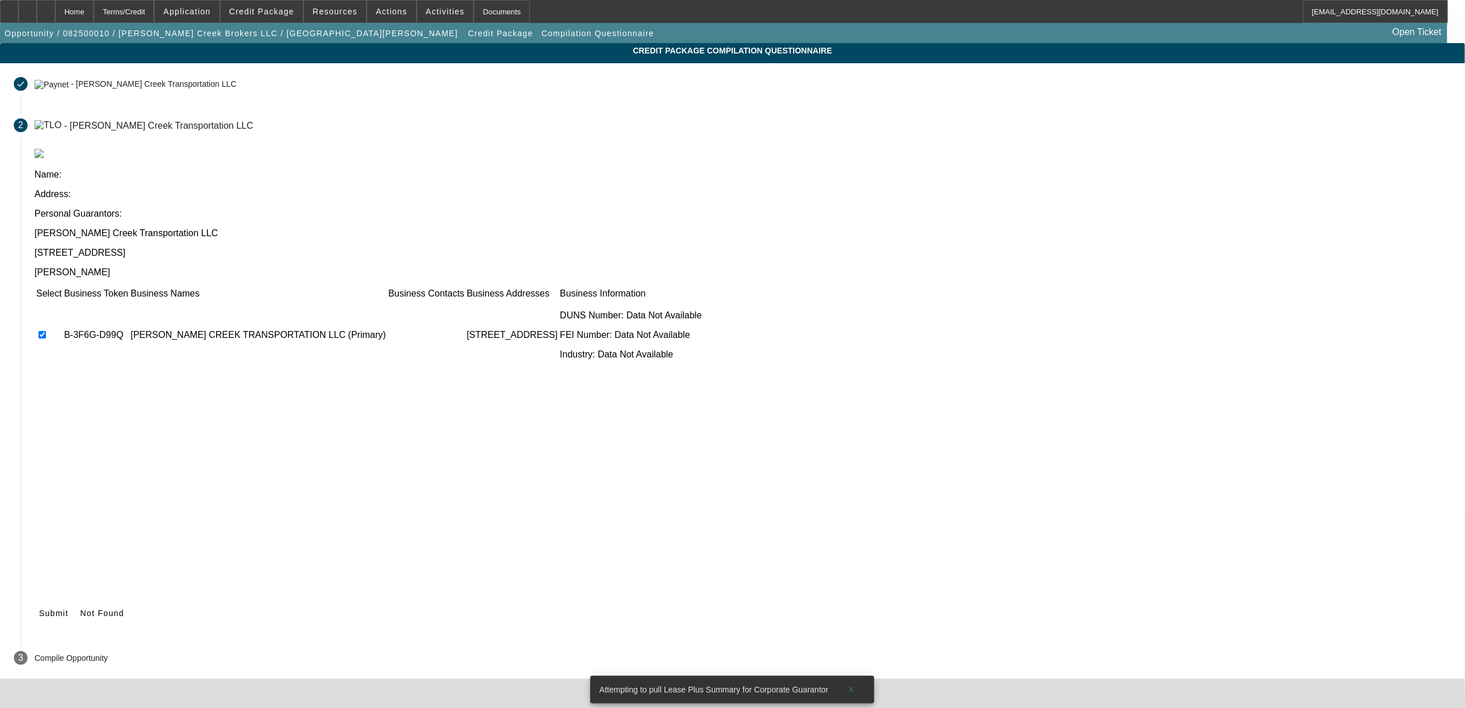
click at [68, 609] on span "Submit" at bounding box center [53, 613] width 29 height 9
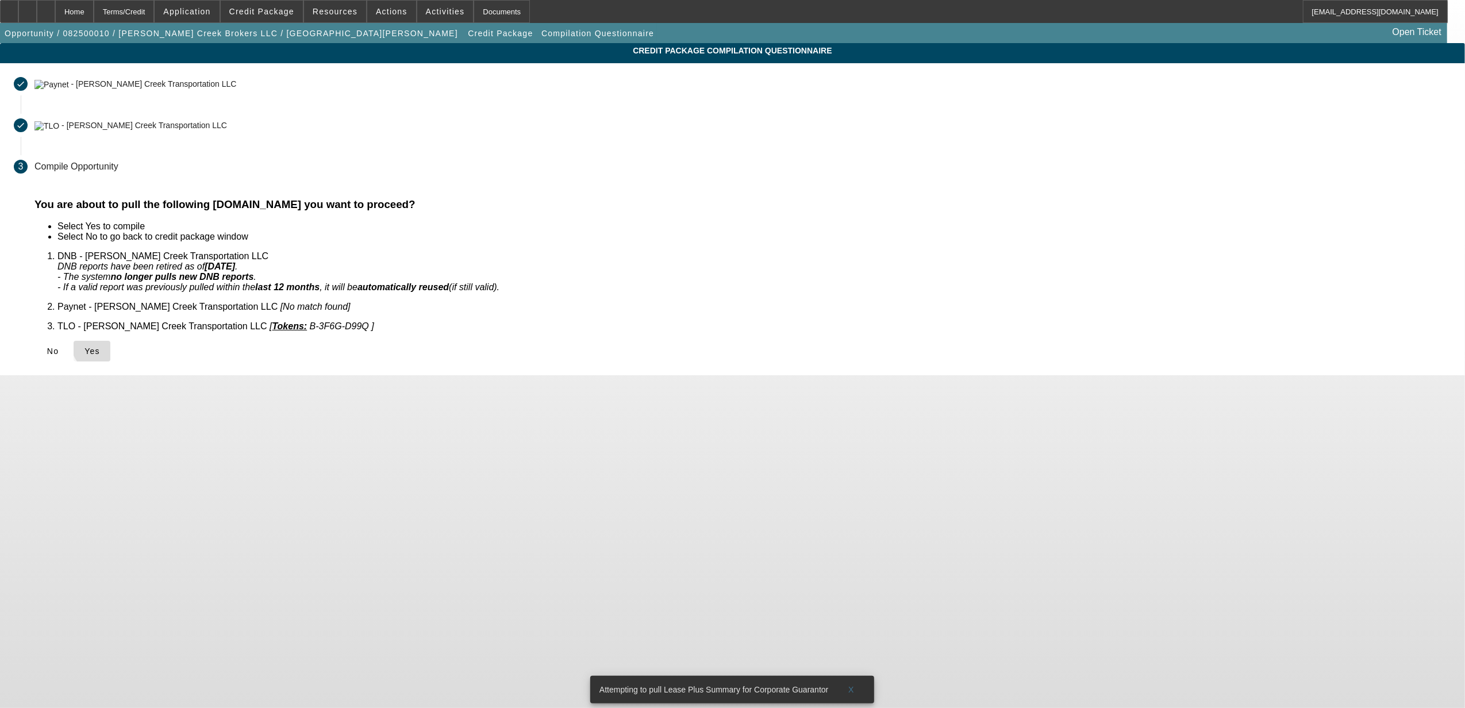
click at [110, 337] on span at bounding box center [92, 351] width 37 height 28
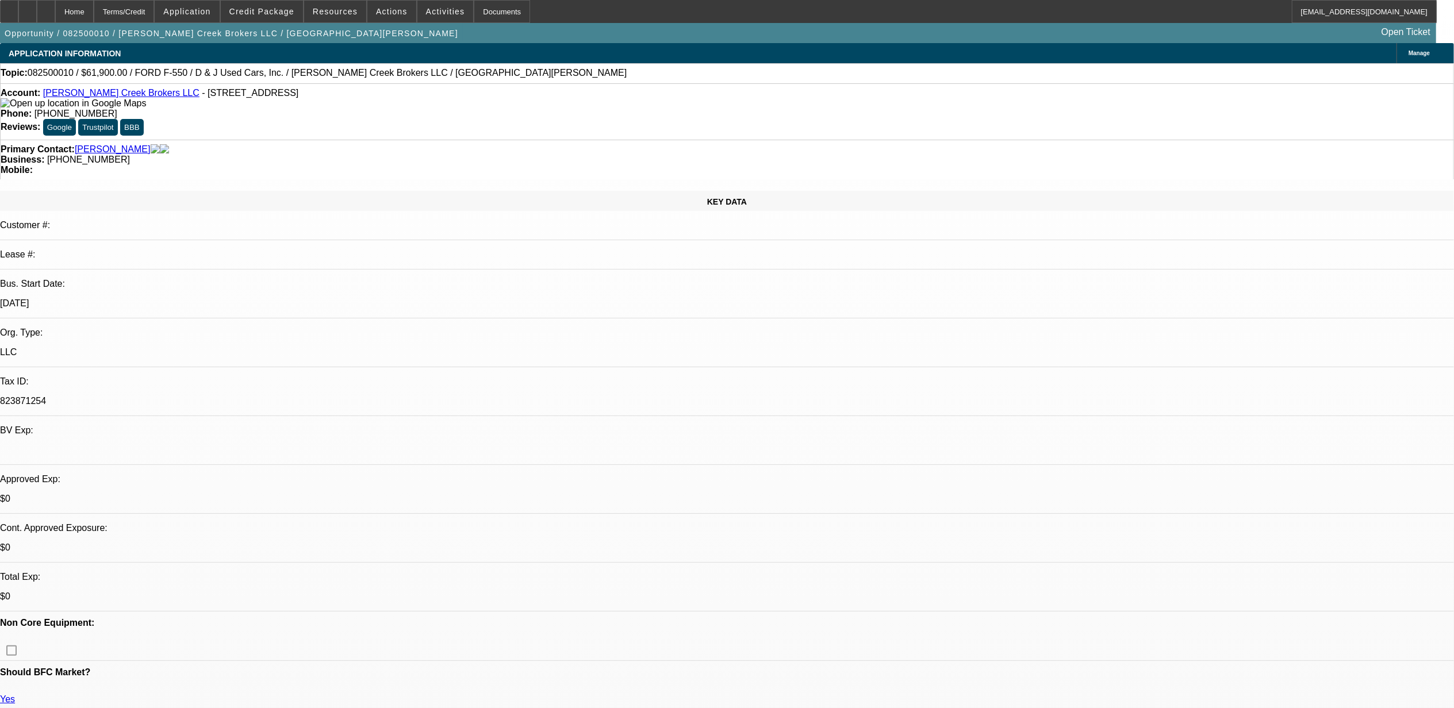
select select "0"
select select "3"
select select "0.1"
select select "4"
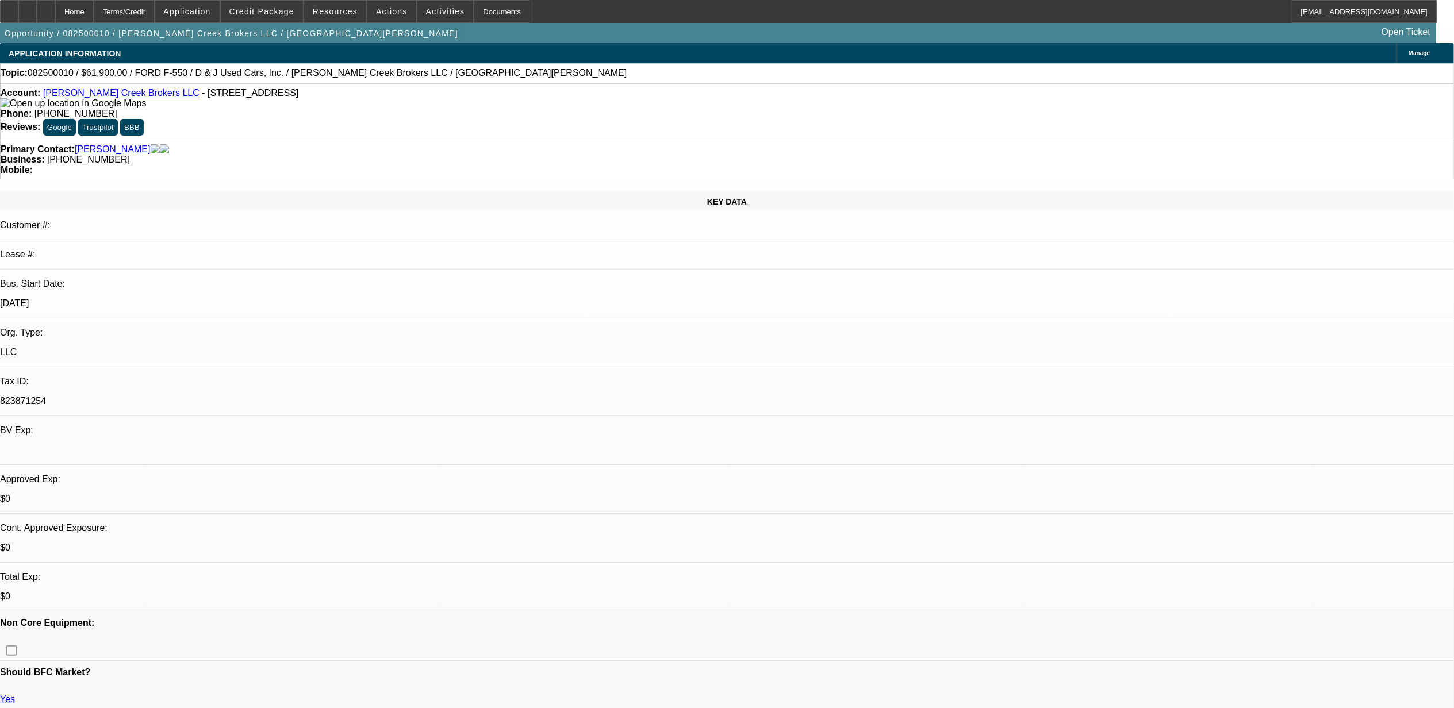
select select "0"
select select "3"
select select "0.1"
select select "4"
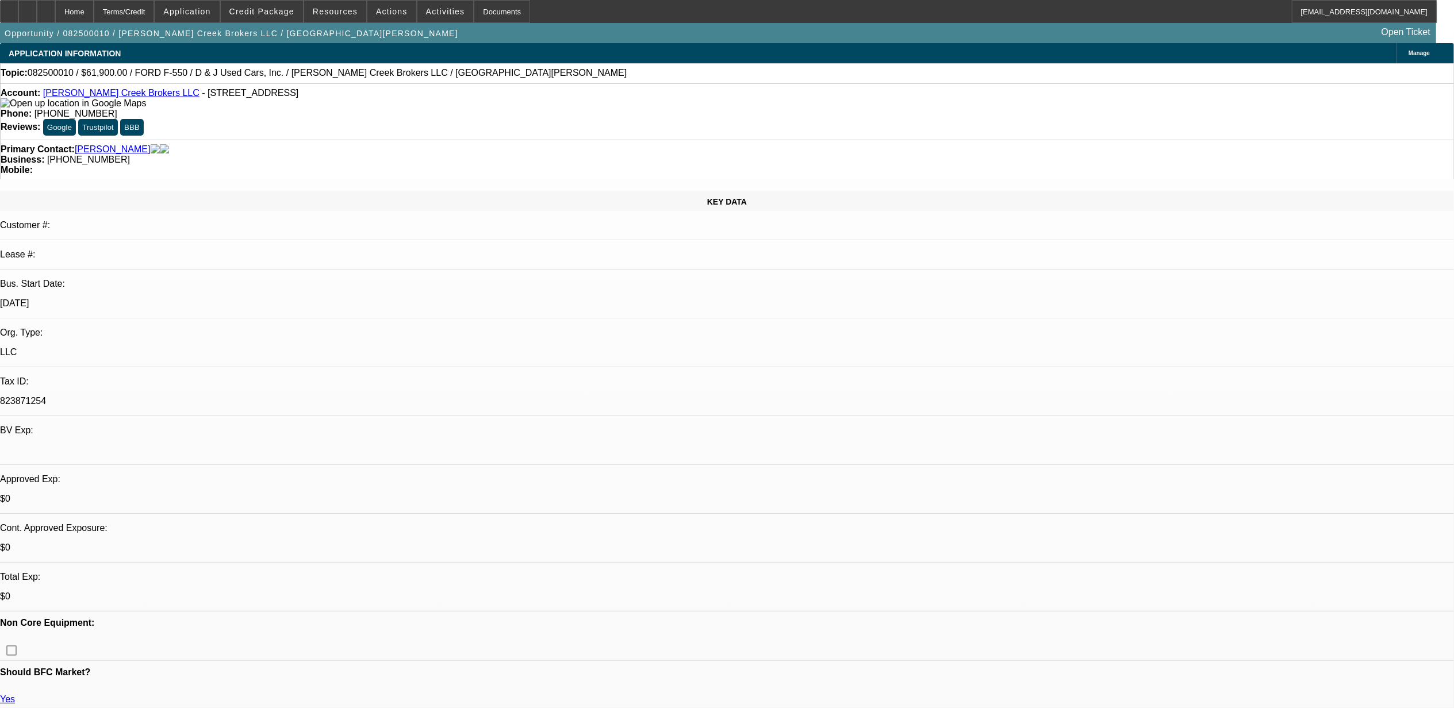
select select "0.1"
select select "2"
select select "0.1"
select select "4"
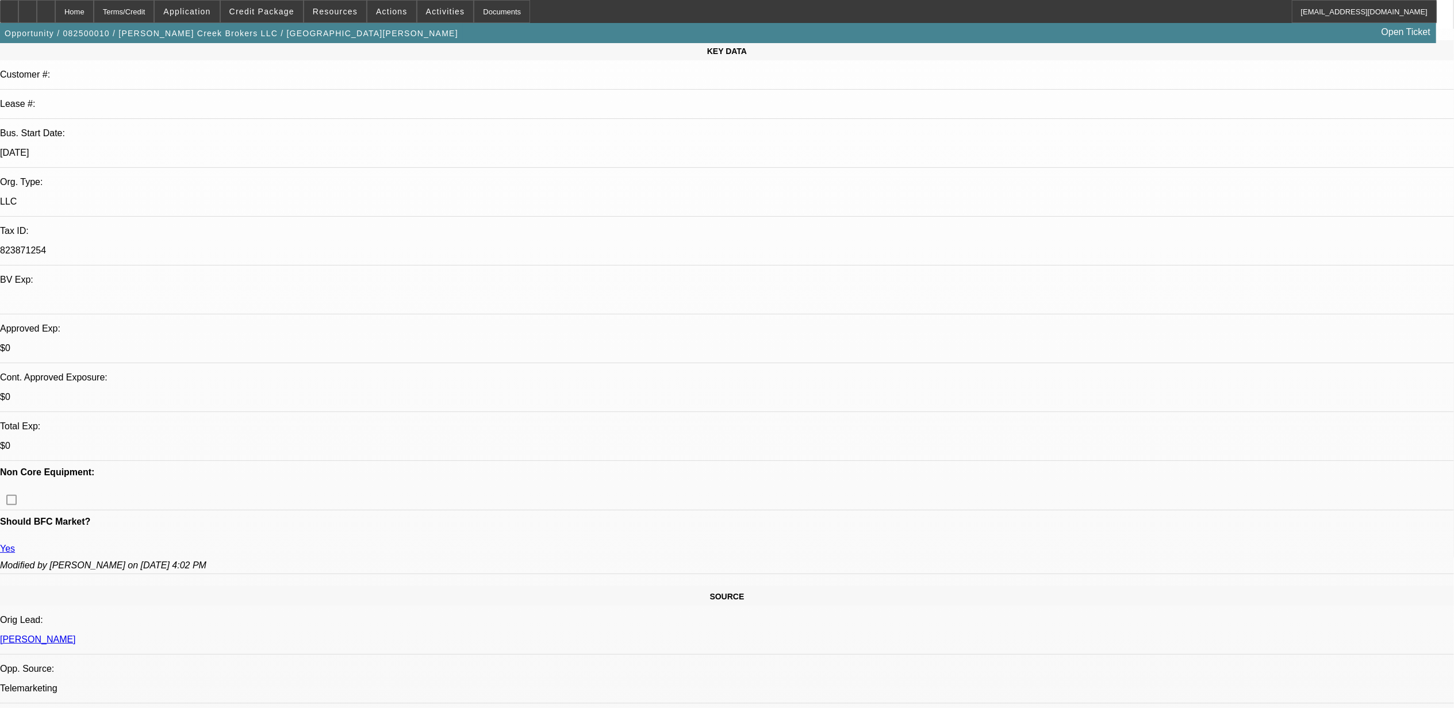
scroll to position [153, 0]
click at [55, 8] on div at bounding box center [46, 11] width 18 height 23
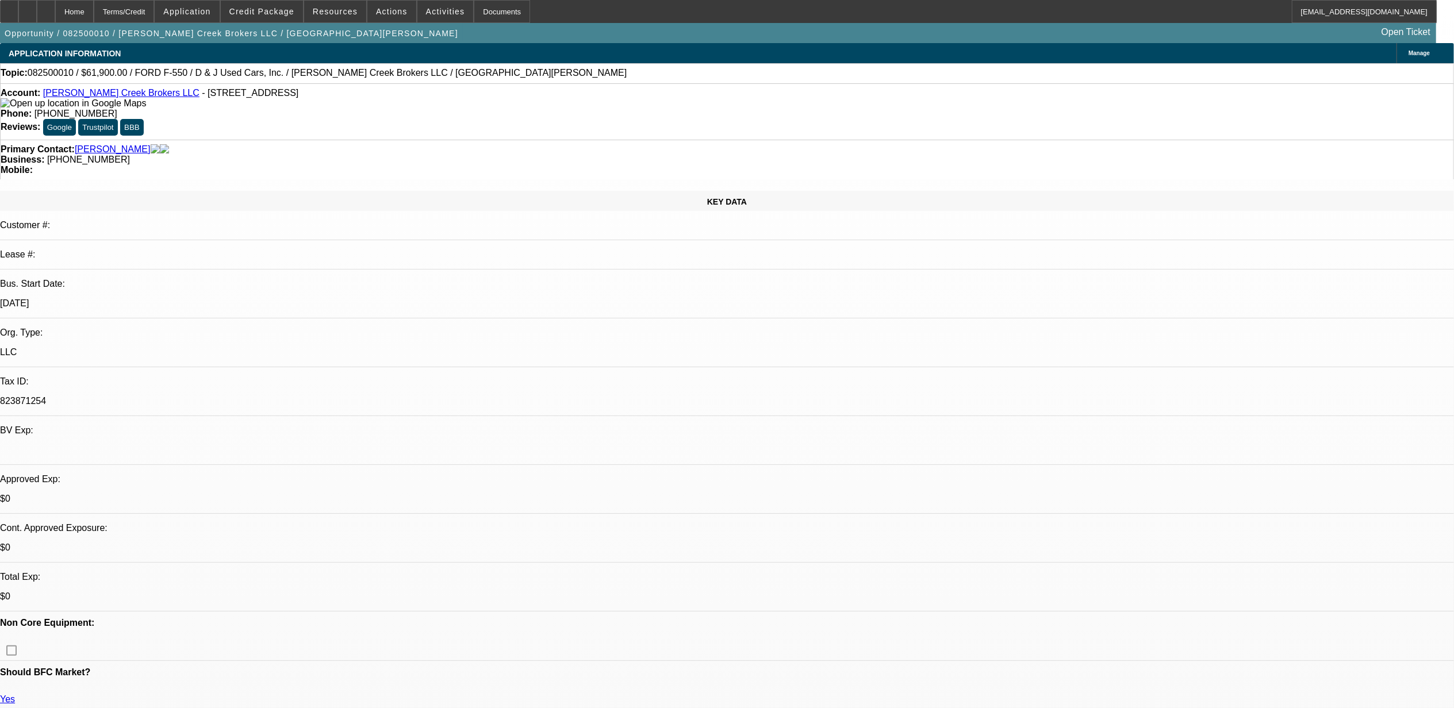
select select "0"
select select "0.1"
select select "0"
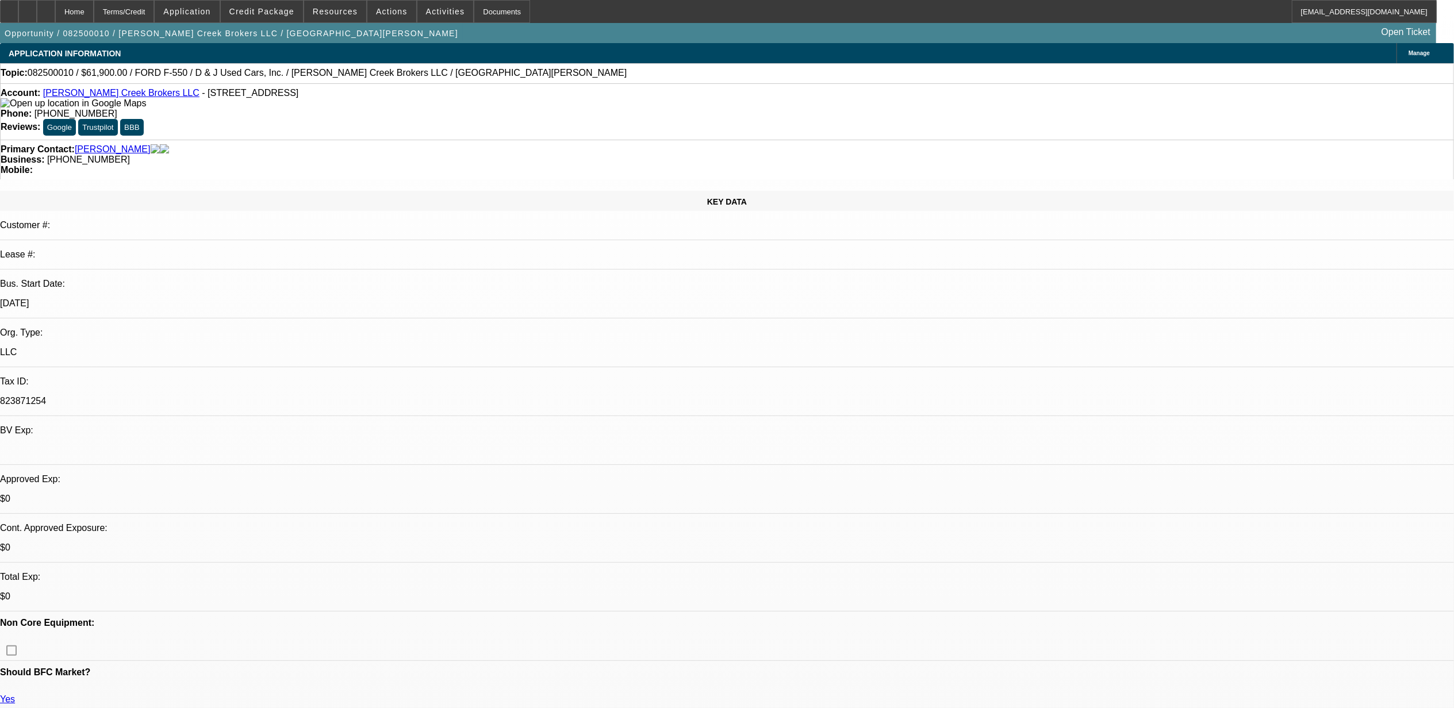
select select "0.1"
select select "2"
select select "0.1"
select select "1"
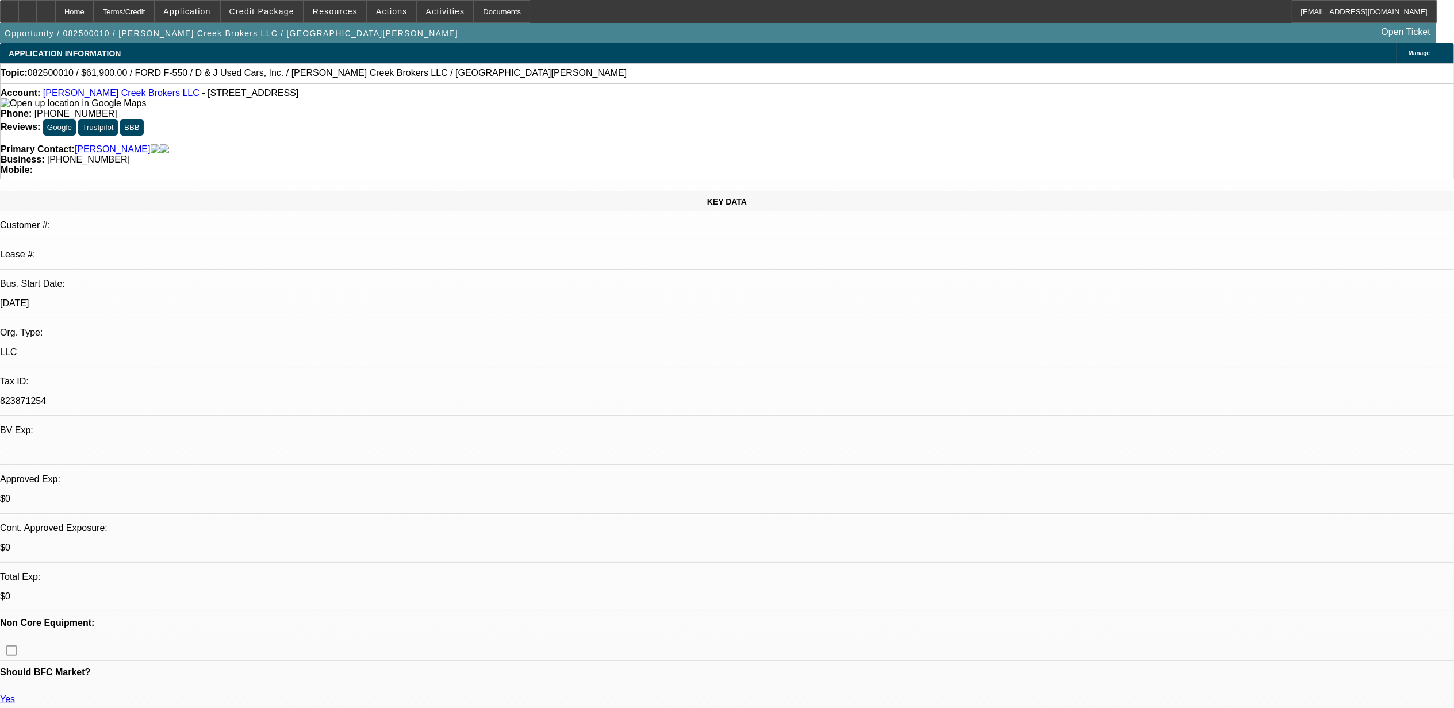
select select "3"
select select "4"
select select "1"
select select "3"
select select "4"
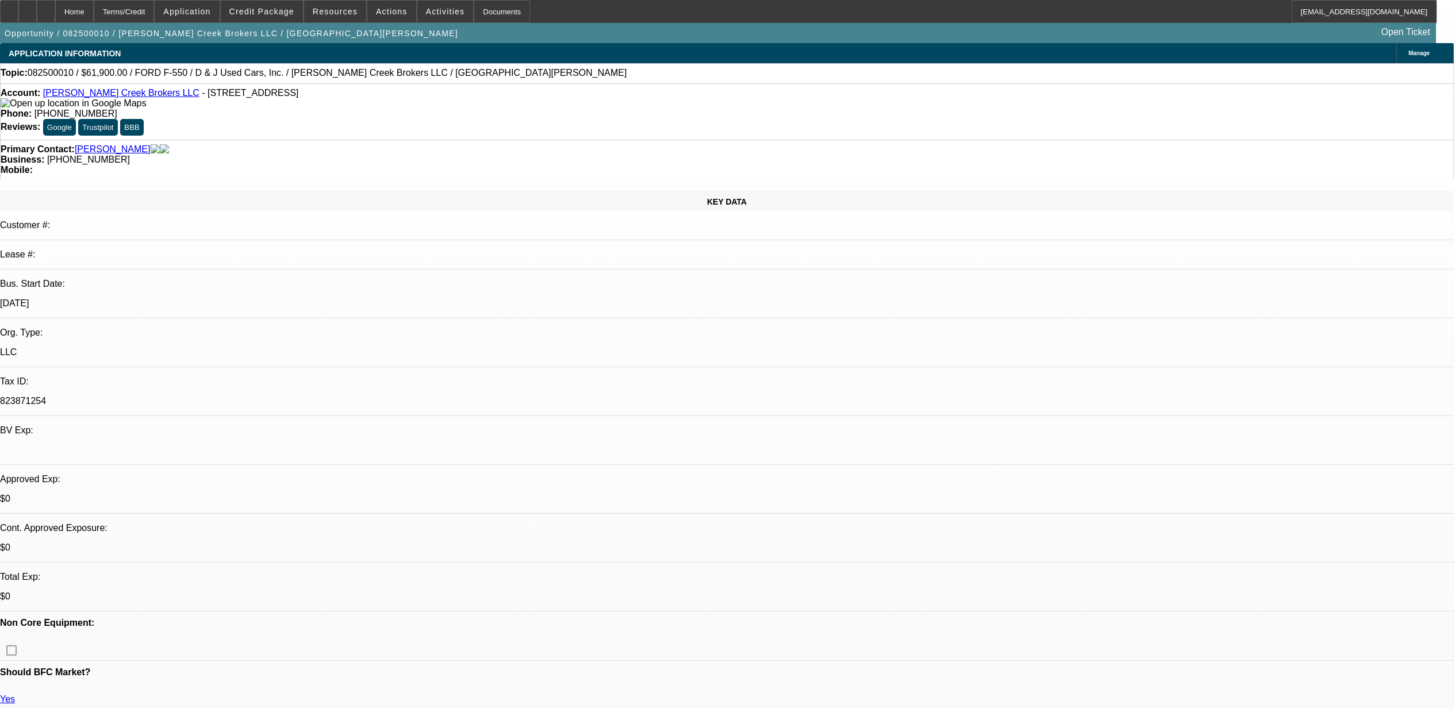
select select "1"
select select "2"
select select "4"
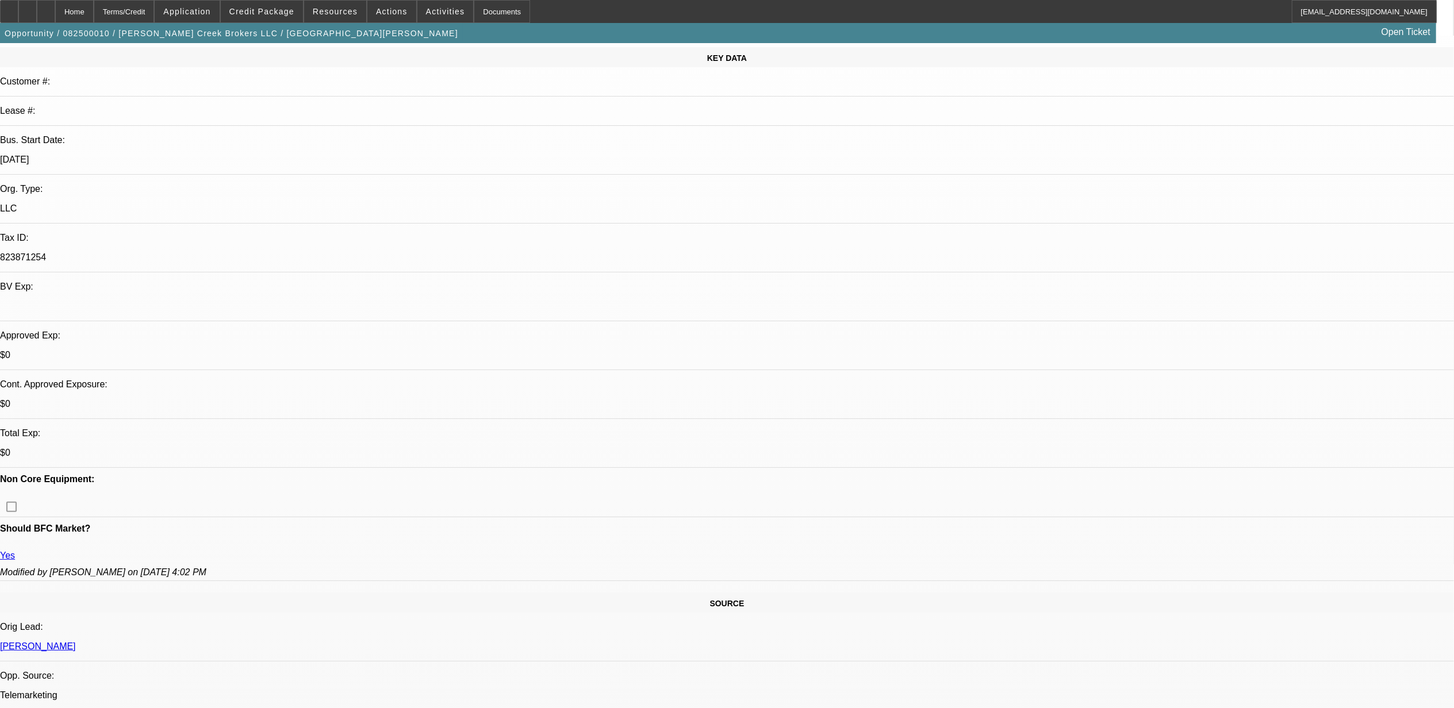
scroll to position [306, 0]
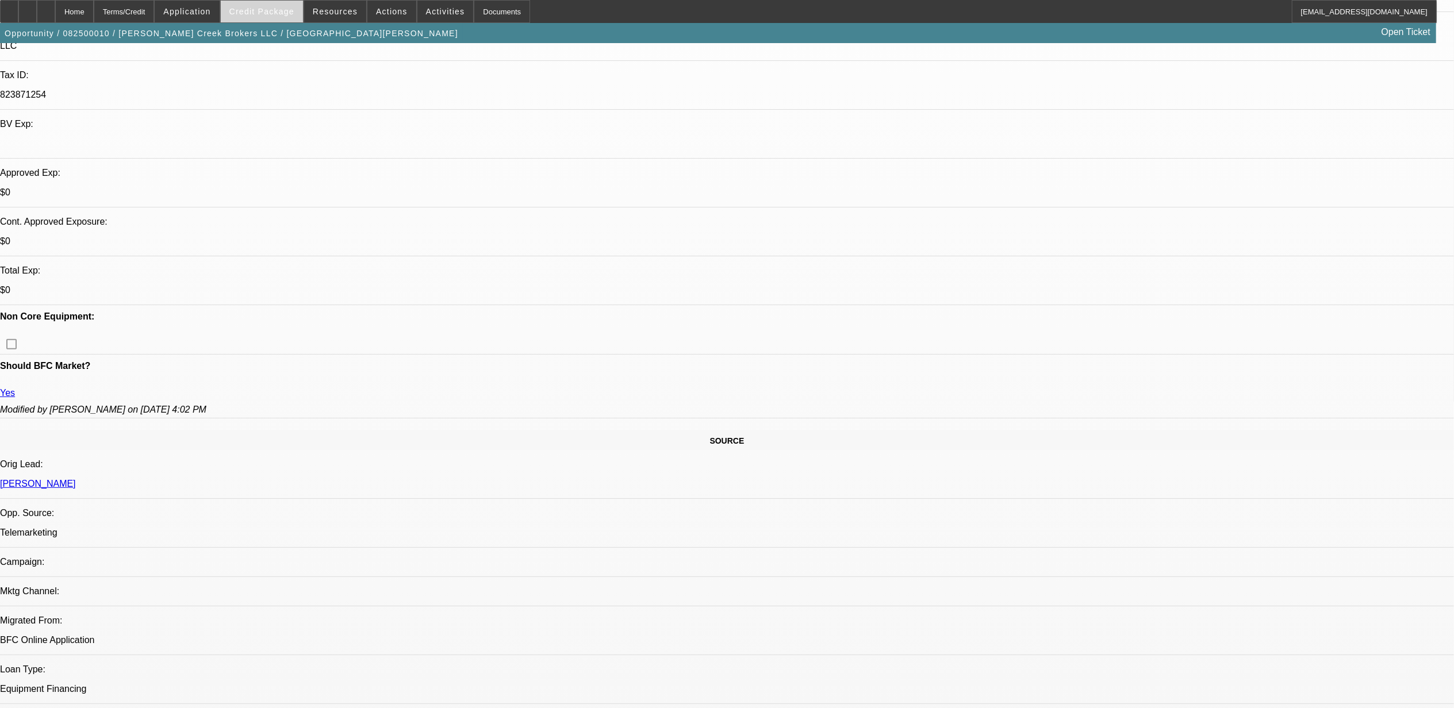
click at [294, 12] on span "Credit Package" at bounding box center [261, 11] width 65 height 9
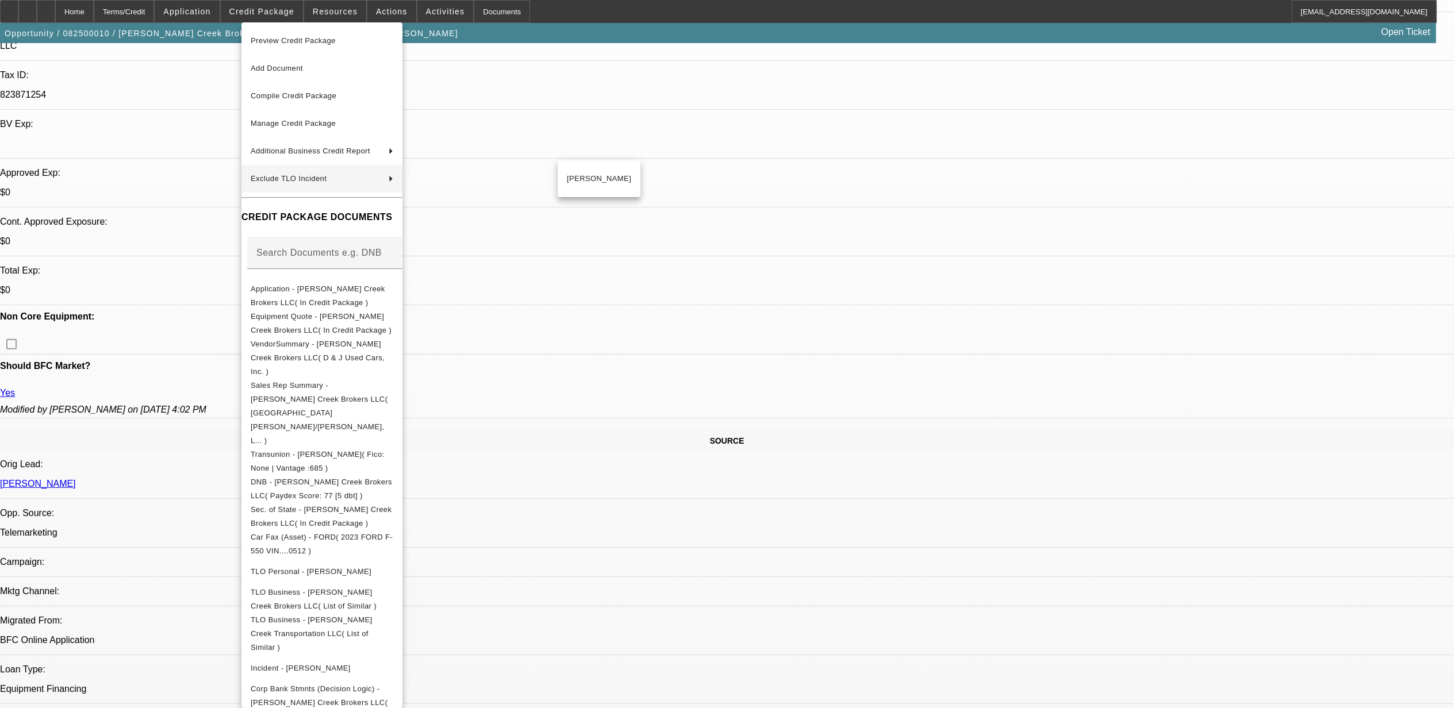
click at [743, 82] on div at bounding box center [727, 354] width 1454 height 708
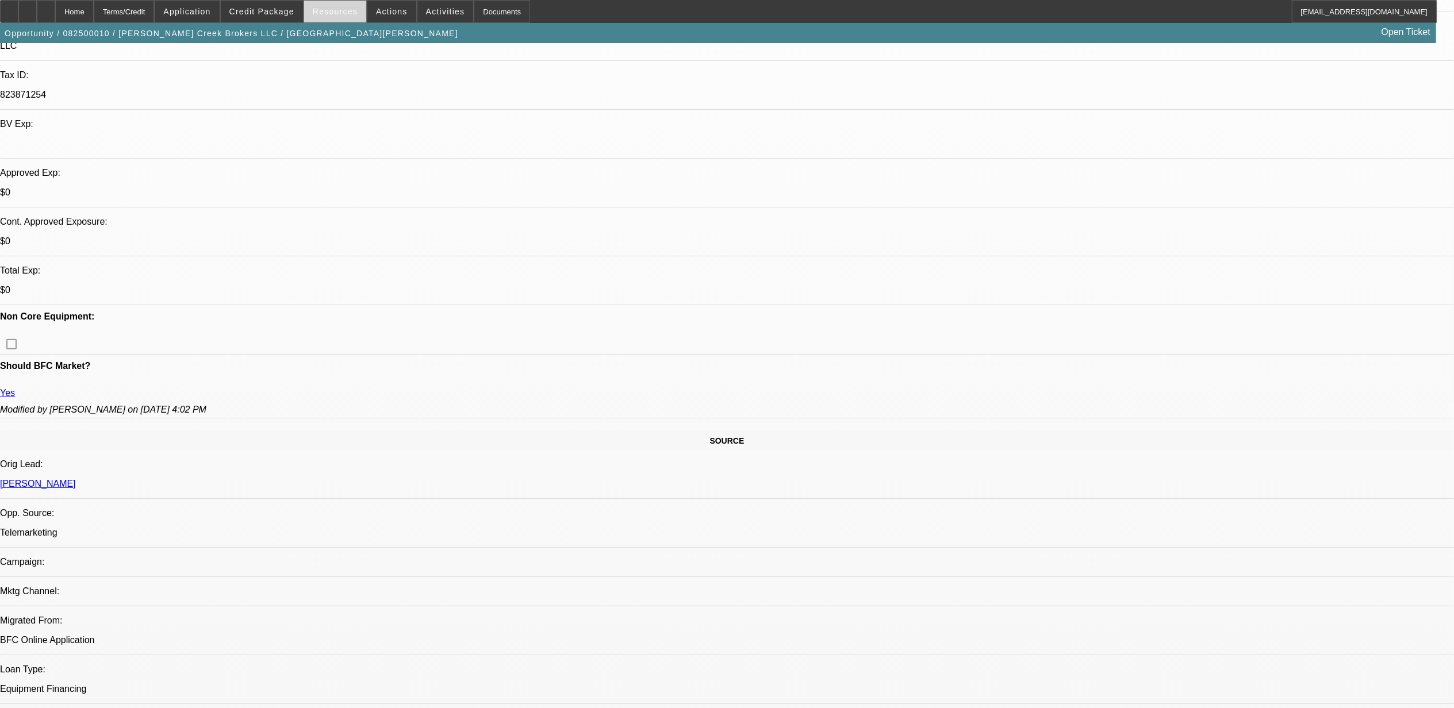
click at [314, 13] on span at bounding box center [335, 12] width 62 height 28
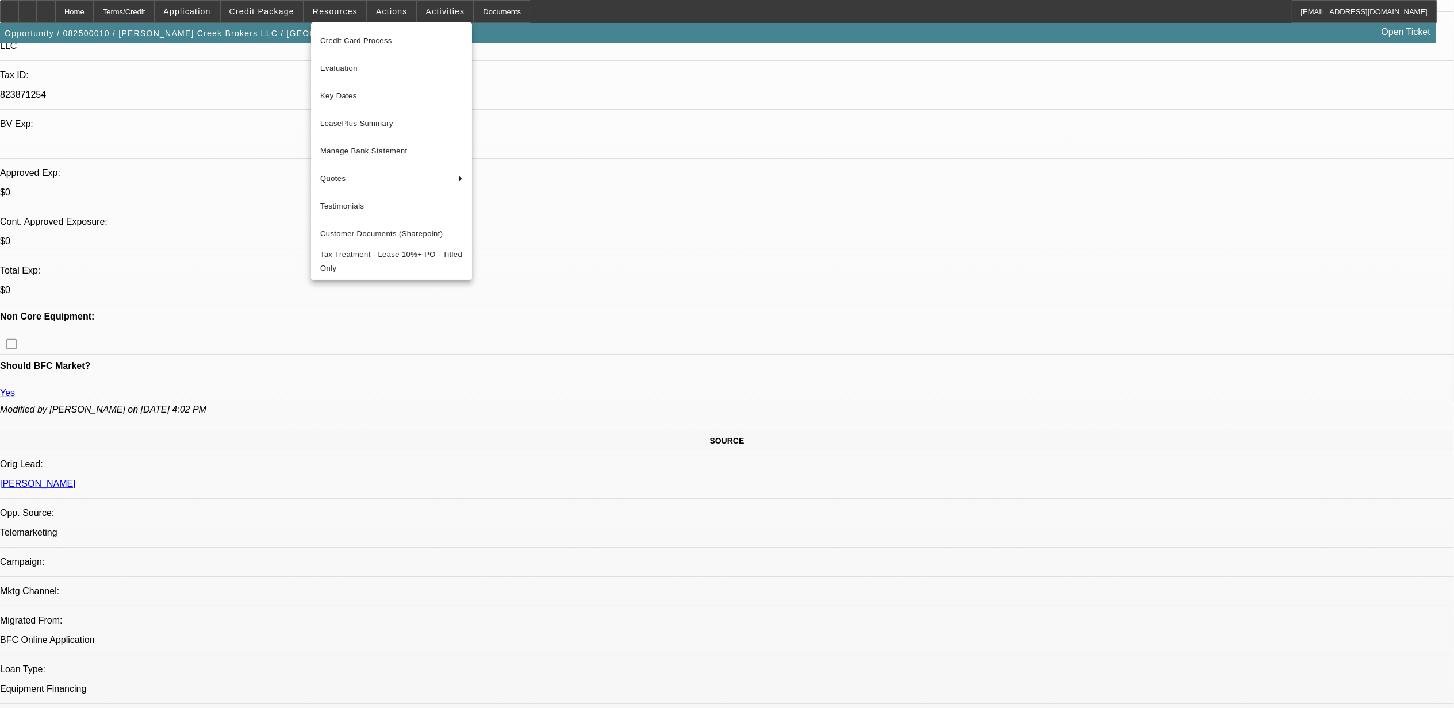
click at [291, 15] on div at bounding box center [727, 354] width 1454 height 708
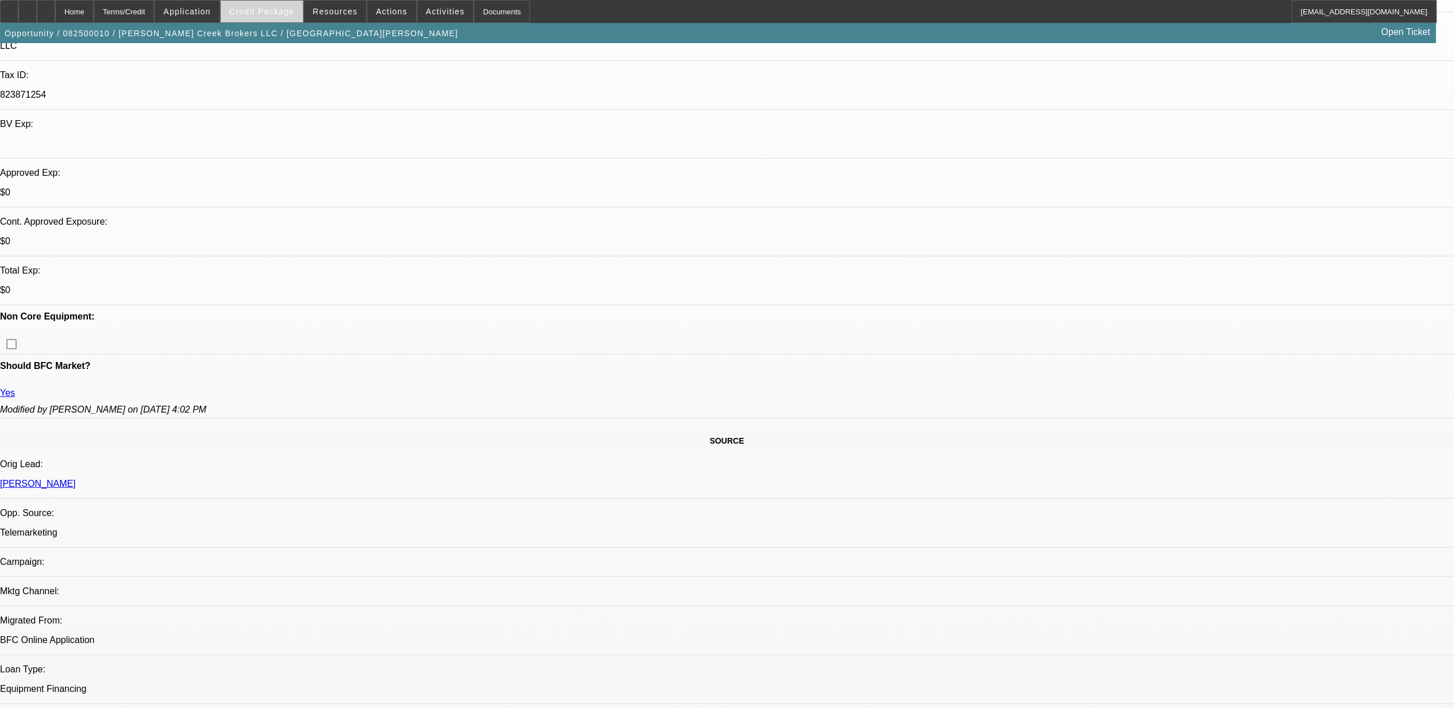
click at [283, 13] on span "Credit Package" at bounding box center [261, 11] width 65 height 9
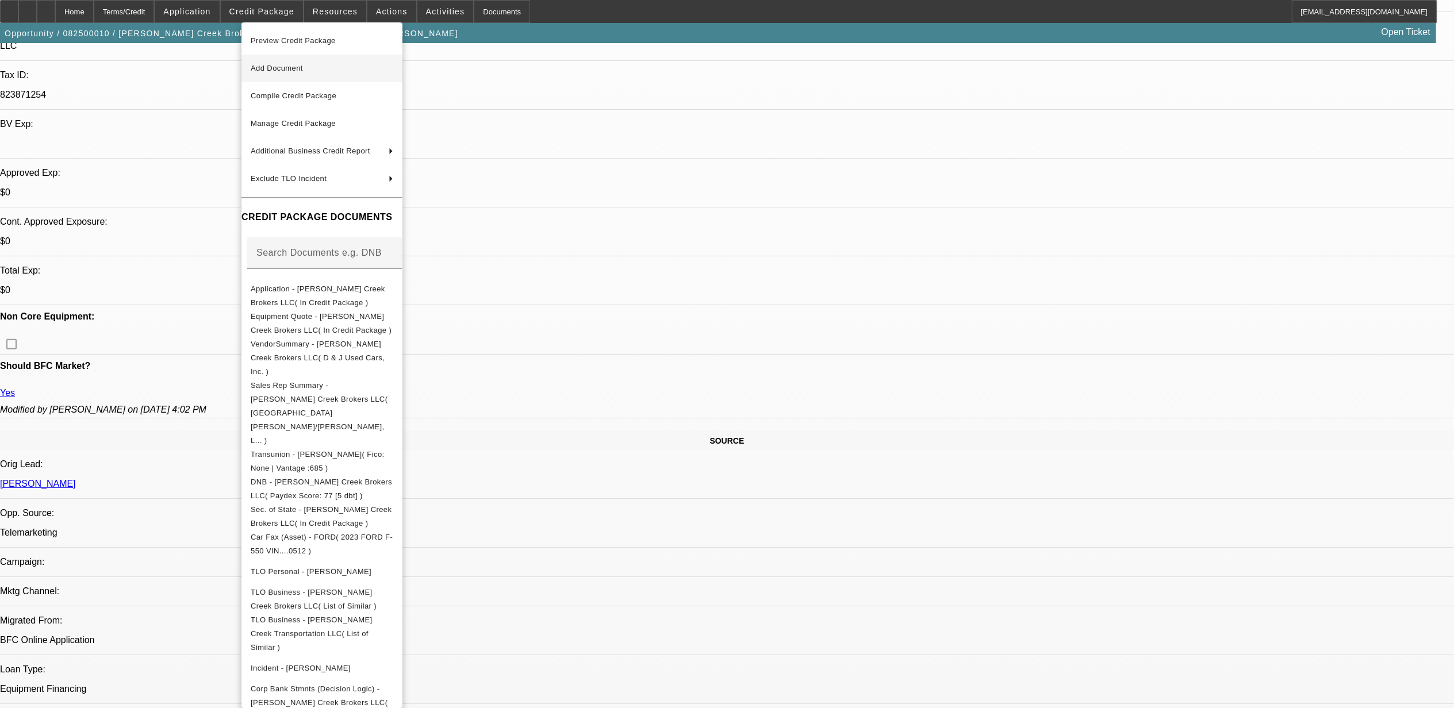
click at [283, 69] on span "Add Document" at bounding box center [277, 68] width 52 height 9
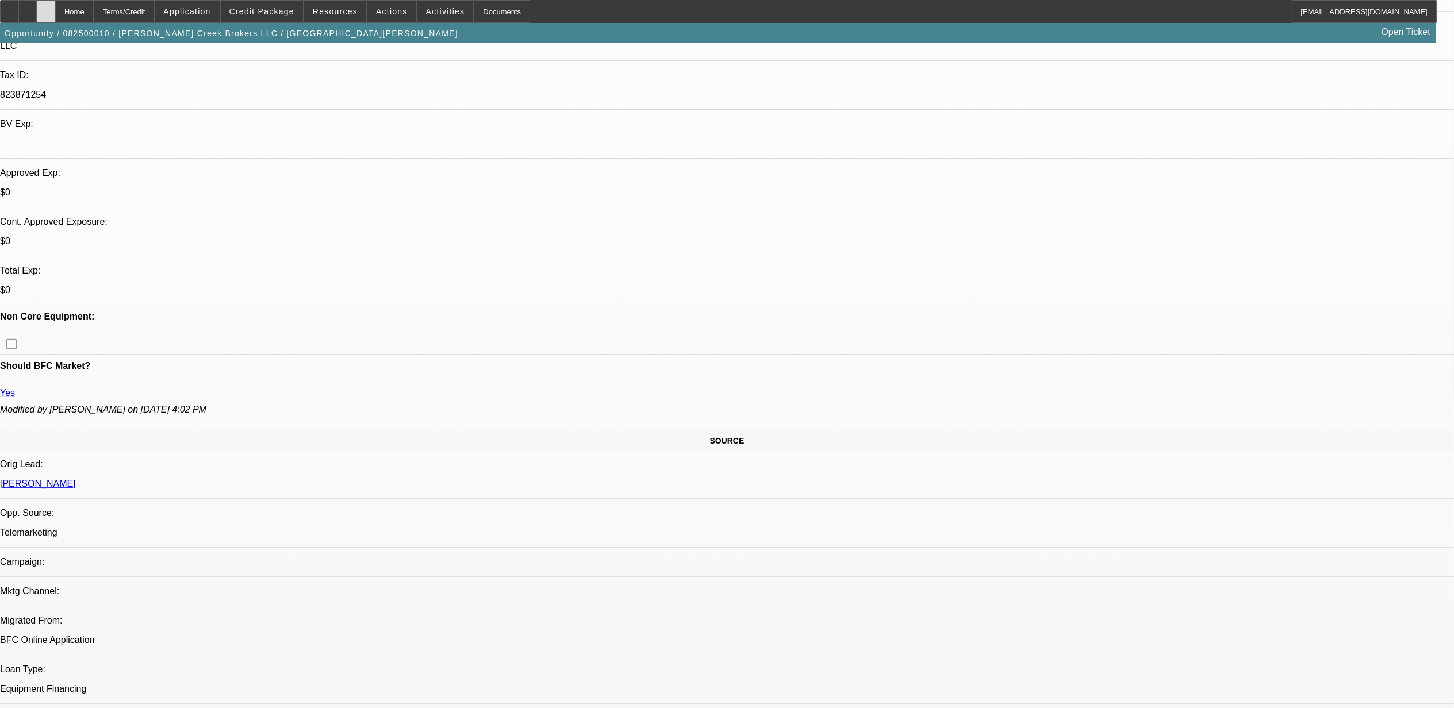
click at [55, 9] on div at bounding box center [46, 11] width 18 height 23
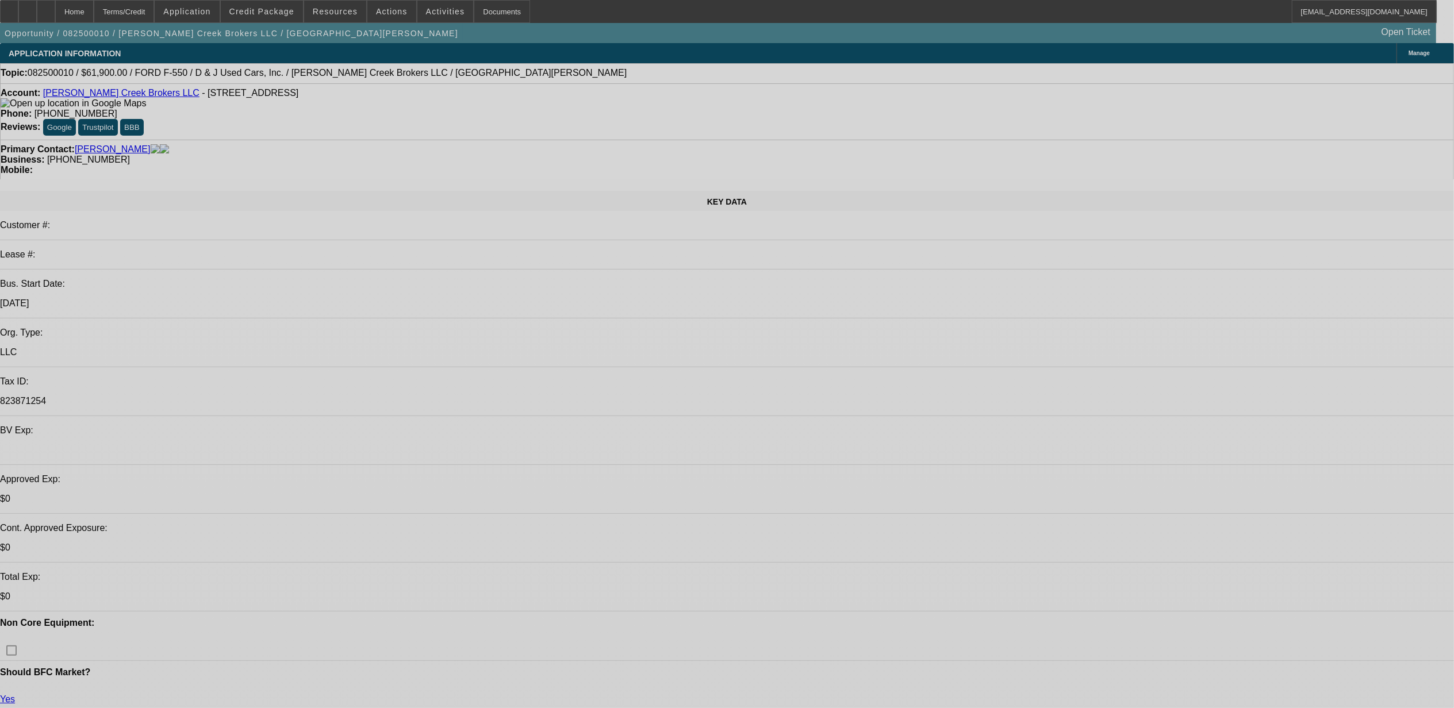
select select "0"
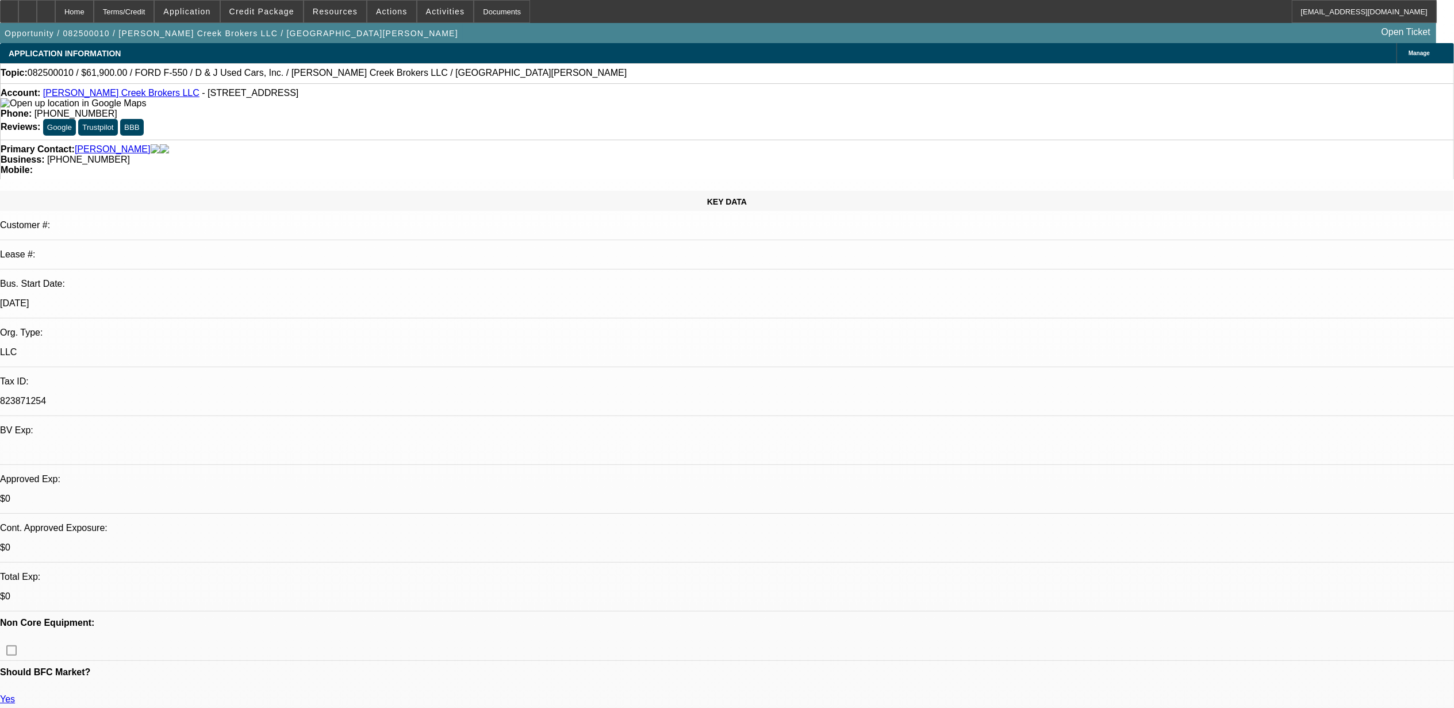
select select "0"
select select "0.1"
select select "0"
select select "0.1"
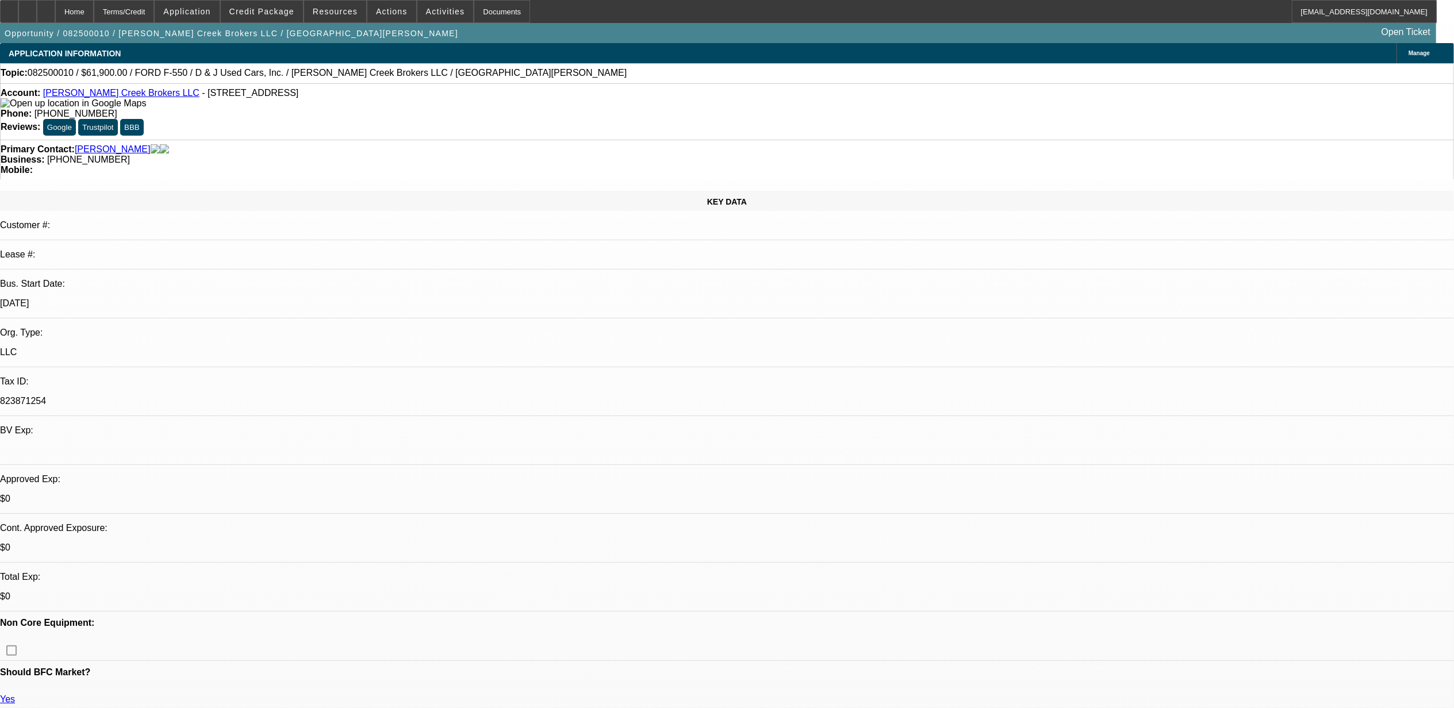
select select "0.1"
select select "2"
select select "0.1"
select select "1"
select select "3"
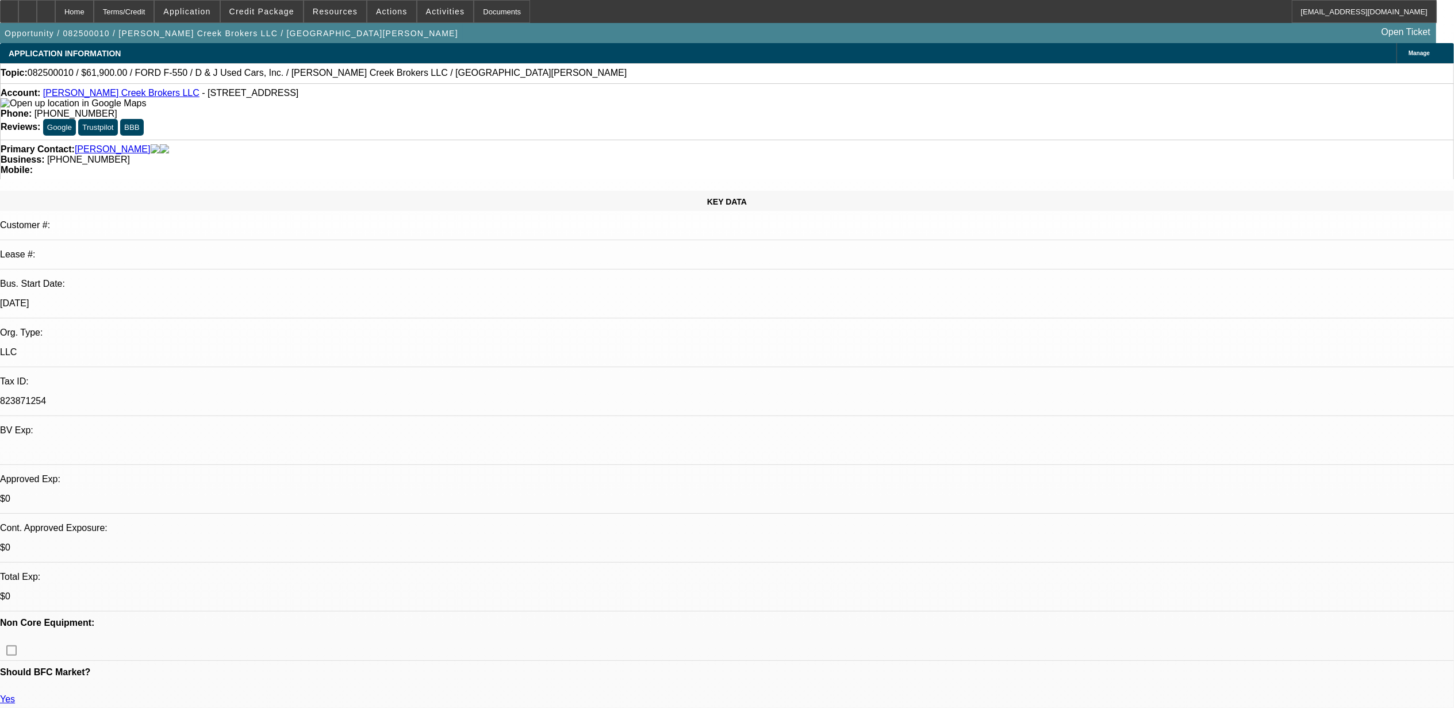
select select "4"
select select "1"
select select "3"
select select "4"
select select "1"
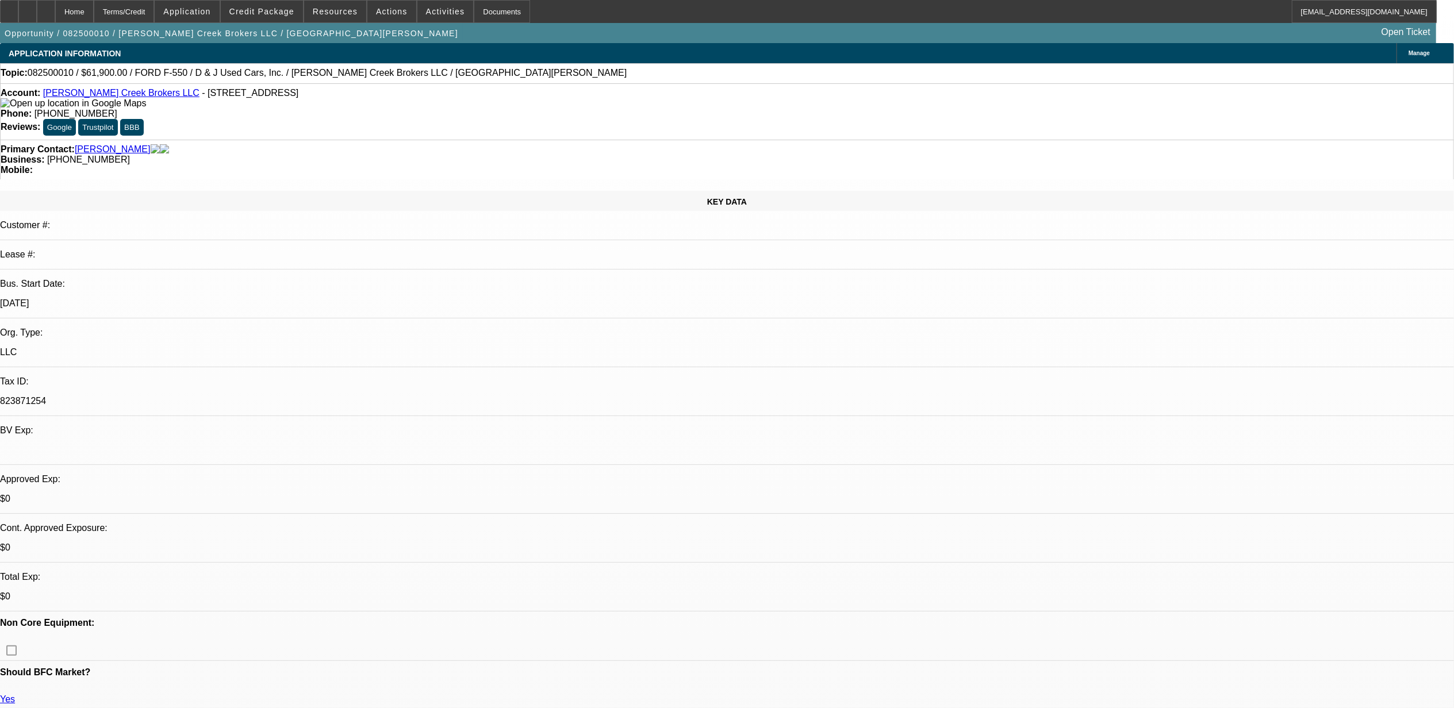
select select "2"
select select "4"
click at [55, 10] on div at bounding box center [46, 11] width 18 height 23
select select "0"
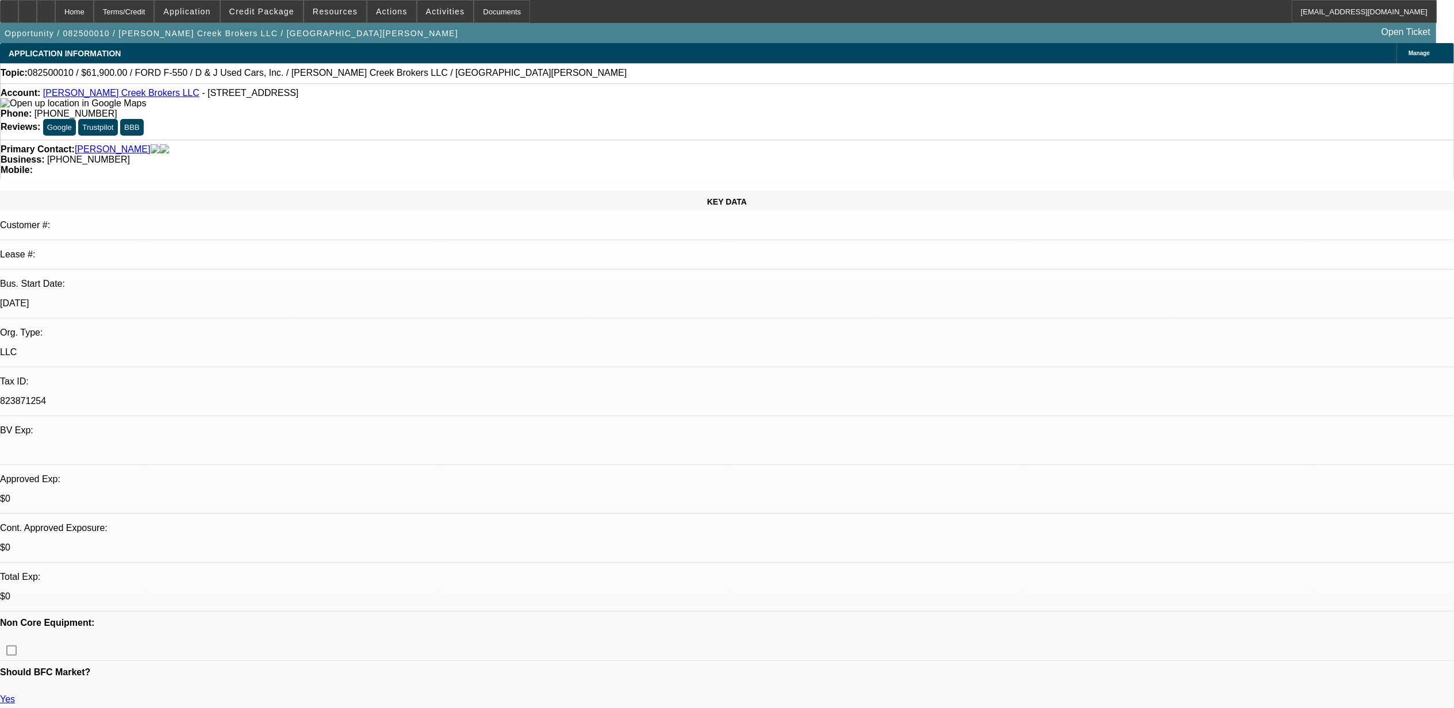
select select "0.1"
select select "0"
select select "0.1"
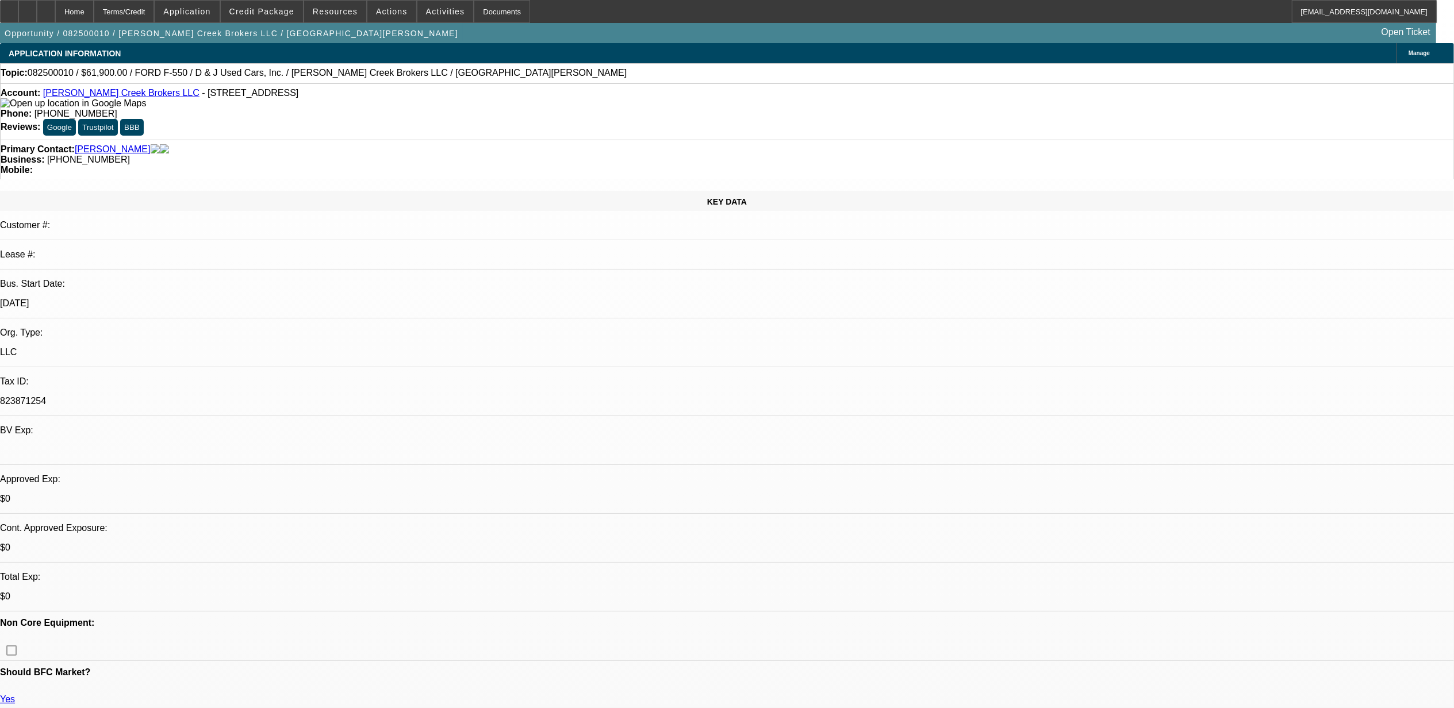
select select "2"
select select "0.1"
select select "1"
select select "3"
select select "4"
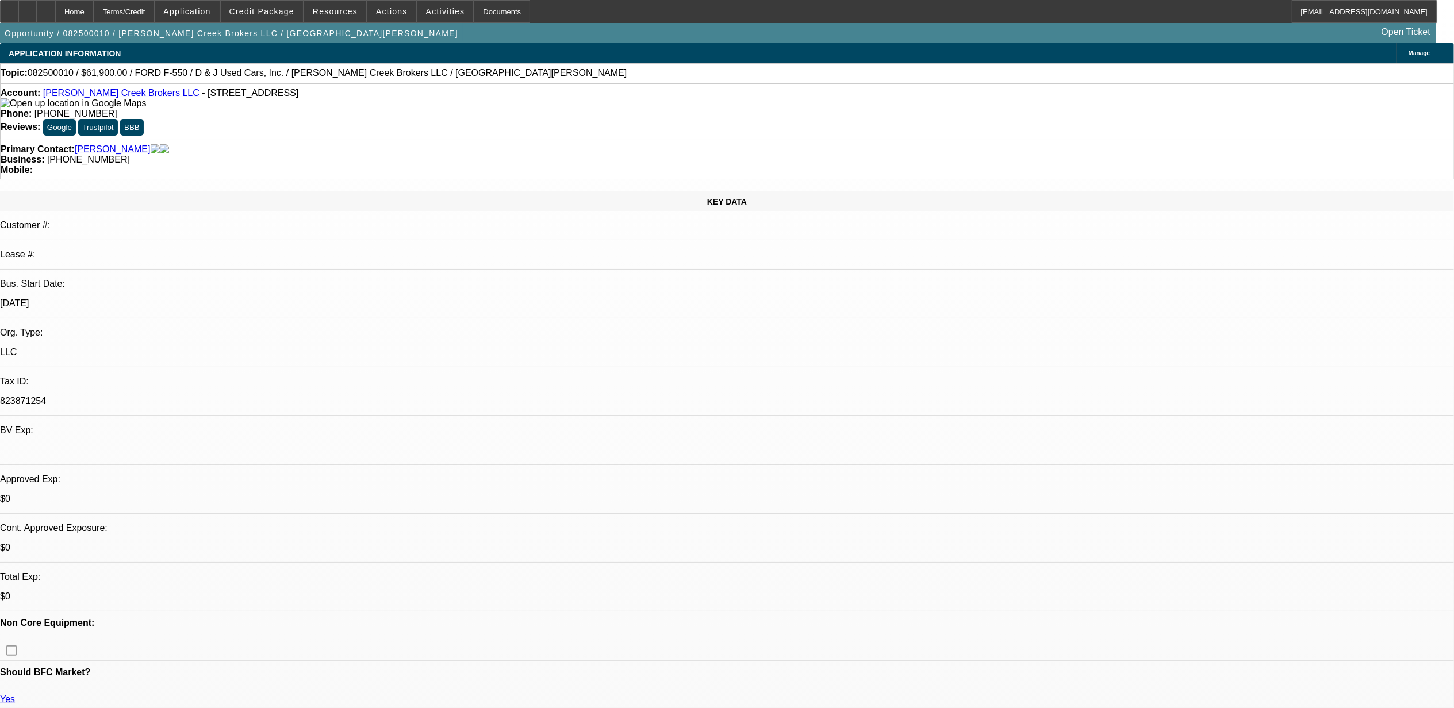
select select "1"
select select "3"
select select "4"
select select "1"
select select "2"
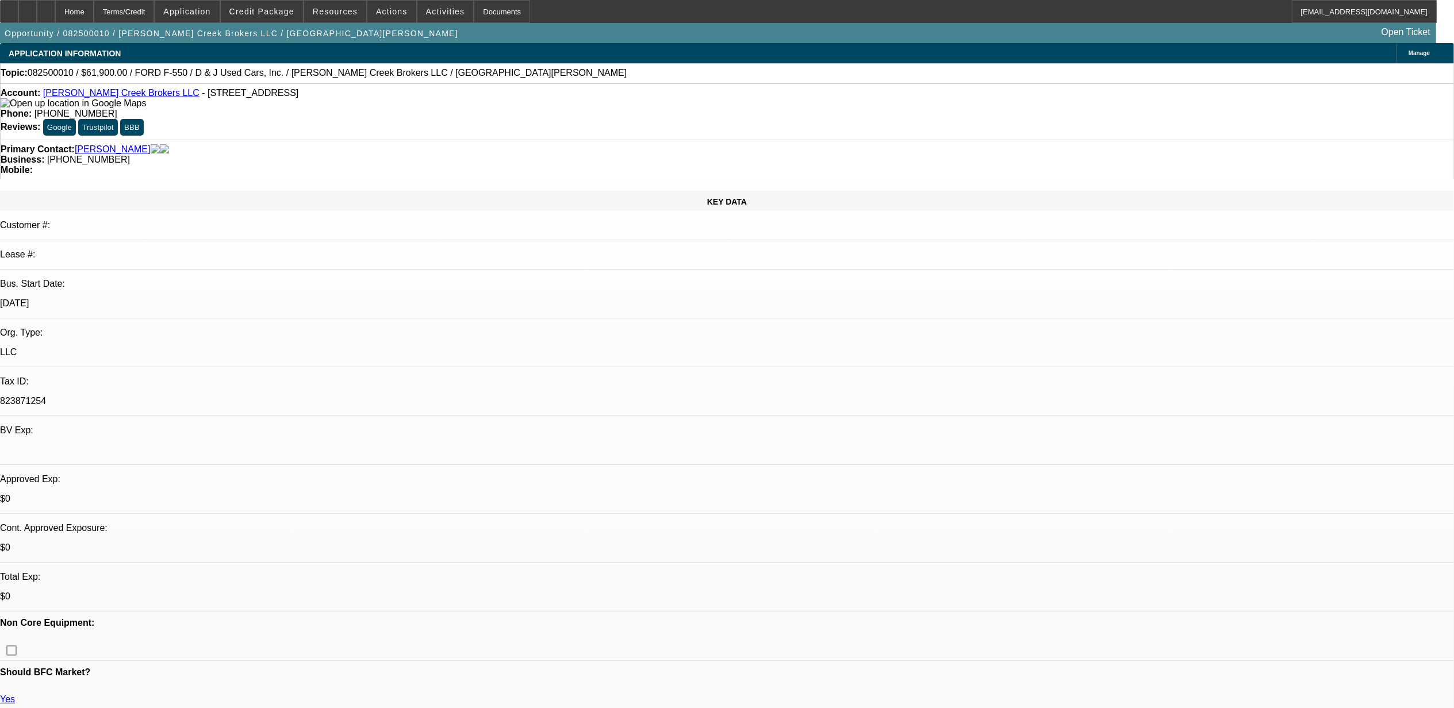
select select "4"
